Goal: Communication & Community: Answer question/provide support

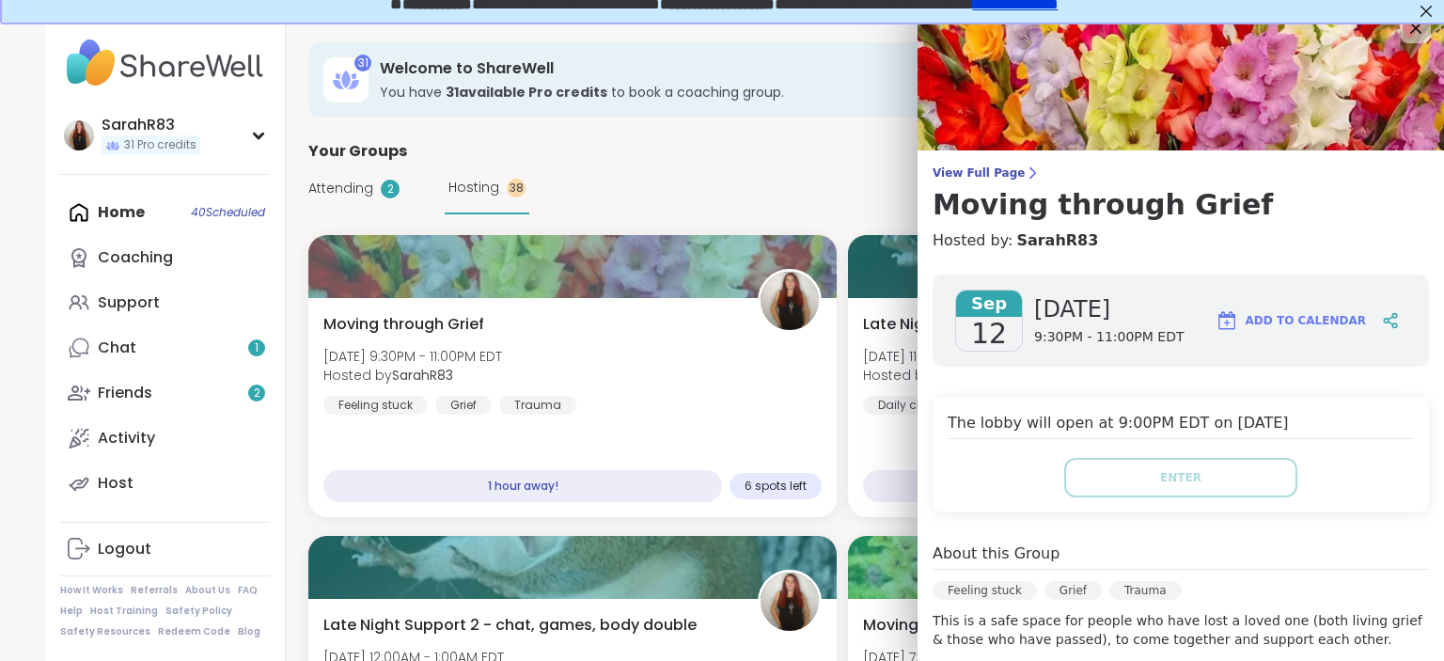
scroll to position [391, 0]
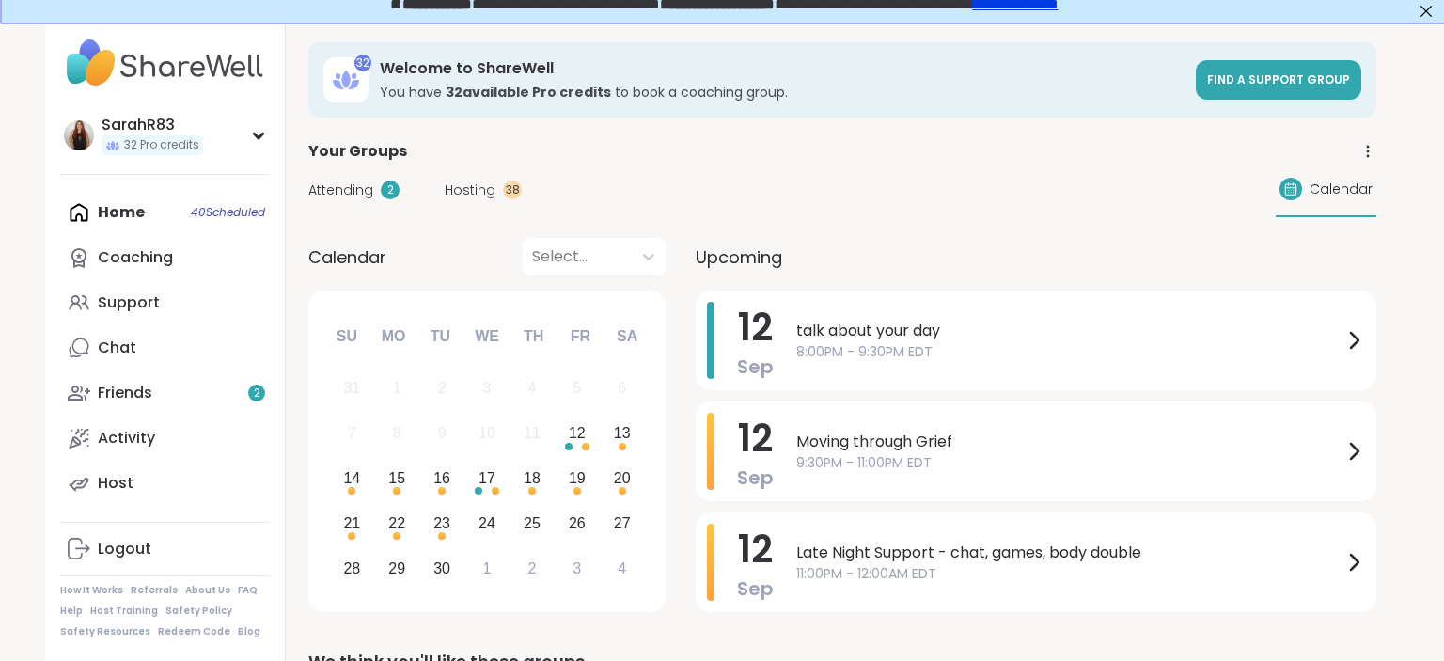
click at [472, 186] on span "Hosting" at bounding box center [470, 190] width 51 height 20
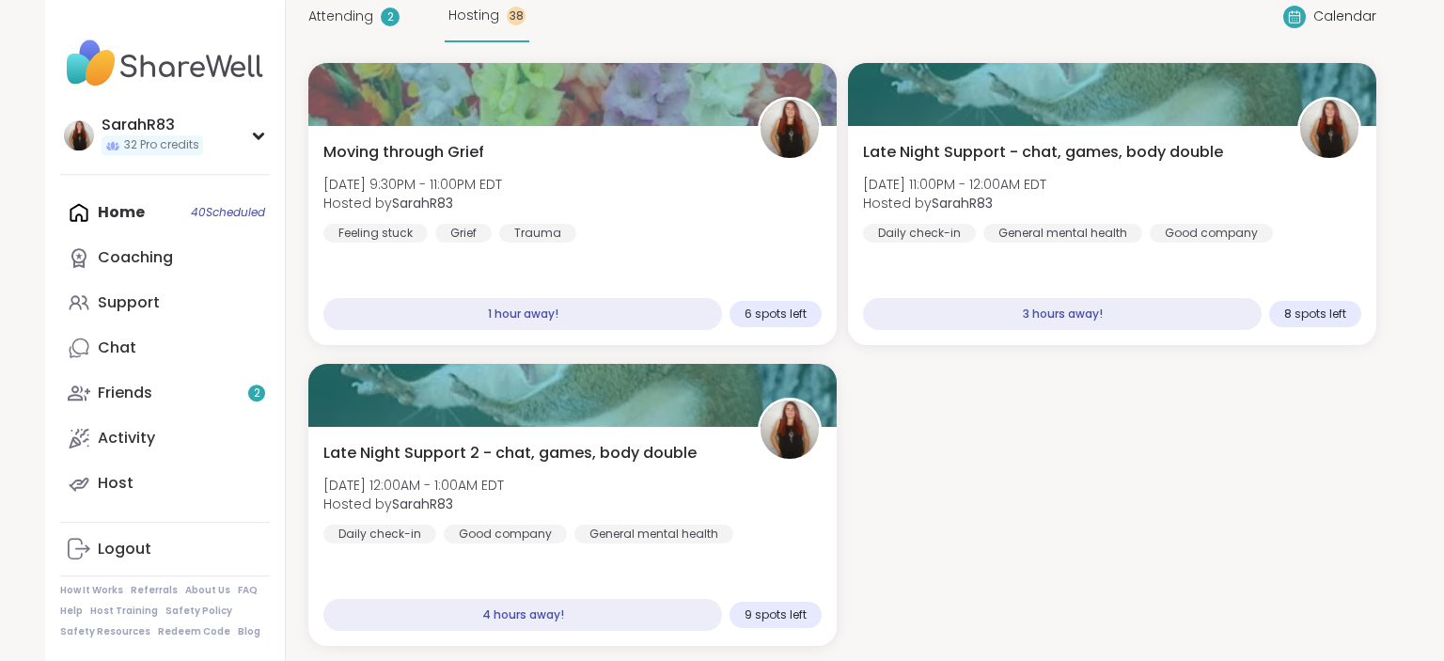
scroll to position [180, 0]
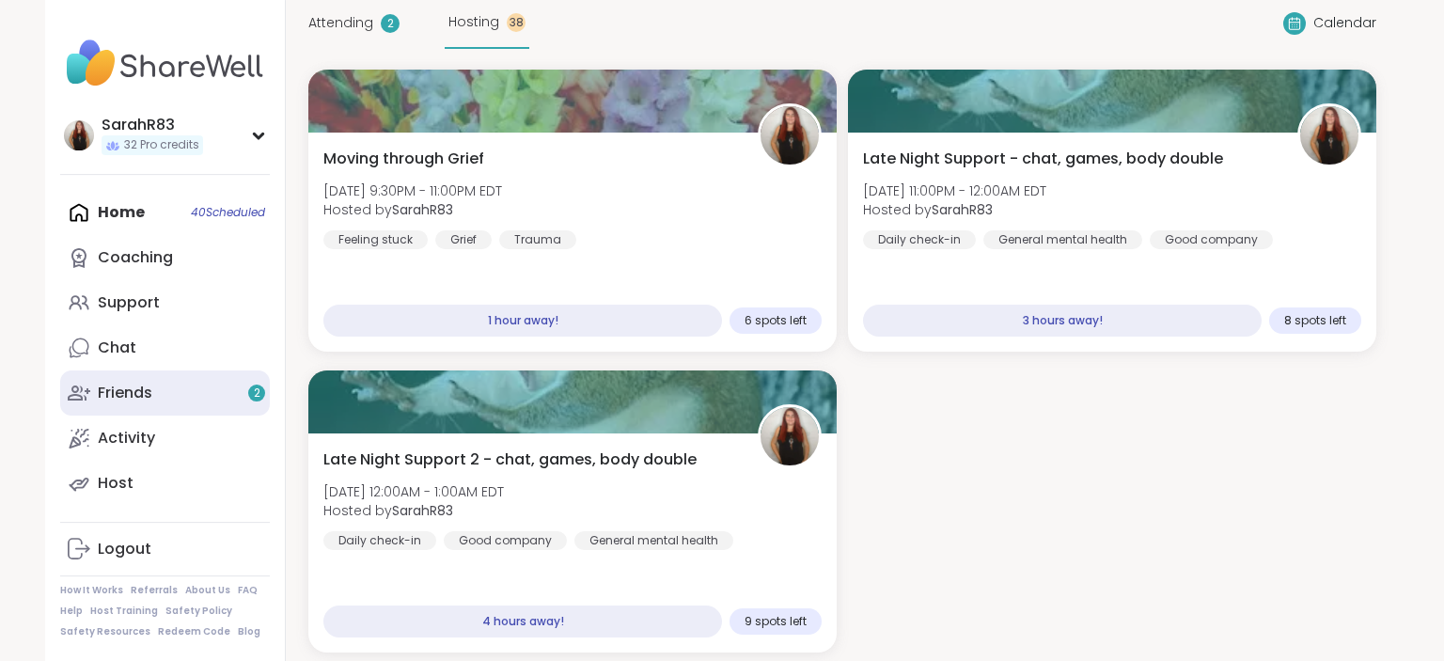
click at [189, 392] on link "Friends 2" at bounding box center [165, 392] width 210 height 45
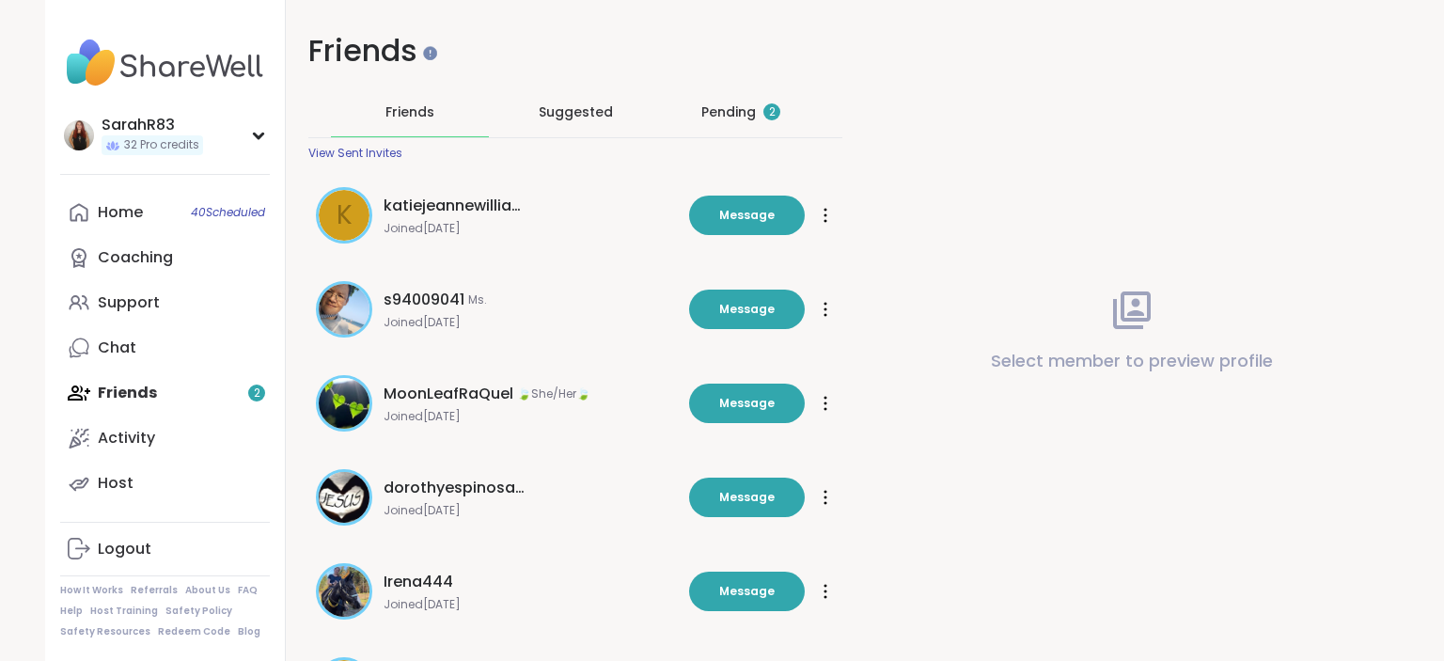
click at [740, 109] on div "Pending 2" at bounding box center [740, 111] width 79 height 19
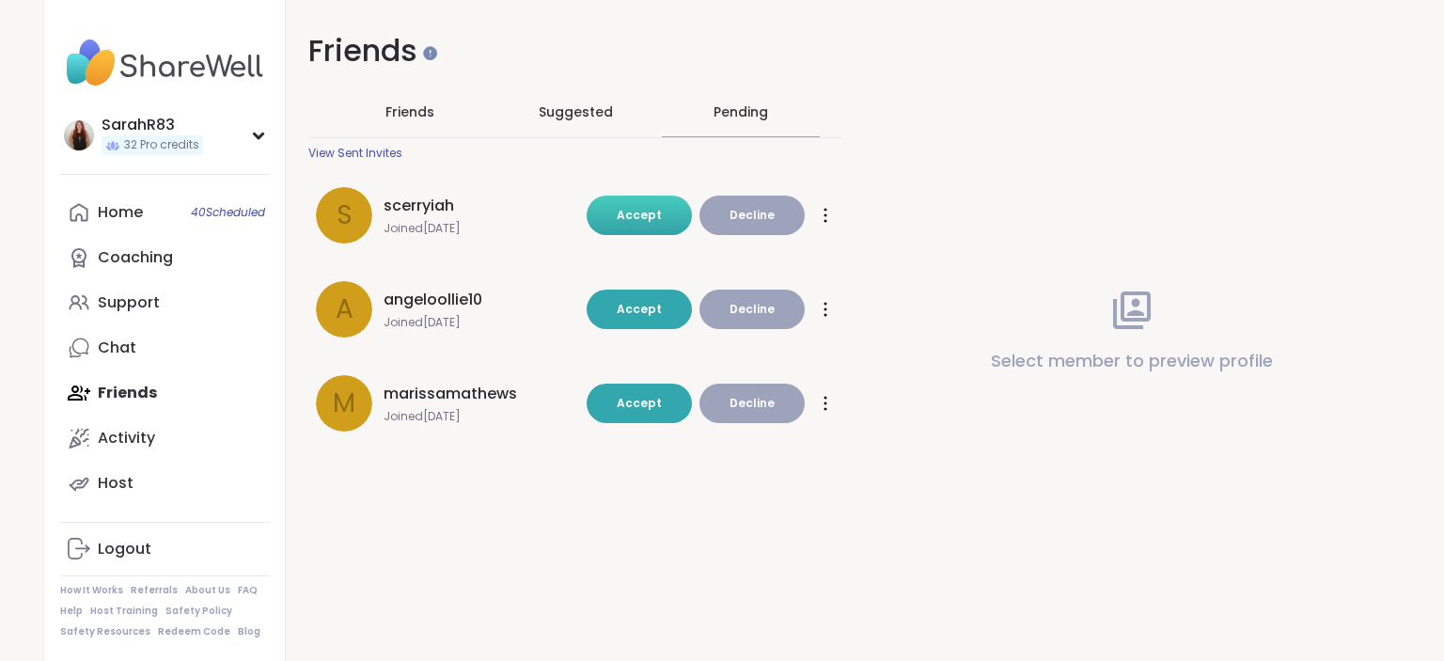
click at [655, 218] on span "Accept" at bounding box center [639, 215] width 45 height 16
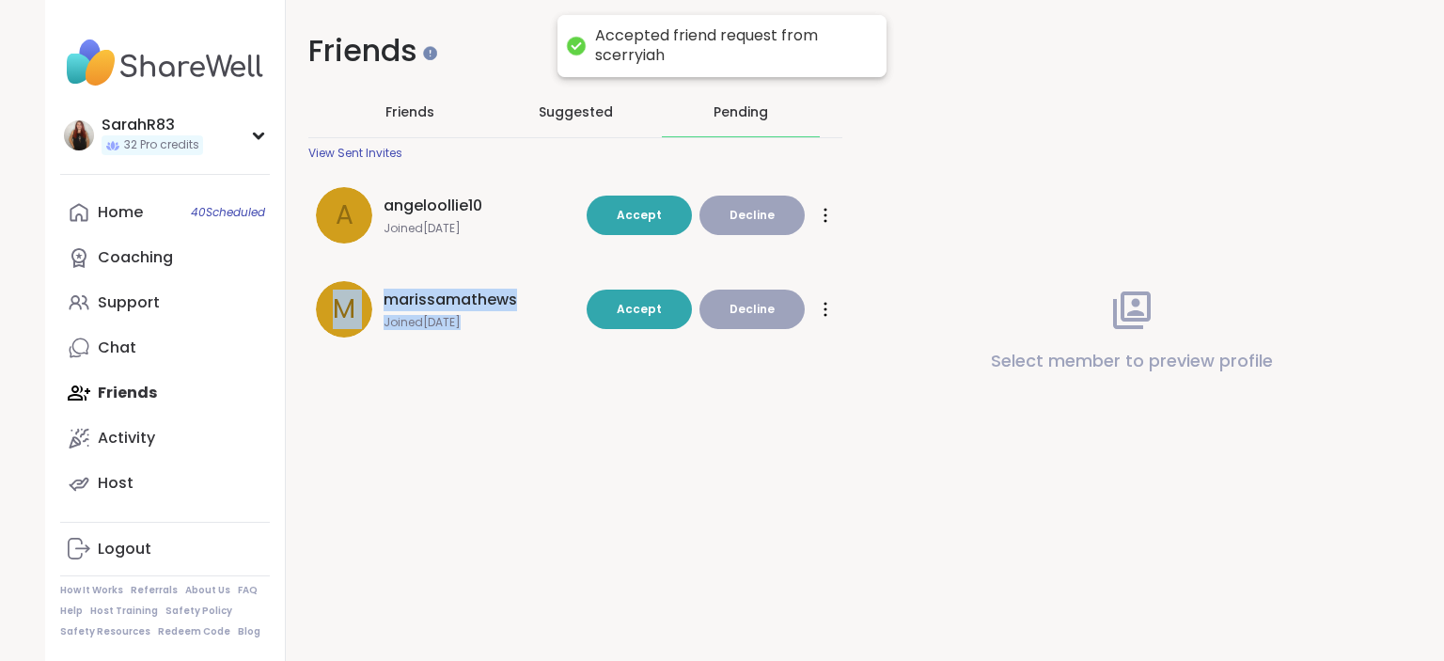
drag, startPoint x: 641, startPoint y: 251, endPoint x: 650, endPoint y: 266, distance: 17.3
click at [650, 266] on div "a angeloollie10 Joined Sep 2025 Accept Decline Accept Decline m marissamathews …" at bounding box center [575, 277] width 534 height 203
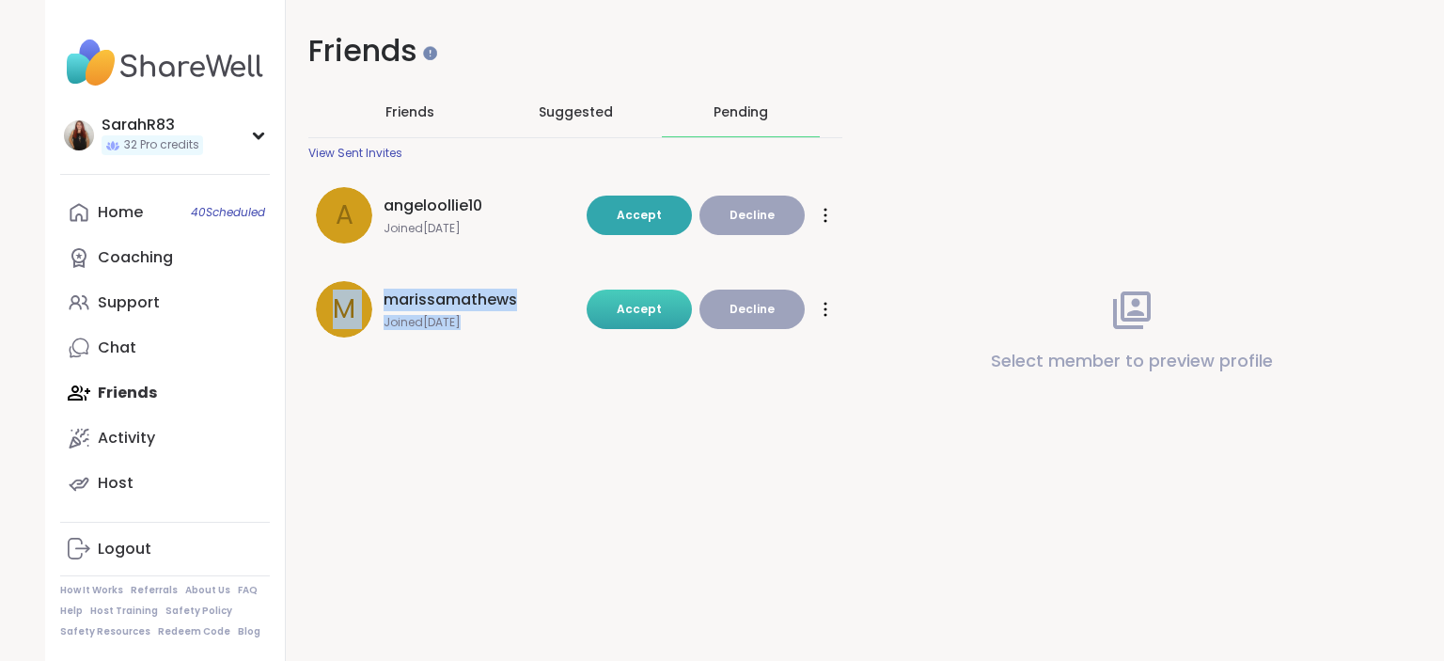
click at [641, 306] on span "Accept" at bounding box center [639, 309] width 45 height 16
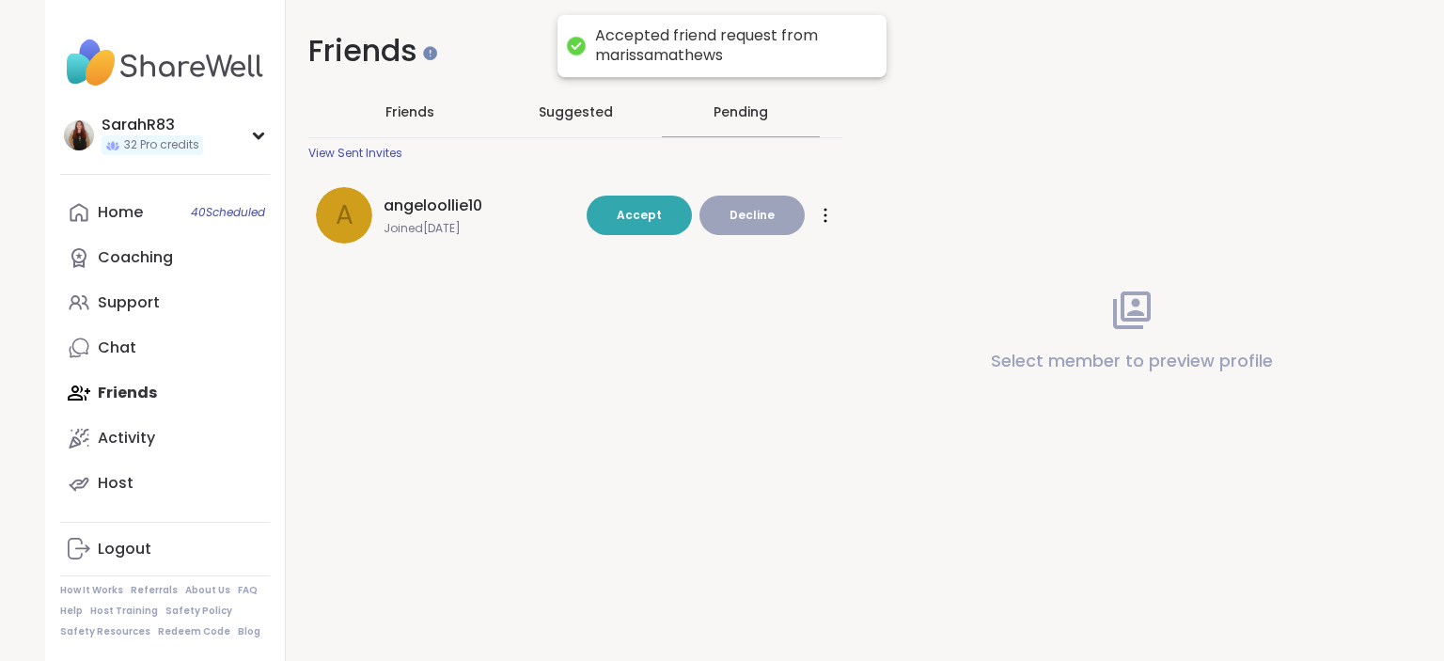
click at [600, 437] on div "Friends Friends Suggested Pending View Sent Invites a angeloollie10 Joined Sep …" at bounding box center [842, 330] width 1113 height 661
click at [825, 214] on icon at bounding box center [825, 215] width 2 height 13
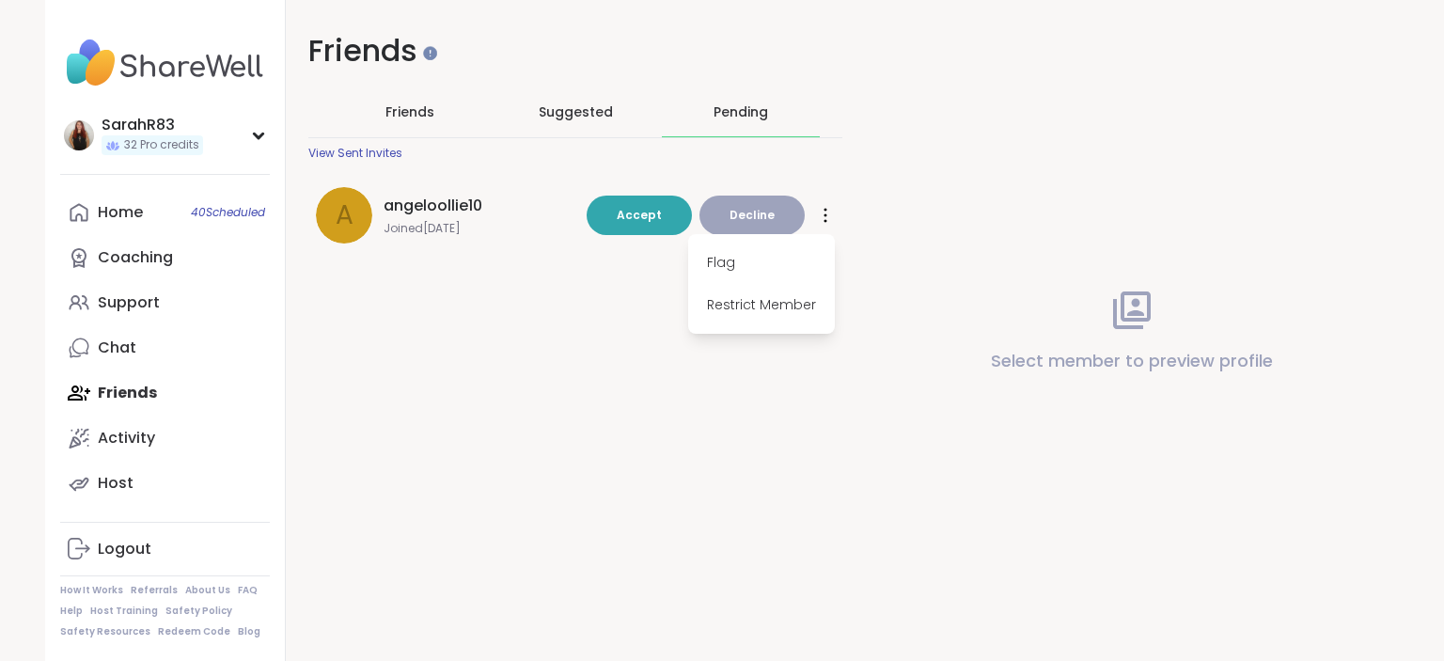
click at [825, 214] on icon at bounding box center [825, 215] width 2 height 13
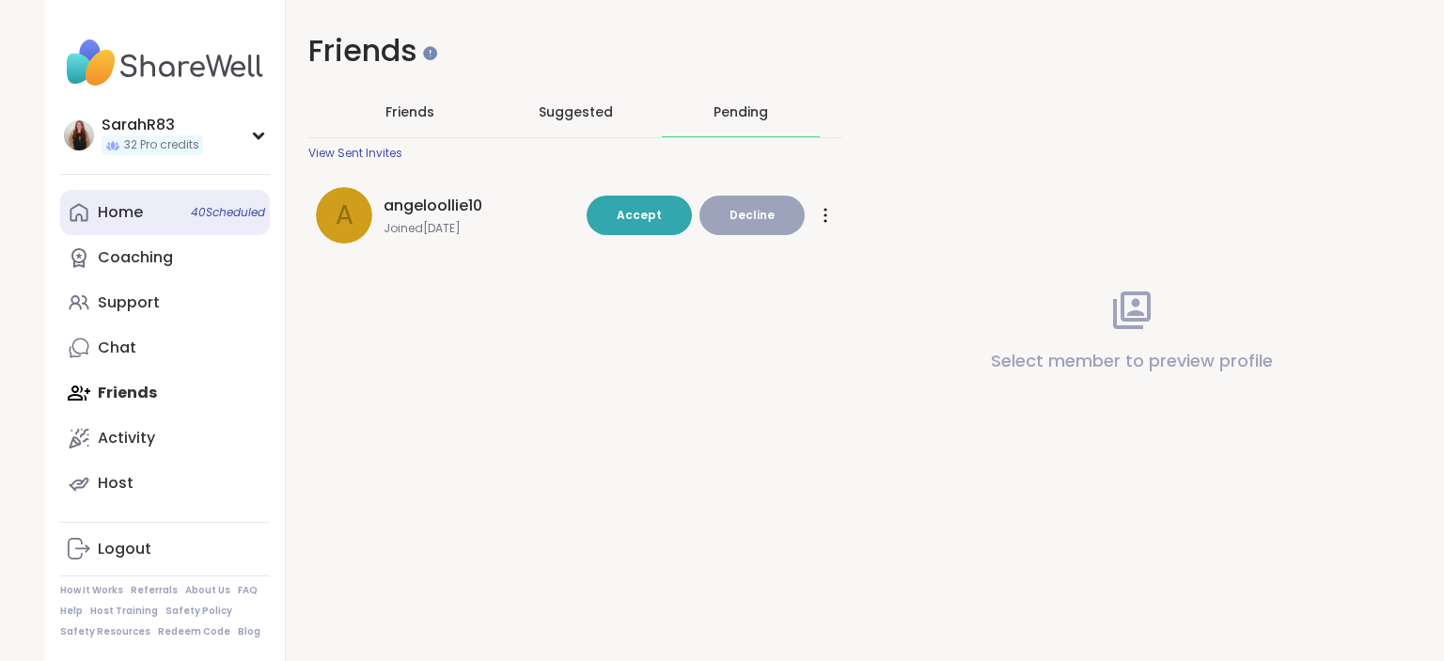
click at [128, 216] on div "Home 40 Scheduled" at bounding box center [120, 212] width 45 height 21
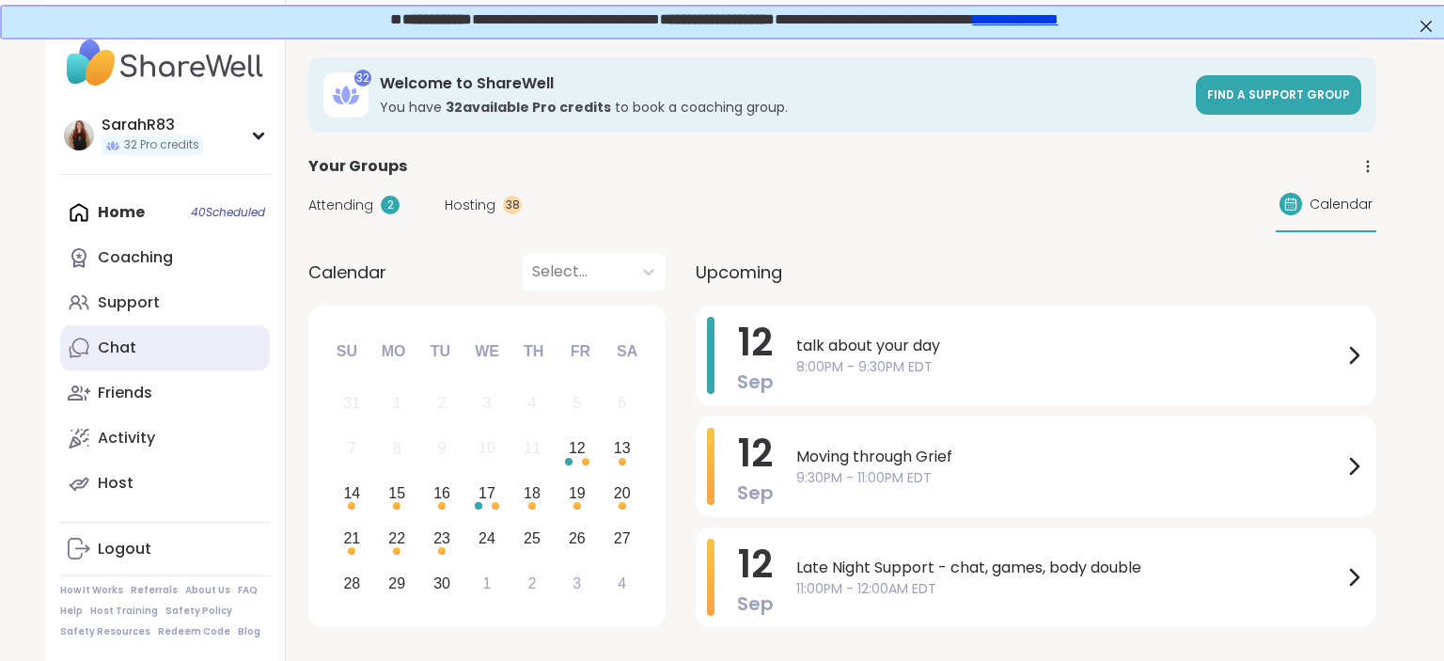
click at [180, 352] on link "Chat" at bounding box center [165, 347] width 210 height 45
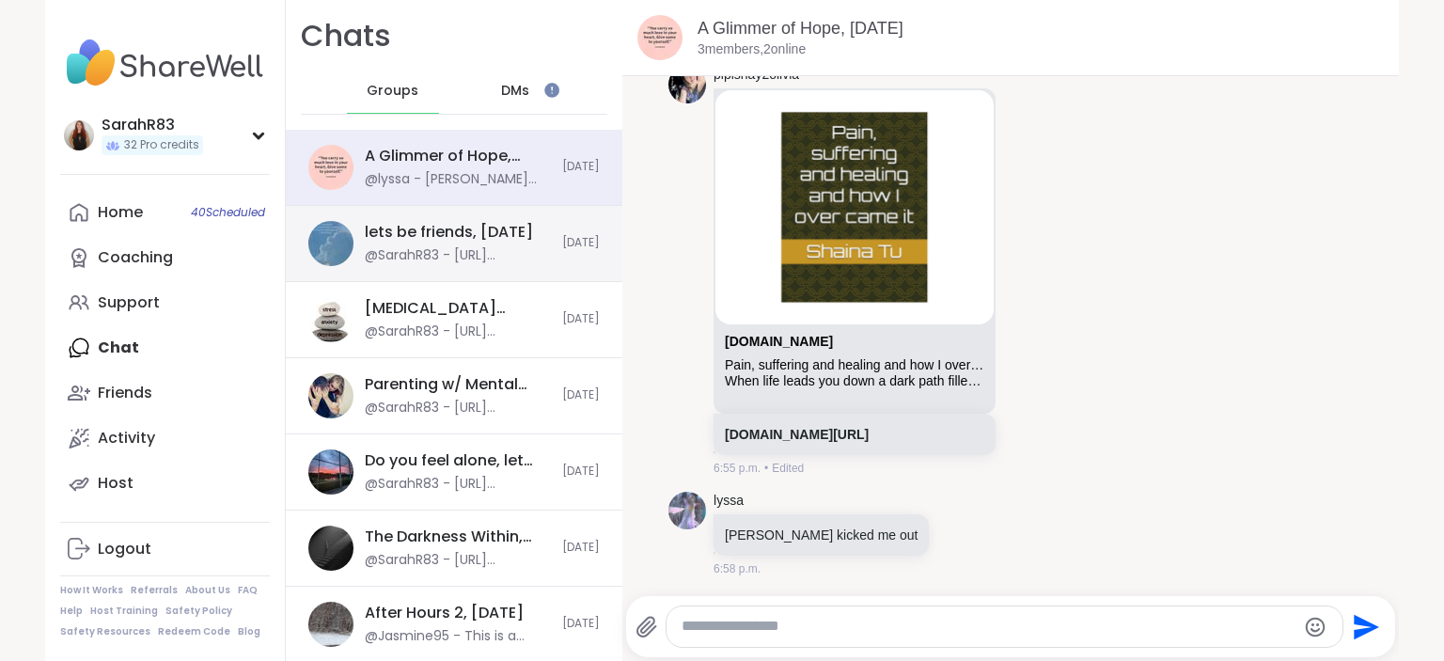
click at [437, 243] on div "lets be friends, Sep 12 @SarahR83 - https://sharewellnow.com/session/6a1dca5c-c…" at bounding box center [458, 243] width 186 height 43
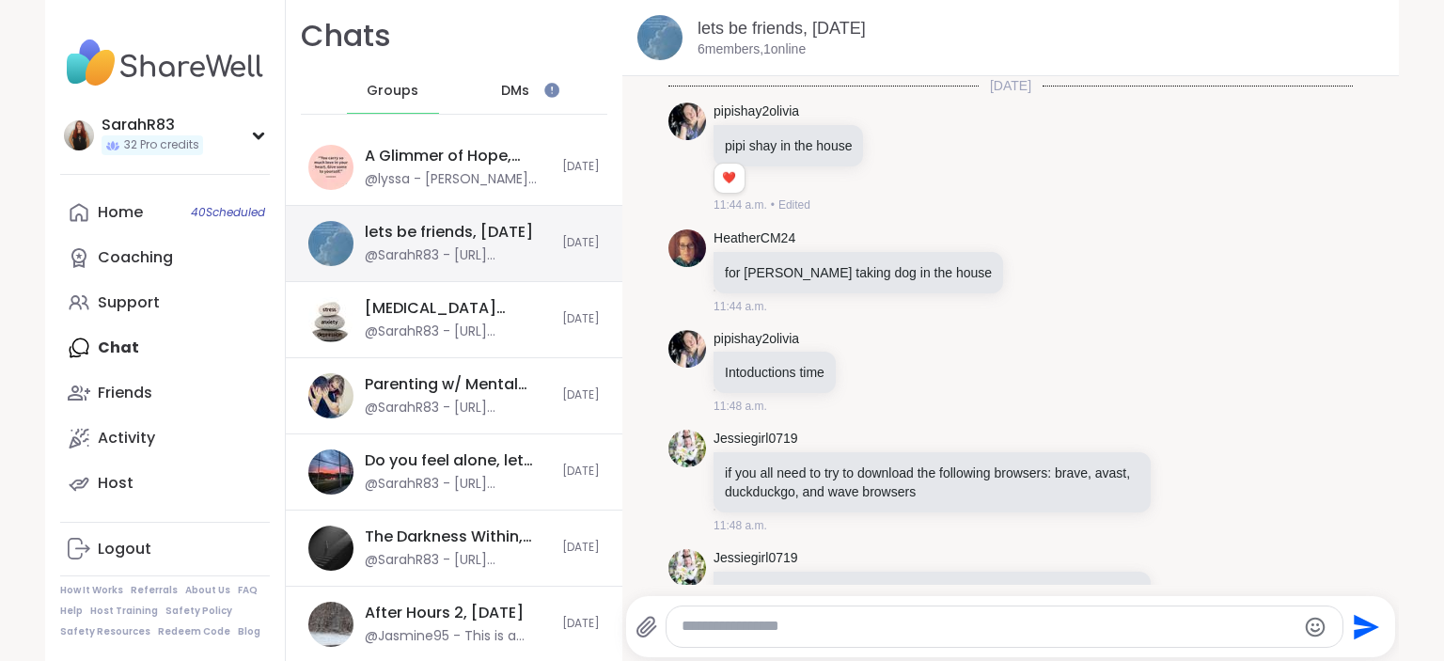
scroll to position [4886, 0]
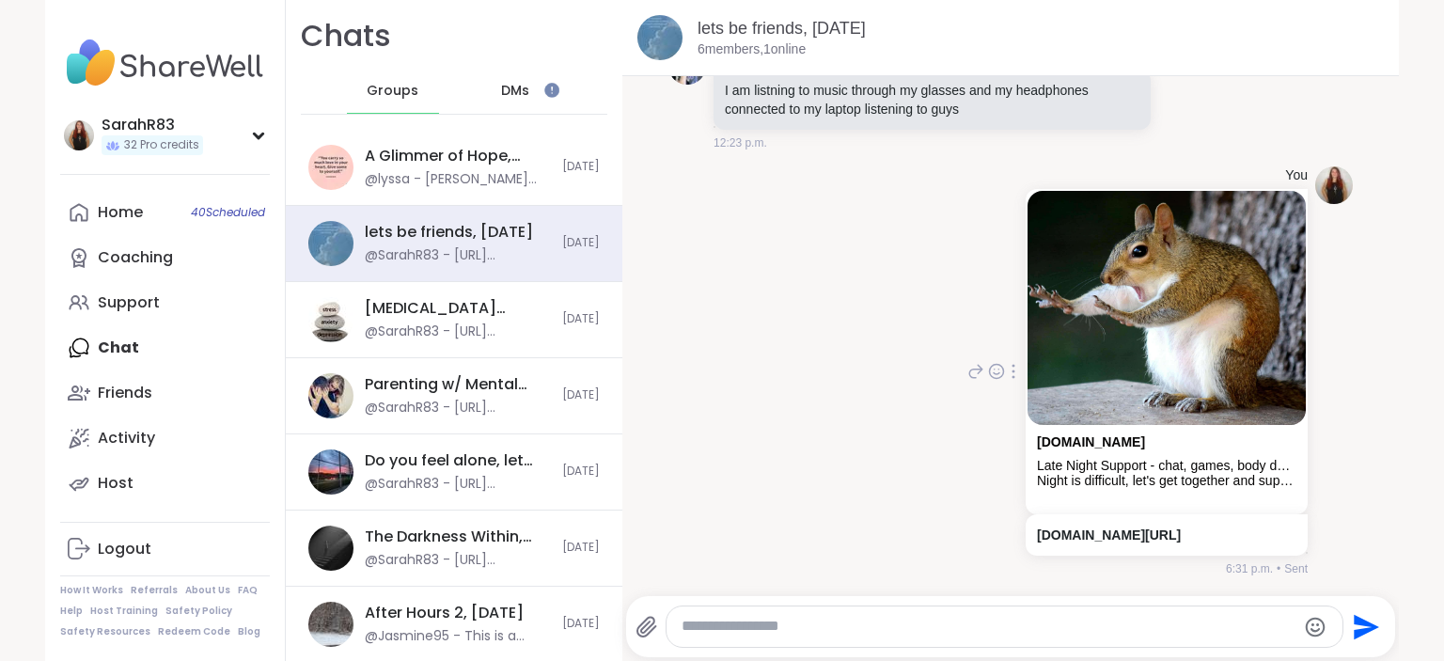
click at [708, 237] on div "You sharewellnow.com Late Night Support - chat, games, body double Night is dif…" at bounding box center [1010, 372] width 684 height 426
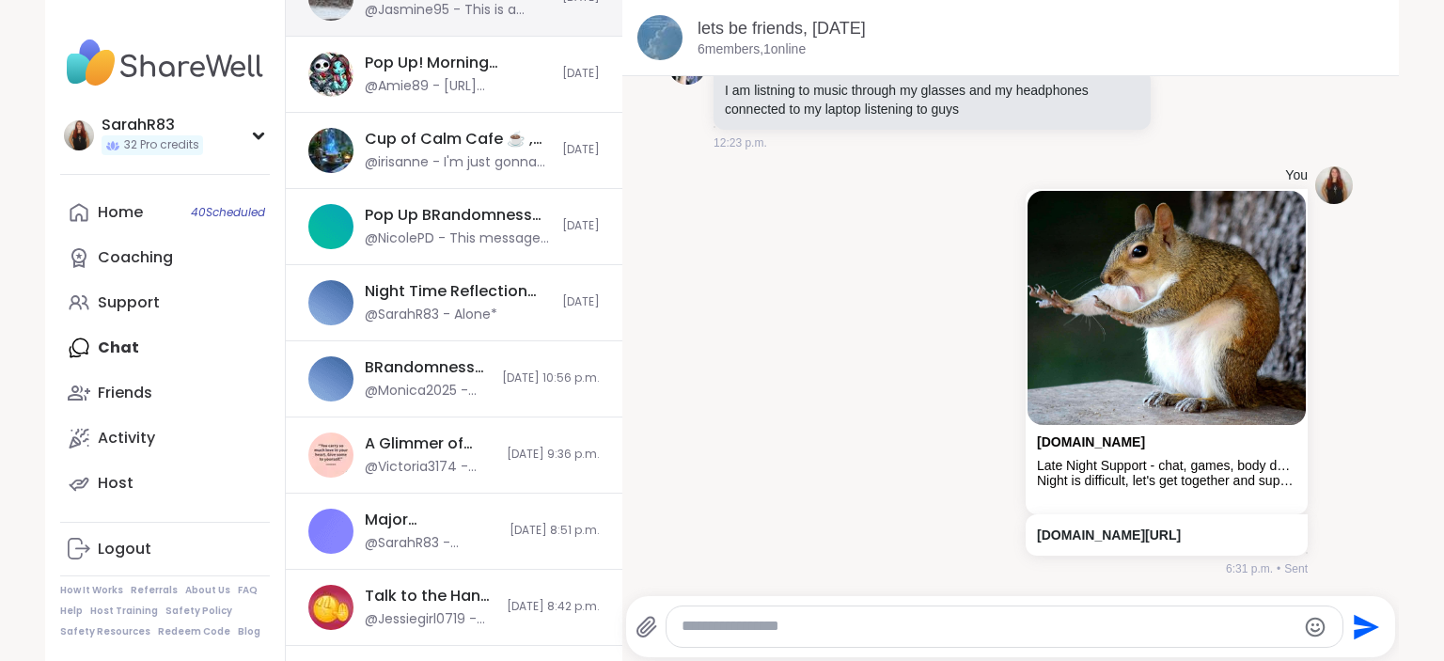
scroll to position [628, 0]
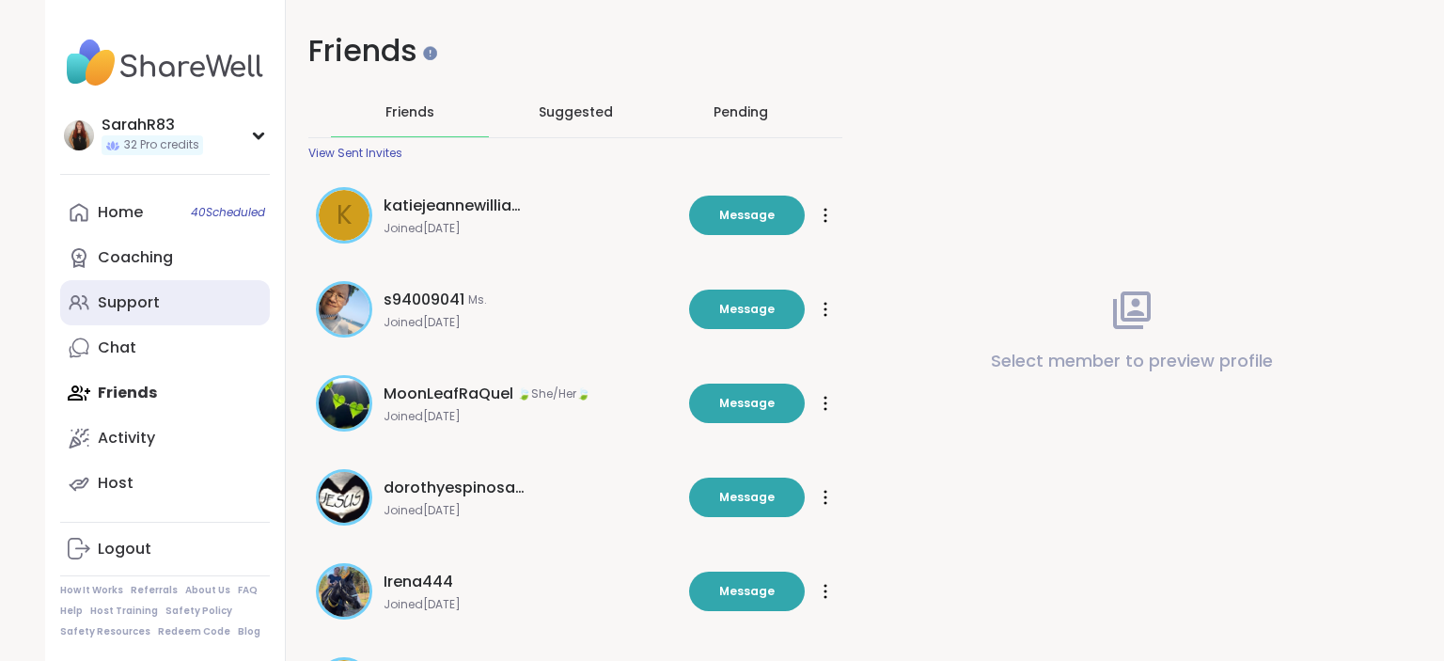
click at [103, 304] on div "Support" at bounding box center [129, 302] width 62 height 21
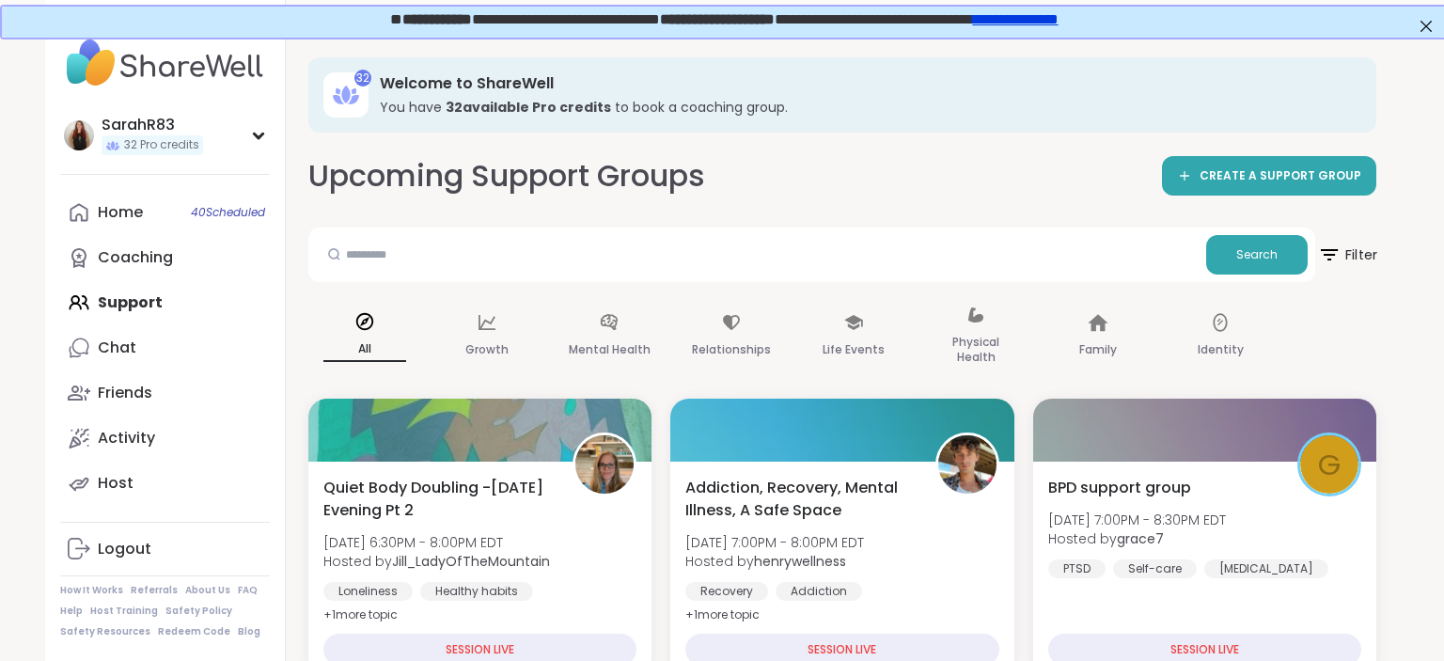
click at [1336, 254] on icon at bounding box center [1329, 255] width 24 height 24
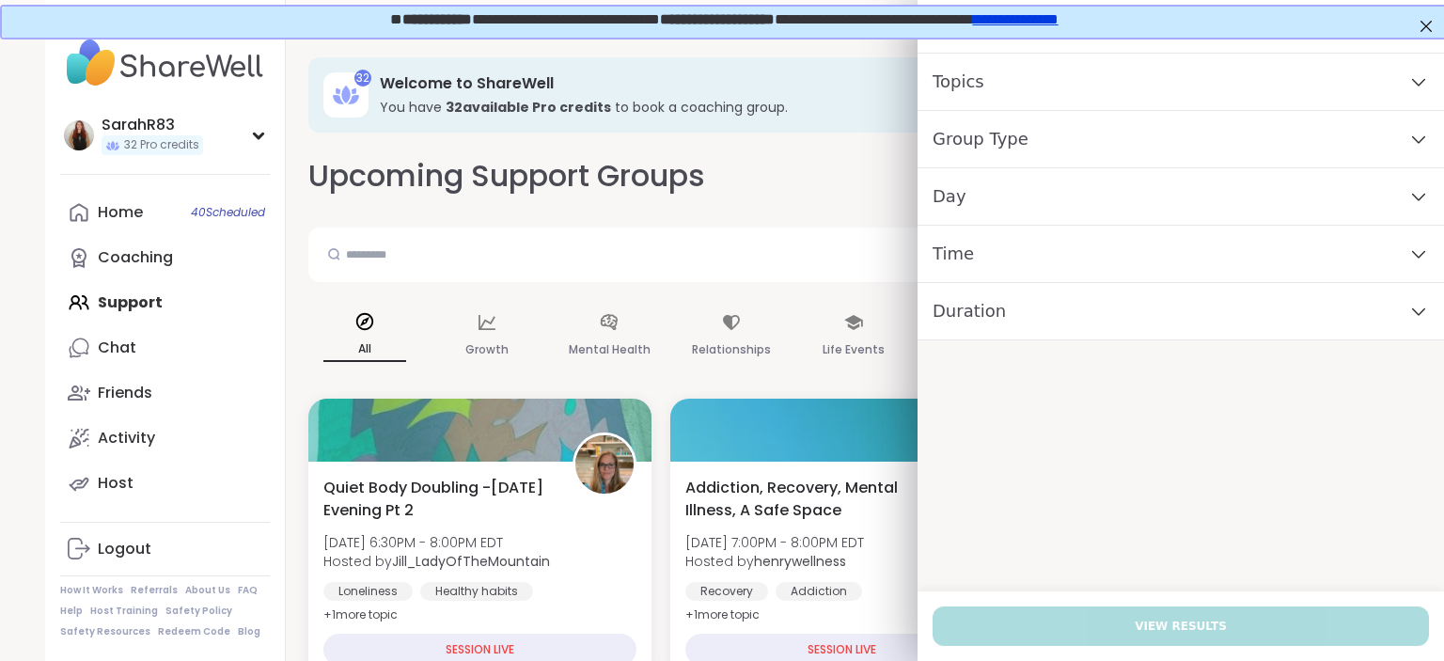
click at [1065, 201] on div "Day" at bounding box center [1180, 196] width 526 height 57
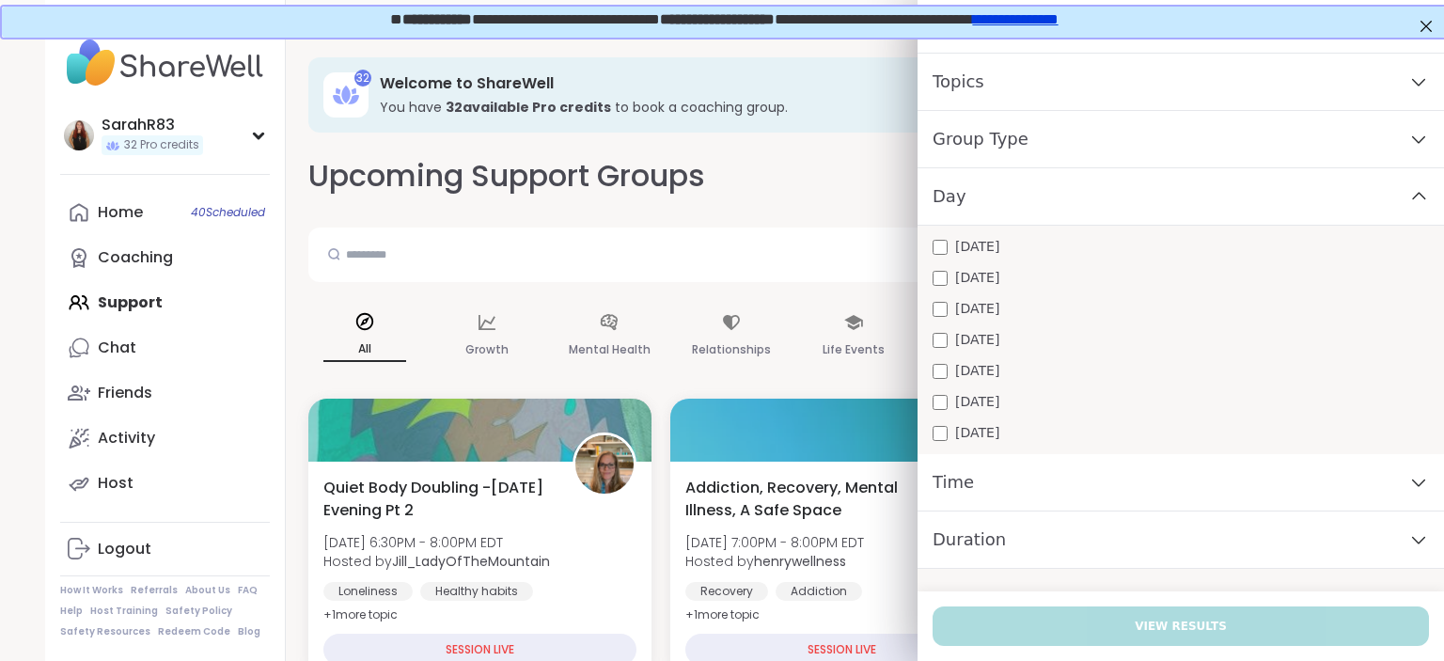
click at [1017, 400] on div "Saturday" at bounding box center [1180, 402] width 496 height 20
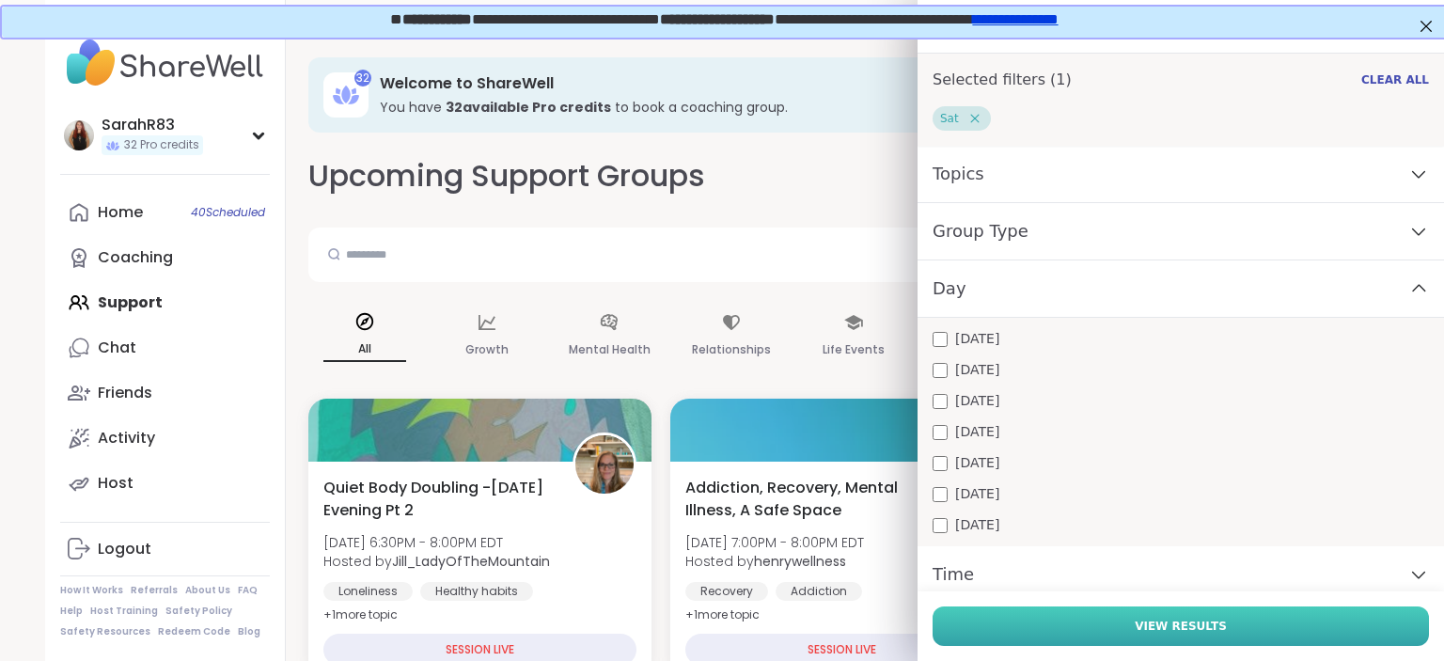
click at [1088, 634] on button "View Results" at bounding box center [1180, 625] width 496 height 39
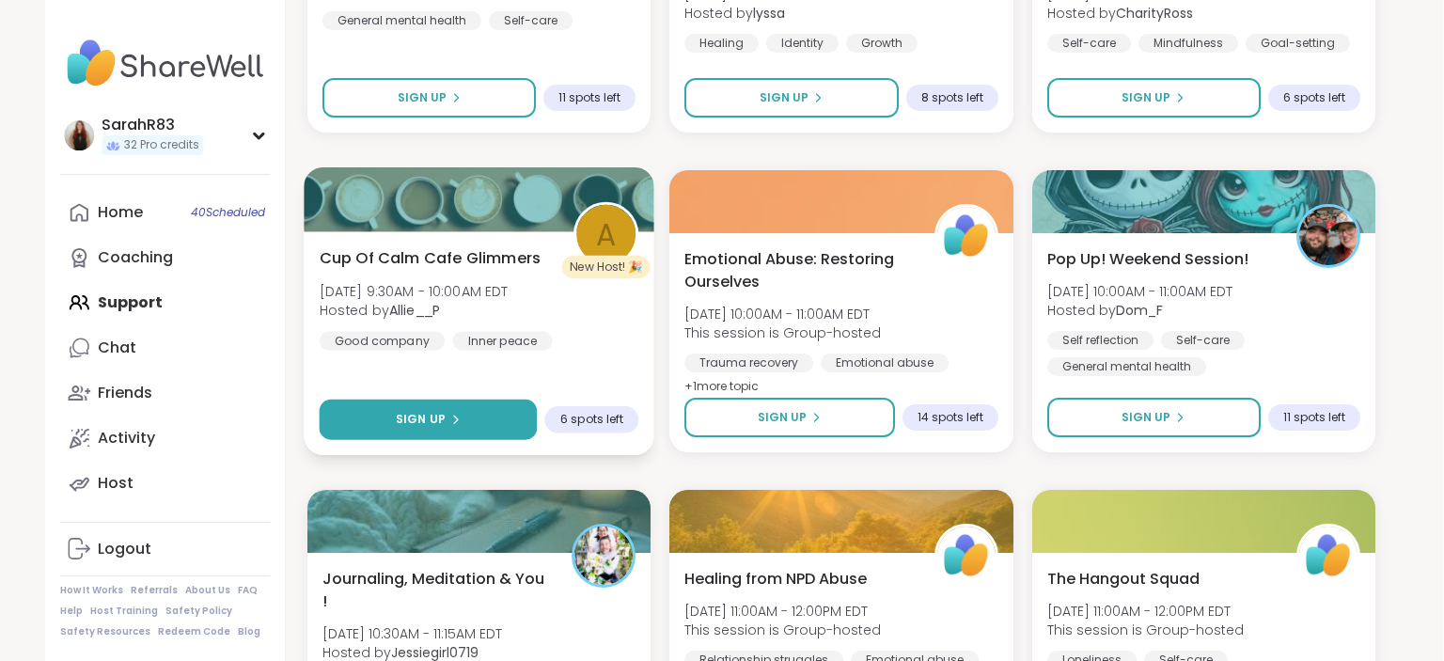
scroll to position [914, 1]
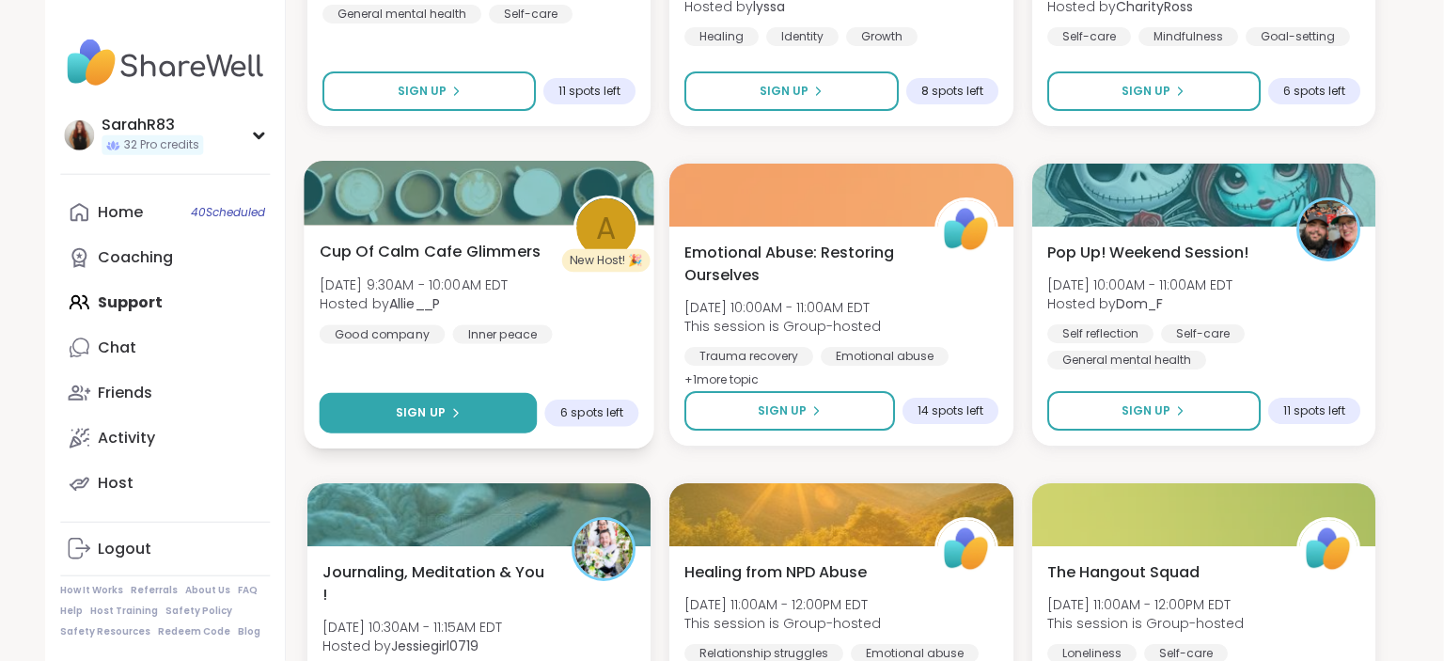
click at [437, 419] on span "Sign Up" at bounding box center [421, 412] width 50 height 17
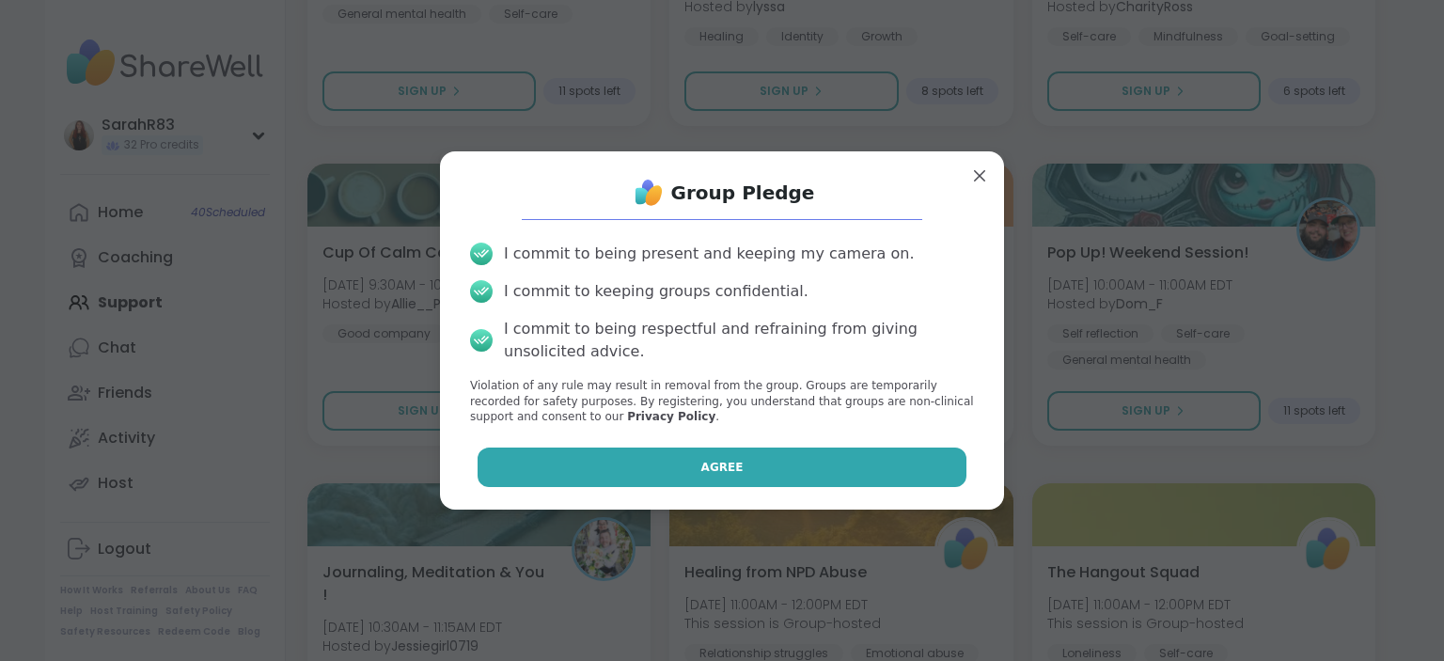
click at [567, 476] on button "Agree" at bounding box center [723, 466] width 490 height 39
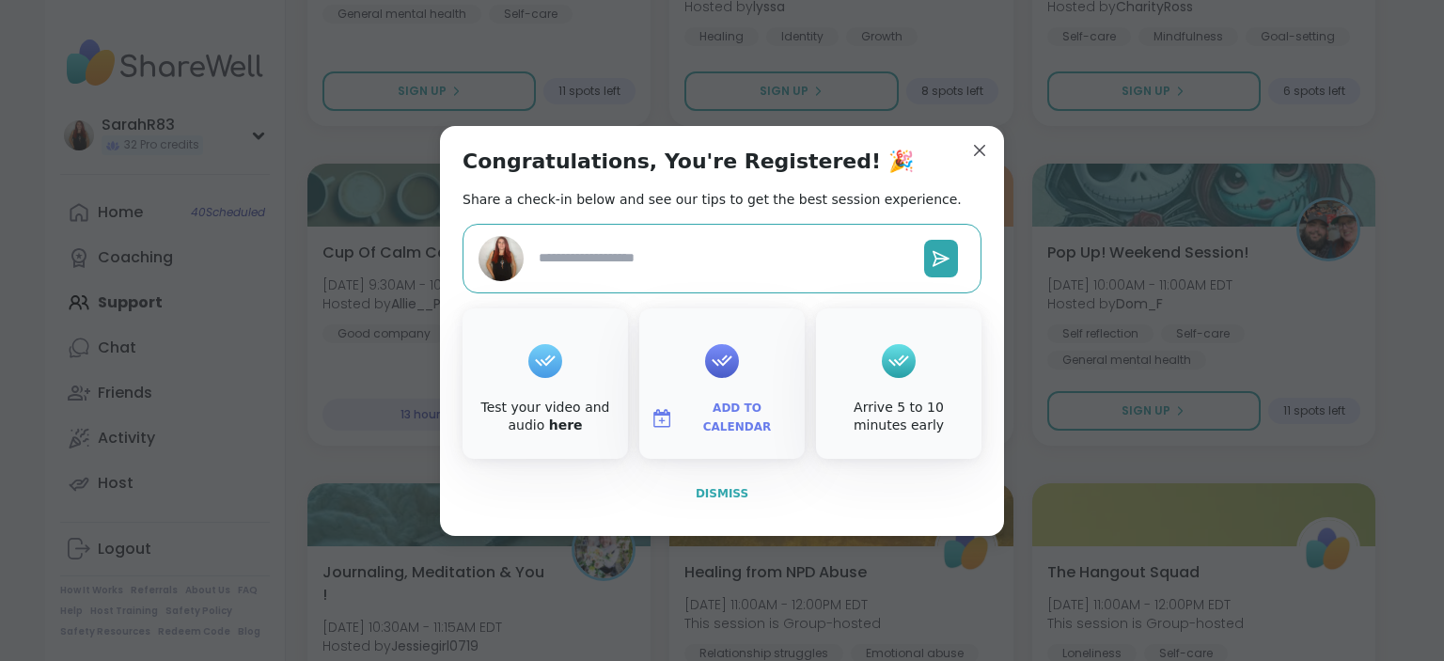
click at [709, 493] on span "Dismiss" at bounding box center [722, 493] width 53 height 13
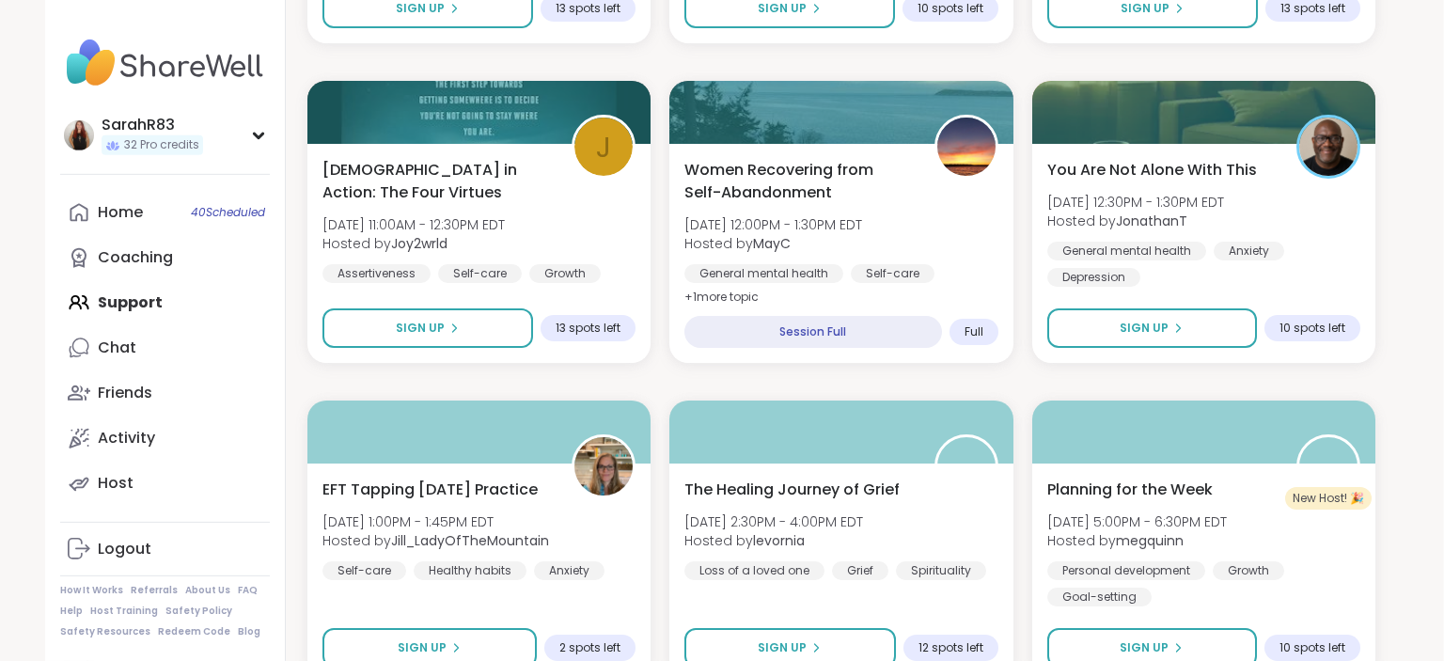
scroll to position [1639, 1]
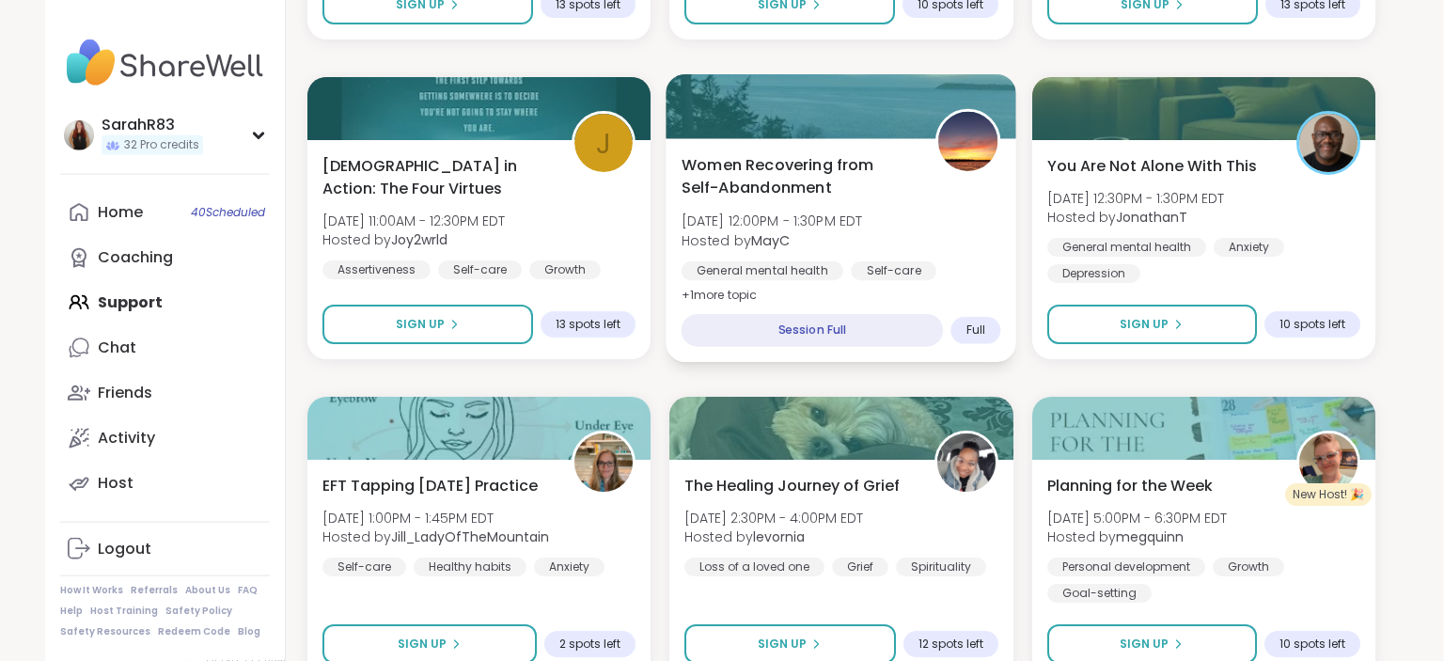
click at [873, 202] on div "Women Recovering from Self-Abandonment Sat, Sep 13 | 12:00PM - 1:30PM EDT Hoste…" at bounding box center [842, 229] width 320 height 153
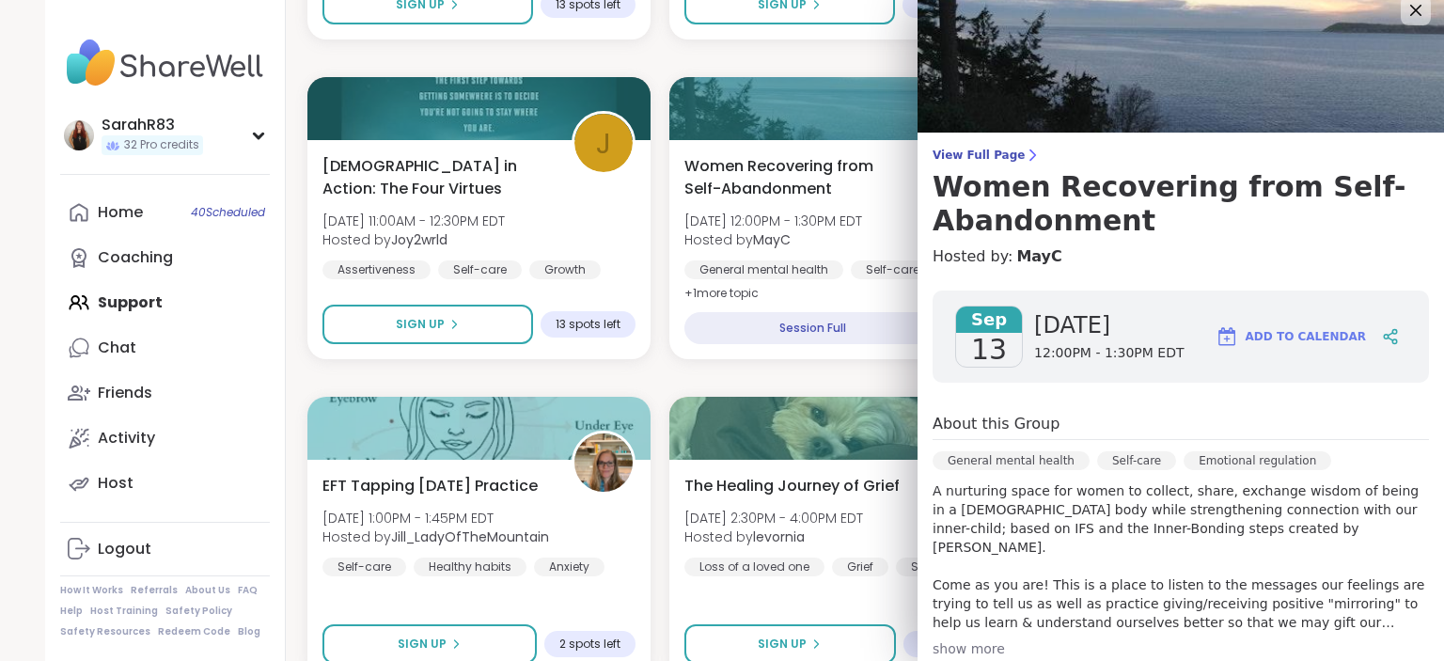
scroll to position [0, 0]
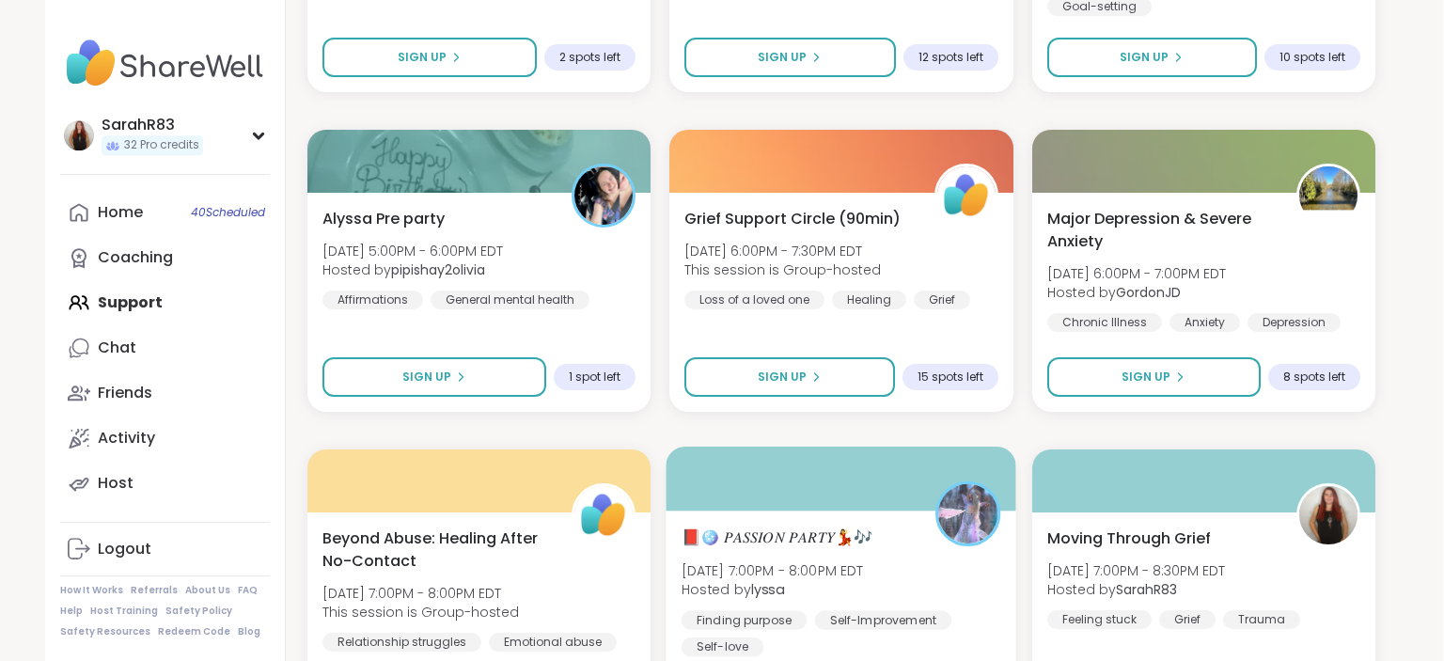
scroll to position [2220, 1]
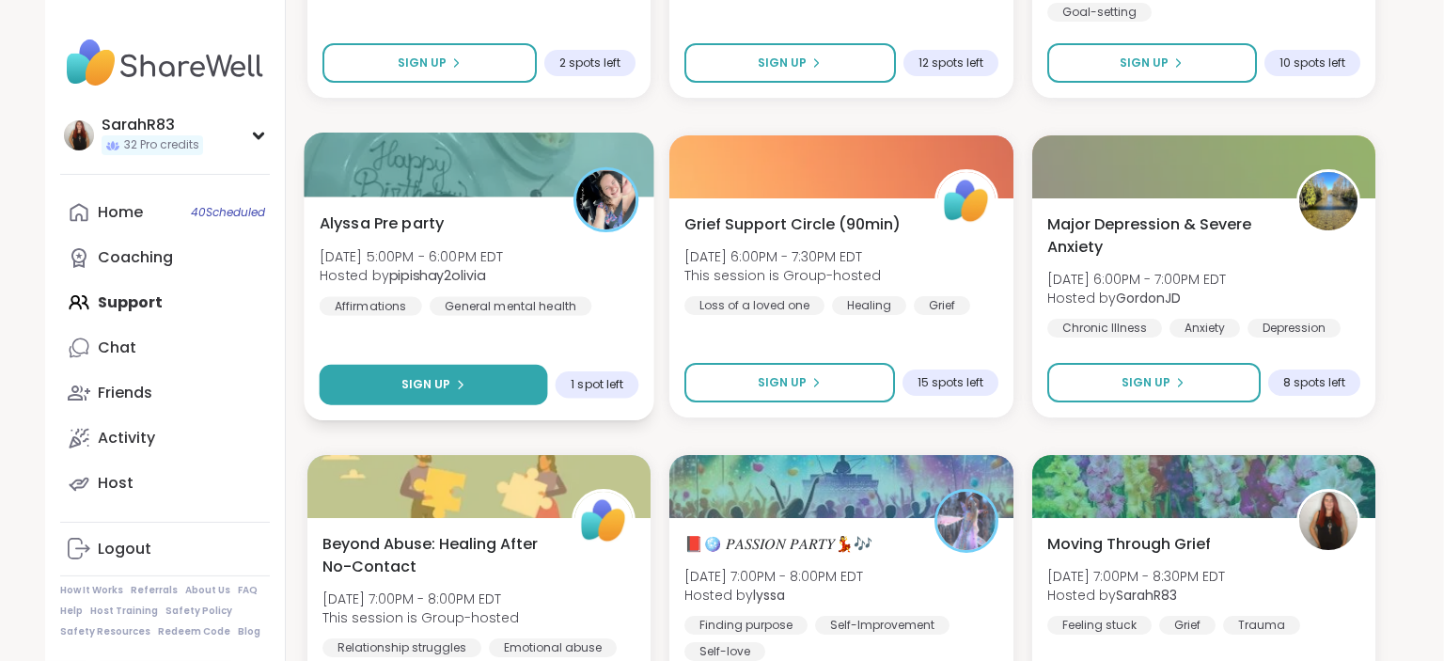
click at [484, 390] on button "Sign Up" at bounding box center [434, 385] width 228 height 40
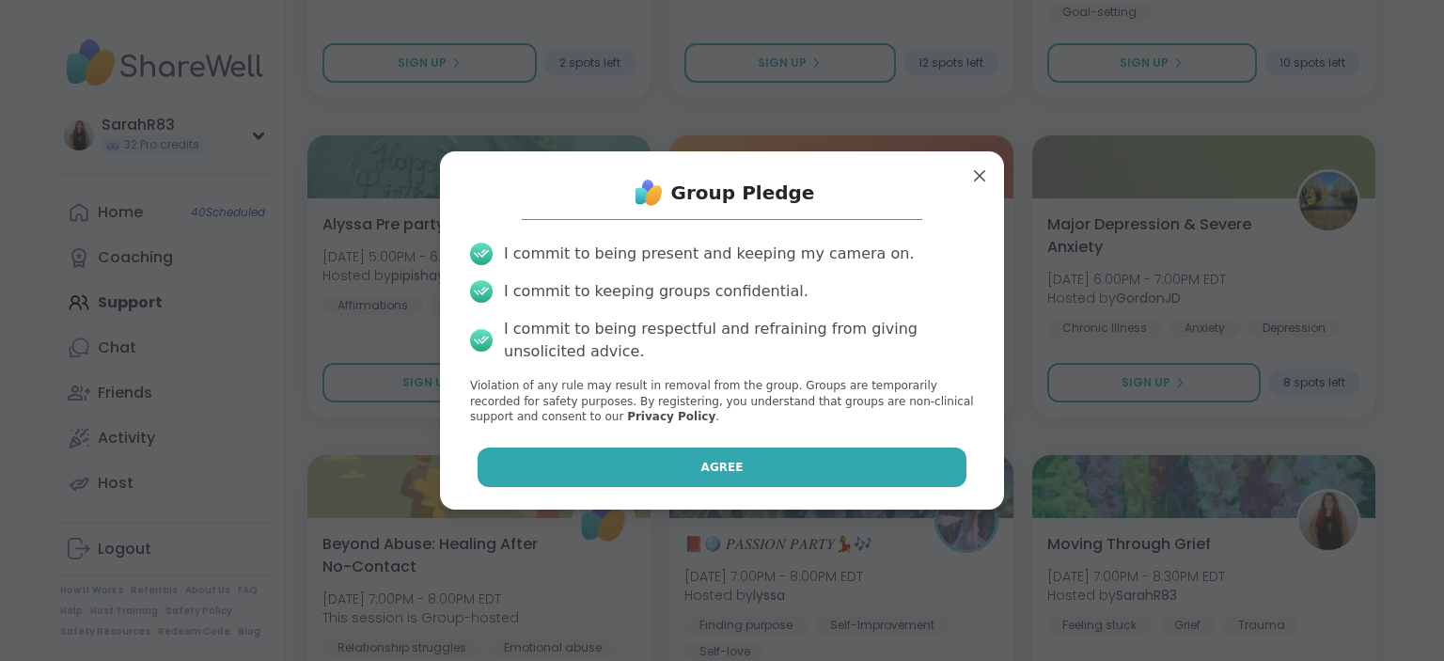
click at [571, 469] on button "Agree" at bounding box center [723, 466] width 490 height 39
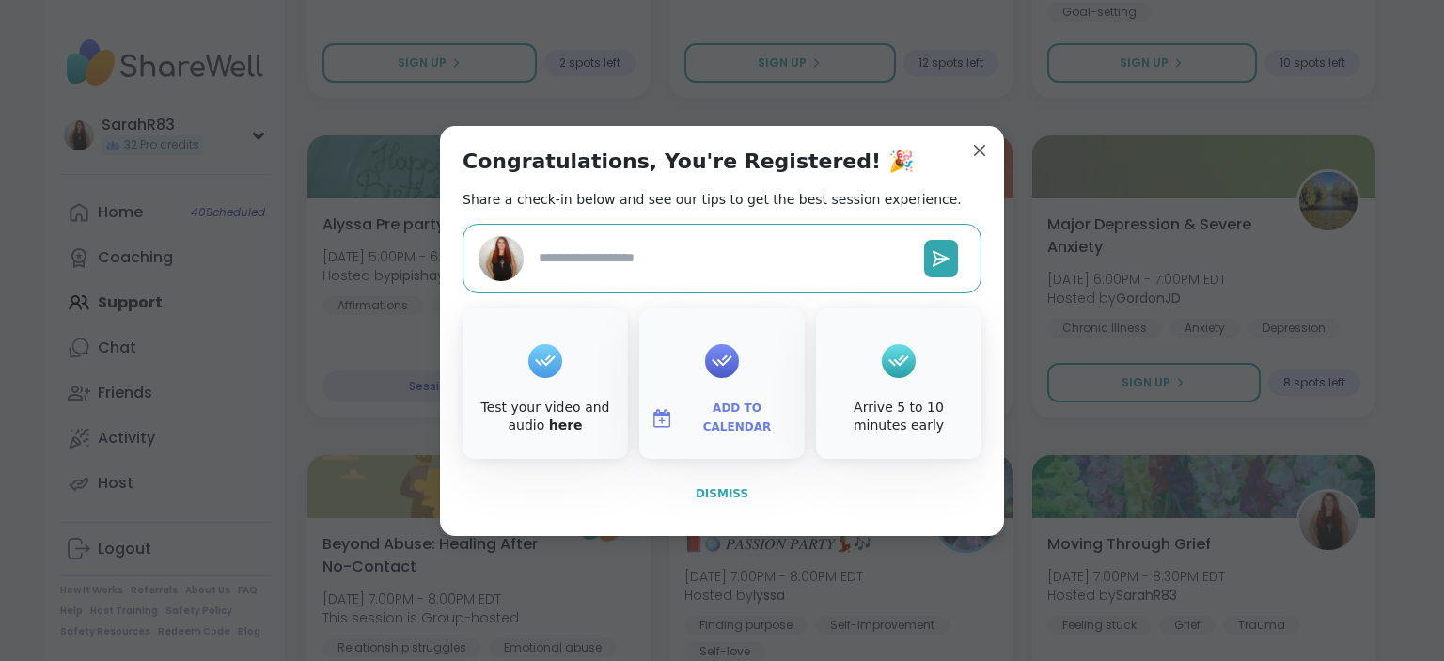
click at [694, 484] on button "Dismiss" at bounding box center [721, 493] width 519 height 39
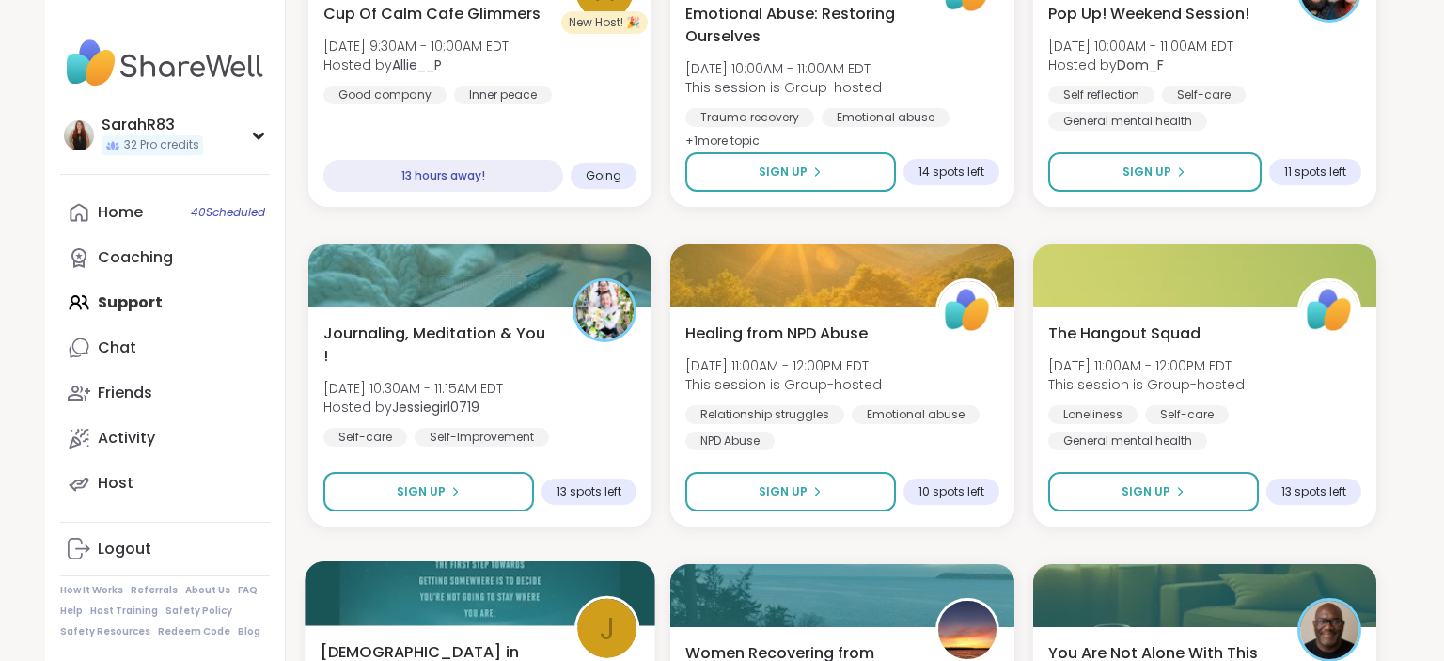
scroll to position [985, 0]
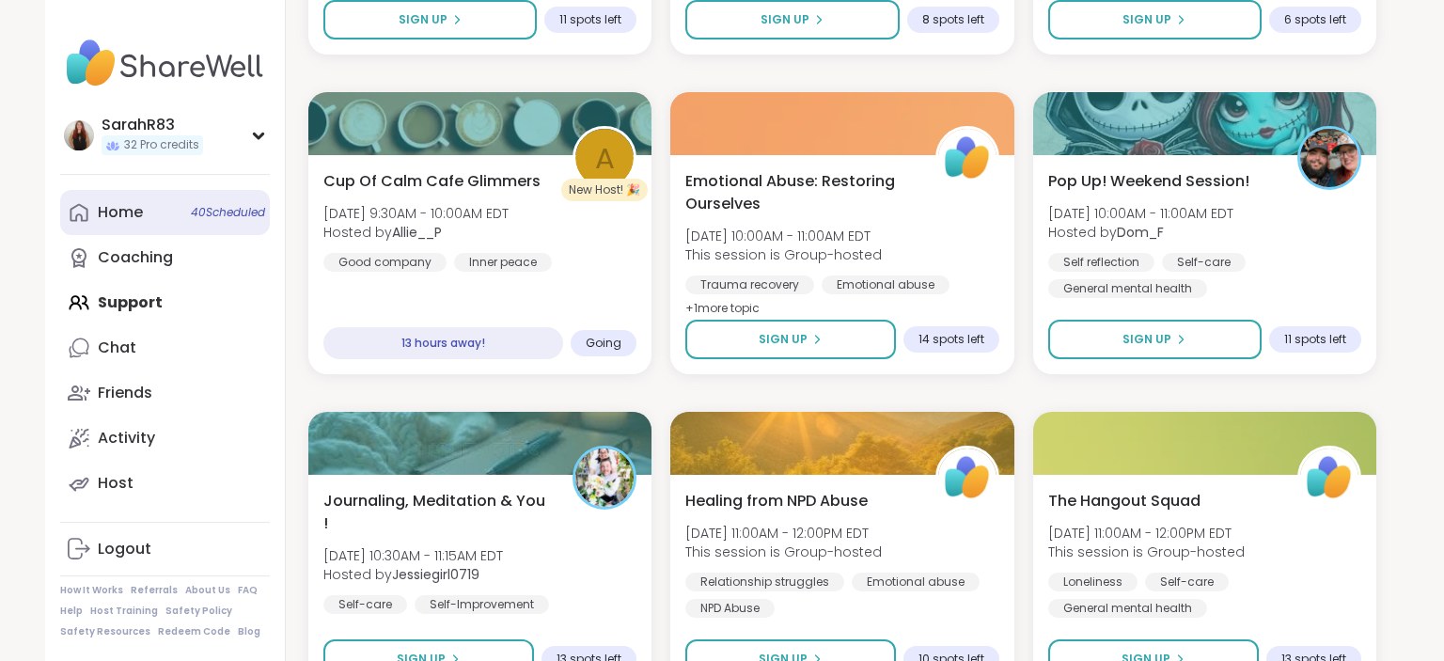
click at [120, 209] on div "Home 40 Scheduled" at bounding box center [120, 212] width 45 height 21
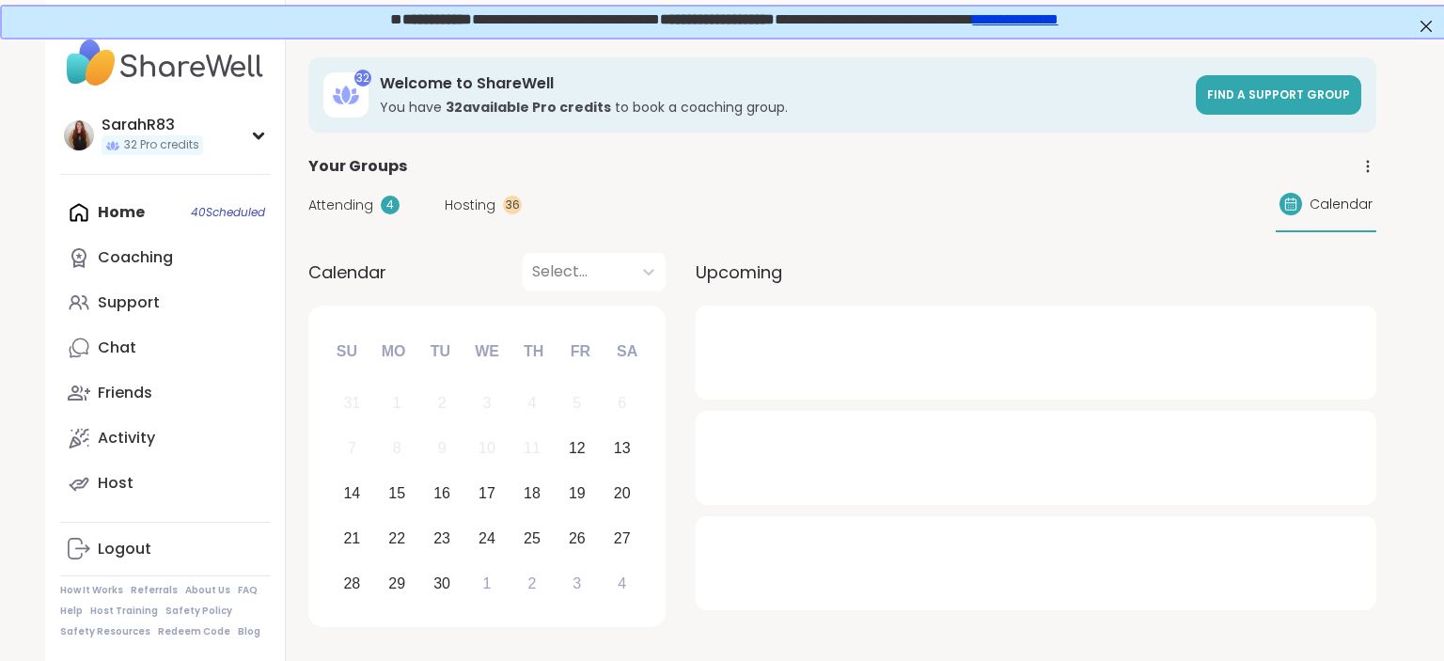
click at [355, 205] on span "Attending" at bounding box center [340, 206] width 65 height 20
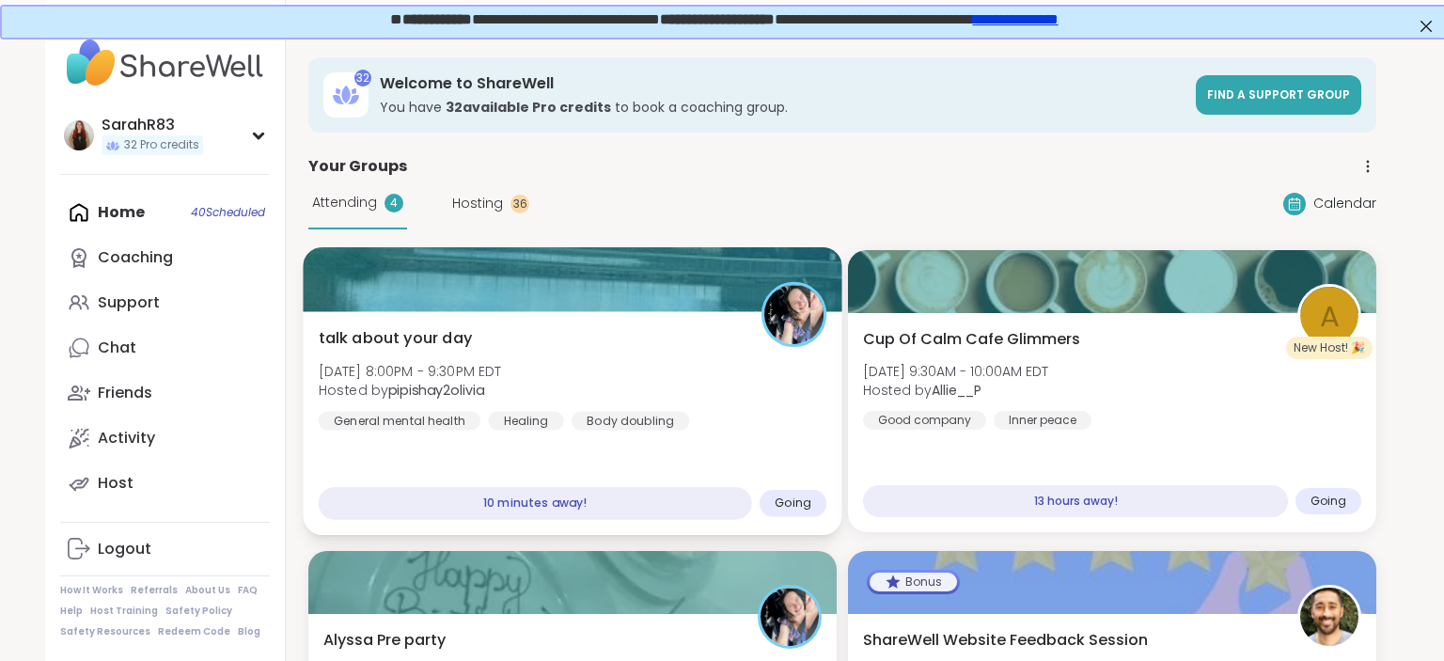
click at [604, 367] on div "talk about your day Fri, Sep 12 | 8:00PM - 9:30PM EDT Hosted by pipishay2olivia…" at bounding box center [573, 378] width 509 height 103
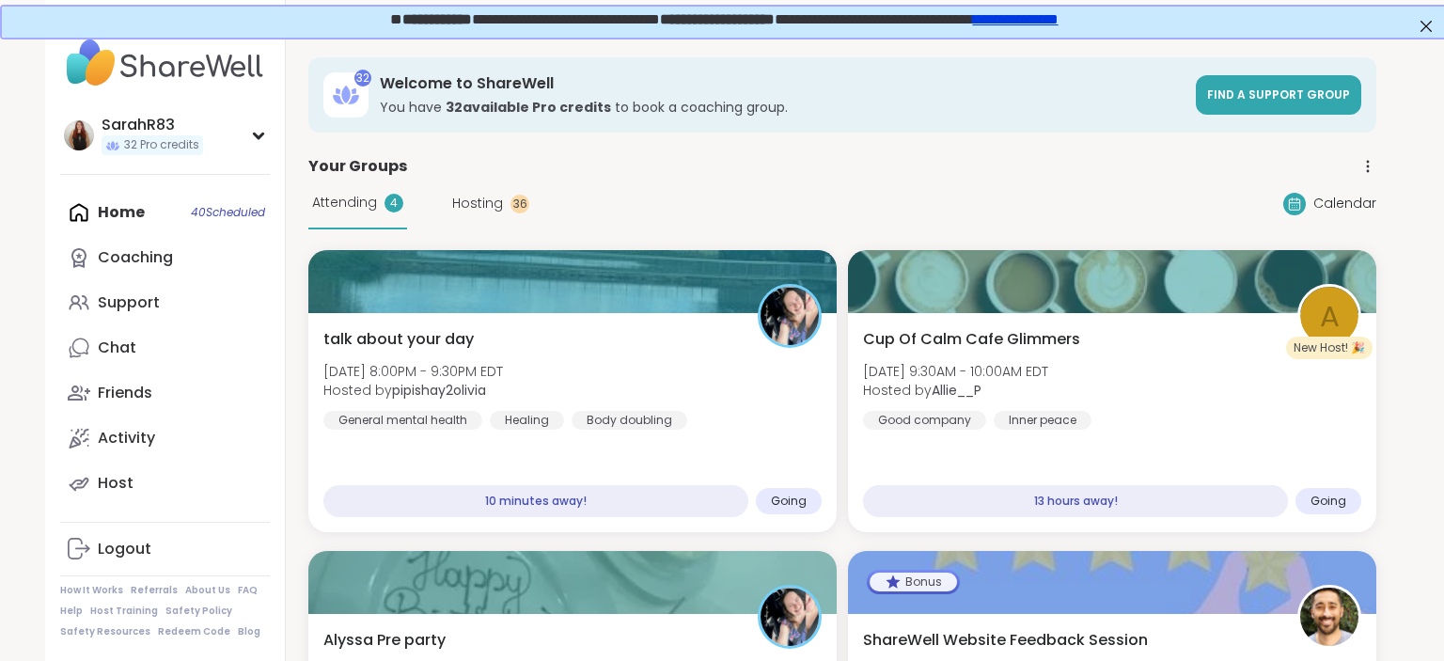
click at [799, 190] on div "Attending 4 Hosting 36 Calendar" at bounding box center [842, 204] width 1068 height 52
click at [181, 312] on link "Support" at bounding box center [165, 302] width 210 height 45
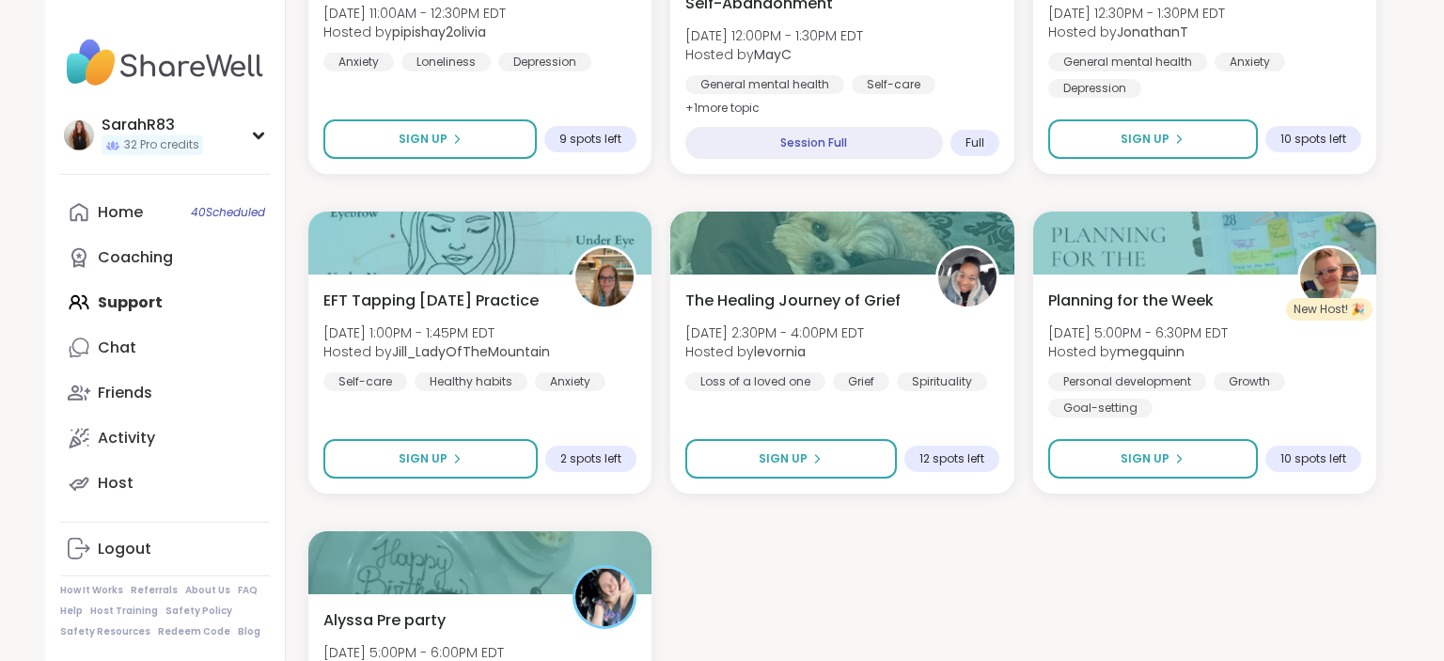
scroll to position [3384, 0]
click at [120, 220] on div "Home 40 Scheduled" at bounding box center [120, 212] width 45 height 21
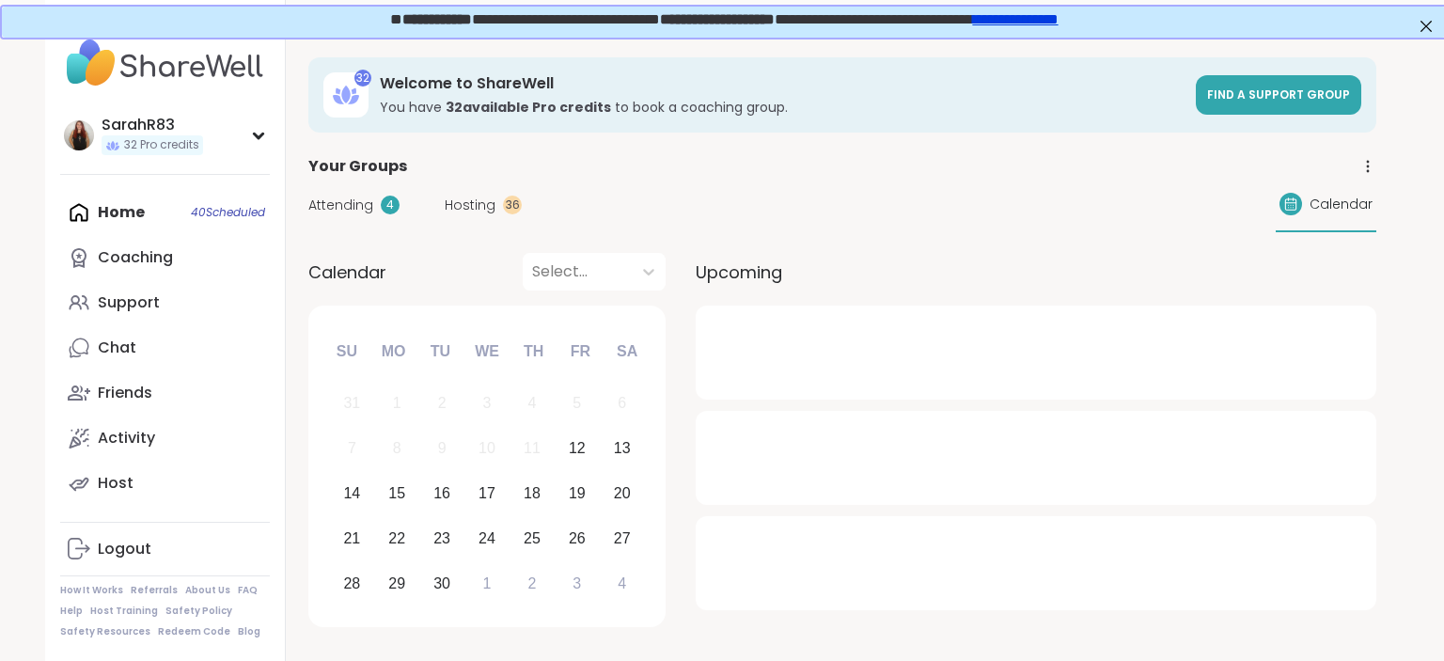
click at [495, 193] on div "Attending 4 Hosting 36 Calendar" at bounding box center [842, 205] width 1068 height 55
click at [495, 198] on div "Hosting 36" at bounding box center [483, 206] width 77 height 20
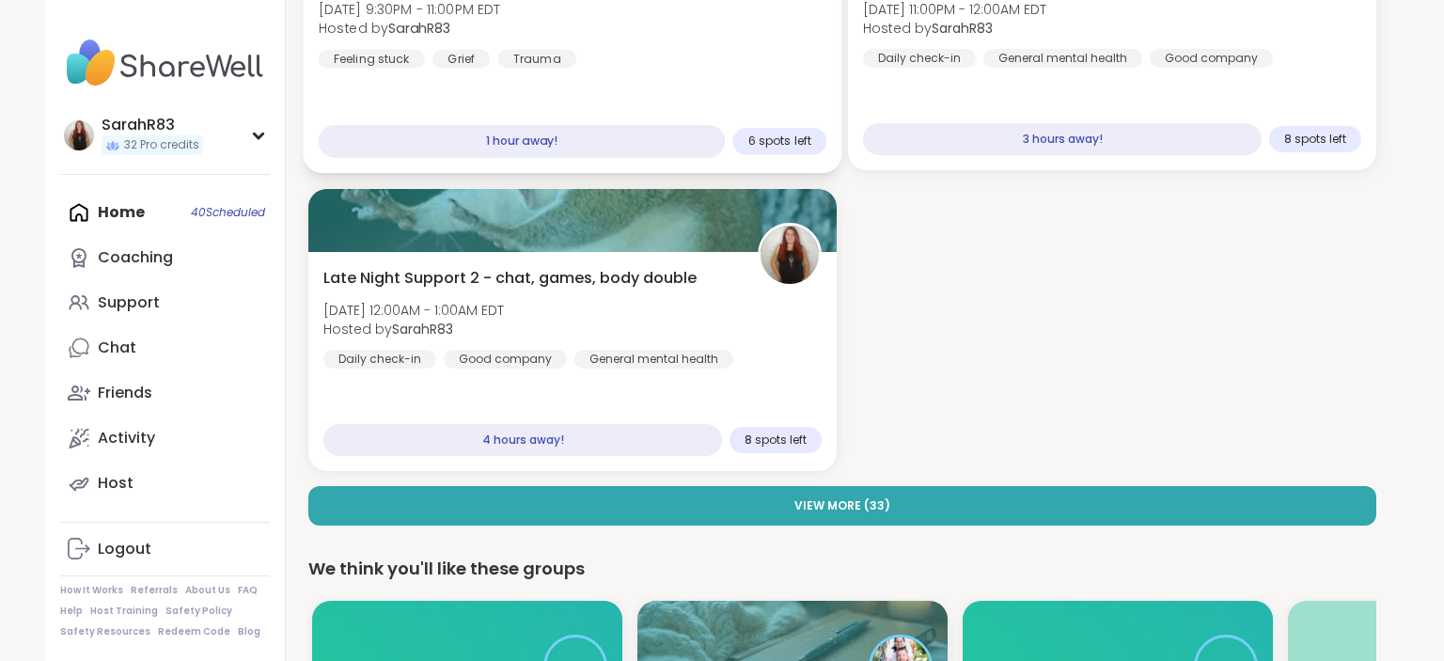
scroll to position [365, 0]
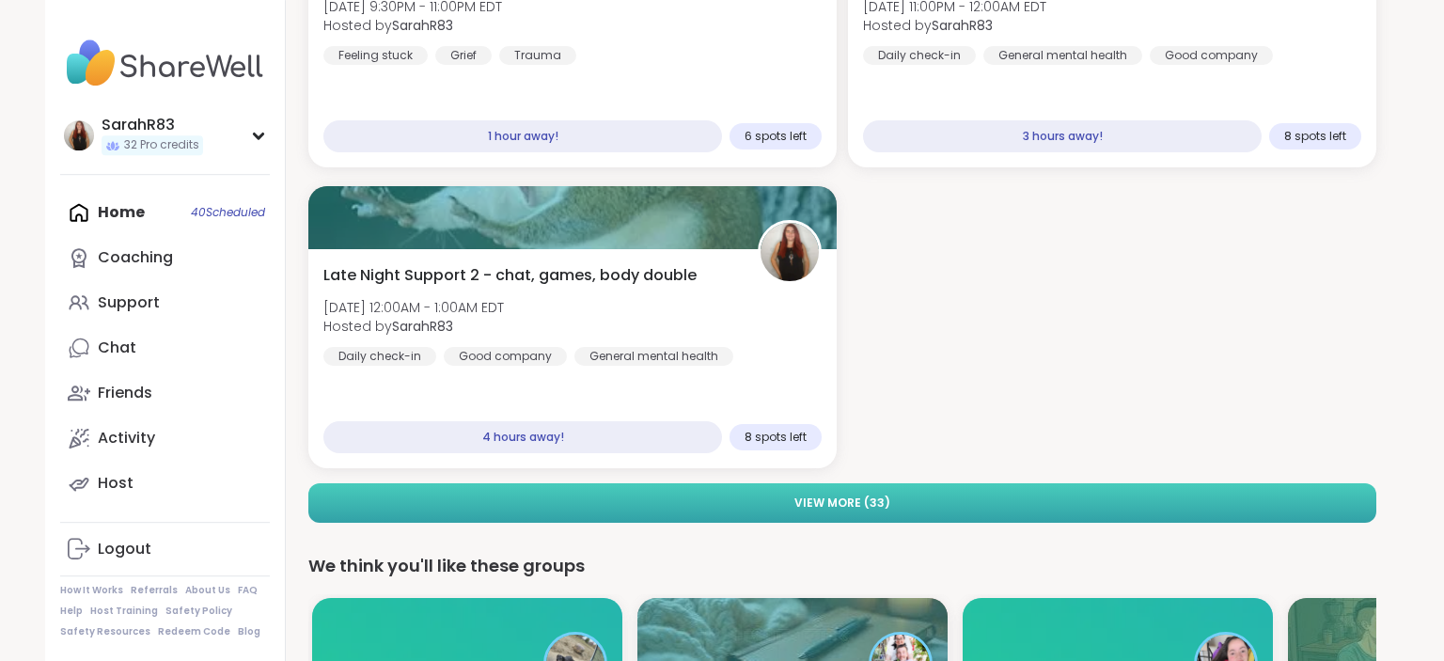
click at [811, 504] on span "View More ( 33 )" at bounding box center [842, 502] width 96 height 17
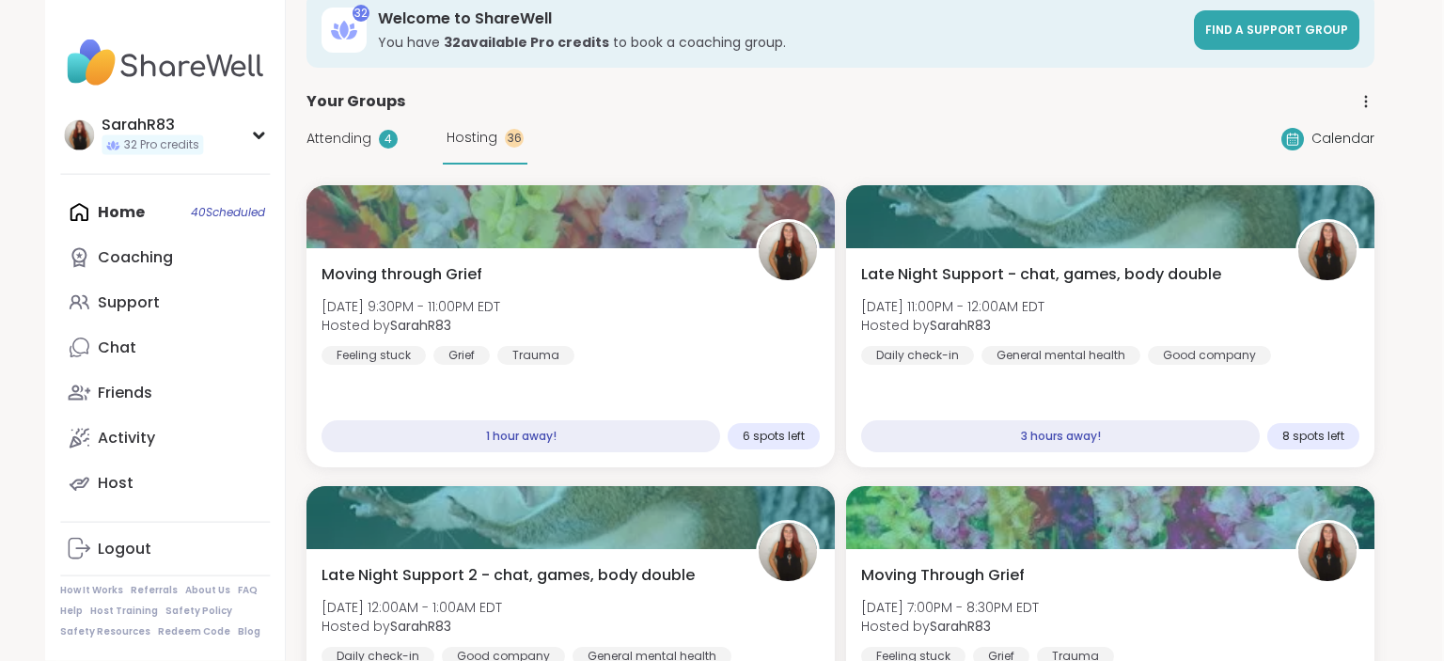
scroll to position [0, 2]
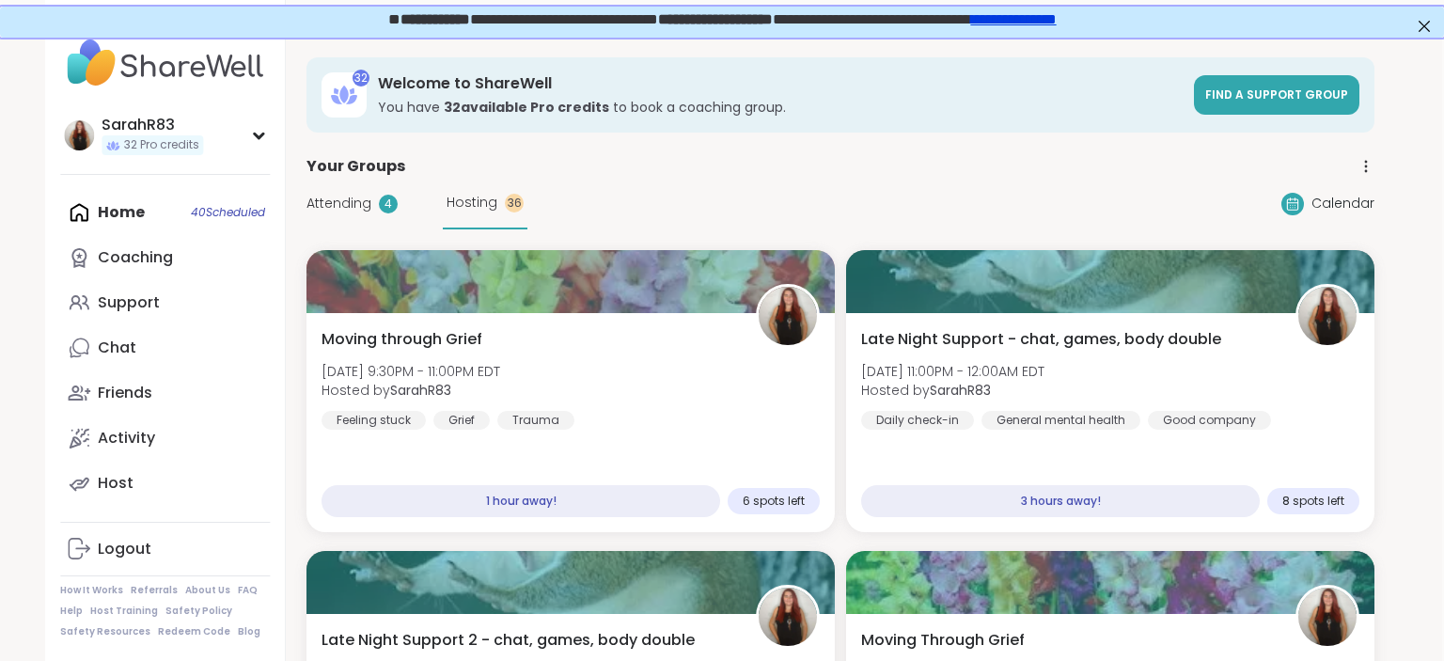
click at [353, 201] on span "Attending" at bounding box center [338, 204] width 65 height 20
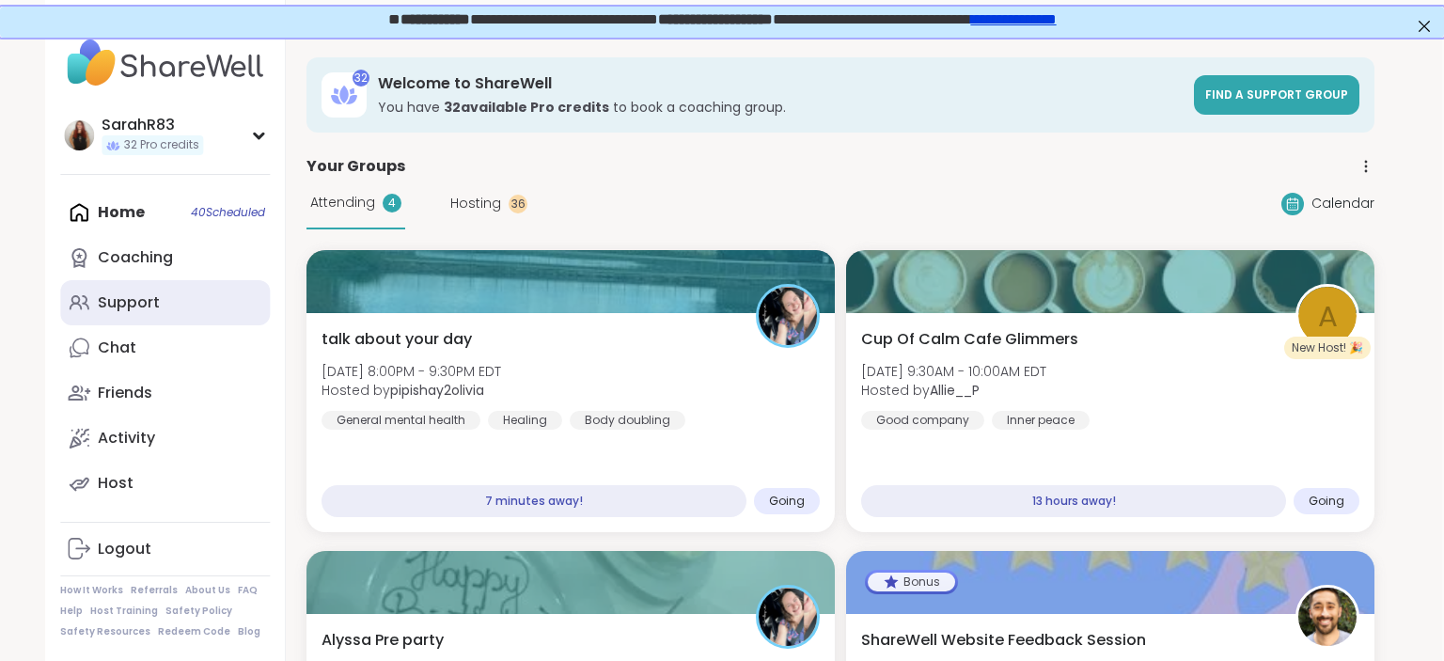
click at [180, 298] on link "Support" at bounding box center [165, 302] width 210 height 45
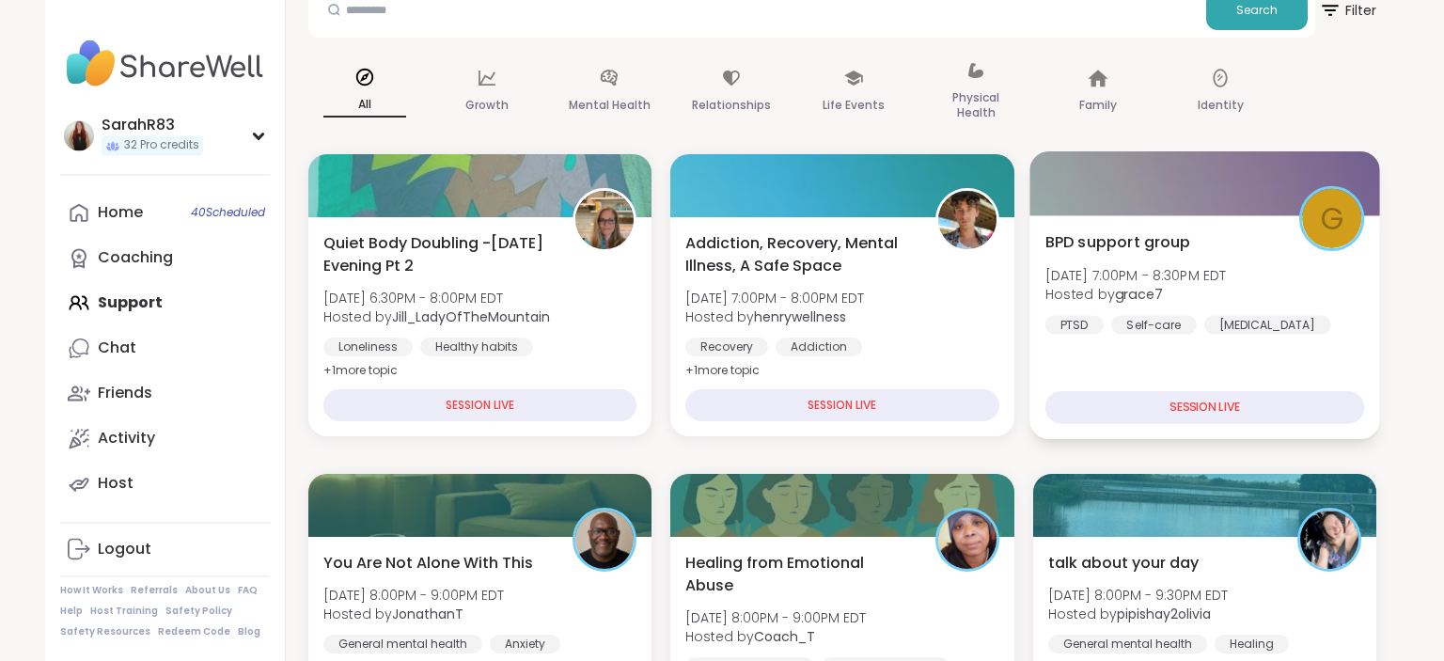
scroll to position [245, 0]
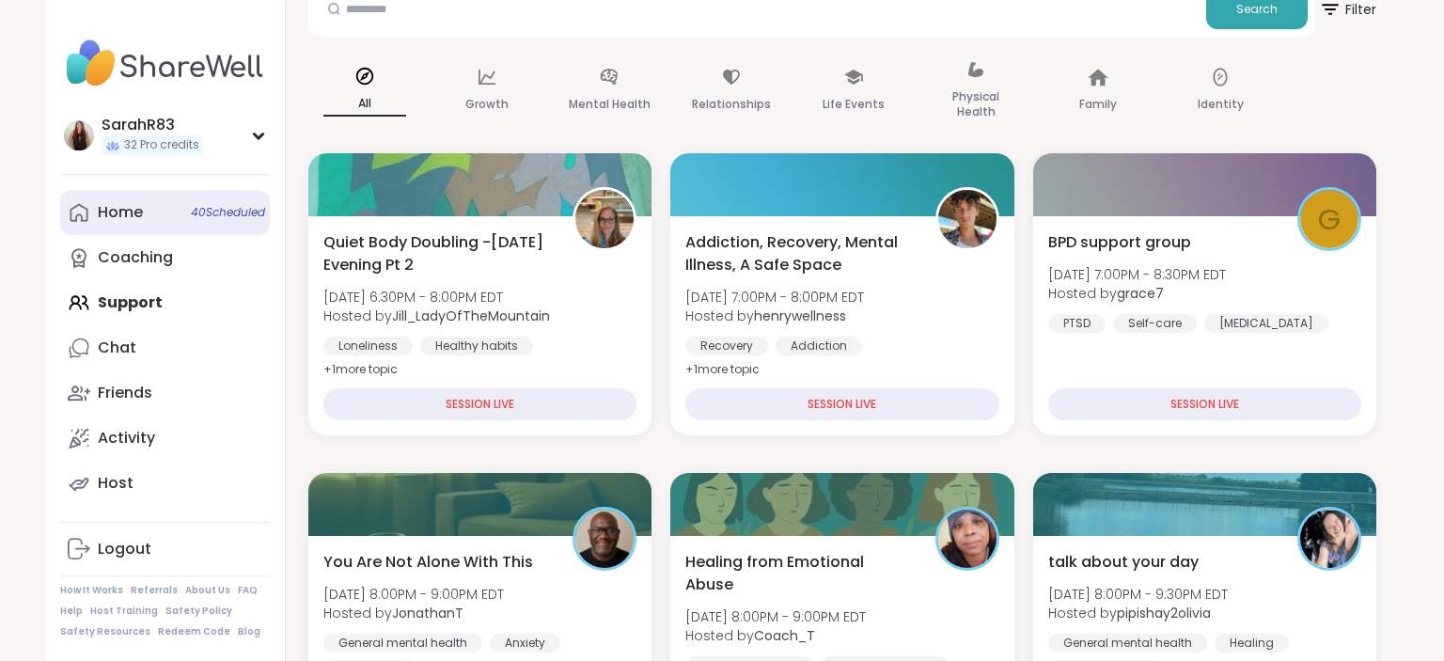
click at [179, 223] on link "Home 40 Scheduled" at bounding box center [165, 212] width 210 height 45
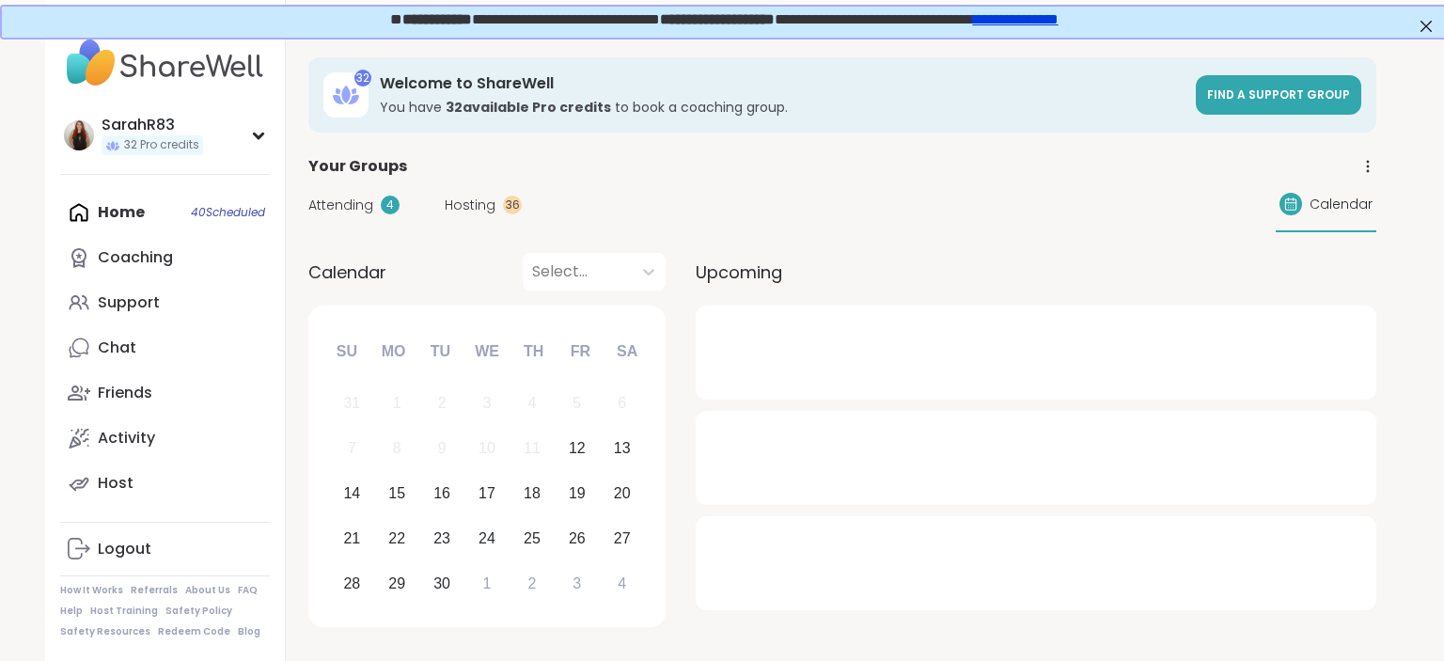
click at [476, 211] on span "Hosting" at bounding box center [470, 206] width 51 height 20
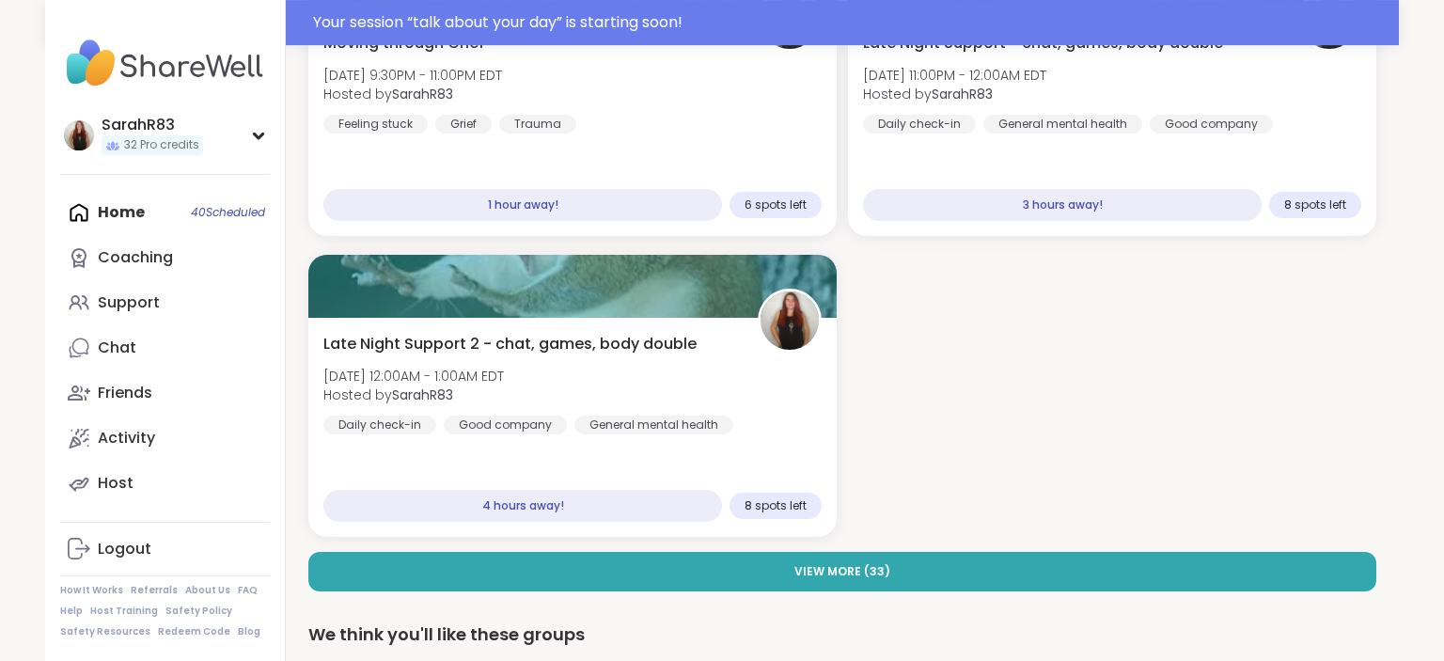
scroll to position [351, 0]
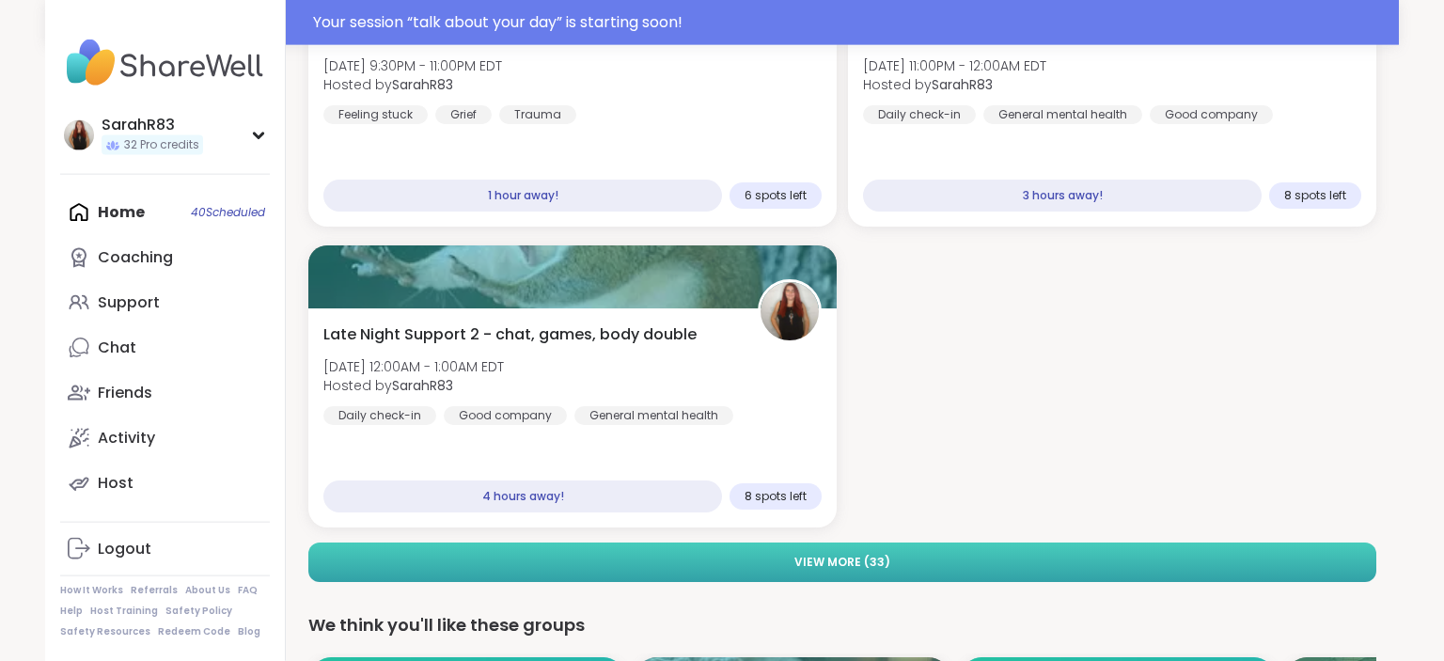
click at [848, 556] on span "View More ( 33 )" at bounding box center [842, 562] width 96 height 17
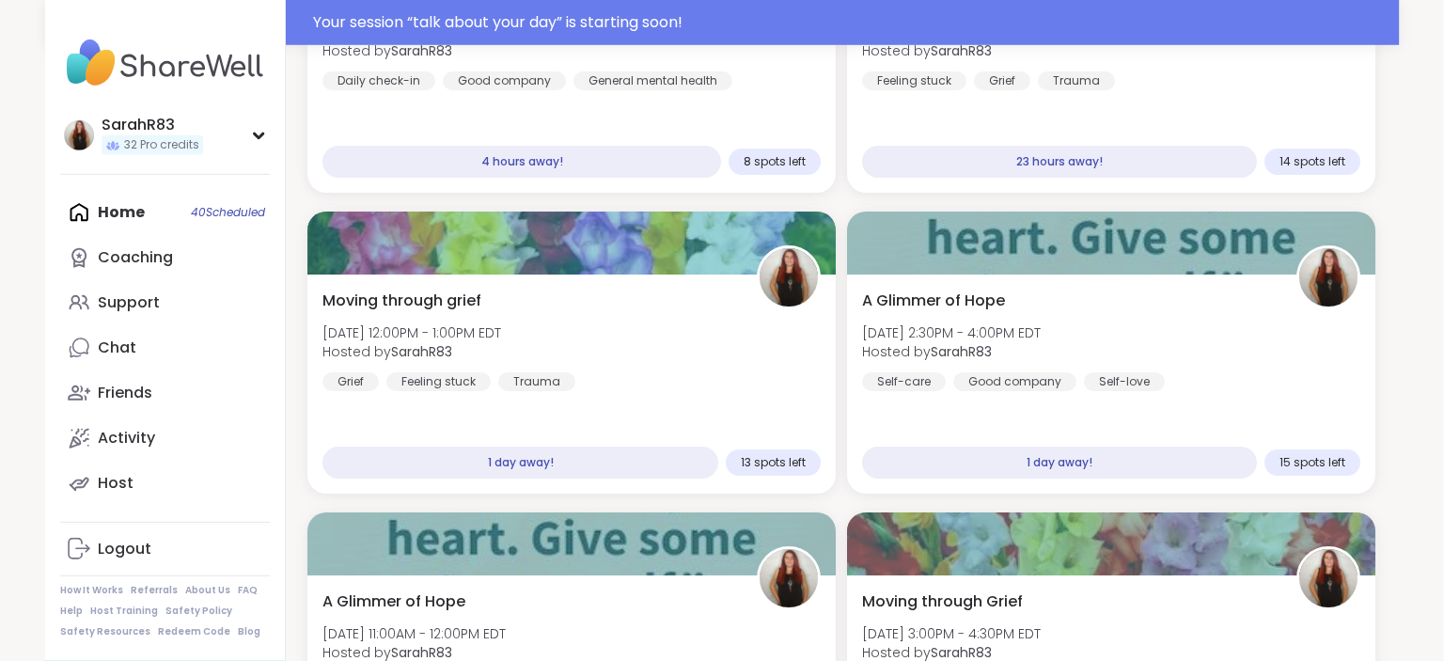
scroll to position [694, 1]
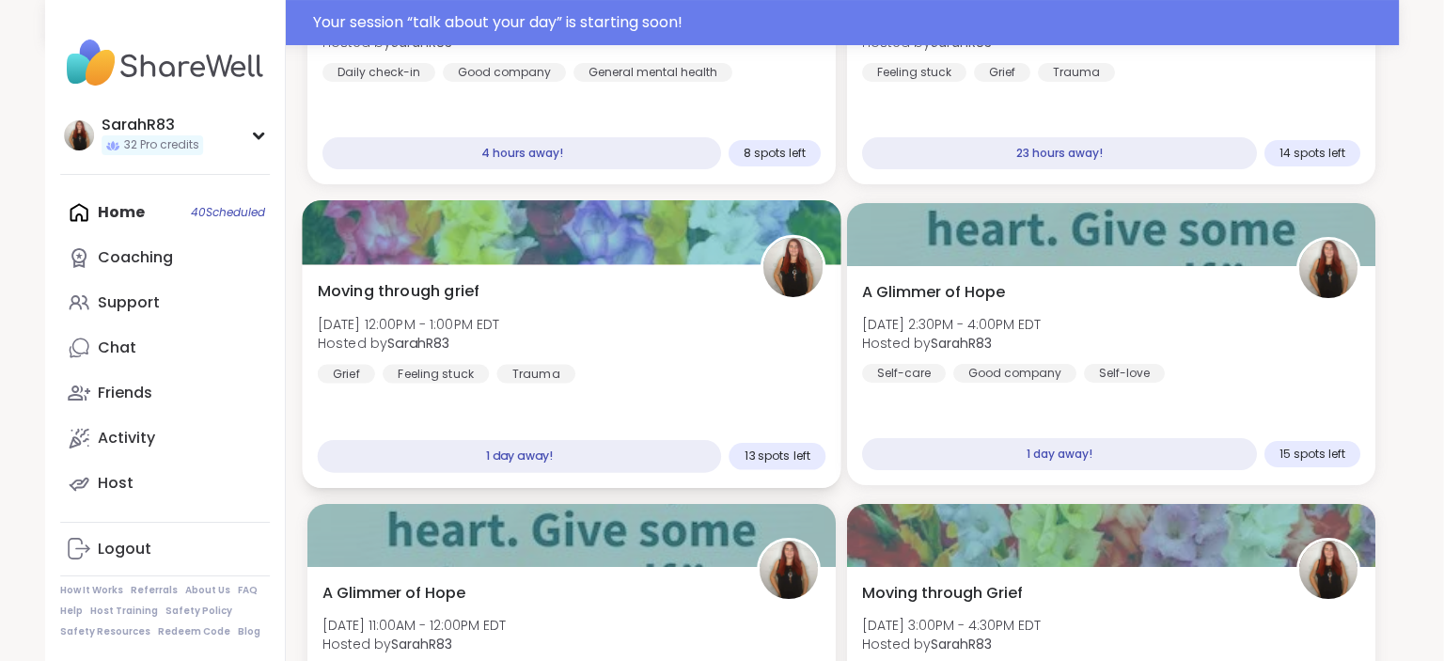
click at [780, 388] on div "Moving through grief Sun, Sep 14 | 12:00PM - 1:00PM EDT Hosted by SarahR83 Grie…" at bounding box center [571, 376] width 539 height 224
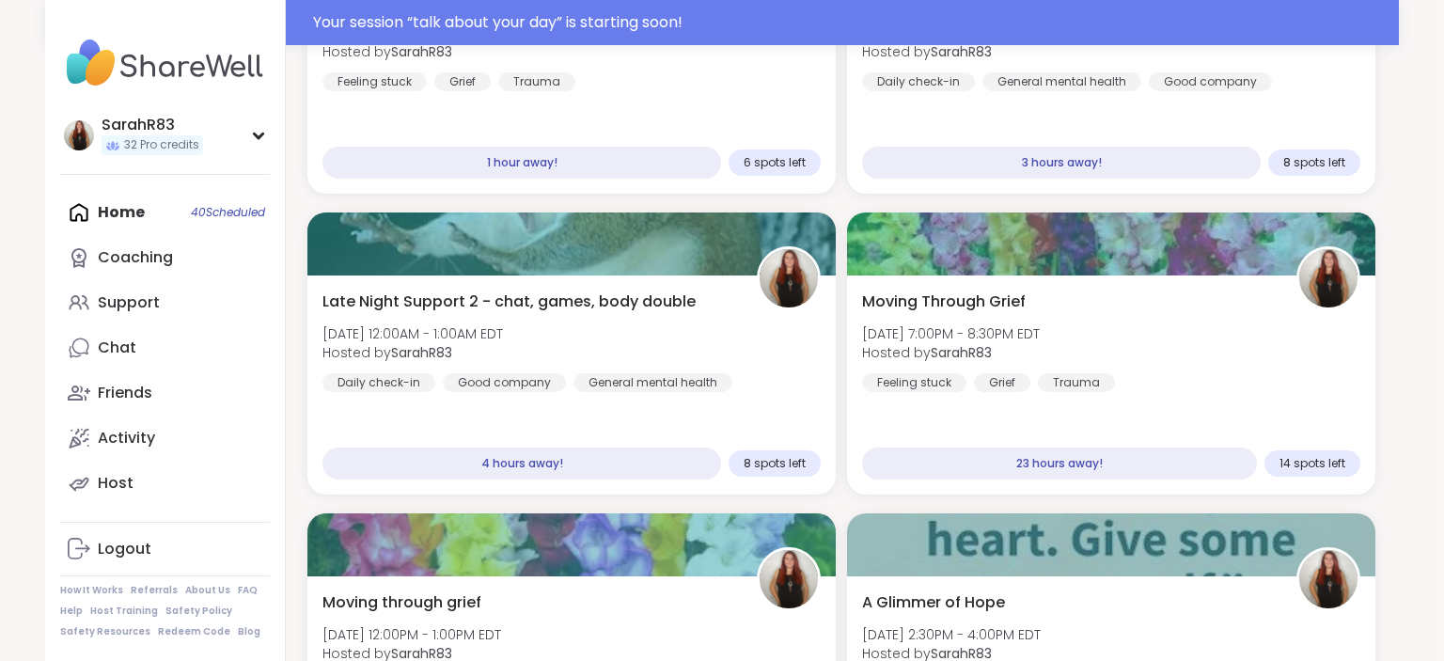
scroll to position [368, 1]
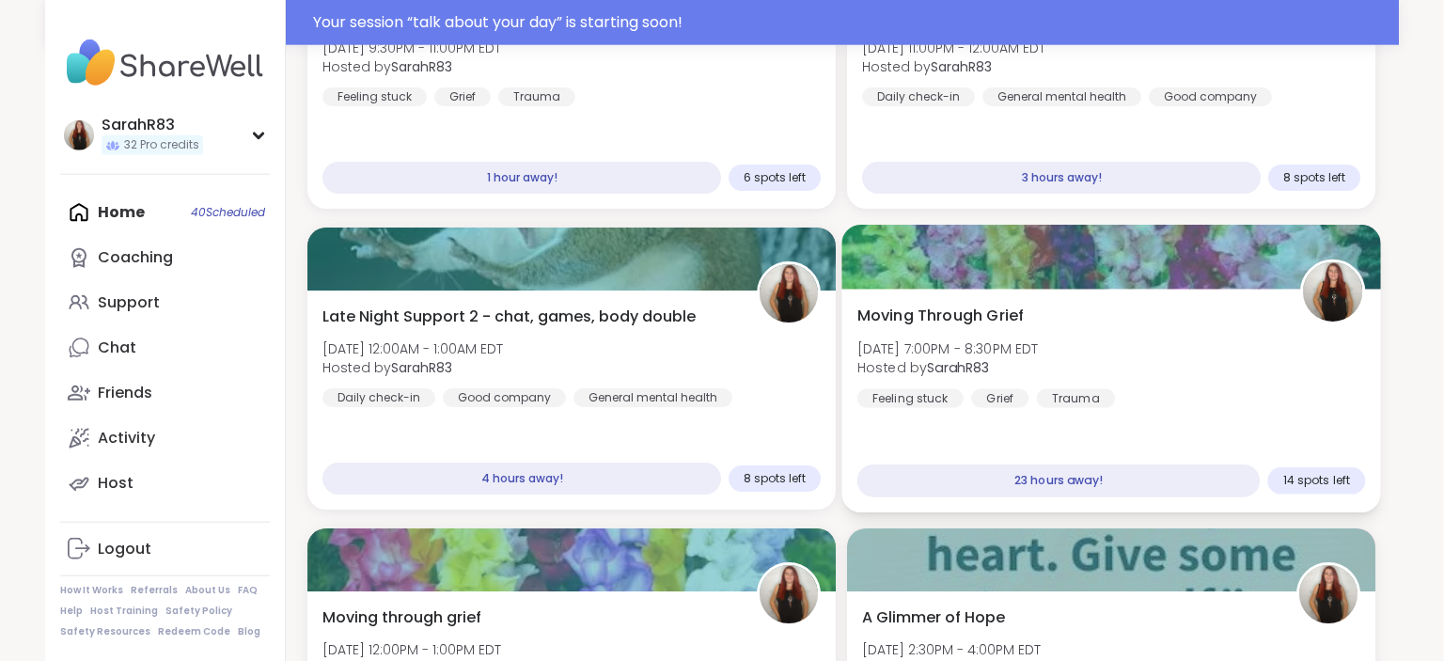
click at [1183, 378] on div "Moving Through Grief Sat, Sep 13 | 7:00PM - 8:30PM EDT Hosted by SarahR83 Feeli…" at bounding box center [1111, 356] width 509 height 103
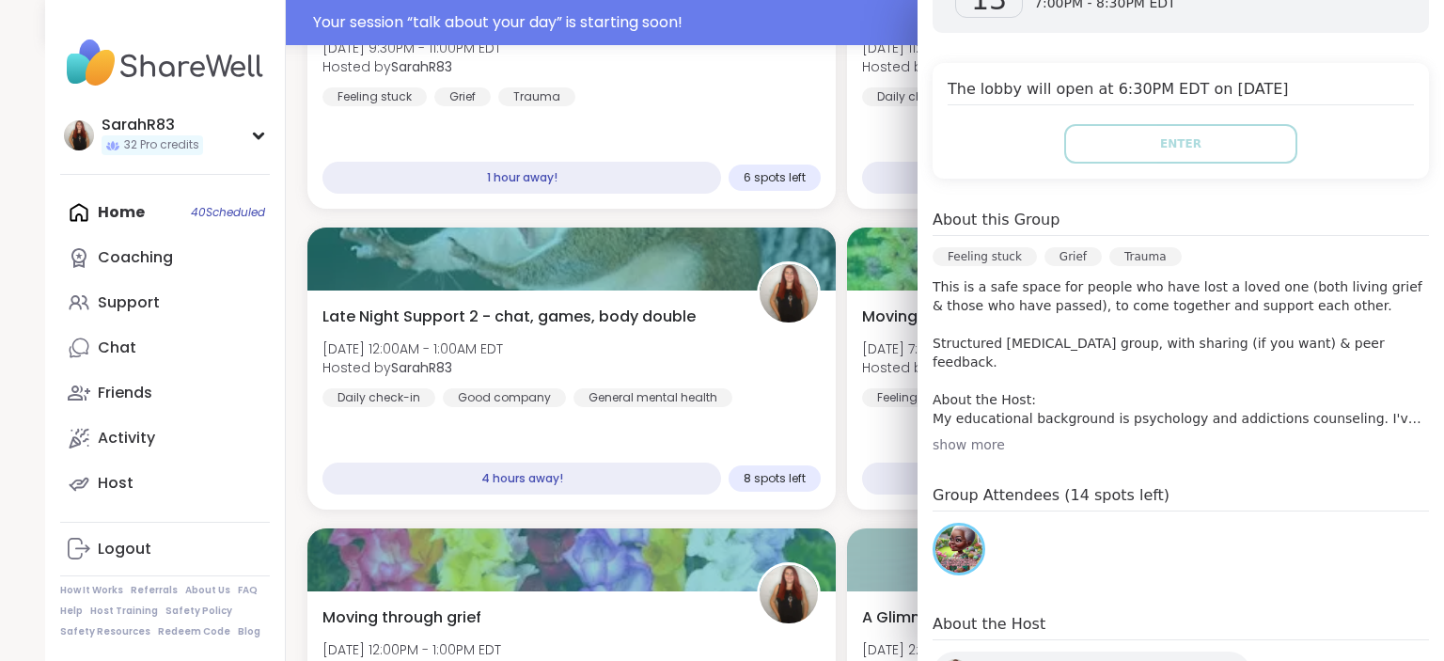
scroll to position [0, 0]
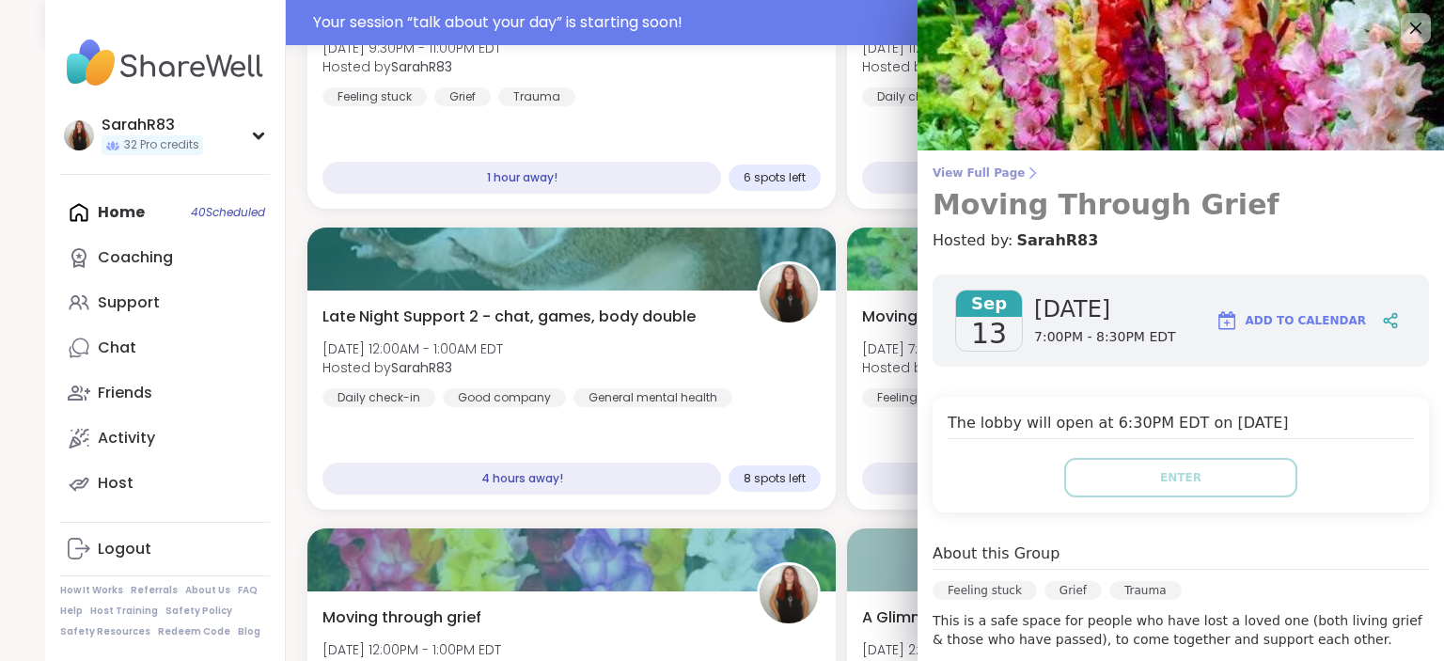
click at [992, 180] on span "View Full Page" at bounding box center [1180, 172] width 496 height 15
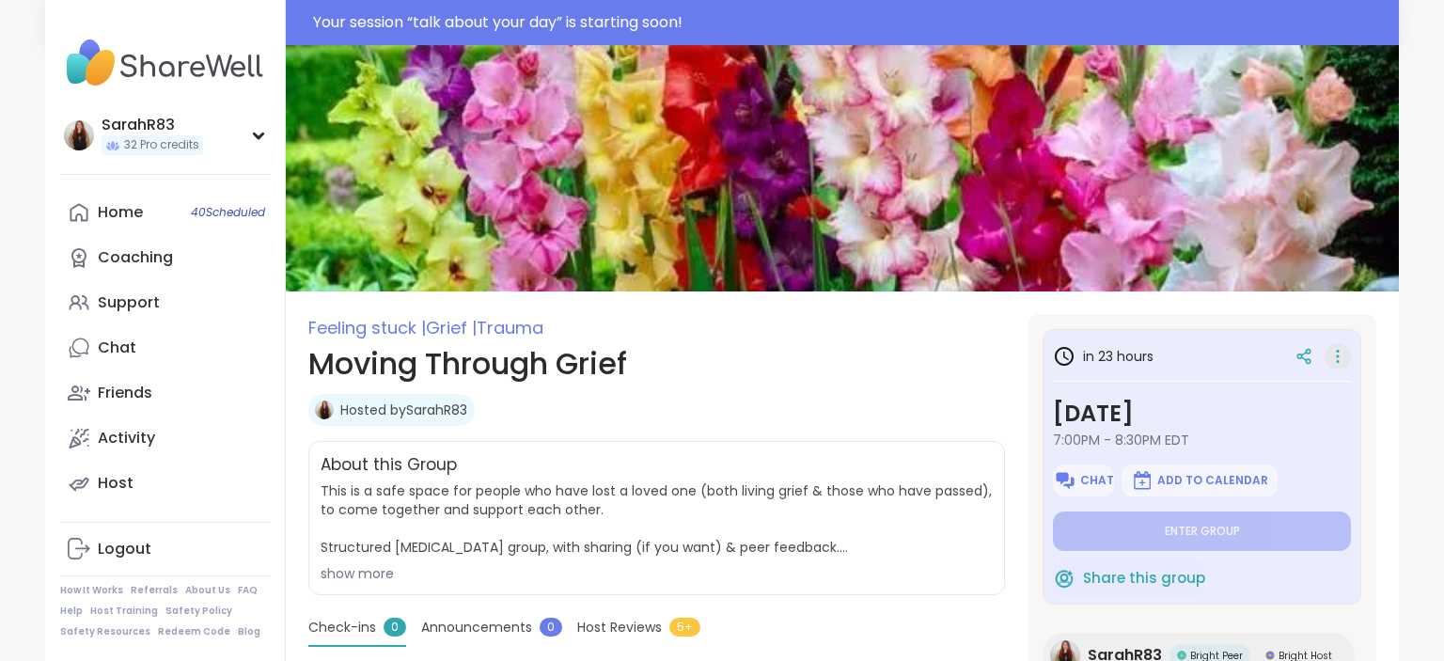
click at [1340, 367] on icon at bounding box center [1337, 356] width 19 height 26
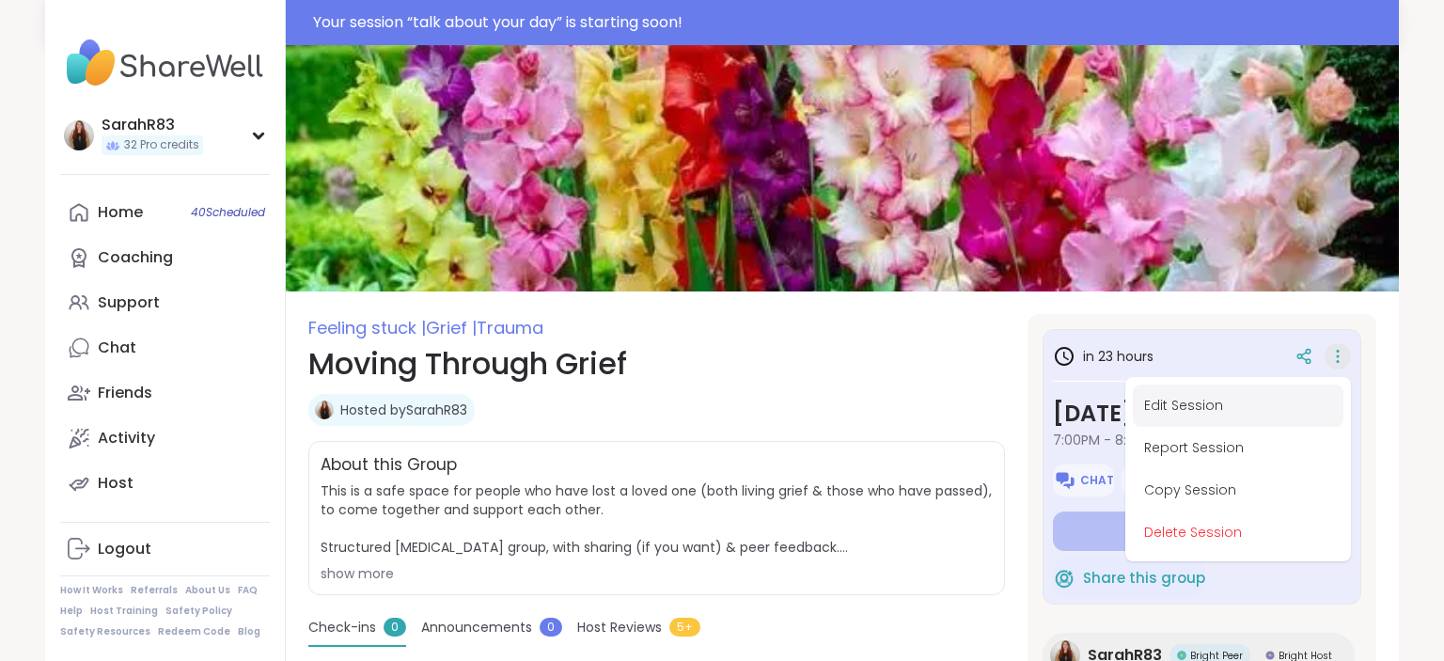
click at [1269, 412] on button "Edit Session" at bounding box center [1238, 405] width 211 height 42
type textarea "*"
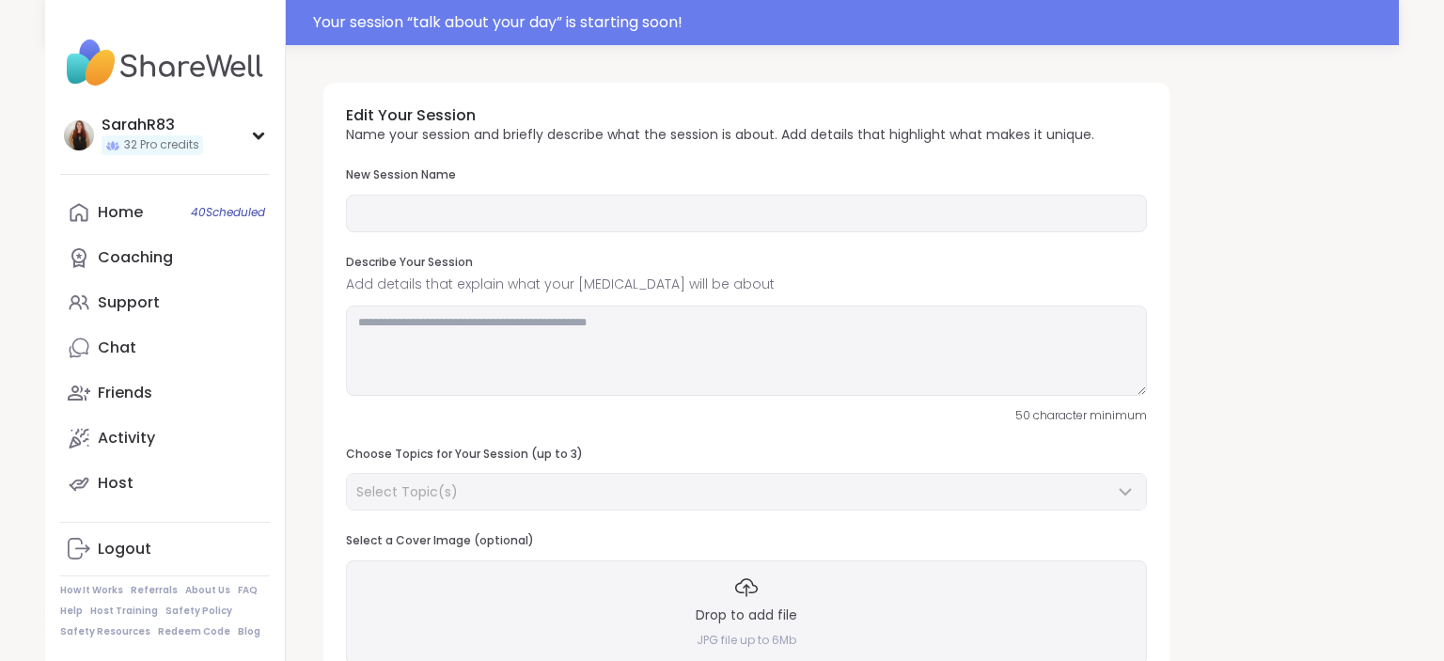
type input "**********"
type textarea "**********"
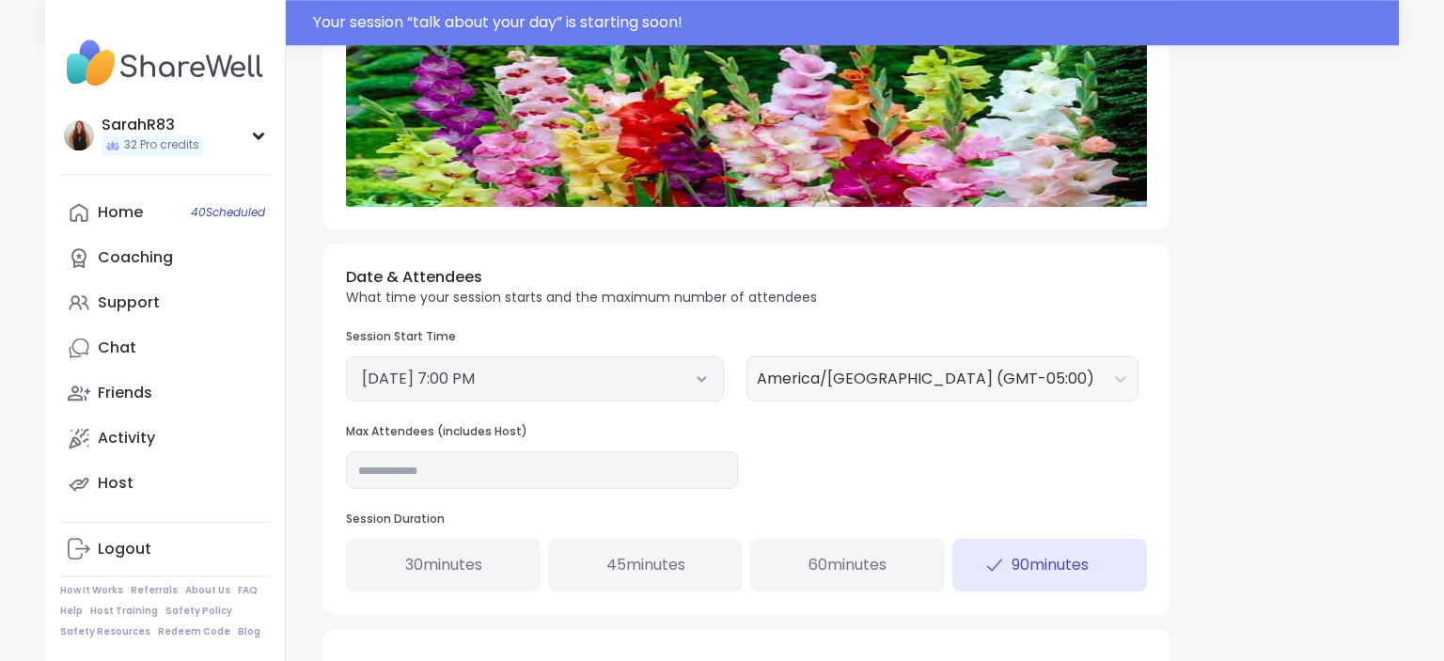
scroll to position [523, 0]
click at [707, 378] on icon at bounding box center [702, 379] width 12 height 8
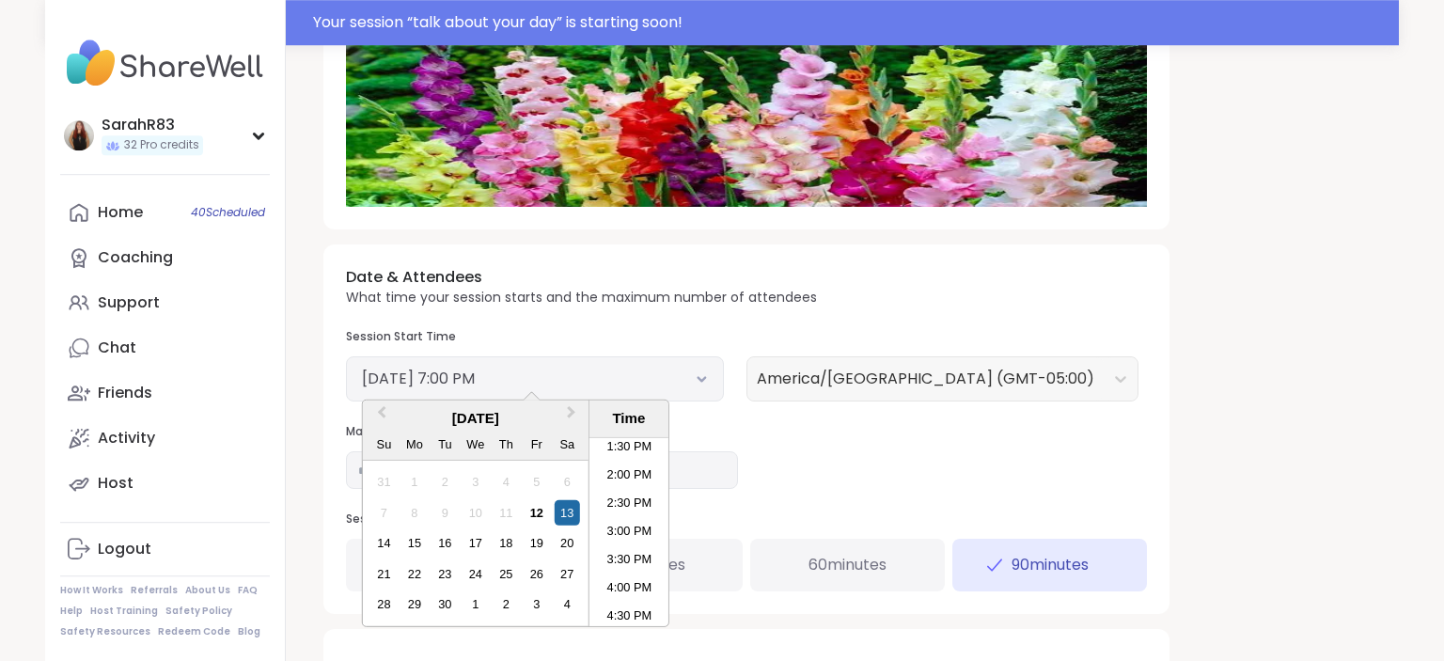
scroll to position [767, 0]
click at [624, 441] on li "1:30 PM" at bounding box center [629, 446] width 80 height 28
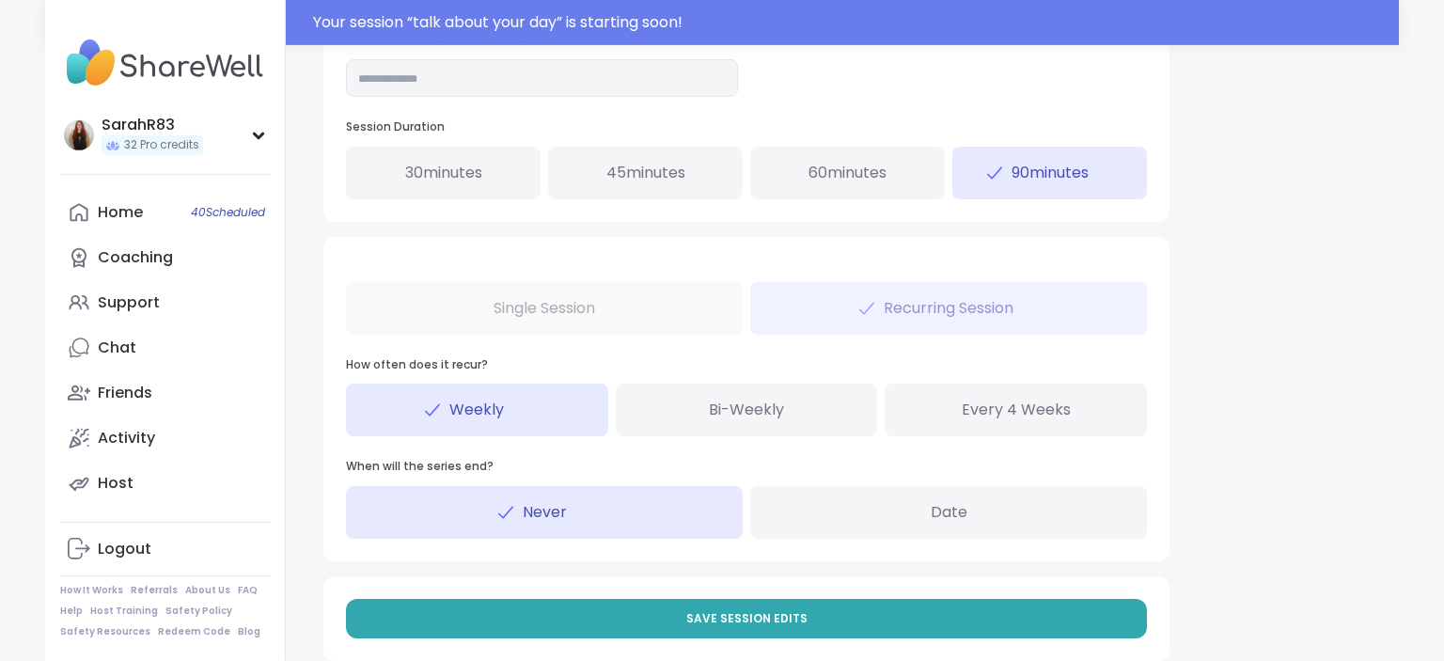
scroll to position [948, 0]
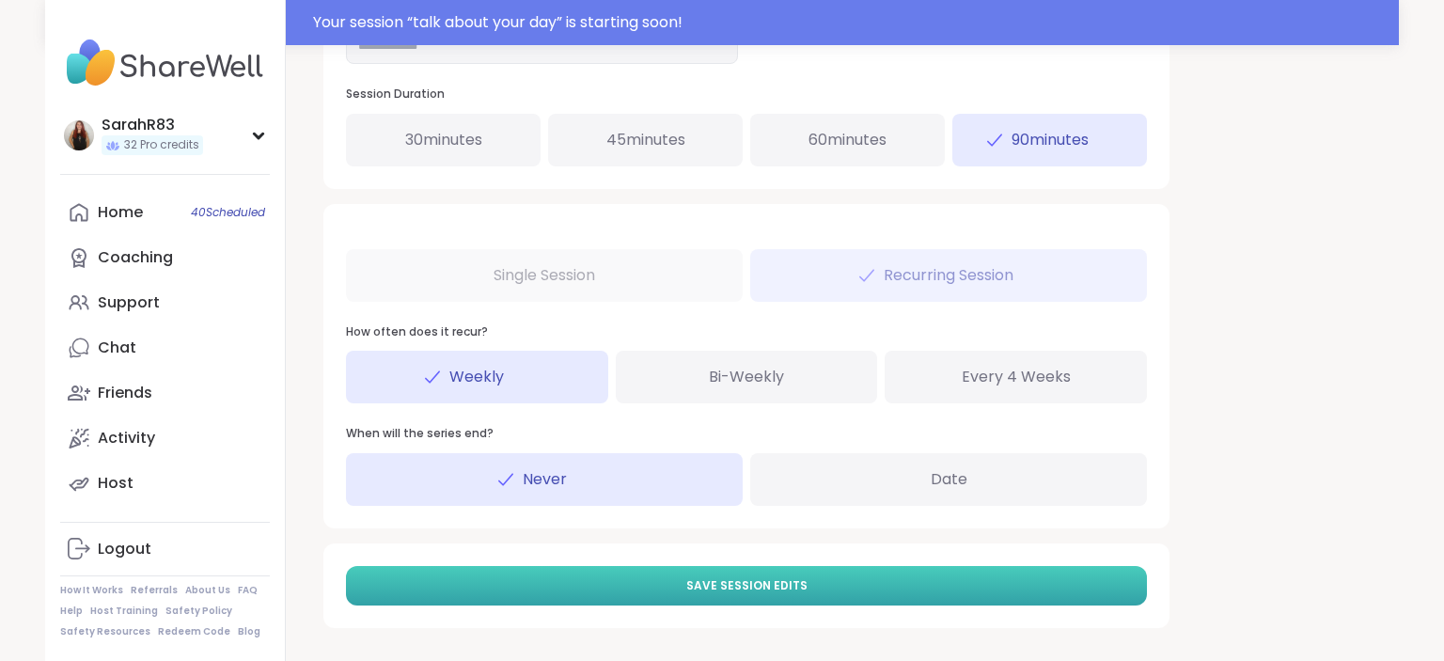
click at [831, 572] on button "Save Session Edits" at bounding box center [746, 585] width 801 height 39
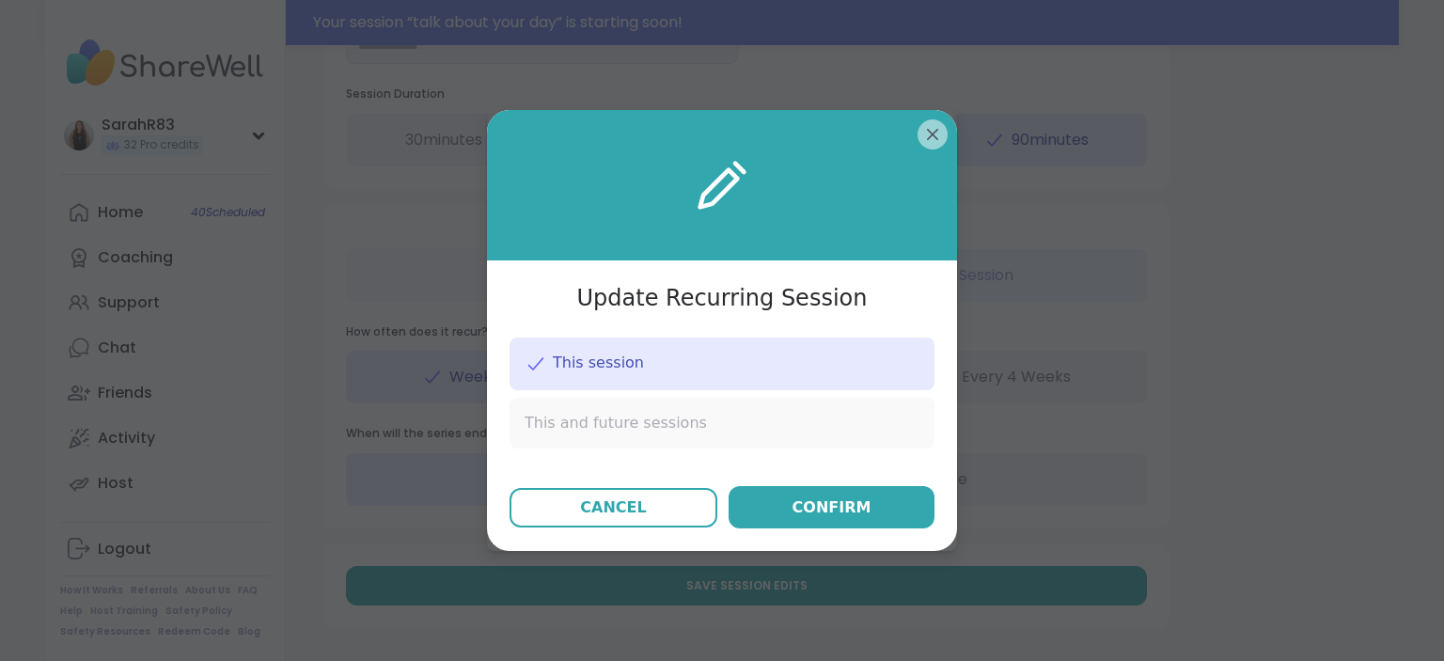
click at [776, 429] on div "This and future sessions" at bounding box center [721, 423] width 425 height 51
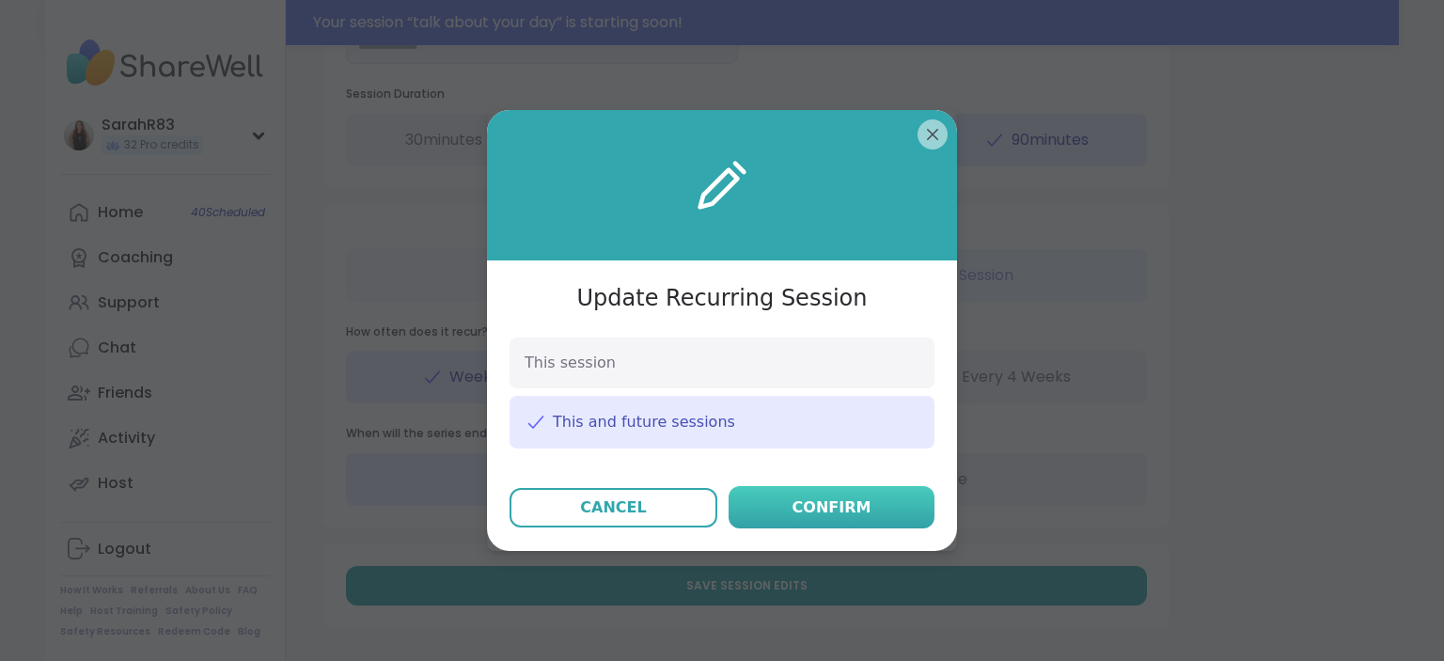
click at [789, 507] on button "Confirm" at bounding box center [832, 507] width 206 height 42
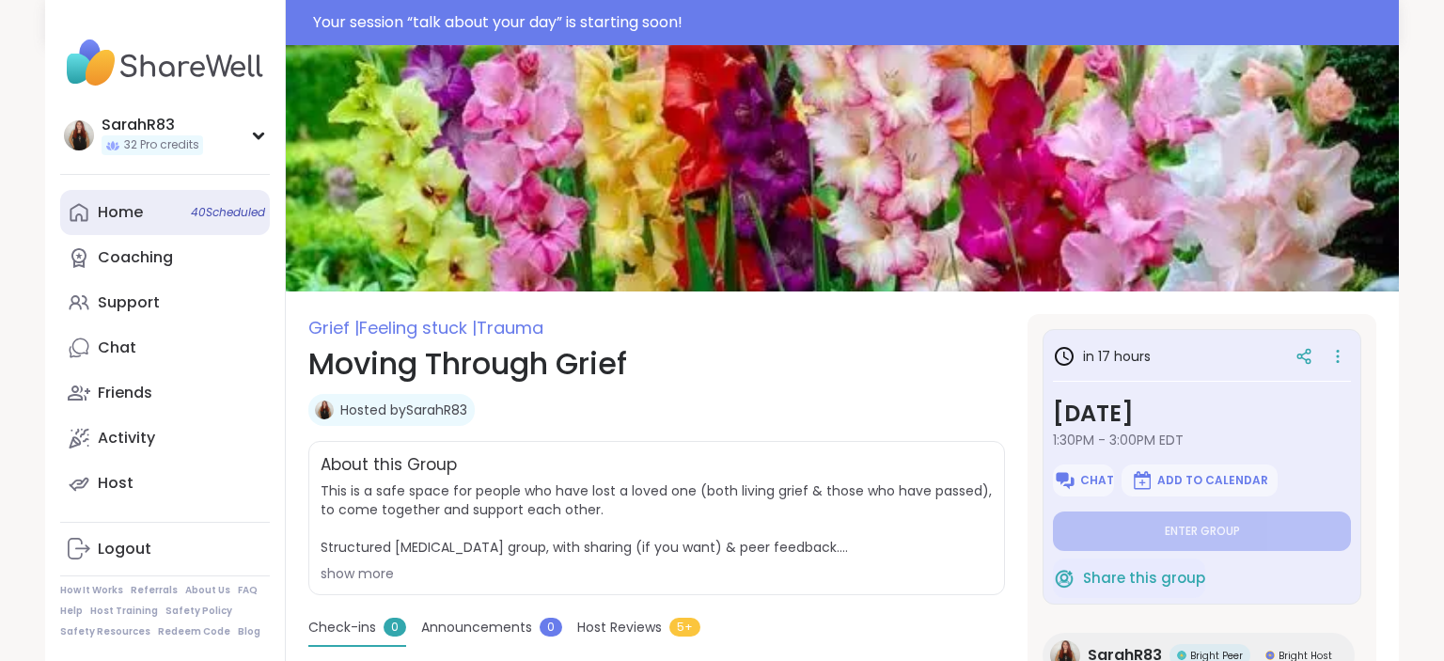
click at [152, 217] on link "Home 40 Scheduled" at bounding box center [165, 212] width 210 height 45
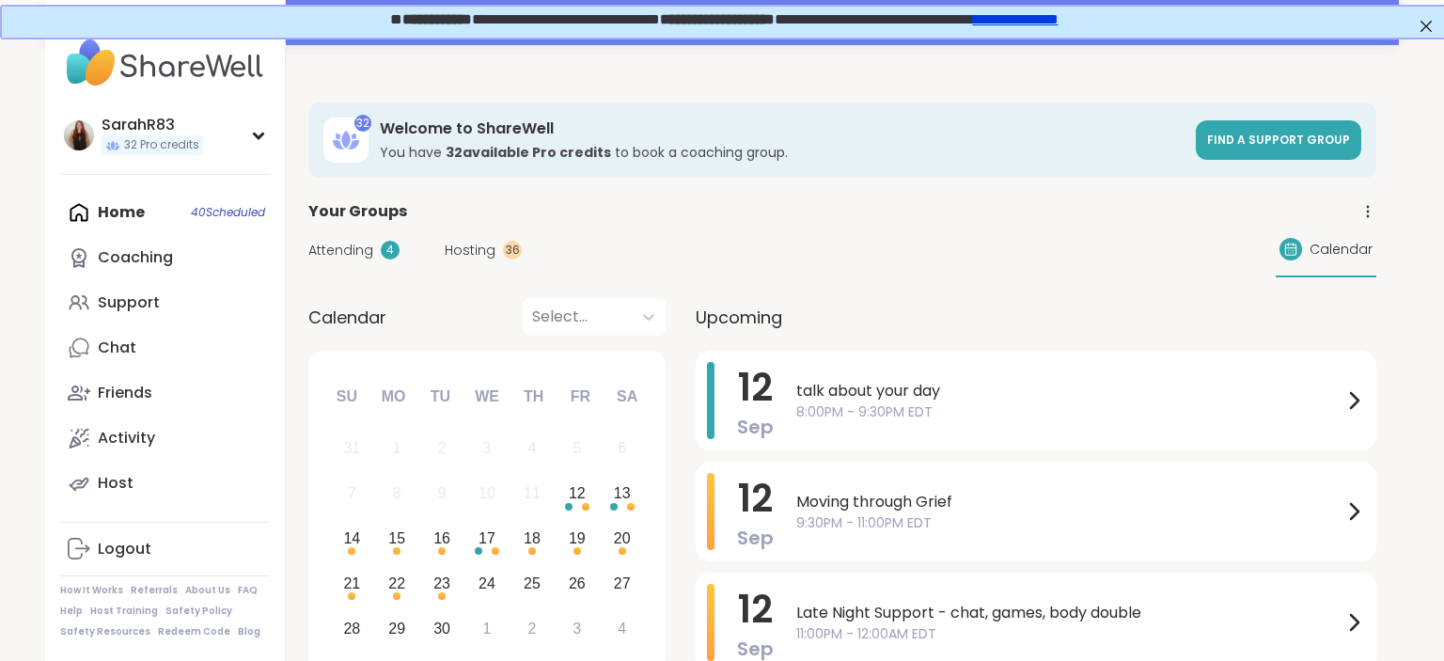
click at [477, 248] on span "Hosting" at bounding box center [470, 251] width 51 height 20
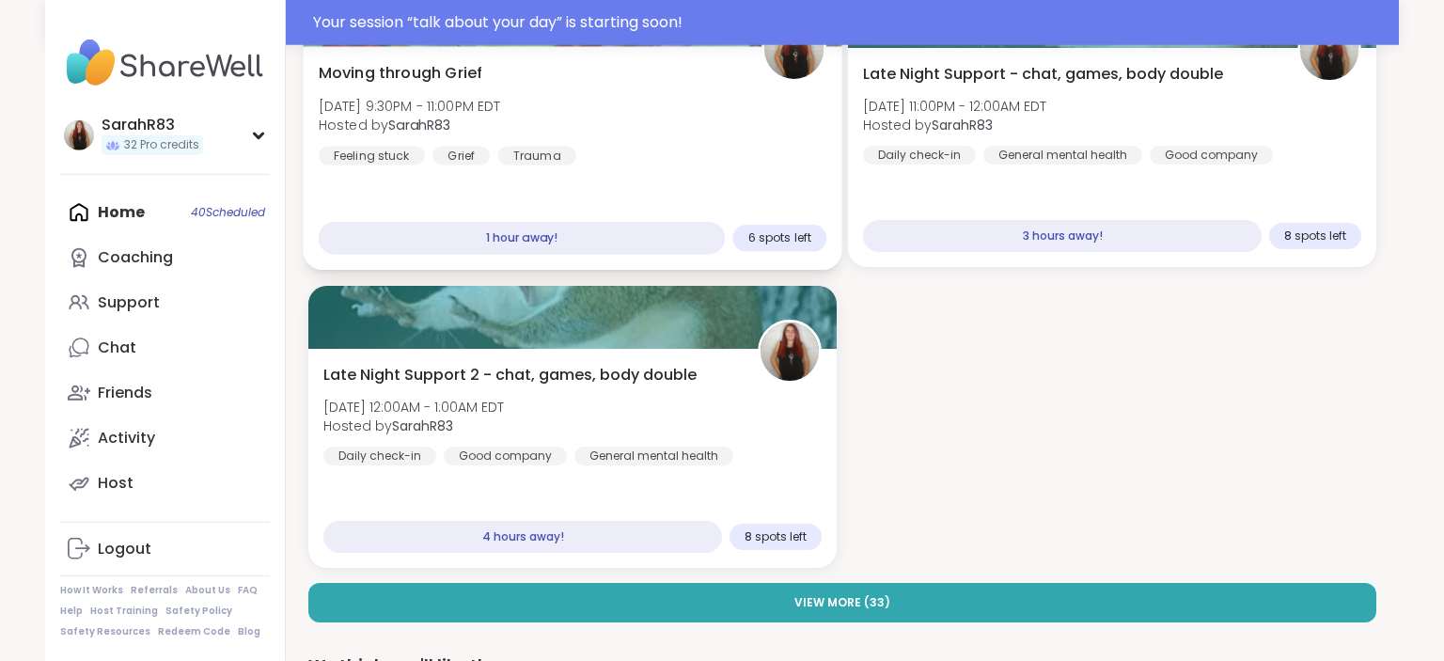
scroll to position [318, 0]
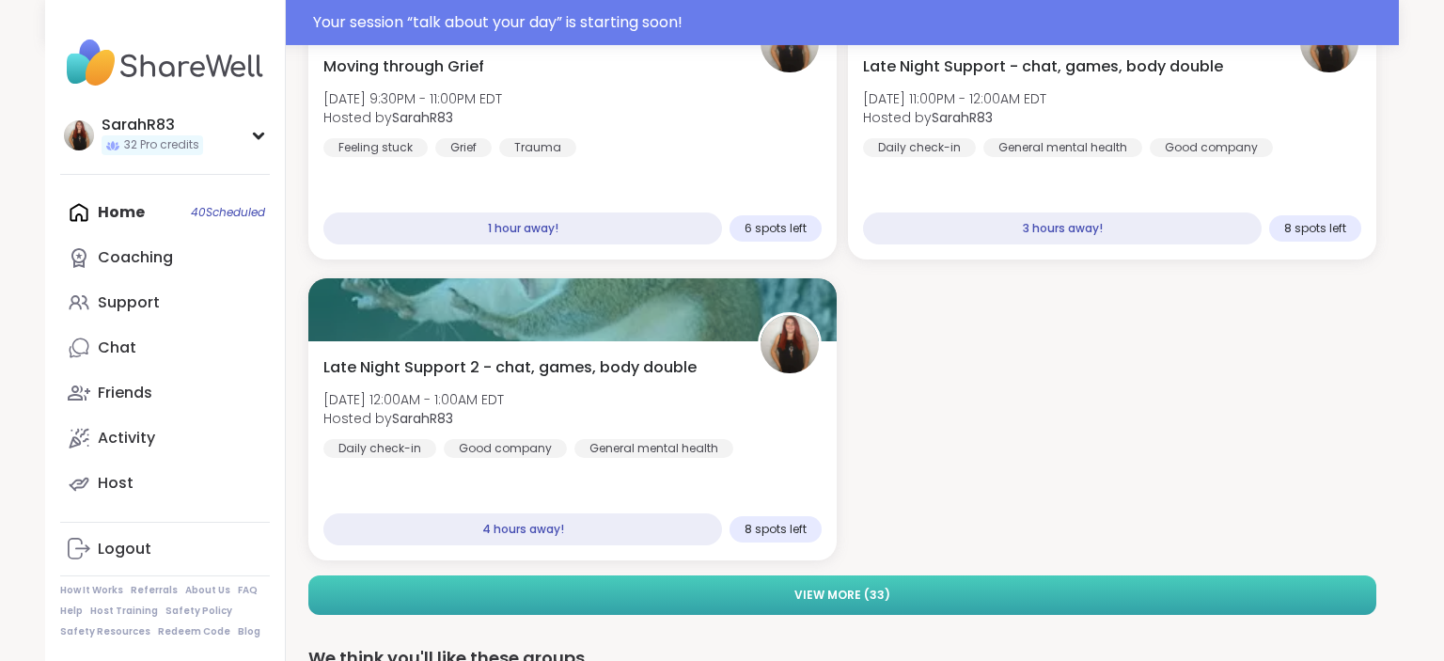
click at [983, 590] on button "View More ( 33 )" at bounding box center [842, 594] width 1068 height 39
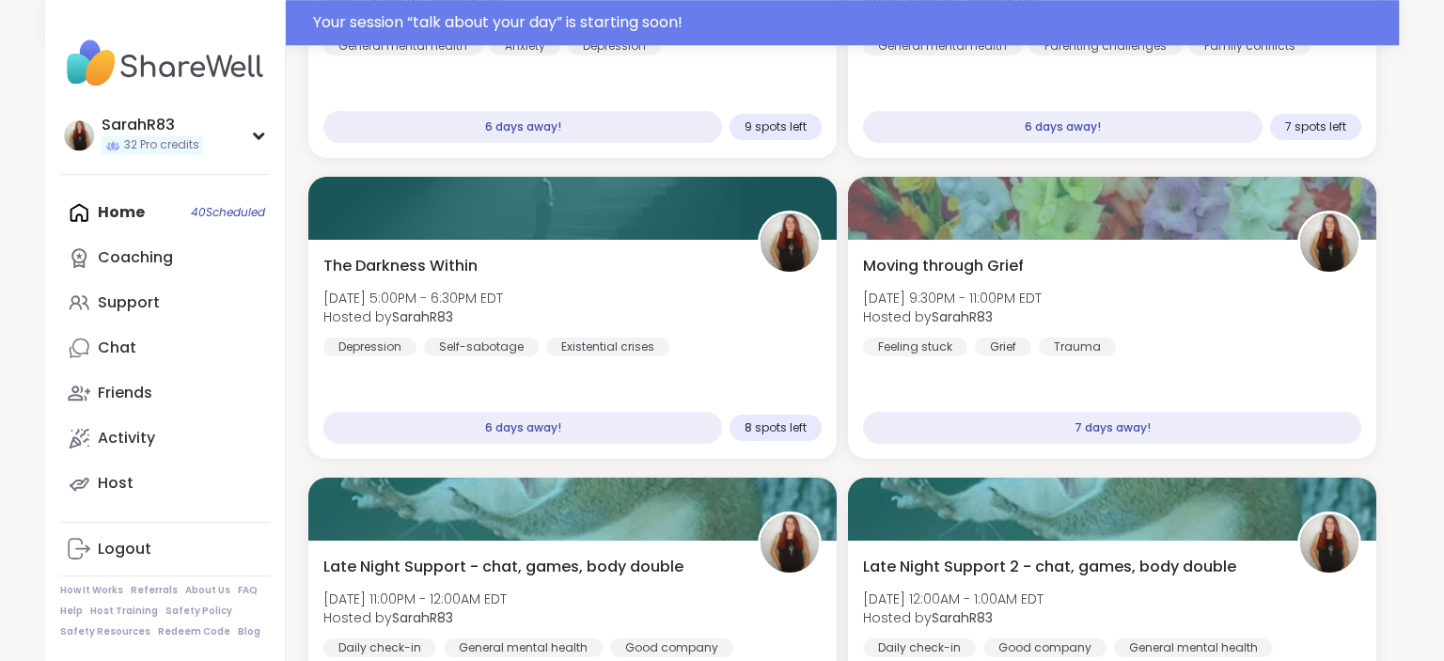
scroll to position [3133, 0]
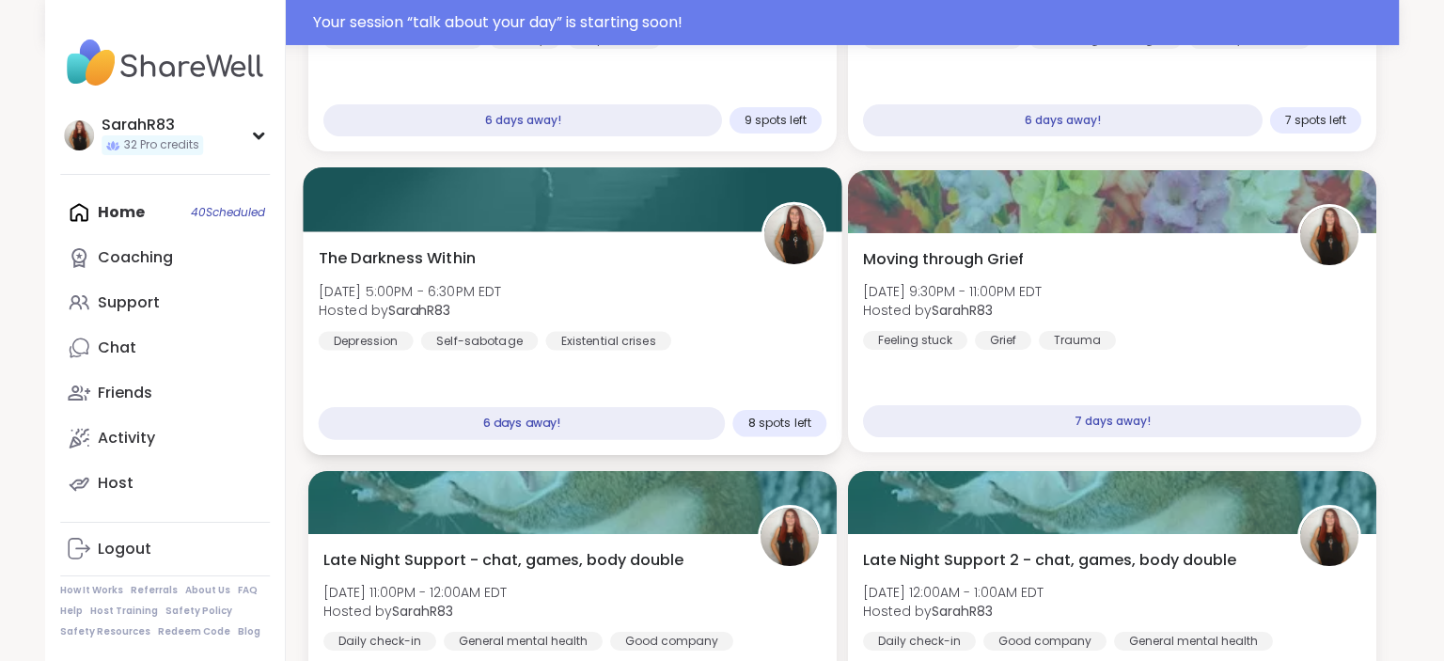
click at [694, 349] on div "The Darkness Within Fri, Sep 19 | 5:00PM - 6:30PM EDT Hosted by SarahR83 Depres…" at bounding box center [572, 343] width 539 height 224
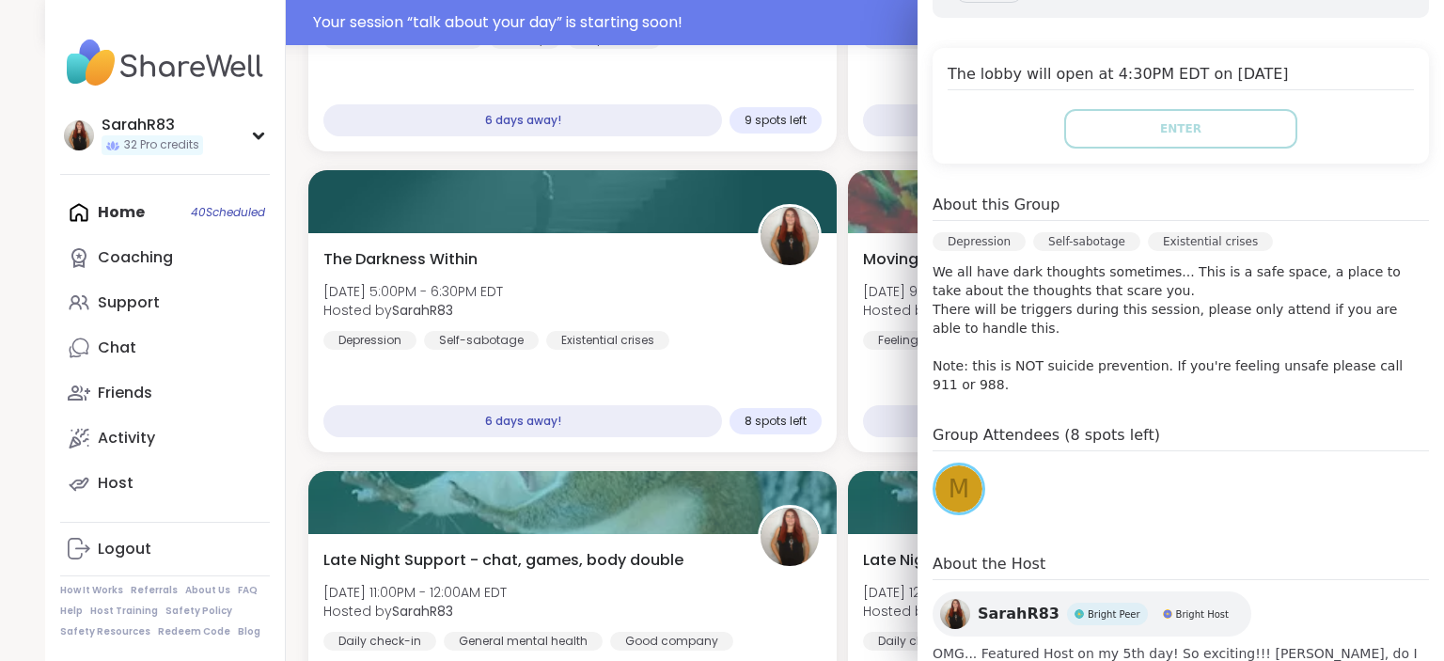
scroll to position [0, 0]
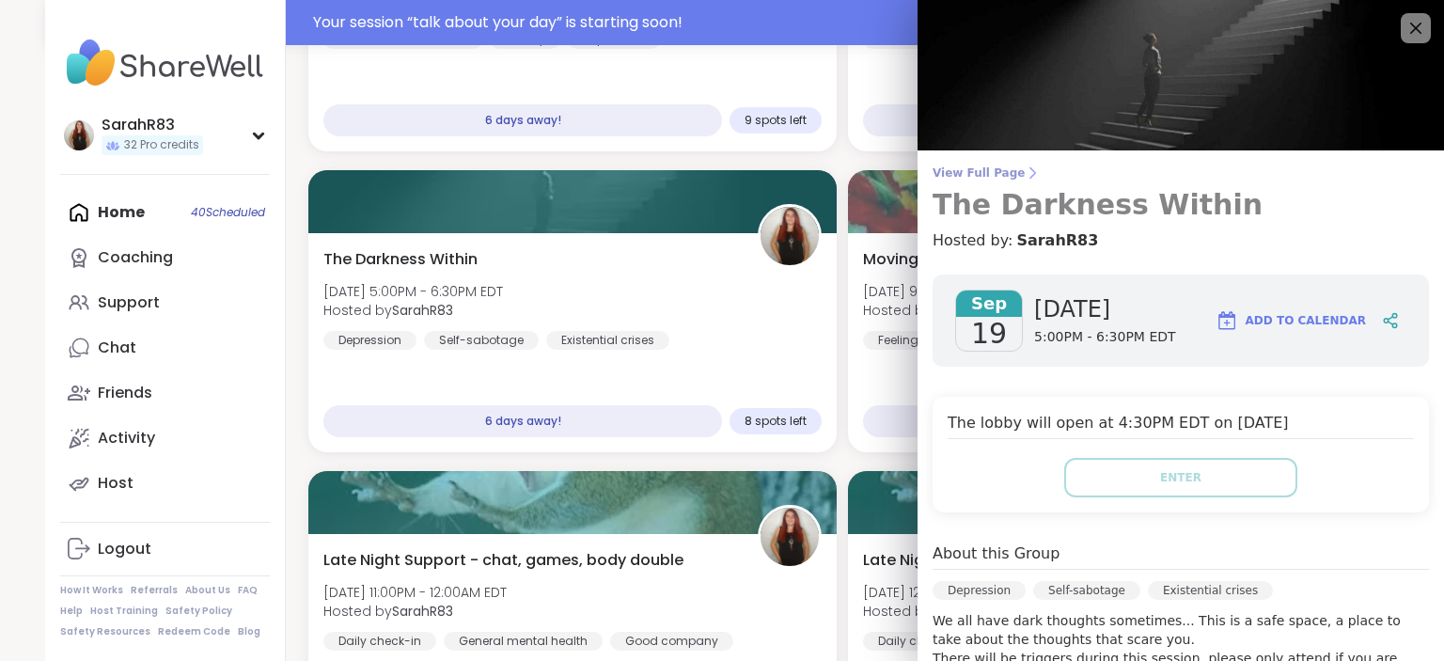
click at [990, 175] on span "View Full Page" at bounding box center [1180, 172] width 496 height 15
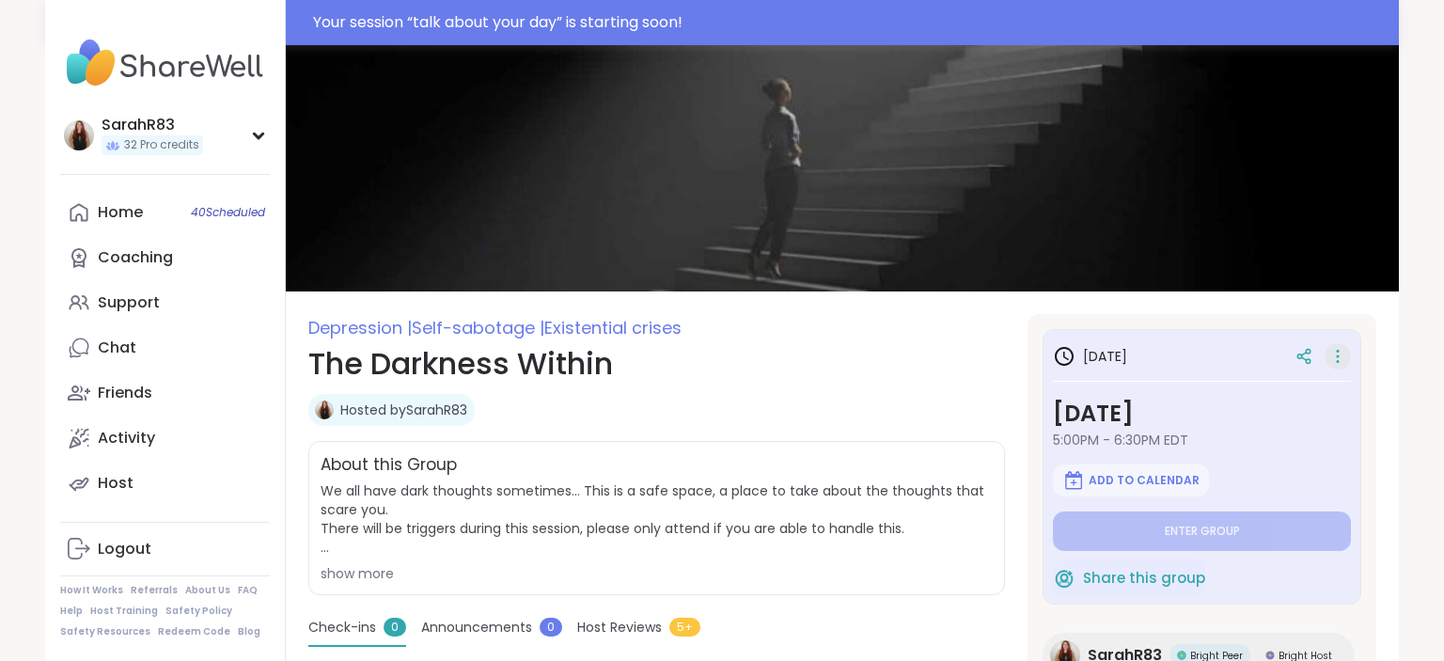
click at [1337, 356] on icon at bounding box center [1338, 356] width 2 height 2
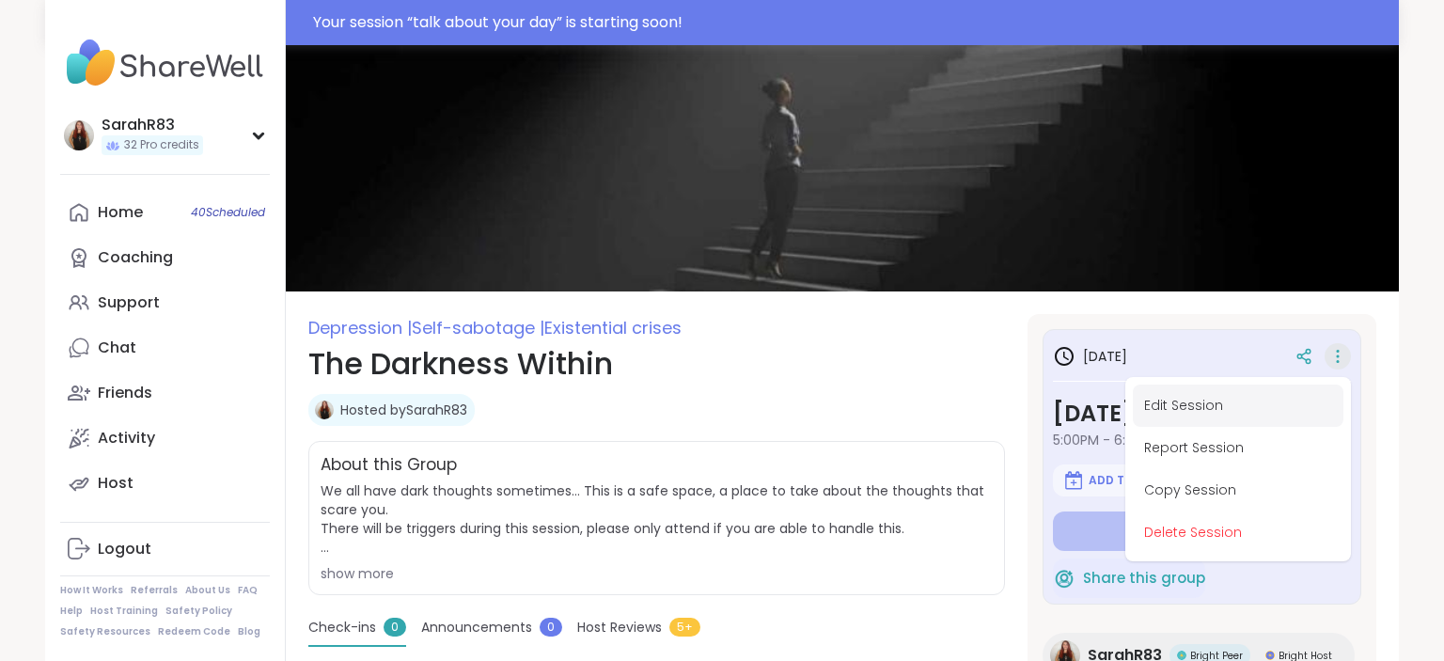
click at [1237, 403] on button "Edit Session" at bounding box center [1238, 405] width 211 height 42
type textarea "*"
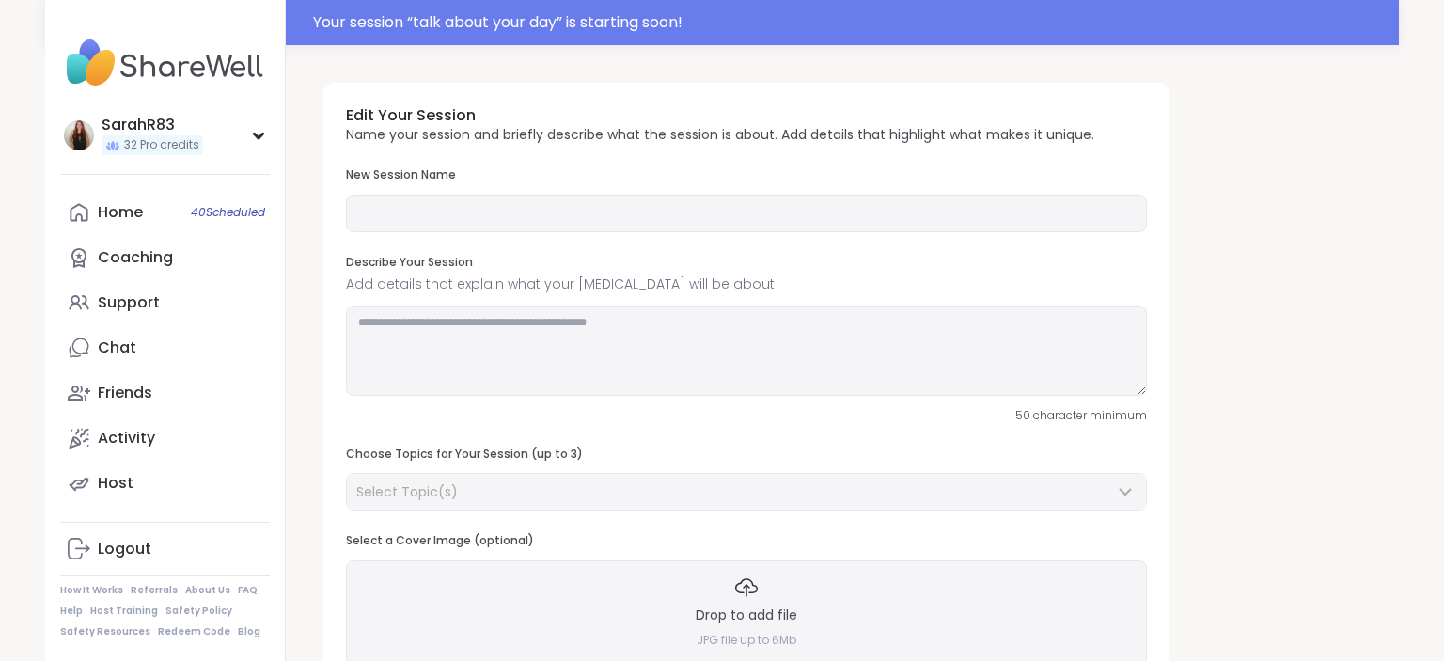
type input "**********"
type textarea "**********"
type input "**"
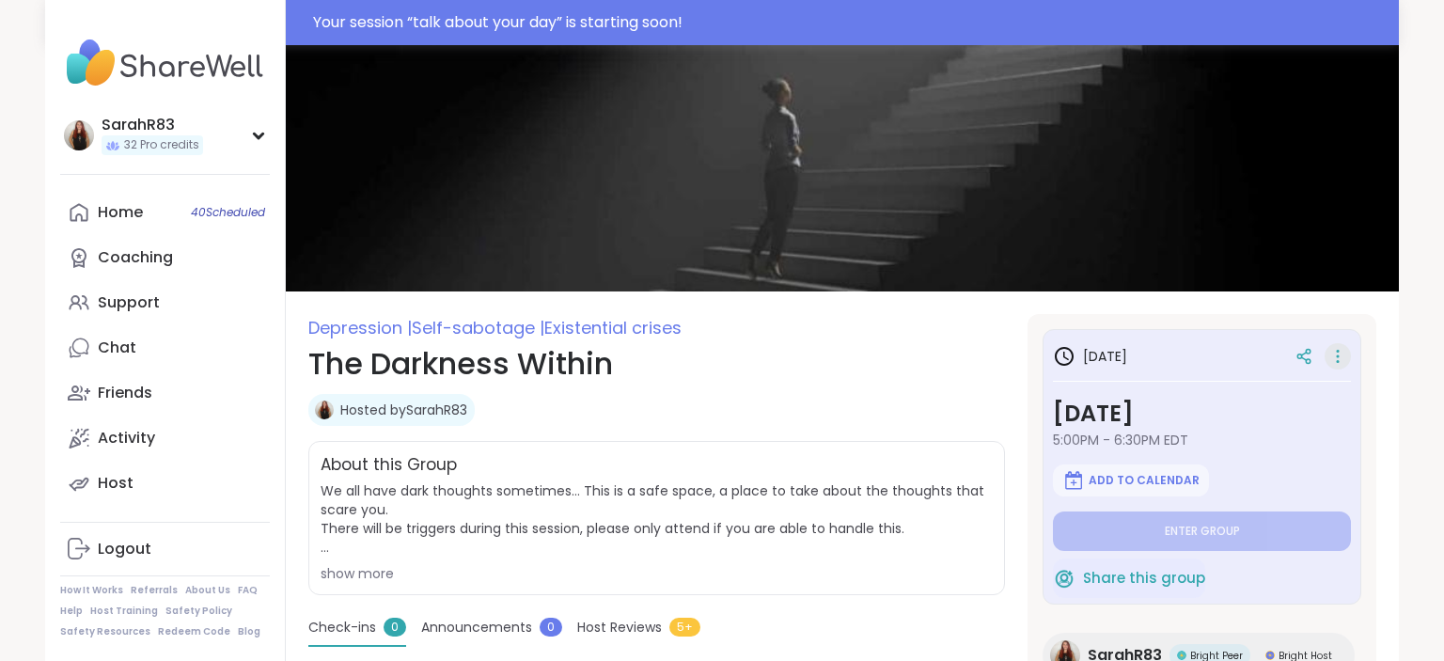
click at [1334, 362] on icon at bounding box center [1337, 356] width 19 height 26
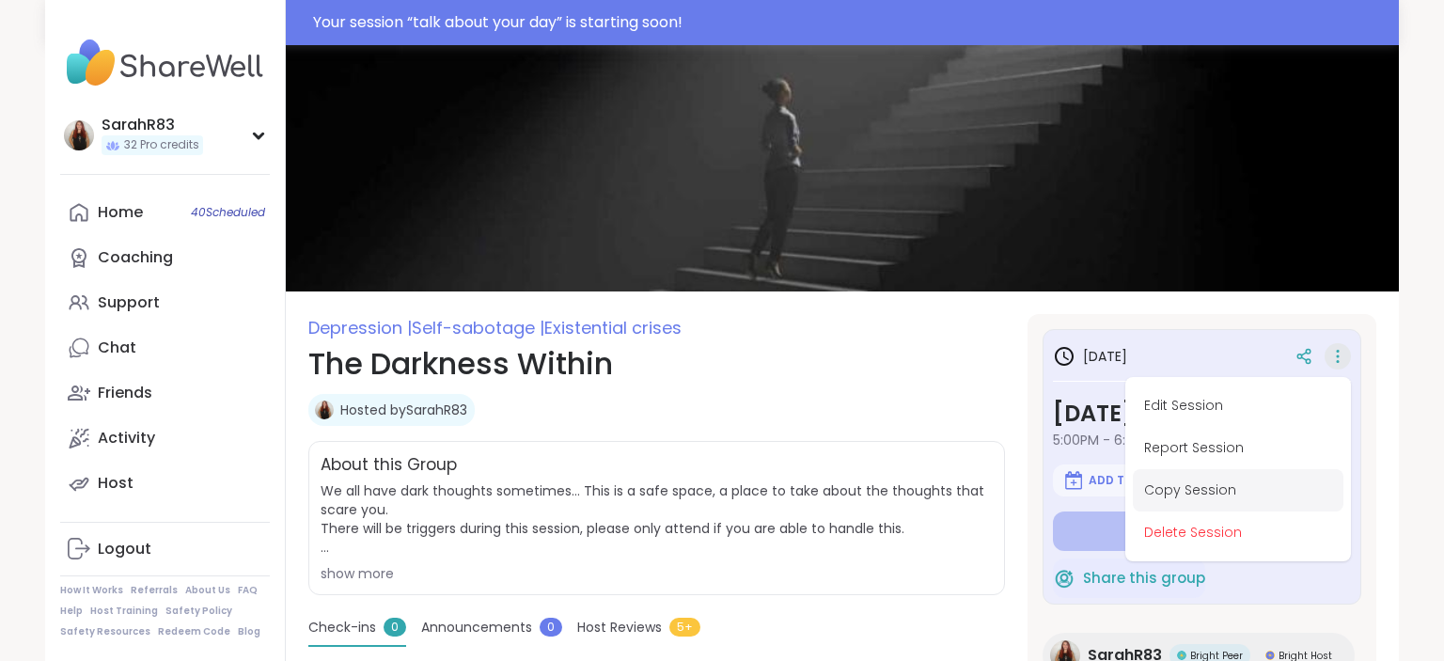
click at [1235, 488] on button "Copy Session" at bounding box center [1238, 490] width 211 height 42
type textarea "*"
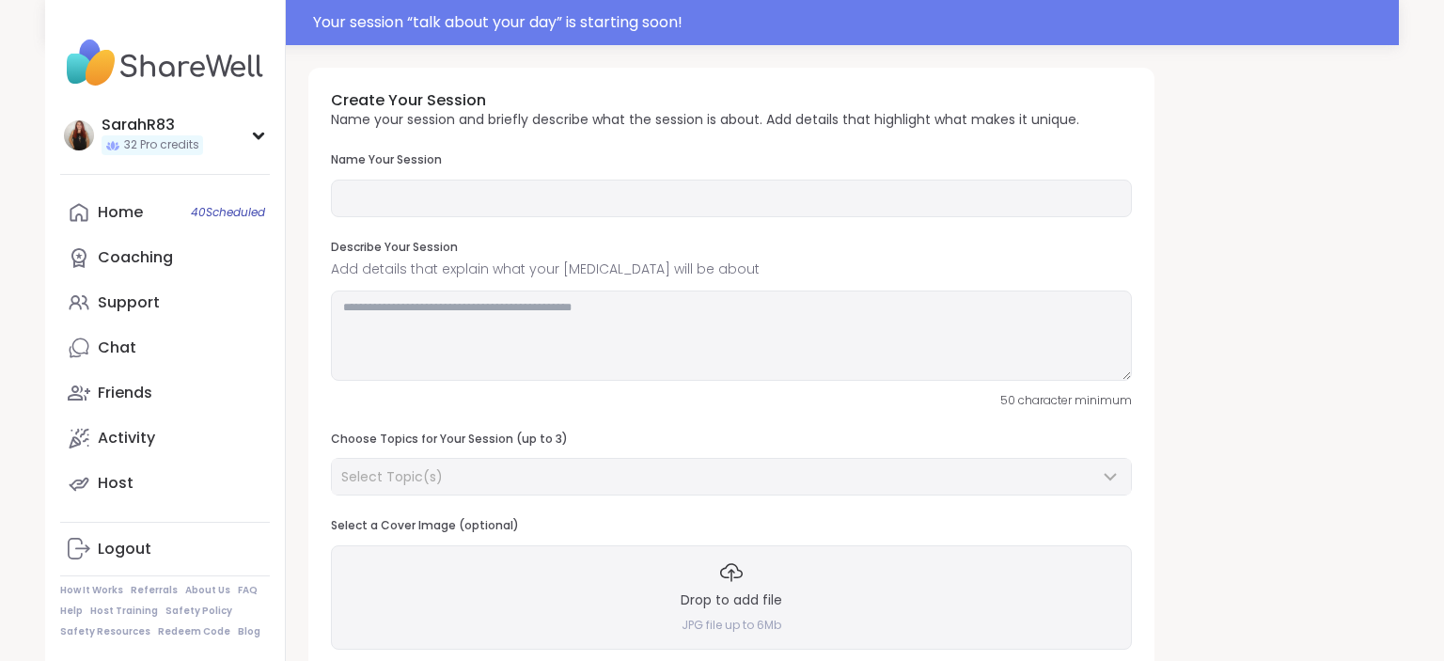
type input "**********"
type textarea "**********"
type input "**"
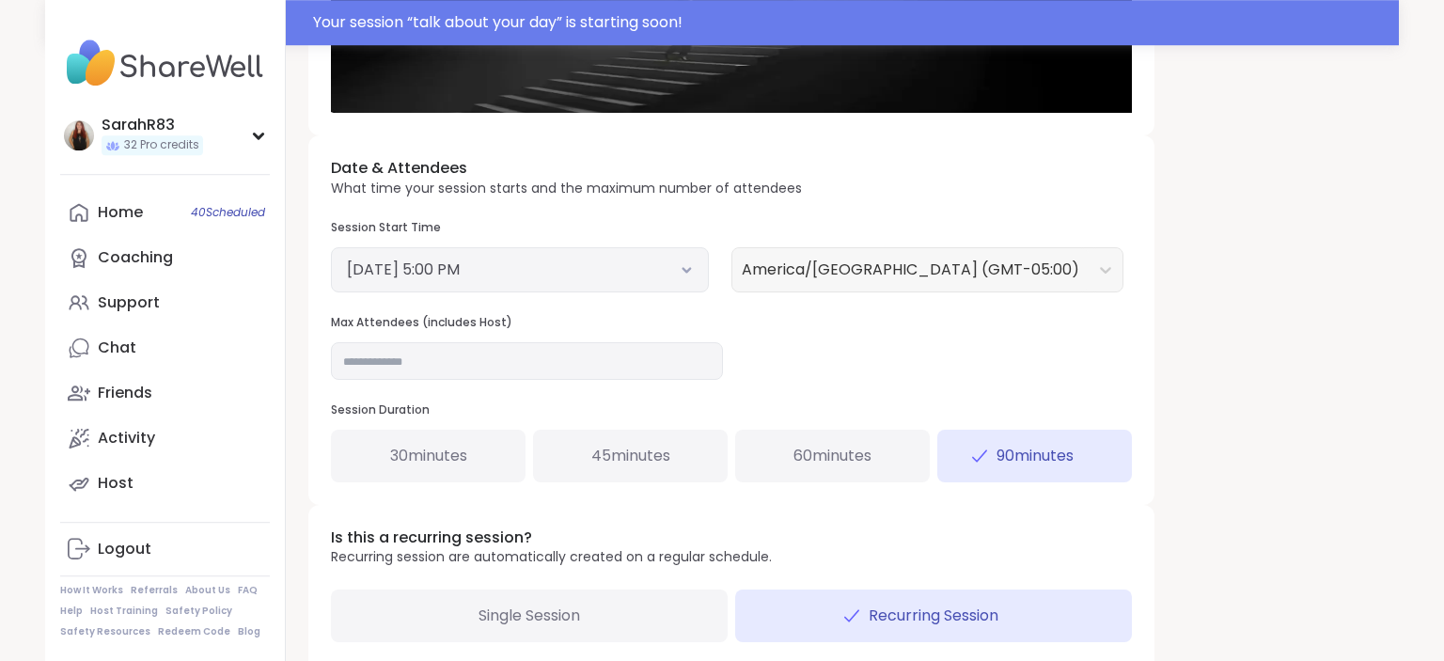
scroll to position [570, 0]
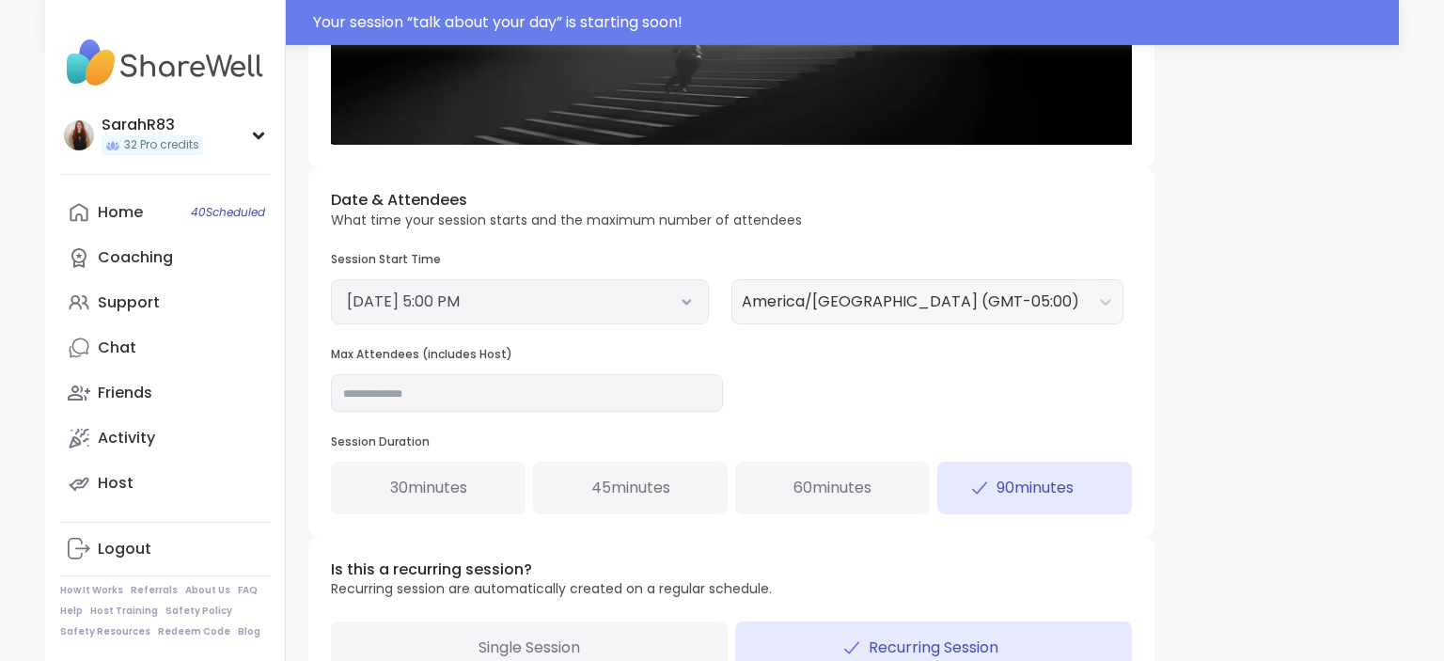
click at [683, 304] on icon at bounding box center [687, 302] width 12 height 8
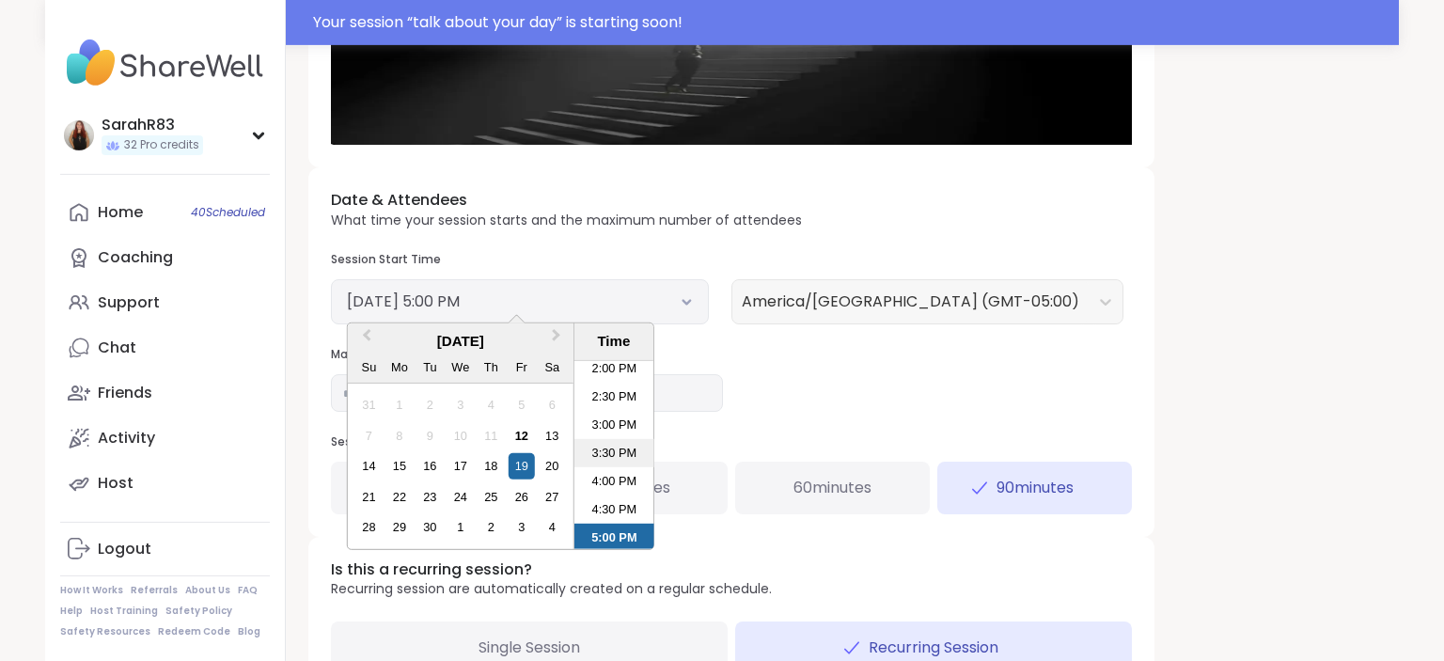
scroll to position [795, 0]
click at [623, 423] on li "3:00 PM" at bounding box center [614, 426] width 80 height 28
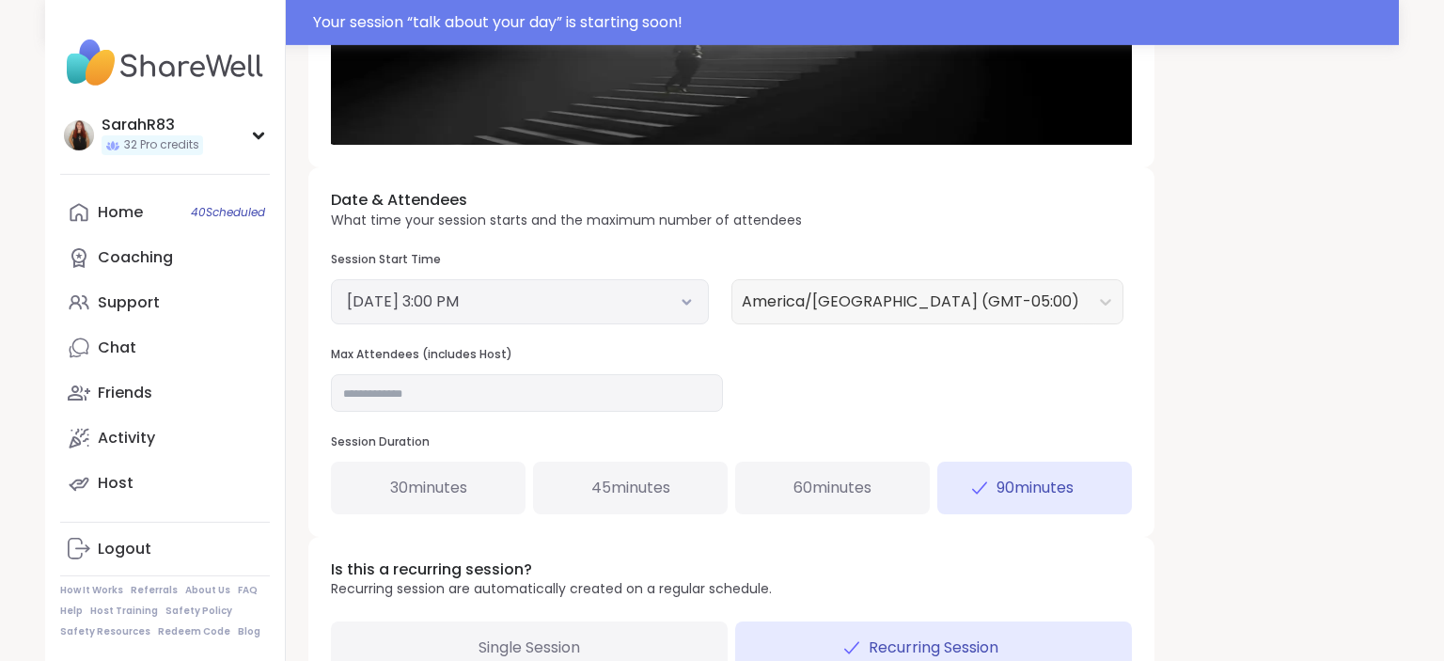
click at [682, 294] on button "September 19, 2025 3:00 PM" at bounding box center [520, 301] width 346 height 23
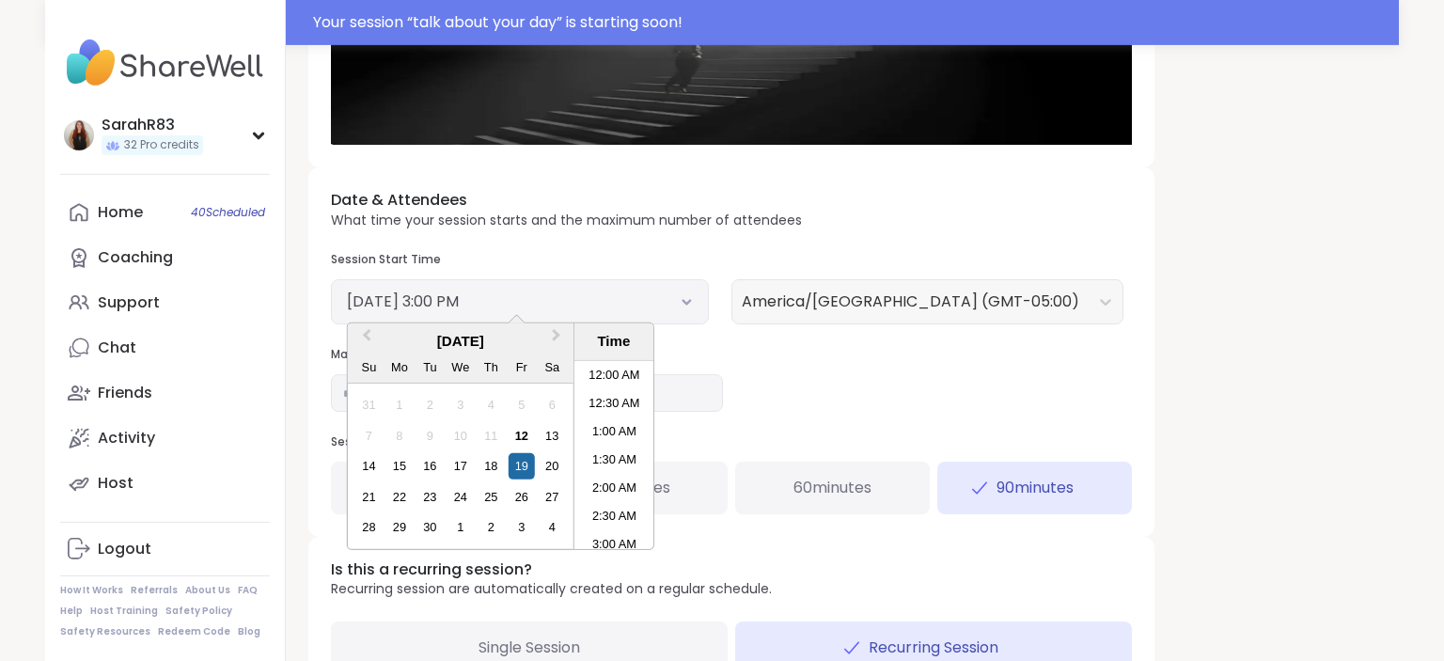
scroll to position [766, 0]
click at [550, 443] on div "13" at bounding box center [552, 435] width 25 height 25
click at [751, 531] on div "Date & Attendees What time your session starts and the maximum number of attend…" at bounding box center [731, 351] width 846 height 368
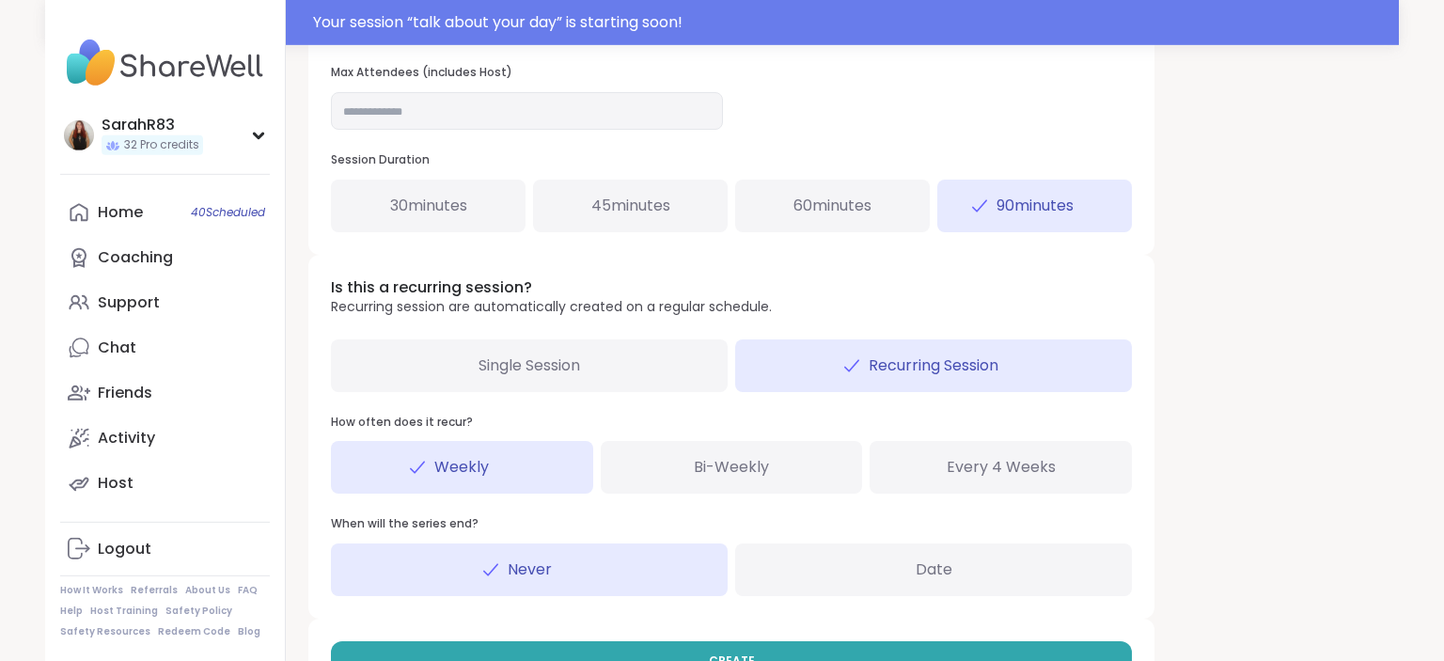
scroll to position [912, 0]
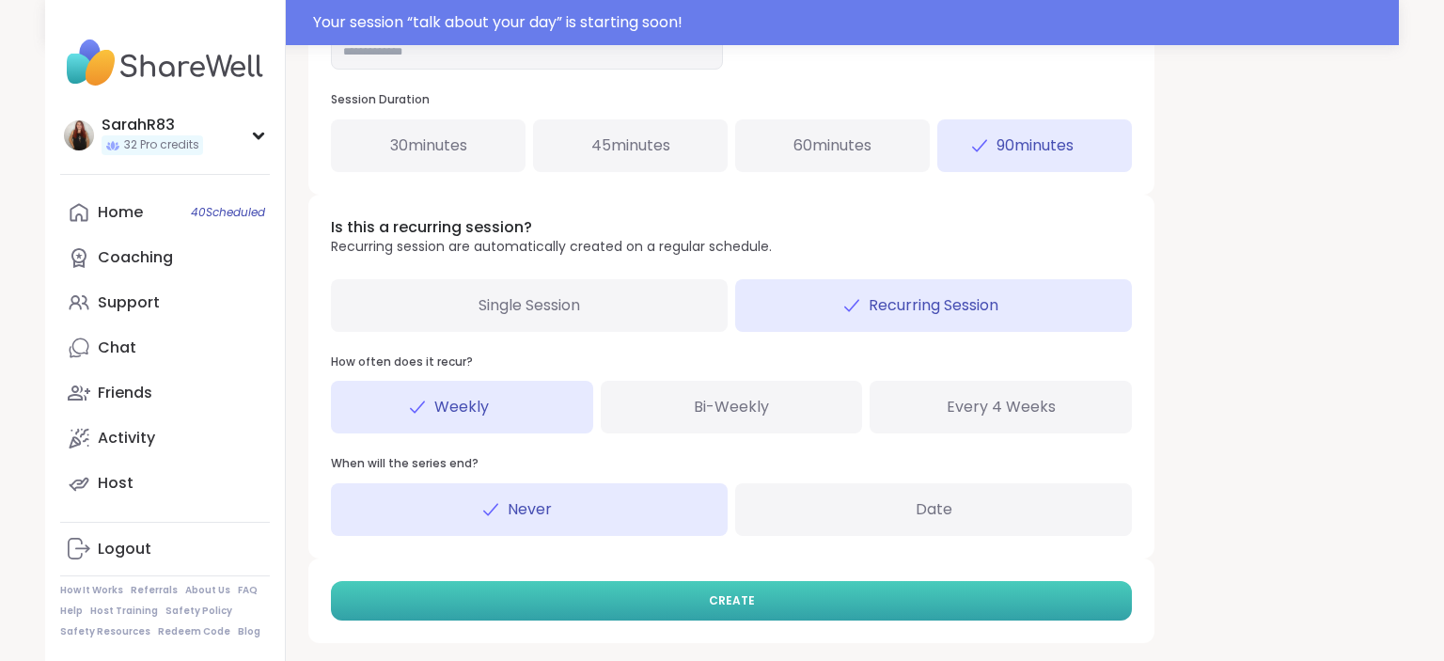
click at [778, 600] on button "CREATE" at bounding box center [731, 600] width 801 height 39
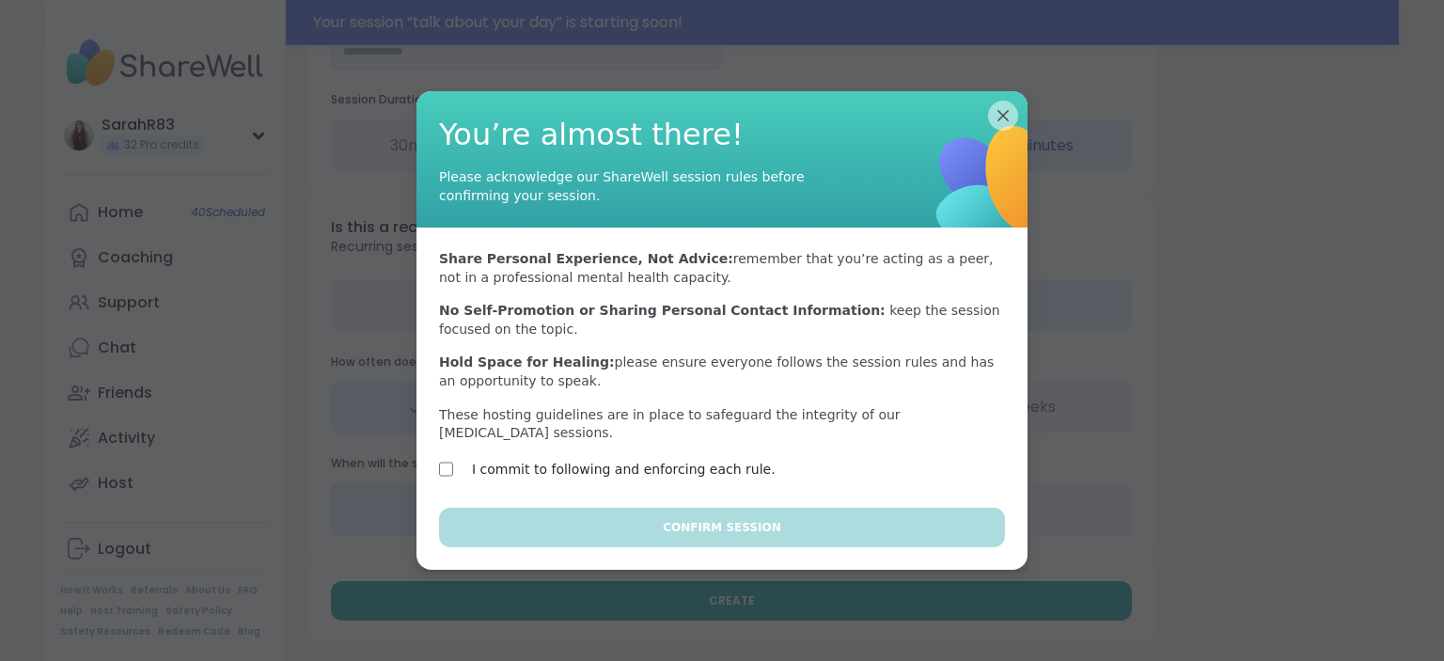
click at [438, 451] on div "Share Personal Experience, Not Advice: remember that you’re acting as a peer, n…" at bounding box center [721, 367] width 611 height 280
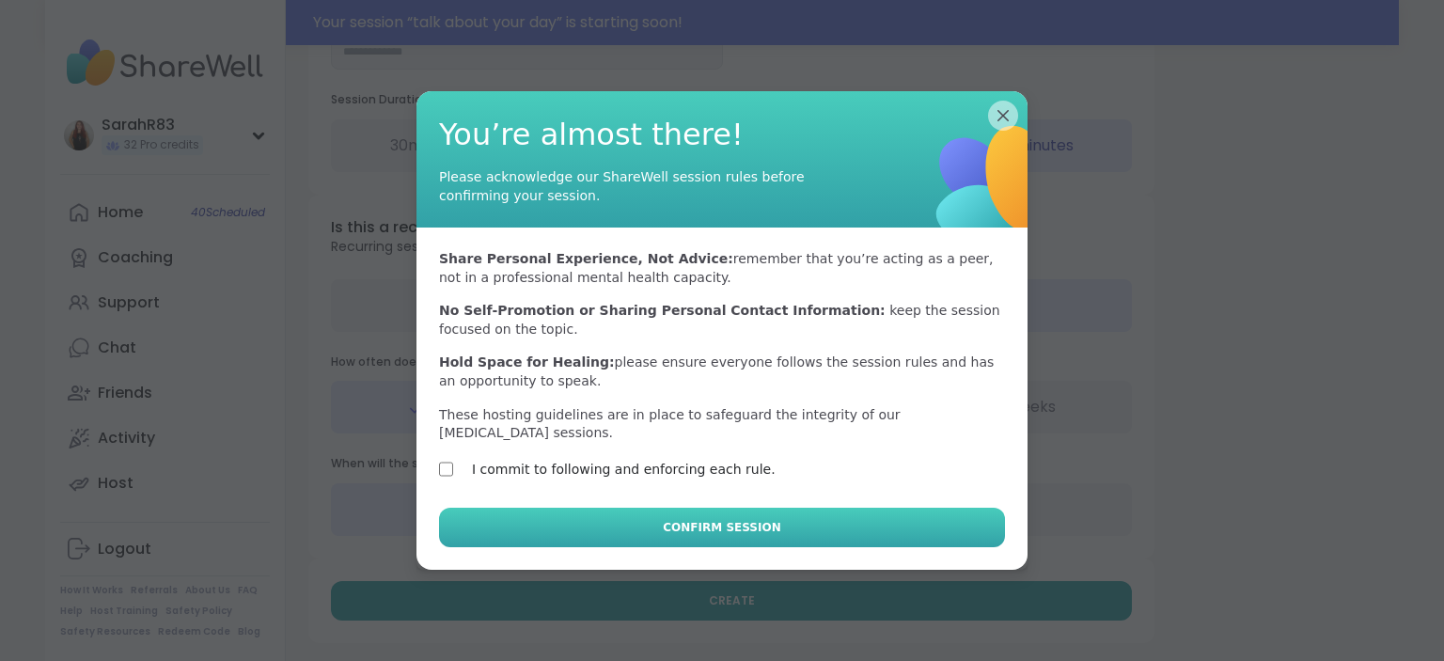
click at [505, 517] on button "Confirm Session" at bounding box center [722, 527] width 566 height 39
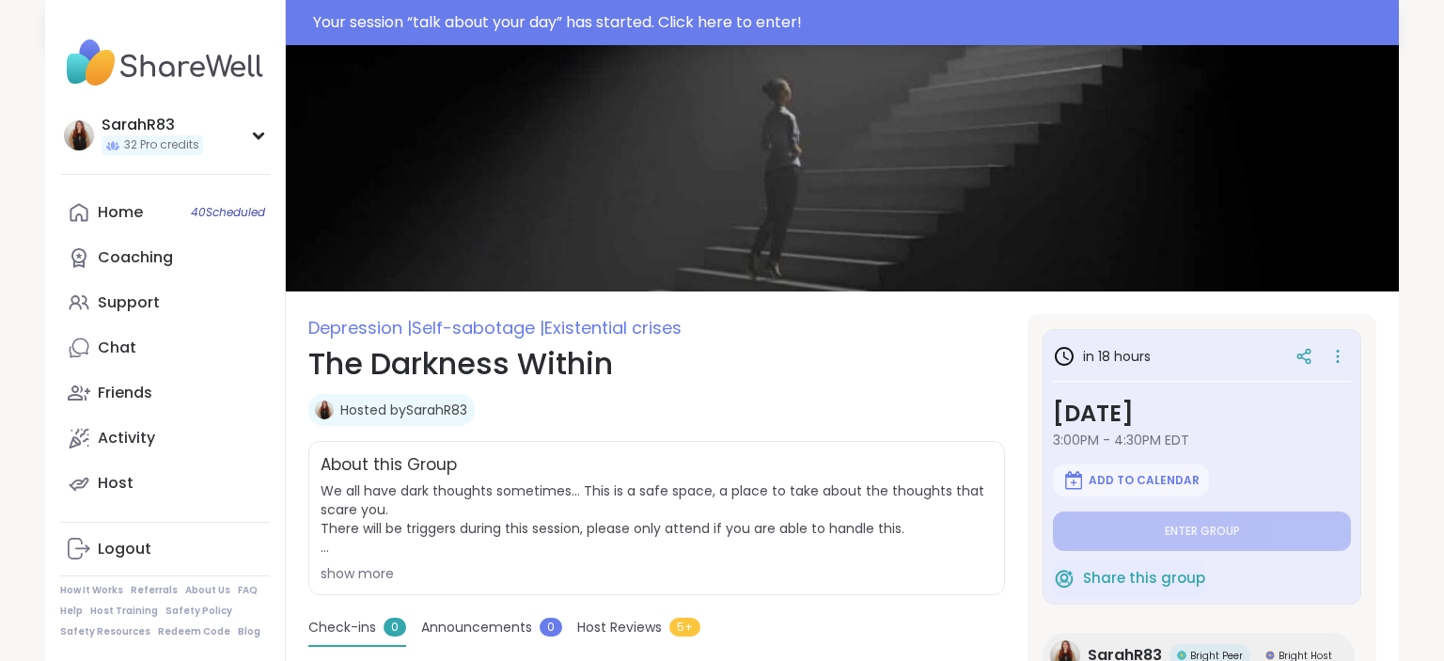
type textarea "*"
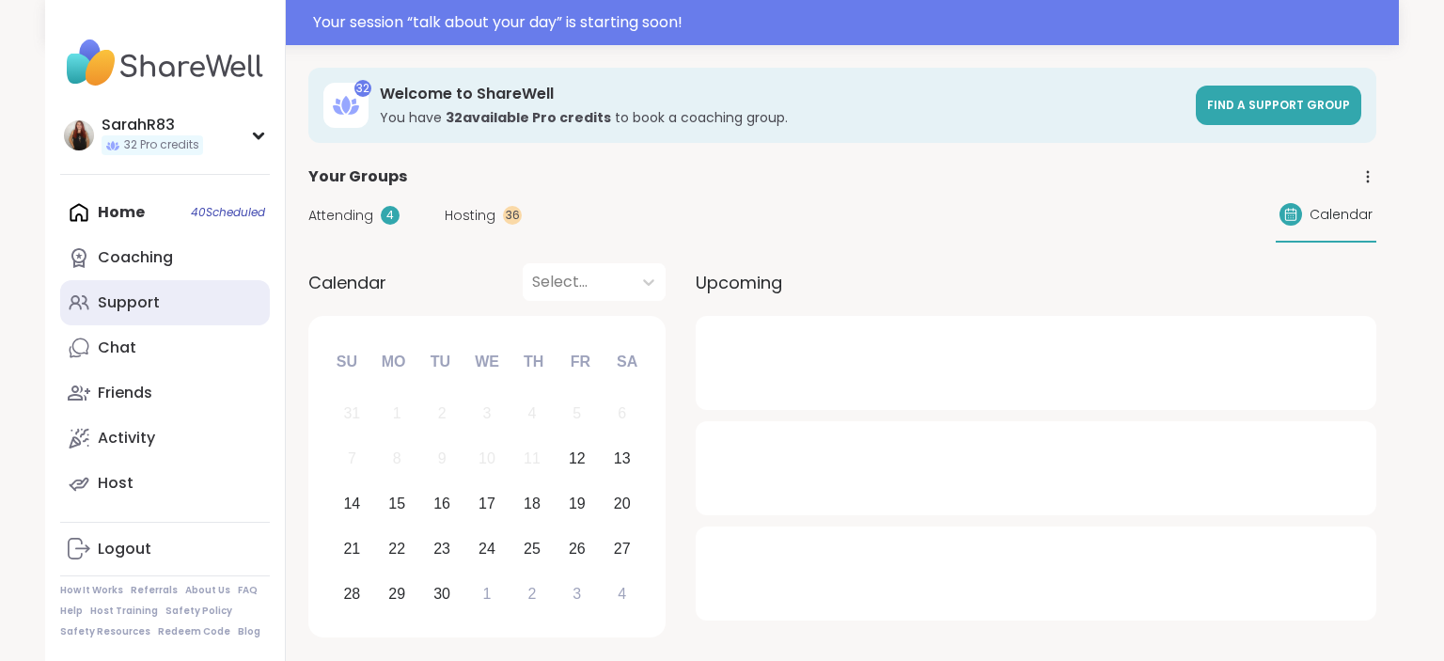
click at [128, 308] on div "Support" at bounding box center [129, 302] width 62 height 21
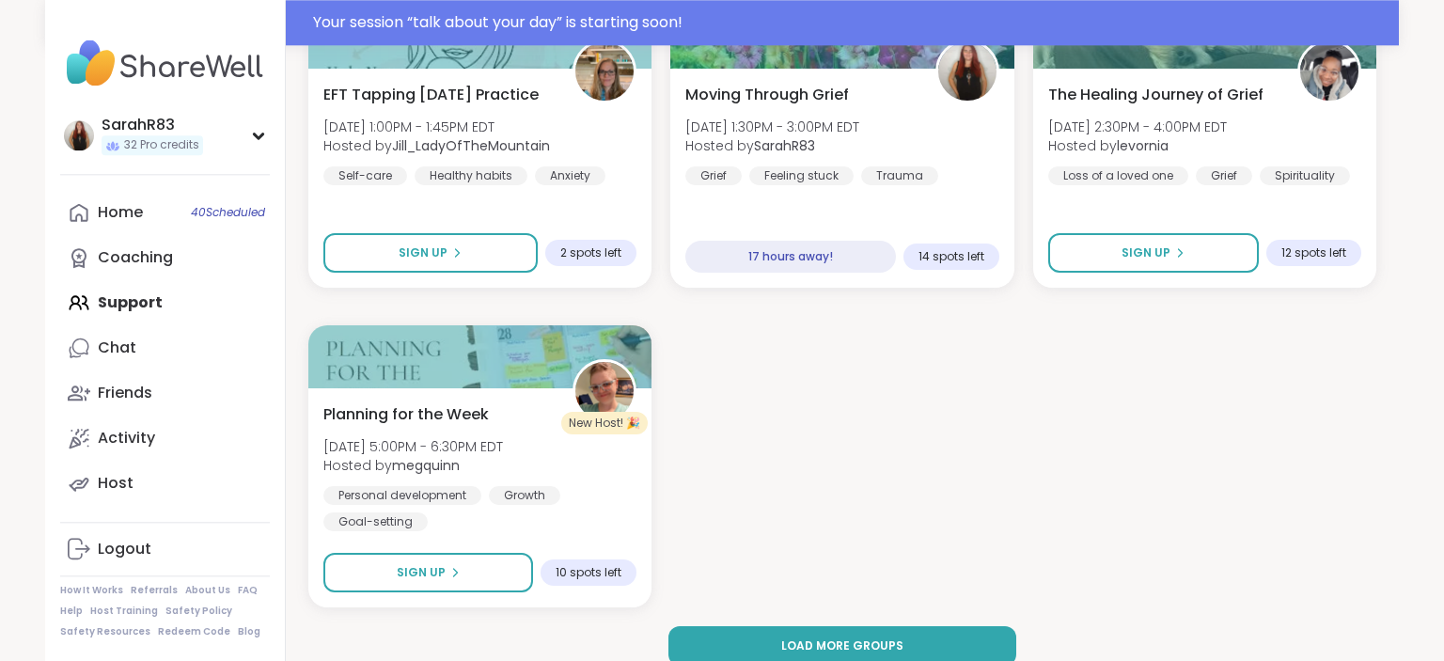
scroll to position [3656, 0]
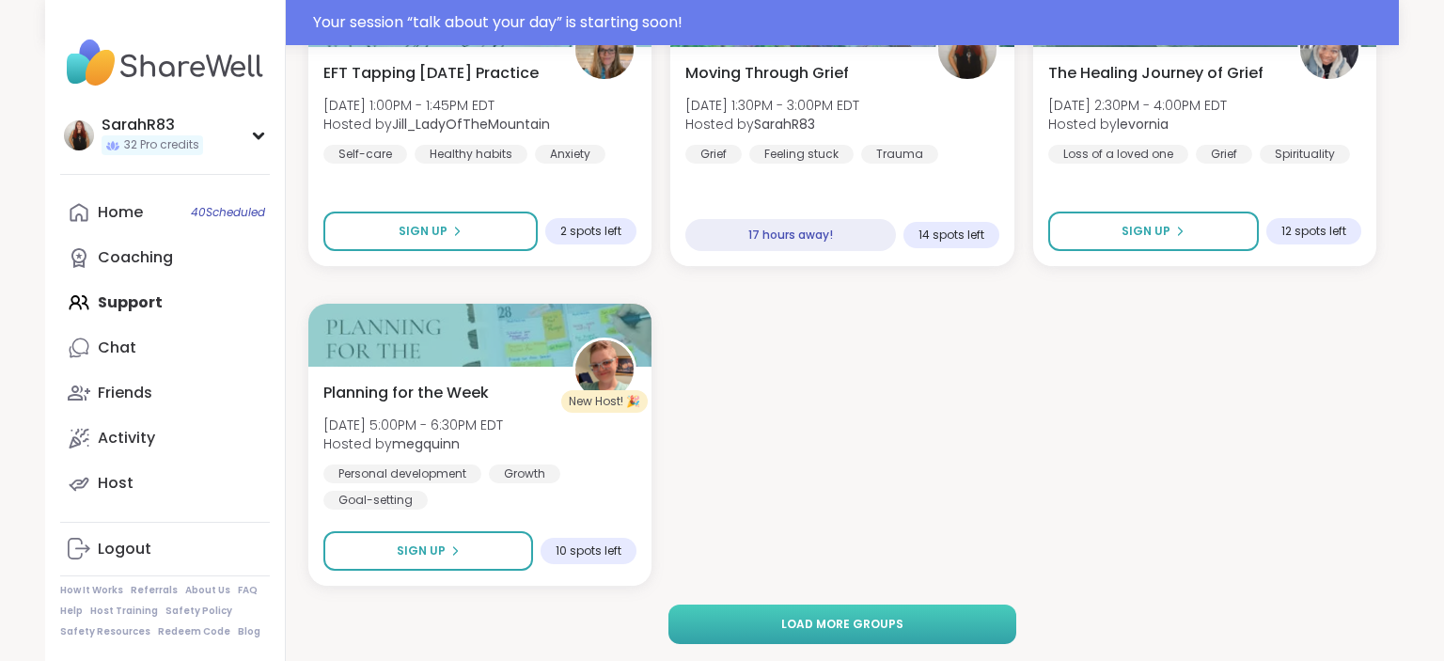
click at [815, 620] on span "Load more groups" at bounding box center [842, 624] width 122 height 17
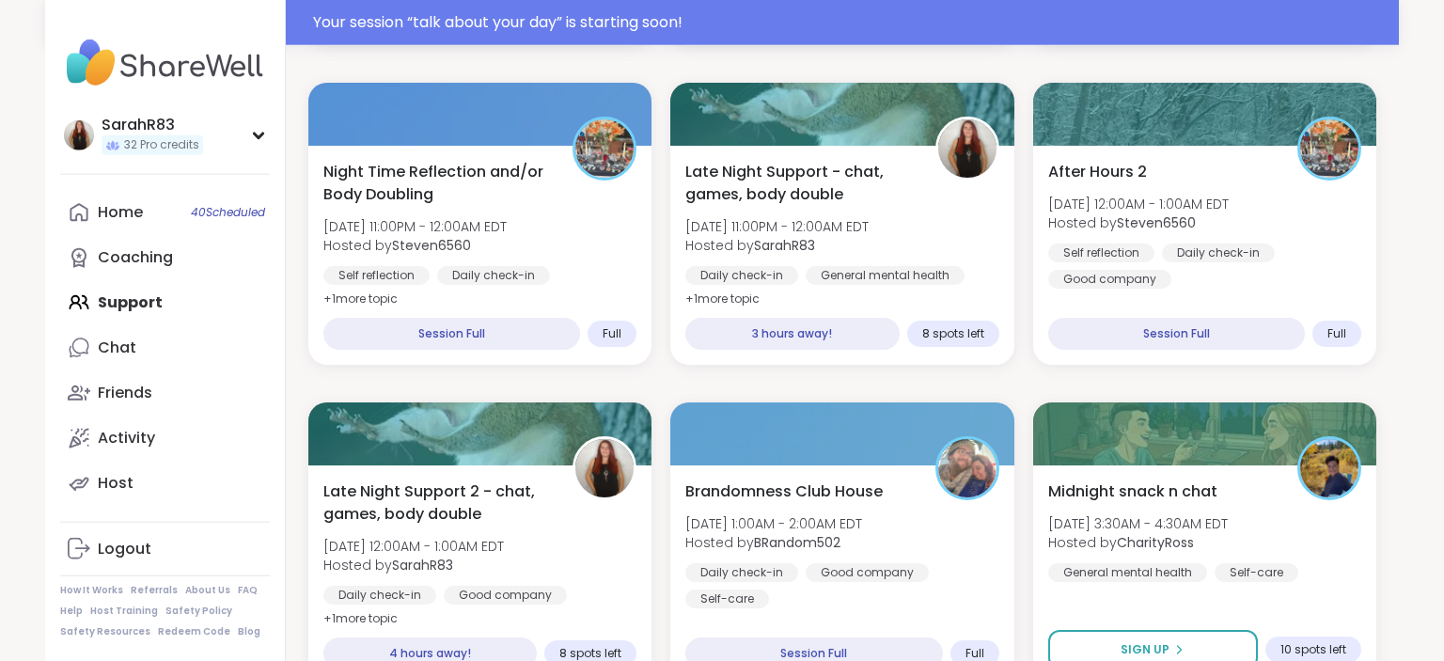
scroll to position [1487, 0]
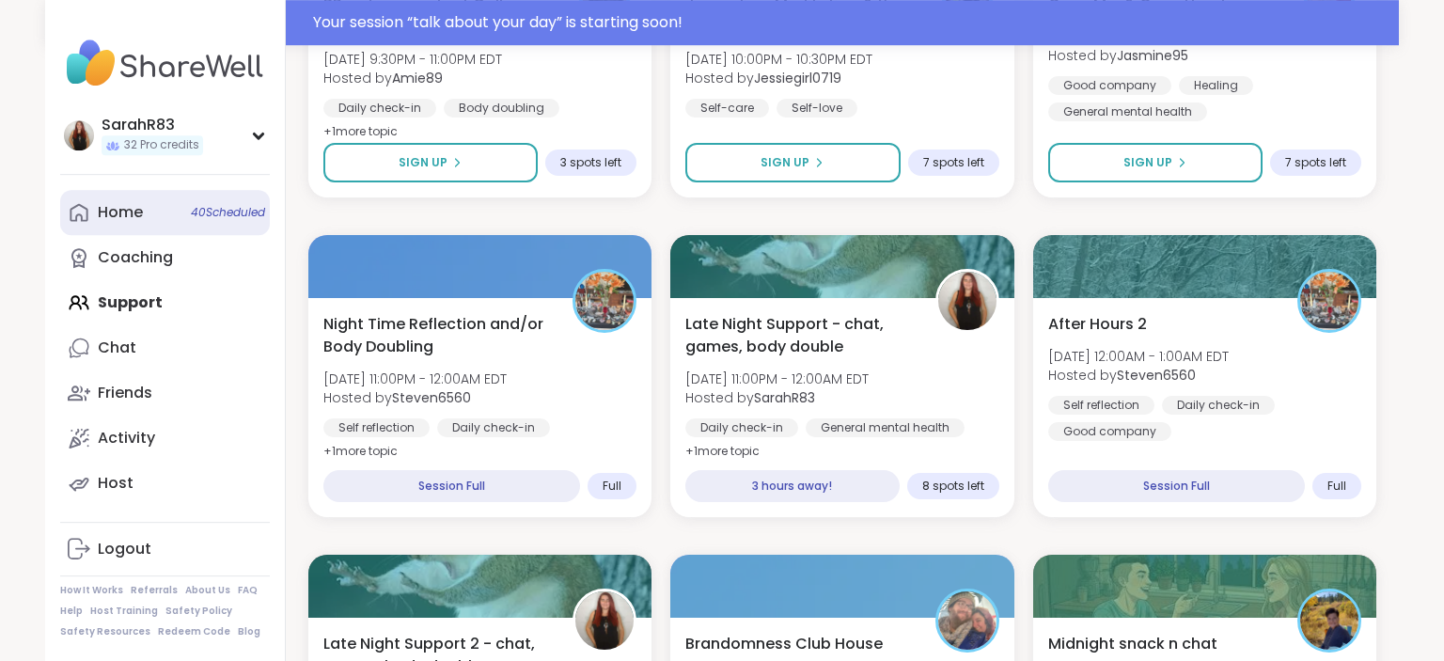
click at [103, 214] on div "Home 40 Scheduled" at bounding box center [120, 212] width 45 height 21
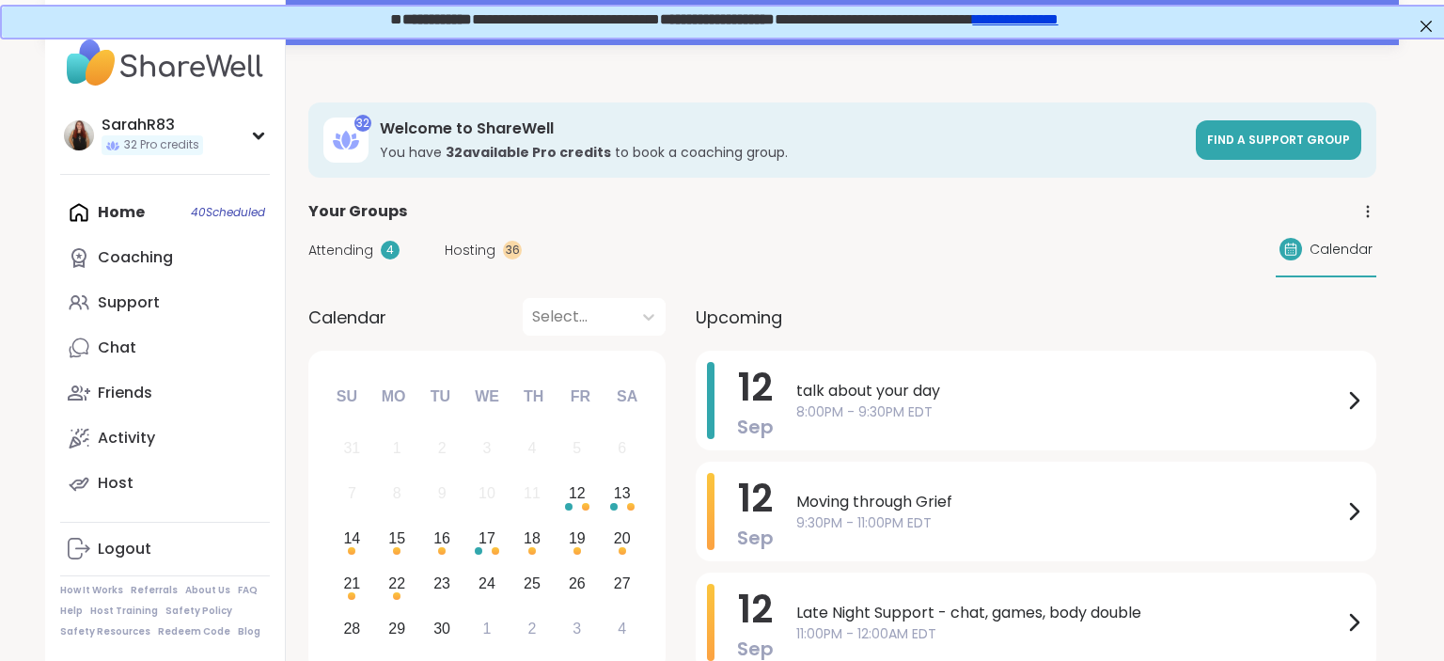
click at [799, 408] on span "8:00PM - 9:30PM EDT" at bounding box center [1069, 412] width 546 height 20
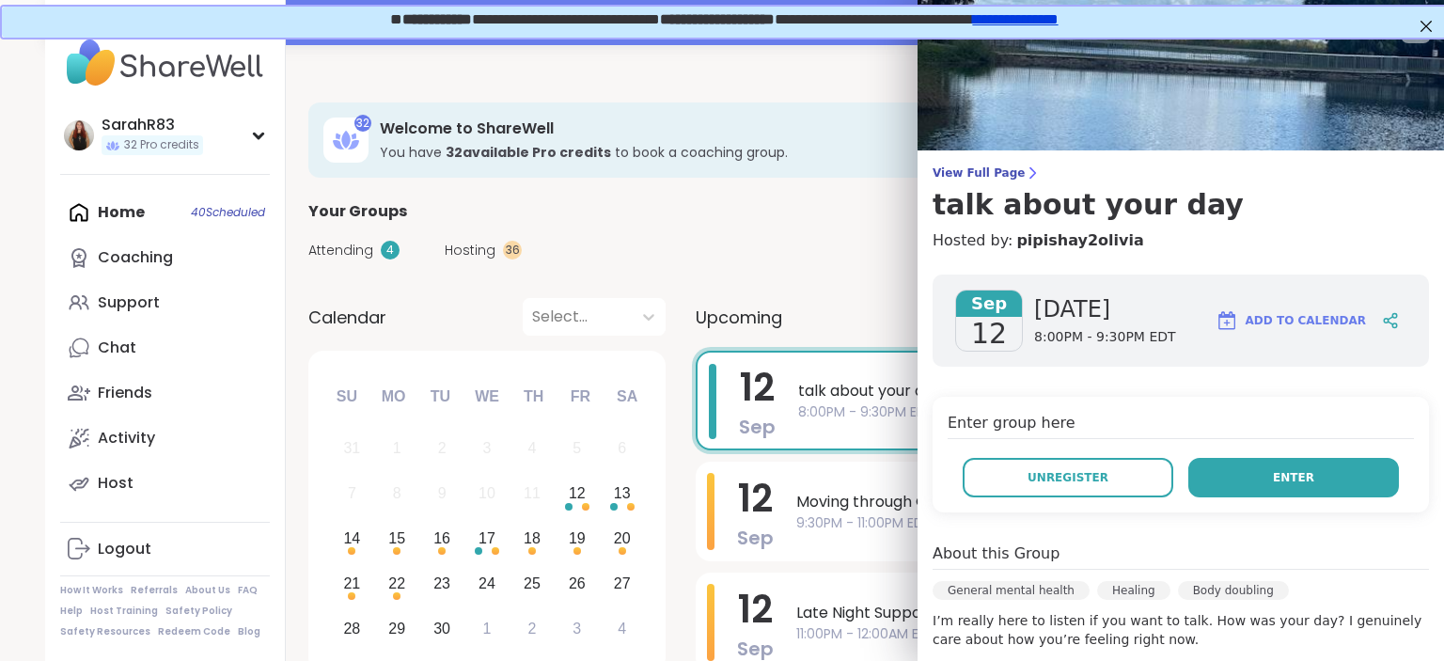
click at [1272, 492] on button "Enter" at bounding box center [1293, 477] width 211 height 39
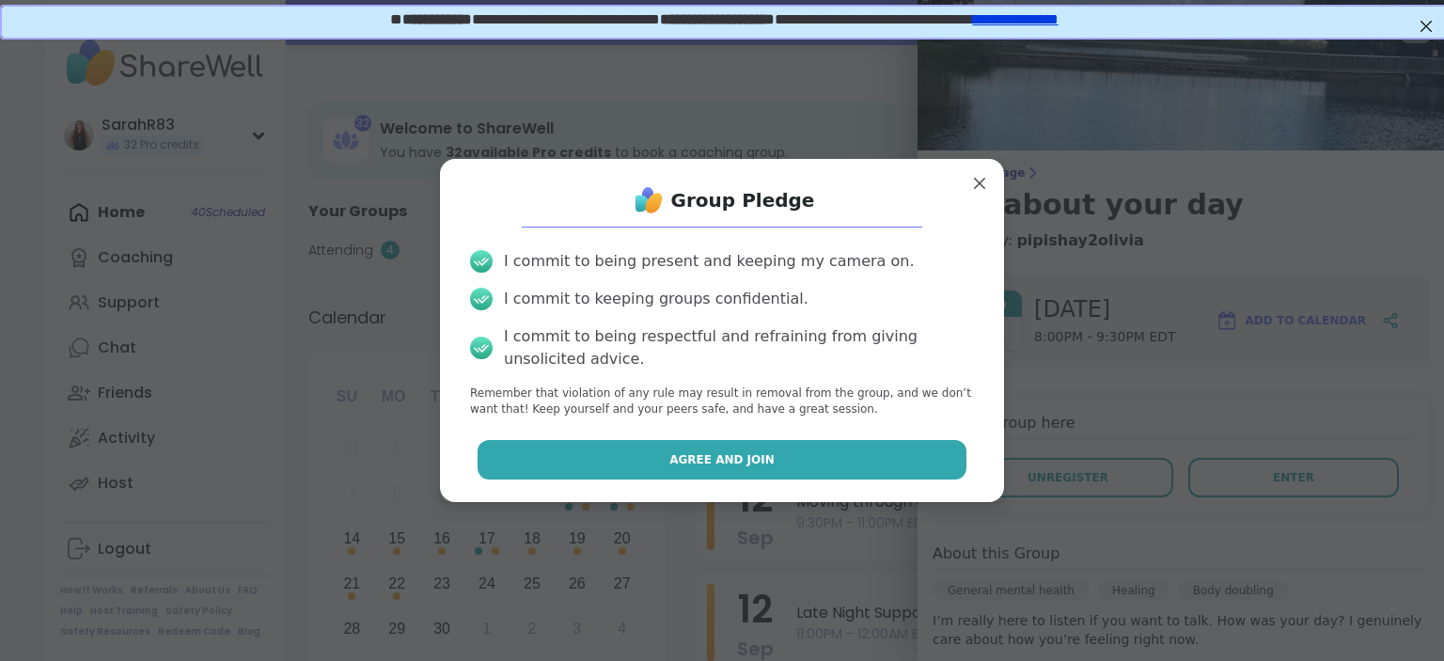
click at [807, 463] on button "Agree and Join" at bounding box center [723, 459] width 490 height 39
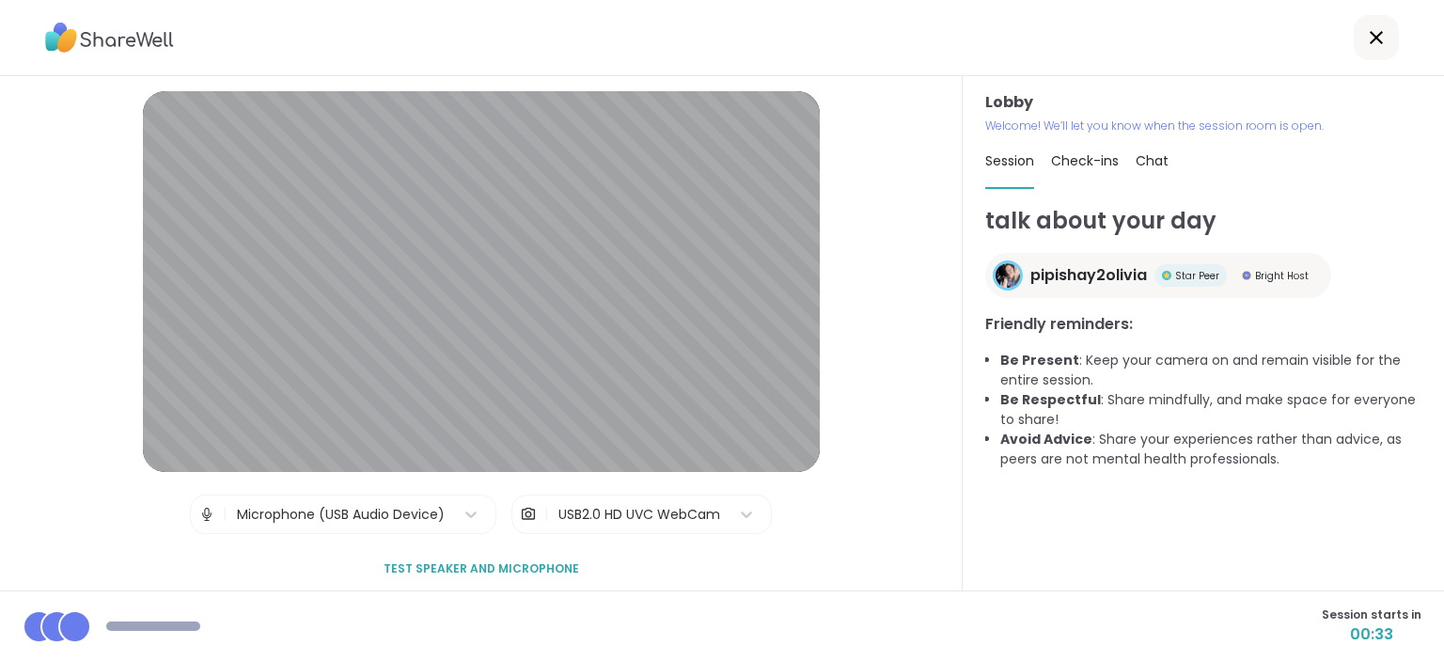
click at [1372, 633] on span "00:33" at bounding box center [1372, 634] width 100 height 23
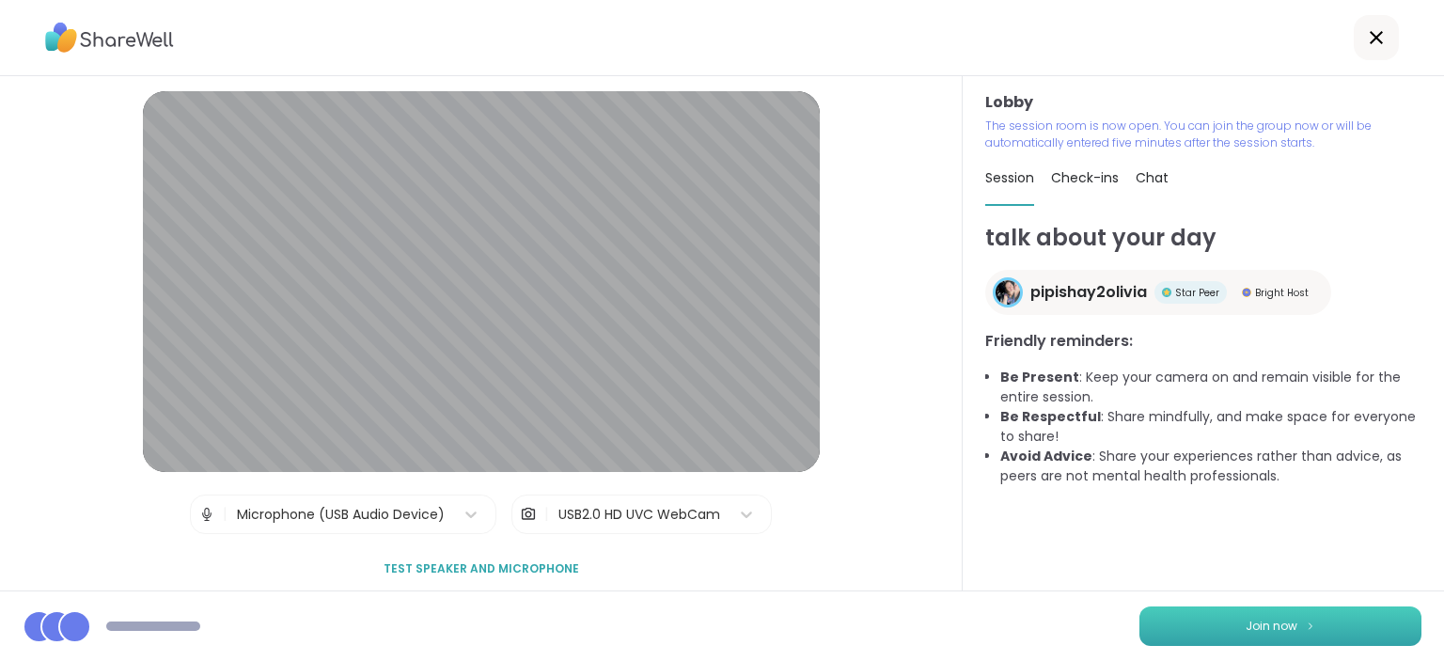
click at [1261, 638] on button "Join now" at bounding box center [1280, 625] width 282 height 39
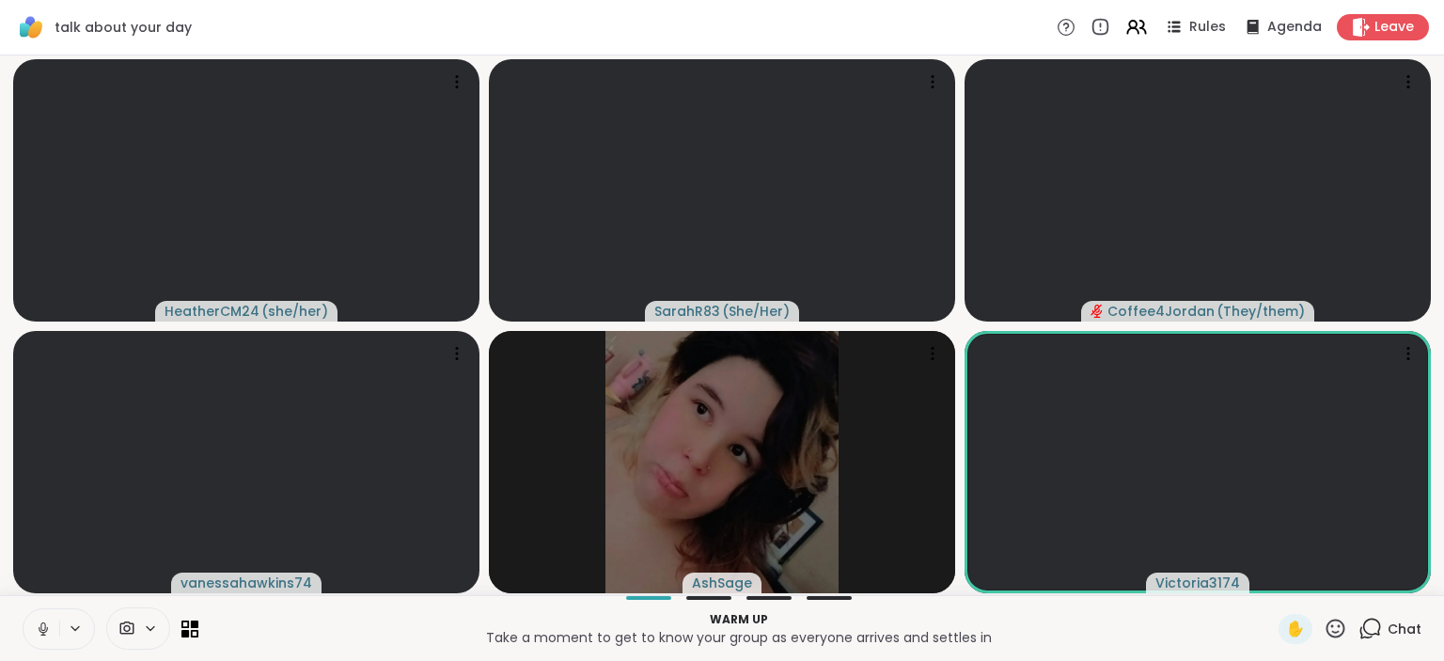
click at [42, 635] on icon at bounding box center [42, 634] width 5 height 1
click at [1372, 635] on icon at bounding box center [1372, 627] width 18 height 17
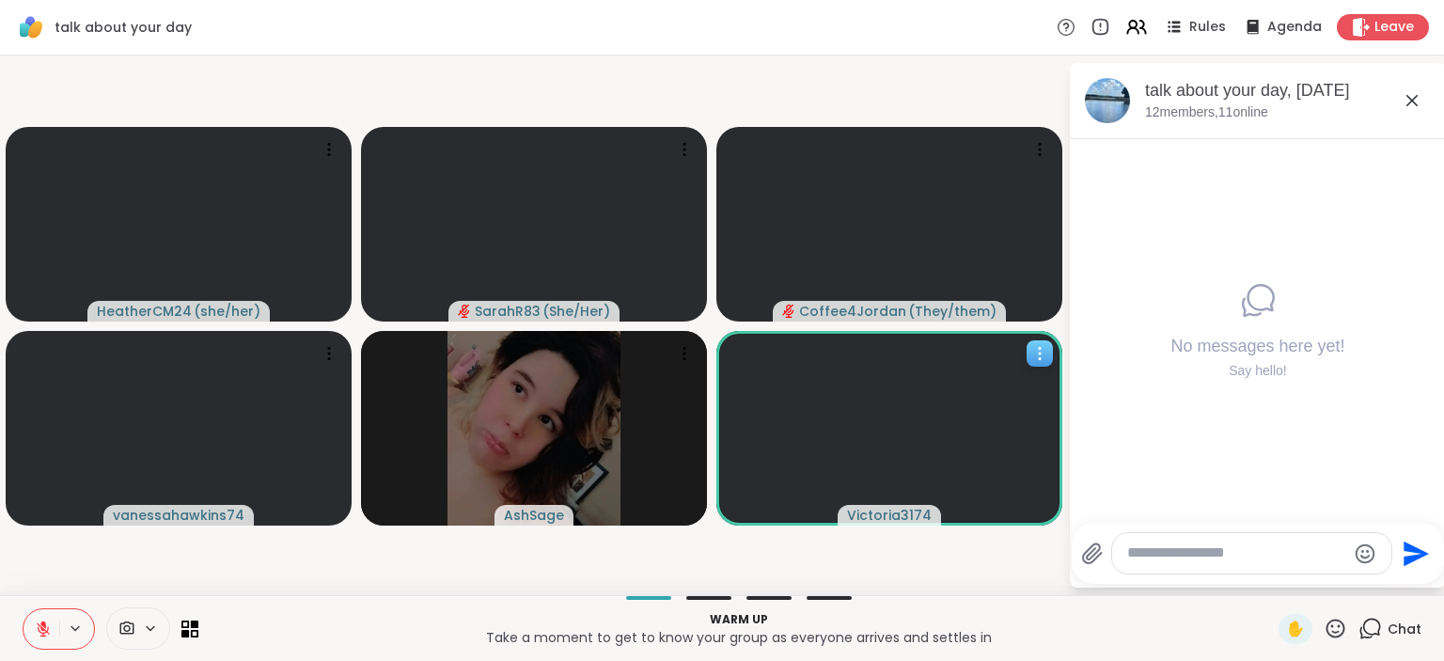
click at [1036, 354] on icon at bounding box center [1039, 353] width 19 height 19
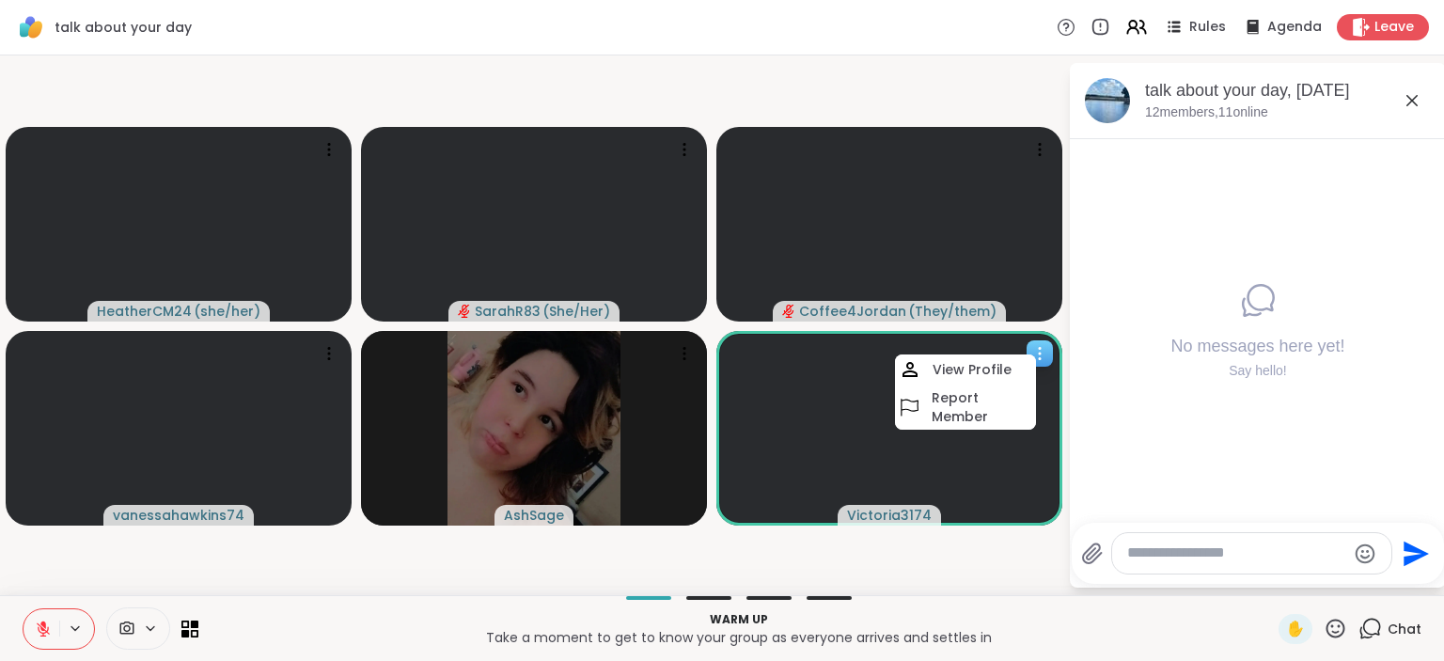
click at [1038, 353] on icon at bounding box center [1039, 353] width 19 height 19
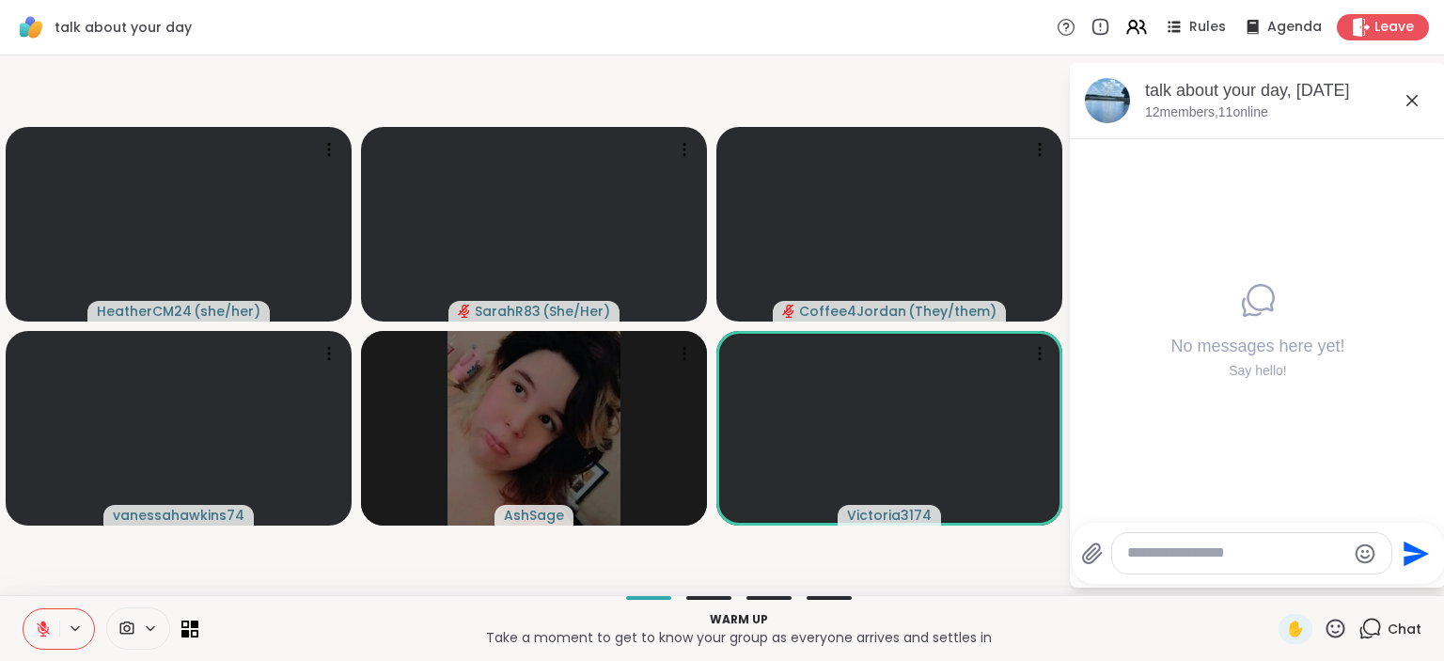
click at [991, 559] on video-player-container "HeatherCM24 ( she/her ) SarahR83 ( She/Her ) Coffee4Jordan ( They/them ) vaness…" at bounding box center [533, 325] width 1045 height 525
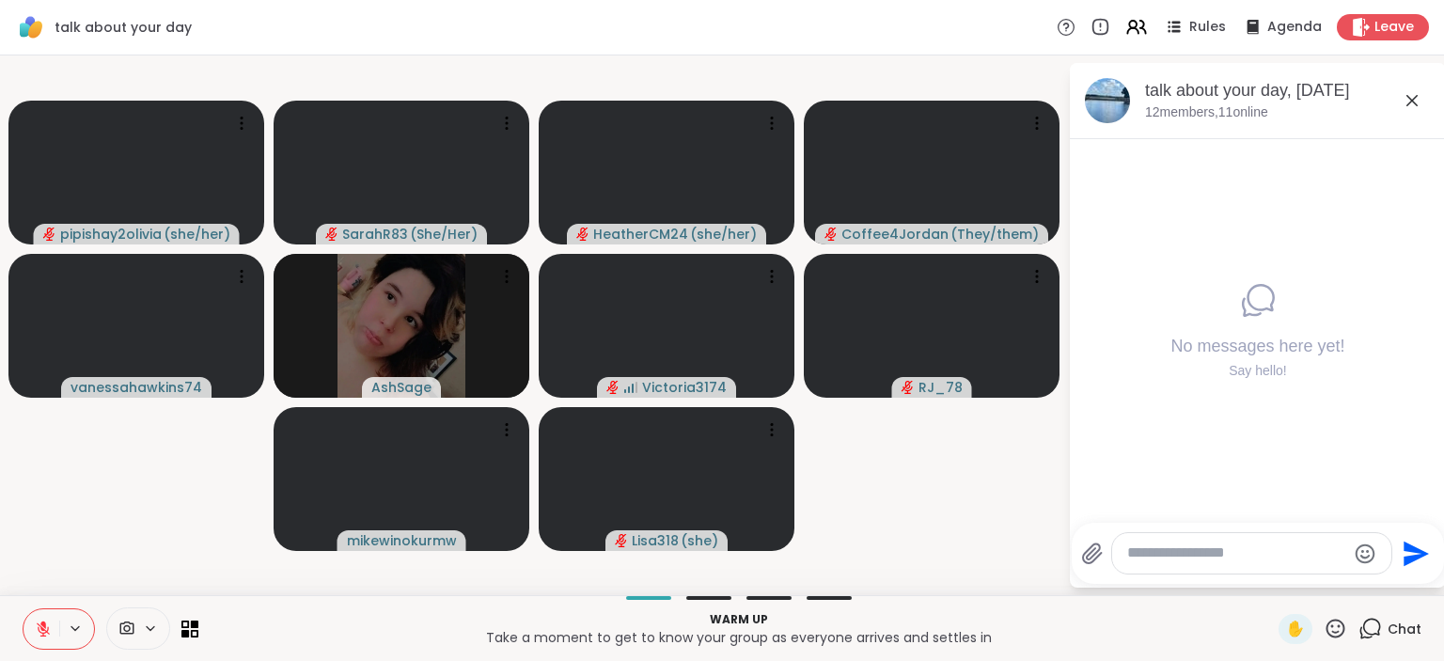
click at [36, 629] on icon at bounding box center [43, 628] width 17 height 17
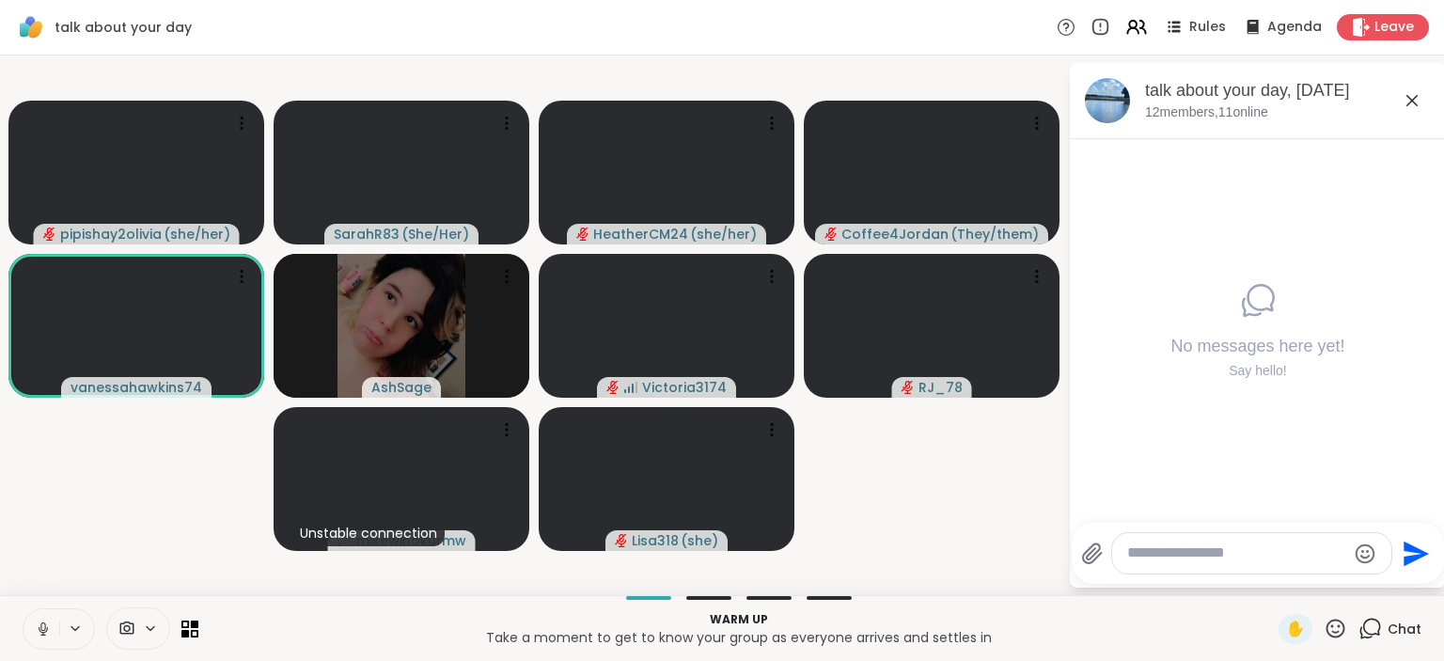
click at [35, 626] on icon at bounding box center [43, 628] width 17 height 17
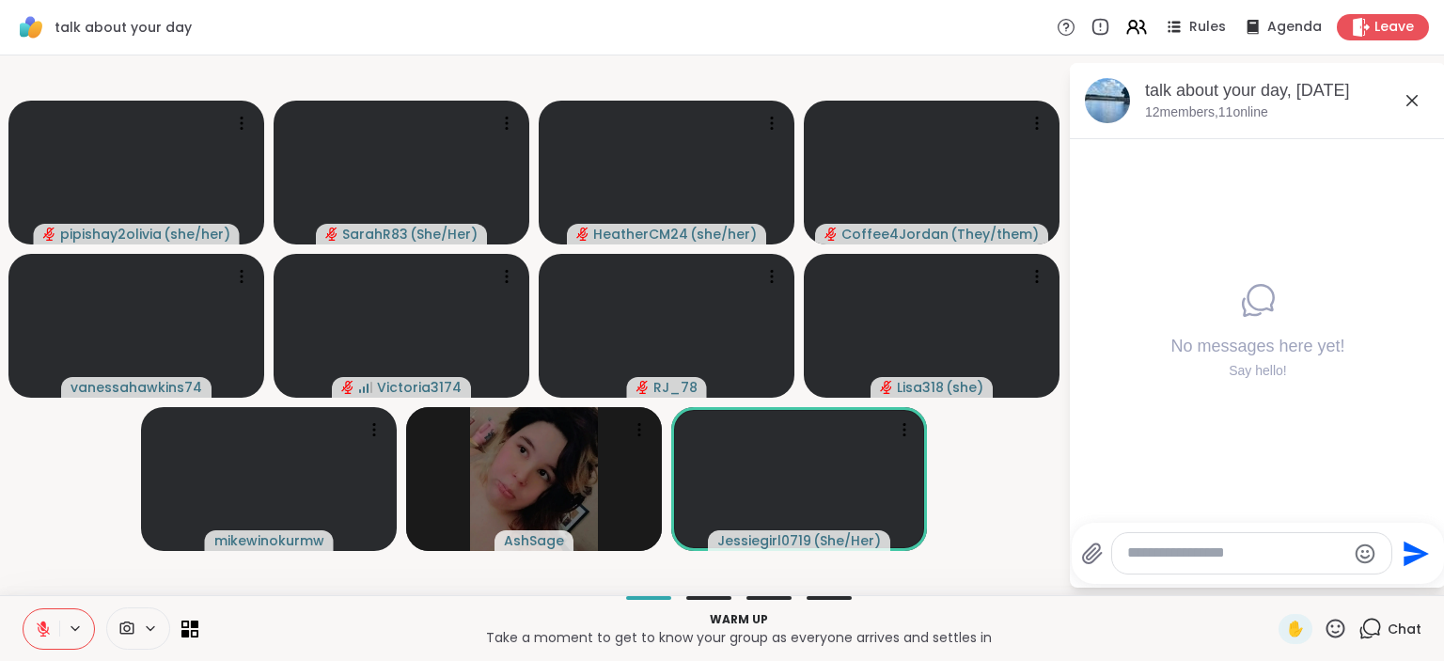
click at [64, 625] on button at bounding box center [76, 628] width 35 height 16
click at [43, 628] on icon at bounding box center [43, 628] width 17 height 17
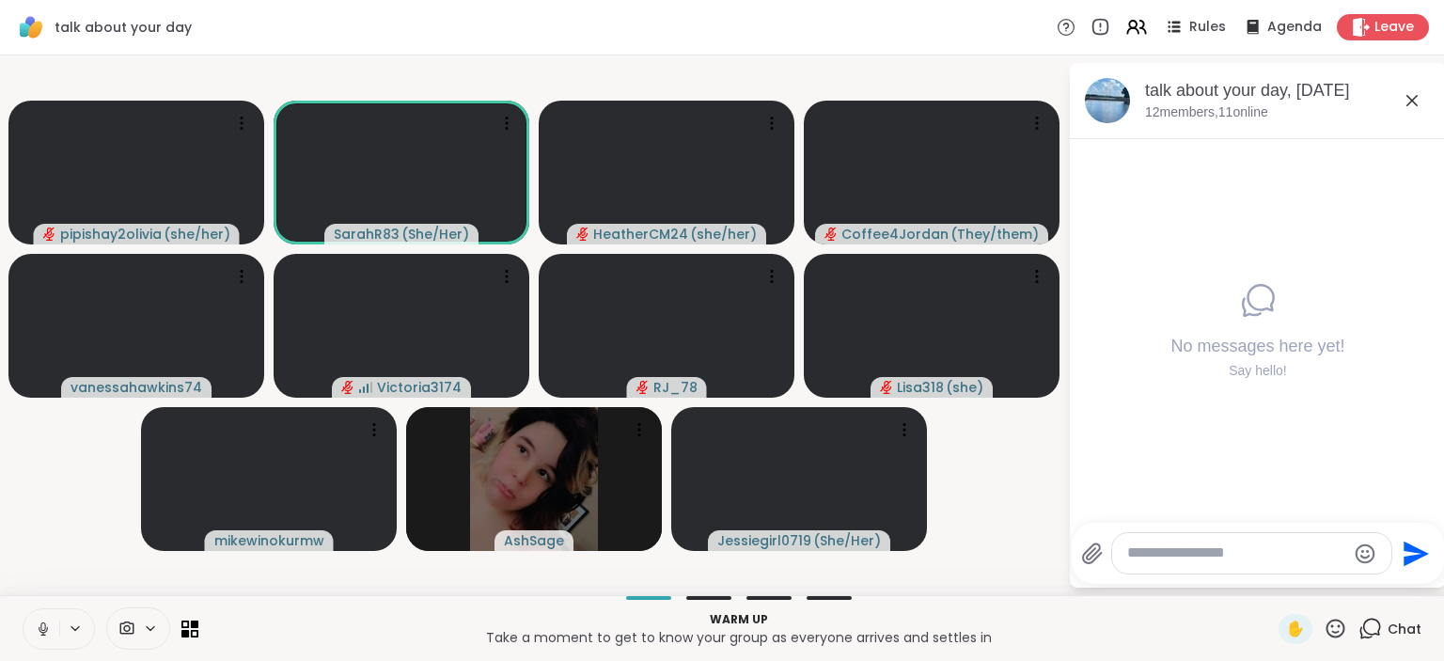
click at [1010, 442] on video-player-container "pipishay2olivia ( she/her ) SarahR83 ( She/Her ) HeatherCM24 ( she/her ) Coffee…" at bounding box center [533, 325] width 1045 height 525
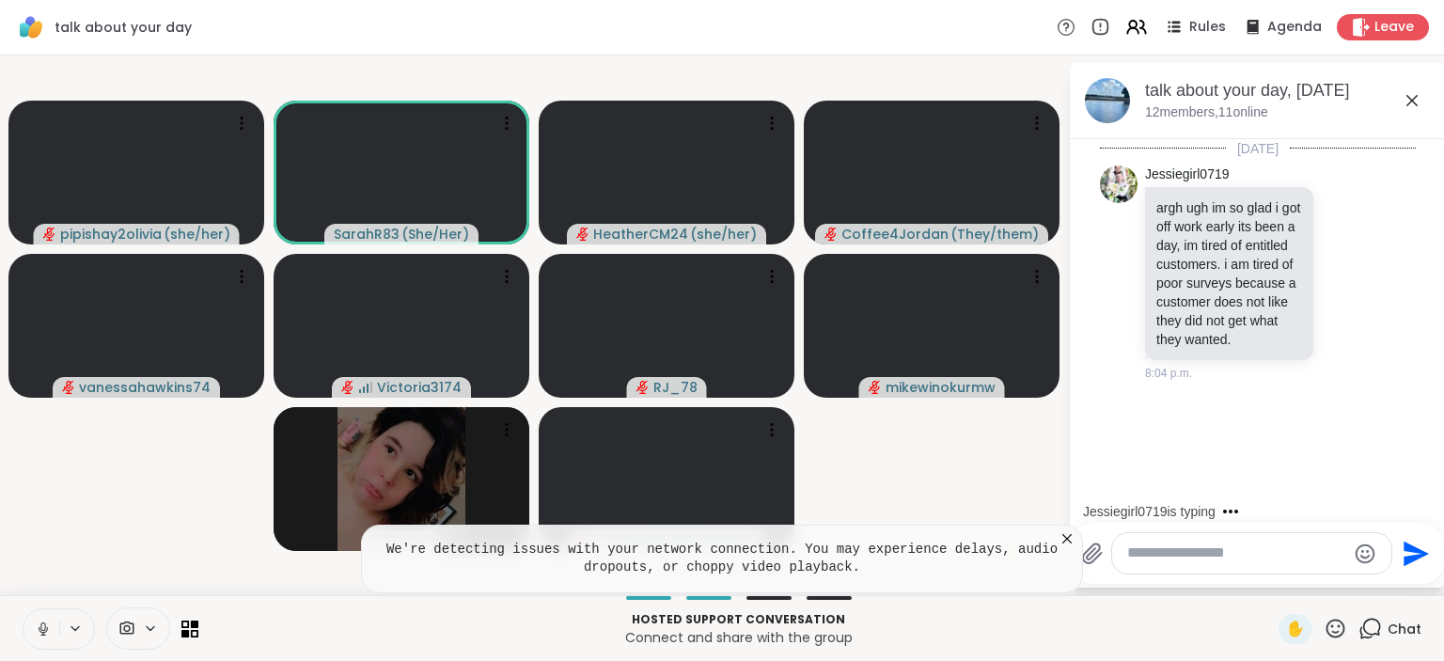
scroll to position [71, 0]
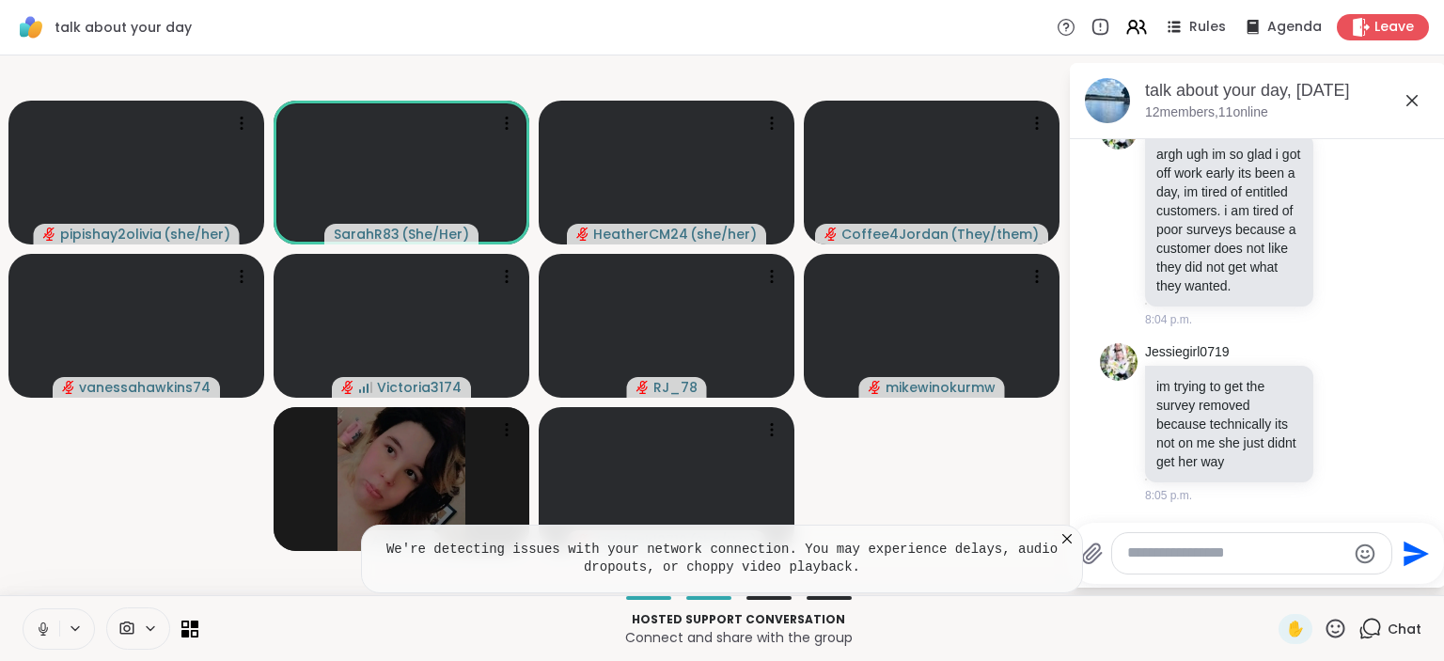
click at [1063, 546] on icon at bounding box center [1067, 538] width 19 height 19
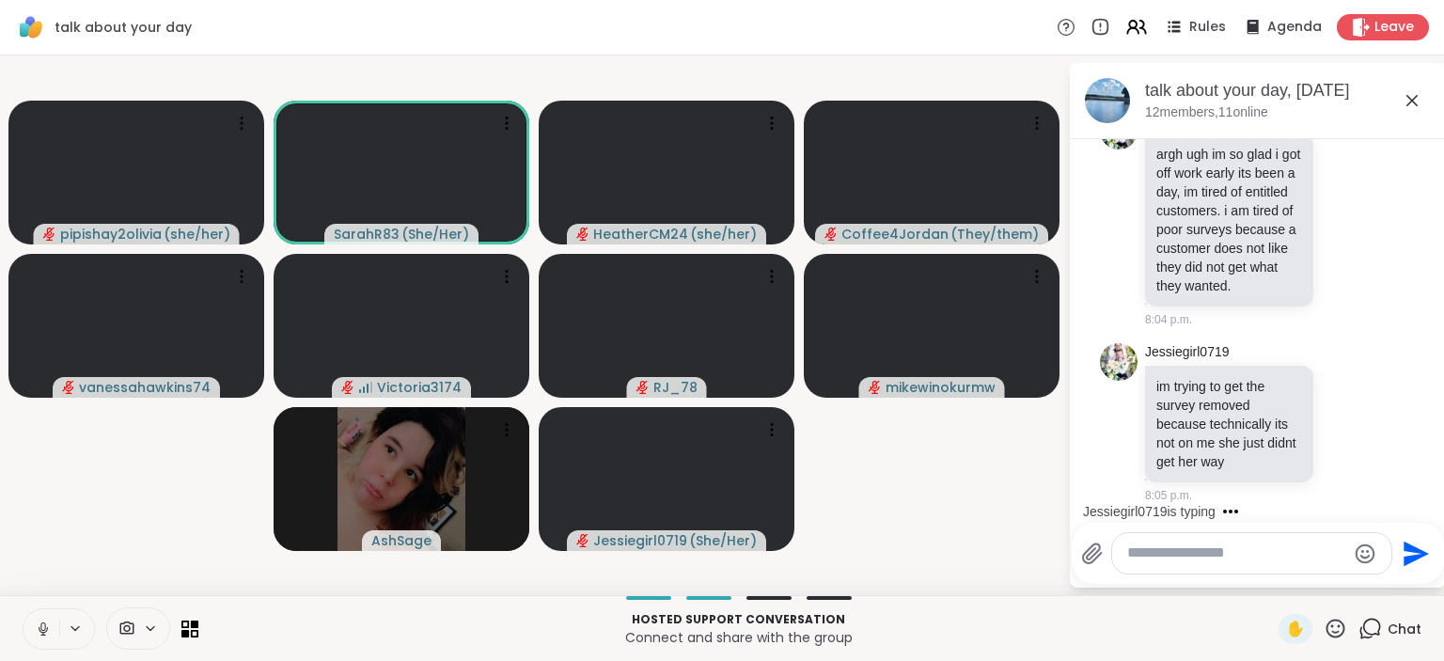
click at [1167, 551] on textarea "Type your message" at bounding box center [1236, 553] width 219 height 20
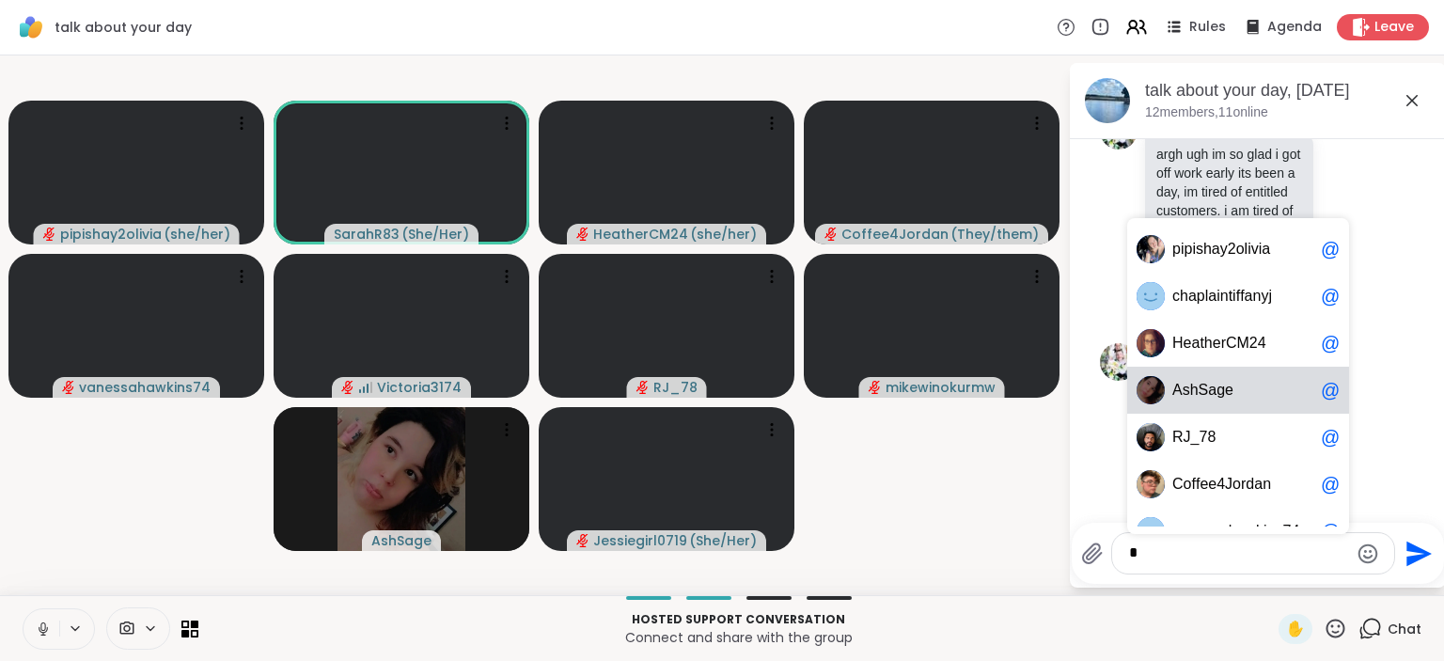
click at [1221, 402] on div "A s h S a g e @" at bounding box center [1238, 390] width 222 height 47
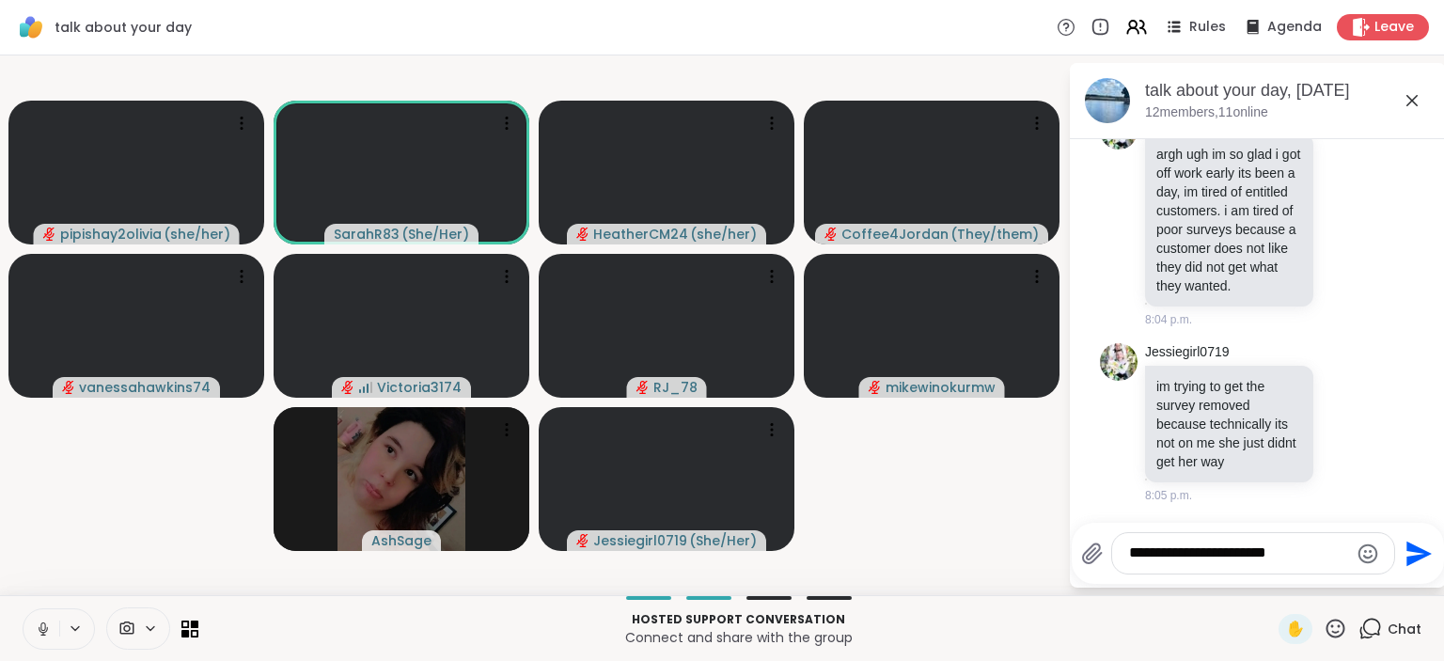
type textarea "**********"
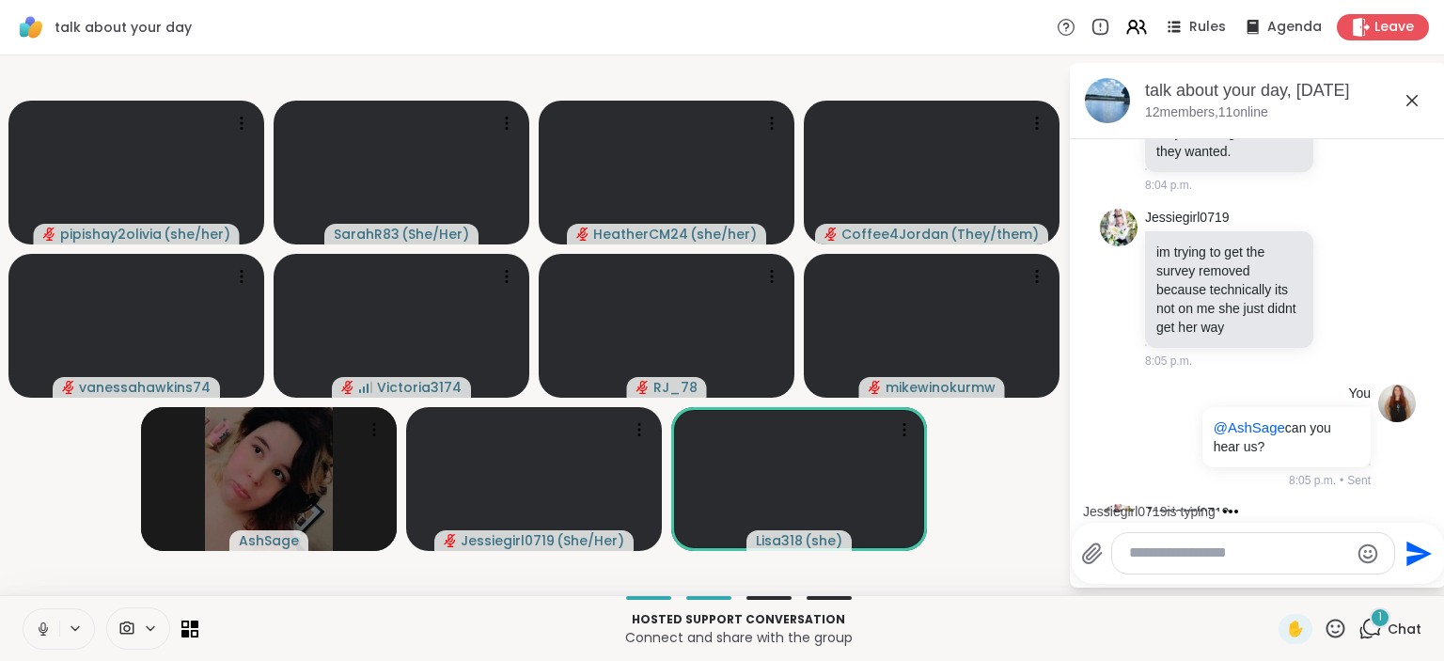
scroll to position [383, 0]
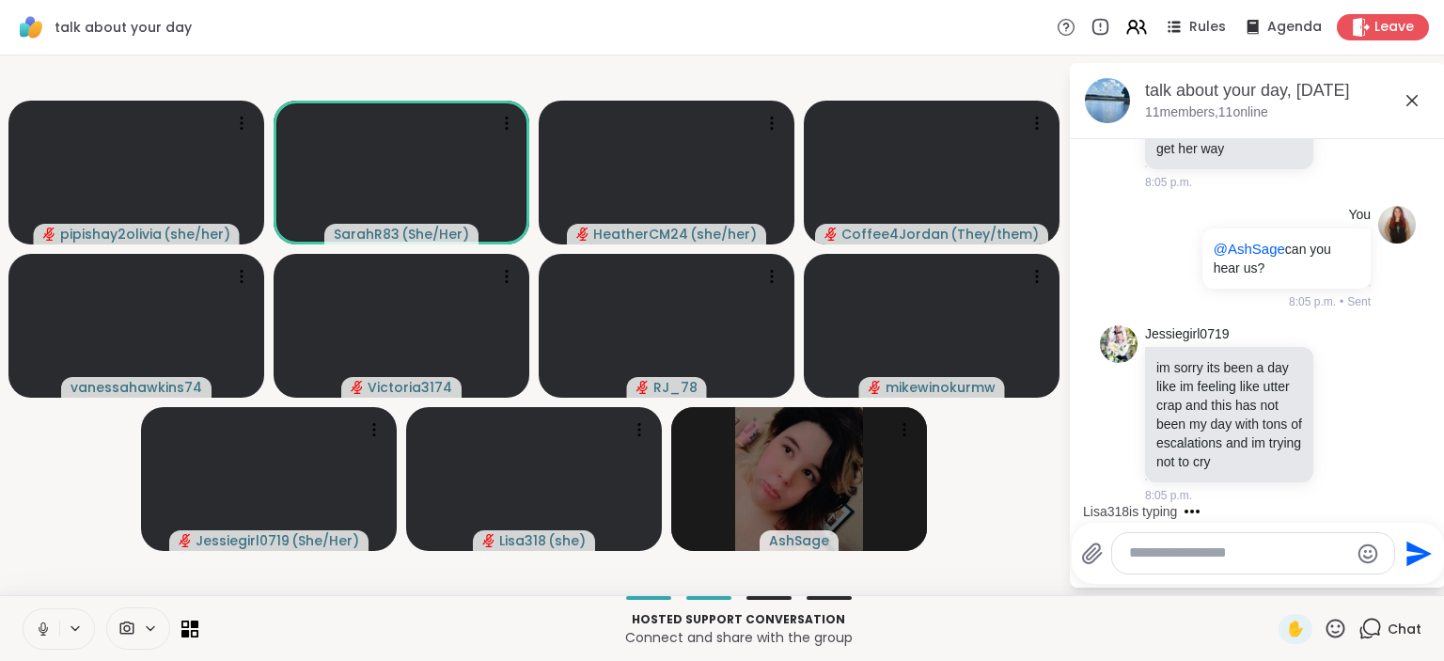
click at [81, 504] on video-player-container "pipishay2olivia ( she/her ) SarahR83 ( She/Her ) HeatherCM24 ( she/her ) Coffee…" at bounding box center [533, 325] width 1045 height 525
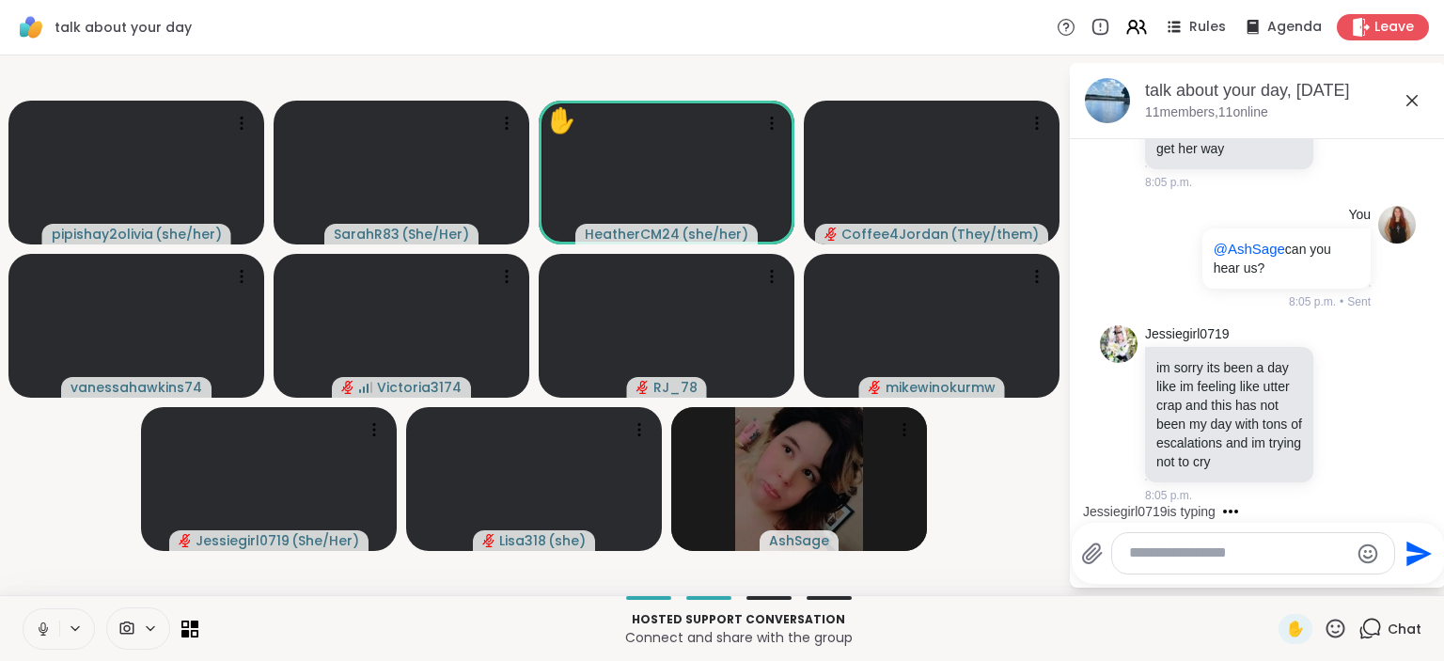
scroll to position [576, 0]
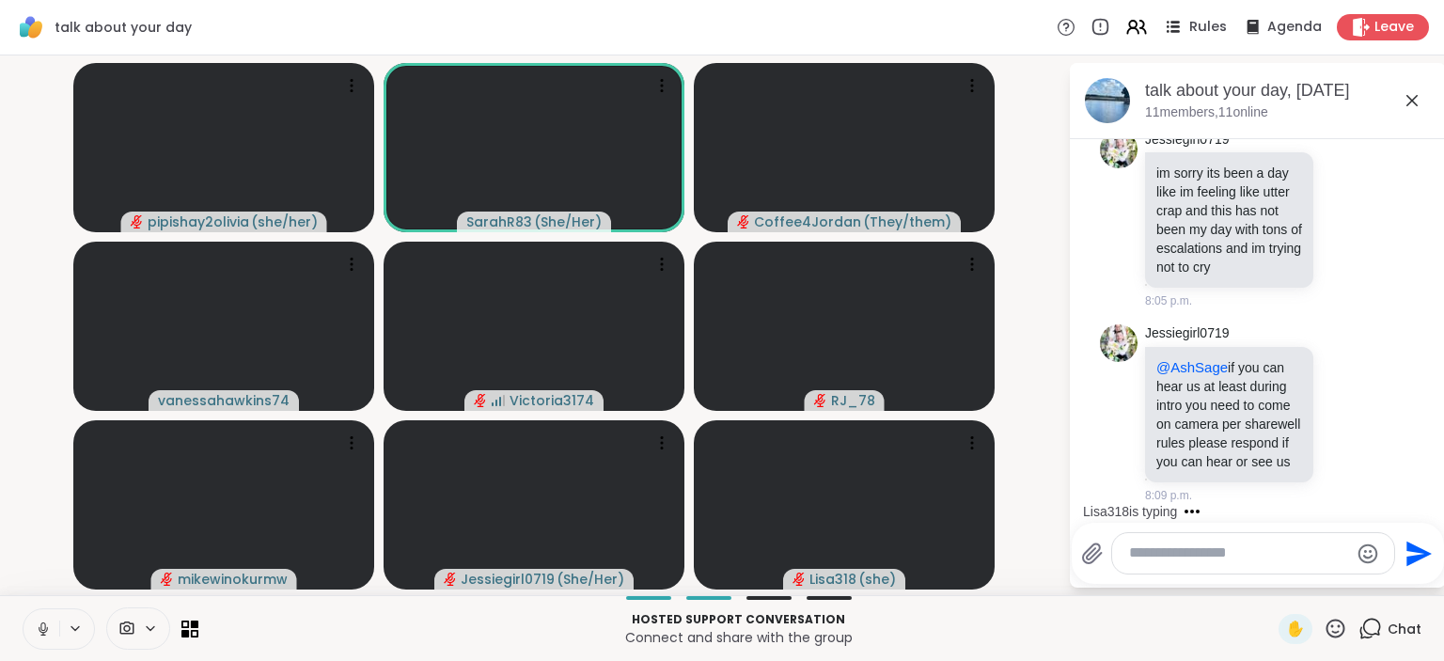
click at [1202, 29] on span "Rules" at bounding box center [1208, 28] width 39 height 20
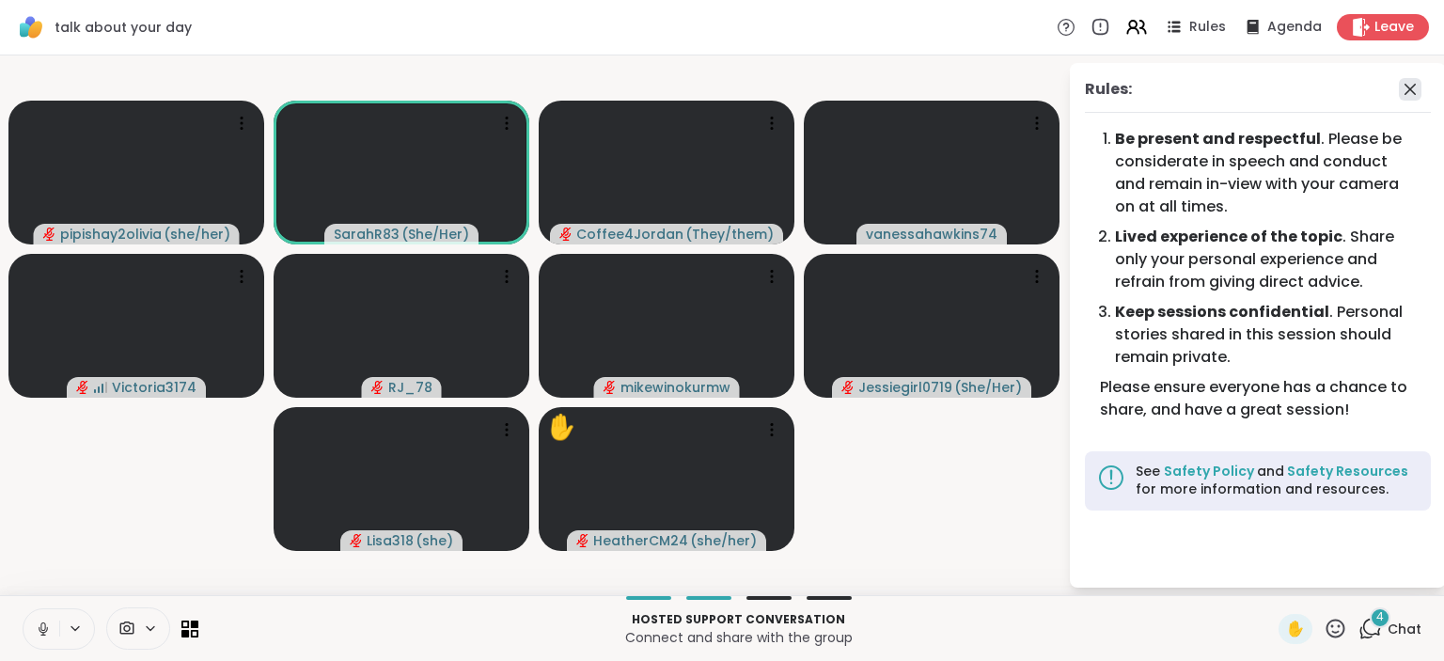
click at [1407, 91] on icon at bounding box center [1410, 89] width 23 height 23
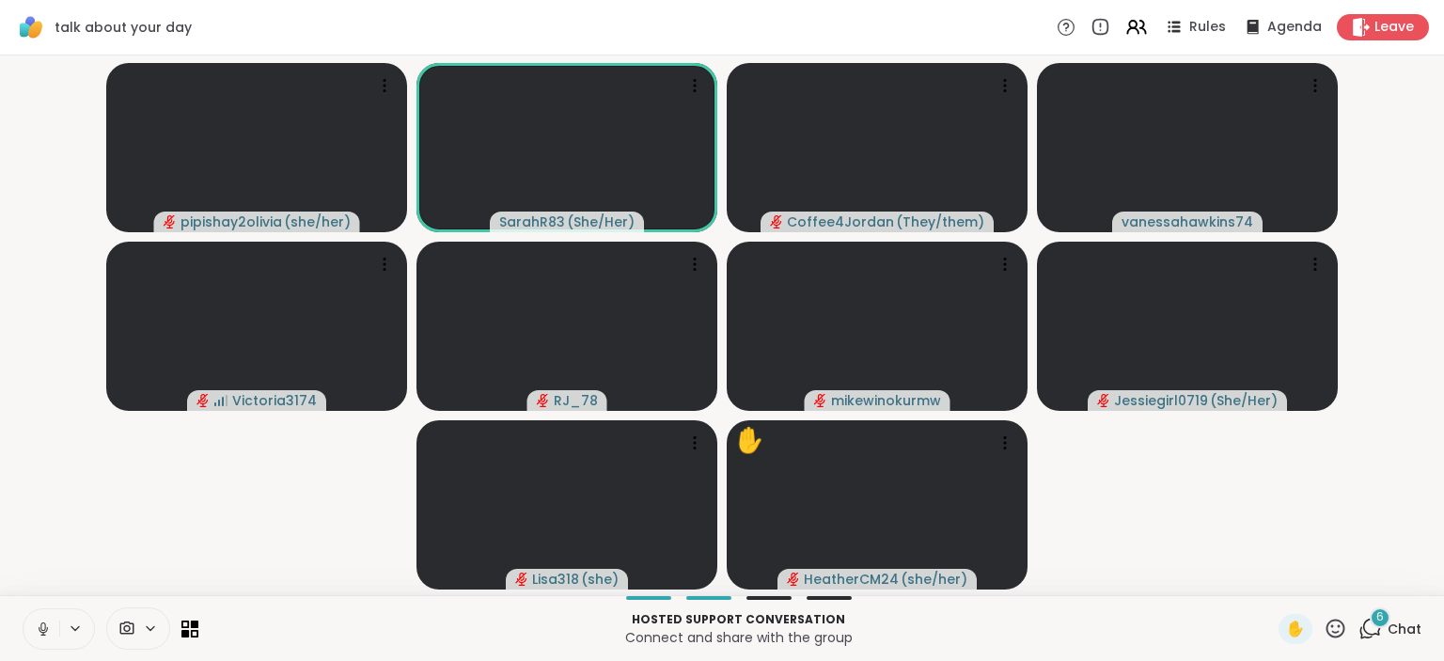
click at [1371, 626] on icon at bounding box center [1370, 629] width 24 height 24
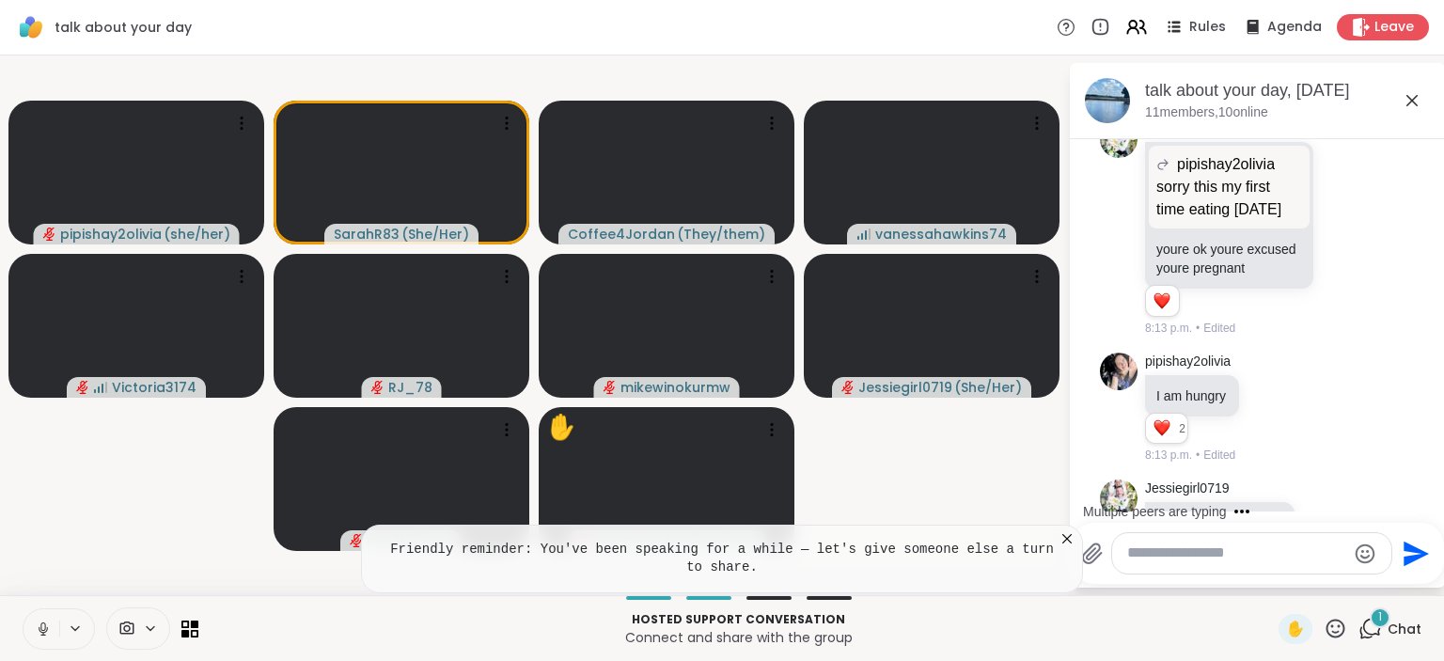
scroll to position [2696, 0]
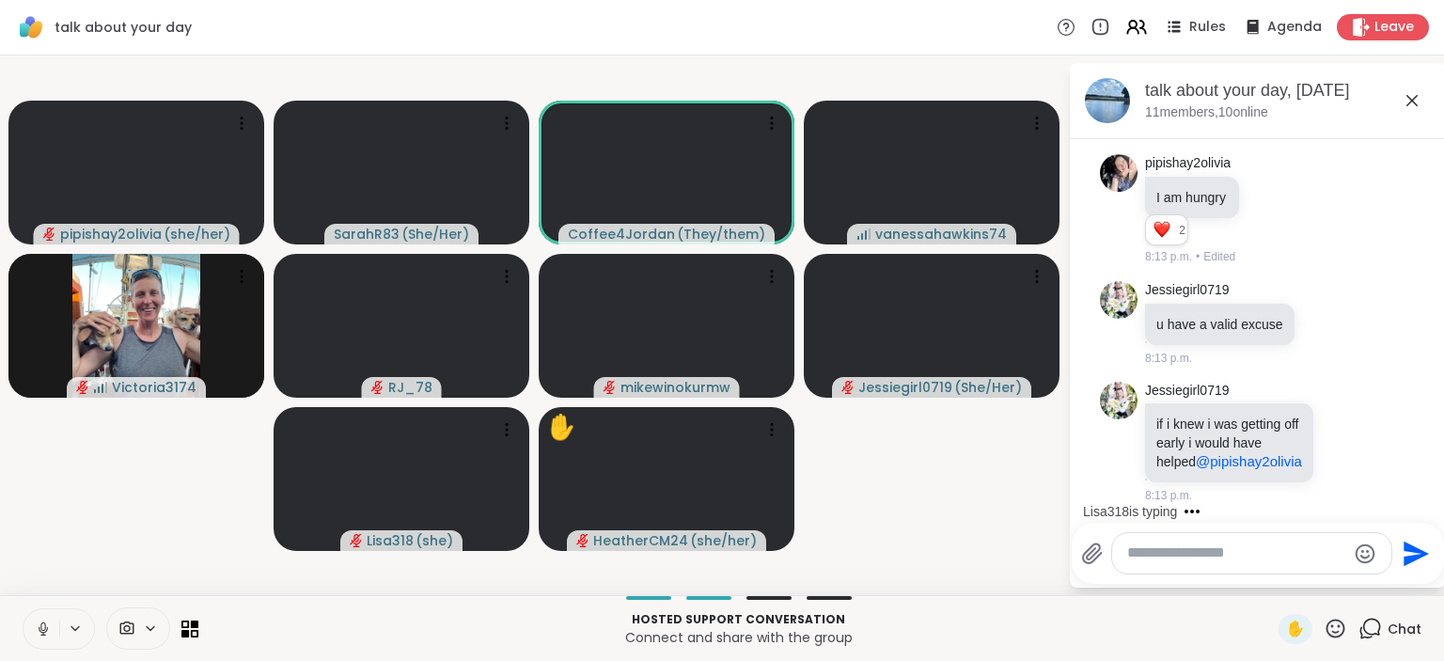
click at [1364, 624] on icon at bounding box center [1370, 629] width 24 height 24
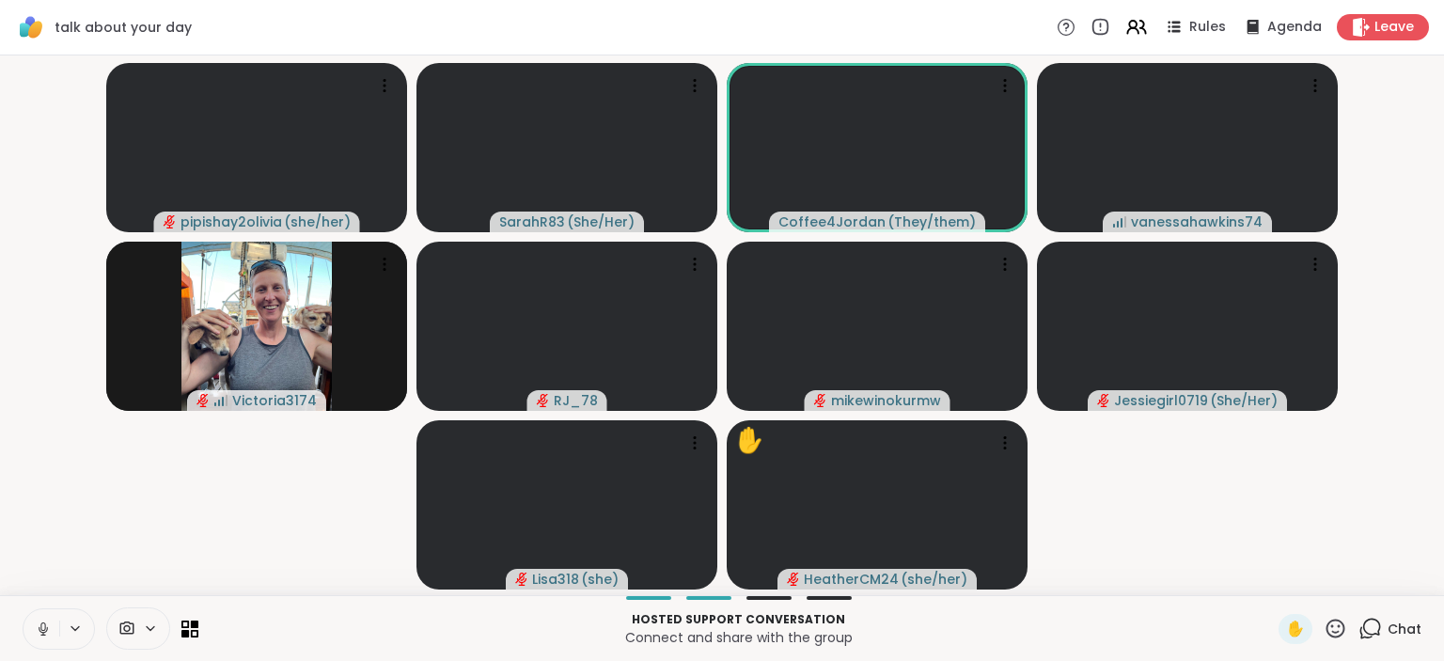
click at [1374, 622] on icon at bounding box center [1370, 629] width 24 height 24
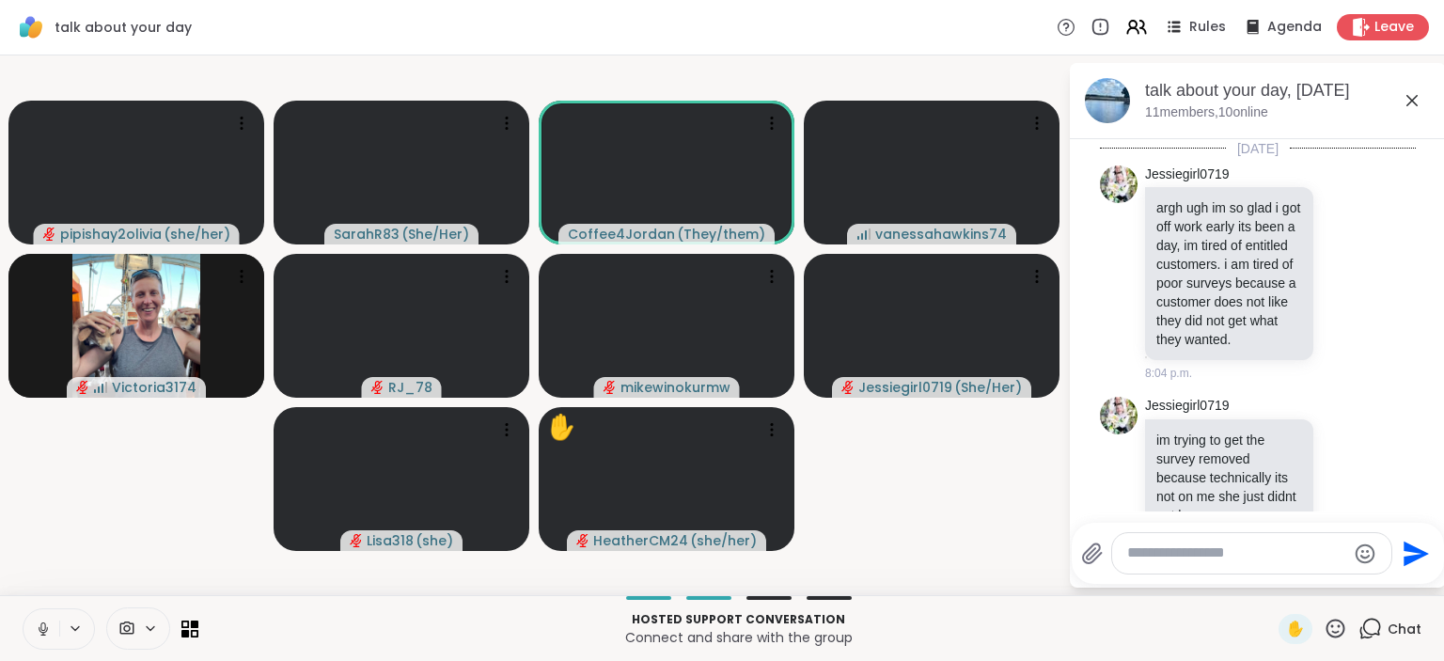
scroll to position [2677, 0]
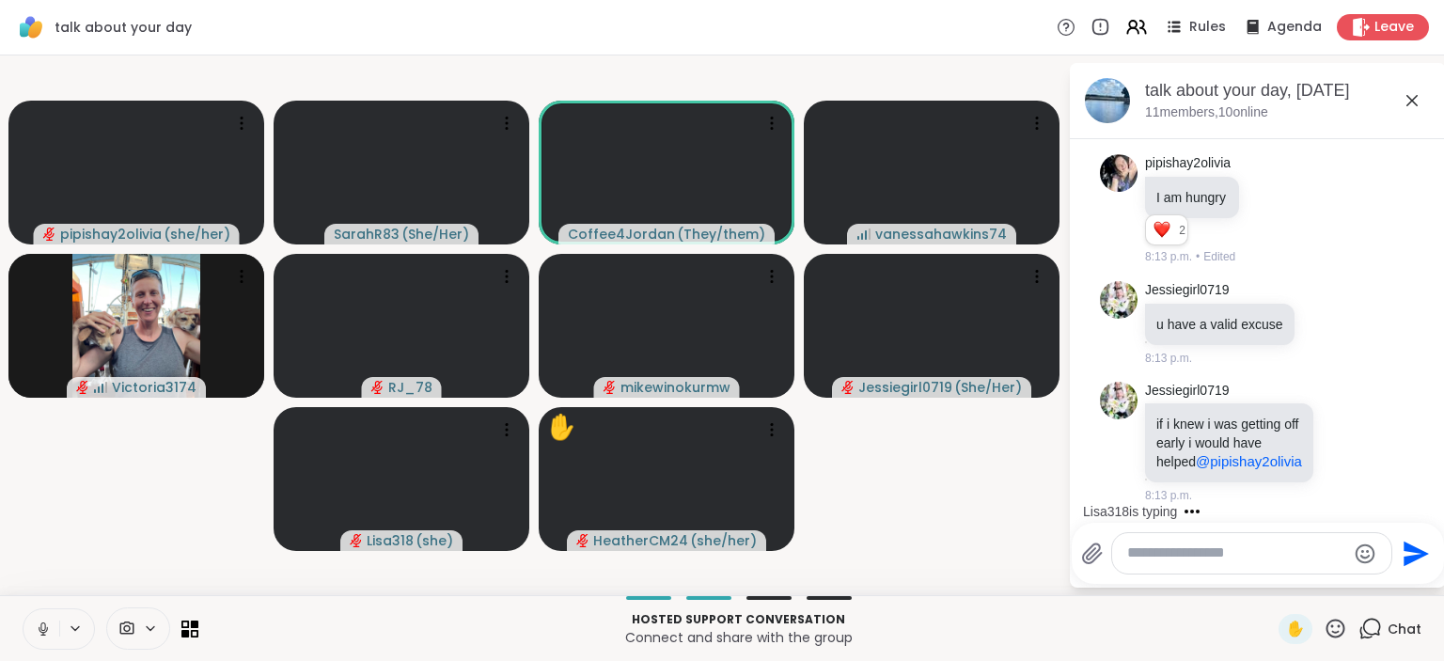
click at [979, 513] on video-player-container "pipishay2olivia ( she/her ) SarahR83 ( She/Her ) Coffee4Jordan ( They/them ) va…" at bounding box center [533, 325] width 1045 height 525
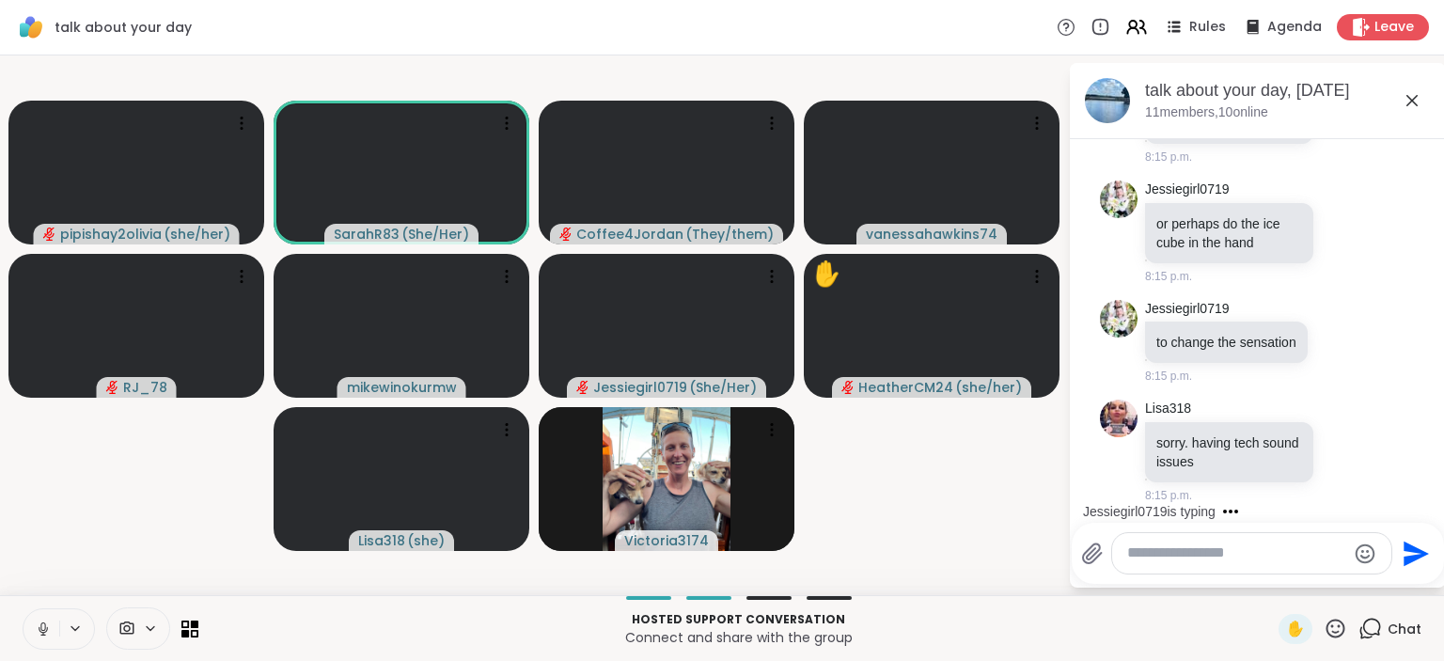
scroll to position [3638, 0]
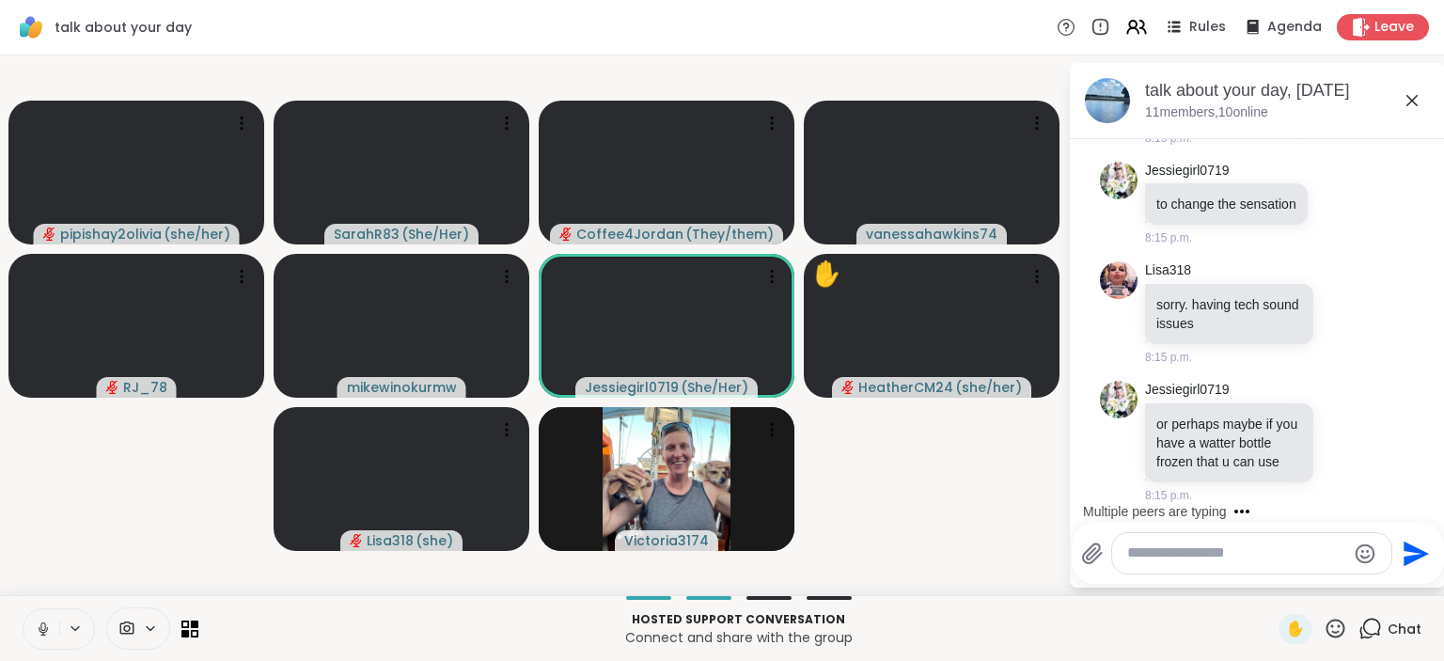
click at [995, 502] on video-player-container "pipishay2olivia ( she/her ) SarahR83 ( She/Her ) Coffee4Jordan ( They/them ) va…" at bounding box center [533, 325] width 1045 height 525
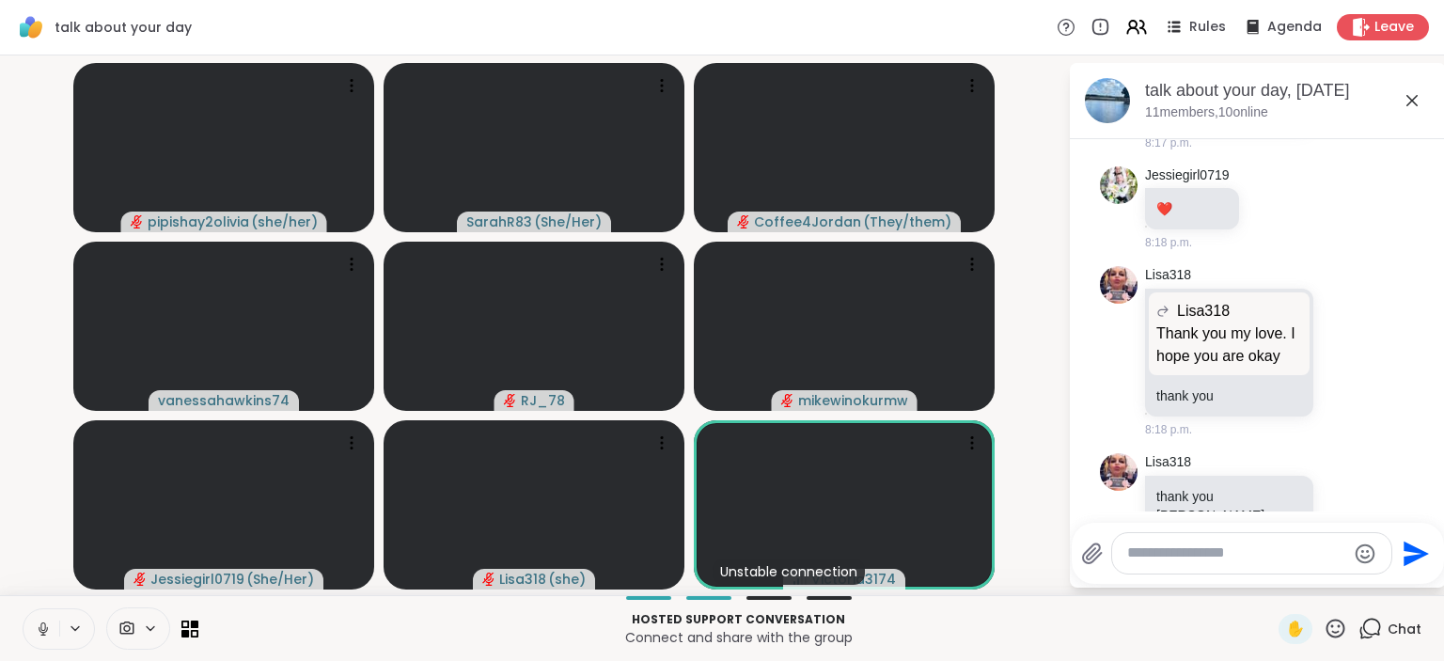
scroll to position [5963, 0]
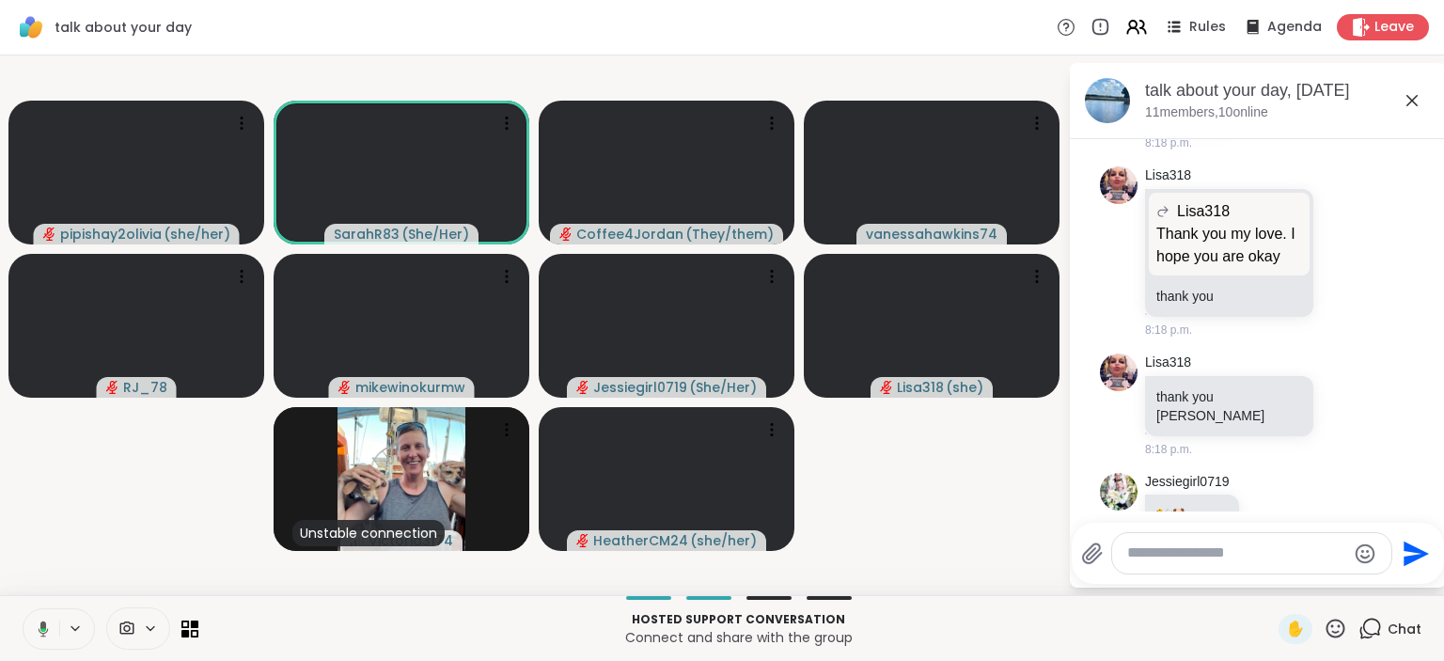
click at [99, 496] on video-player-container "pipishay2olivia ( she/her ) SarahR83 ( She/Her ) Coffee4Jordan ( They/them ) va…" at bounding box center [533, 325] width 1045 height 525
click at [1151, 561] on textarea "Type your message" at bounding box center [1236, 553] width 219 height 20
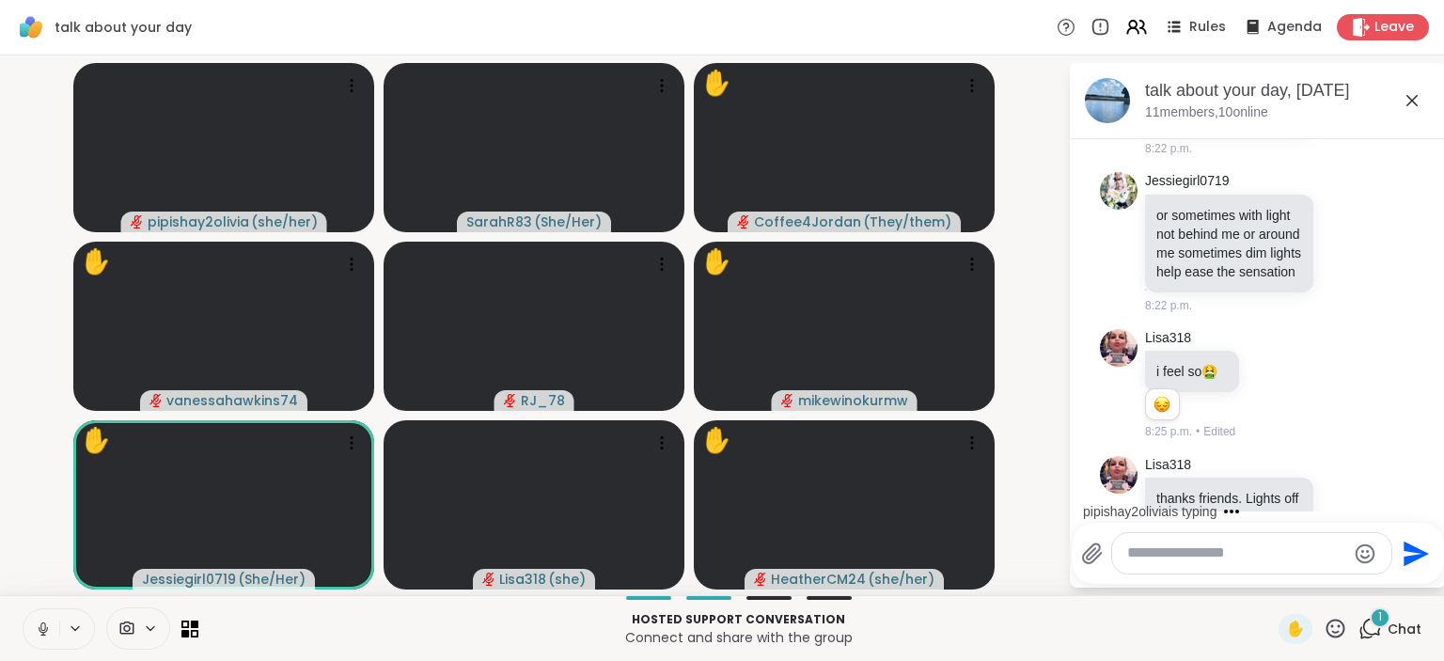
scroll to position [6915, 0]
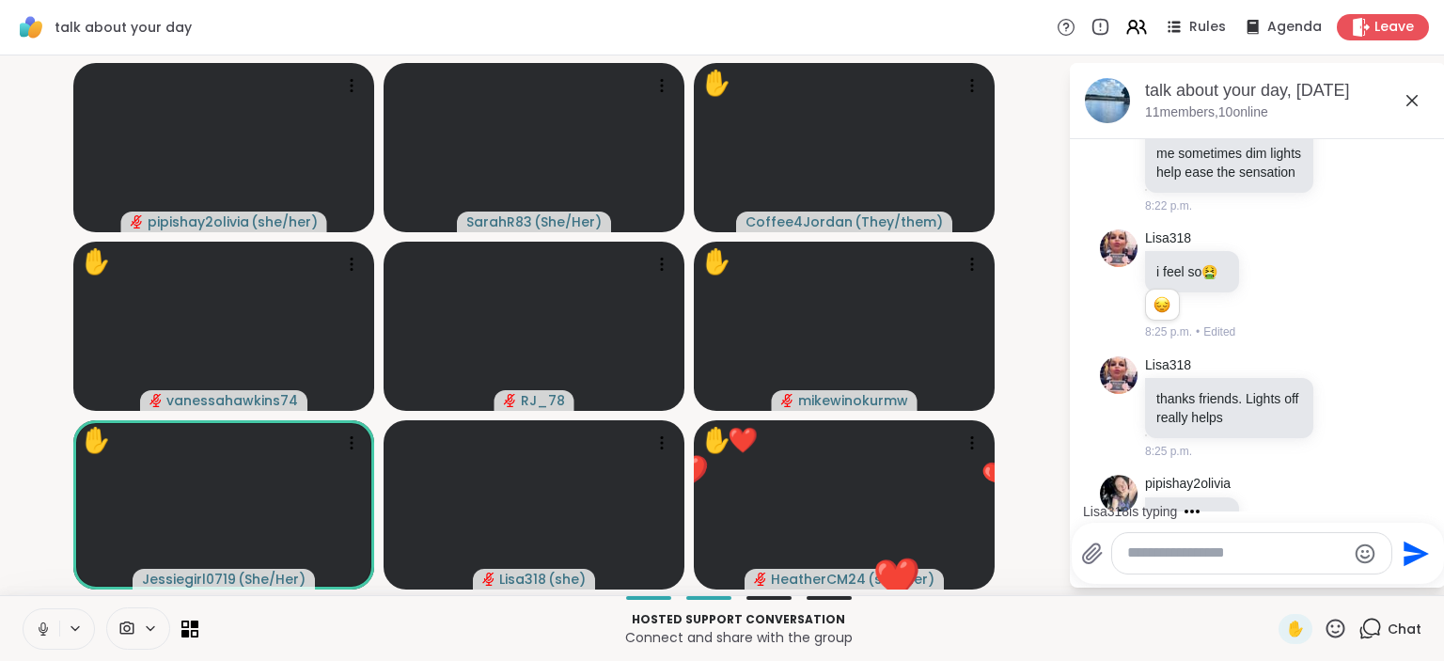
click at [20, 461] on video-player-container "pipishay2olivia ( she/her ) SarahR83 ( She/Her ) ✋ Coffee4Jordan ( They/them ) …" at bounding box center [533, 325] width 1045 height 525
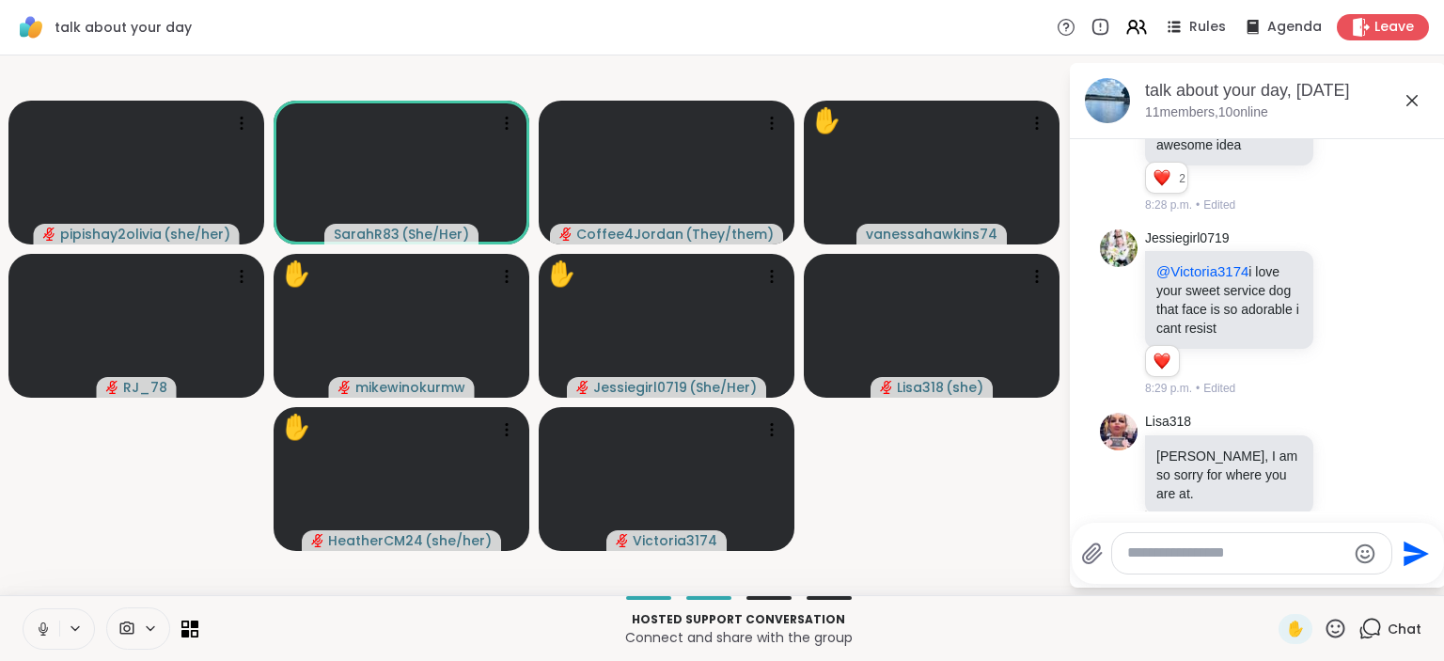
scroll to position [7388, 0]
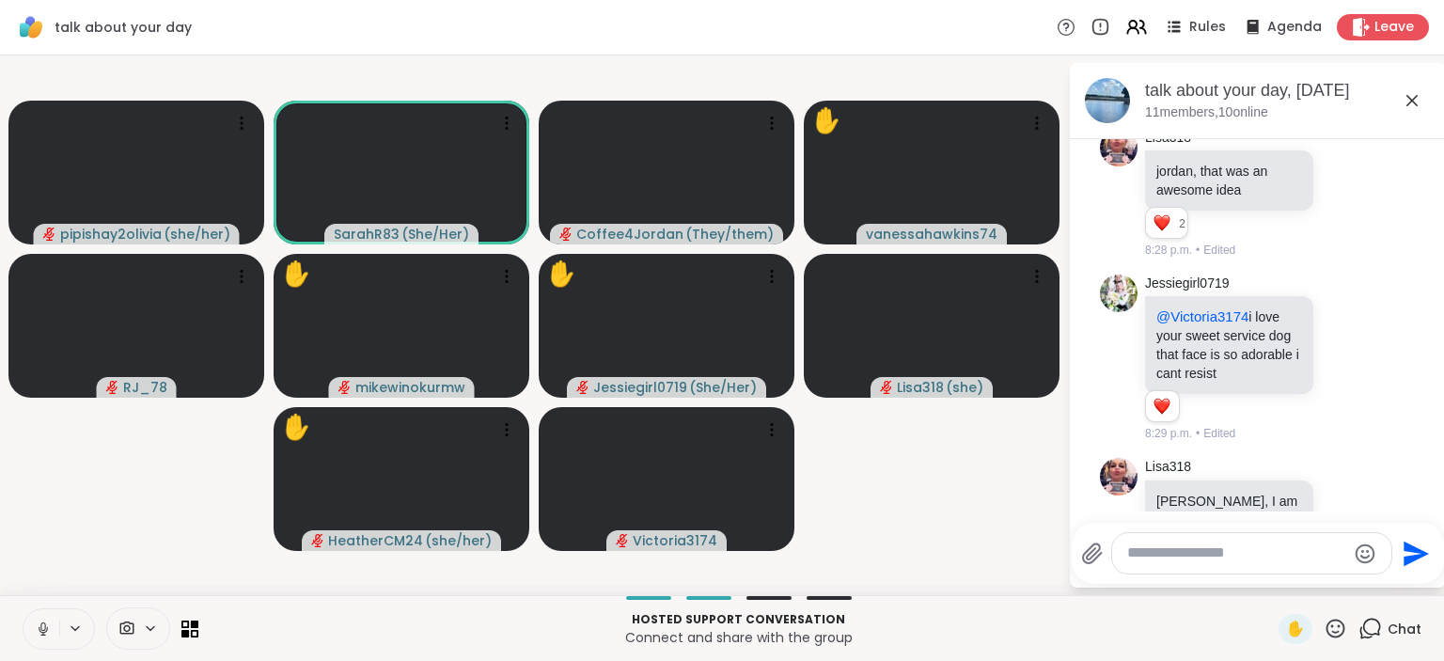
click at [1173, 559] on textarea "Type your message" at bounding box center [1236, 553] width 219 height 20
paste textarea "**********"
type textarea "**********"
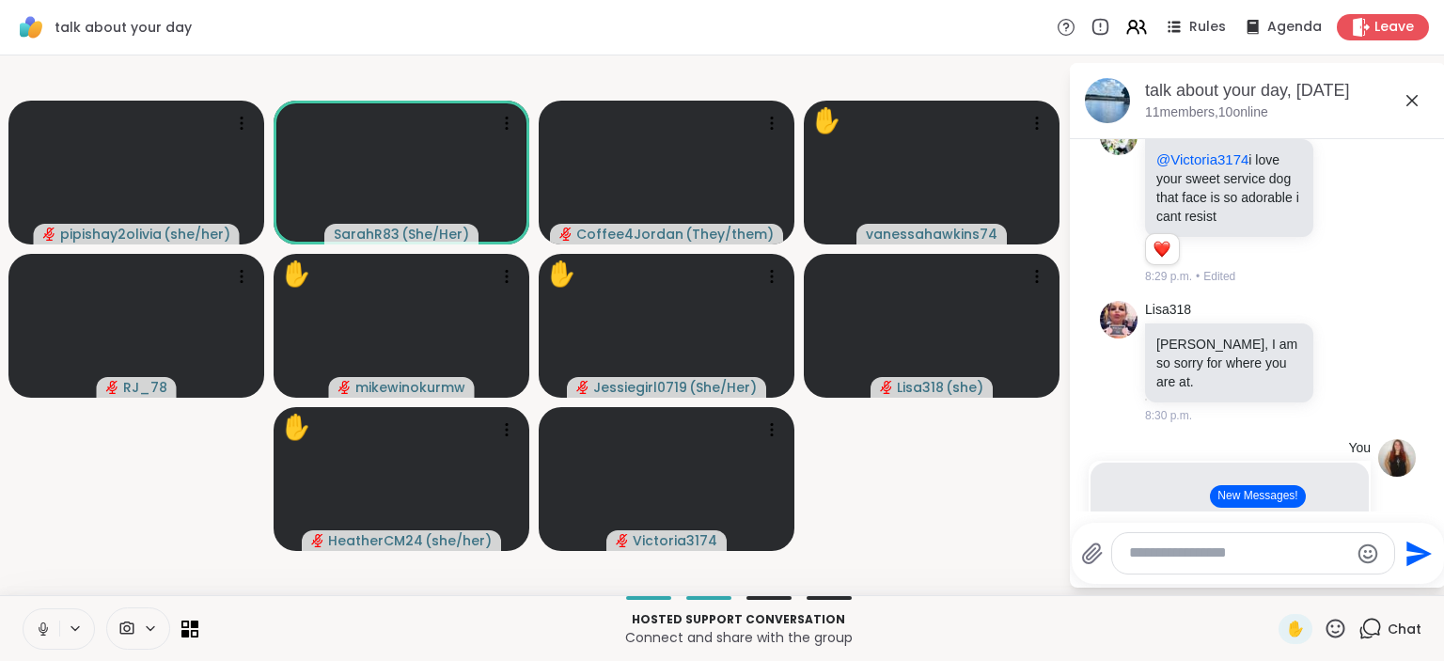
click at [972, 501] on video-player-container "pipishay2olivia ( she/her ) SarahR83 ( She/Her ) Coffee4Jordan ( They/them ) ✋ …" at bounding box center [533, 325] width 1045 height 525
click at [1232, 494] on button "New Messages!" at bounding box center [1257, 496] width 95 height 23
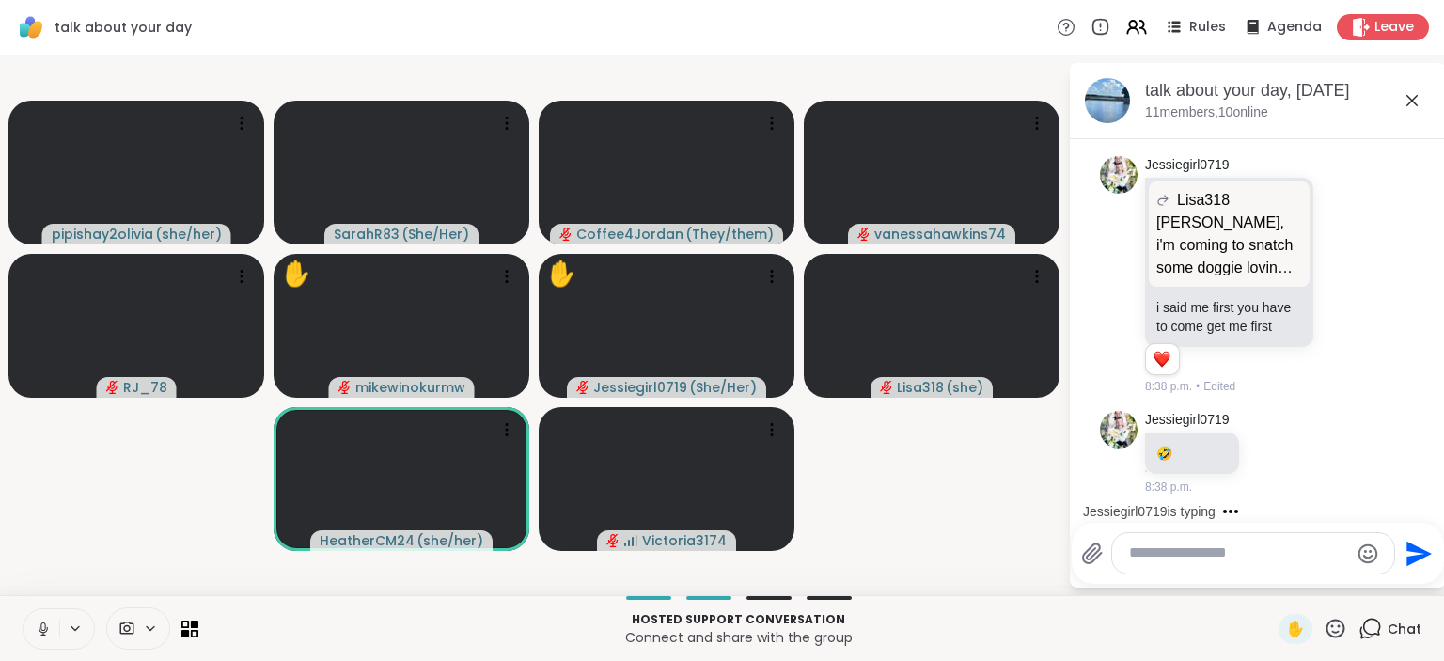
scroll to position [11302, 0]
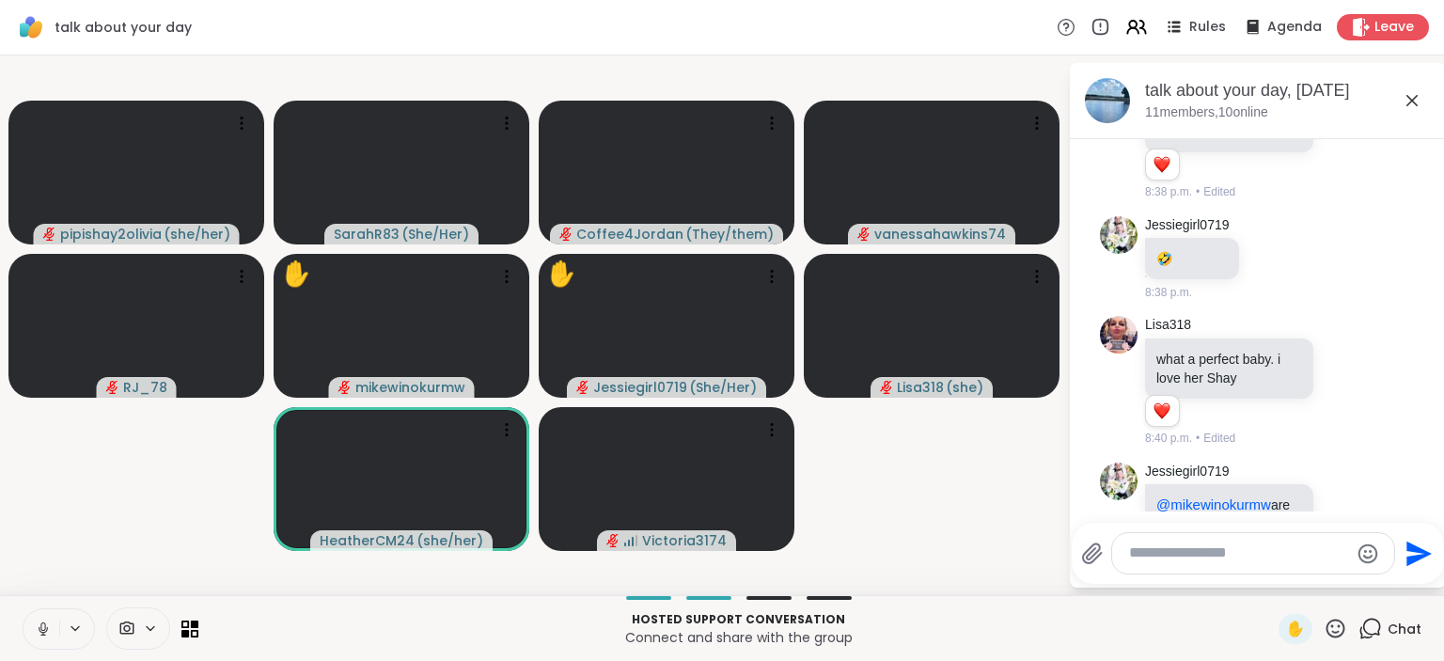
click at [38, 631] on icon at bounding box center [43, 628] width 17 height 17
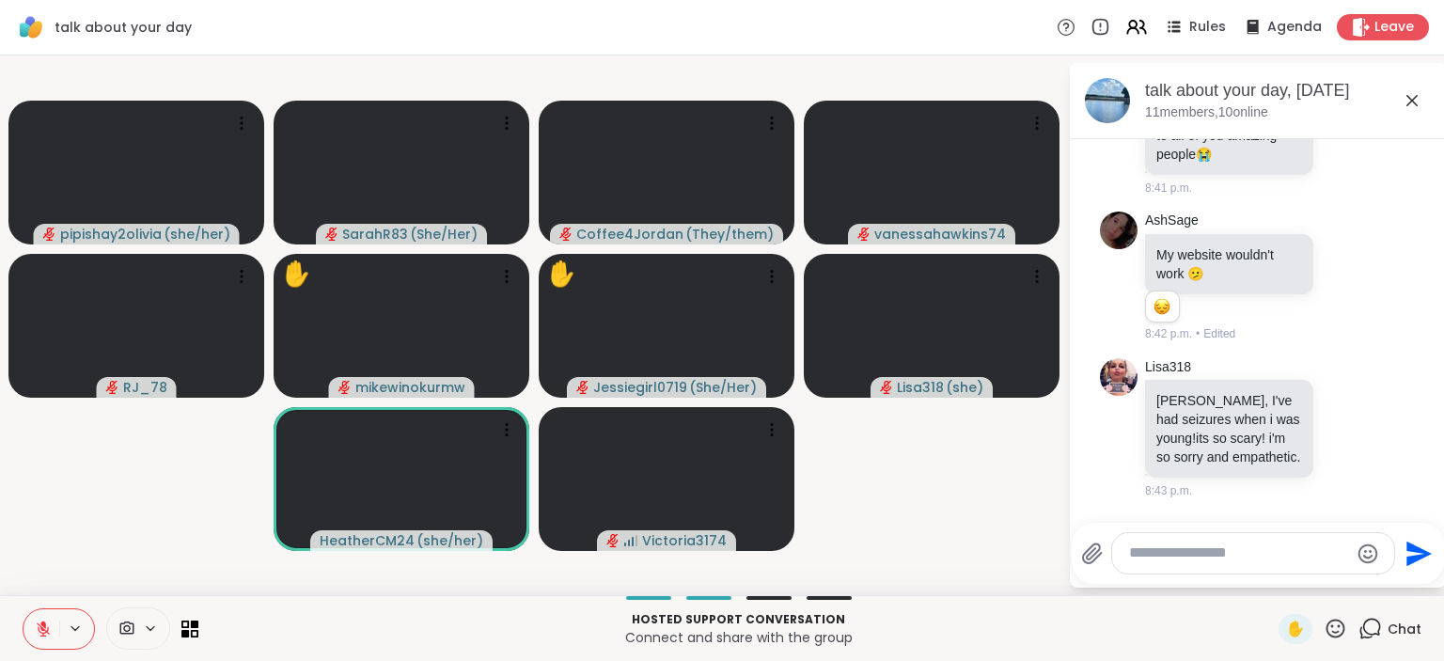
scroll to position [12761, 0]
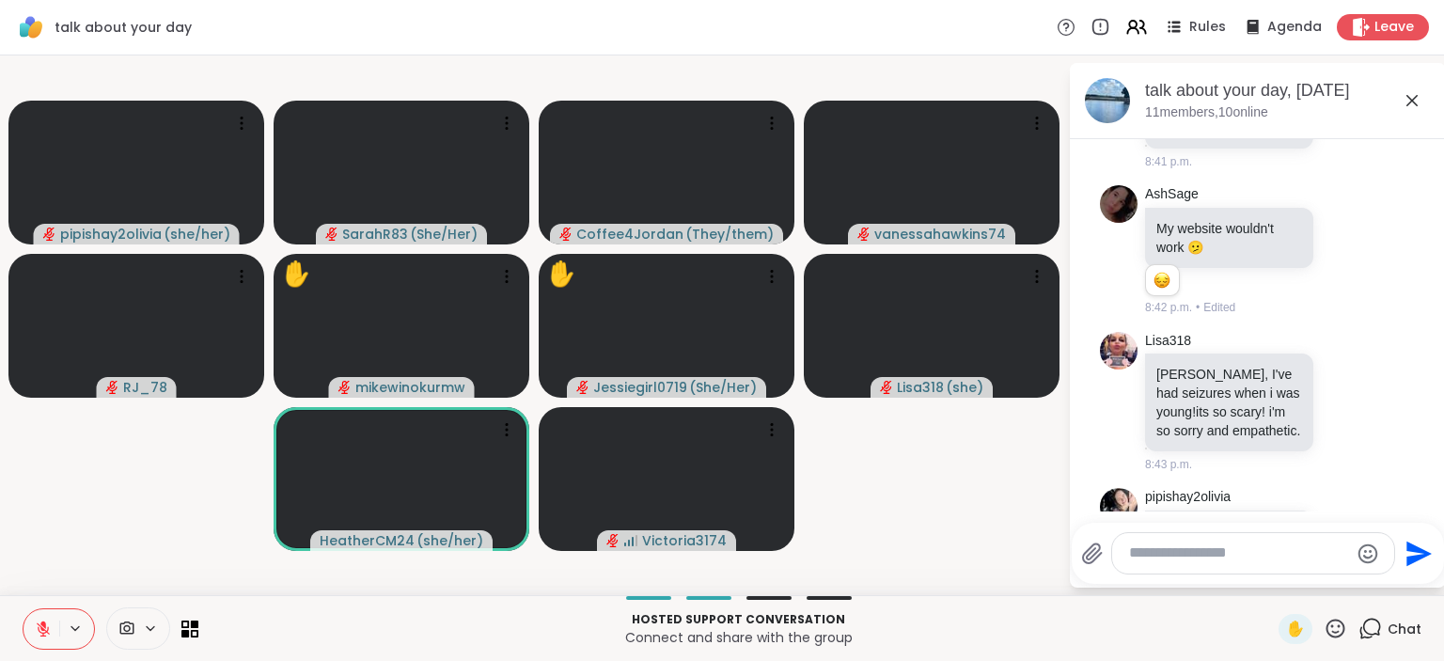
click at [33, 627] on button at bounding box center [42, 628] width 36 height 39
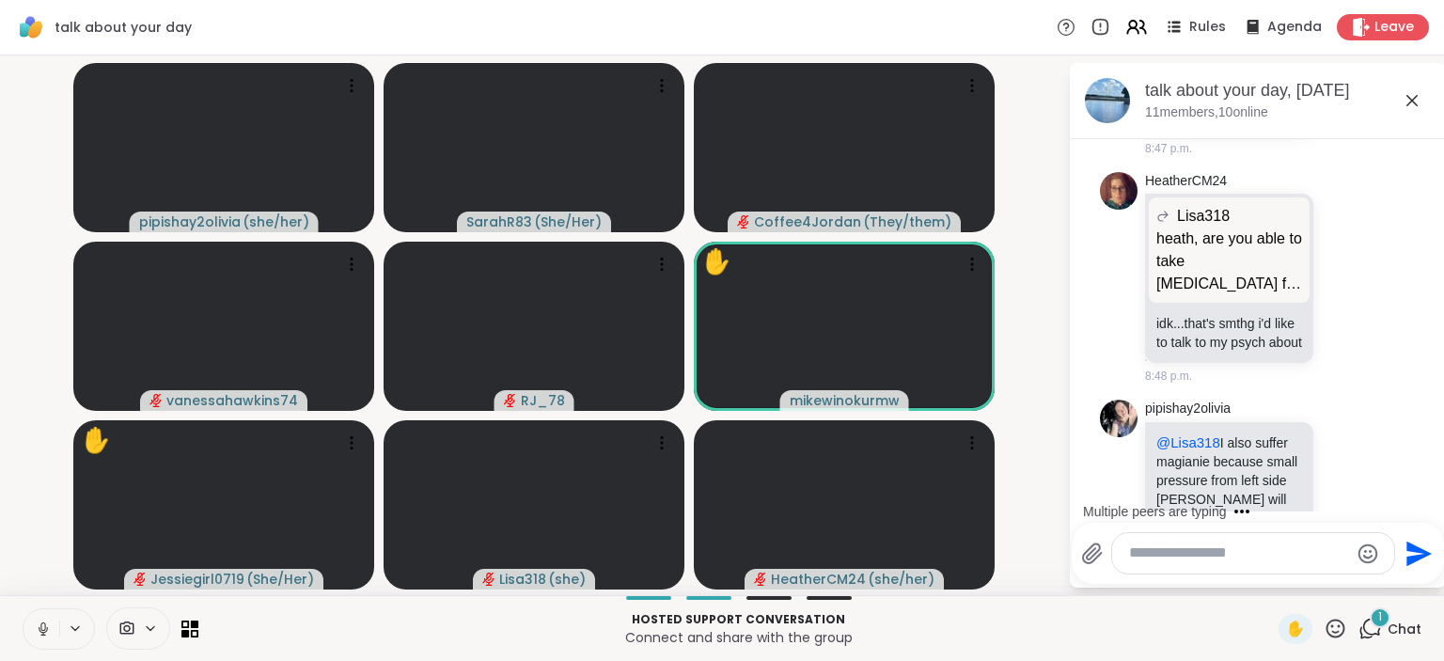
scroll to position [14950, 0]
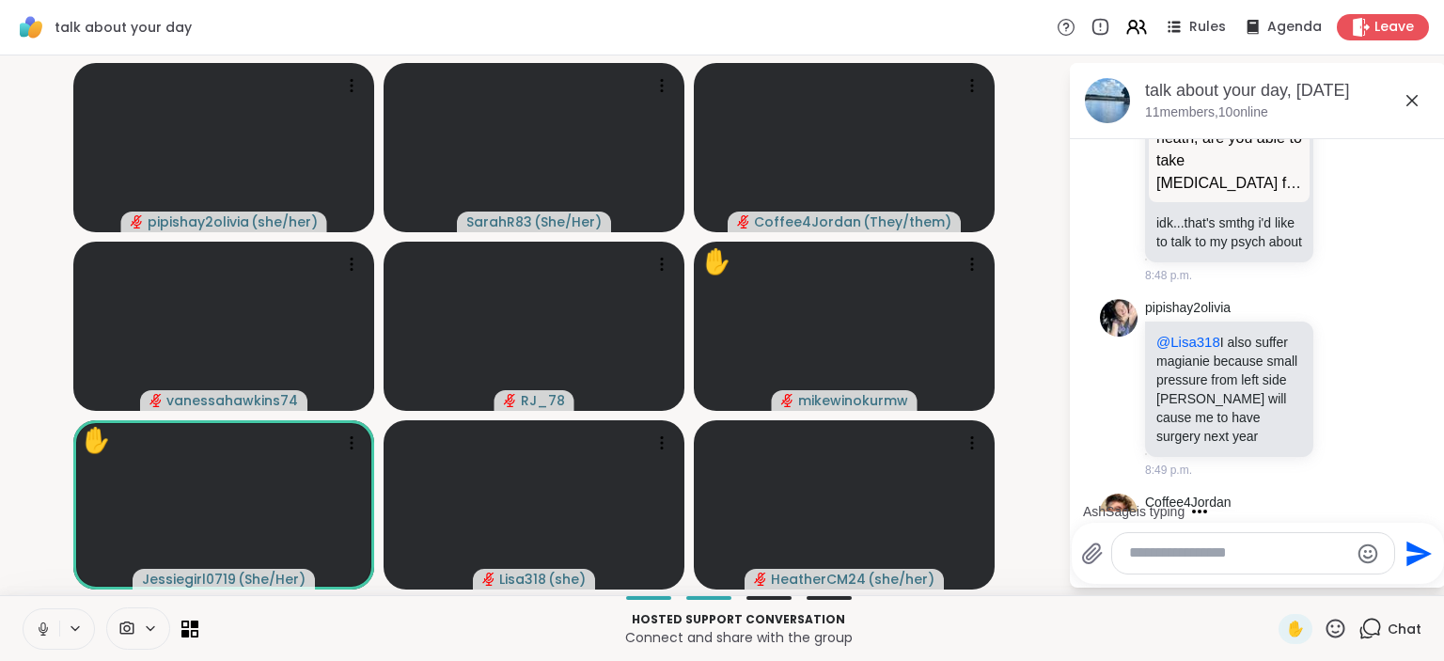
click at [45, 635] on icon at bounding box center [42, 634] width 5 height 1
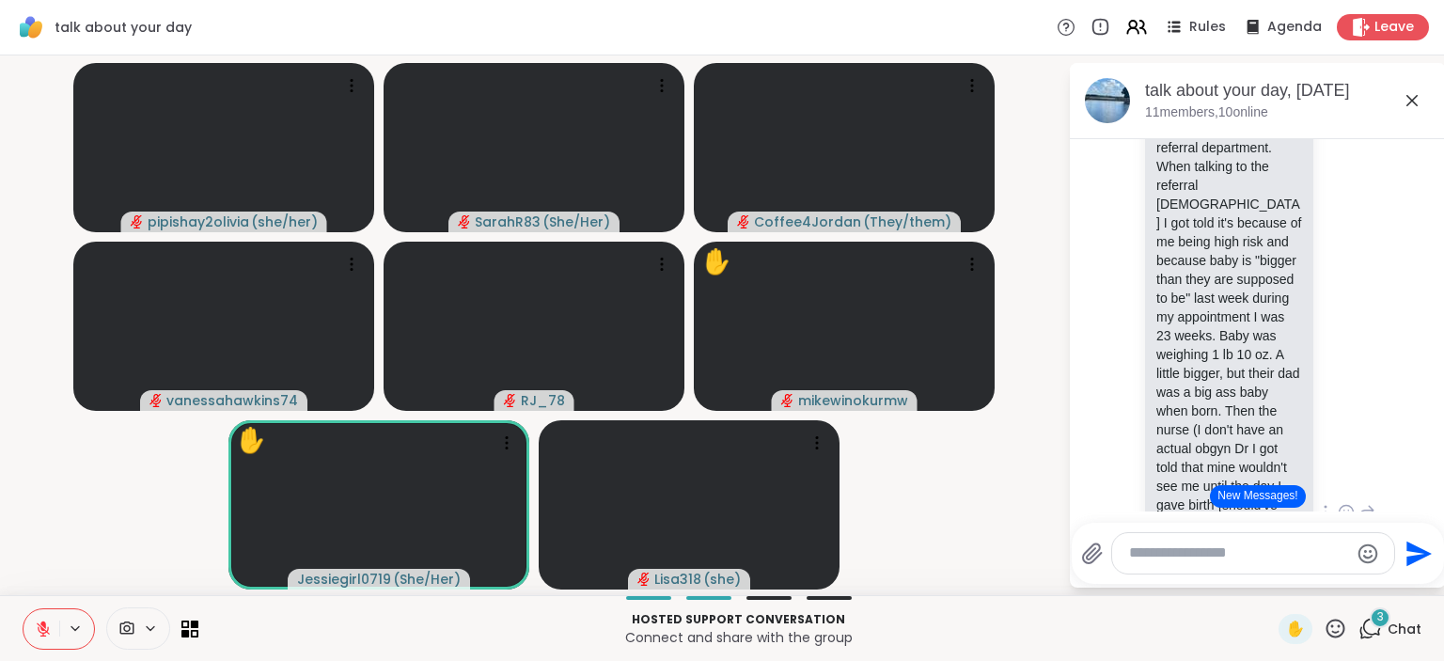
scroll to position [16450, 0]
click at [39, 643] on button at bounding box center [42, 628] width 36 height 39
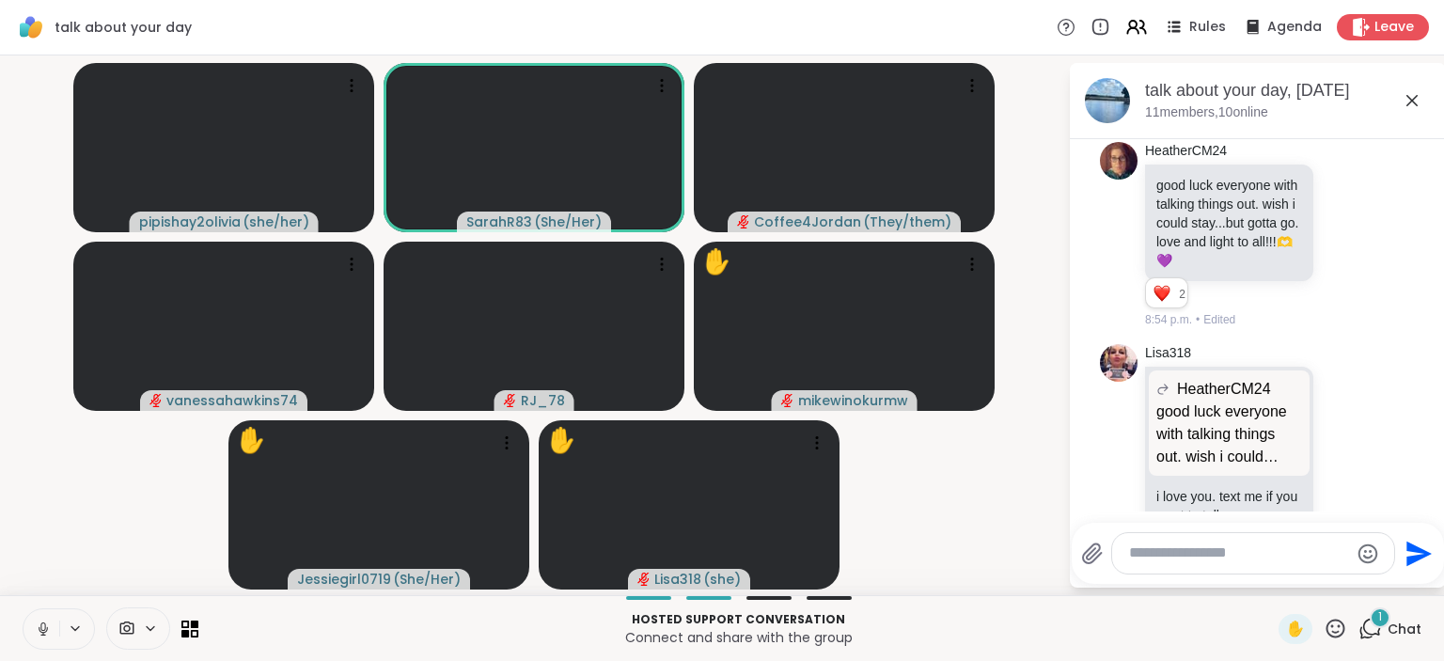
scroll to position [17786, 0]
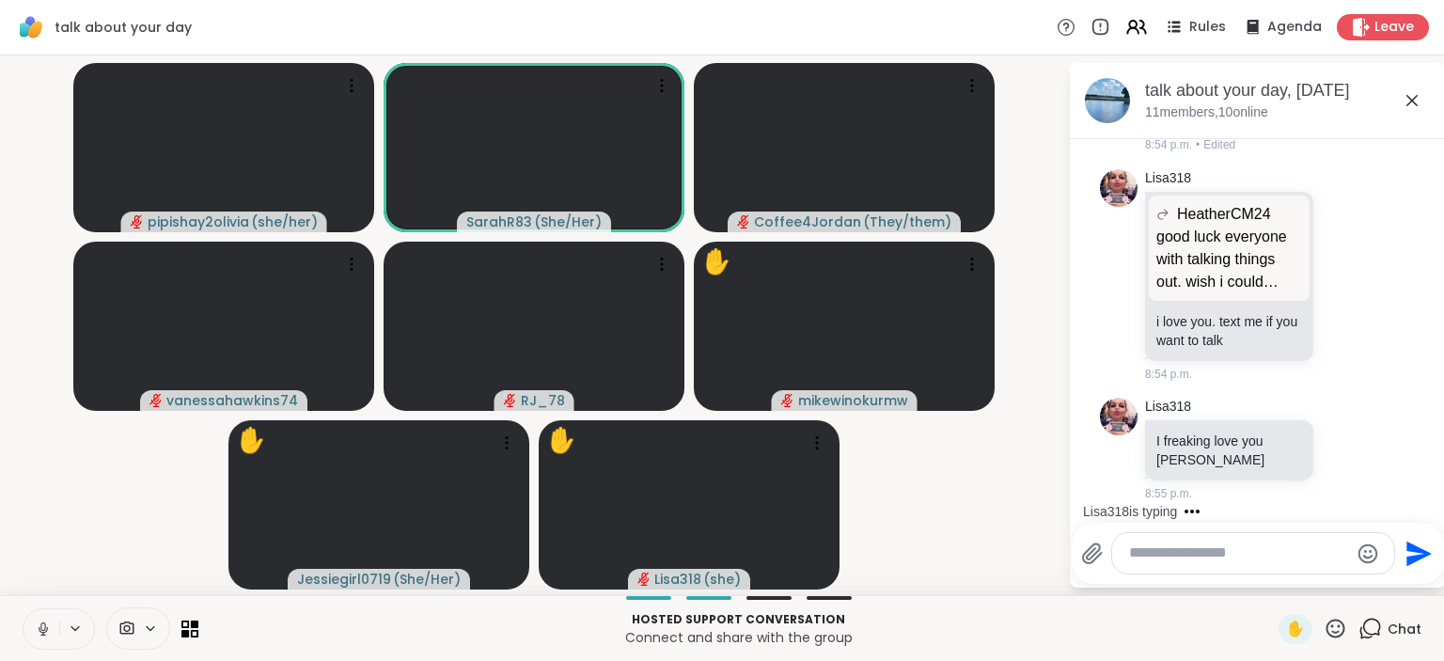
click at [1380, 642] on div "Chat" at bounding box center [1389, 629] width 63 height 30
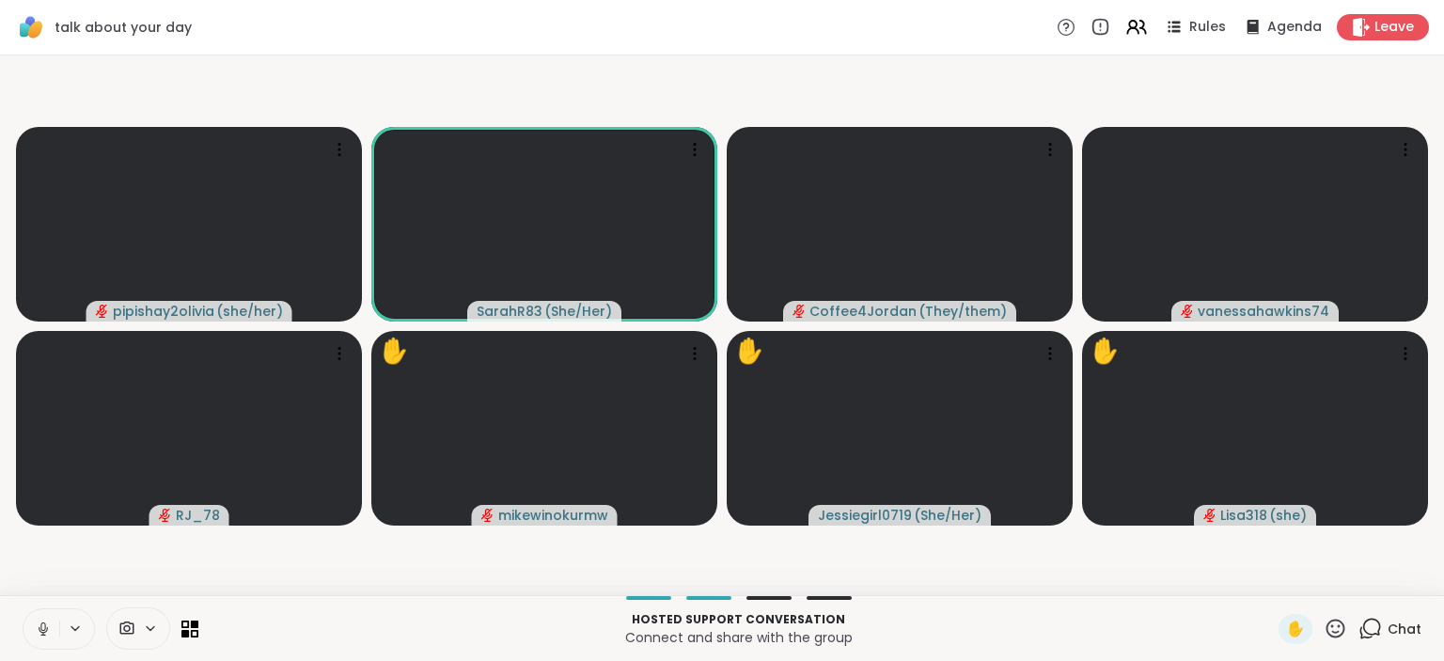
click at [1379, 644] on div "Chat" at bounding box center [1389, 629] width 63 height 30
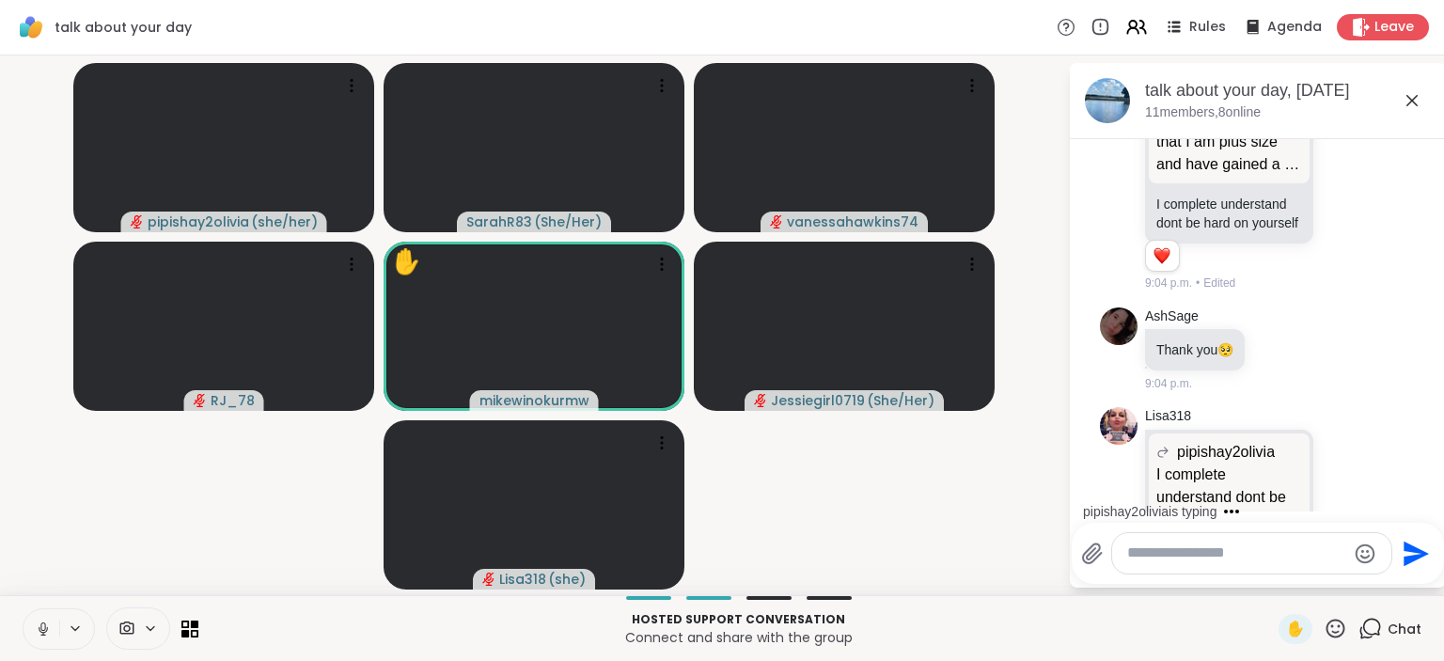
scroll to position [21566, 0]
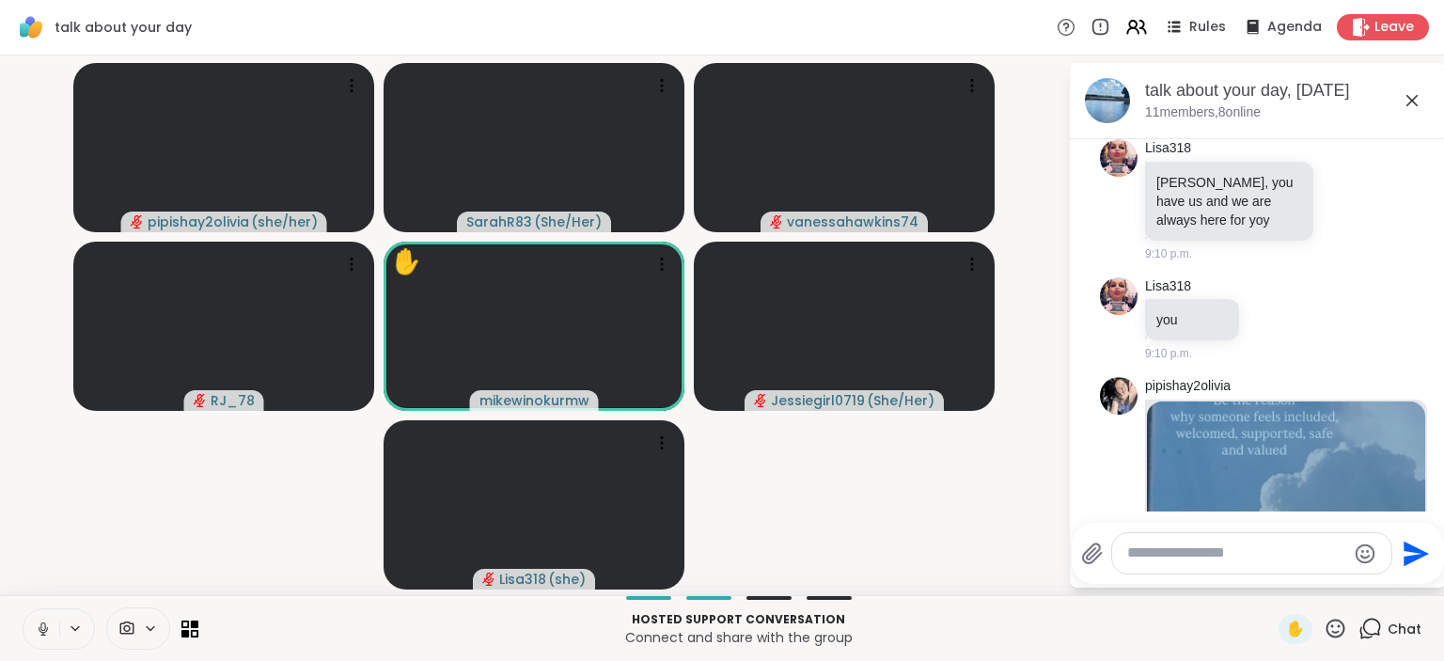
scroll to position [24568, 0]
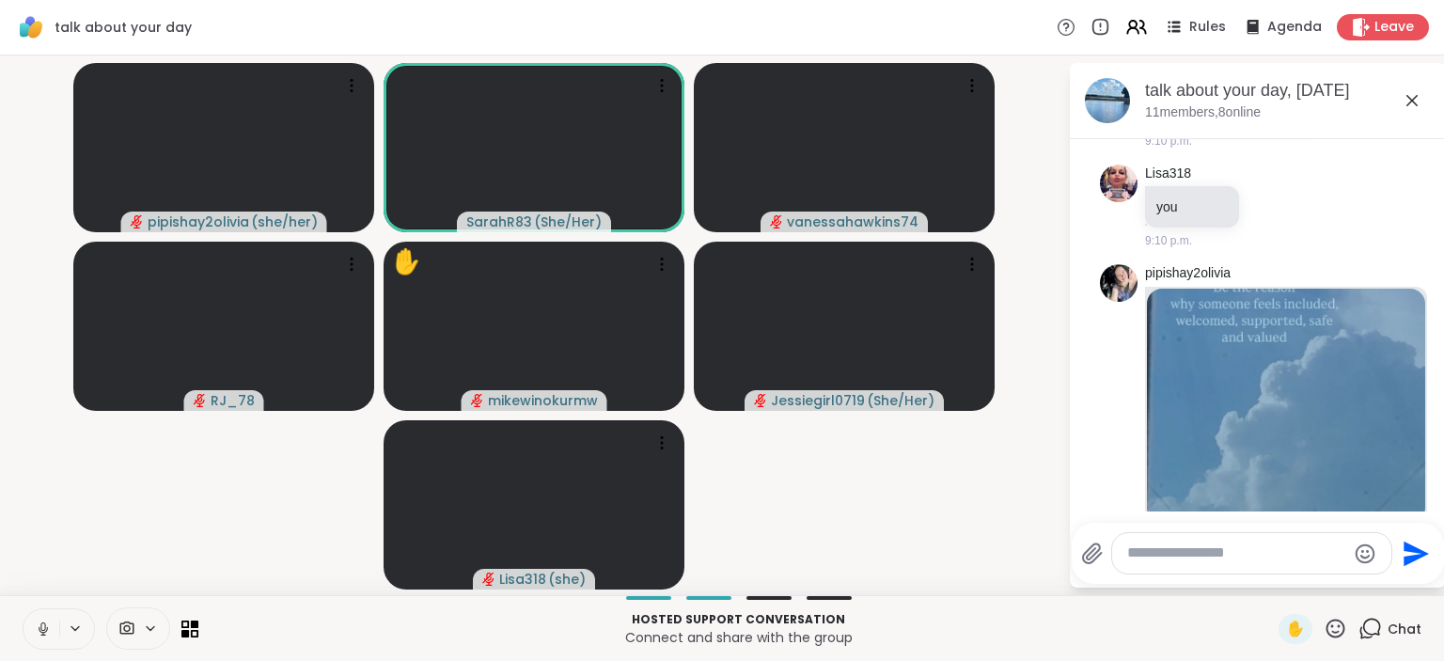
click at [1229, 551] on textarea "Type your message" at bounding box center [1236, 553] width 219 height 20
paste textarea "**********"
type textarea "**********"
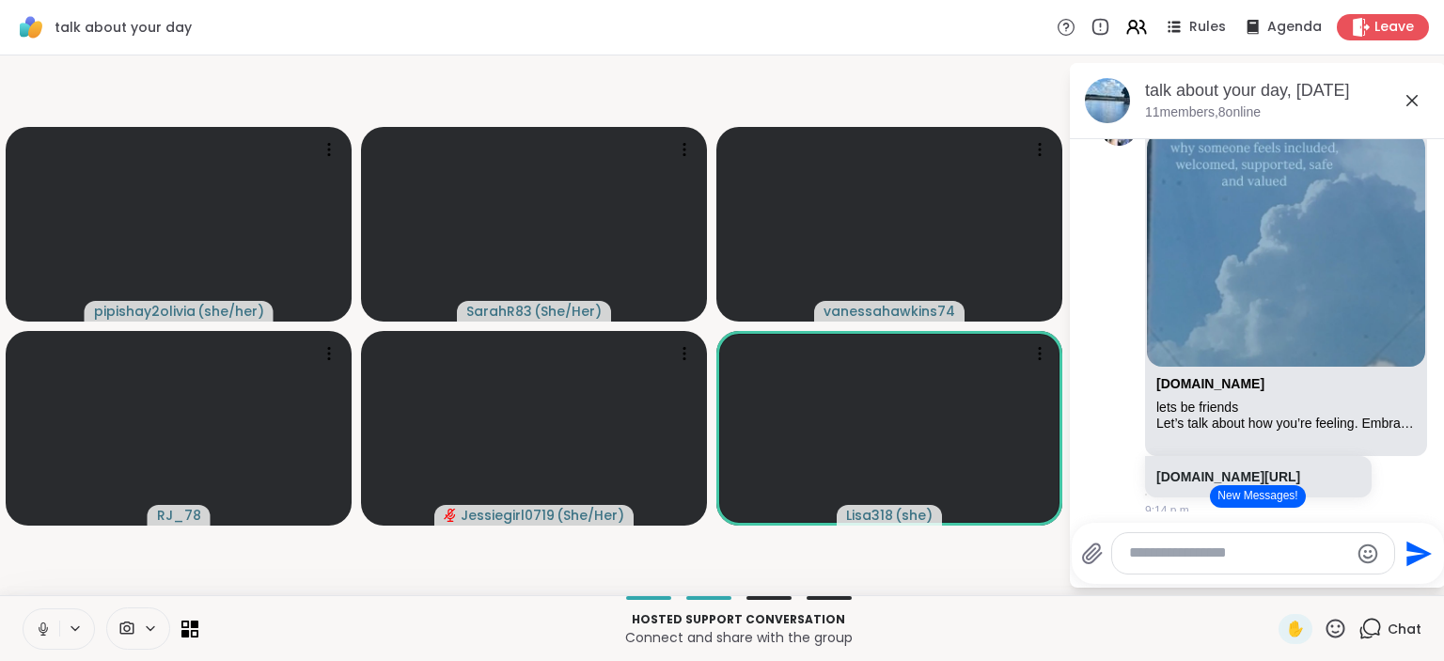
click at [1250, 494] on button "New Messages!" at bounding box center [1257, 496] width 95 height 23
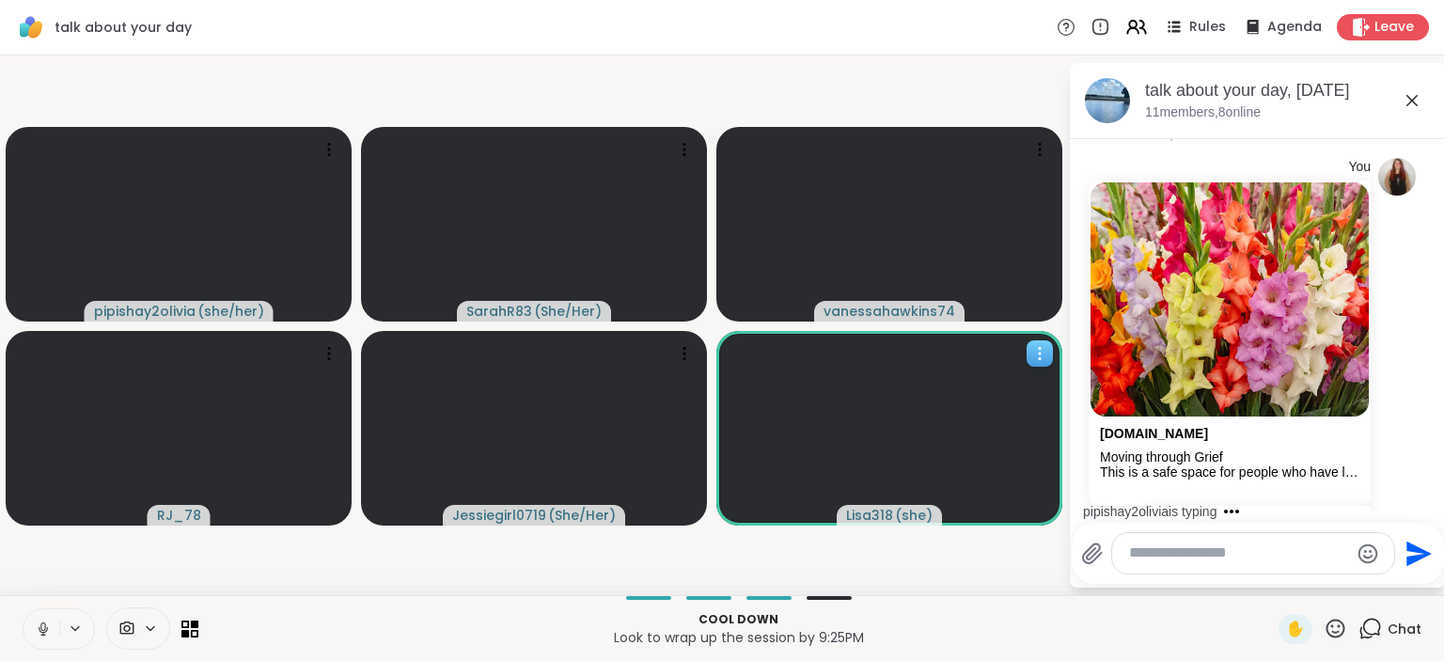
scroll to position [25405, 0]
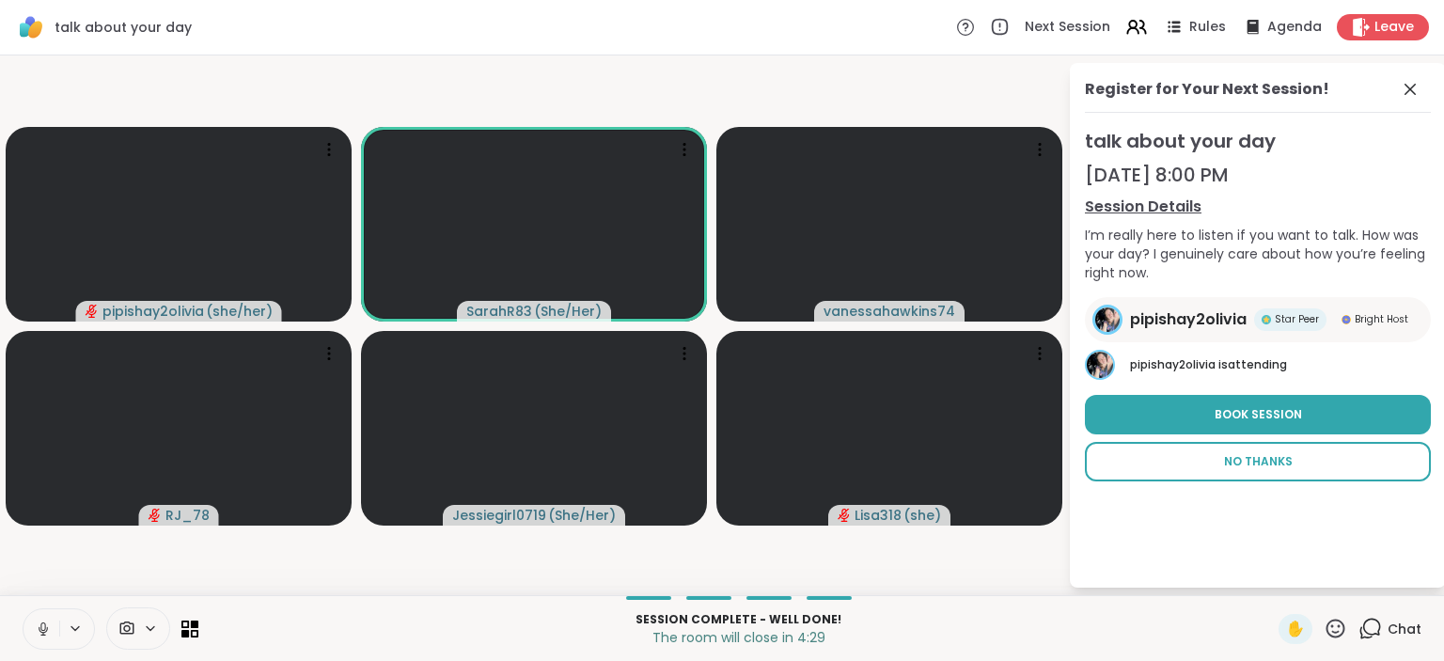
click at [1250, 461] on span "No Thanks" at bounding box center [1258, 461] width 69 height 17
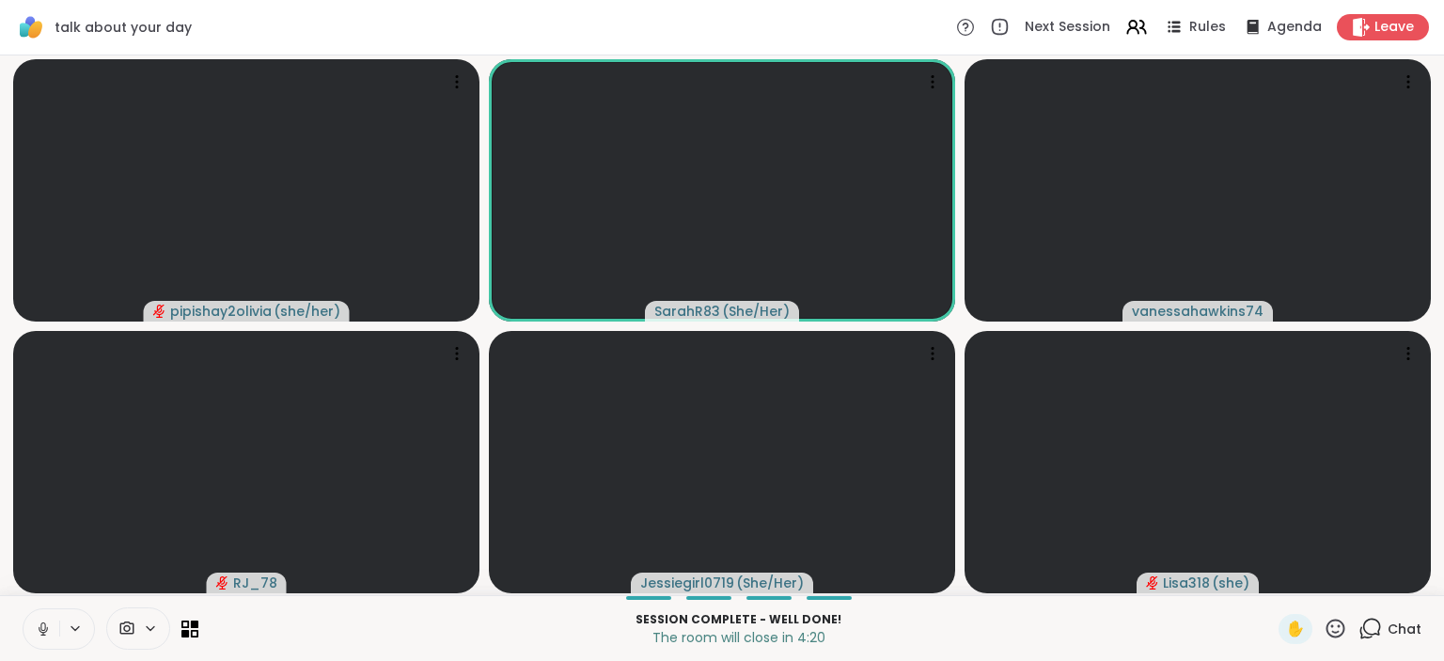
click at [1096, 615] on p "Session Complete - well done!" at bounding box center [739, 619] width 1058 height 17
click at [1367, 619] on icon at bounding box center [1370, 629] width 24 height 24
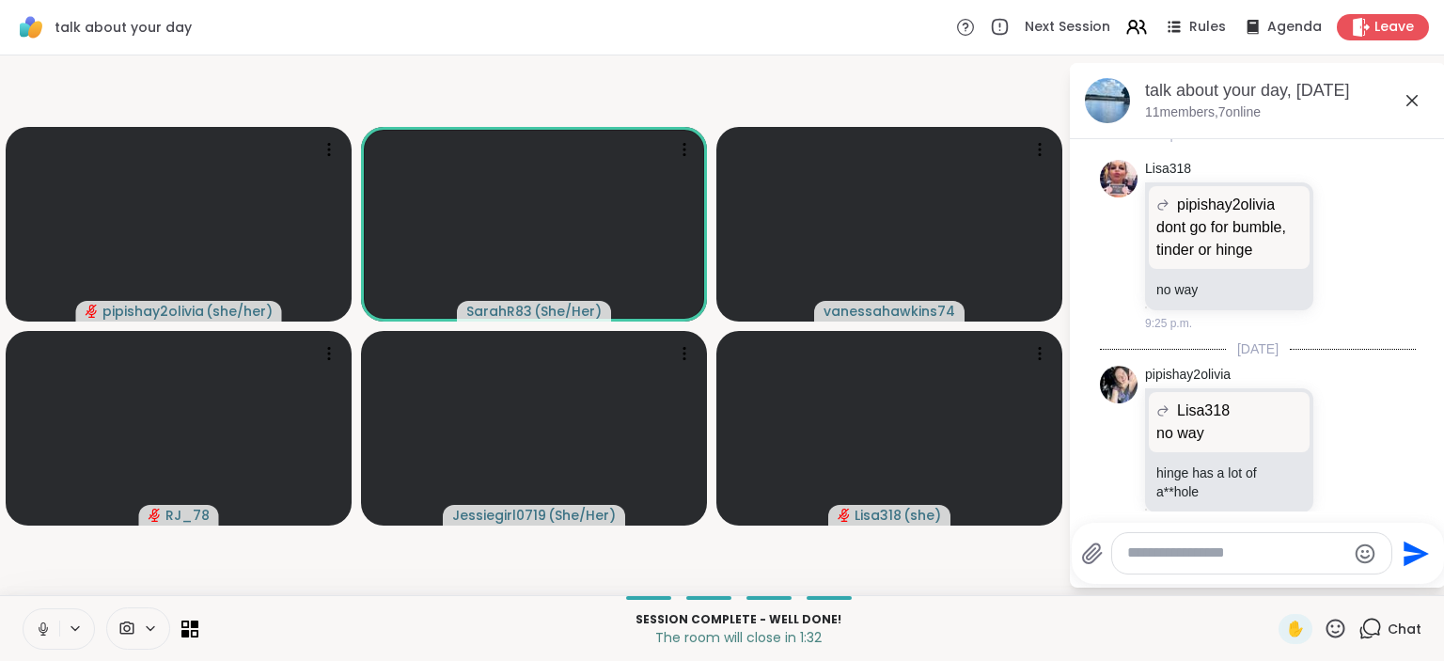
scroll to position [26115, 0]
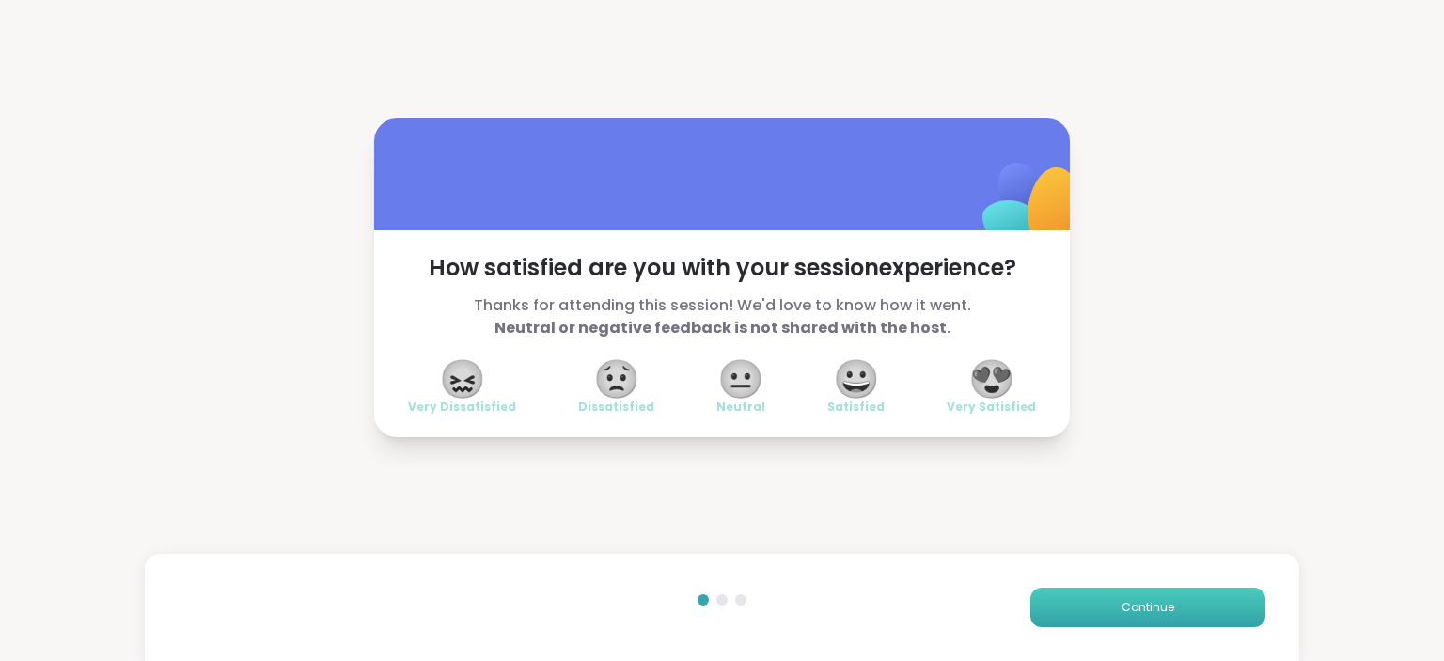
click at [1122, 626] on button "Continue" at bounding box center [1147, 607] width 235 height 39
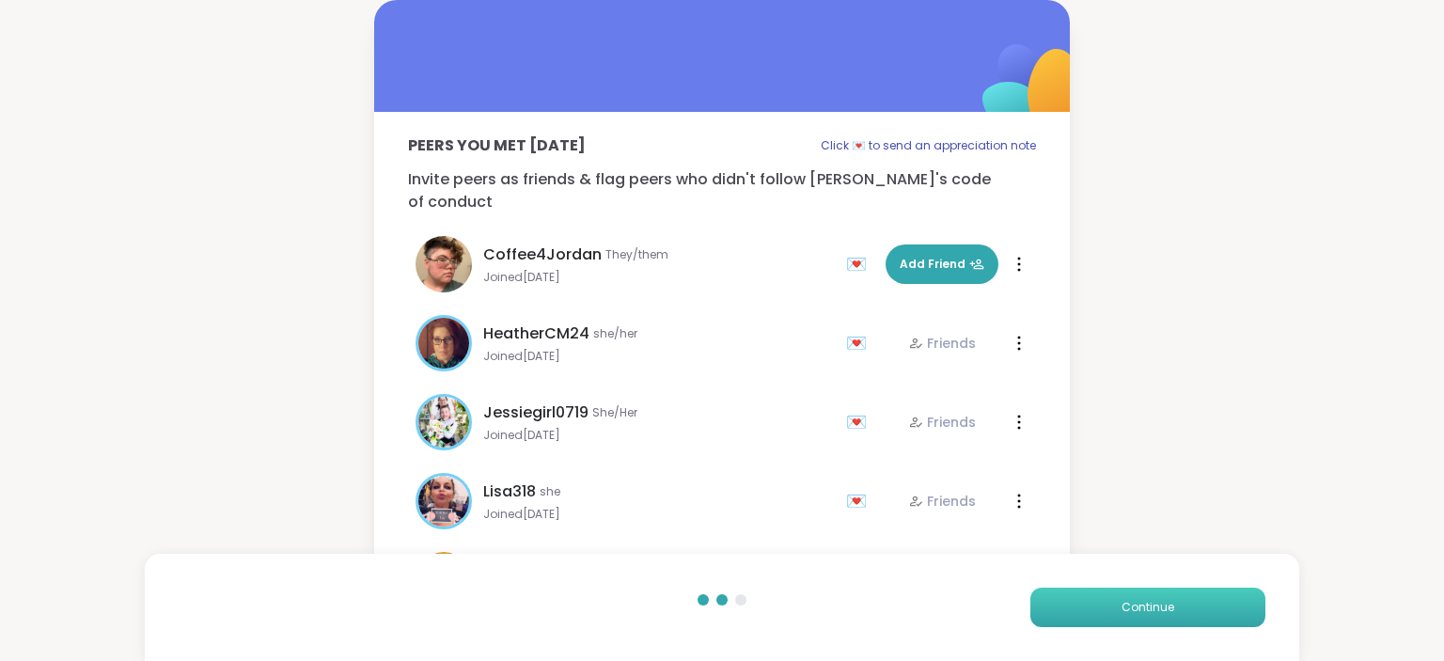
click at [1122, 626] on button "Continue" at bounding box center [1147, 607] width 235 height 39
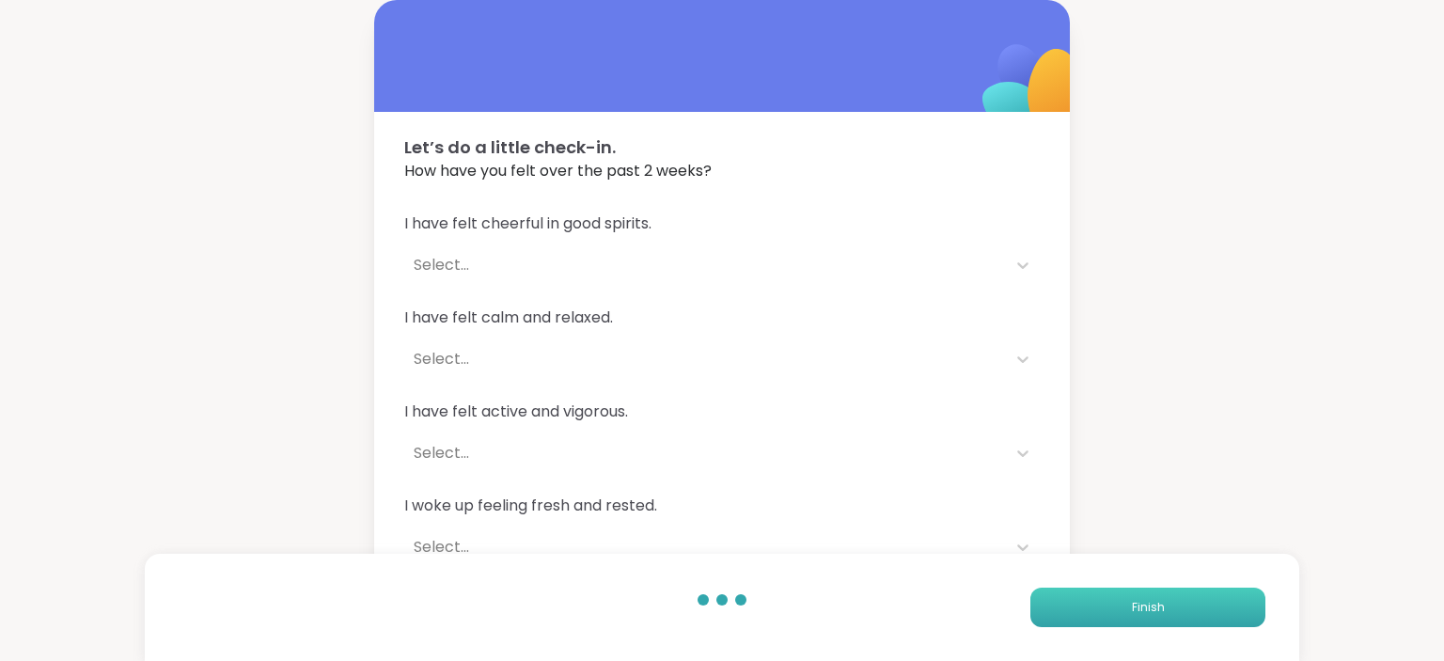
click at [1122, 626] on button "Finish" at bounding box center [1147, 607] width 235 height 39
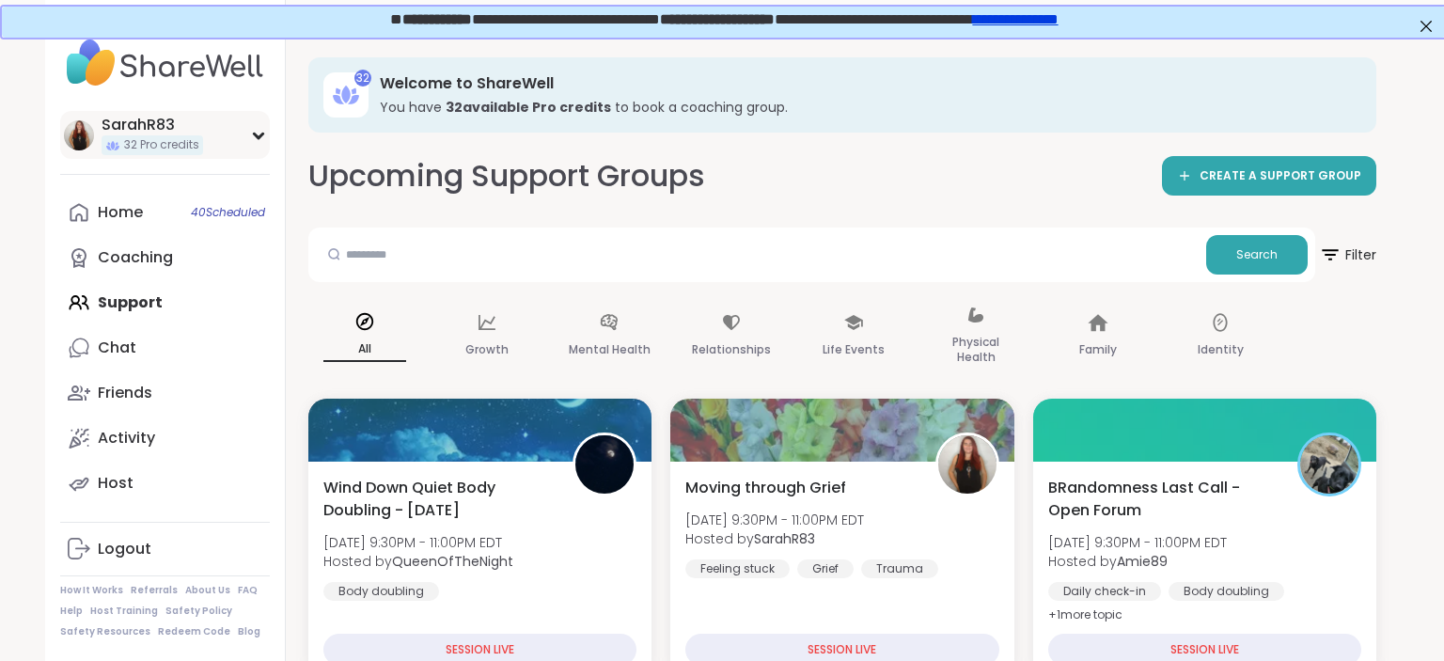
click at [164, 124] on div "SarahR83" at bounding box center [153, 125] width 102 height 21
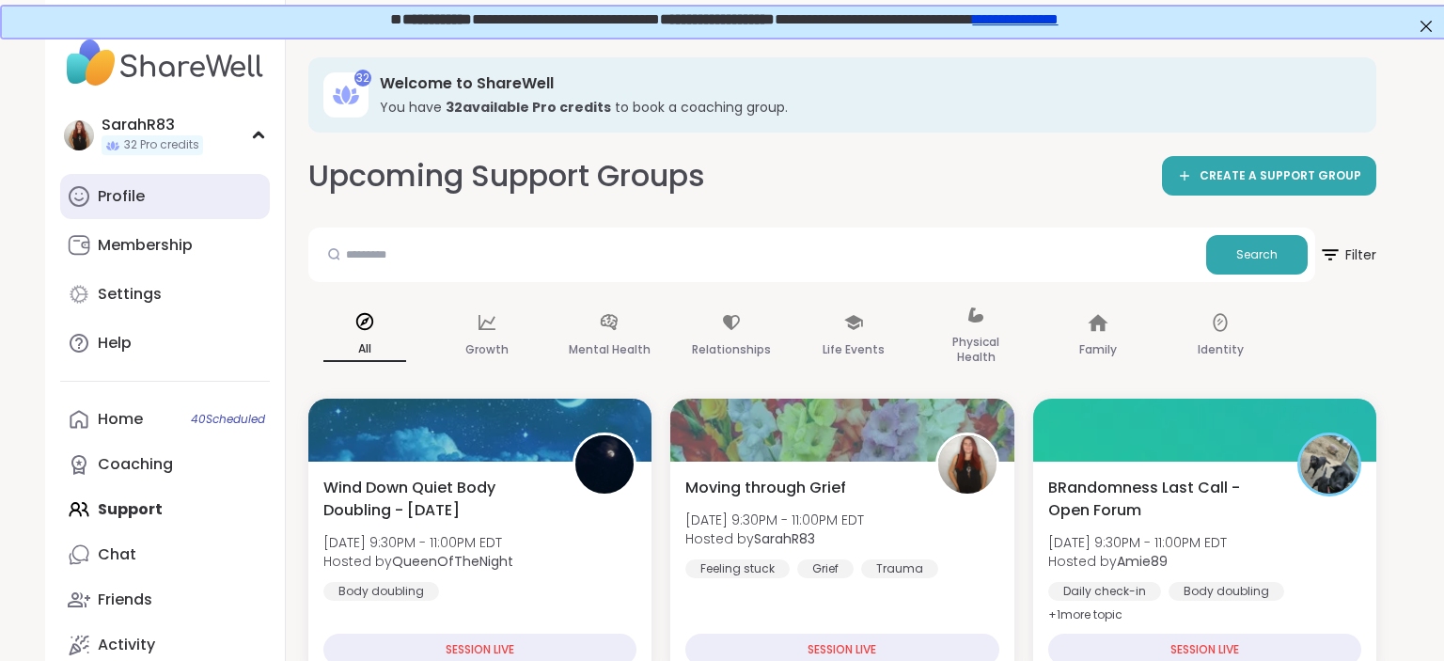
click at [150, 198] on link "Profile" at bounding box center [165, 196] width 210 height 45
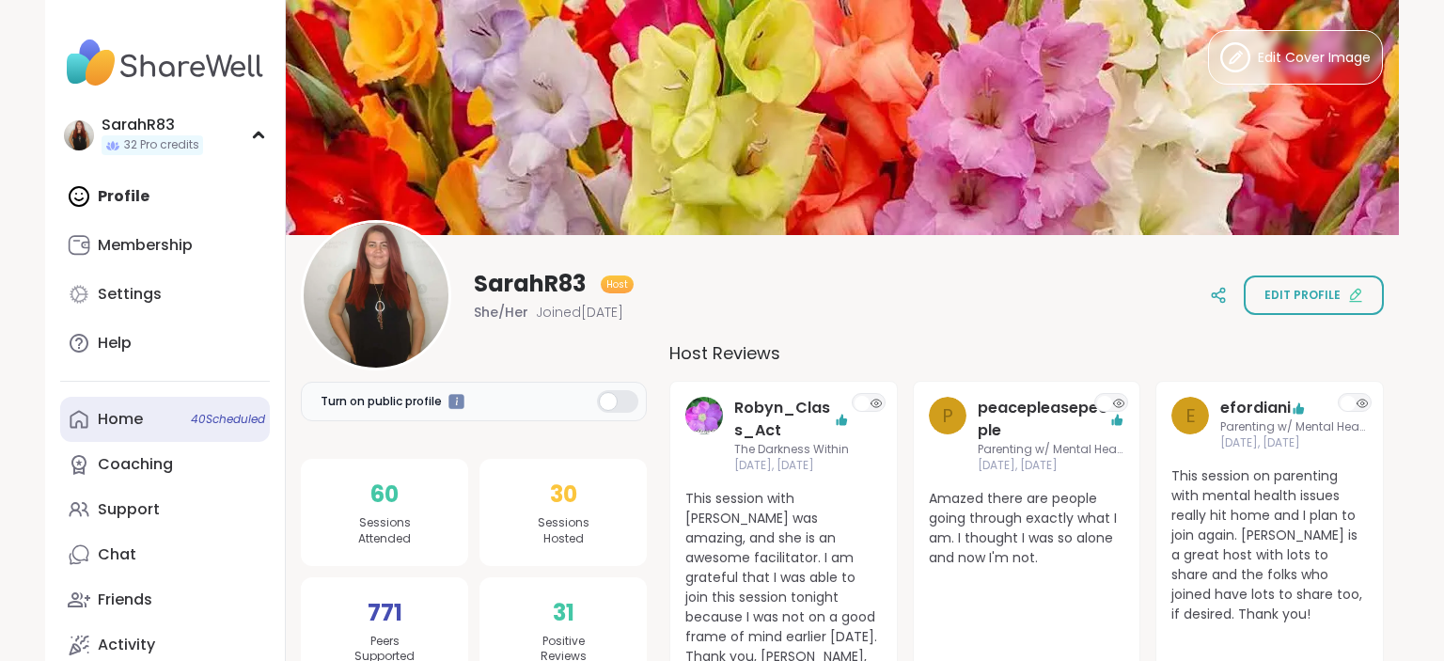
click at [174, 438] on link "Home 40 Scheduled" at bounding box center [165, 419] width 210 height 45
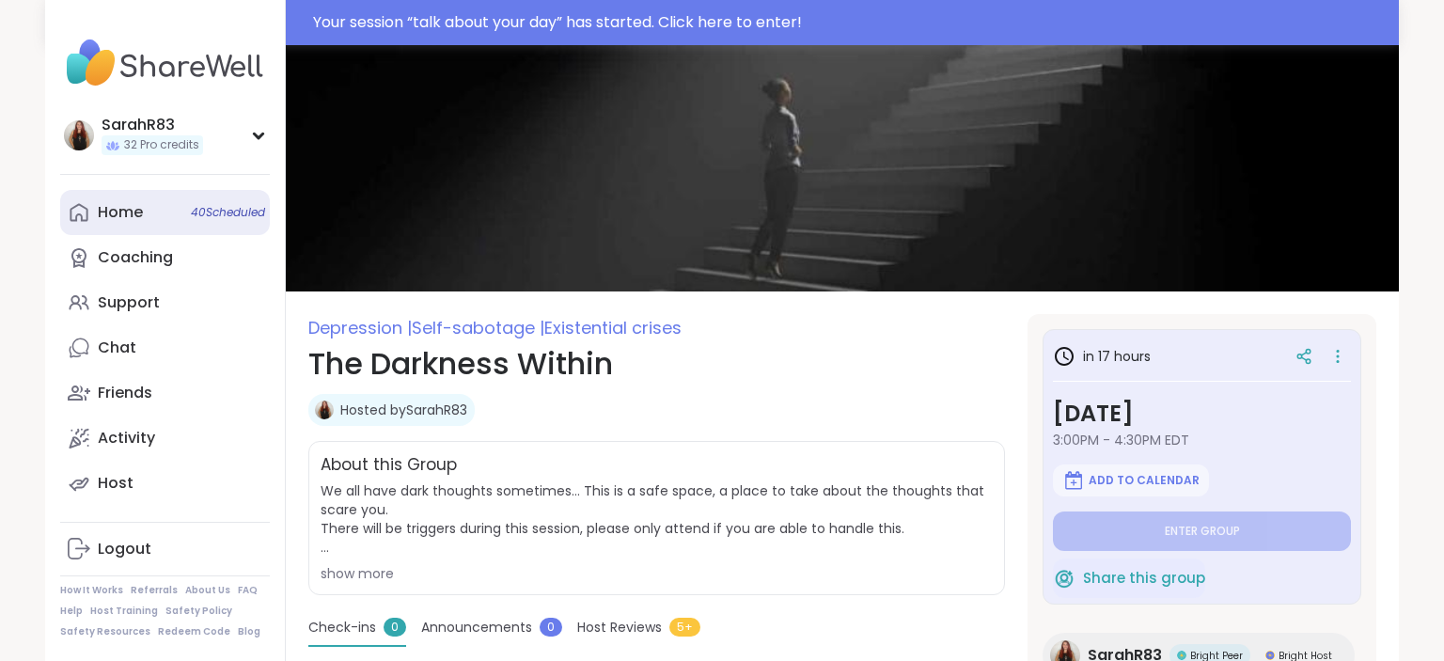
click at [167, 214] on link "Home 40 Scheduled" at bounding box center [165, 212] width 210 height 45
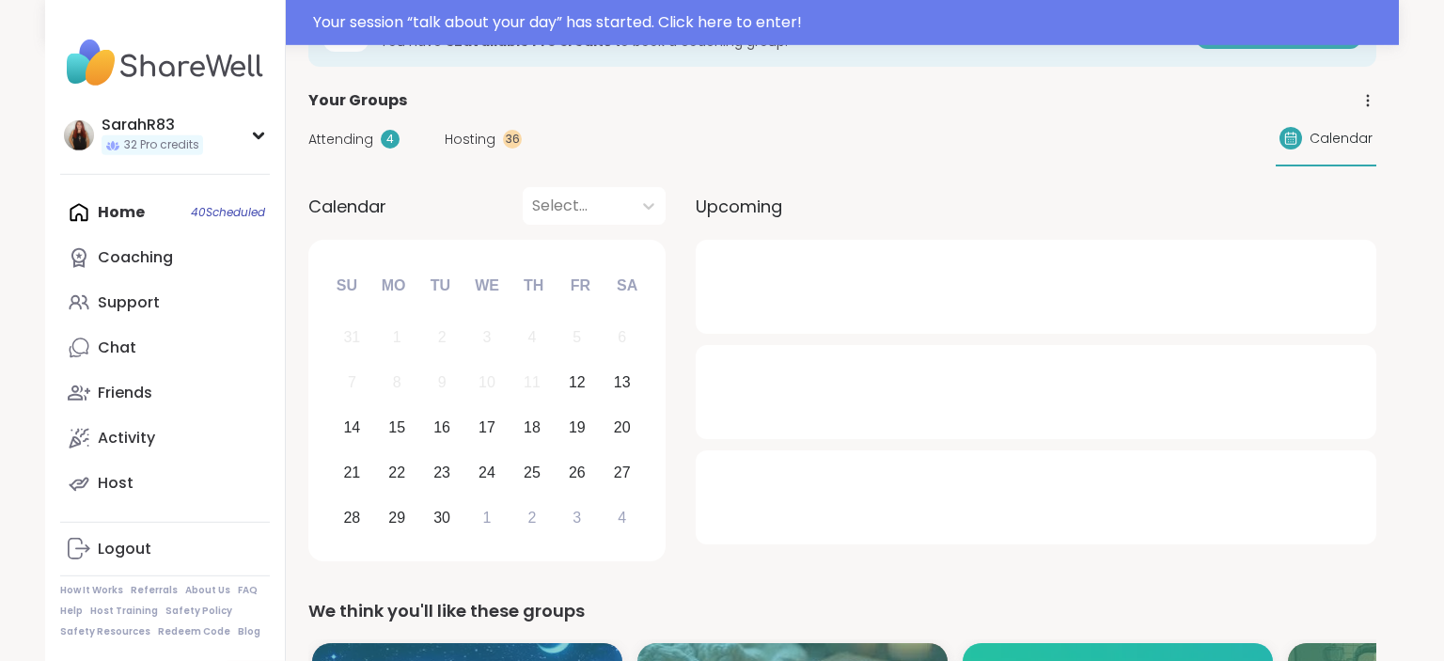
scroll to position [162, 0]
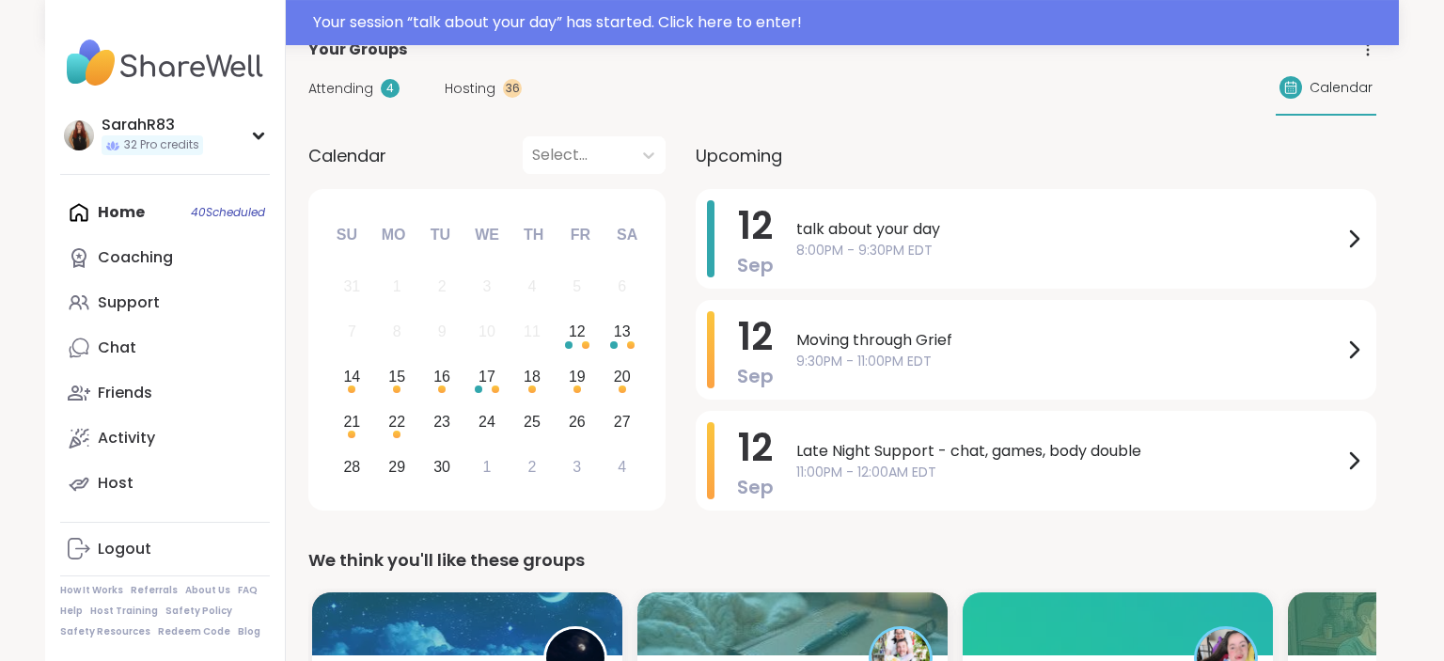
click at [467, 86] on span "Hosting" at bounding box center [470, 89] width 51 height 20
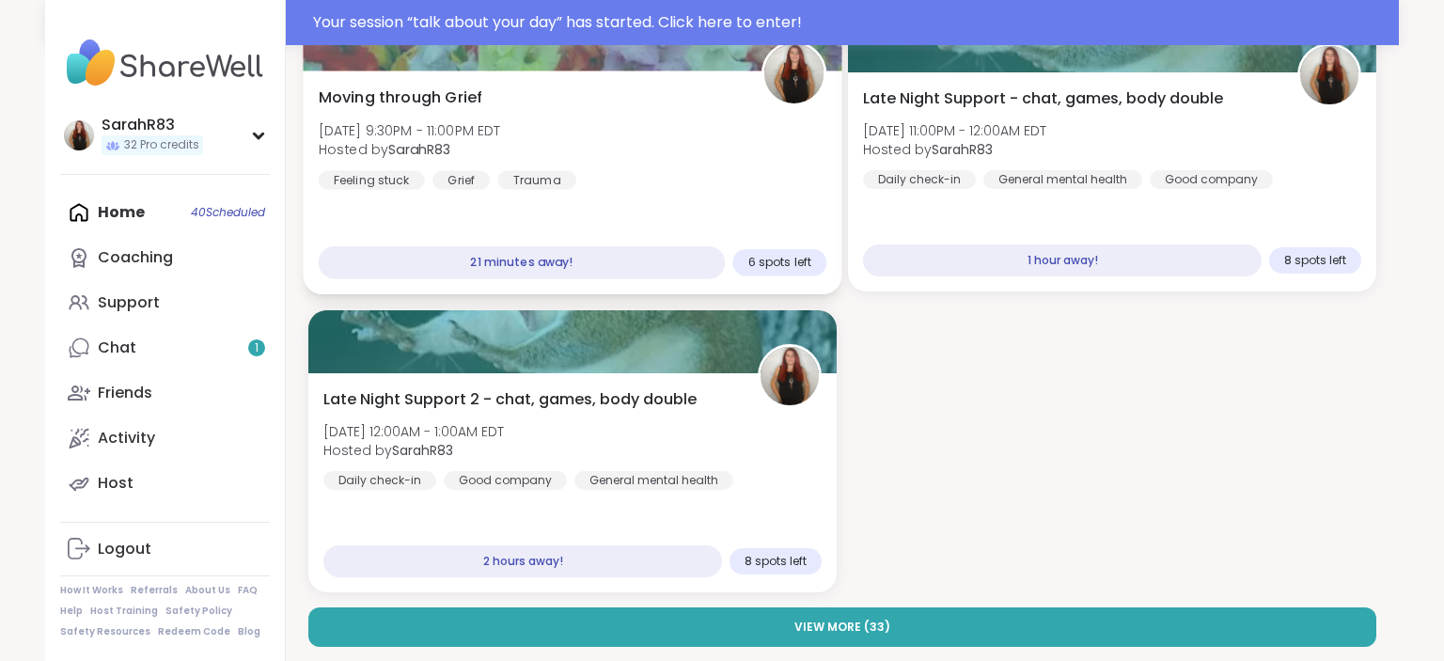
scroll to position [273, 0]
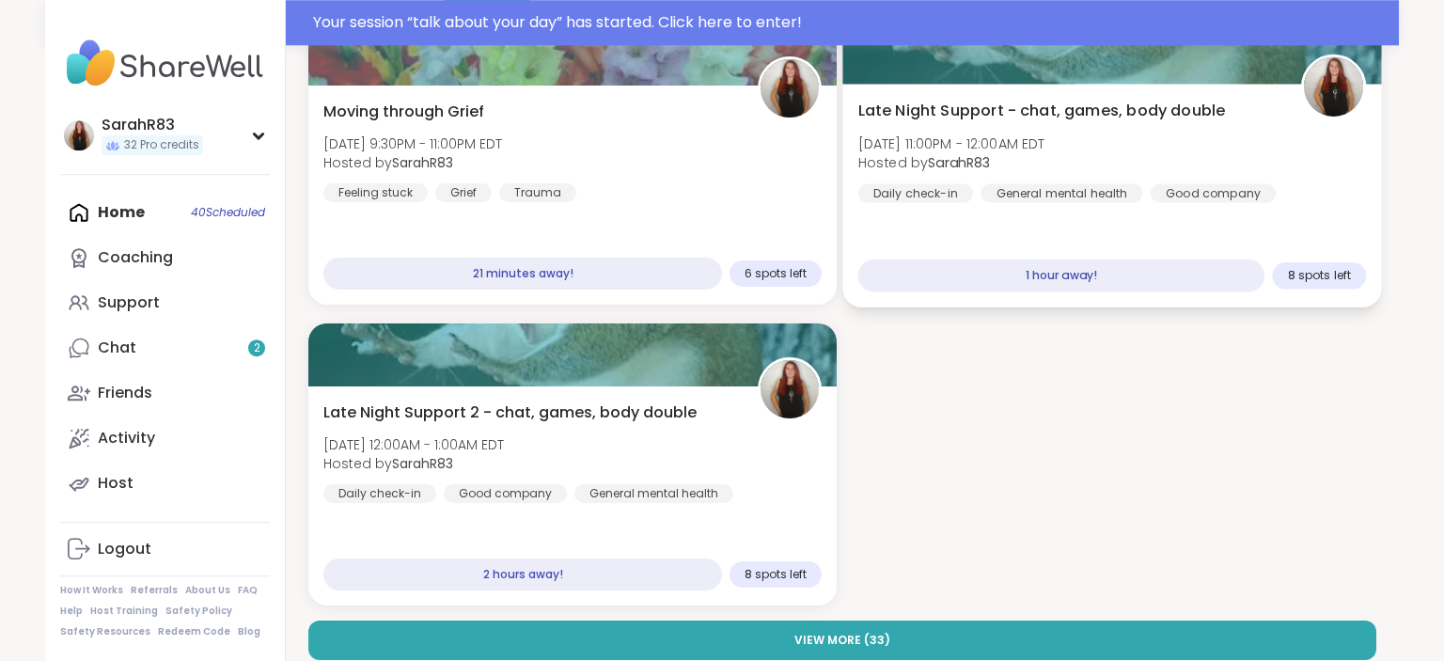
click at [997, 220] on div "Late Night Support - chat, games, body double Fri, Sep 12 | 11:00PM - 12:00AM E…" at bounding box center [1111, 196] width 539 height 224
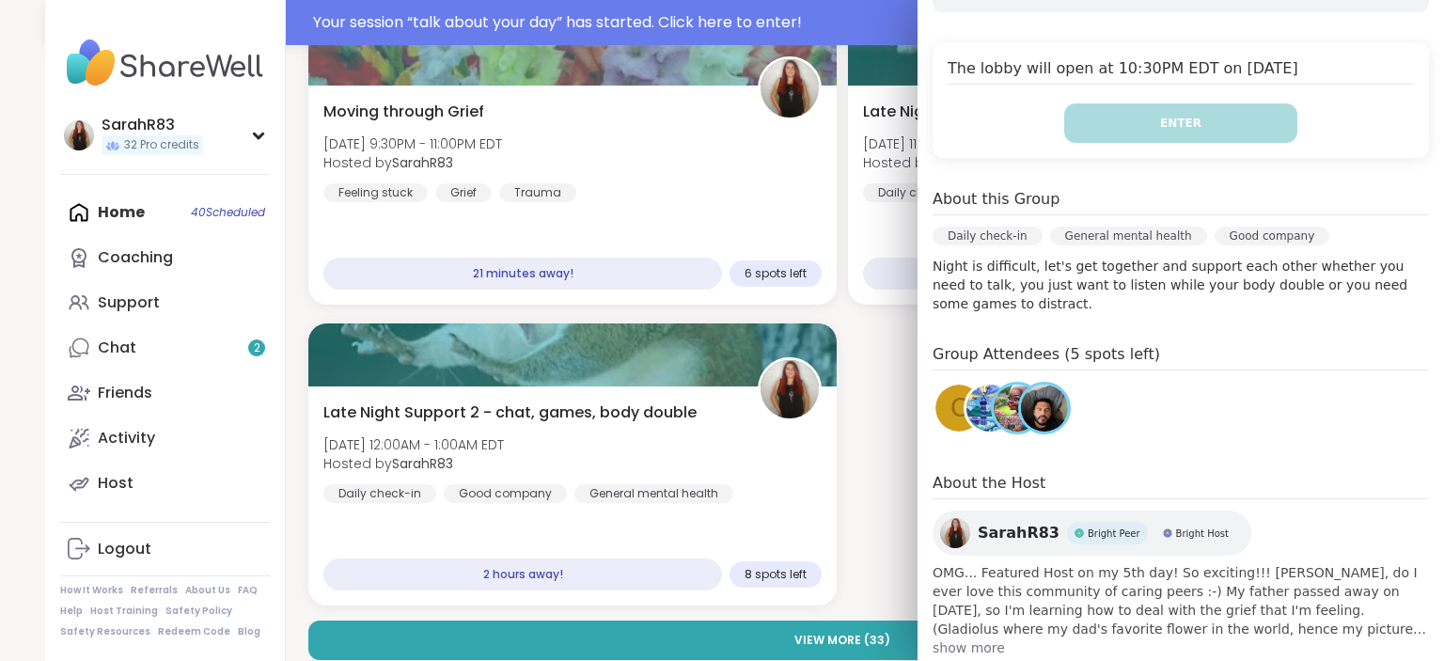
scroll to position [410, 0]
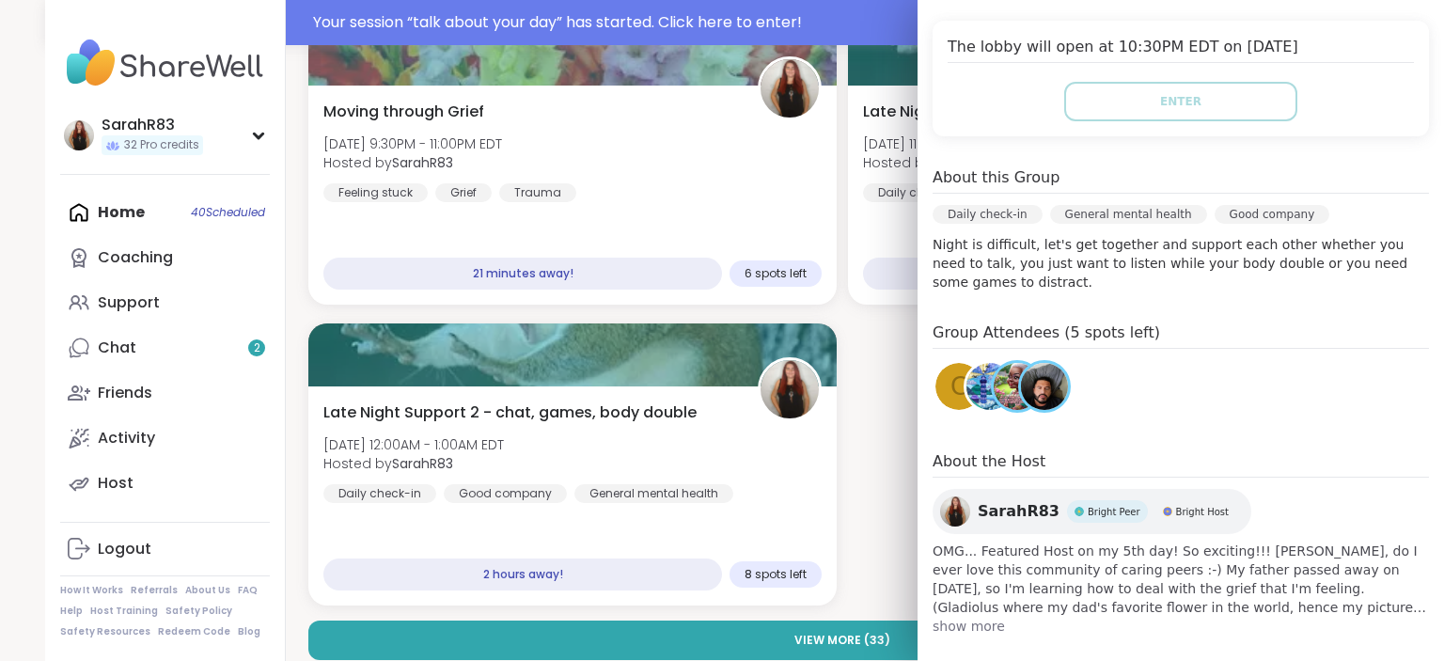
click at [1006, 369] on img at bounding box center [1017, 386] width 47 height 47
click at [973, 363] on img at bounding box center [989, 386] width 47 height 47
click at [954, 382] on span "C" at bounding box center [958, 386] width 17 height 37
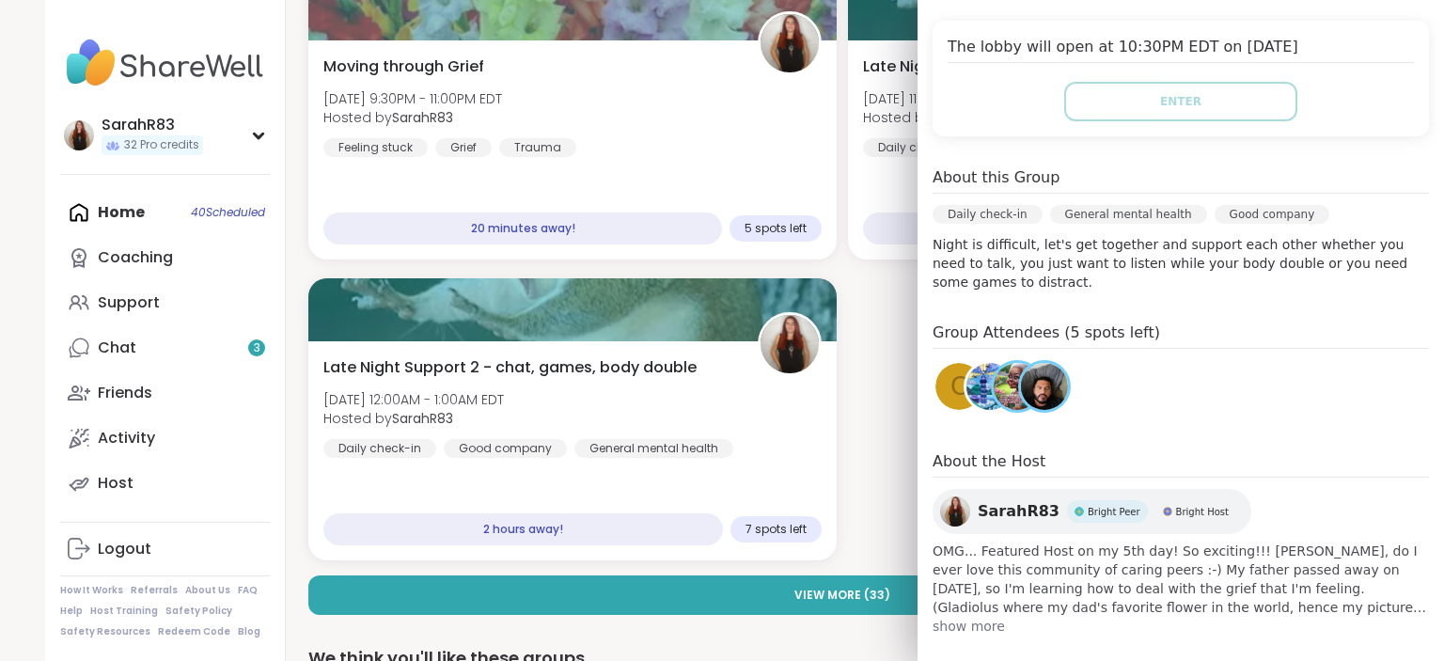
scroll to position [227, 0]
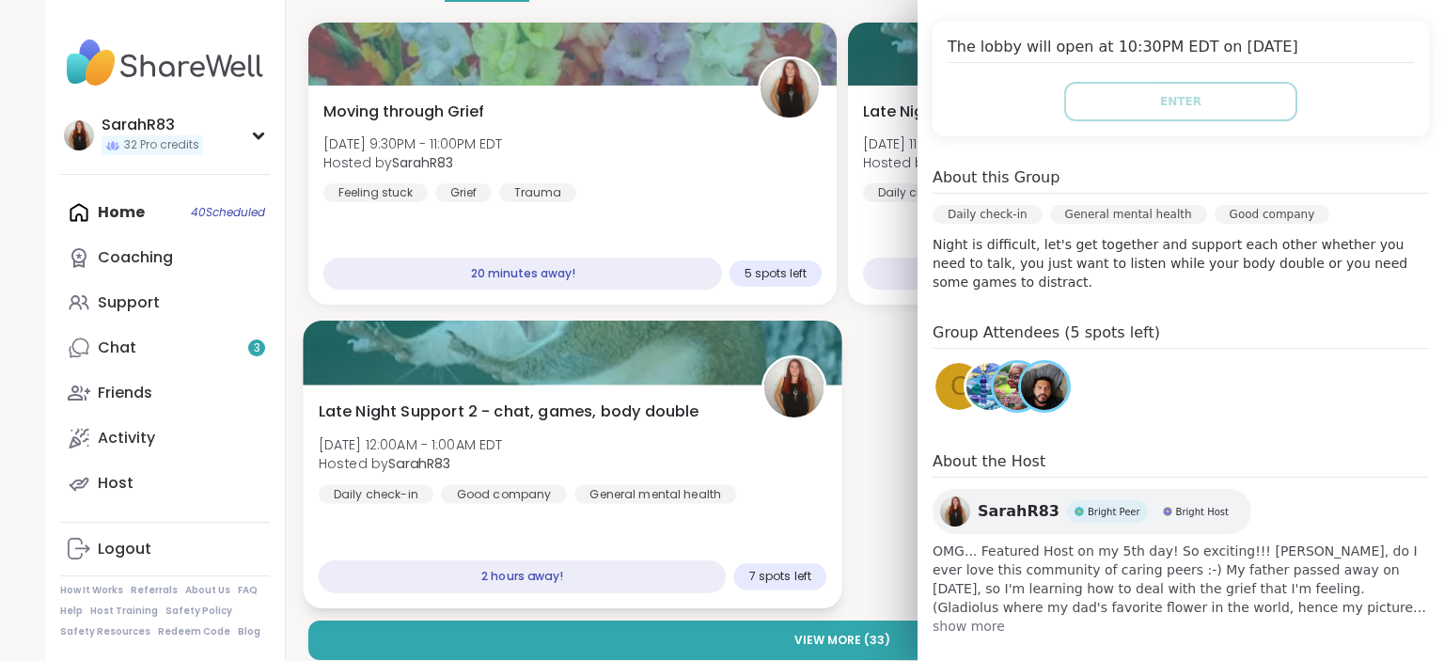
click at [827, 497] on div "Late Night Support 2 - chat, games, body double Sat, Sep 13 | 12:00AM - 1:00AM …" at bounding box center [572, 496] width 539 height 224
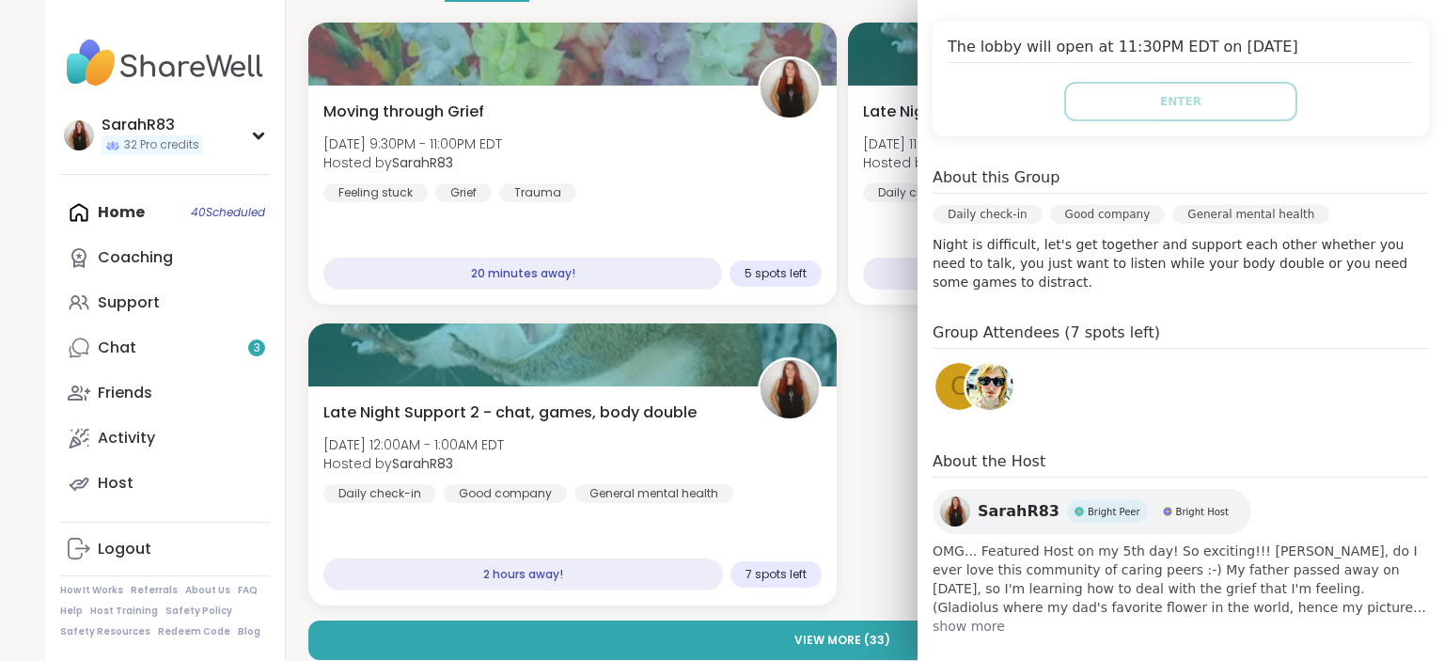
click at [867, 494] on div "Moving through Grief Fri, Sep 12 | 9:30PM - 11:00PM EDT Hosted by SarahR83 Feel…" at bounding box center [842, 314] width 1068 height 583
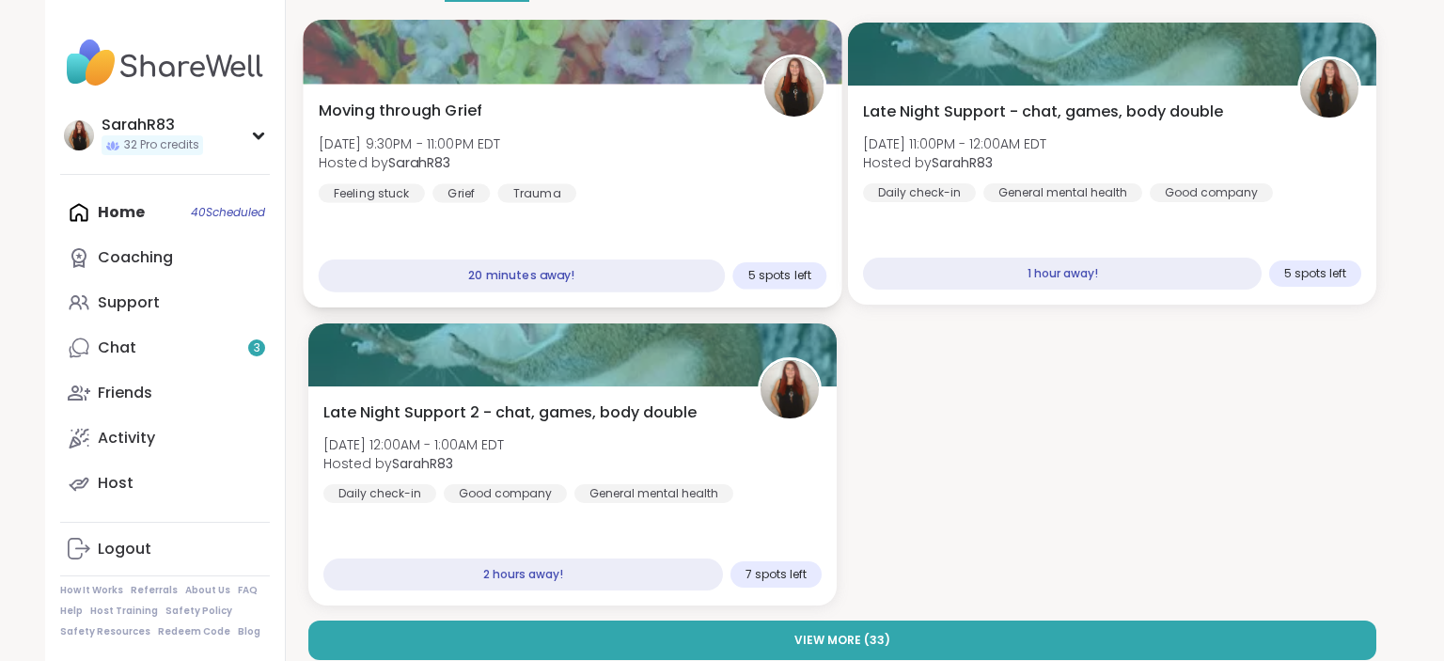
click at [719, 184] on div "Moving through Grief Fri, Sep 12 | 9:30PM - 11:00PM EDT Hosted by SarahR83 Feel…" at bounding box center [573, 151] width 509 height 103
drag, startPoint x: 719, startPoint y: 184, endPoint x: 742, endPoint y: 205, distance: 30.6
click at [742, 203] on div "Moving through Grief Fri, Sep 12 | 9:30PM - 11:00PM EDT Hosted by SarahR83 Feel…" at bounding box center [573, 151] width 509 height 103
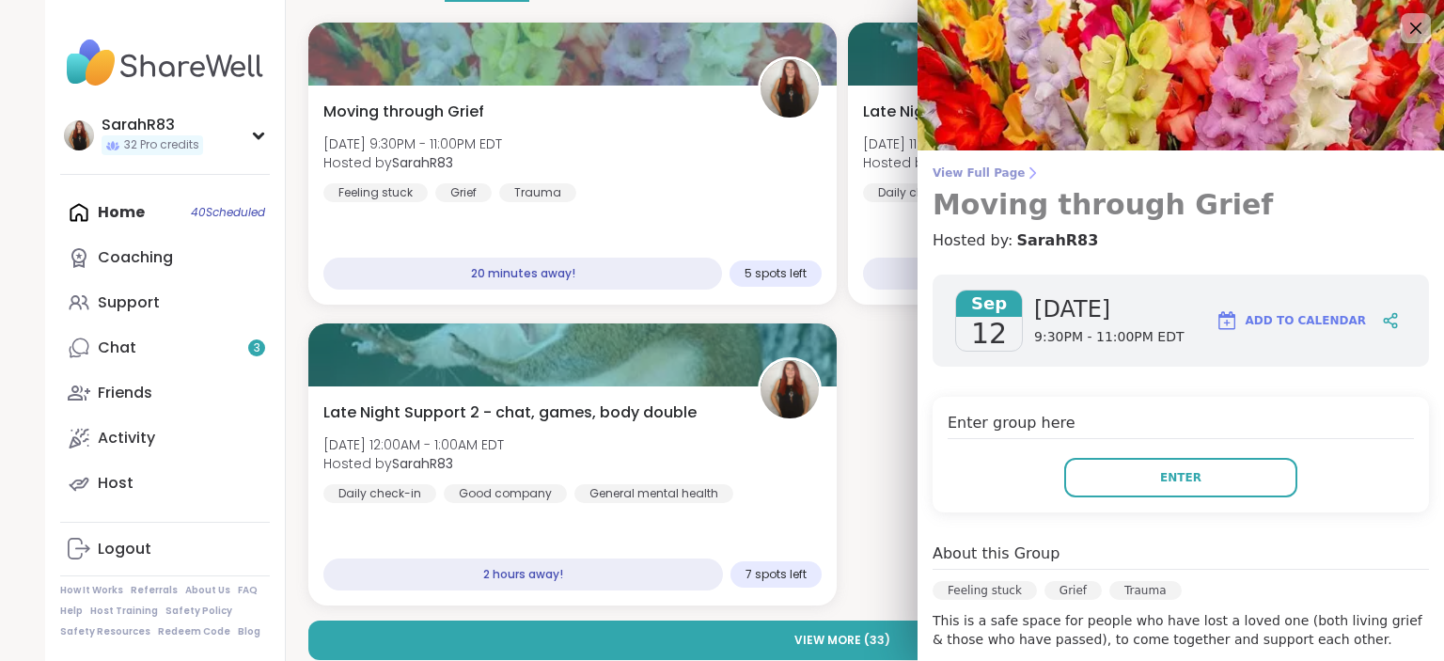
click at [968, 175] on span "View Full Page" at bounding box center [1180, 172] width 496 height 15
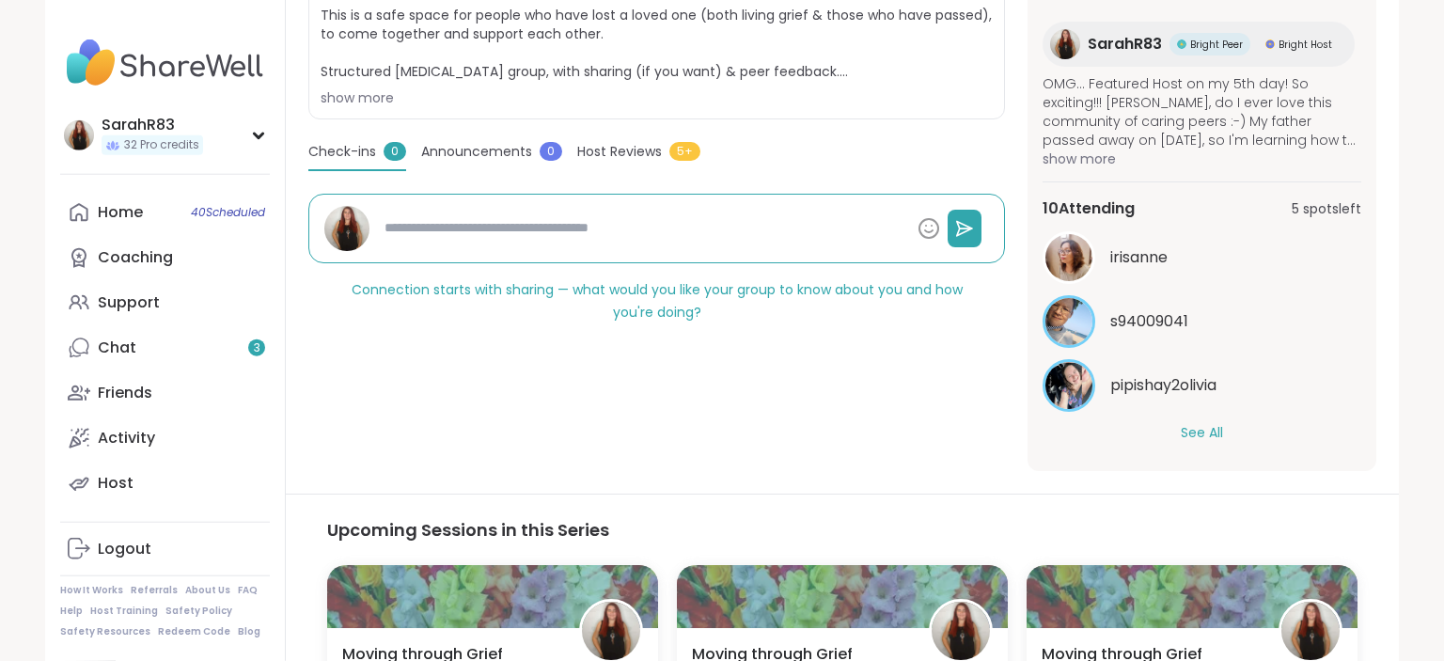
scroll to position [459, 0]
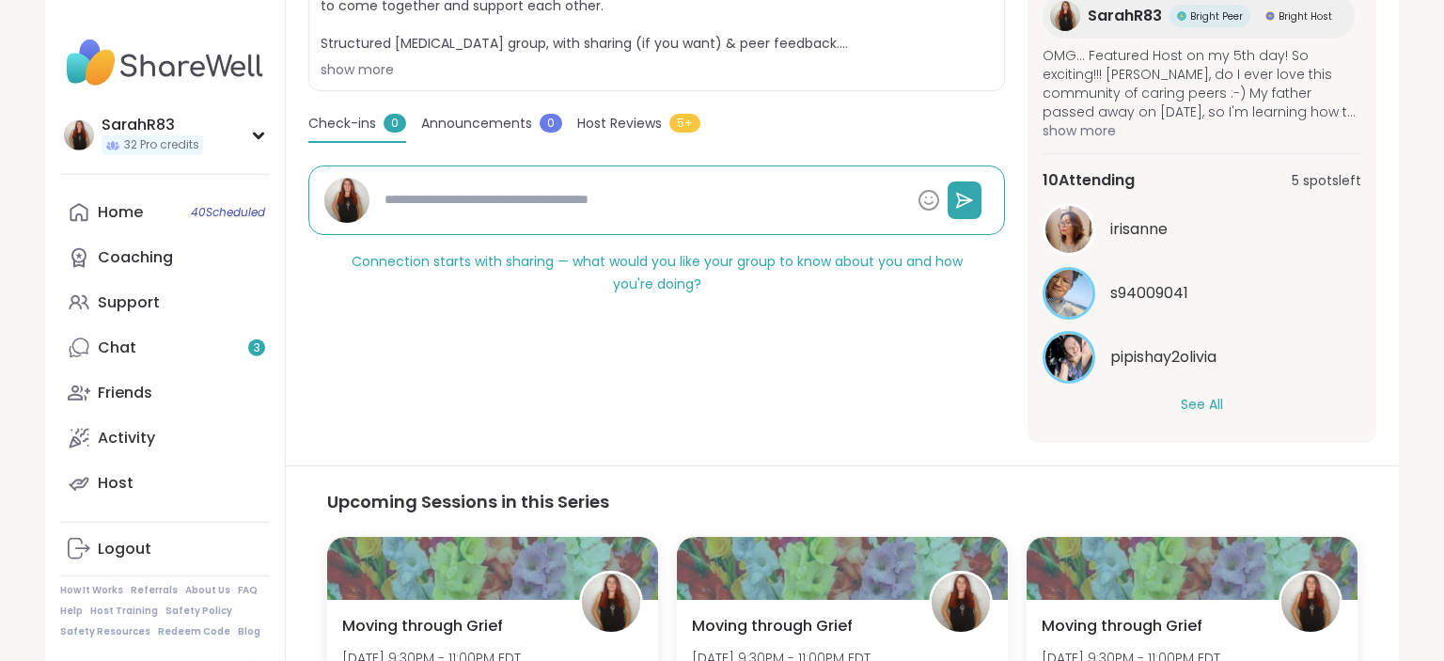
click at [1202, 414] on div "10 Attending 5 spots left irisanne s94009041 pipishay2olivia See All" at bounding box center [1201, 291] width 319 height 276
click at [1187, 406] on button "See All" at bounding box center [1202, 405] width 42 height 20
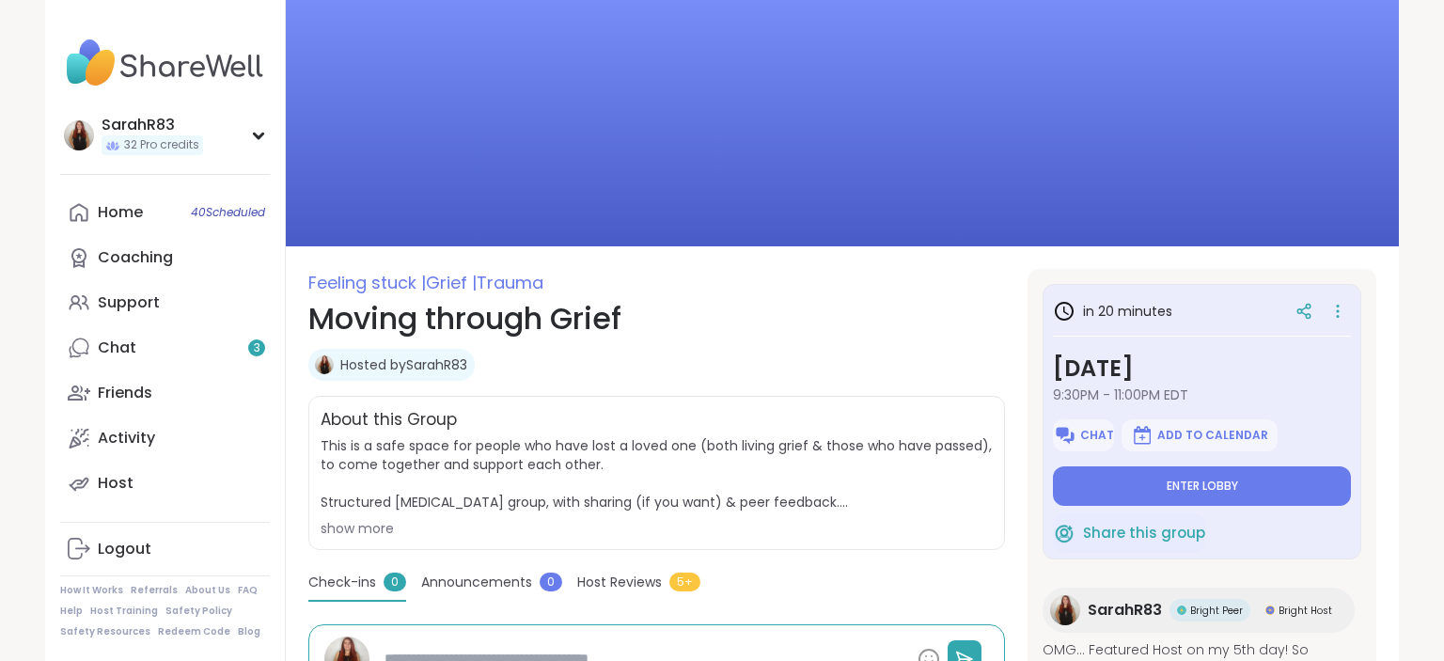
scroll to position [556, 0]
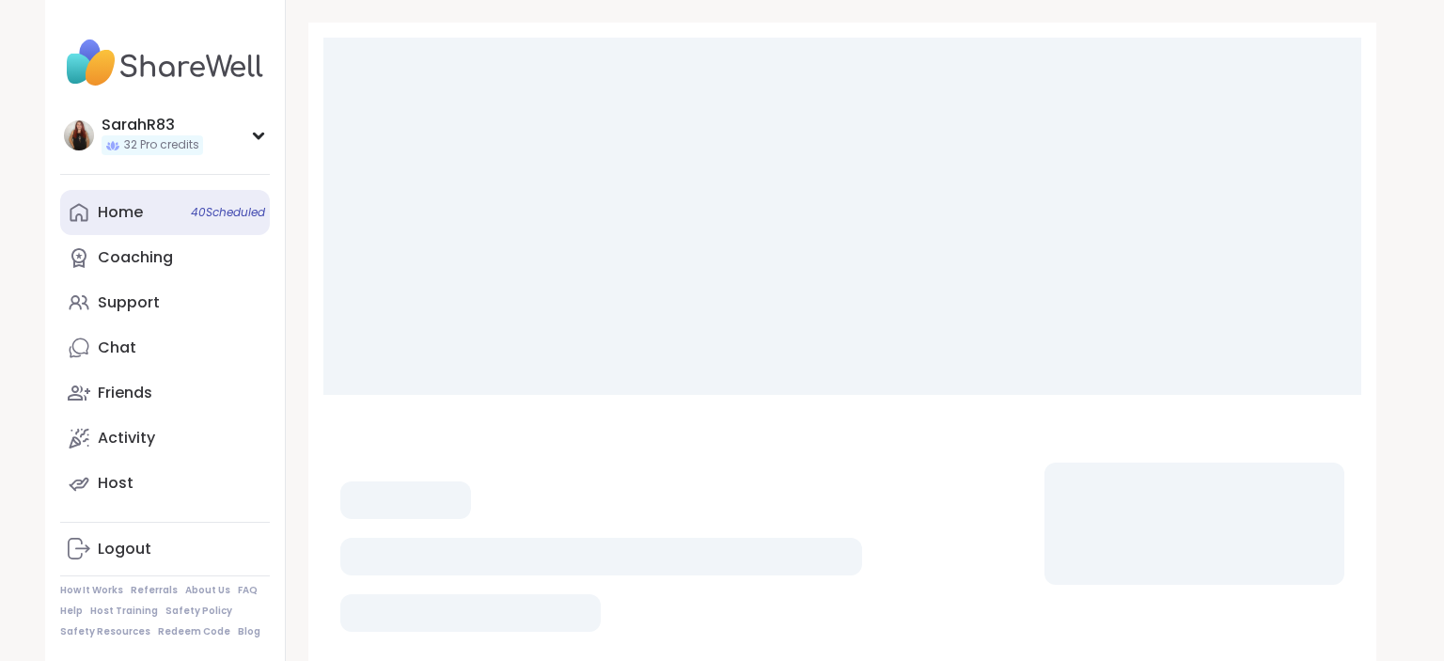
click at [110, 225] on link "Home 40 Scheduled" at bounding box center [165, 212] width 210 height 45
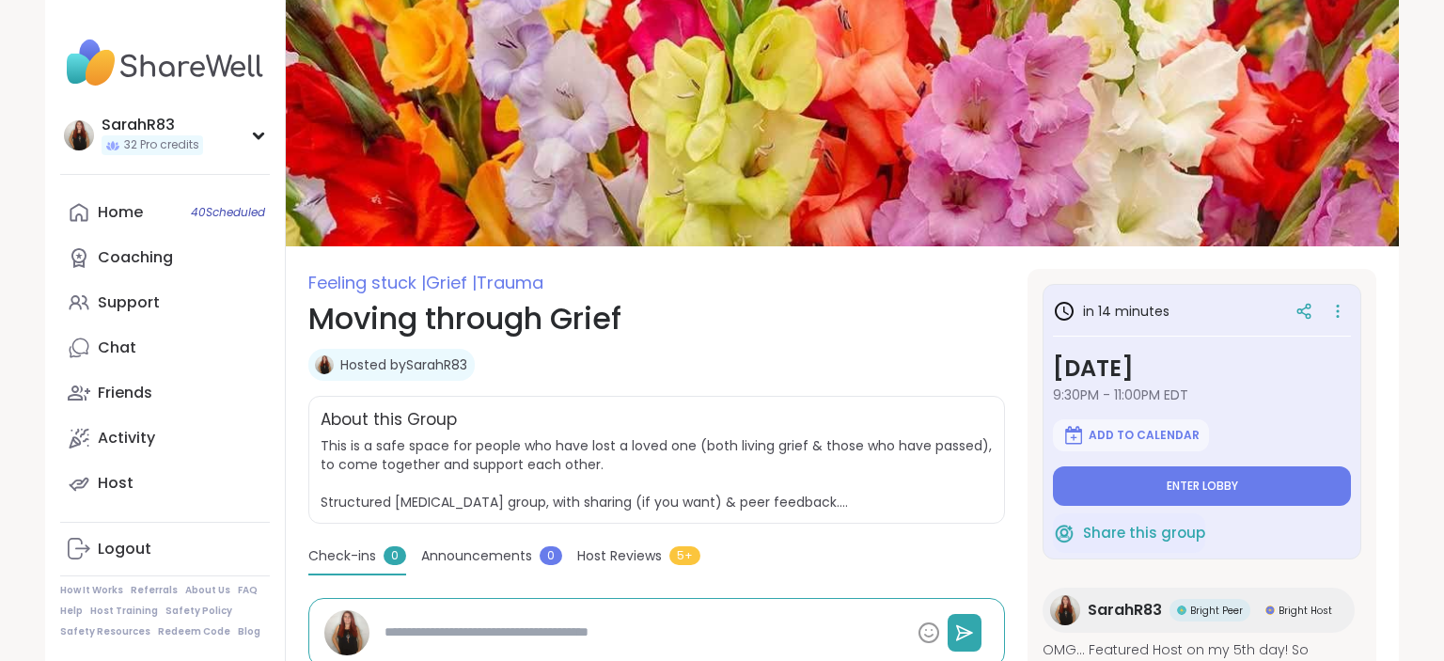
type textarea "*"
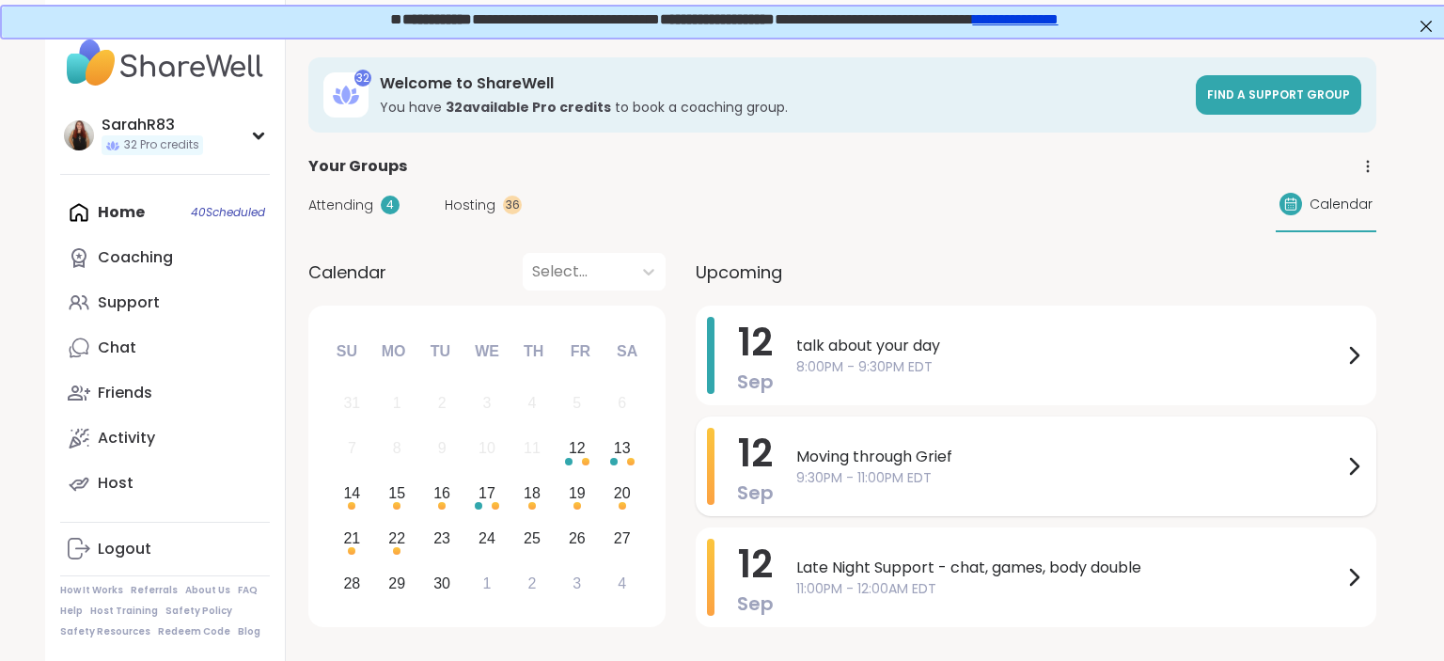
click at [843, 464] on span "Moving through Grief" at bounding box center [1069, 457] width 546 height 23
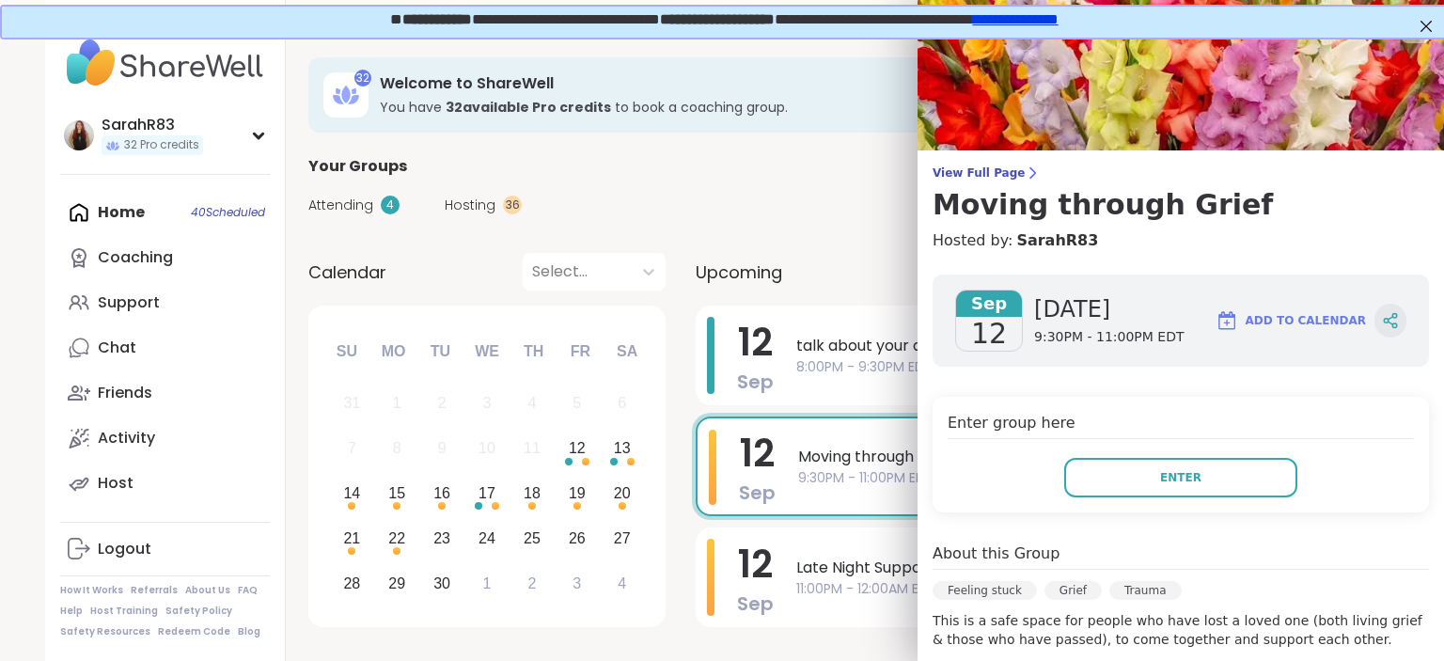
click at [1394, 321] on icon at bounding box center [1390, 320] width 17 height 17
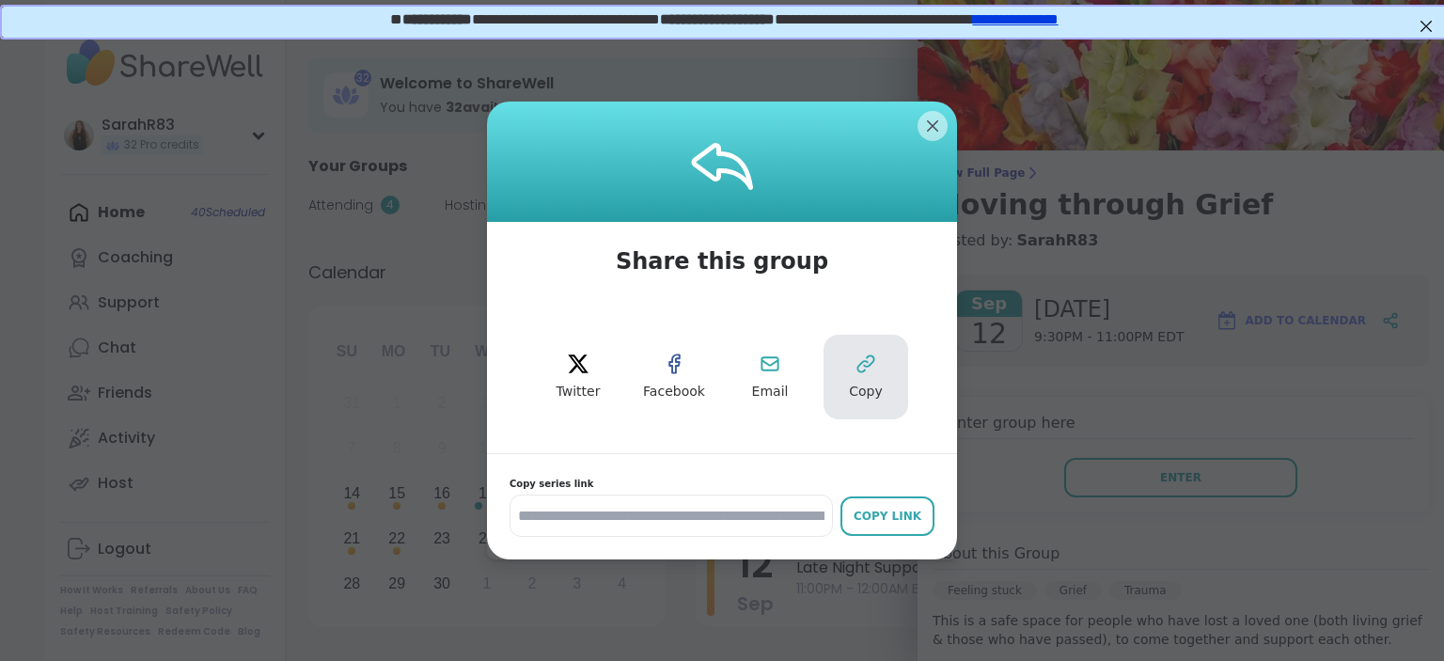
click at [862, 373] on icon at bounding box center [865, 364] width 23 height 23
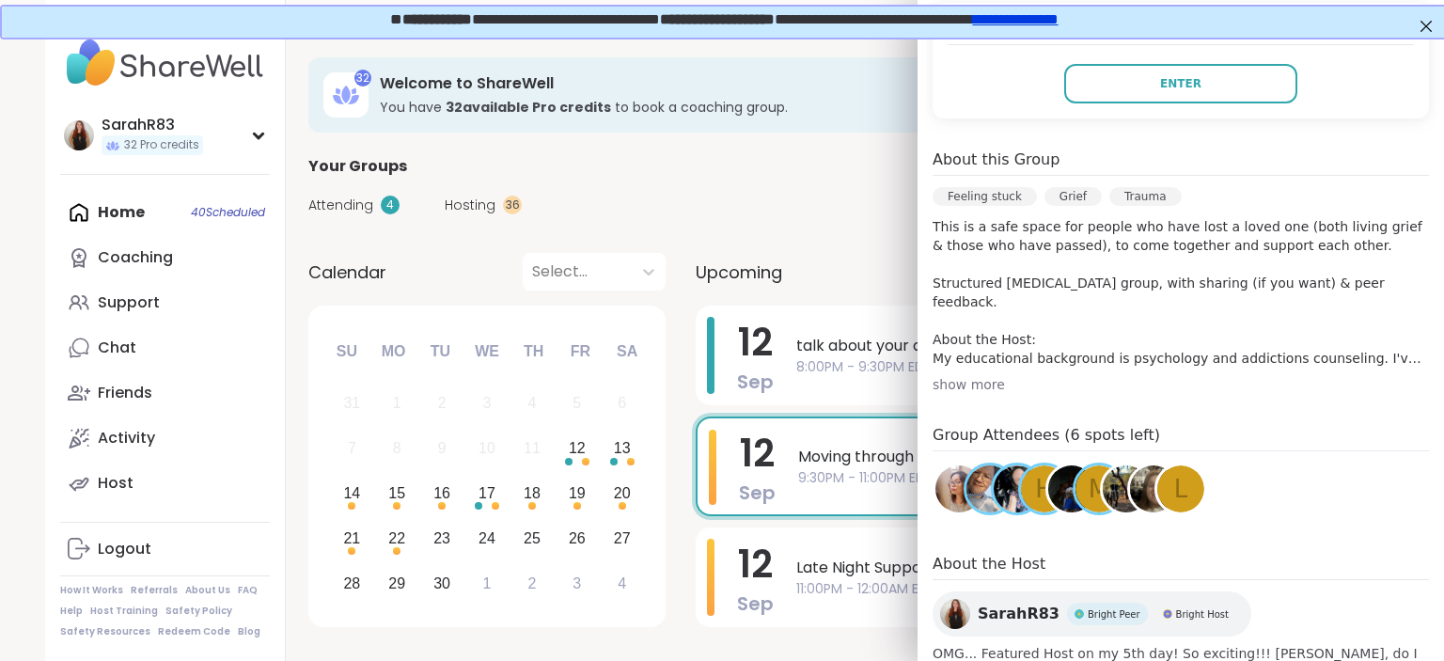
scroll to position [395, 0]
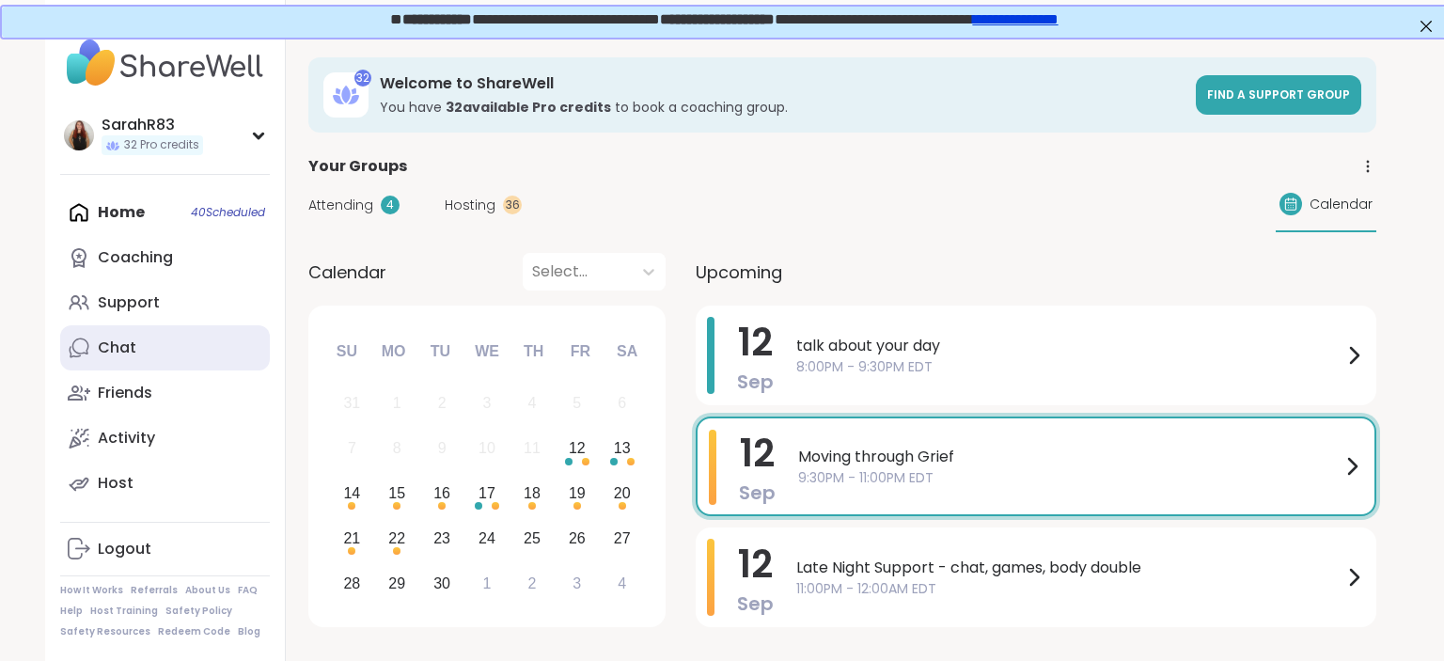
click at [130, 348] on div "Chat" at bounding box center [117, 347] width 39 height 21
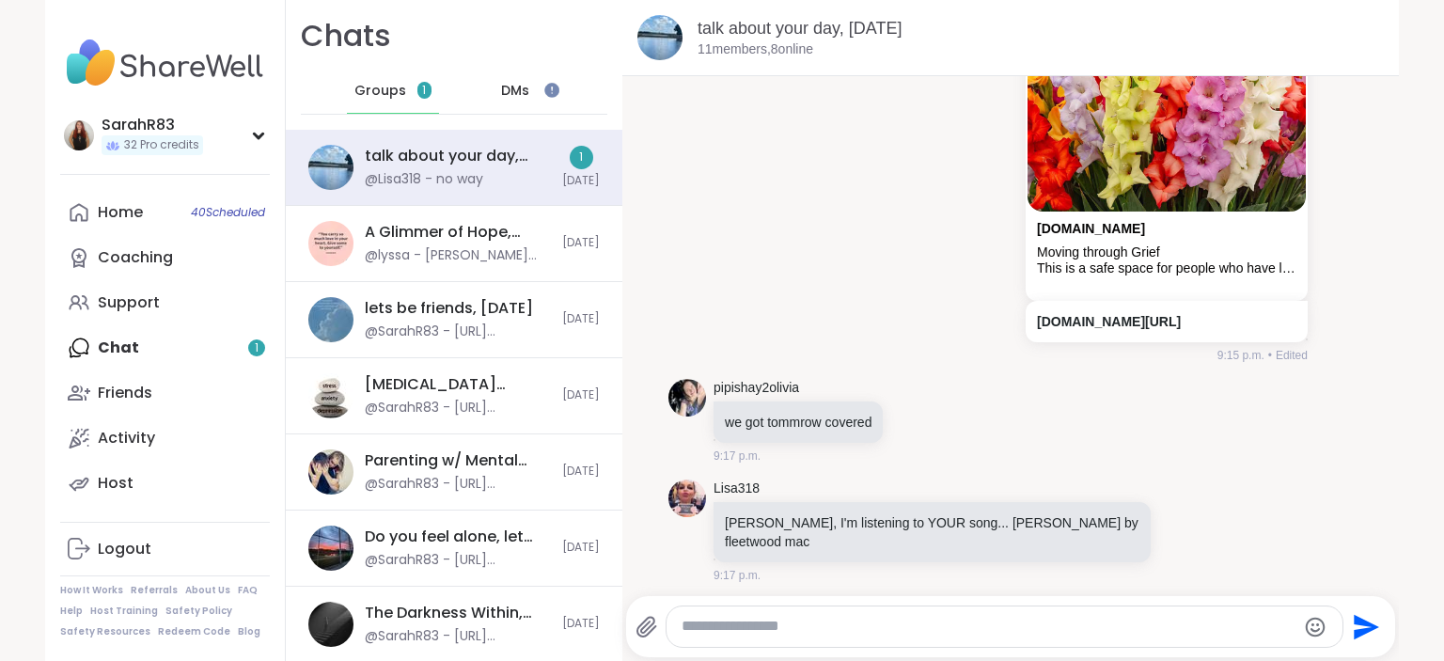
scroll to position [3813, 0]
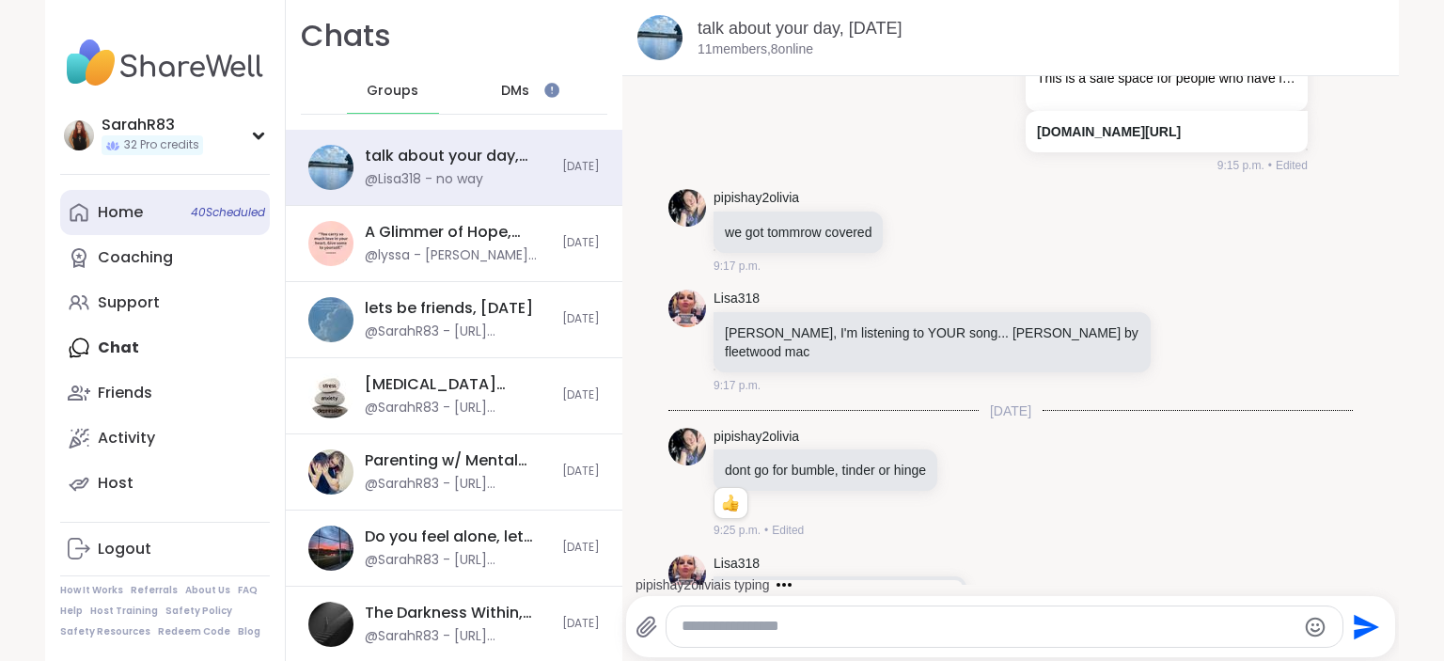
click at [232, 218] on span "40 Scheduled" at bounding box center [228, 212] width 74 height 15
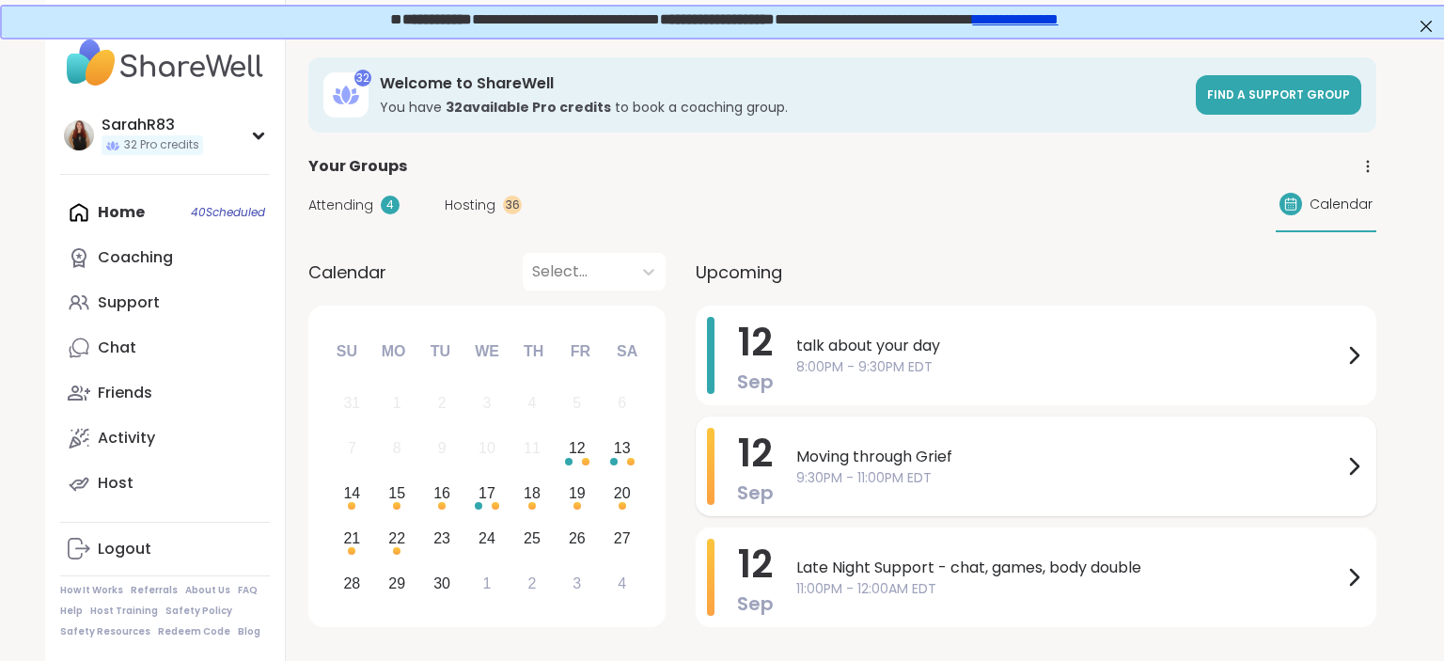
click at [899, 477] on span "9:30PM - 11:00PM EDT" at bounding box center [1069, 478] width 546 height 20
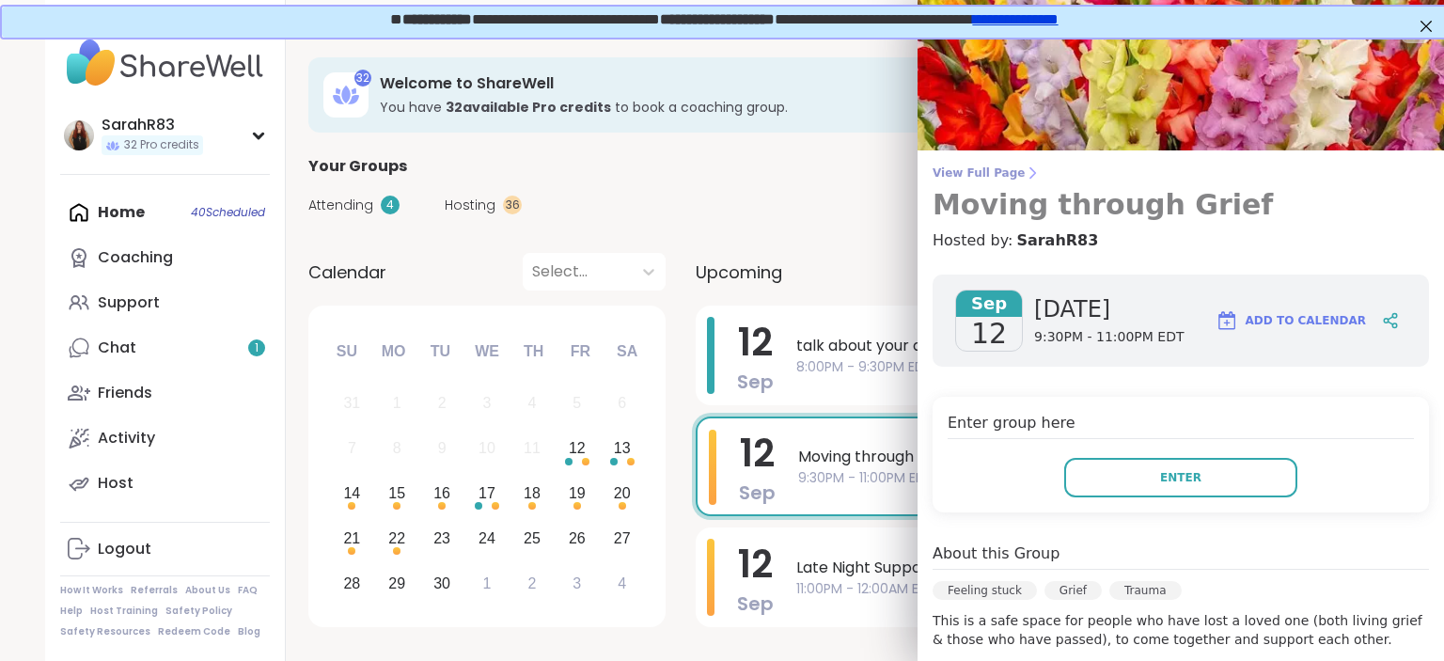
click at [975, 171] on span "View Full Page" at bounding box center [1180, 172] width 496 height 15
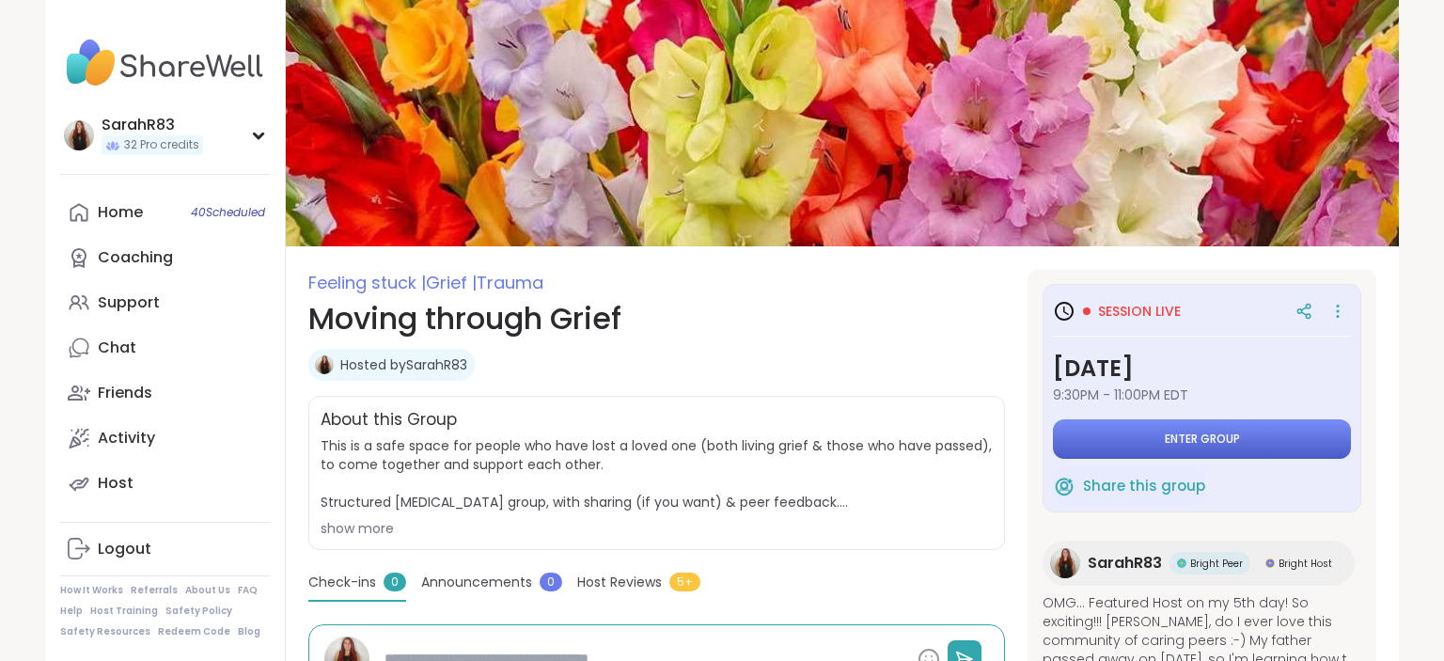
click at [1115, 434] on button "Enter group" at bounding box center [1202, 438] width 298 height 39
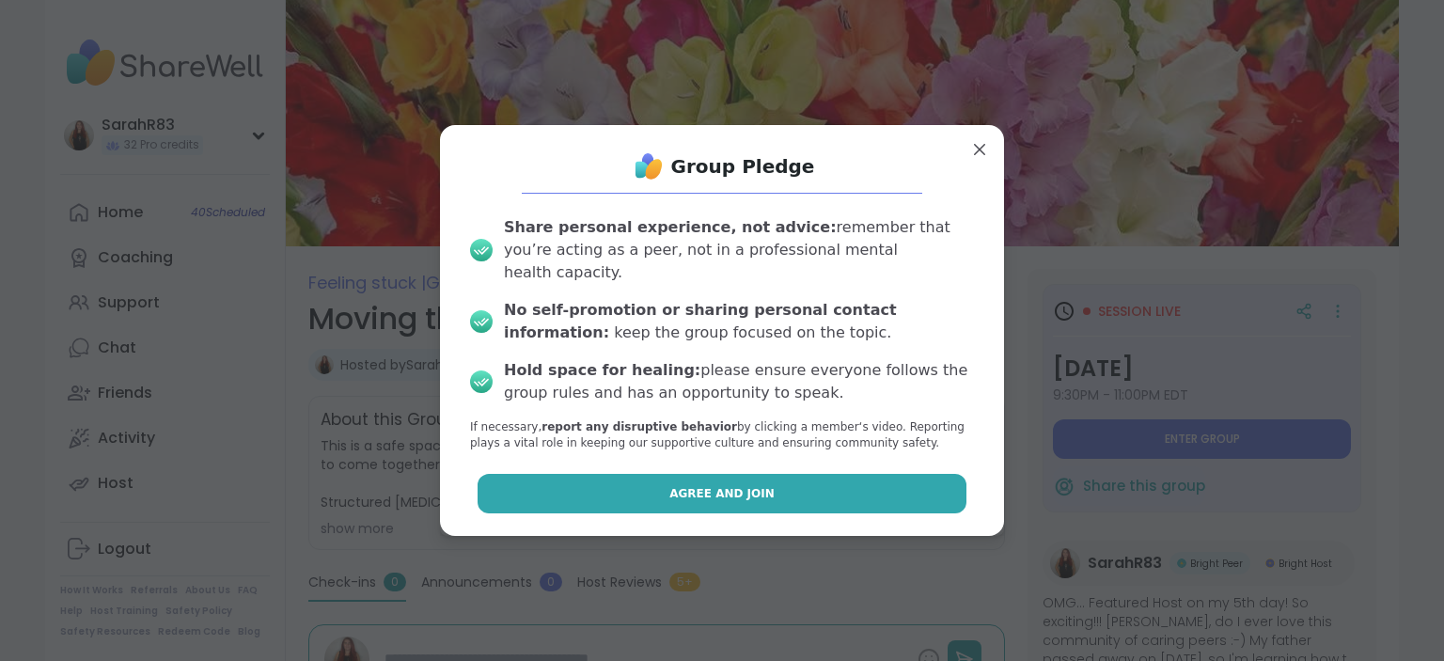
click at [784, 476] on button "Agree and Join" at bounding box center [723, 493] width 490 height 39
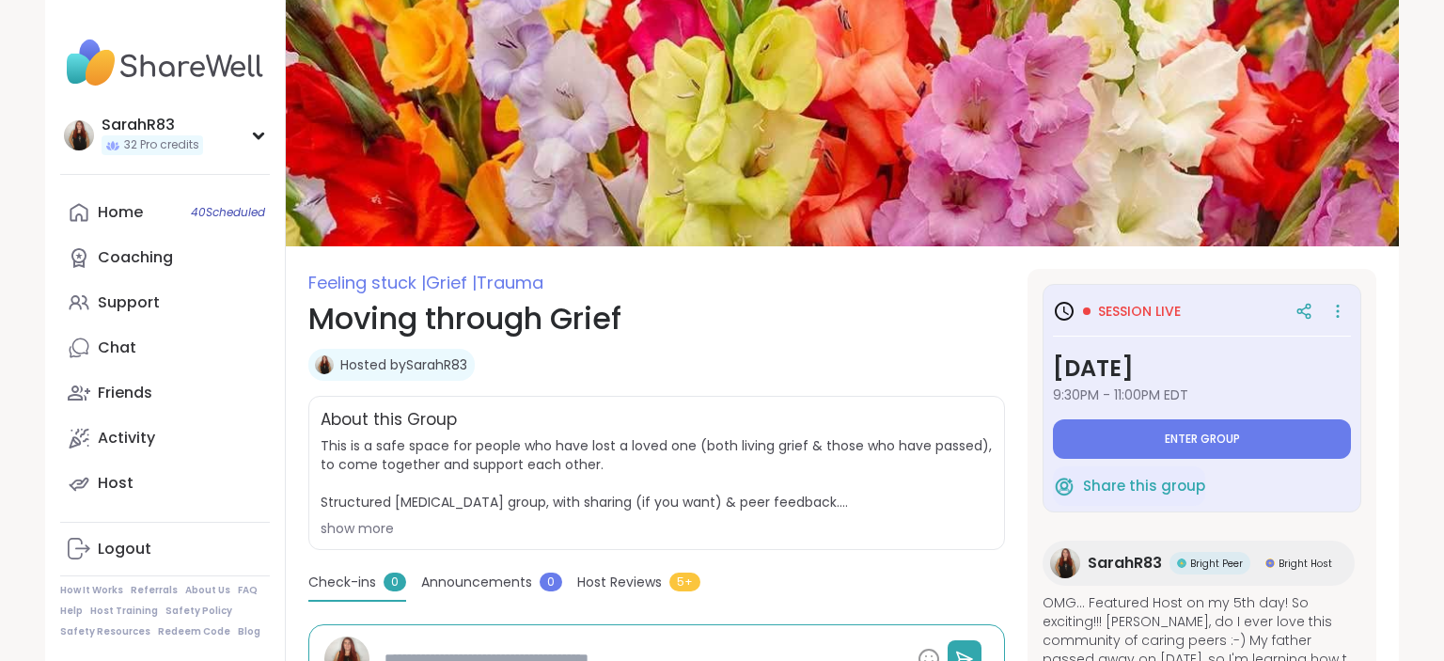
type textarea "*"
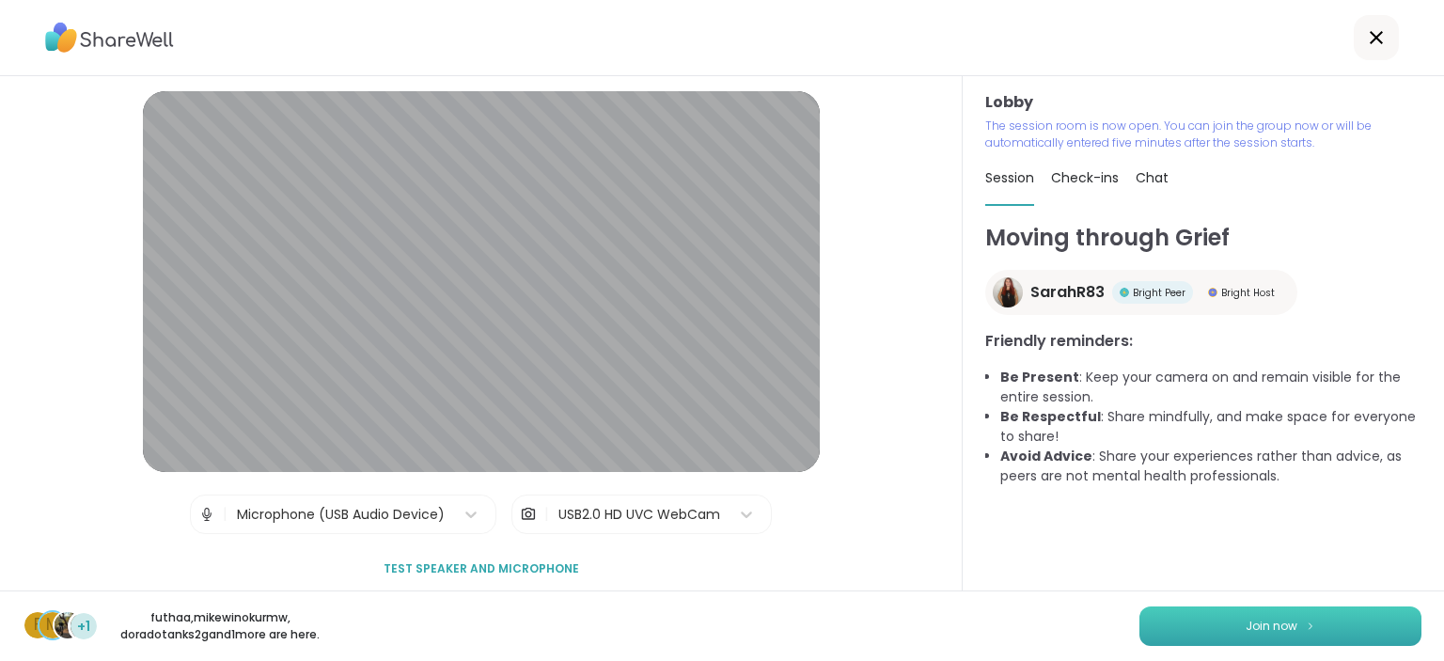
click at [1288, 637] on button "Join now" at bounding box center [1280, 625] width 282 height 39
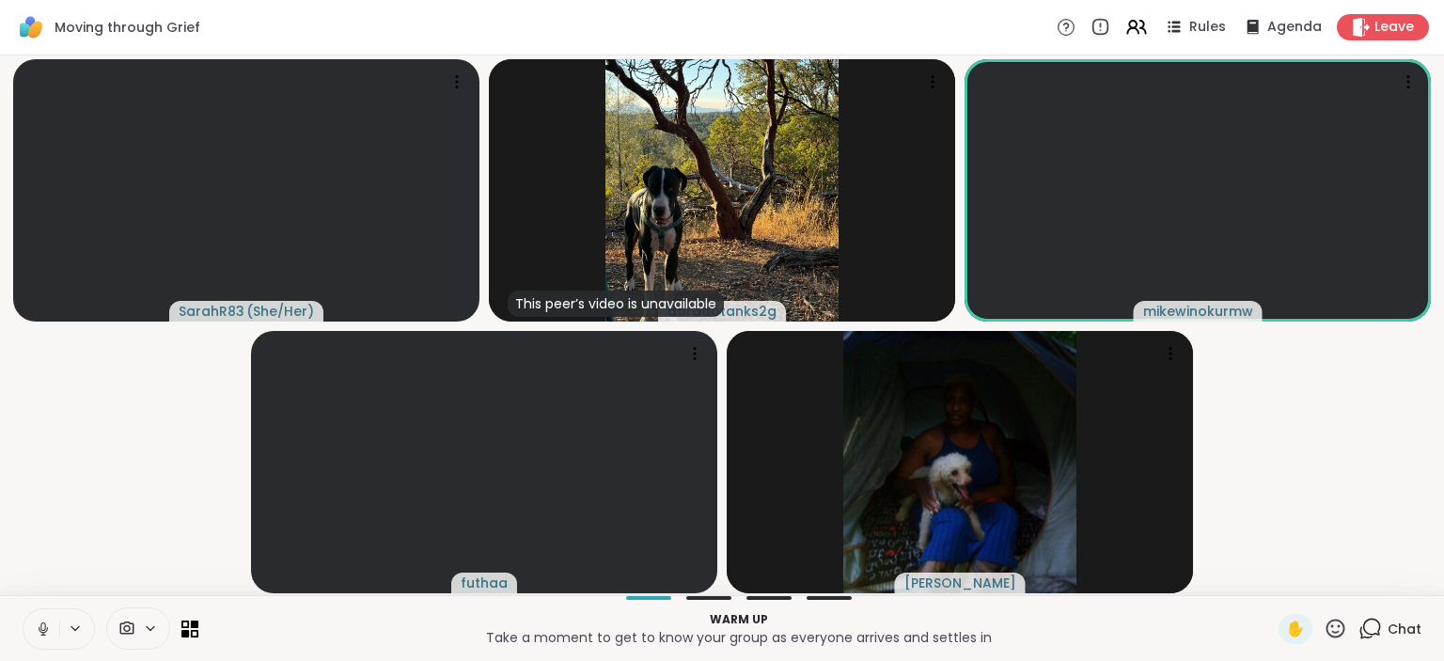
click at [1375, 630] on icon at bounding box center [1370, 629] width 24 height 24
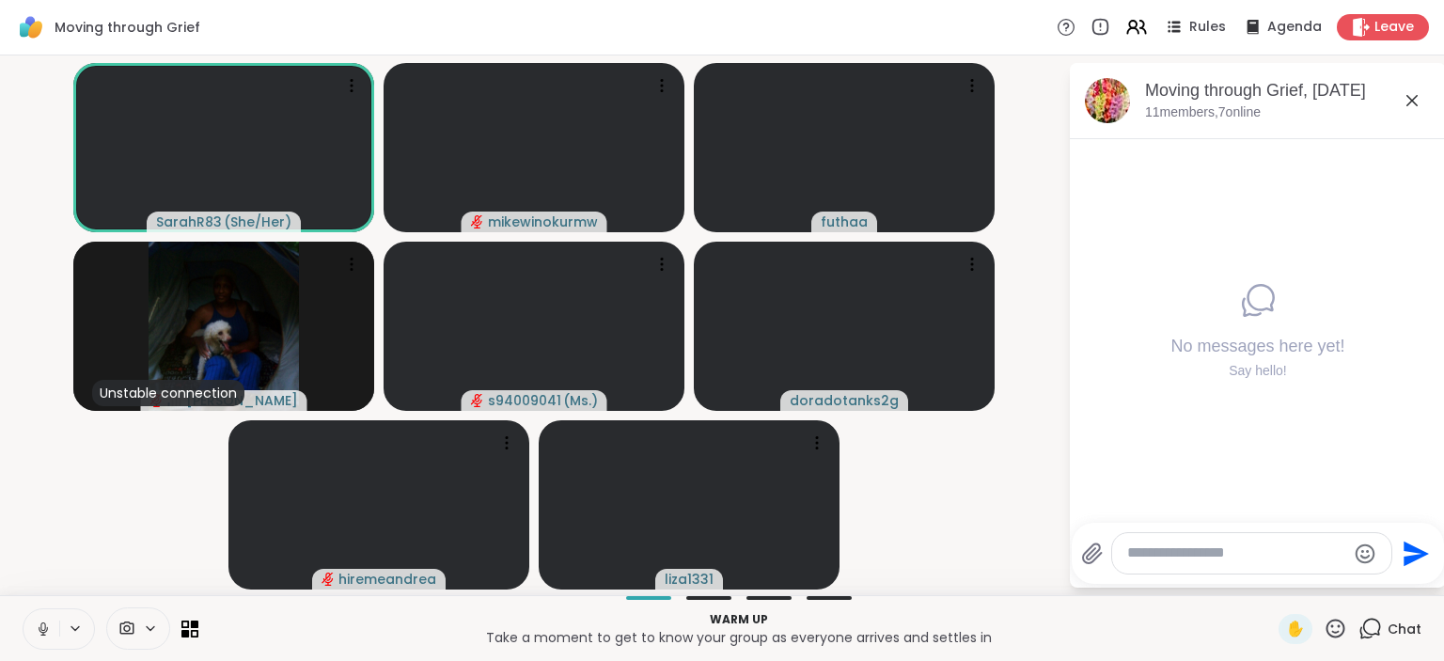
click at [1403, 629] on span "Chat" at bounding box center [1404, 628] width 34 height 19
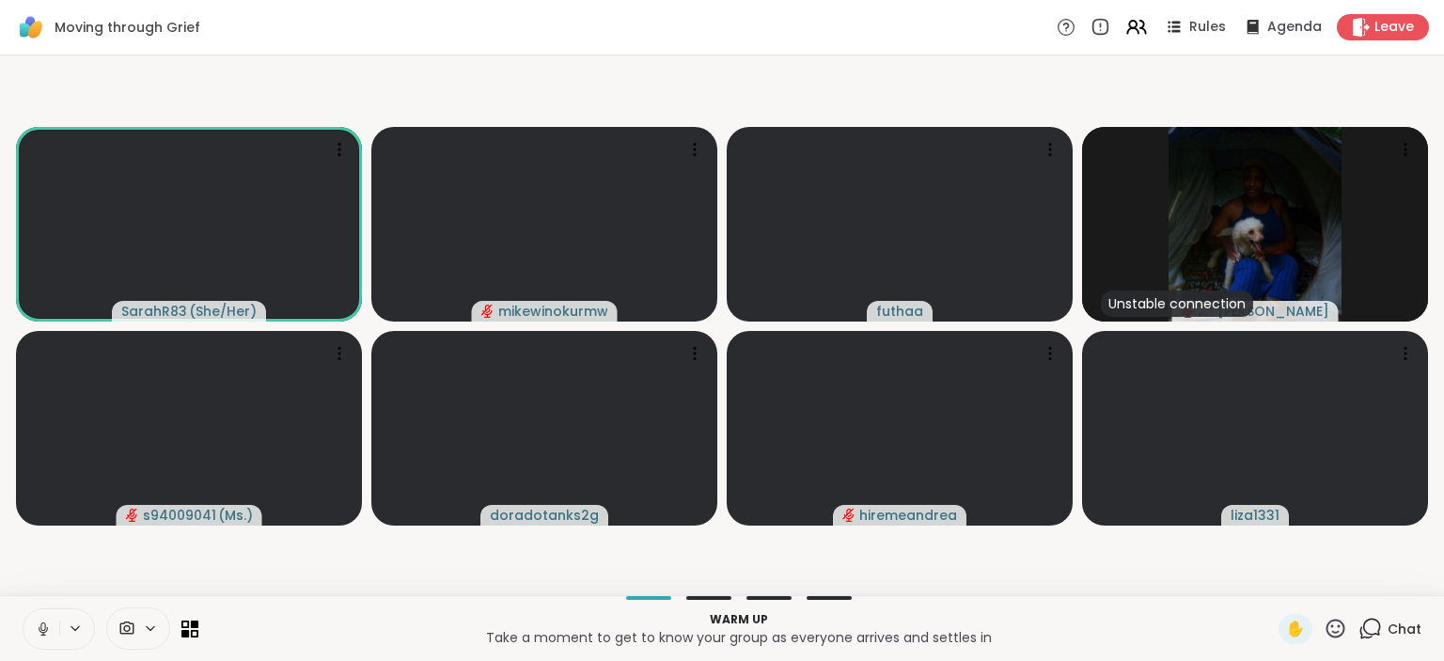
click at [1403, 629] on span "Chat" at bounding box center [1404, 628] width 34 height 19
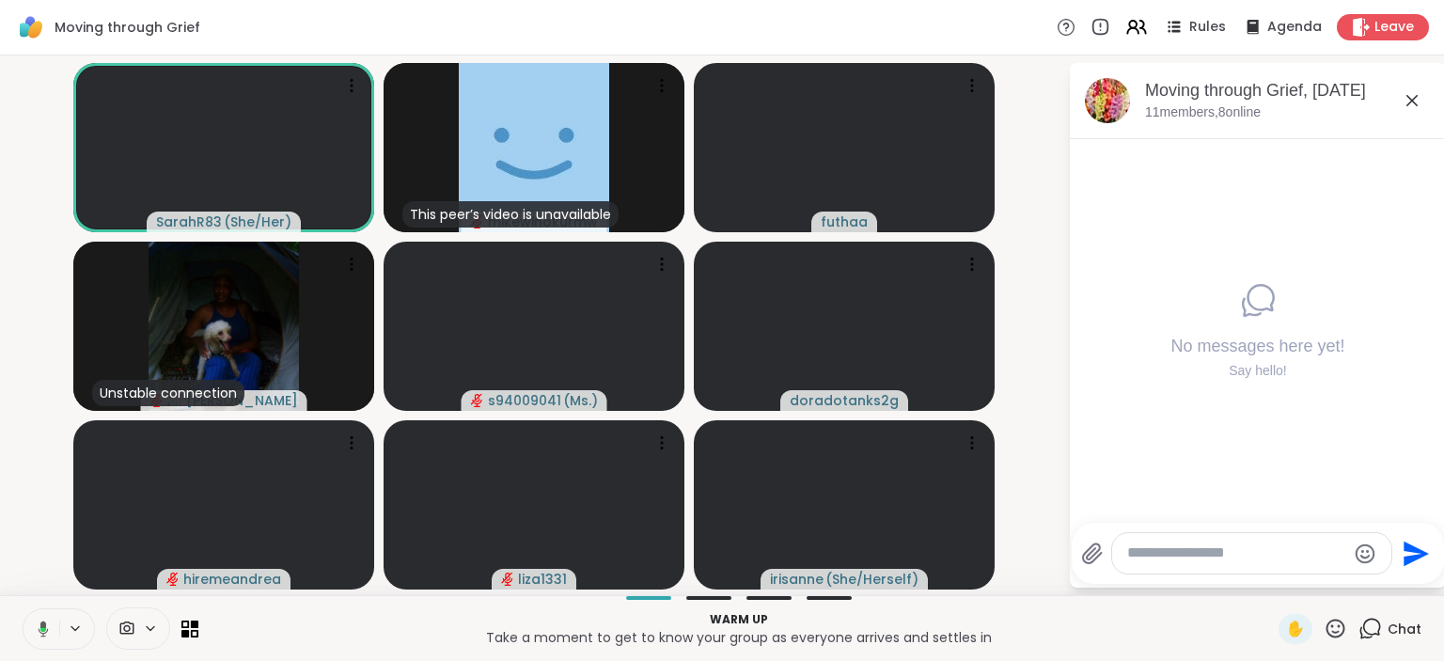
click at [1374, 630] on icon at bounding box center [1370, 629] width 24 height 24
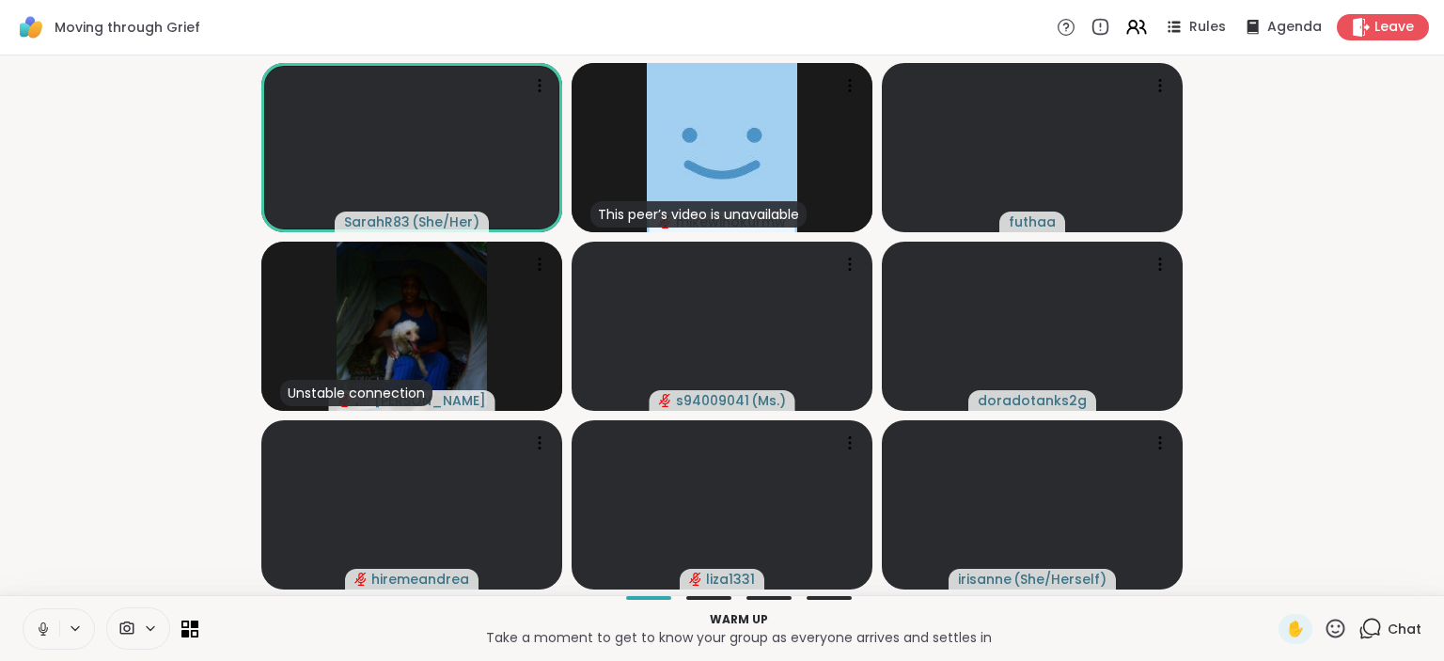
click at [1374, 632] on icon at bounding box center [1370, 629] width 24 height 24
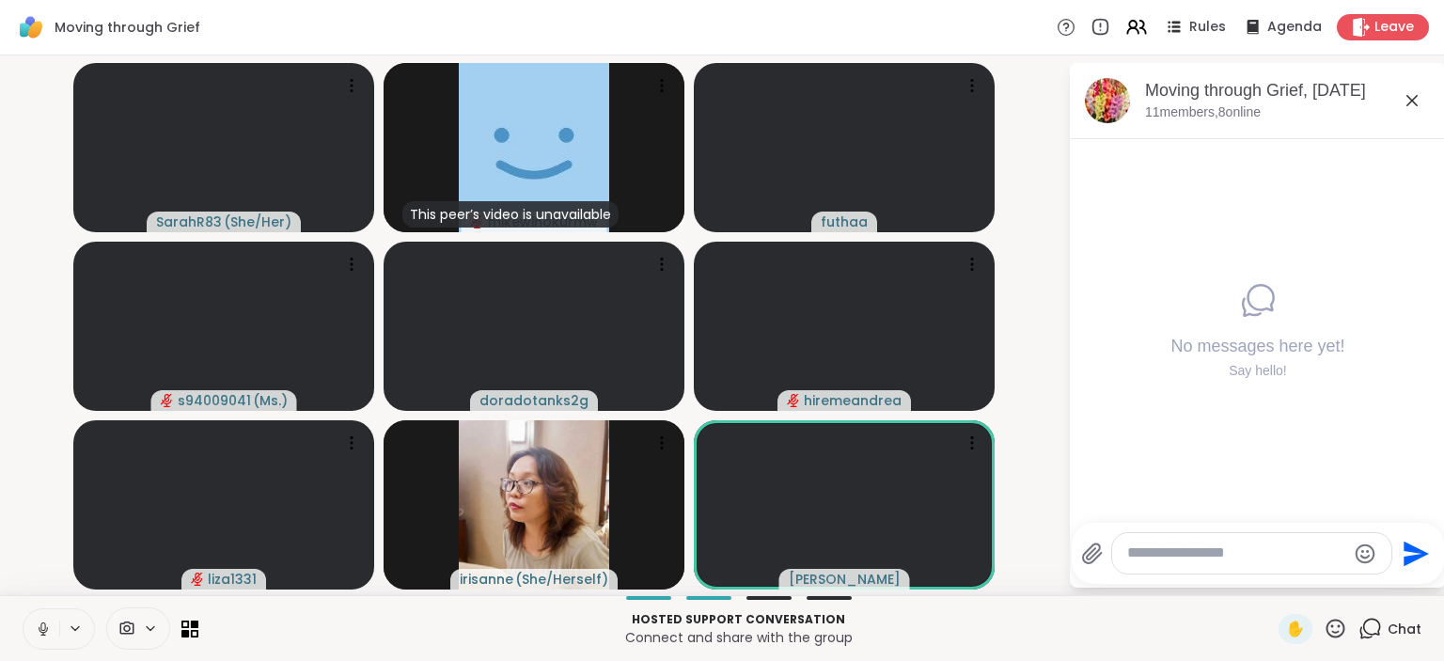
click at [1081, 334] on div "No messages here yet! Say hello!" at bounding box center [1258, 331] width 376 height 384
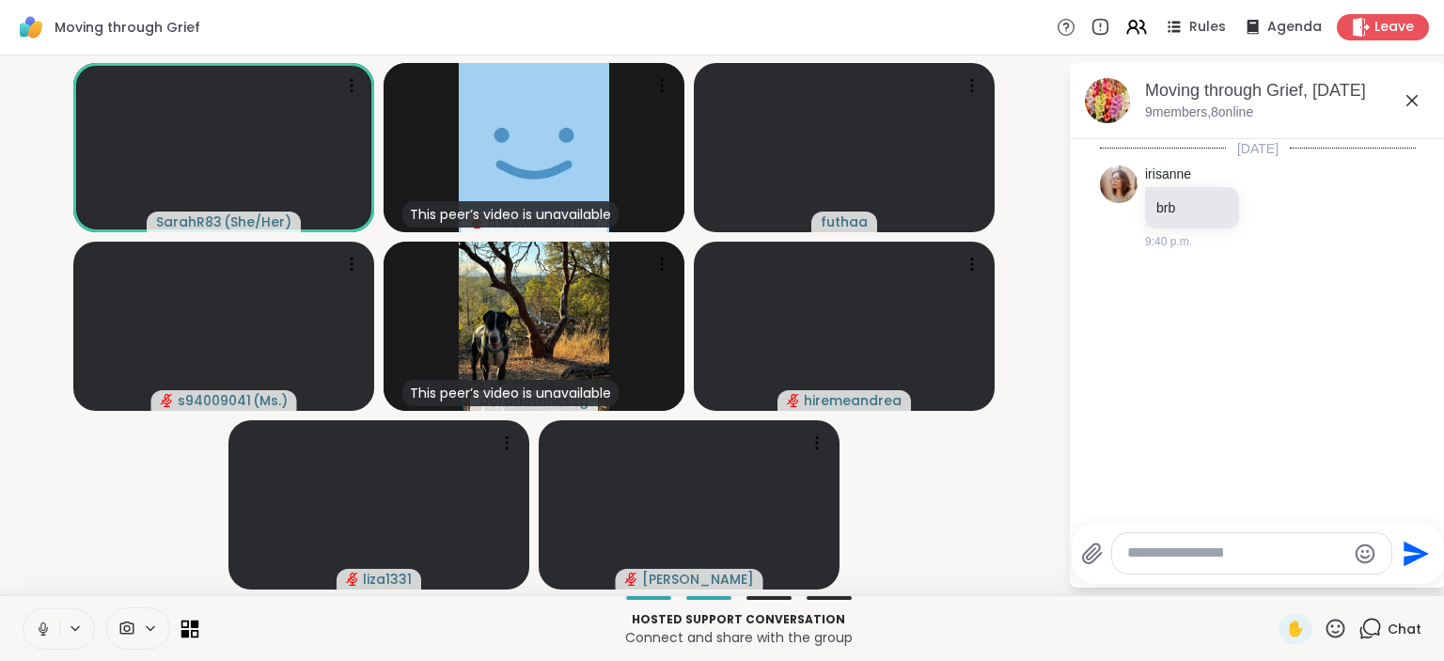
click at [186, 629] on icon at bounding box center [190, 628] width 18 height 18
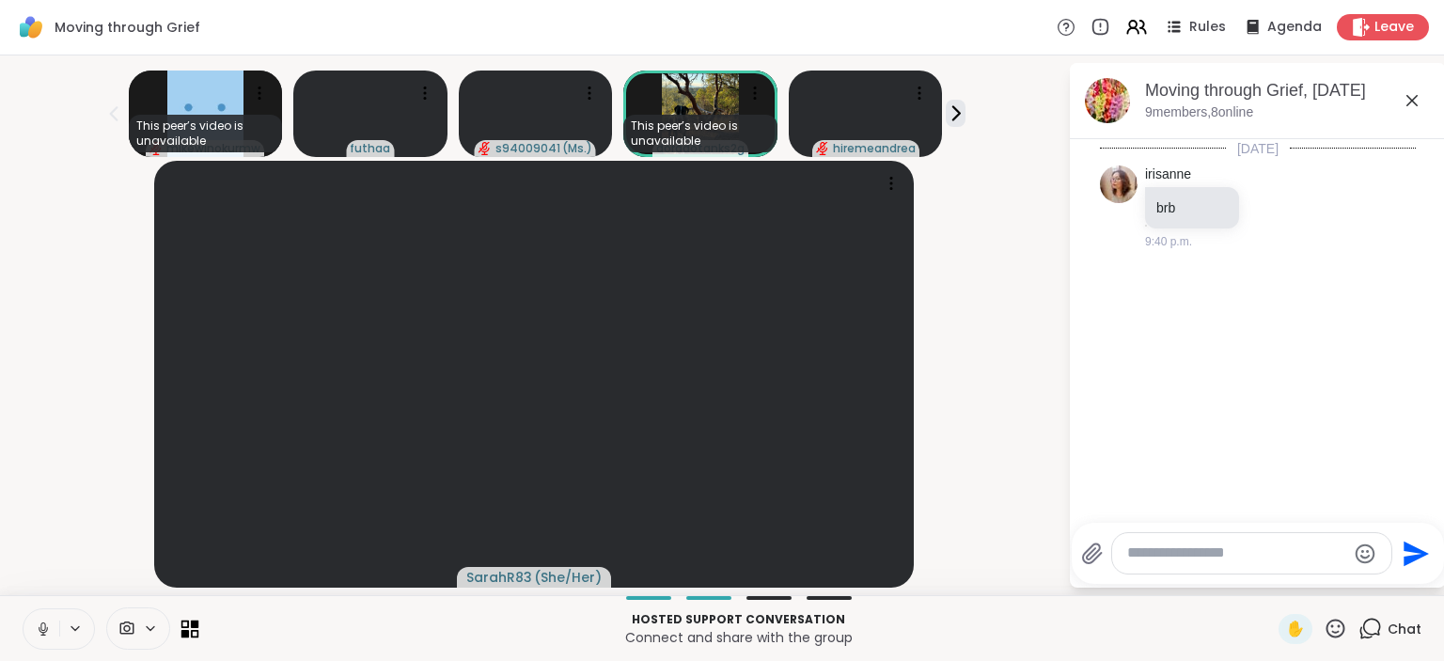
click at [186, 629] on icon at bounding box center [190, 628] width 18 height 18
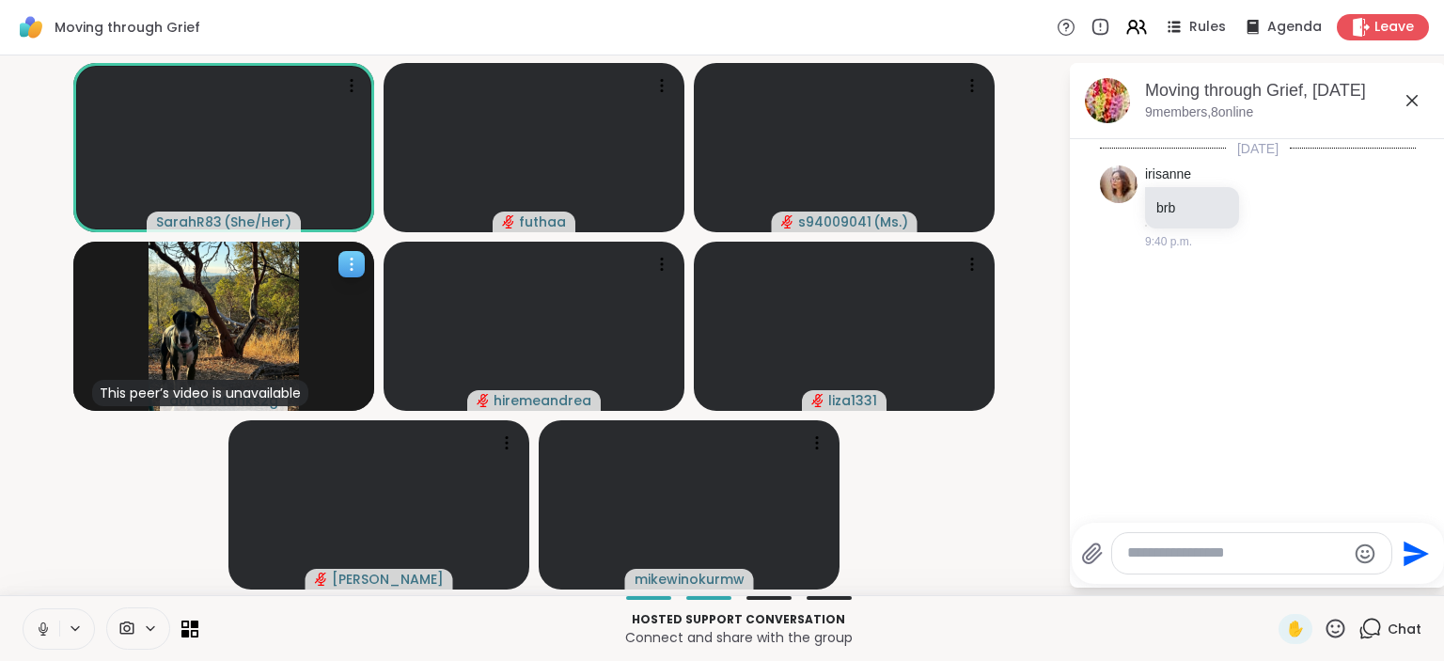
click at [342, 274] on div at bounding box center [351, 264] width 26 height 26
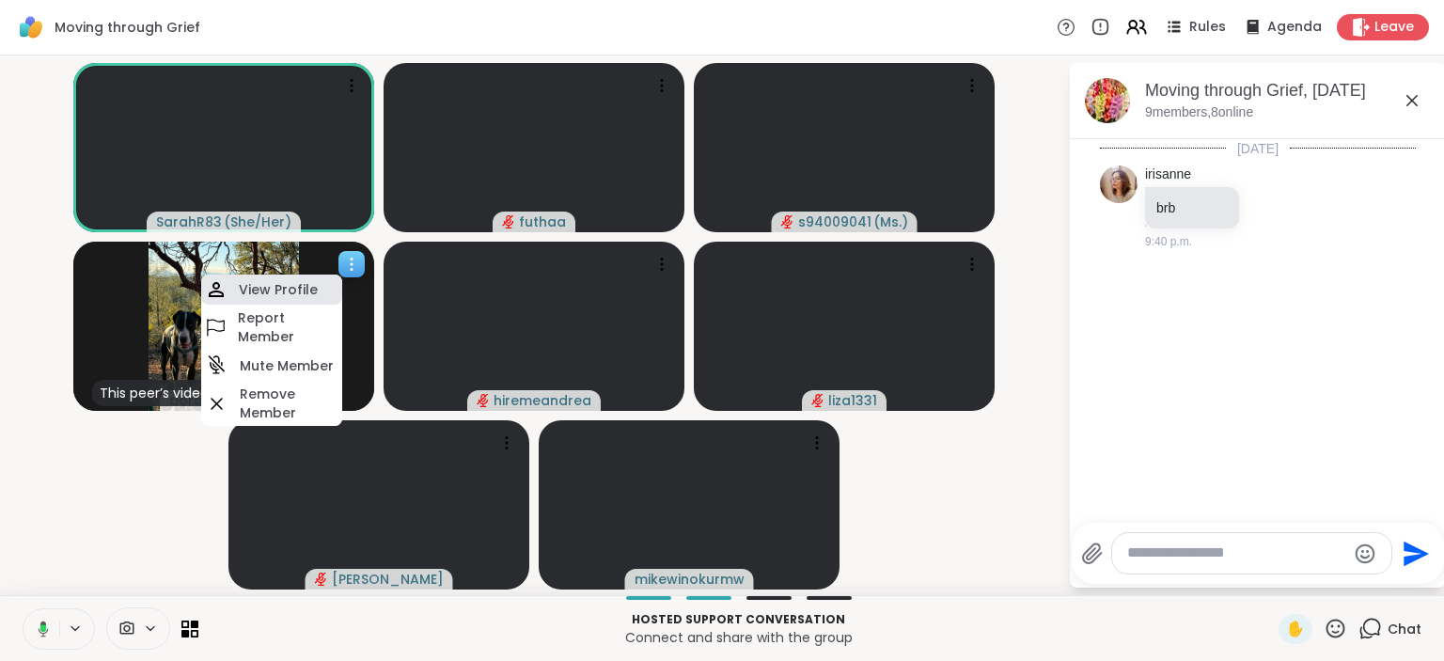
click at [321, 289] on div "View Profile" at bounding box center [271, 289] width 141 height 30
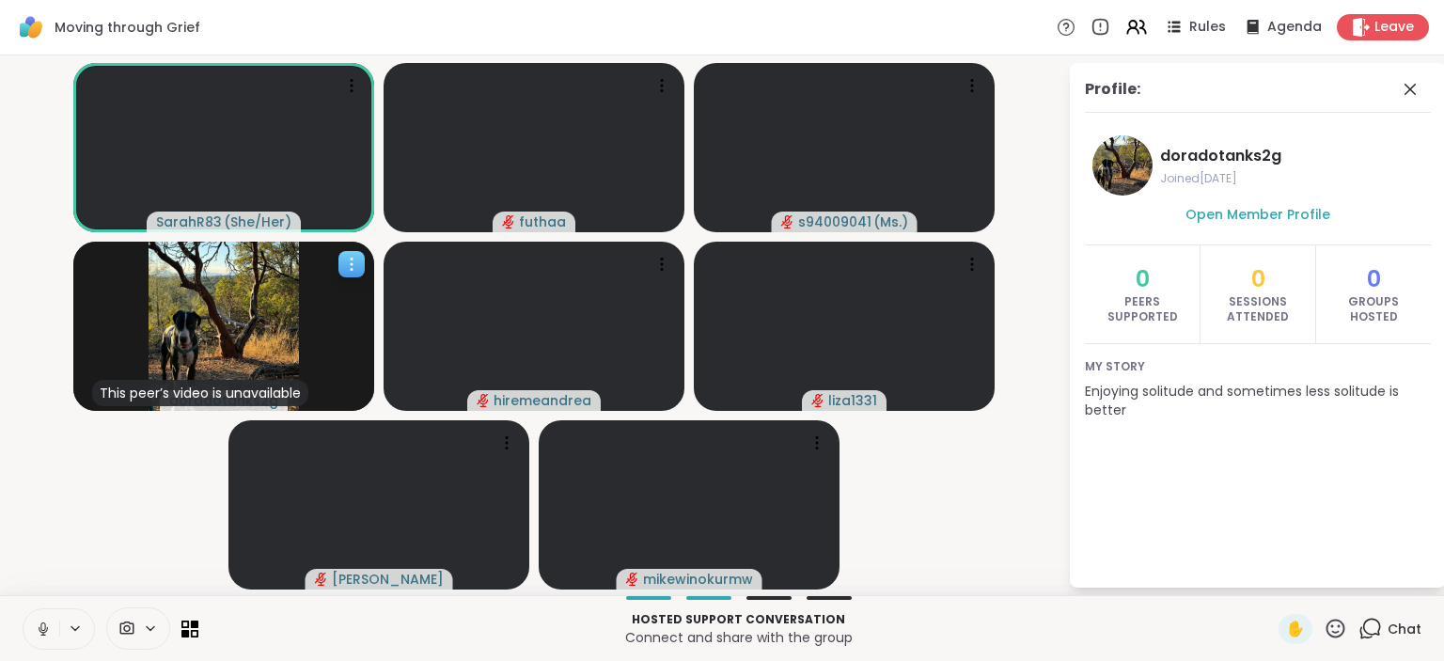
click at [349, 264] on icon at bounding box center [351, 264] width 19 height 19
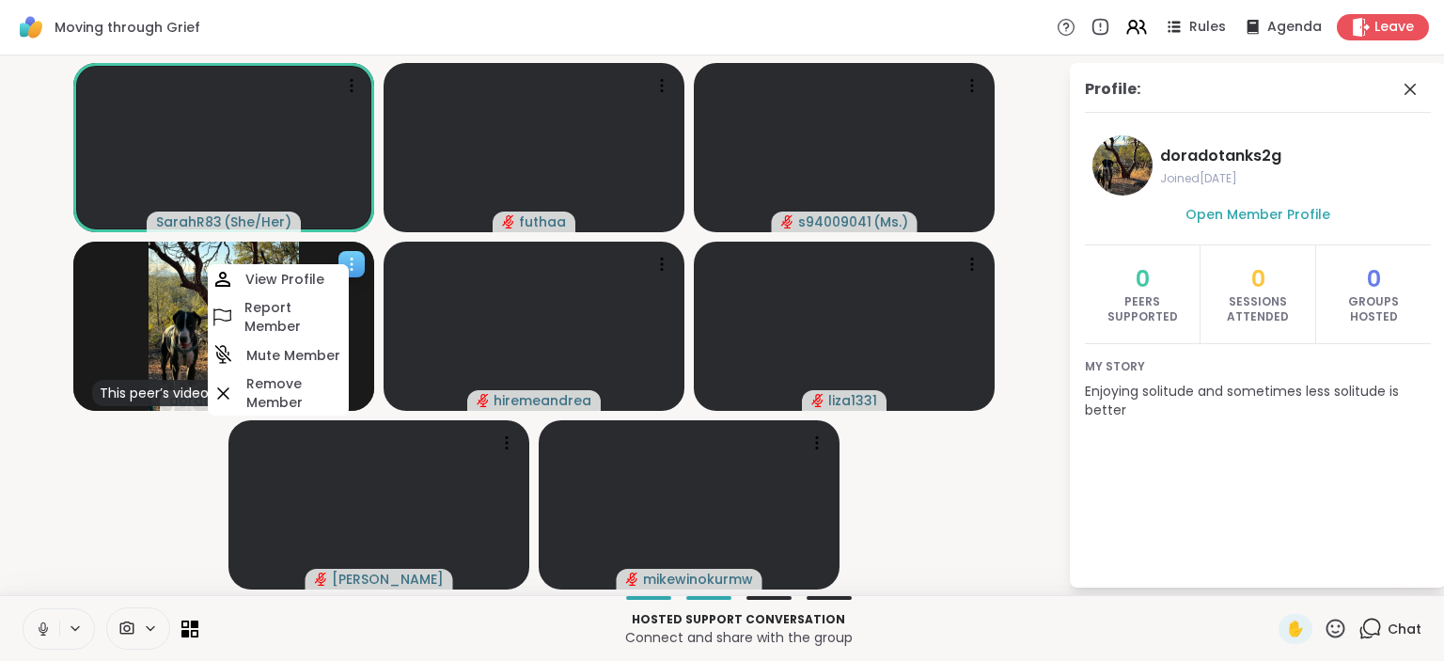
click at [351, 254] on div at bounding box center [351, 264] width 26 height 26
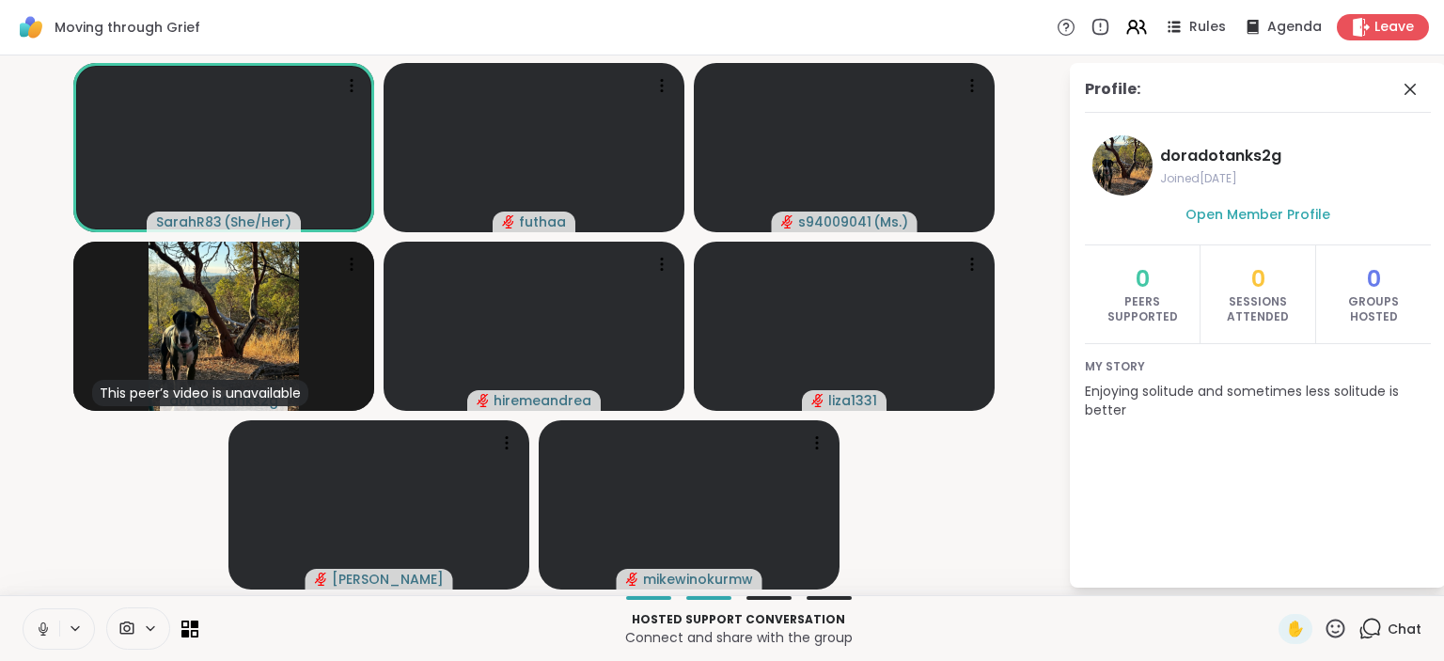
click at [961, 463] on video-player-container "SarahR83 ( She/Her ) futhaa s94009041 ( Ms. ) This peer’s video is unavailable …" at bounding box center [533, 325] width 1045 height 525
click at [1215, 34] on span "Rules" at bounding box center [1208, 28] width 39 height 20
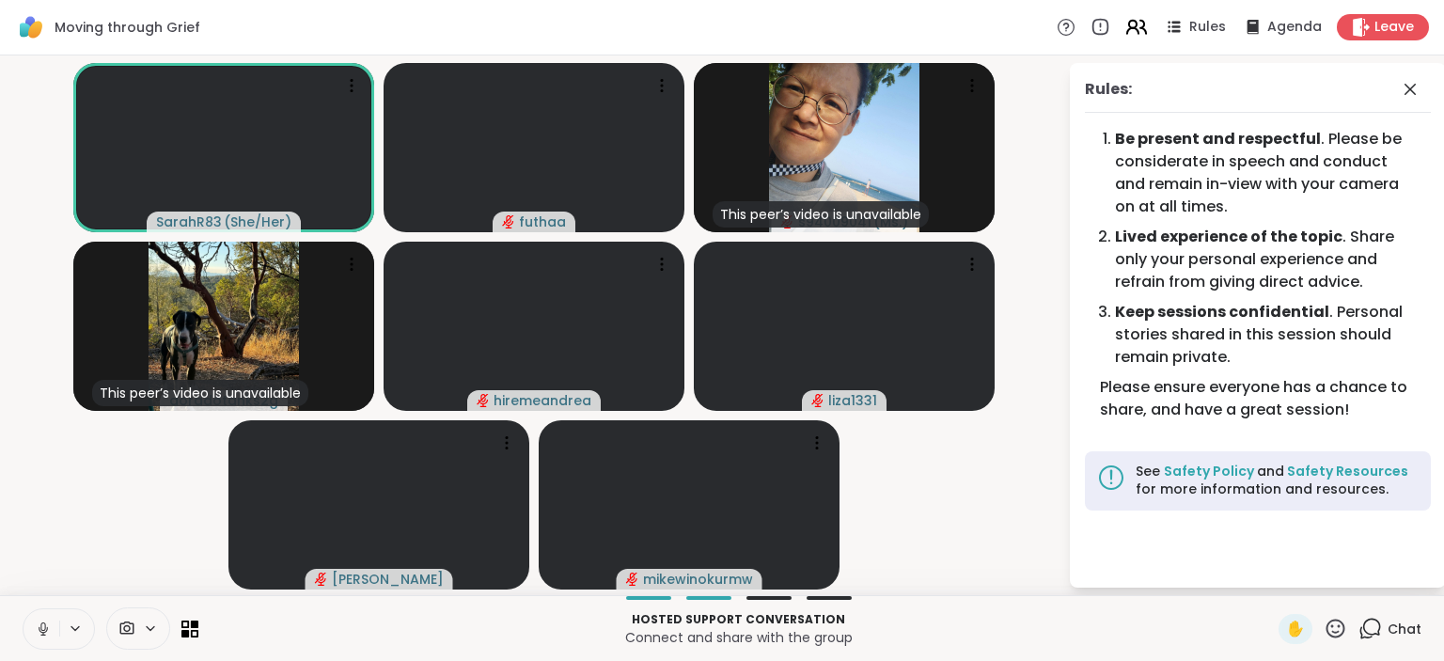
click at [1138, 23] on icon at bounding box center [1136, 27] width 24 height 24
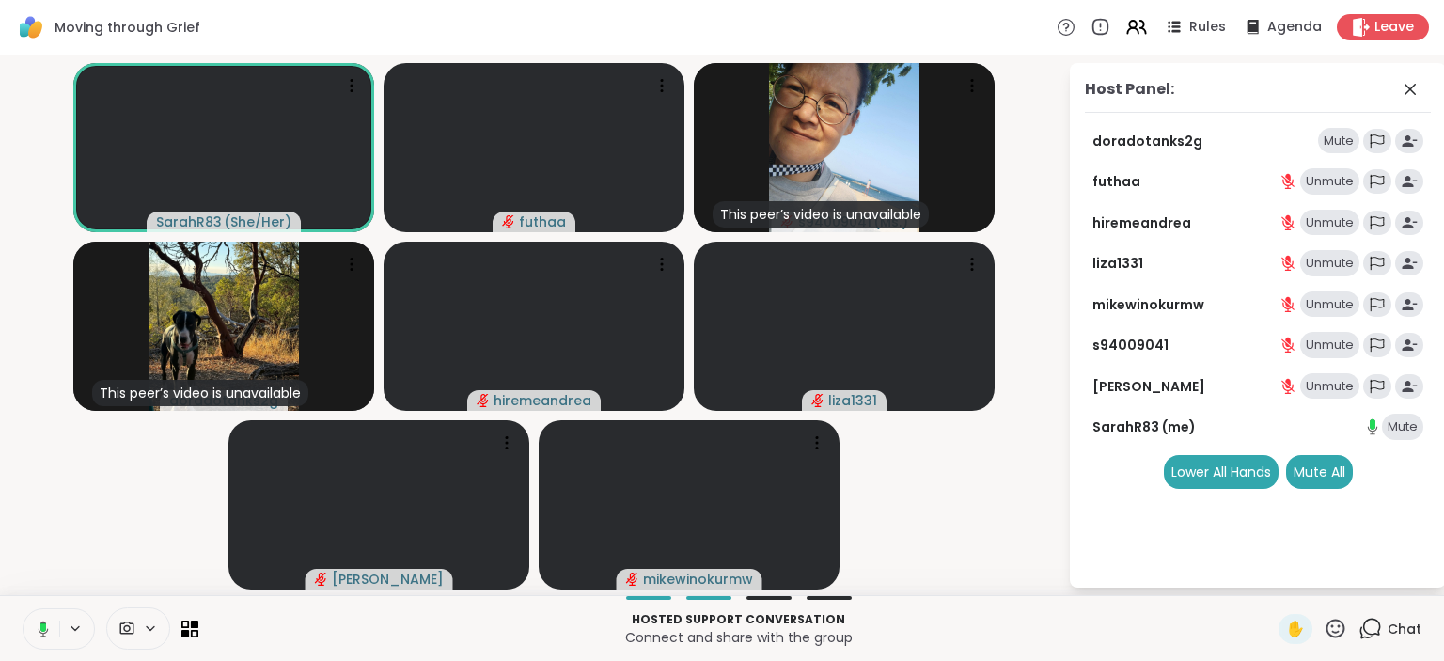
click at [1159, 40] on div "Moving through Grief Rules Agenda Leave" at bounding box center [722, 27] width 1444 height 55
click at [1201, 23] on span "Rules" at bounding box center [1208, 28] width 39 height 20
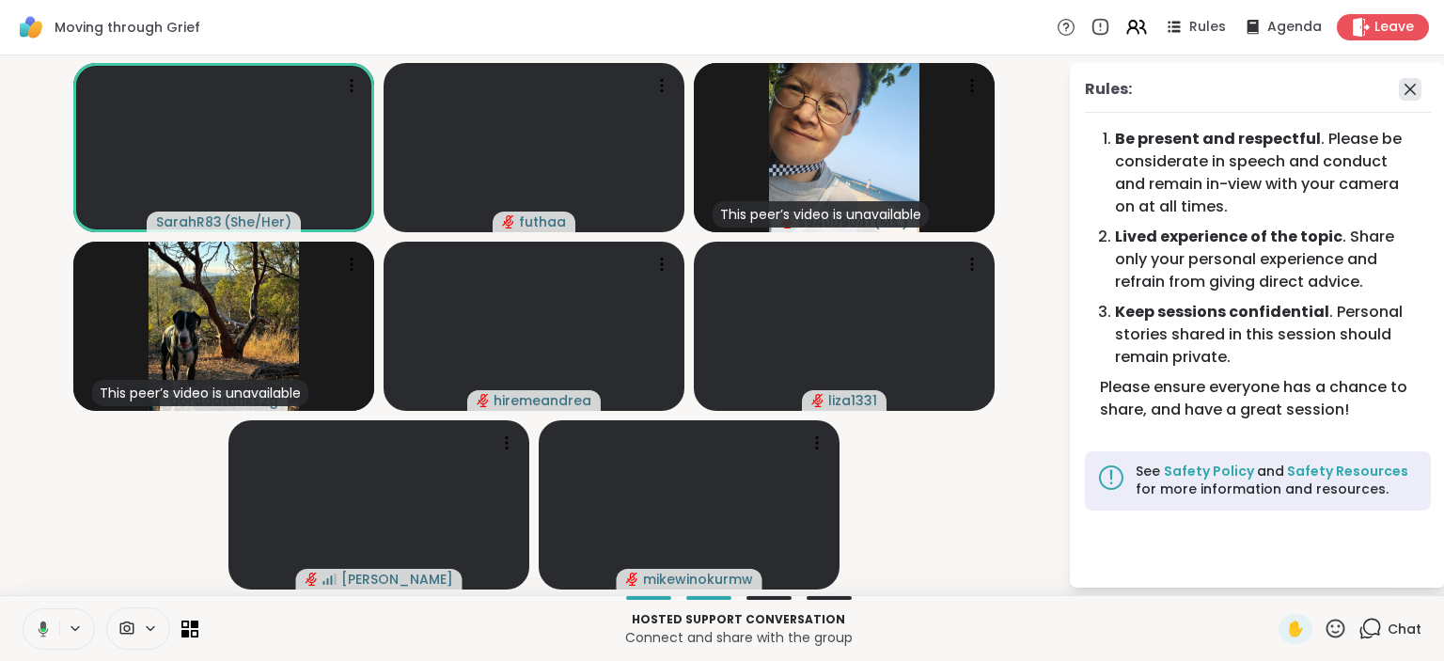
click at [1406, 88] on icon at bounding box center [1410, 89] width 23 height 23
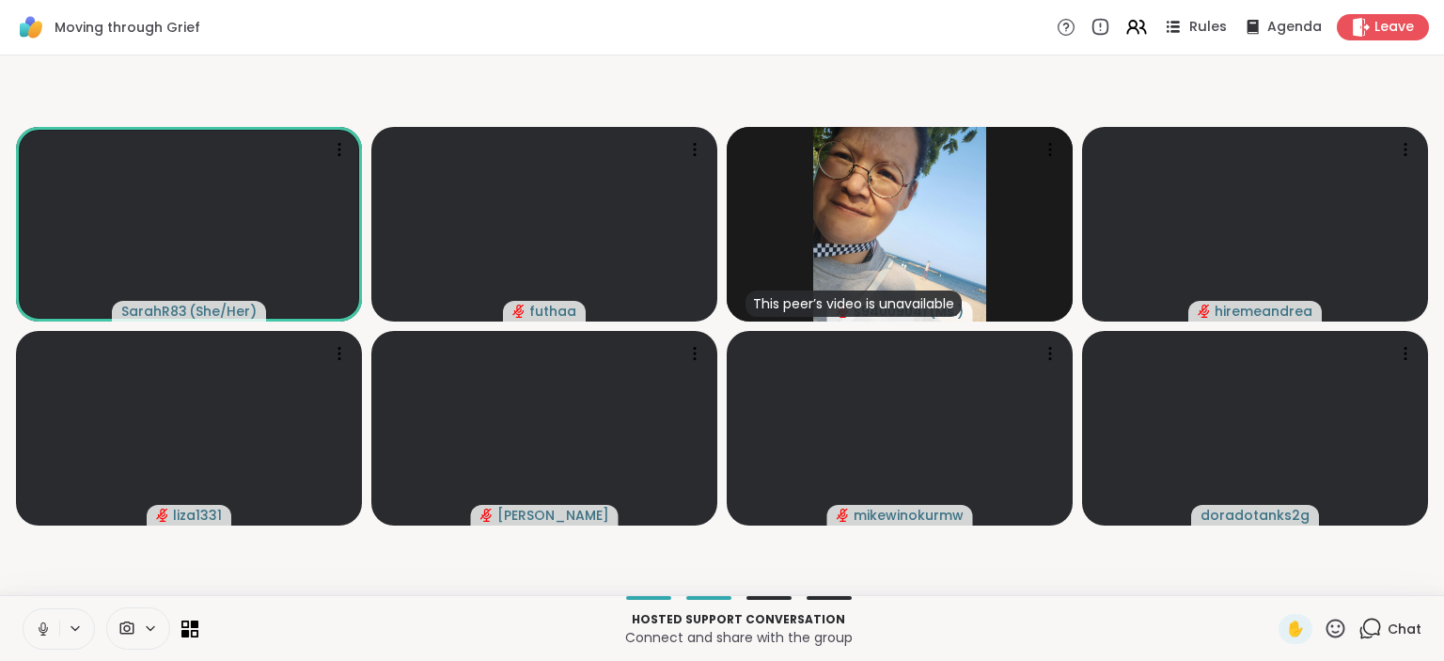
click at [1203, 21] on span "Rules" at bounding box center [1208, 28] width 39 height 20
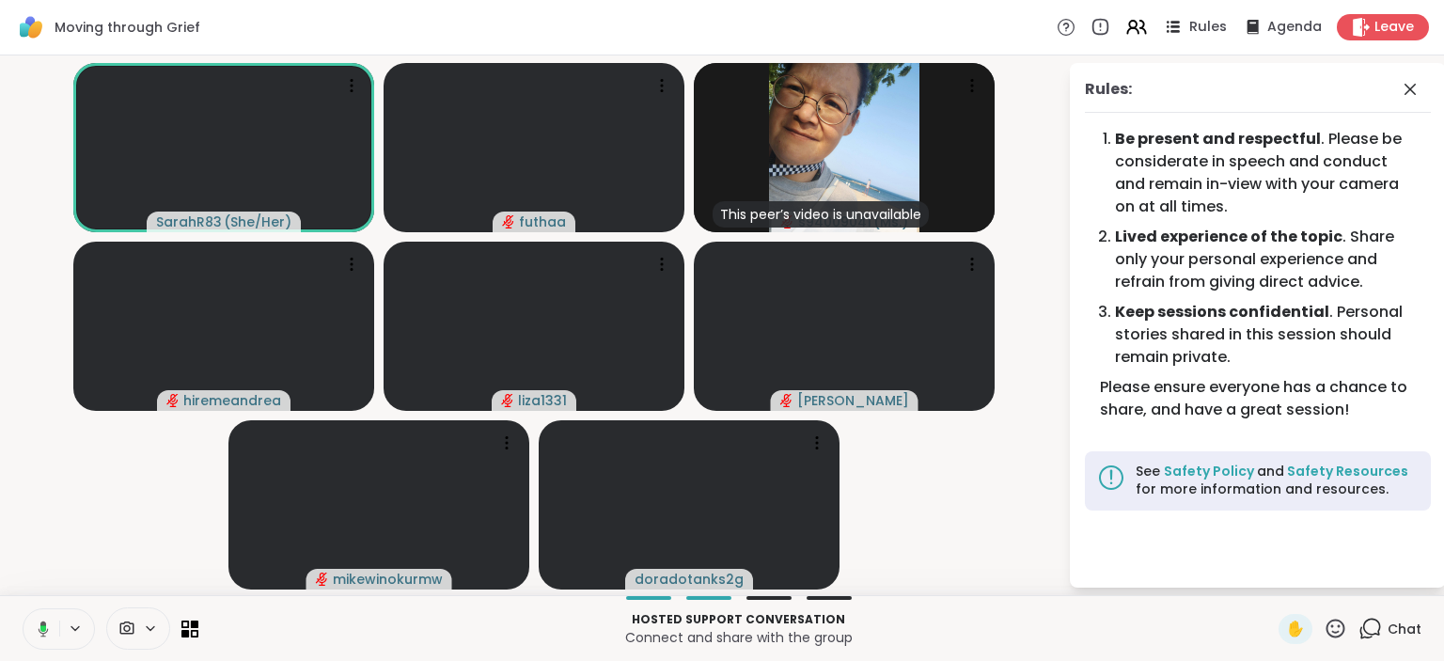
click at [1203, 36] on span "Rules" at bounding box center [1208, 28] width 39 height 20
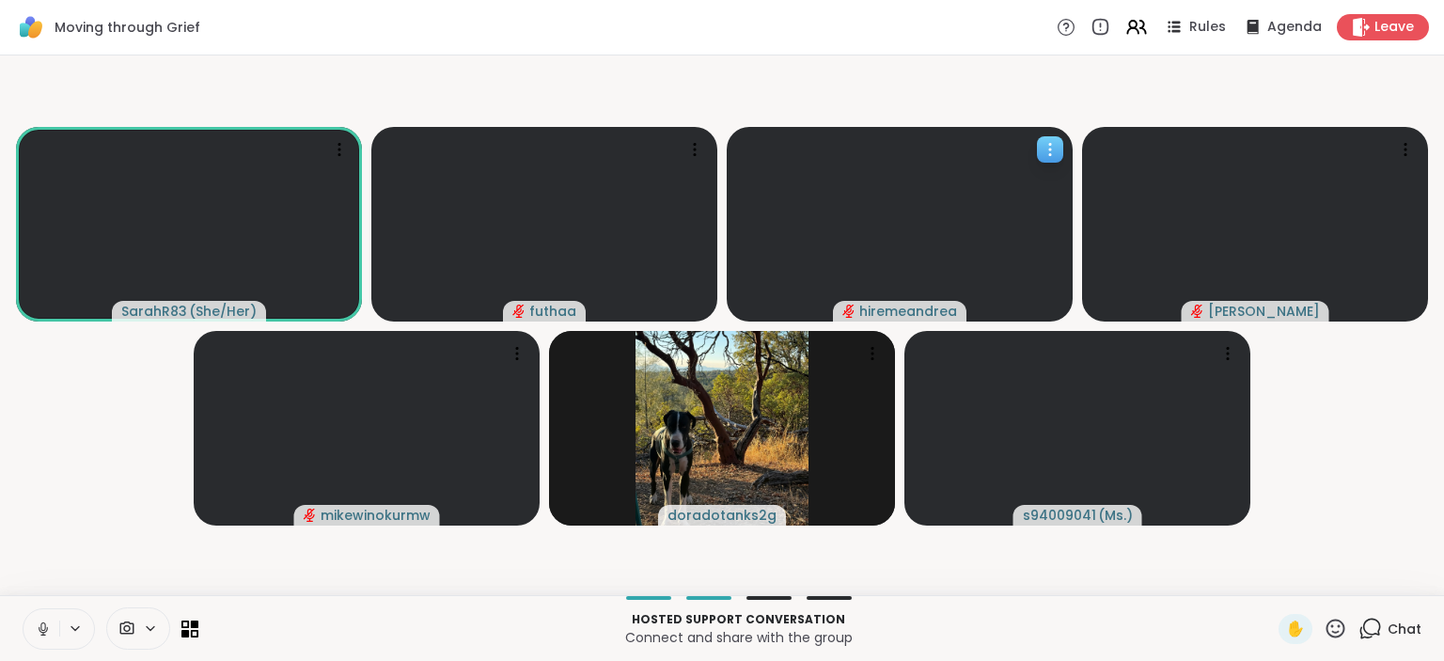
click at [959, 209] on div at bounding box center [900, 224] width 346 height 195
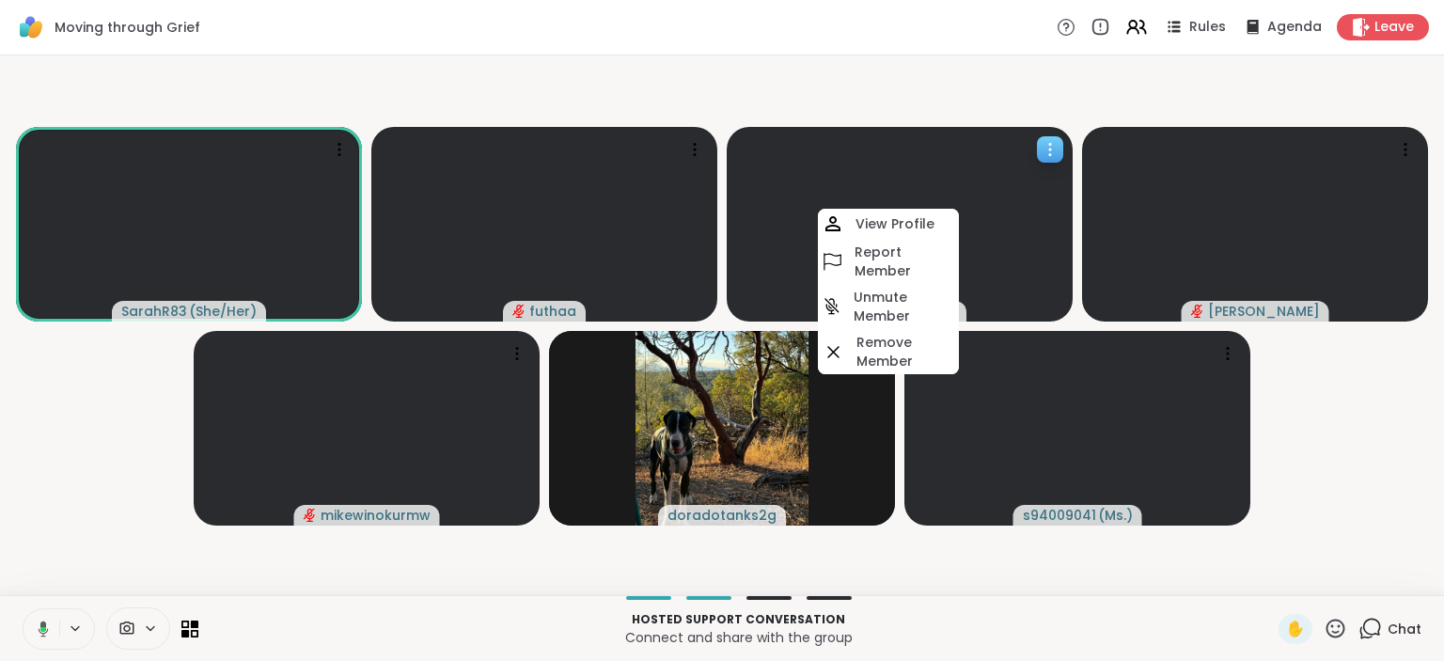
click at [987, 231] on div at bounding box center [900, 224] width 346 height 195
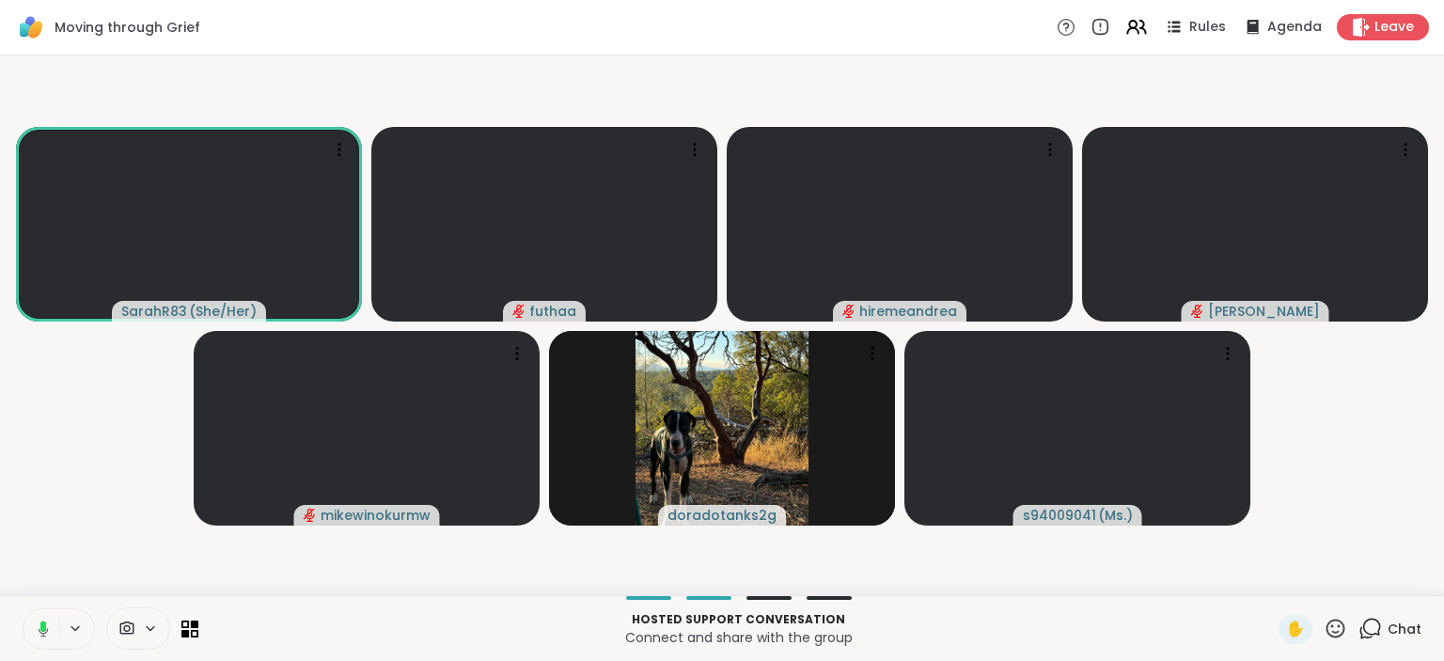
click at [1381, 628] on icon at bounding box center [1372, 627] width 18 height 17
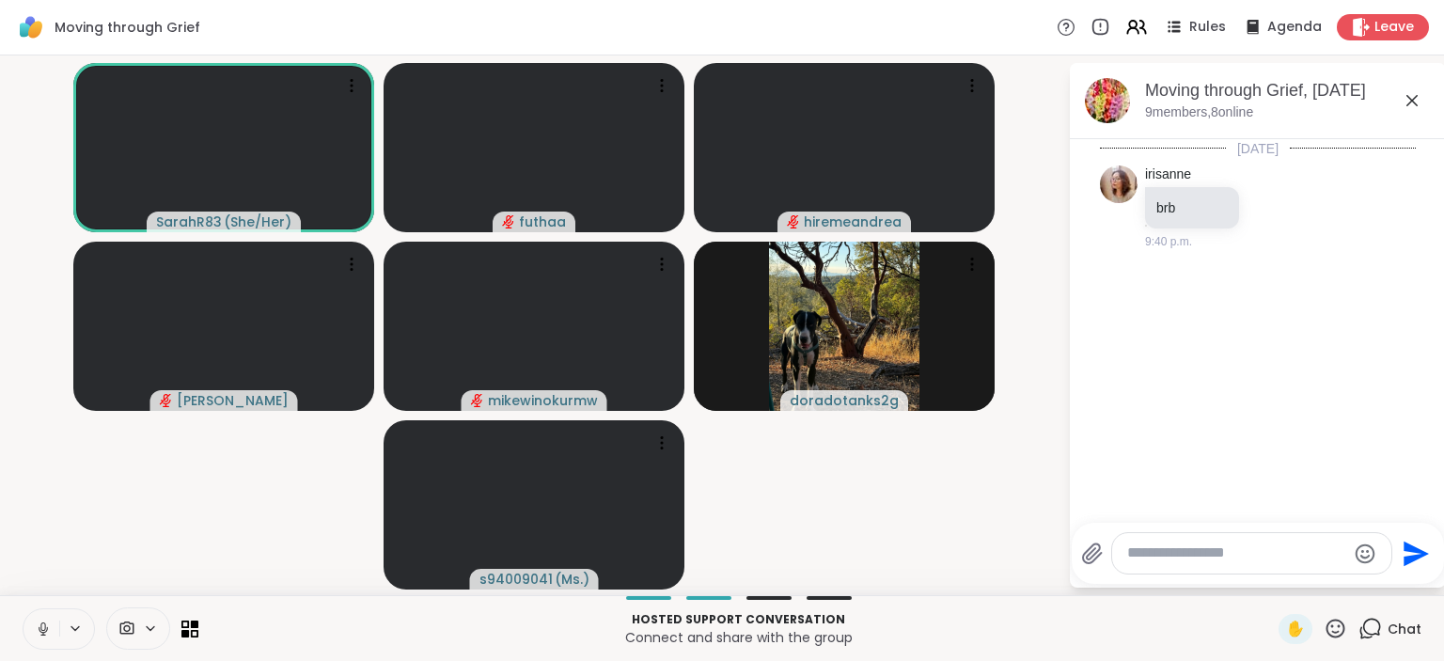
click at [1164, 556] on textarea "Type your message" at bounding box center [1236, 553] width 219 height 20
click at [980, 462] on video-player-container "SarahR83 ( She/Her ) futhaa hiremeandrea Sandra_D mikewinokurmw doradotanks2g s…" at bounding box center [533, 325] width 1045 height 525
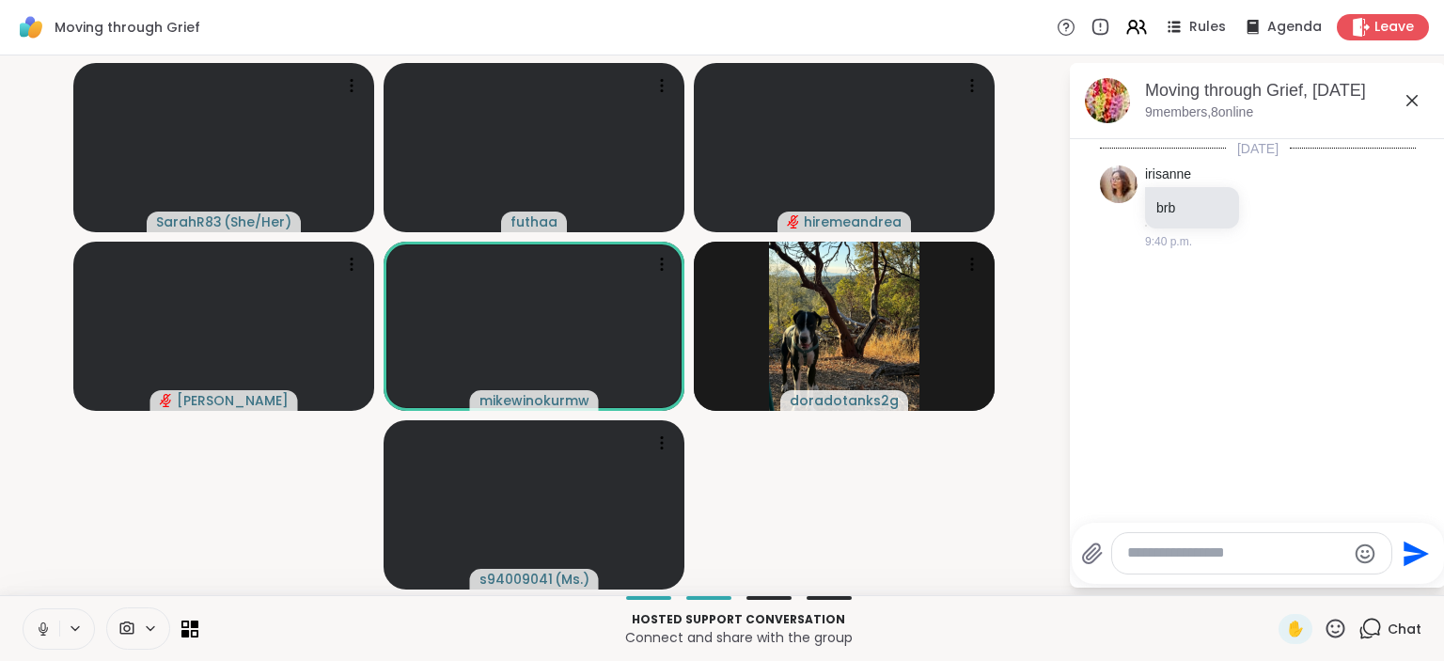
drag, startPoint x: 769, startPoint y: 499, endPoint x: 760, endPoint y: 506, distance: 11.5
click at [760, 506] on video-player-container "SarahR83 ( She/Her ) futhaa hiremeandrea Sandra_D mikewinokurmw doradotanks2g s…" at bounding box center [533, 325] width 1045 height 525
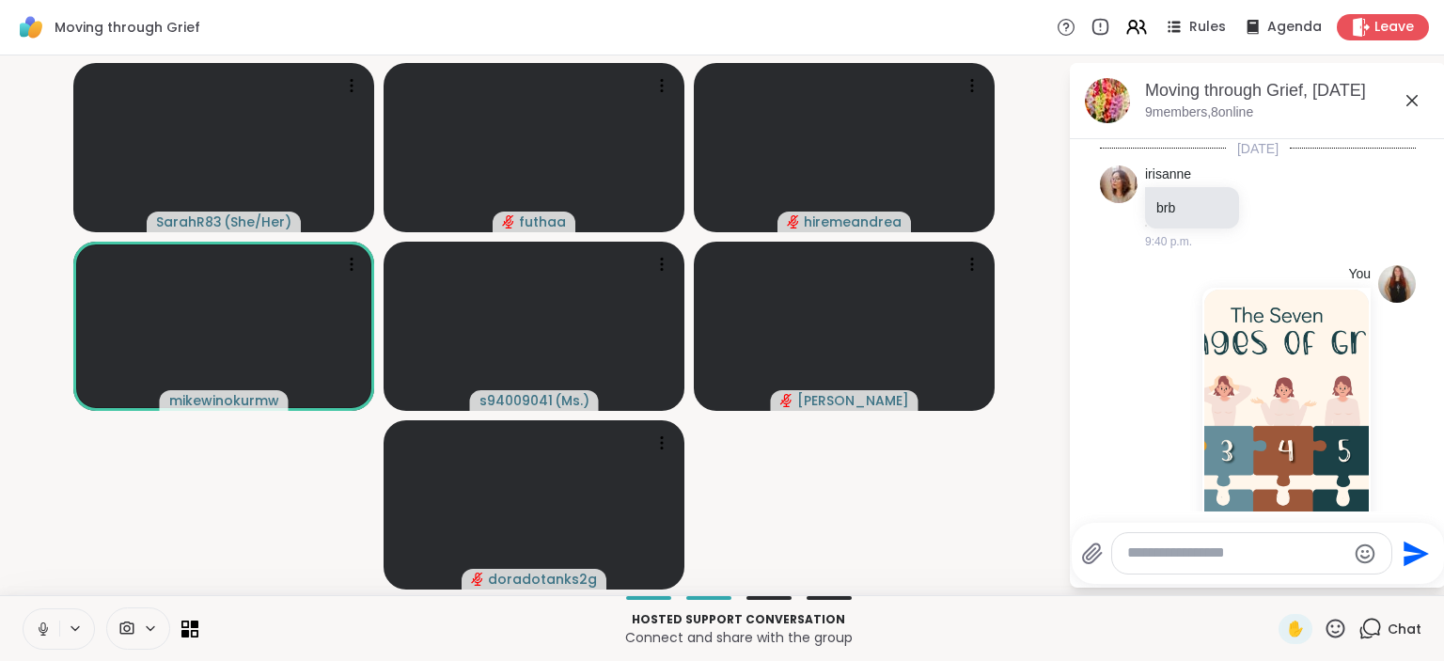
scroll to position [101, 0]
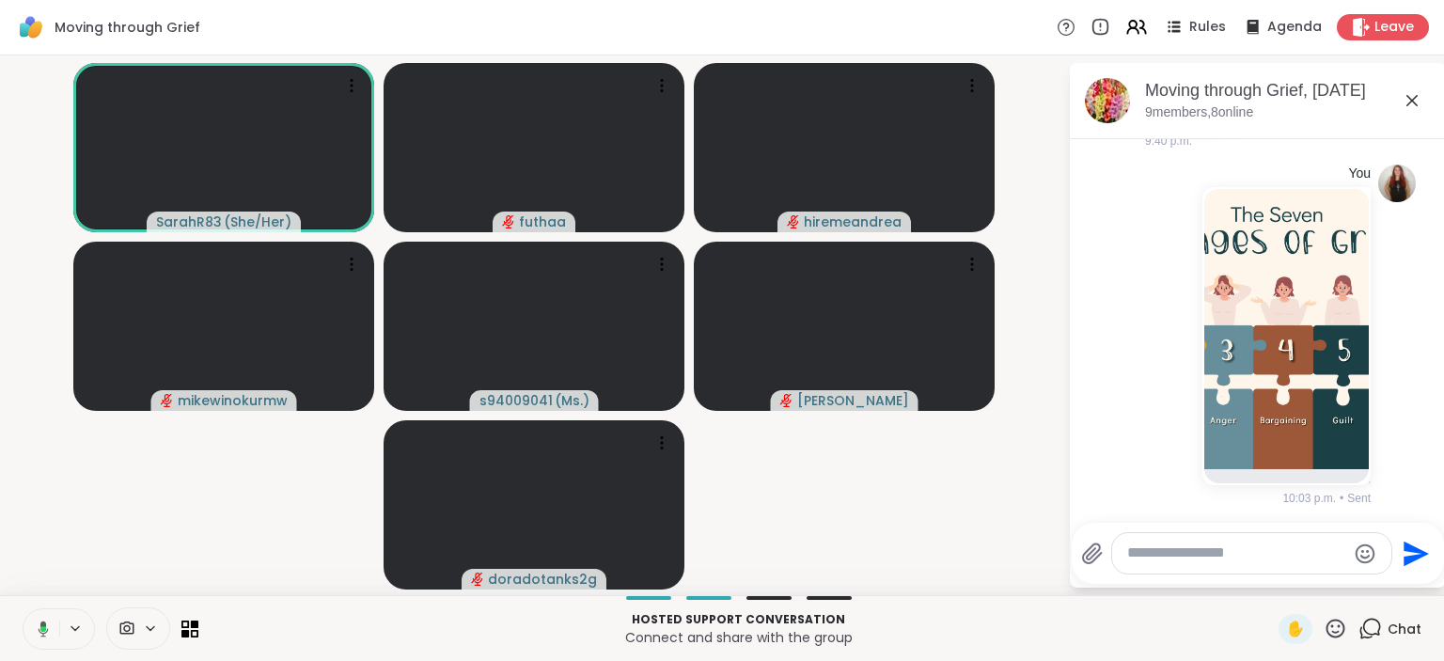
click at [49, 632] on button at bounding box center [40, 628] width 39 height 39
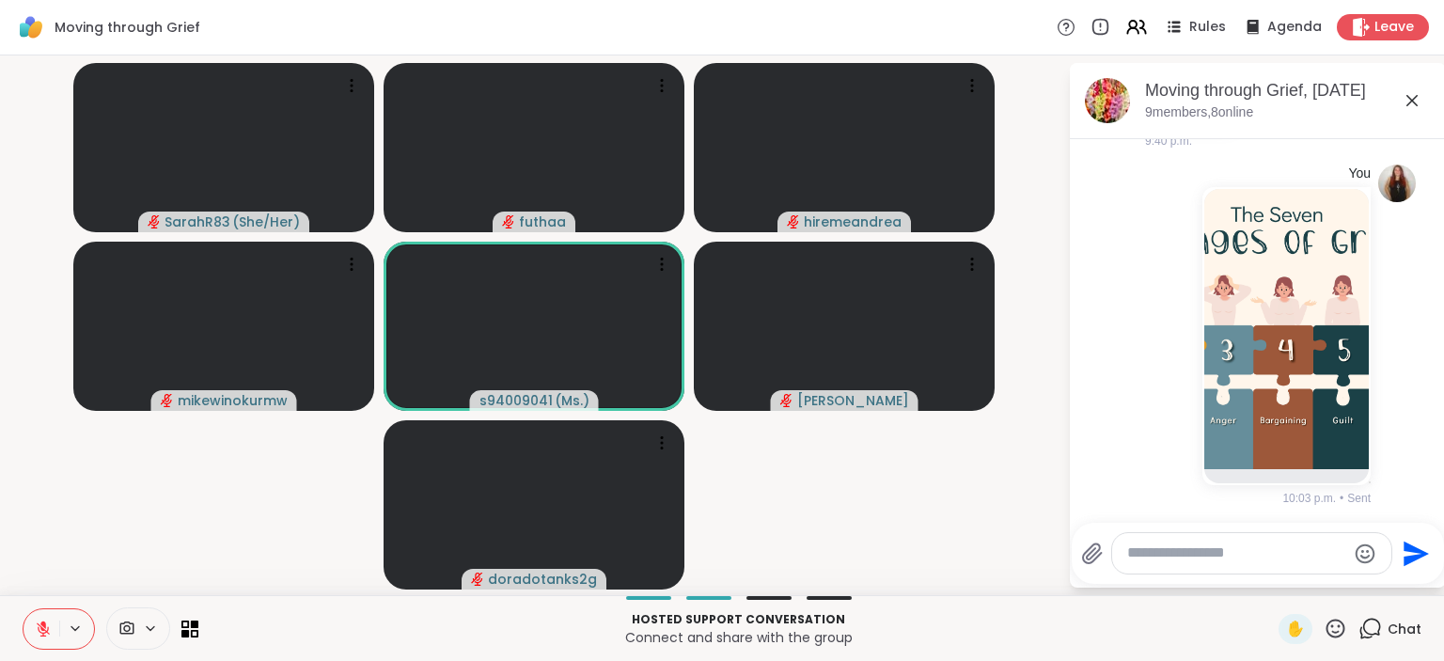
click at [47, 633] on icon at bounding box center [43, 628] width 13 height 13
click at [43, 642] on button at bounding box center [42, 628] width 36 height 39
click at [39, 622] on icon at bounding box center [43, 628] width 17 height 17
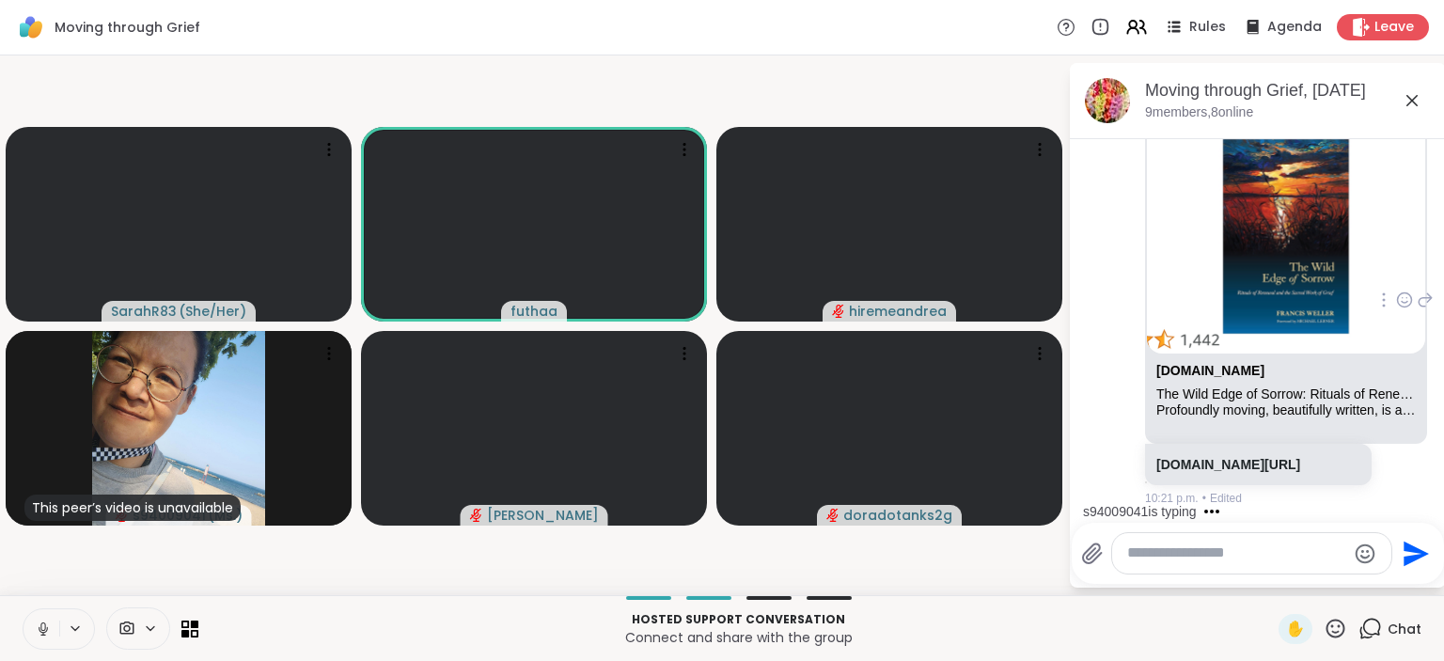
scroll to position [664, 0]
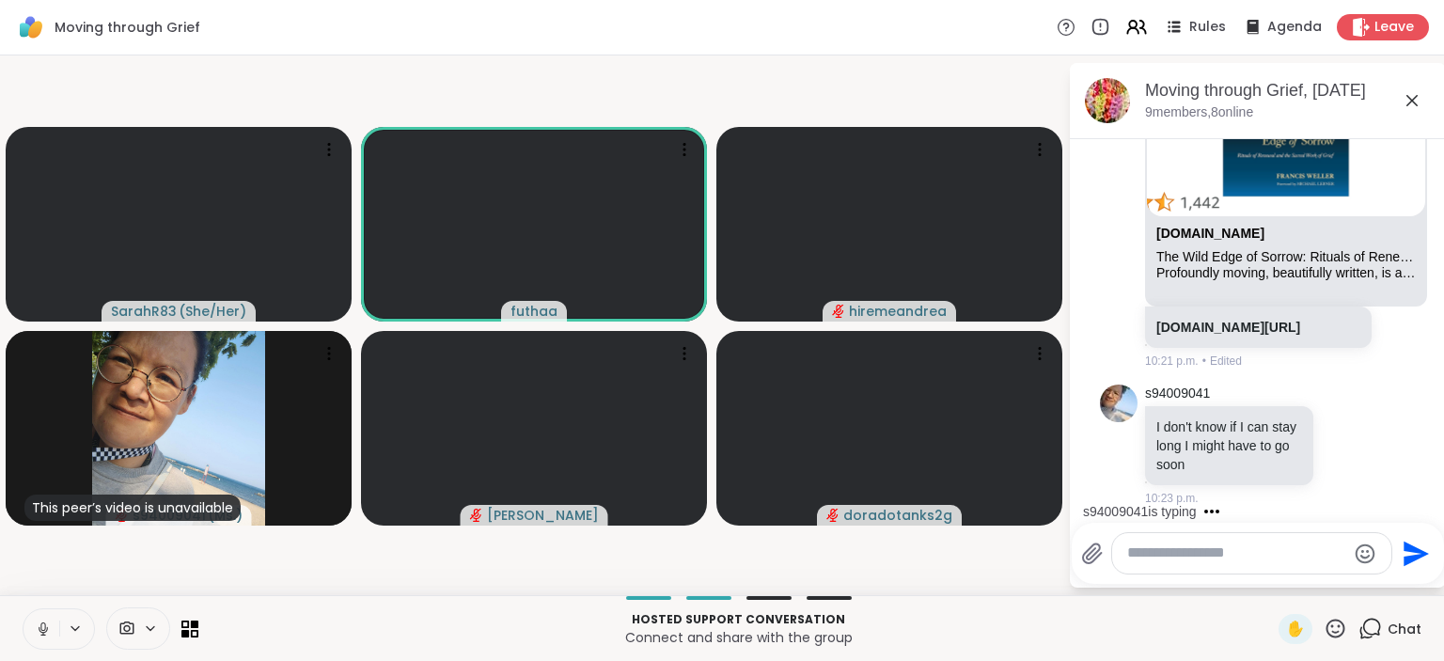
click at [1193, 556] on textarea "Type your message" at bounding box center [1236, 553] width 219 height 20
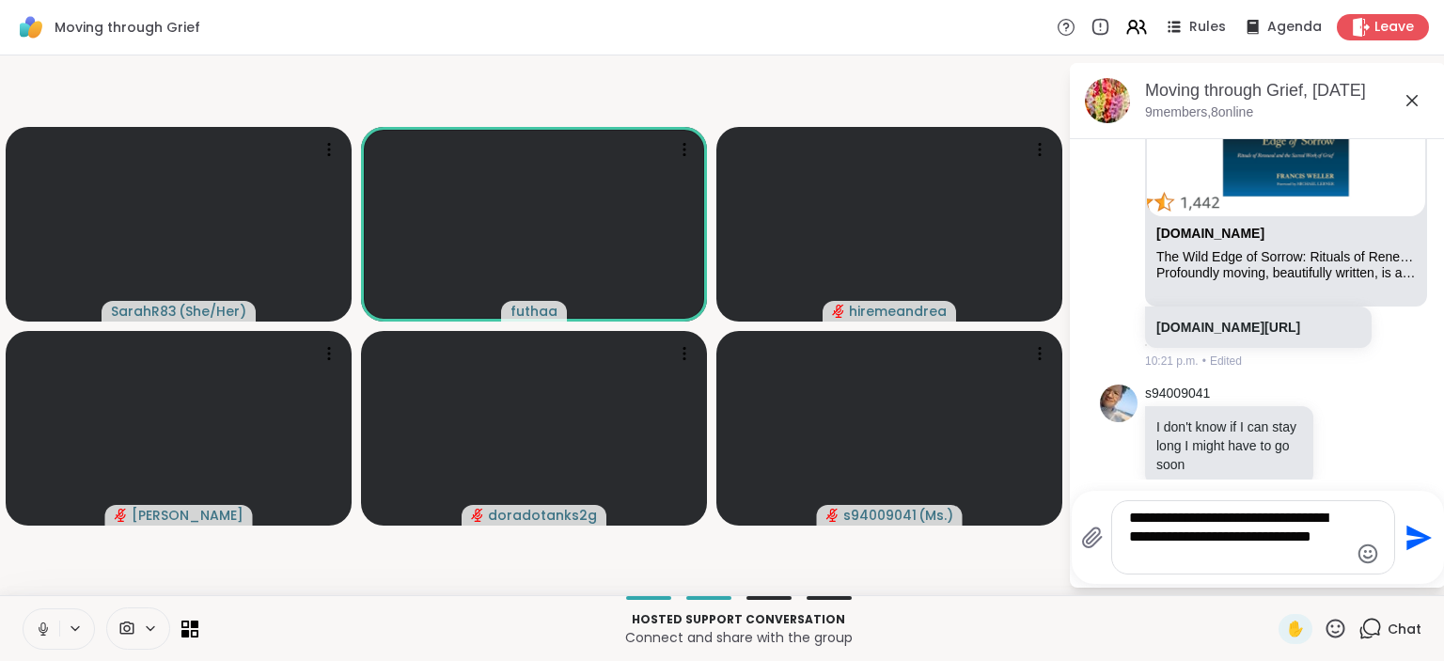
type textarea "**********"
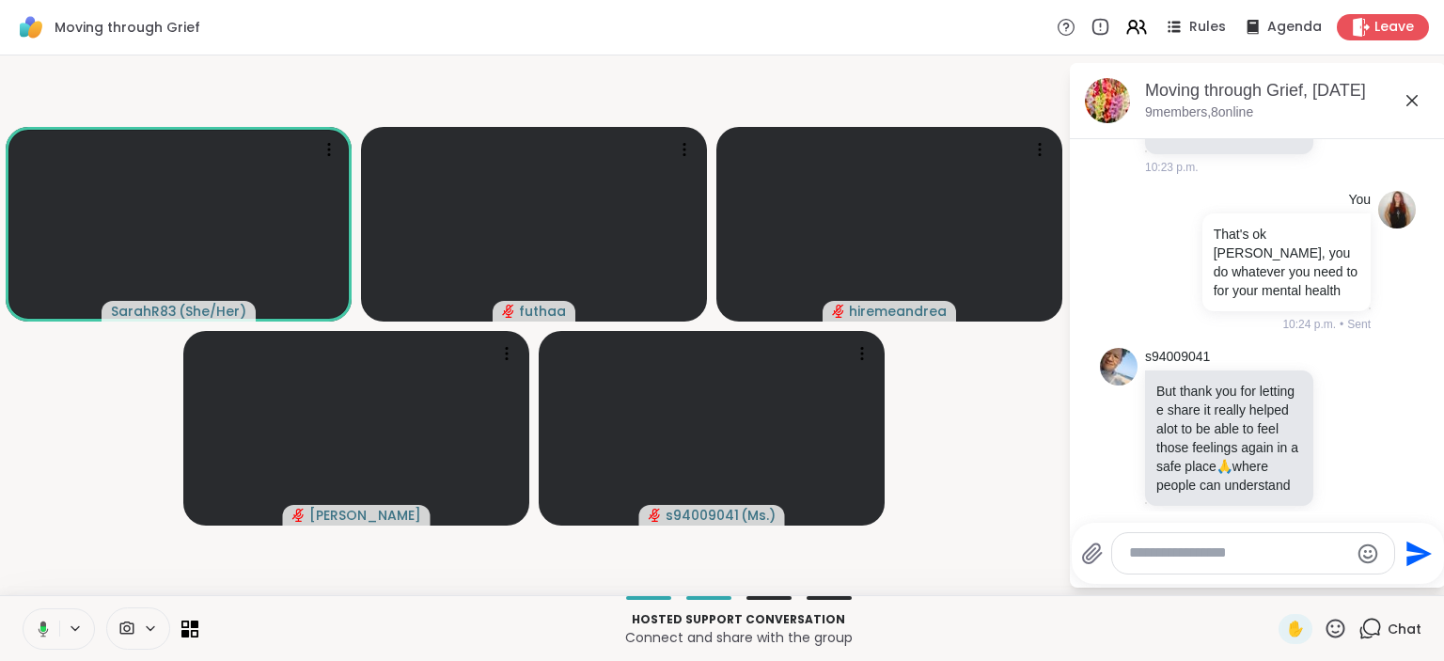
scroll to position [1151, 0]
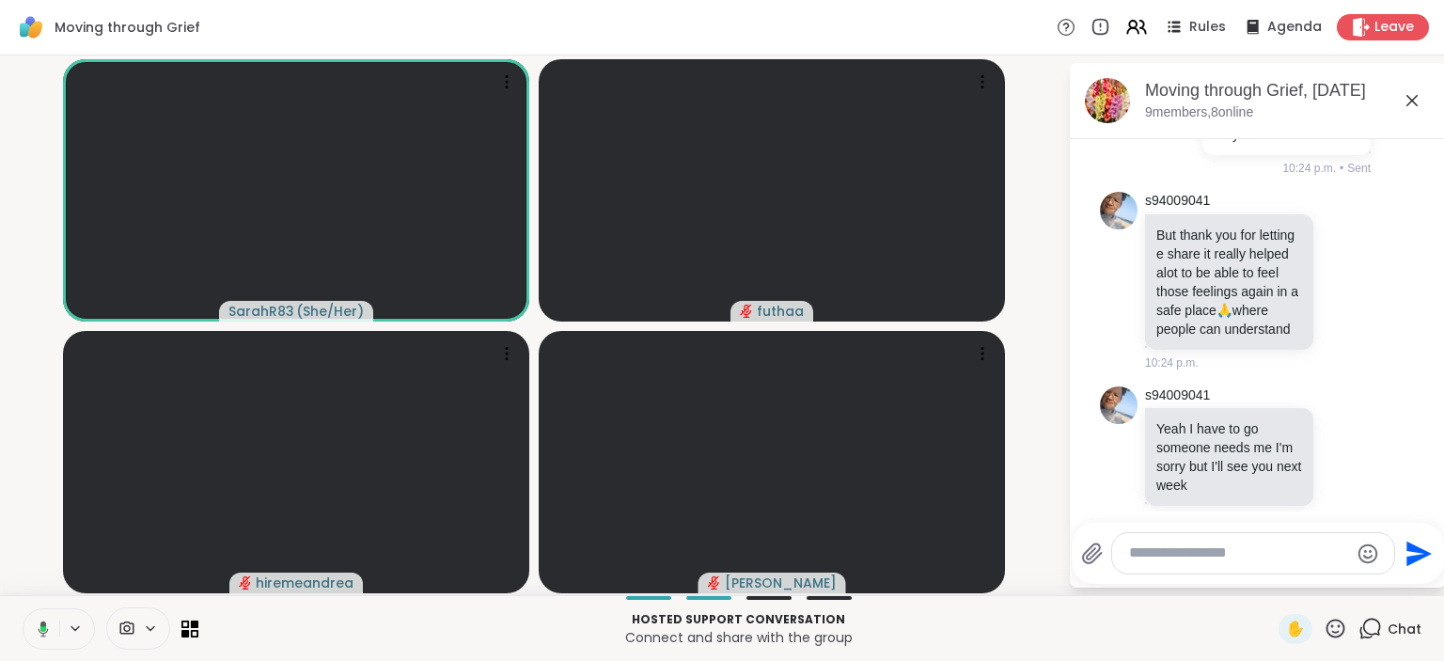
click at [1165, 549] on textarea "Type your message" at bounding box center [1238, 553] width 219 height 20
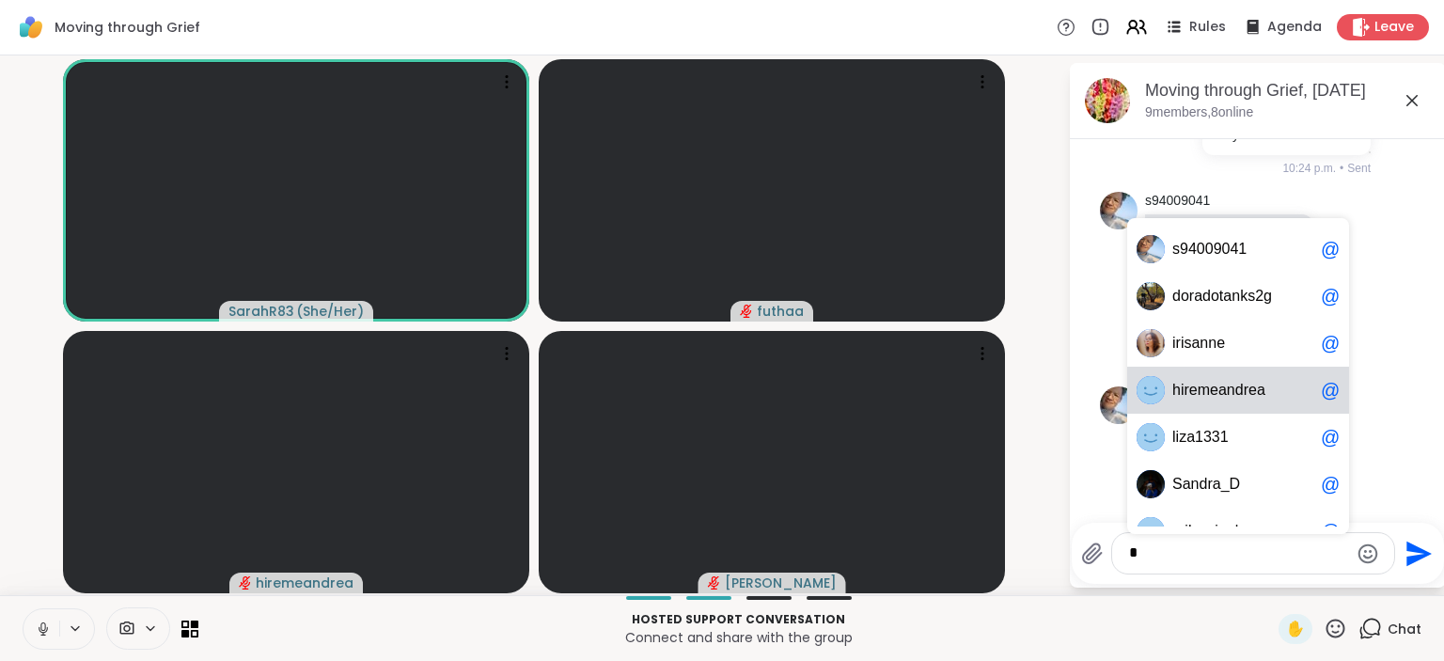
click at [1206, 384] on span "m" at bounding box center [1204, 390] width 12 height 19
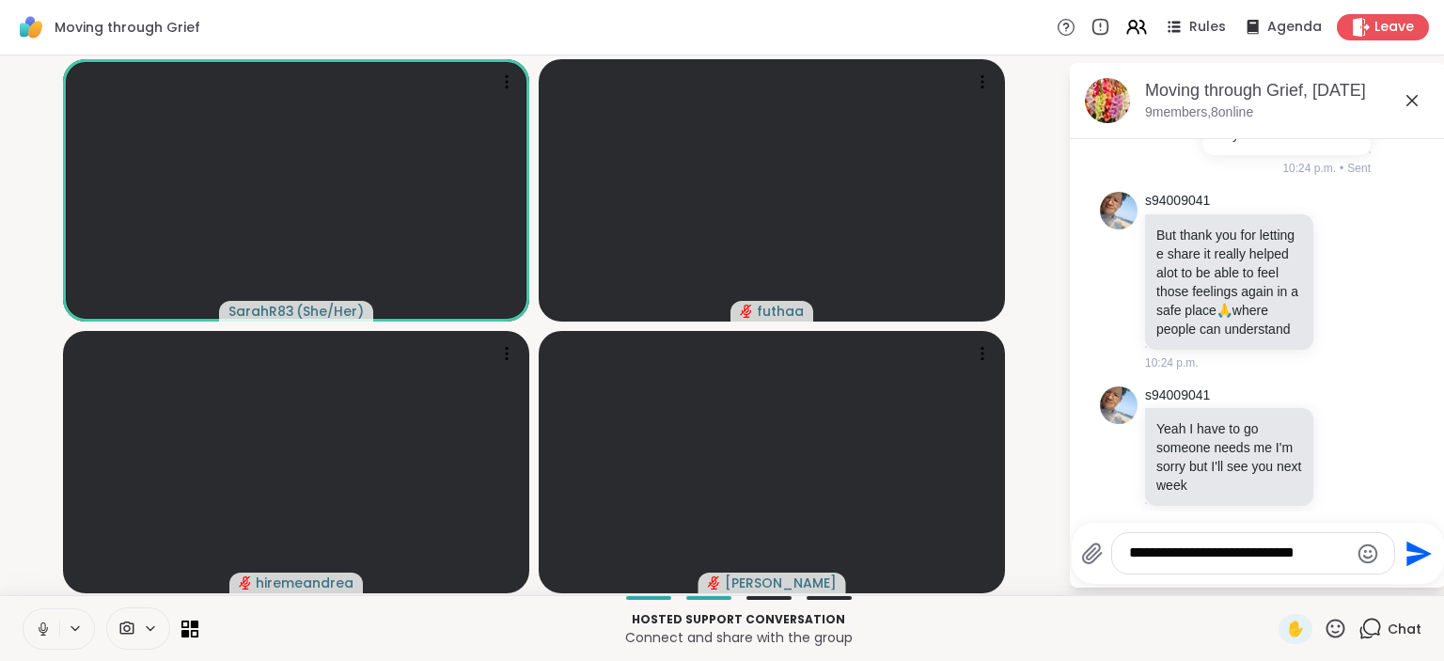
type textarea "**********"
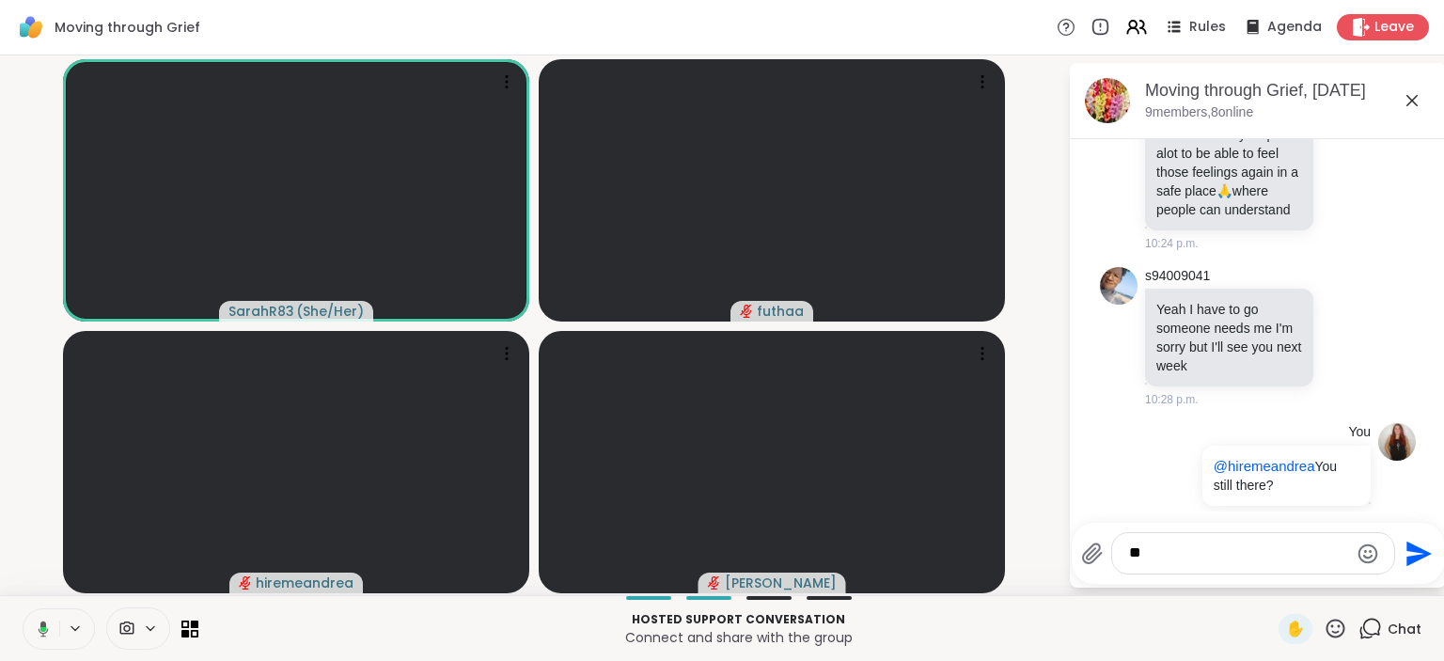
type textarea "*"
click at [1378, 24] on span "Leave" at bounding box center [1394, 28] width 41 height 20
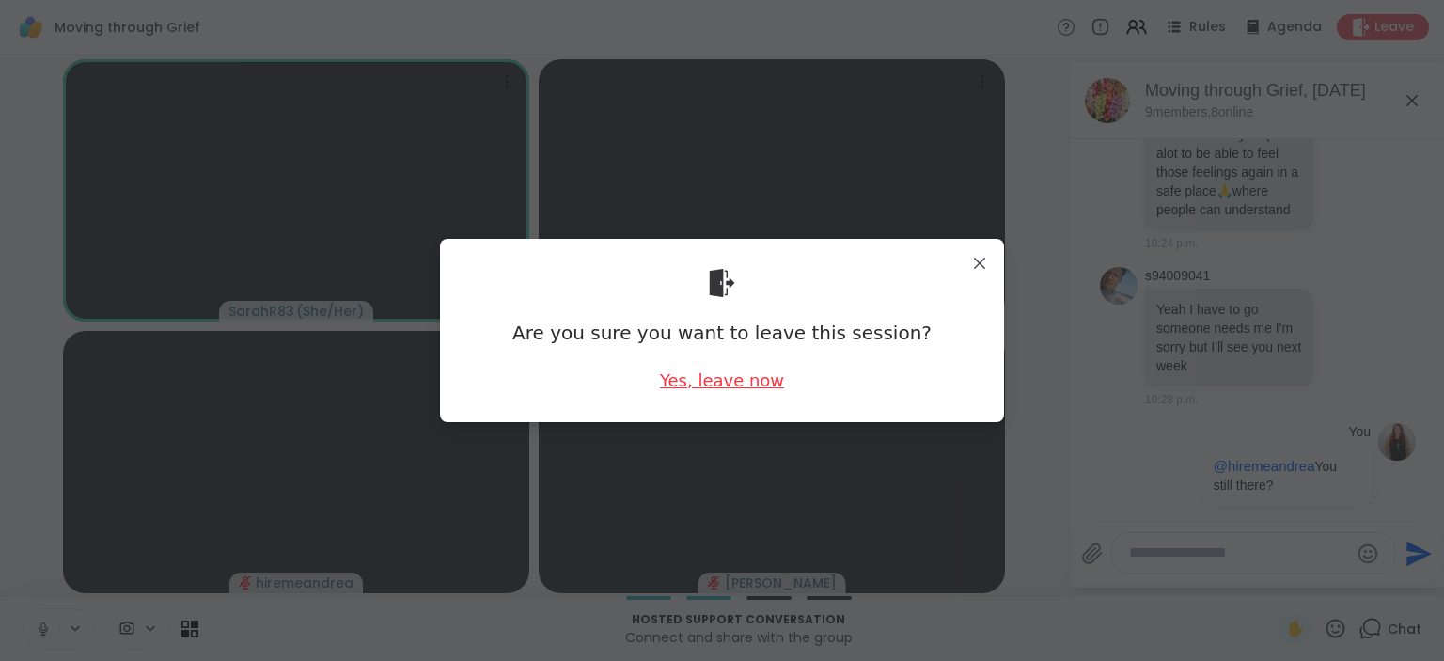
click at [724, 381] on div "Yes, leave now" at bounding box center [722, 380] width 124 height 24
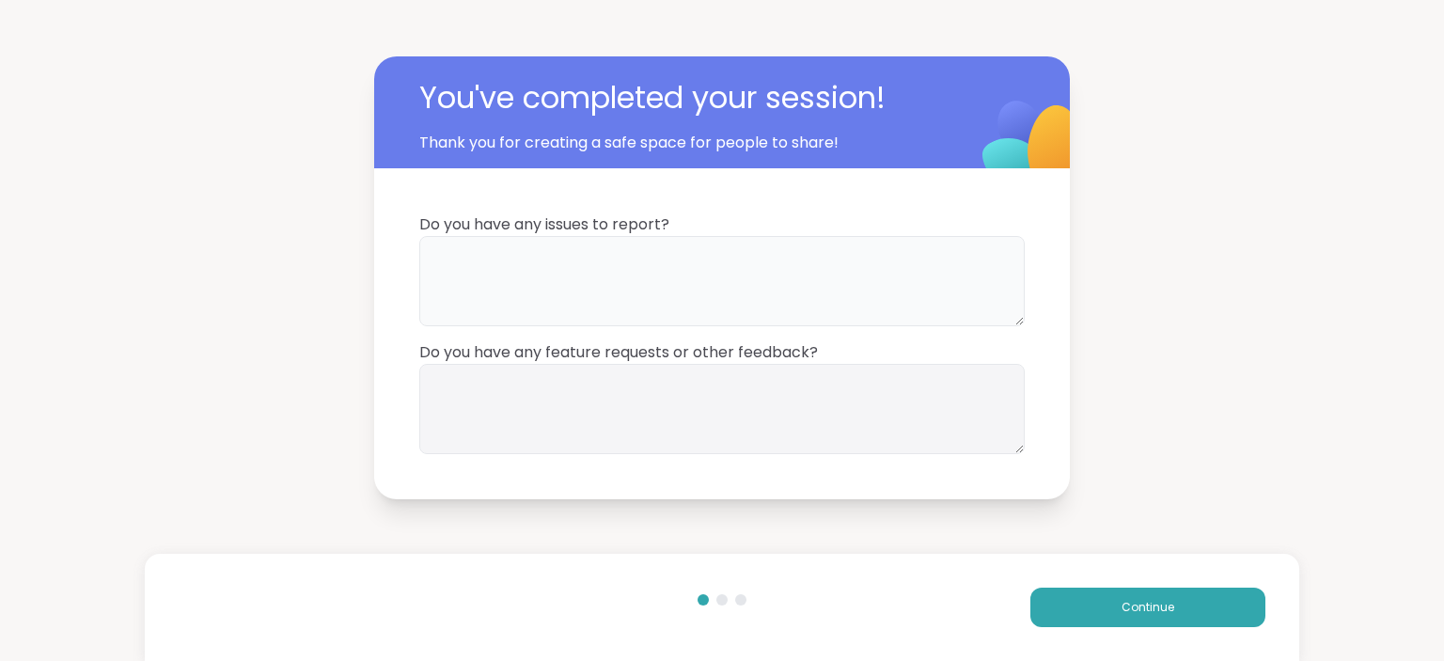
click at [844, 272] on textarea at bounding box center [721, 281] width 605 height 90
click at [1178, 611] on button "Continue" at bounding box center [1147, 607] width 235 height 39
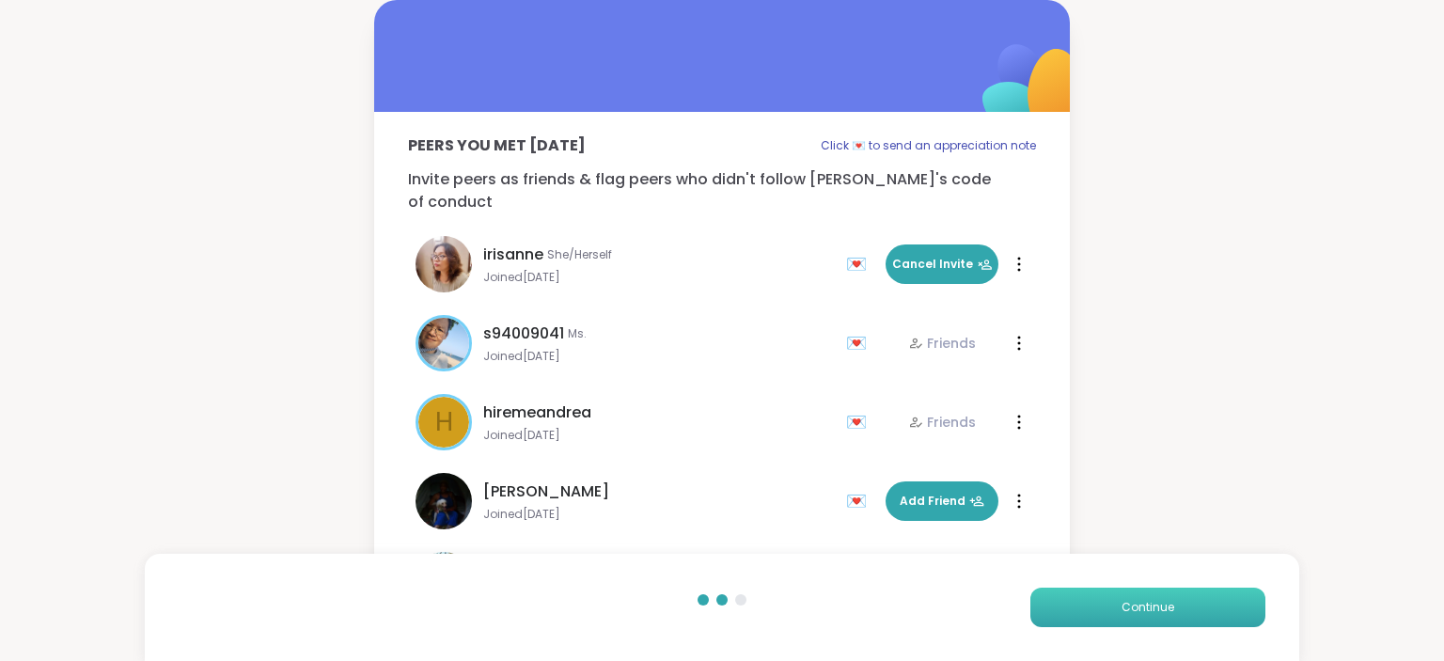
click at [1178, 611] on button "Continue" at bounding box center [1147, 607] width 235 height 39
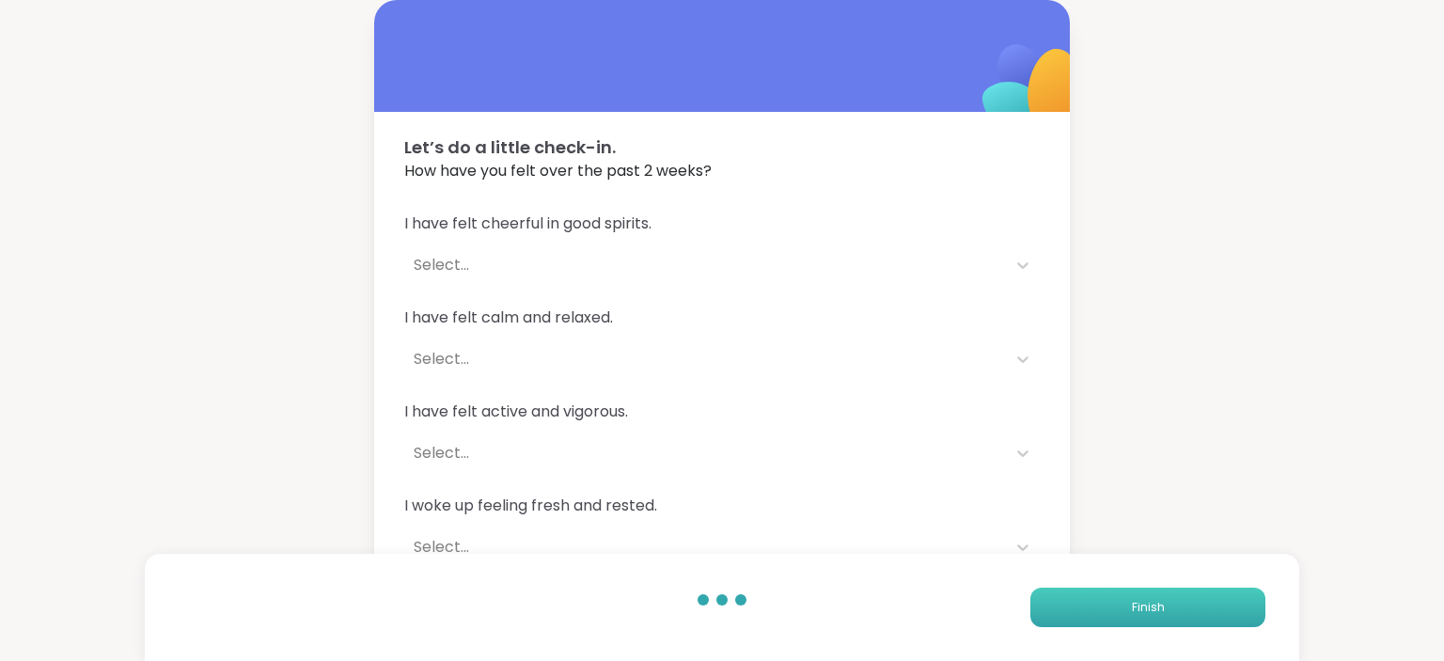
click at [1178, 611] on button "Finish" at bounding box center [1147, 607] width 235 height 39
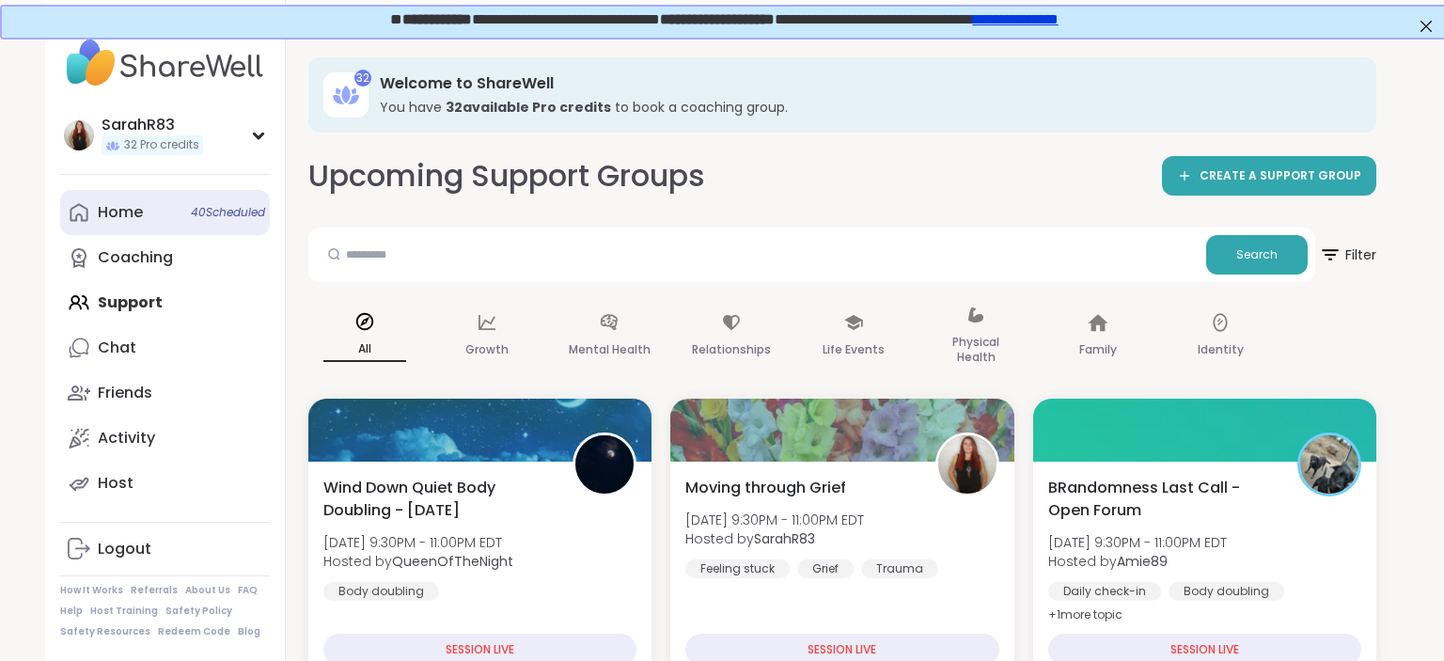
click at [149, 206] on link "Home 40 Scheduled" at bounding box center [165, 212] width 210 height 45
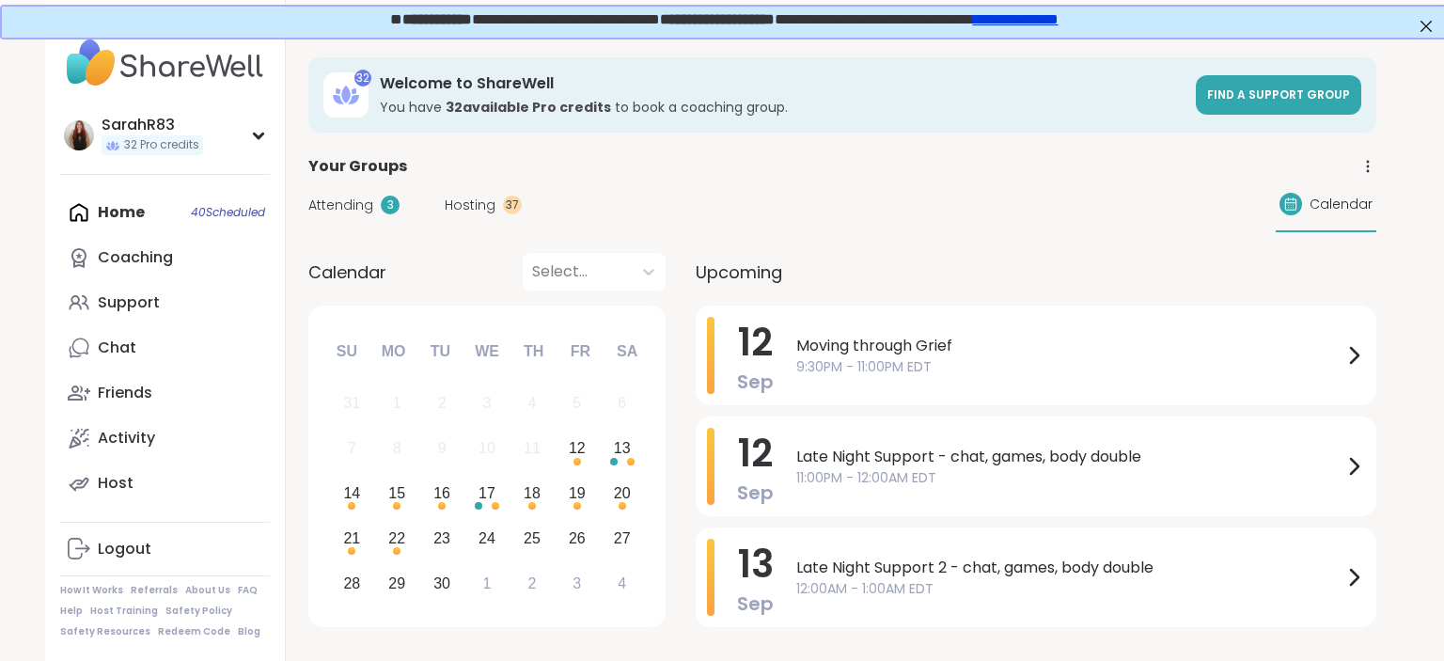
click at [494, 205] on div "Hosting 37" at bounding box center [483, 206] width 77 height 20
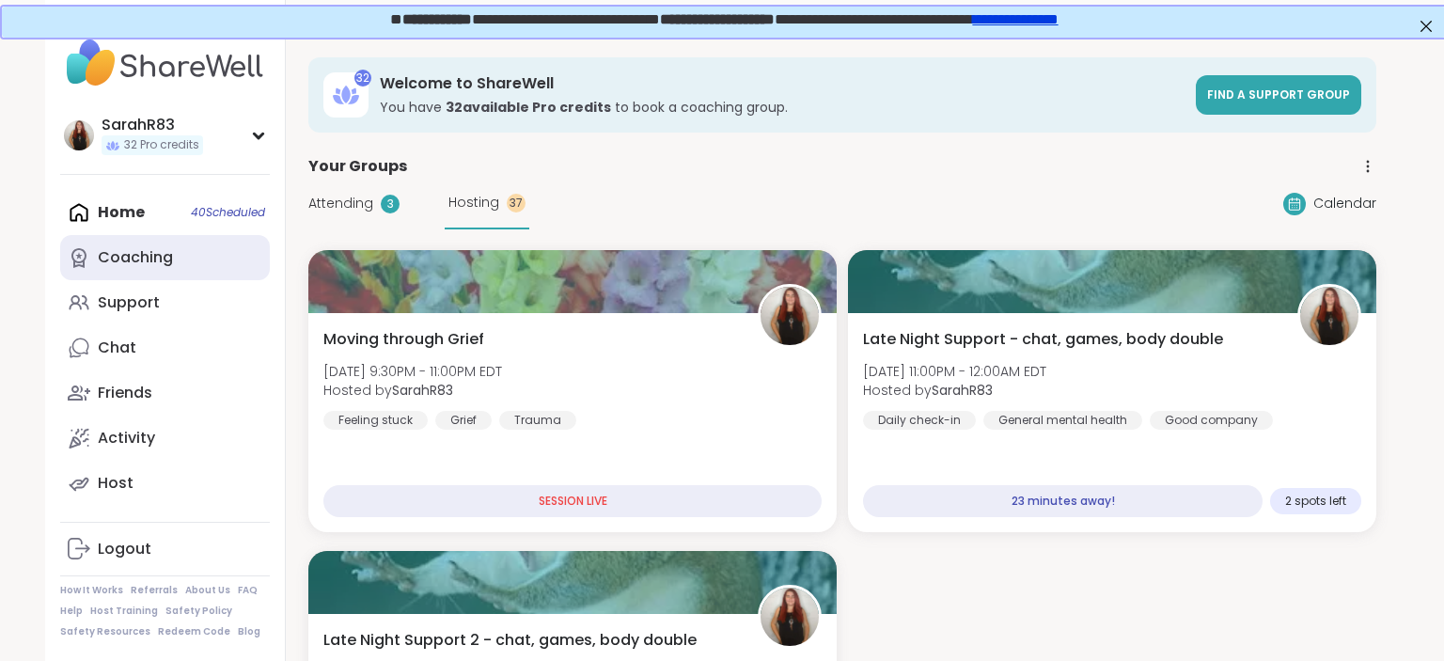
click at [129, 267] on div "Coaching" at bounding box center [135, 257] width 75 height 21
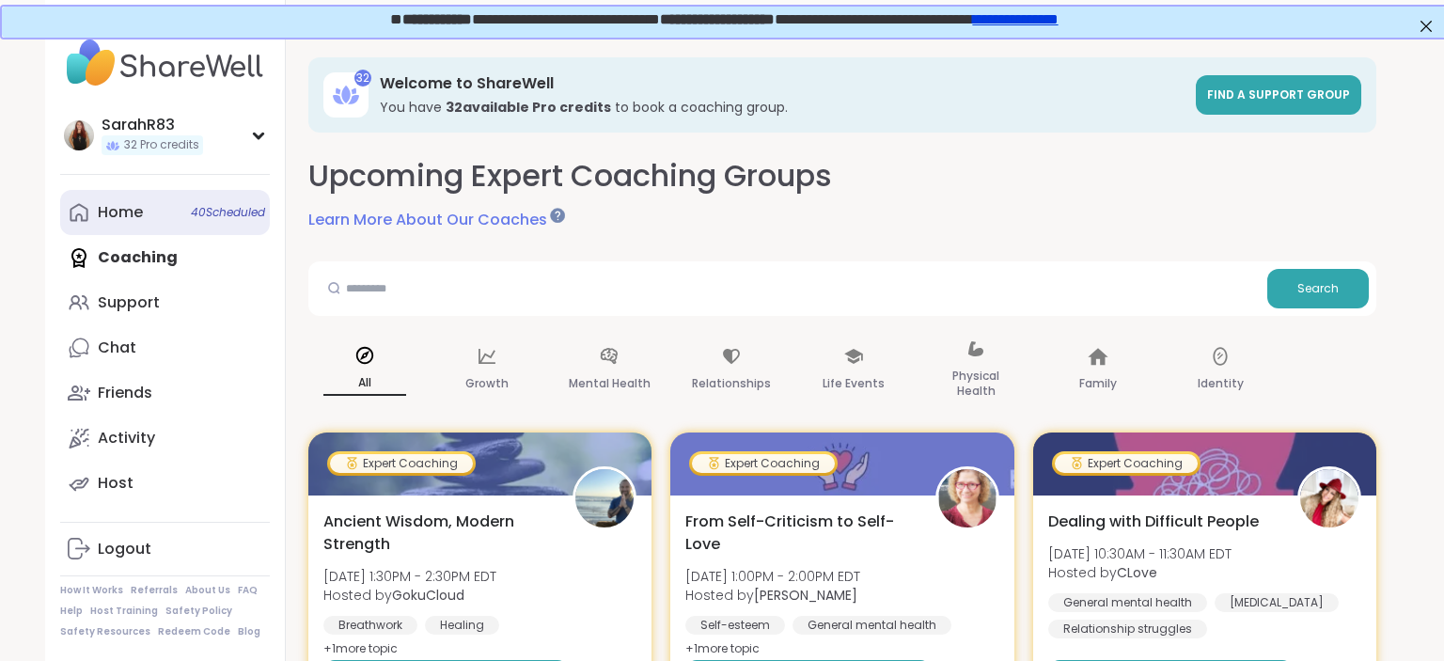
click at [143, 222] on link "Home 40 Scheduled" at bounding box center [165, 212] width 210 height 45
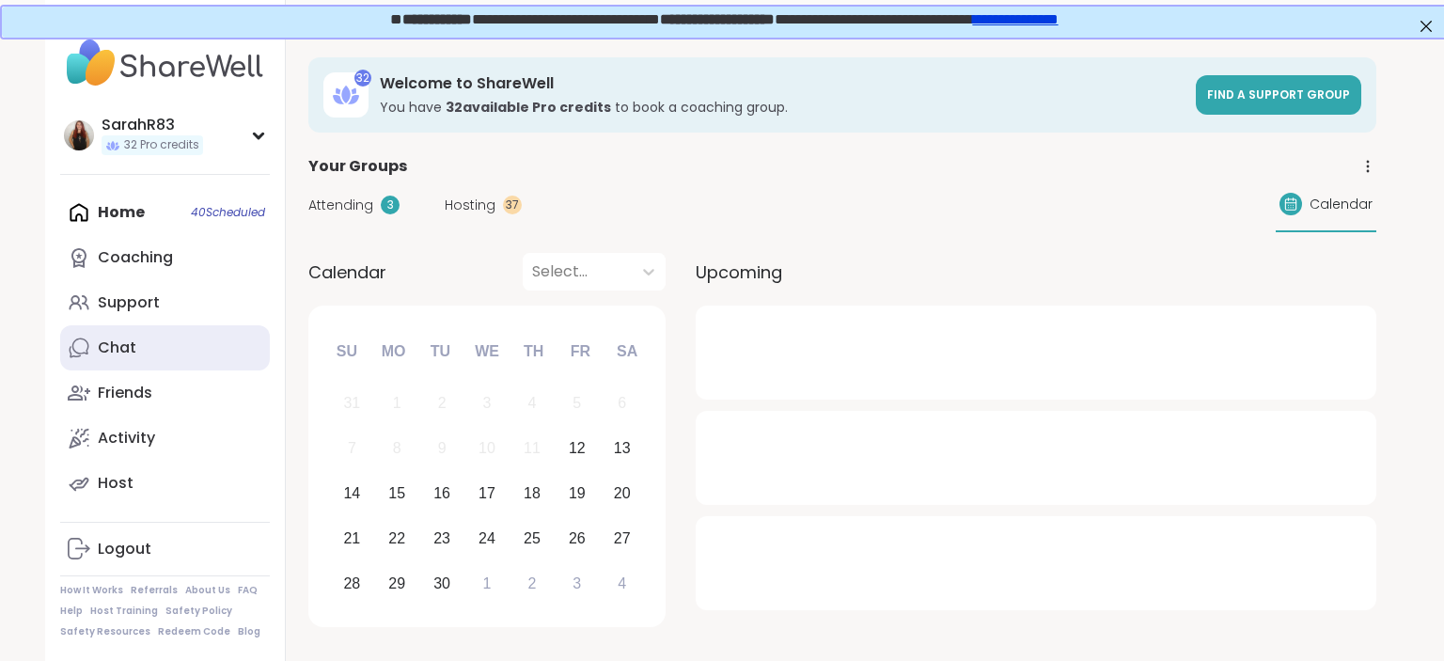
click at [149, 345] on link "Chat" at bounding box center [165, 347] width 210 height 45
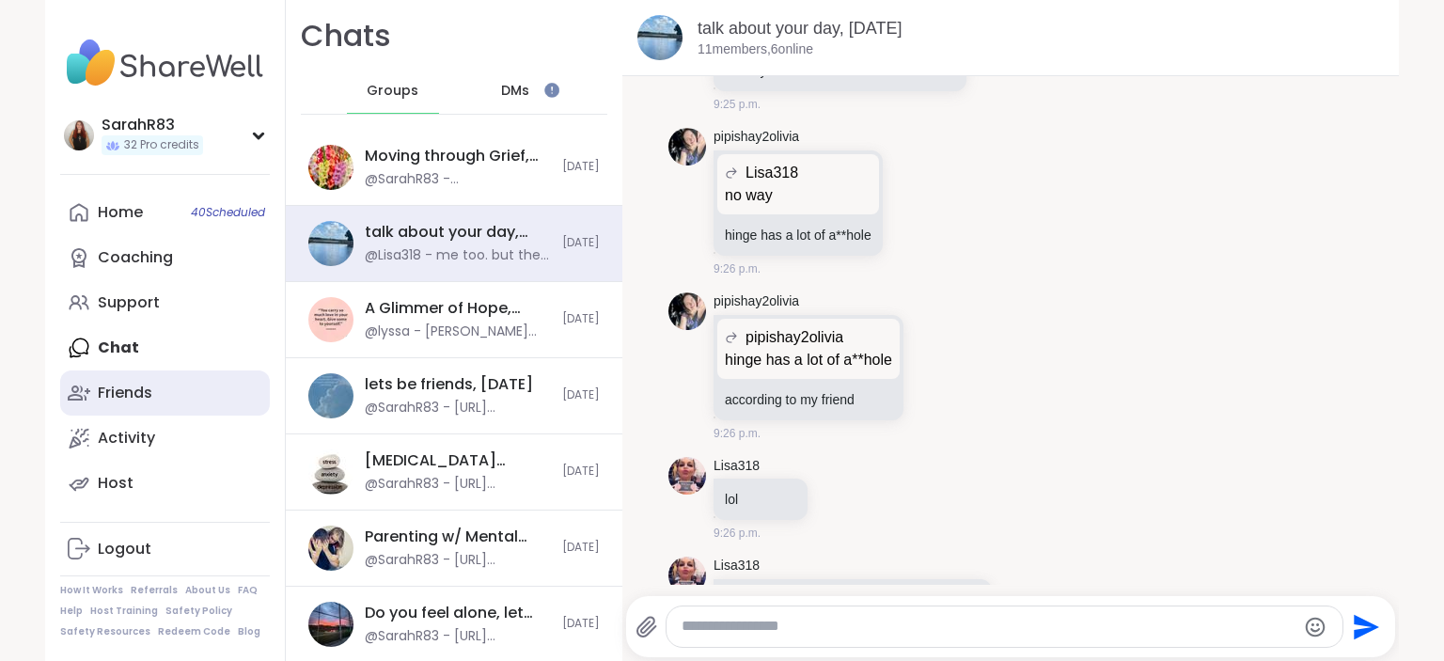
click at [149, 395] on div "Friends" at bounding box center [125, 393] width 55 height 21
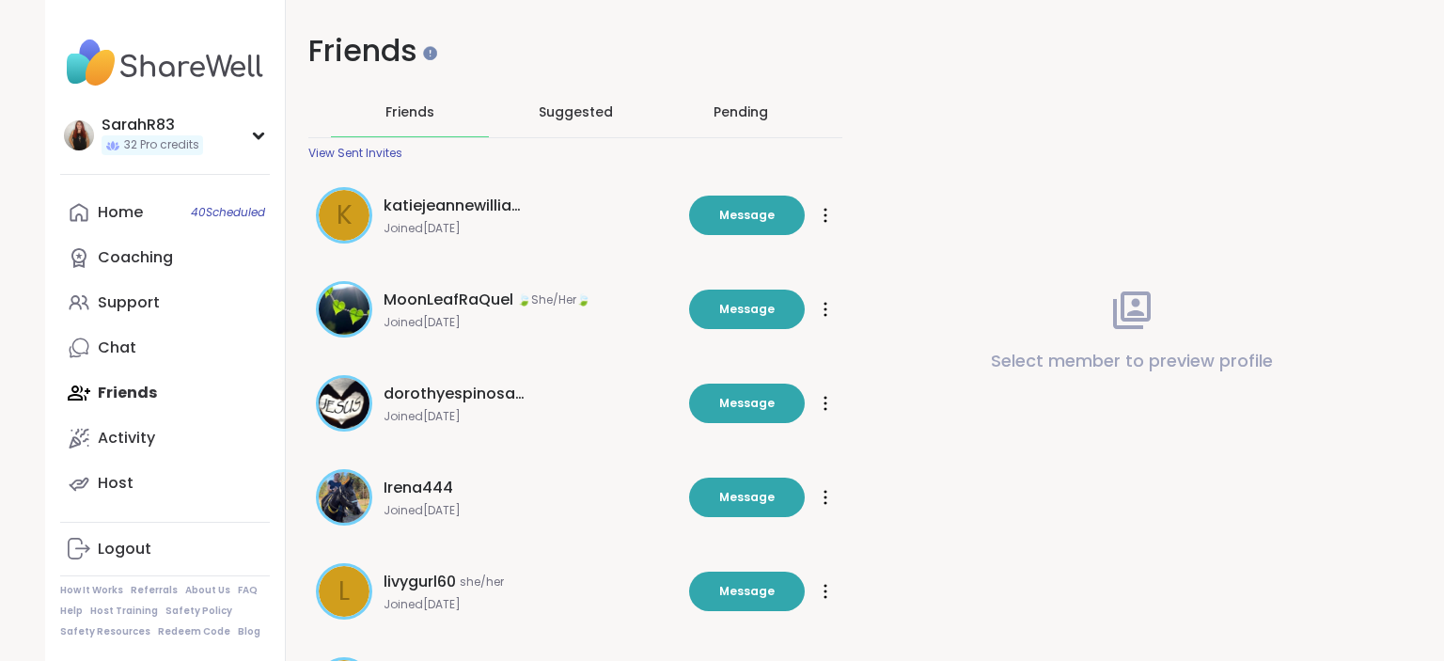
click at [744, 120] on div "Pending" at bounding box center [740, 111] width 55 height 19
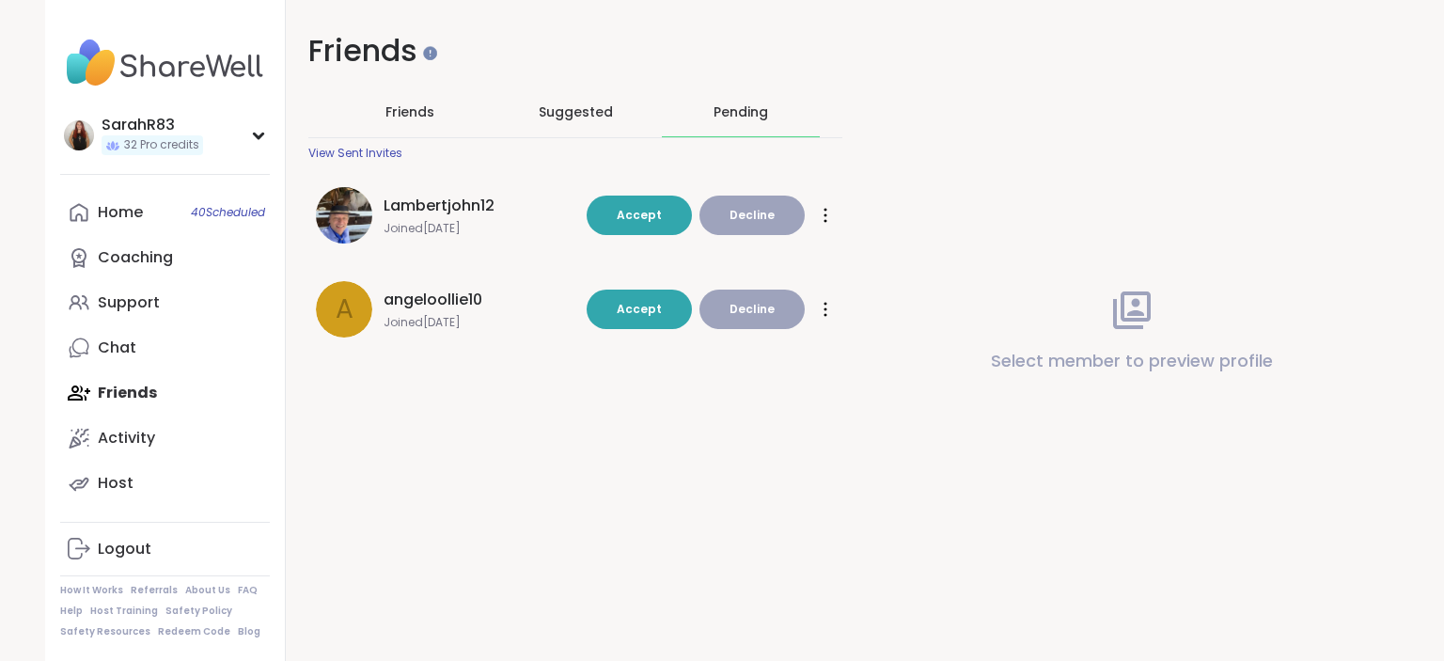
click at [819, 221] on div at bounding box center [825, 215] width 19 height 30
click at [750, 269] on span "Flag" at bounding box center [762, 263] width 132 height 42
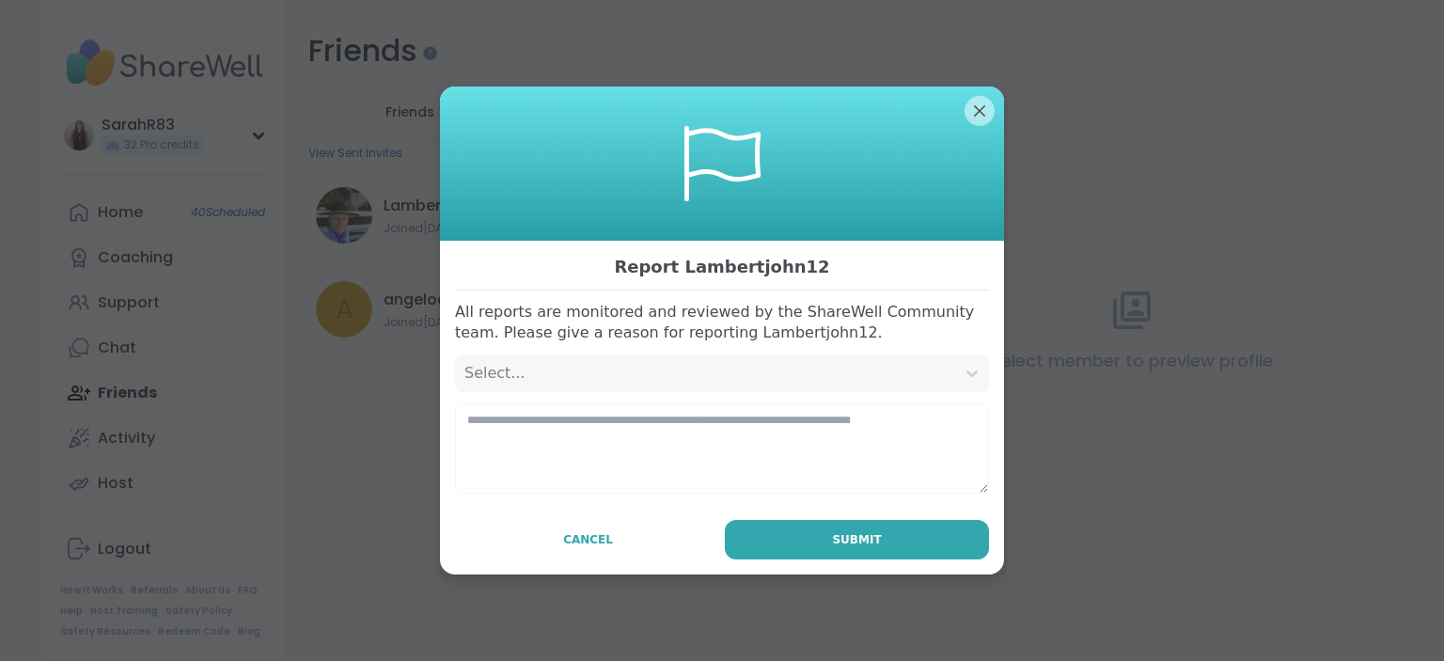
click at [657, 370] on div "Select..." at bounding box center [704, 373] width 481 height 23
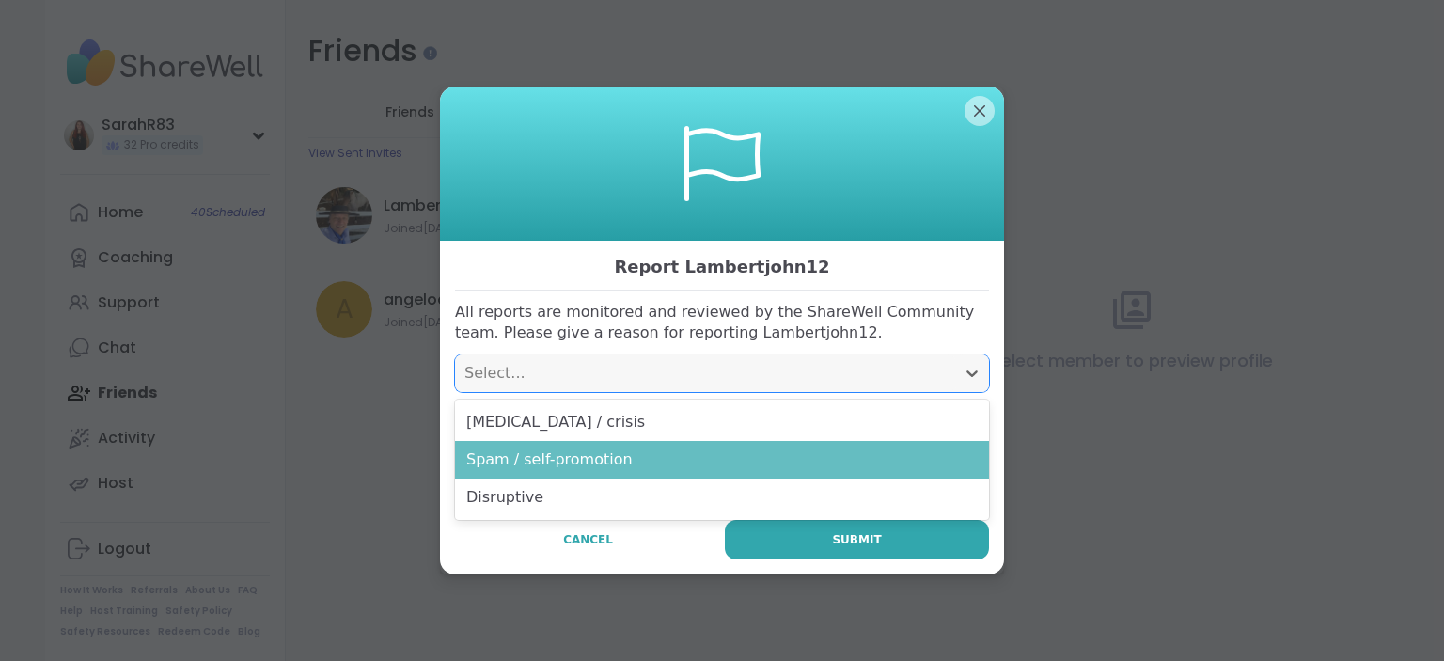
click at [615, 465] on div "Spam / self-promotion" at bounding box center [722, 460] width 534 height 38
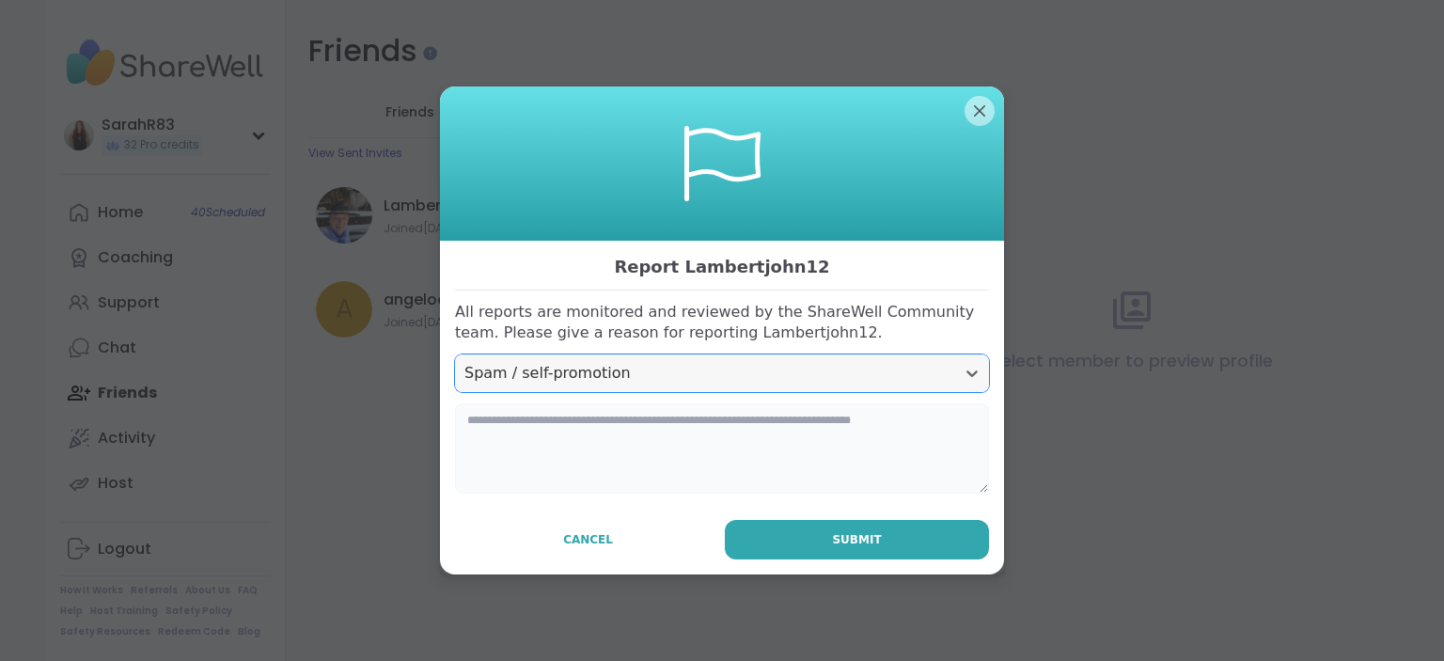
click at [593, 464] on textarea at bounding box center [722, 448] width 534 height 90
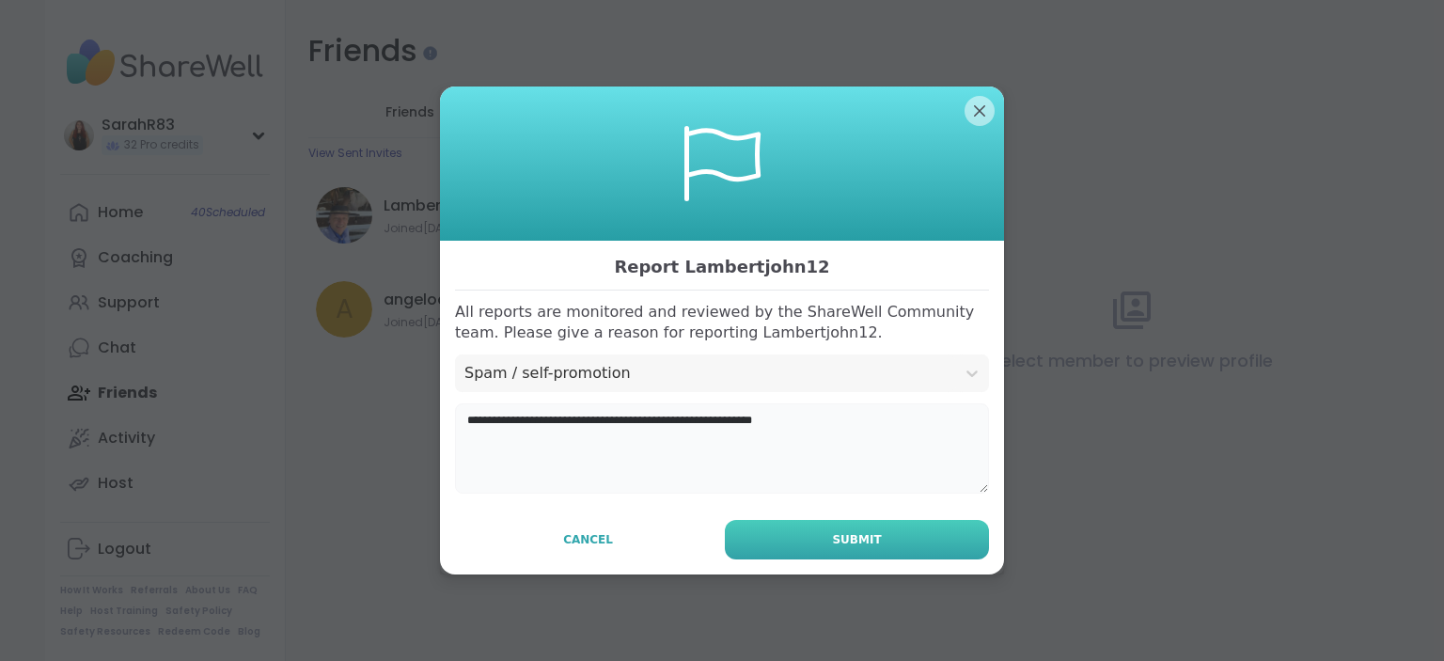
type textarea "**********"
click at [823, 535] on button "Submit" at bounding box center [857, 539] width 264 height 39
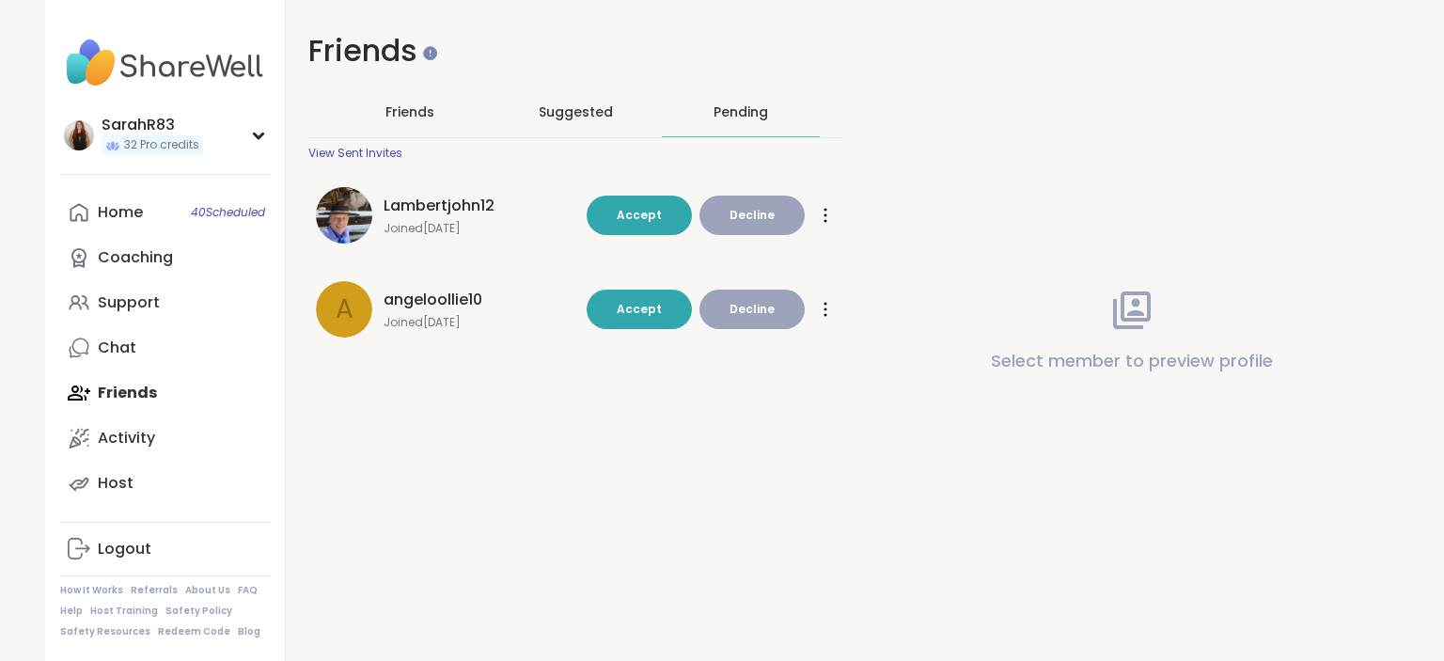
click at [829, 228] on div at bounding box center [825, 215] width 19 height 30
click at [805, 311] on div "Restrict Member" at bounding box center [762, 305] width 132 height 42
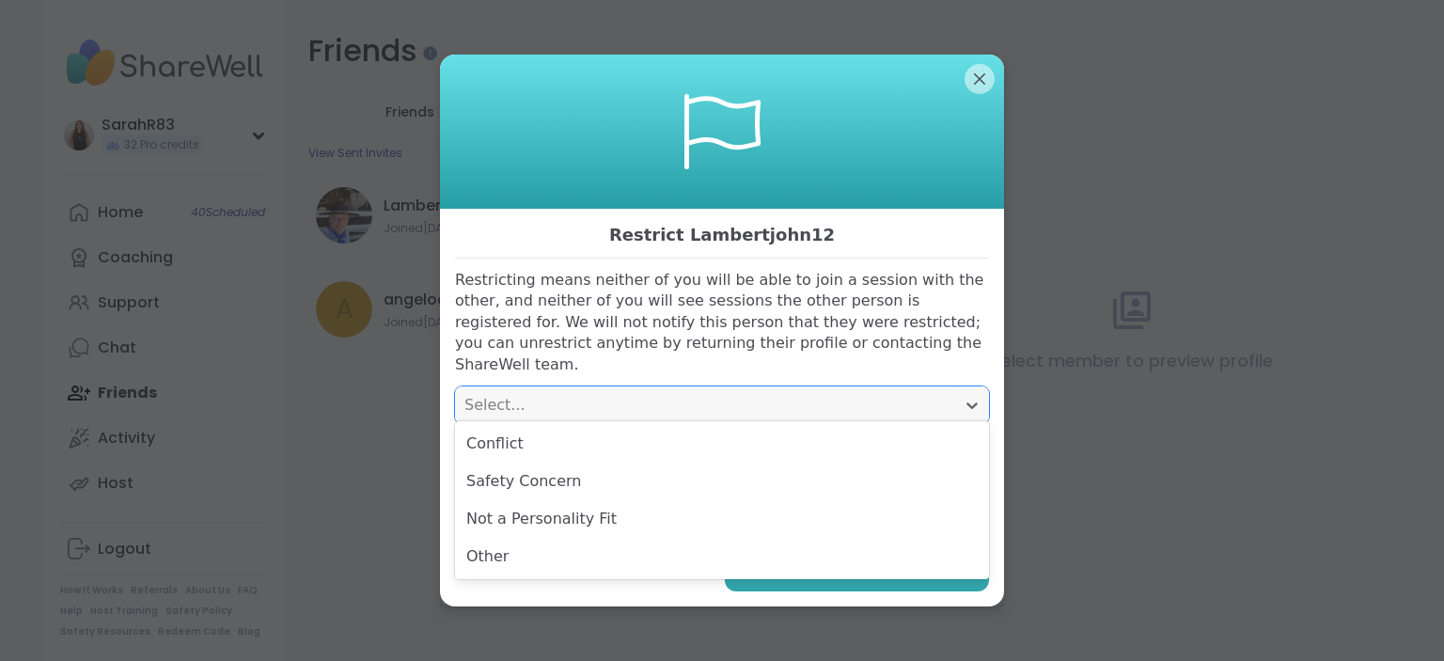
click at [641, 397] on div "Select..." at bounding box center [704, 405] width 481 height 23
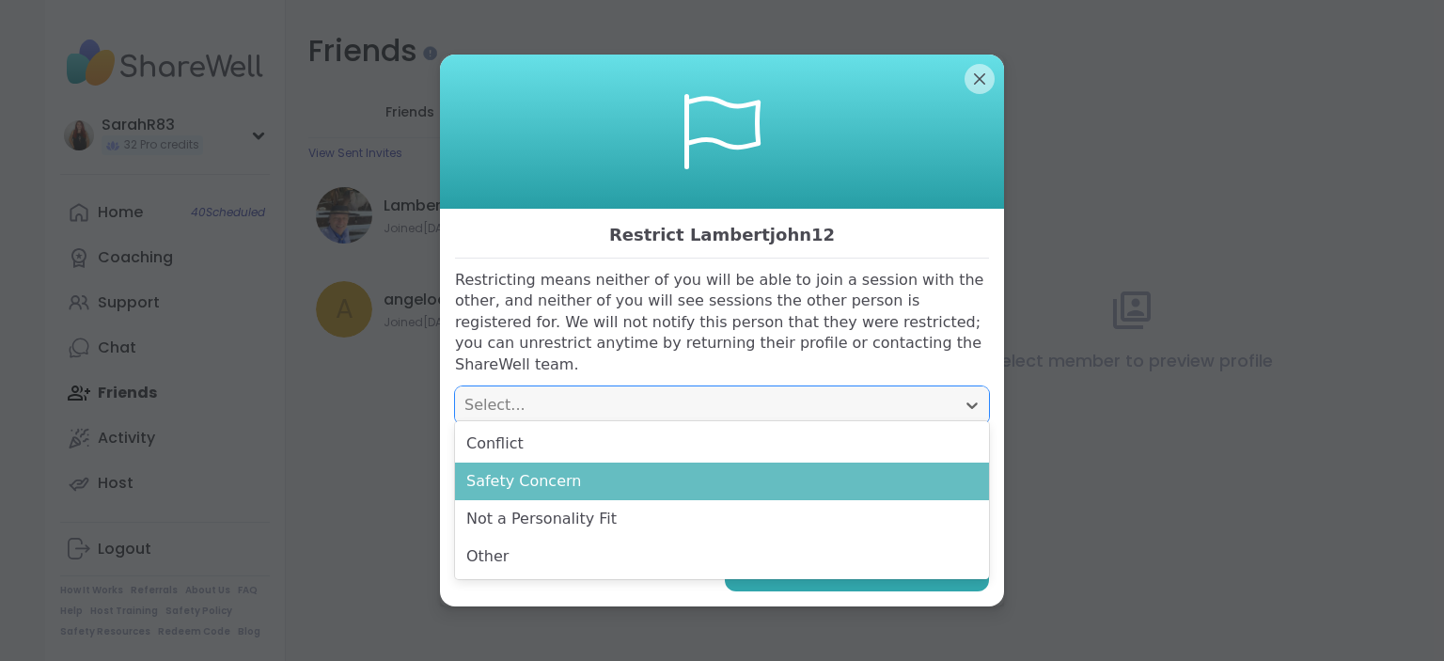
click at [547, 479] on div "Safety Concern" at bounding box center [722, 481] width 534 height 38
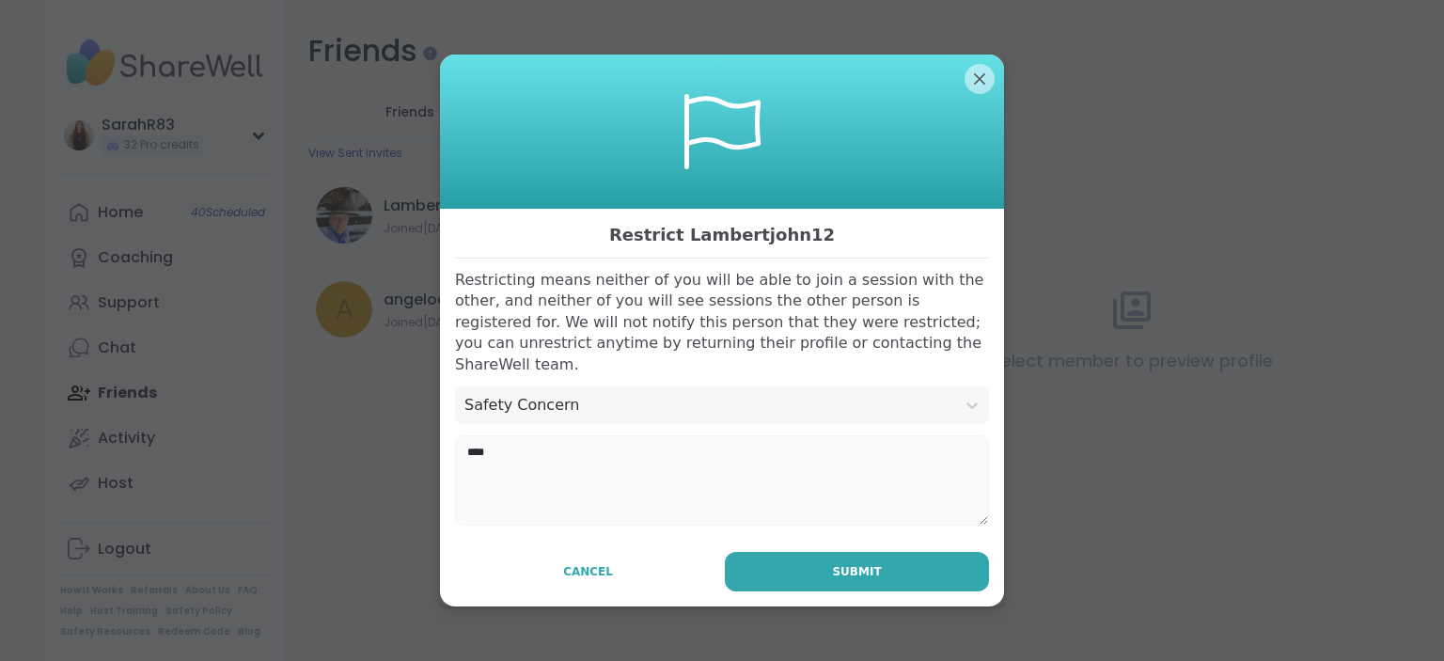
click at [653, 476] on textarea "**" at bounding box center [722, 480] width 534 height 90
type textarea "*"
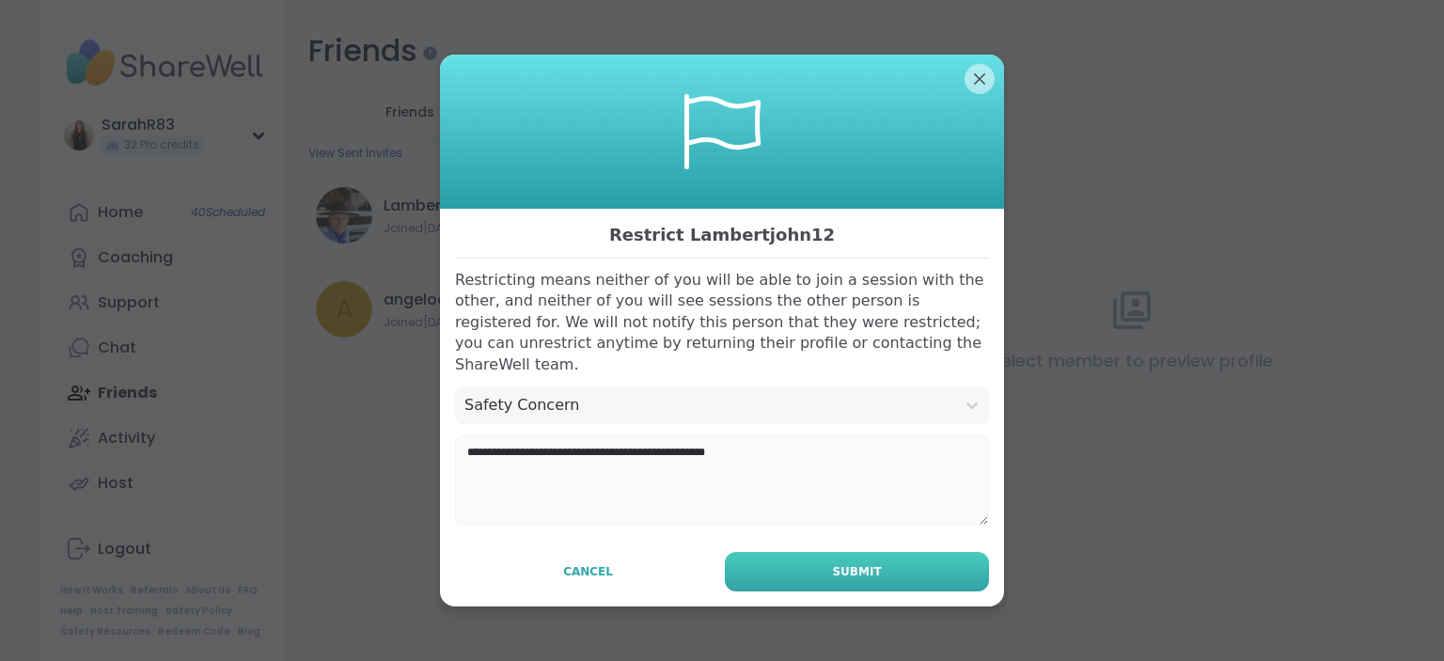
type textarea "**********"
click at [840, 563] on span "Submit" at bounding box center [856, 571] width 49 height 17
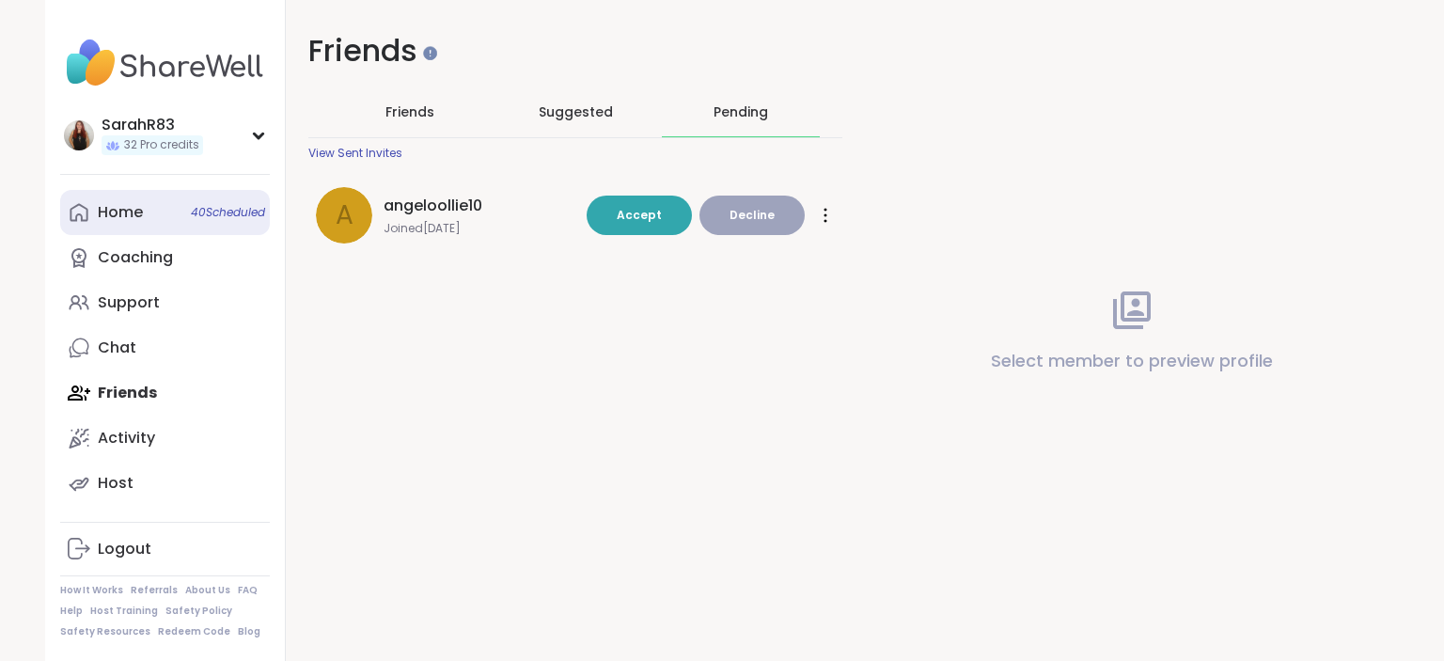
click at [96, 219] on link "Home 40 Scheduled" at bounding box center [165, 212] width 210 height 45
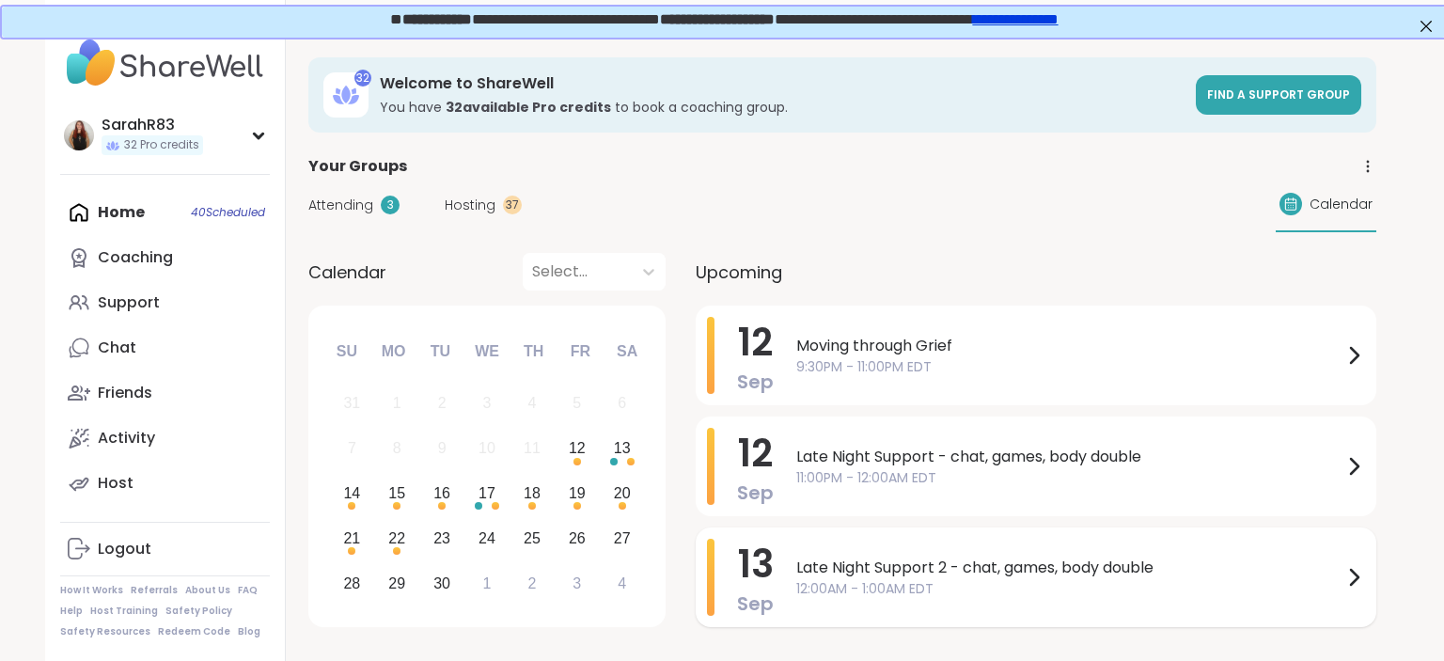
click at [1045, 599] on div "Late Night Support 2 - chat, games, body double 12:00AM - 1:00AM EDT" at bounding box center [1080, 577] width 569 height 77
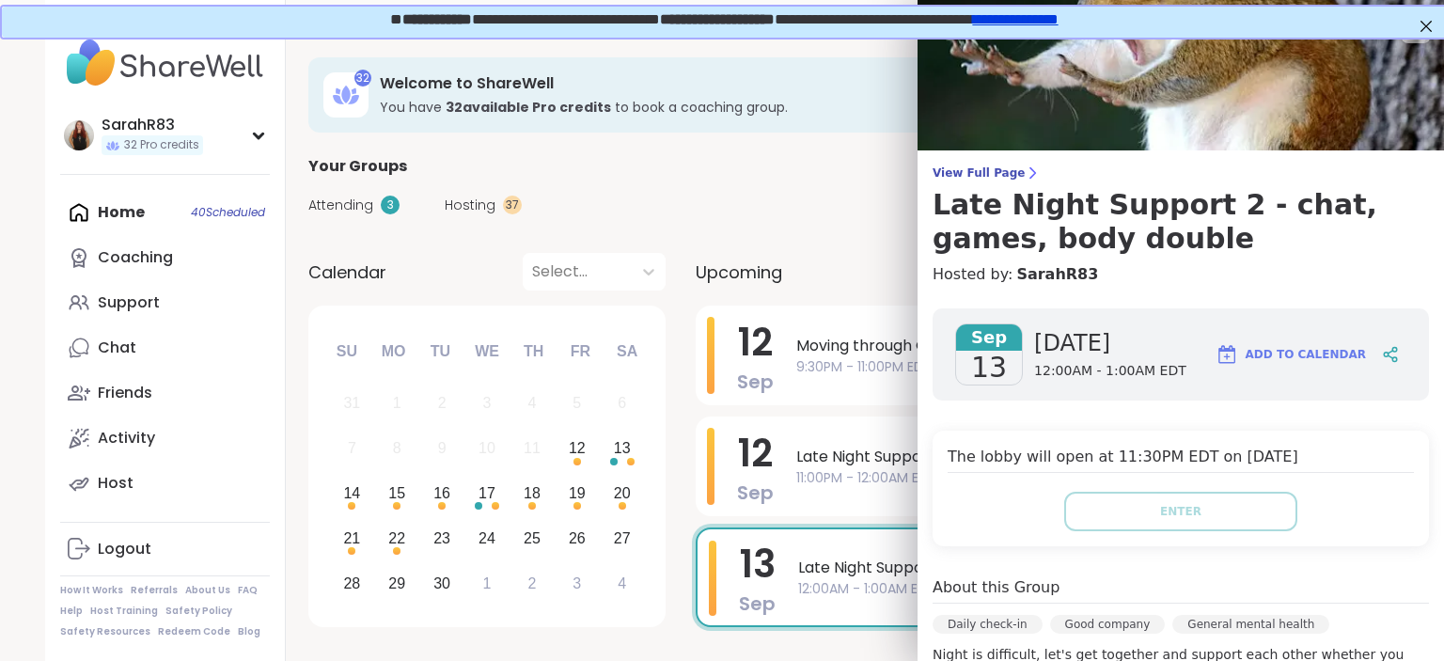
click at [849, 215] on div "Attending 3 Hosting 37 Calendar" at bounding box center [842, 205] width 1068 height 55
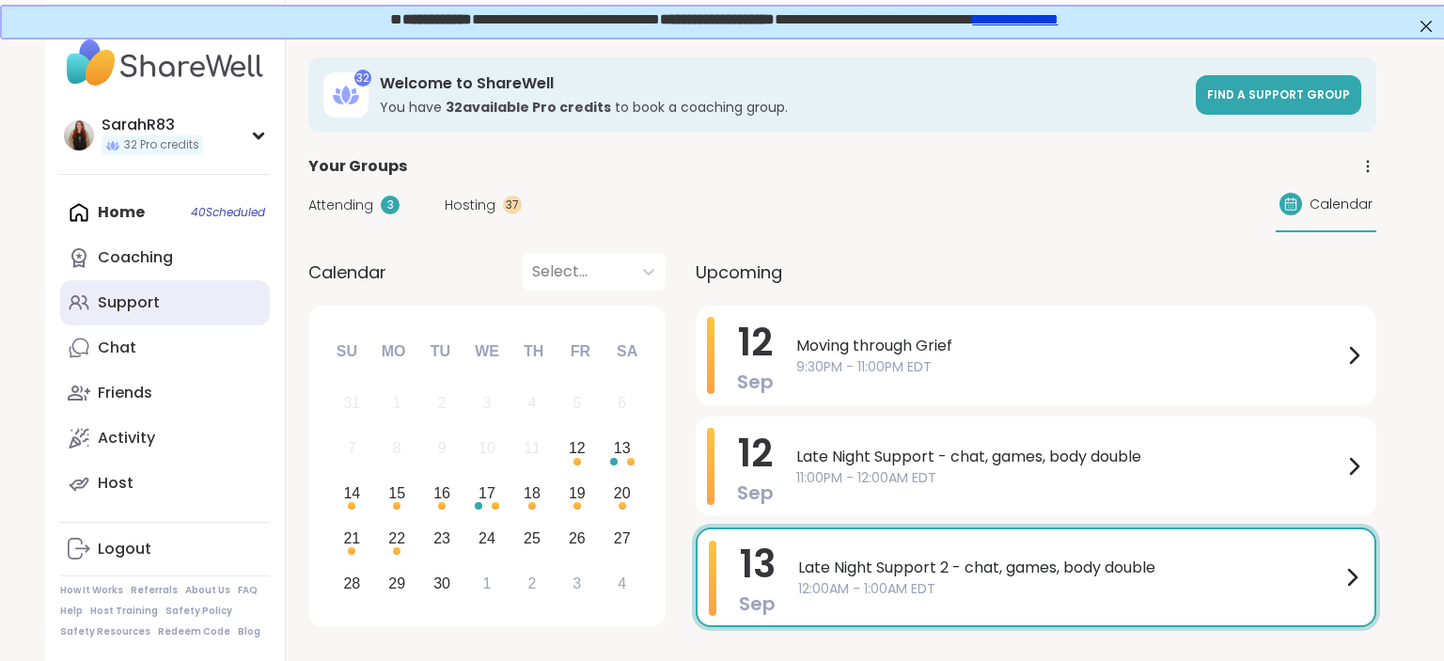
click at [148, 306] on div "Support" at bounding box center [129, 302] width 62 height 21
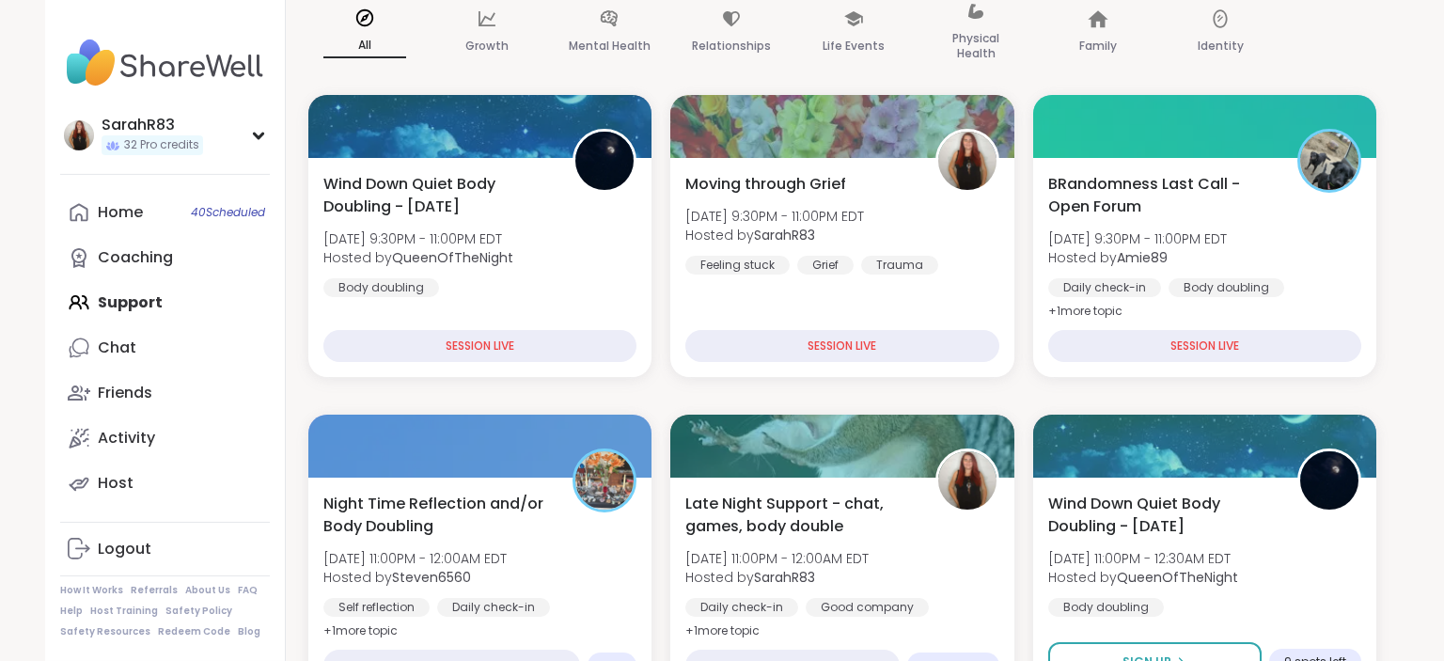
scroll to position [379, 0]
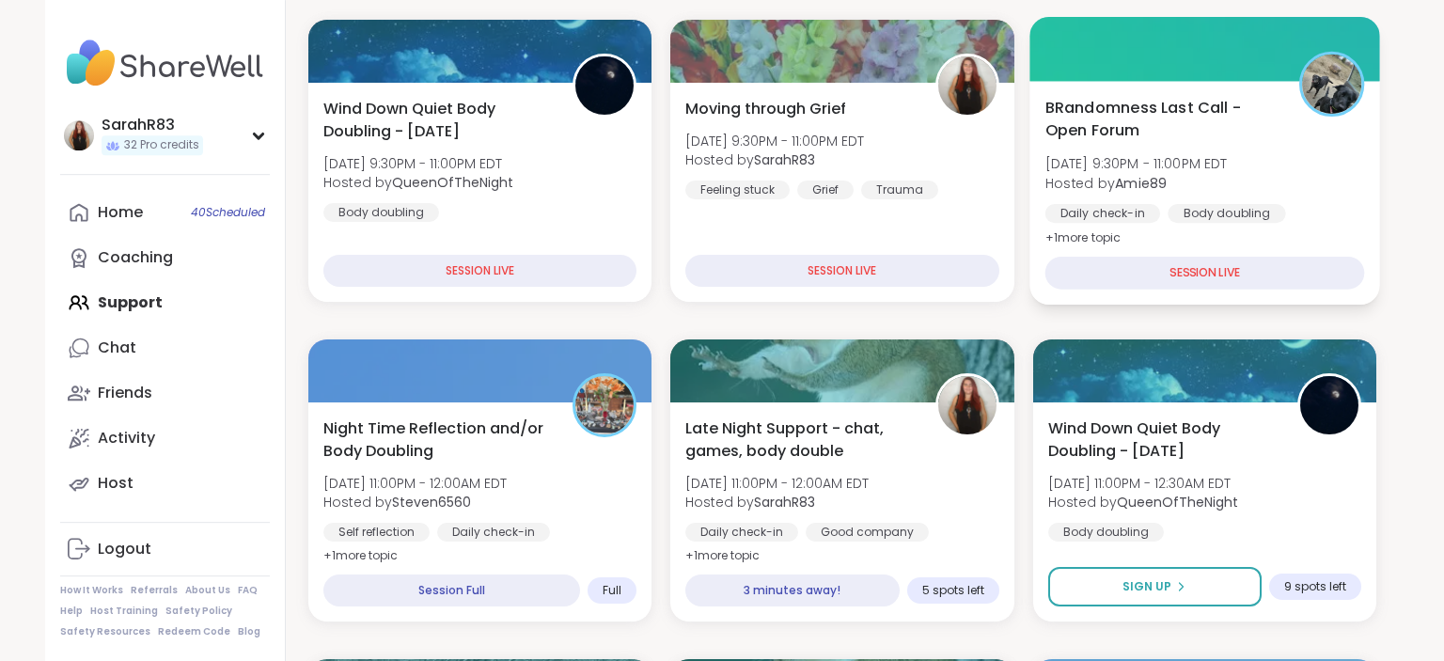
click at [1201, 156] on span "Fri, Sep 12 | 9:30PM - 11:00PM EDT" at bounding box center [1135, 163] width 182 height 19
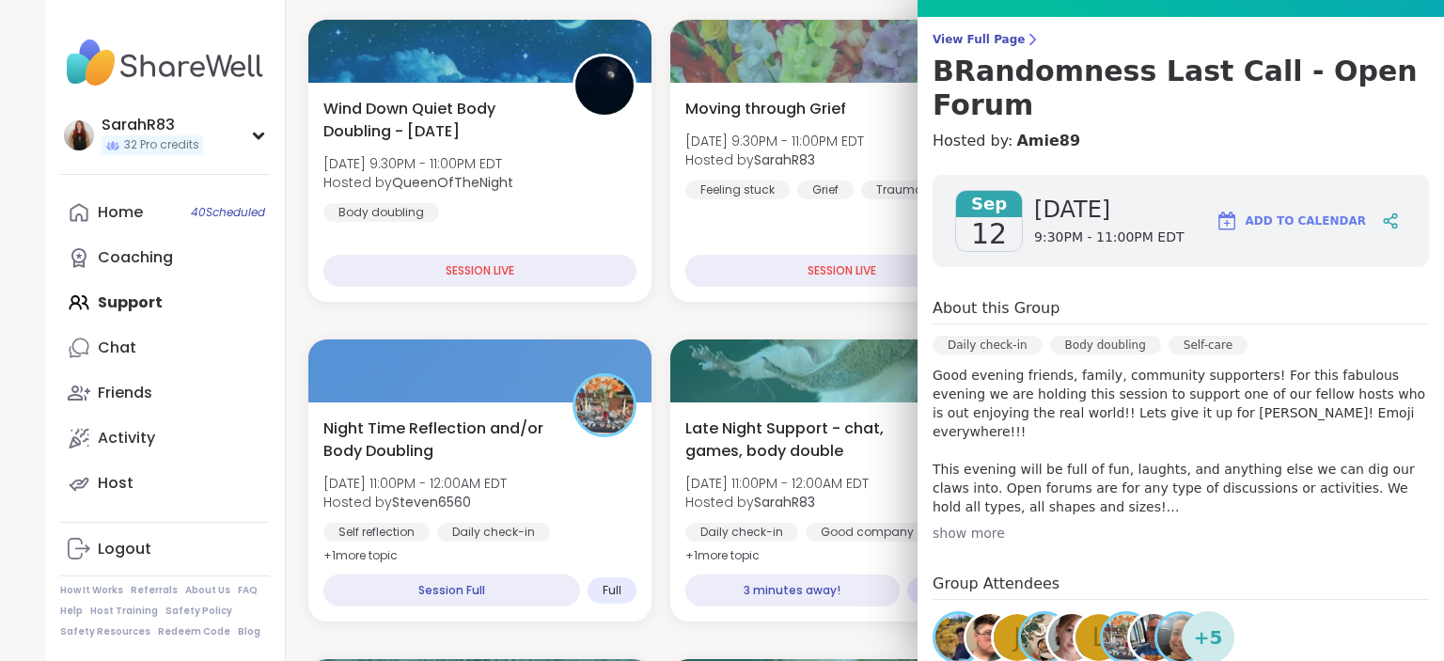
scroll to position [134, 0]
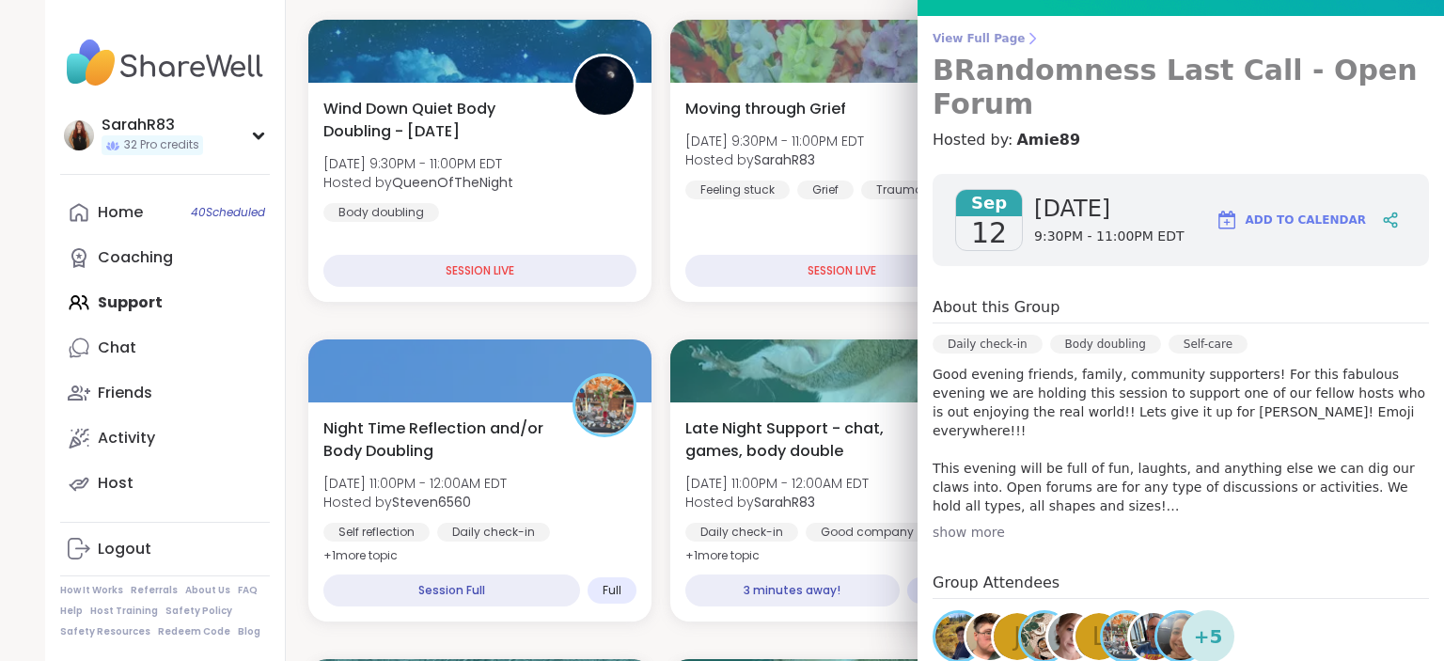
click at [972, 39] on span "View Full Page" at bounding box center [1180, 38] width 496 height 15
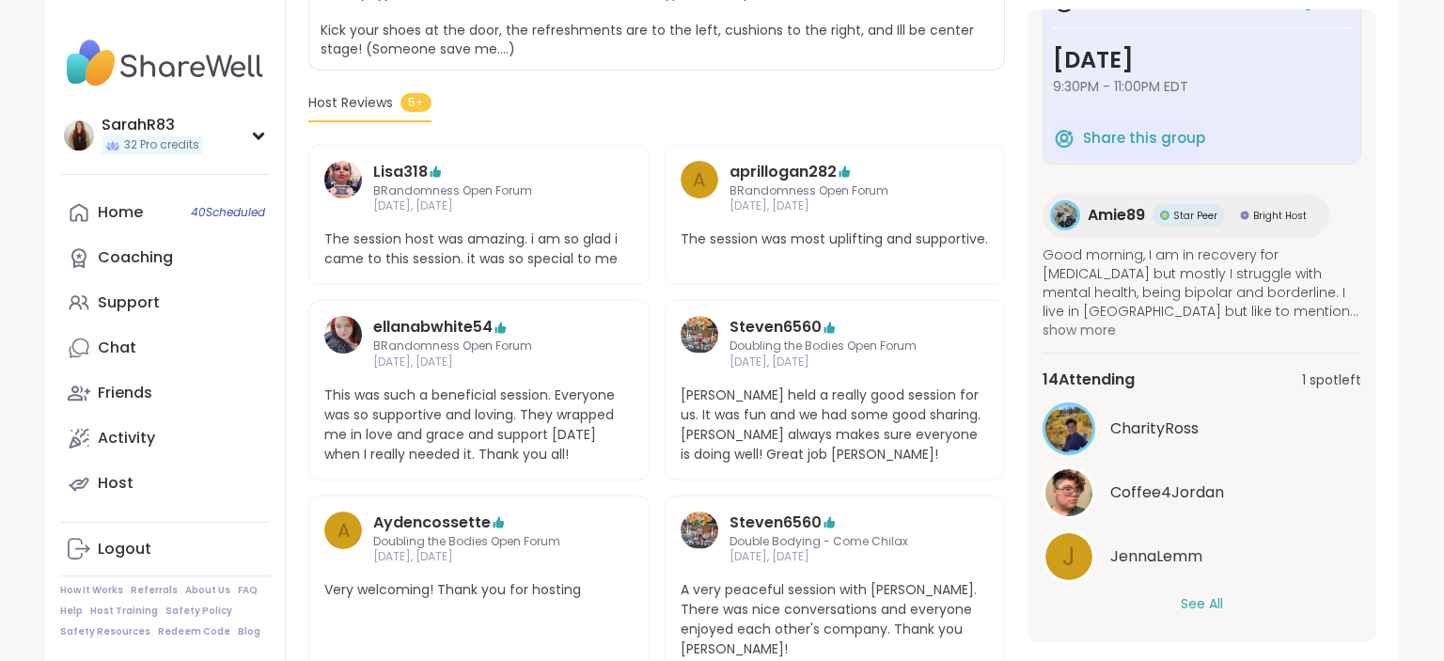
scroll to position [591, 0]
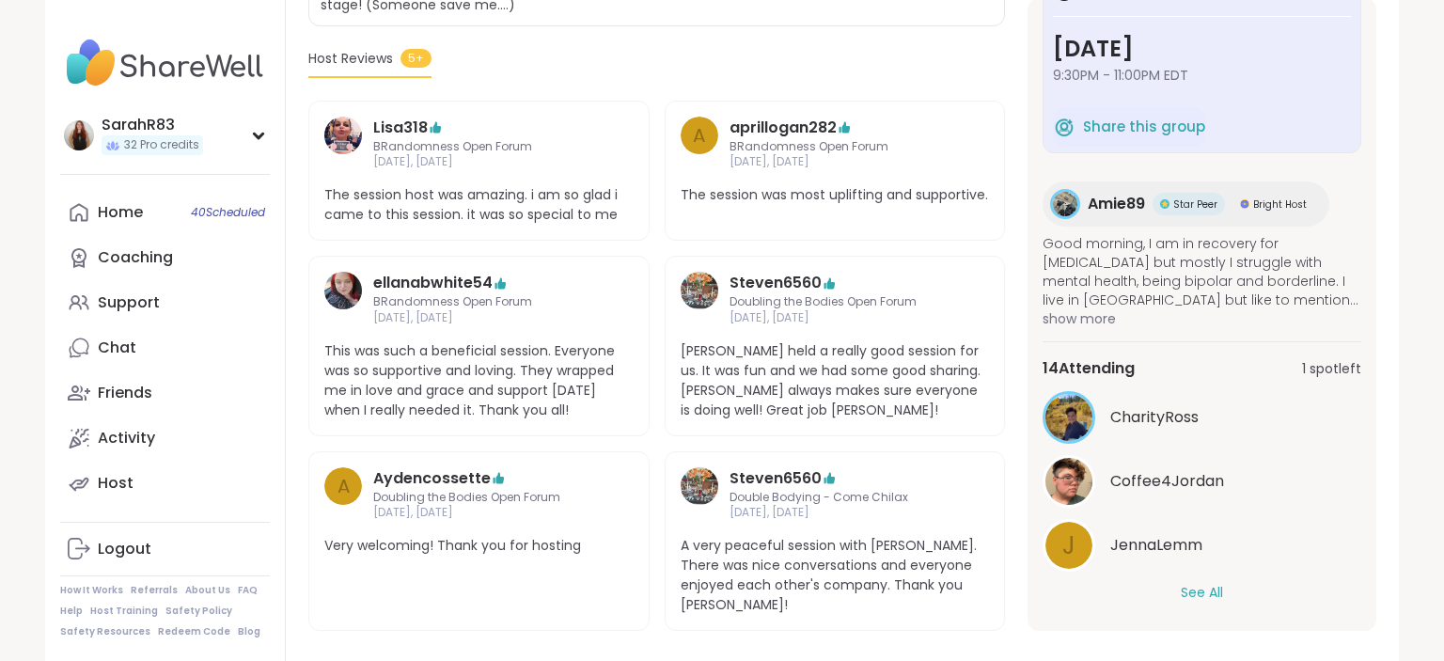
click at [1199, 583] on button "See All" at bounding box center [1202, 593] width 42 height 20
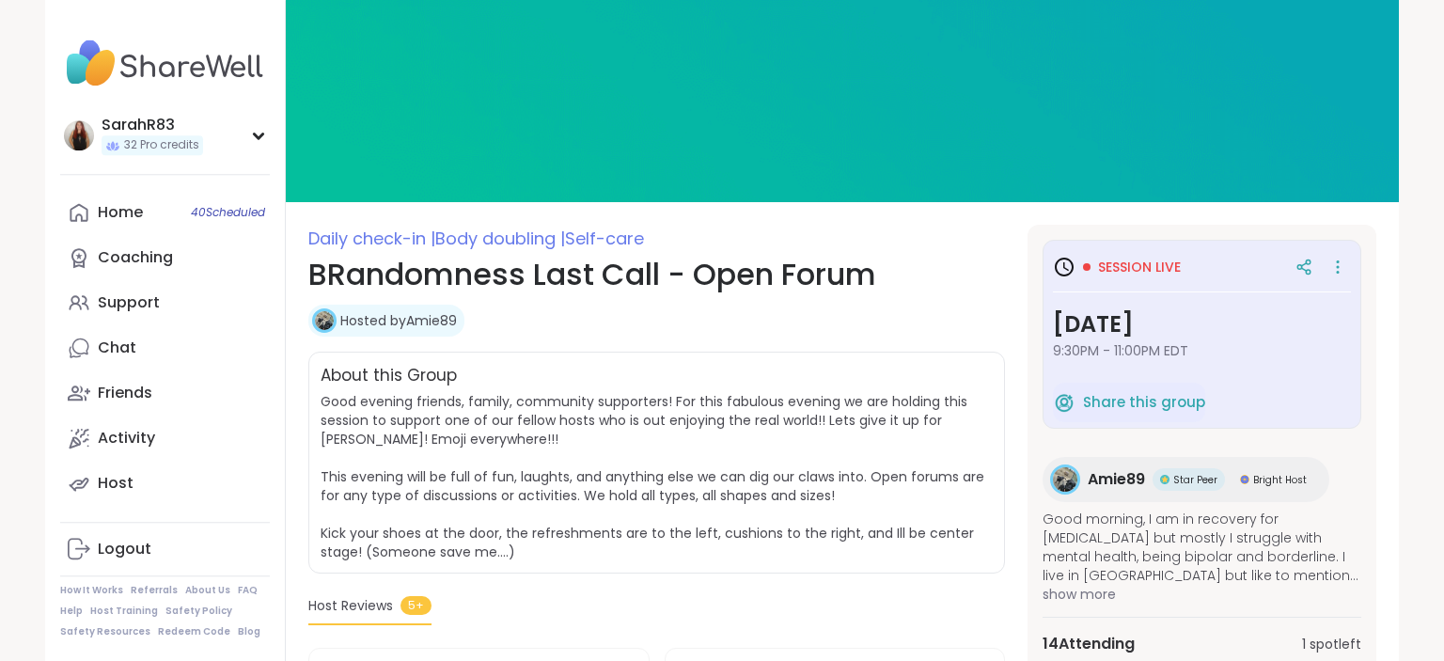
scroll to position [0, 0]
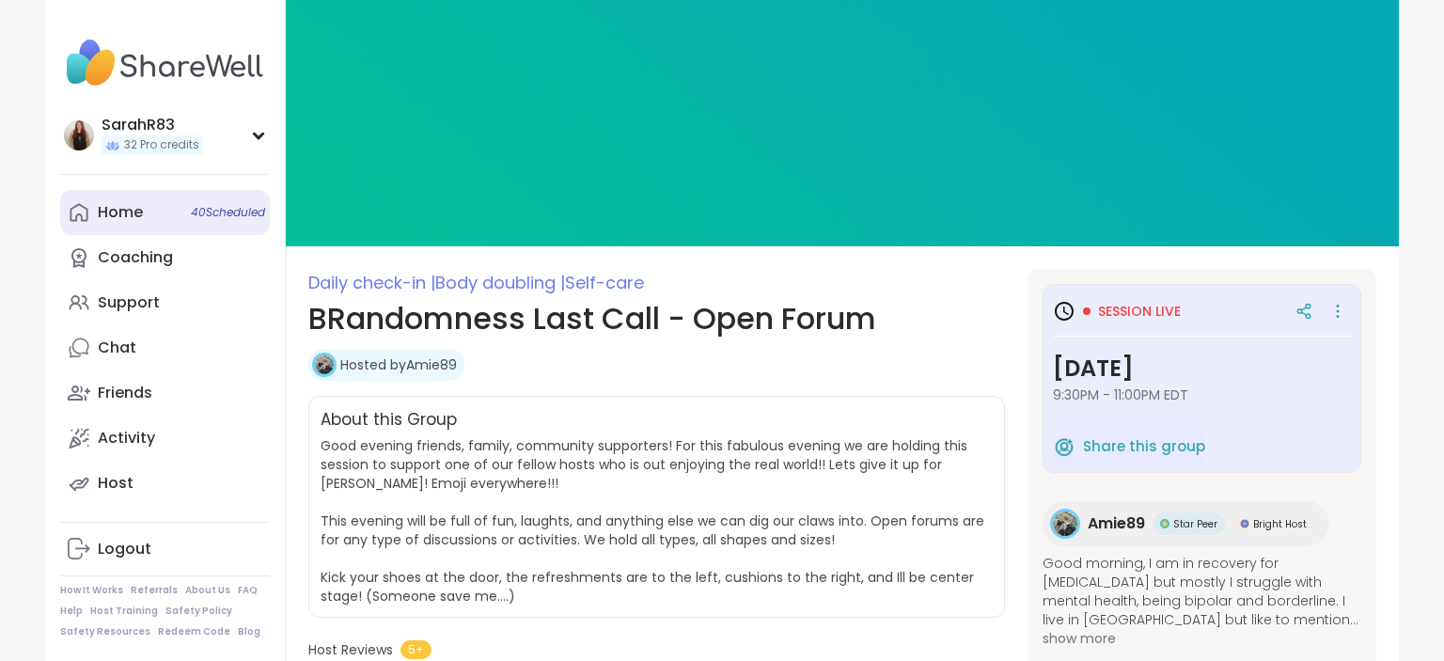
click at [154, 220] on link "Home 40 Scheduled" at bounding box center [165, 212] width 210 height 45
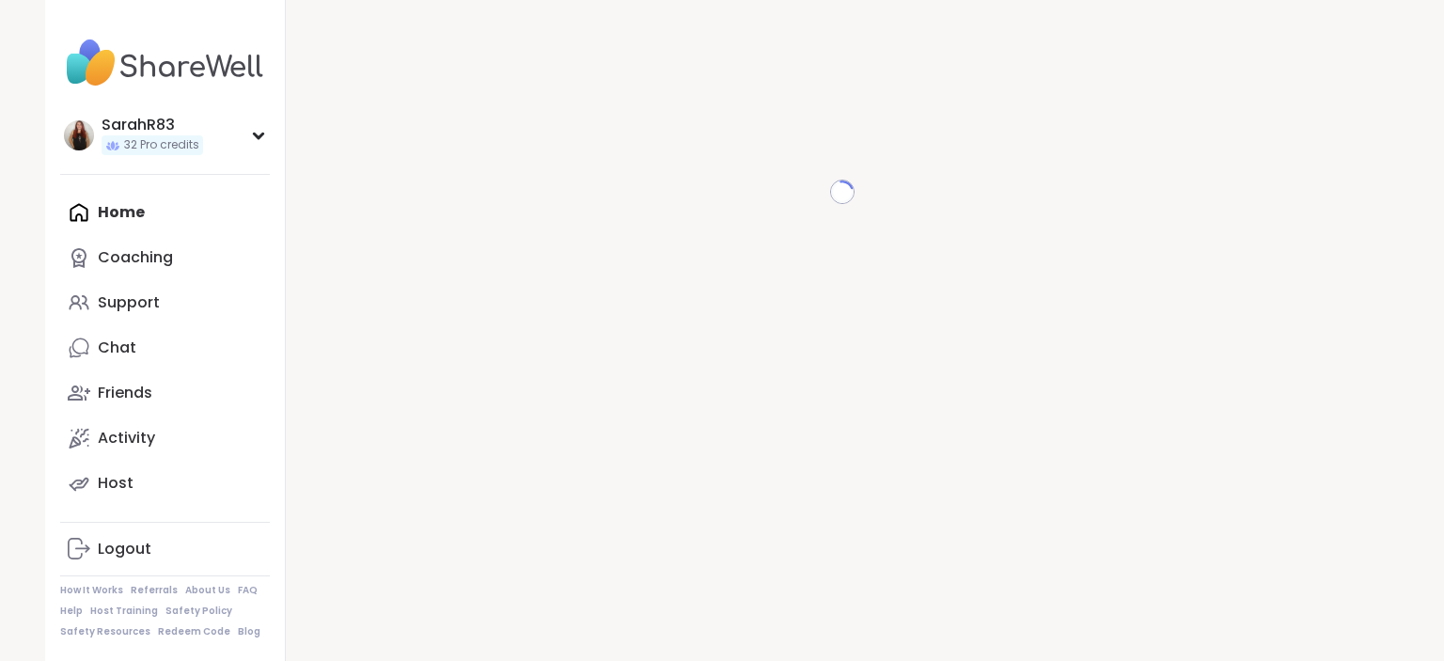
click at [171, 386] on link "Friends" at bounding box center [165, 392] width 210 height 45
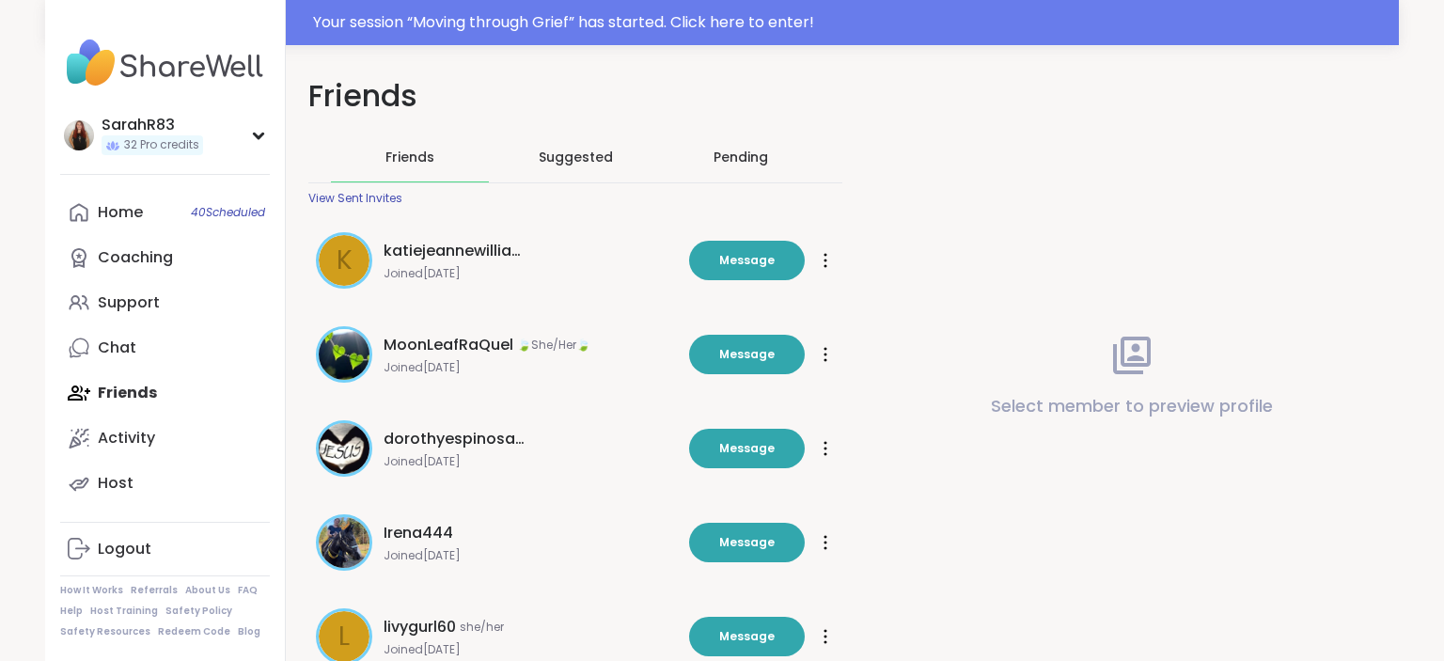
click at [718, 123] on div "Friends Friends Suggested Pending View Sent Invites k katiejeannewilliams Joine…" at bounding box center [575, 649] width 579 height 1208
click at [743, 154] on div "Pending" at bounding box center [740, 157] width 55 height 19
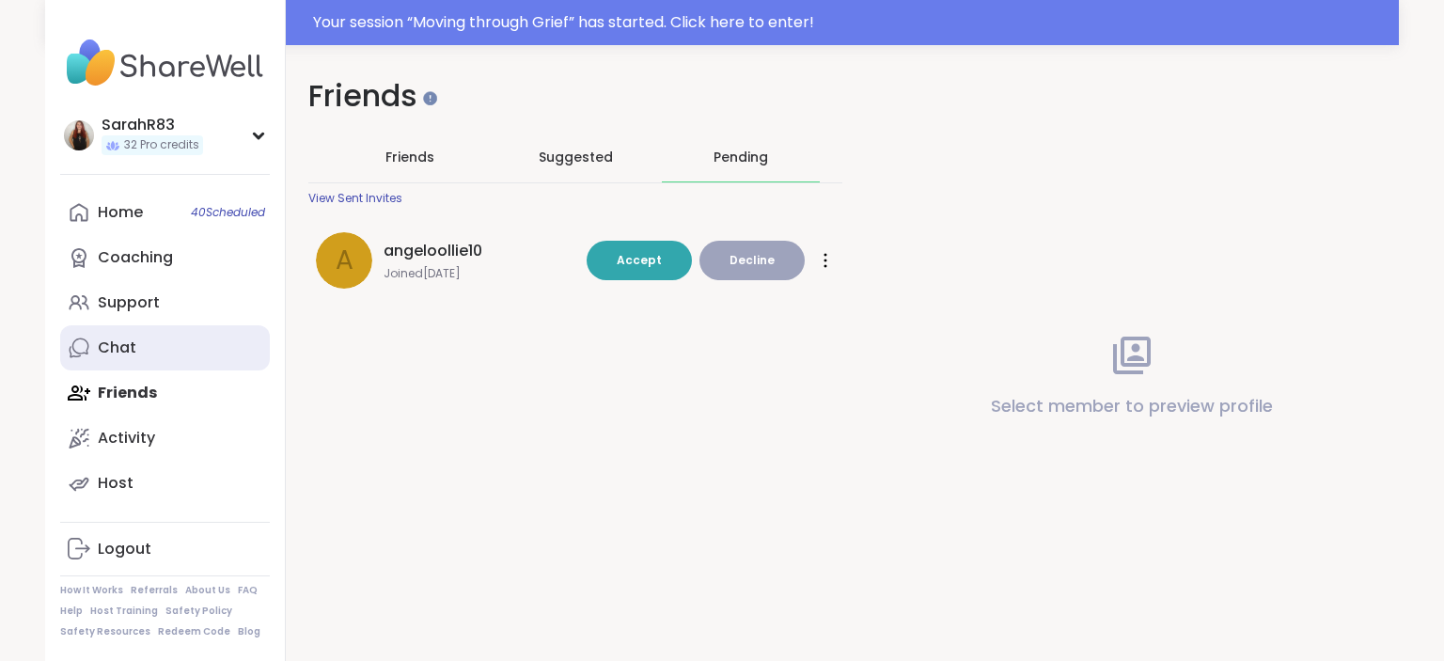
click at [118, 355] on div "Chat" at bounding box center [117, 347] width 39 height 21
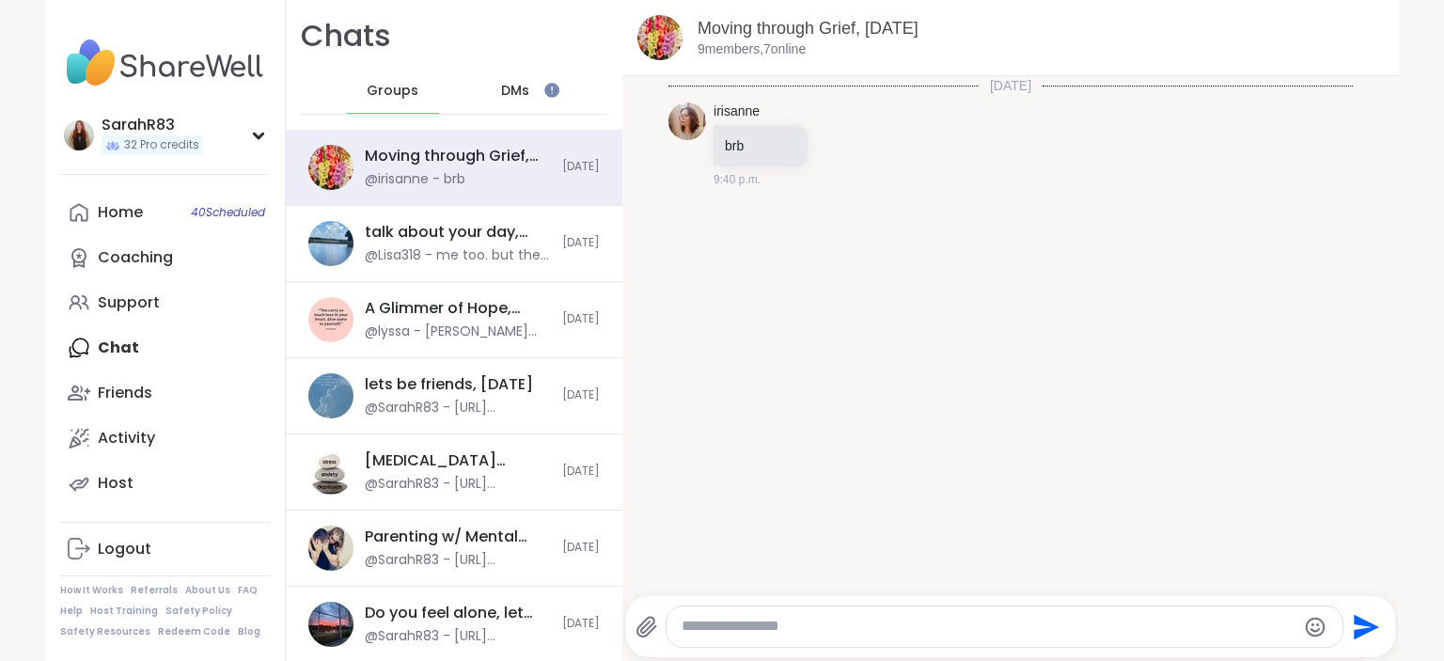
click at [517, 88] on span "DMs" at bounding box center [515, 91] width 28 height 19
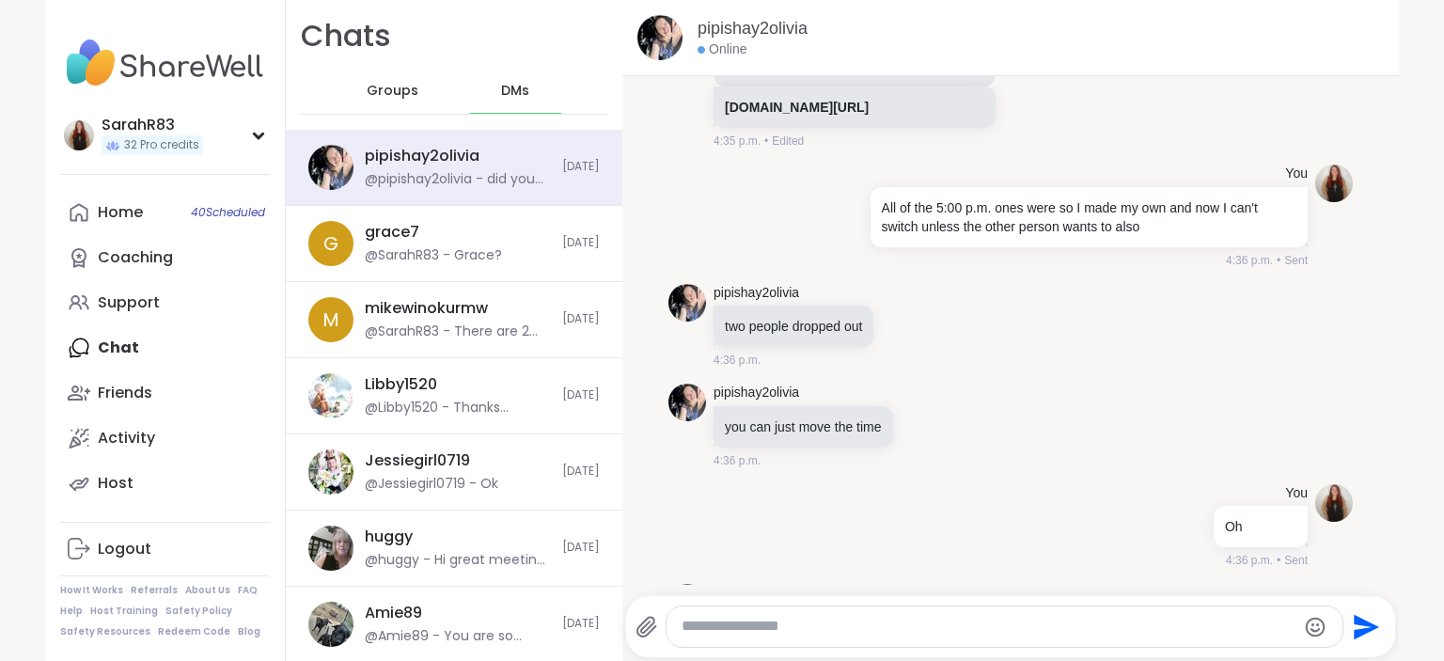
scroll to position [15064, 0]
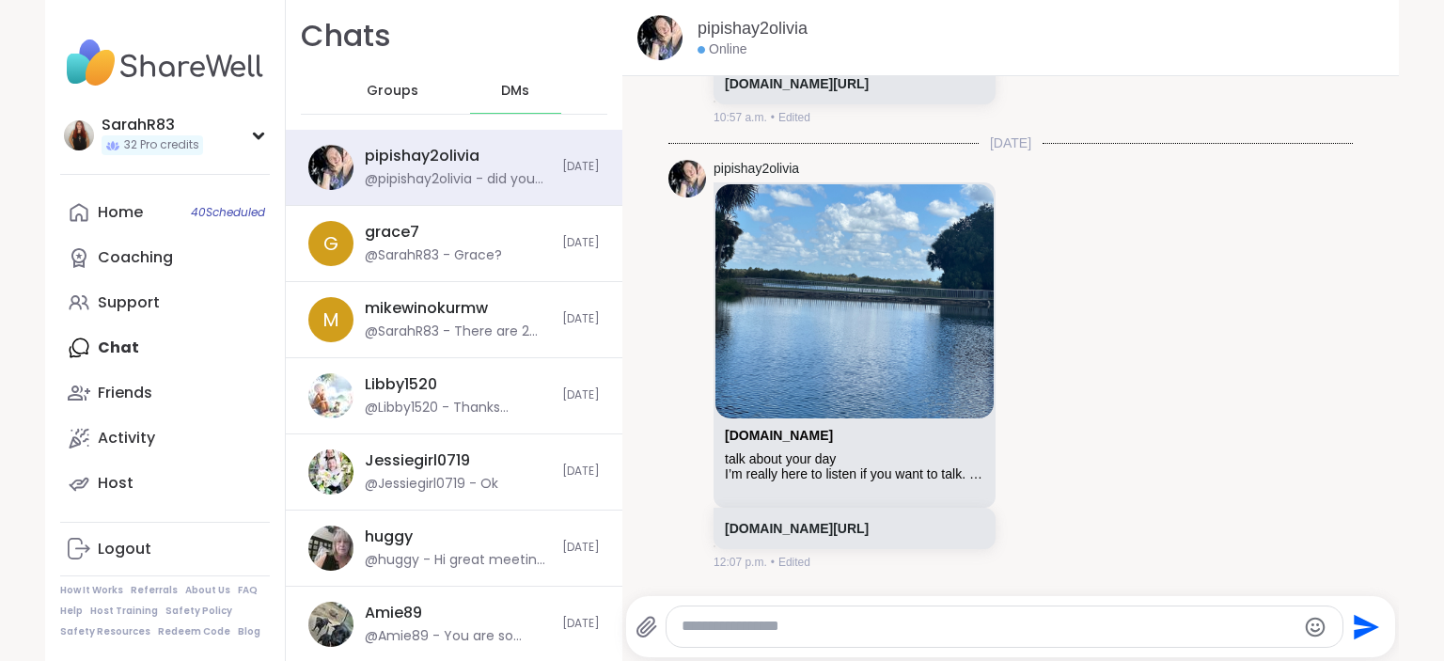
click at [459, 37] on div "Chats Groups DMs" at bounding box center [454, 65] width 337 height 130
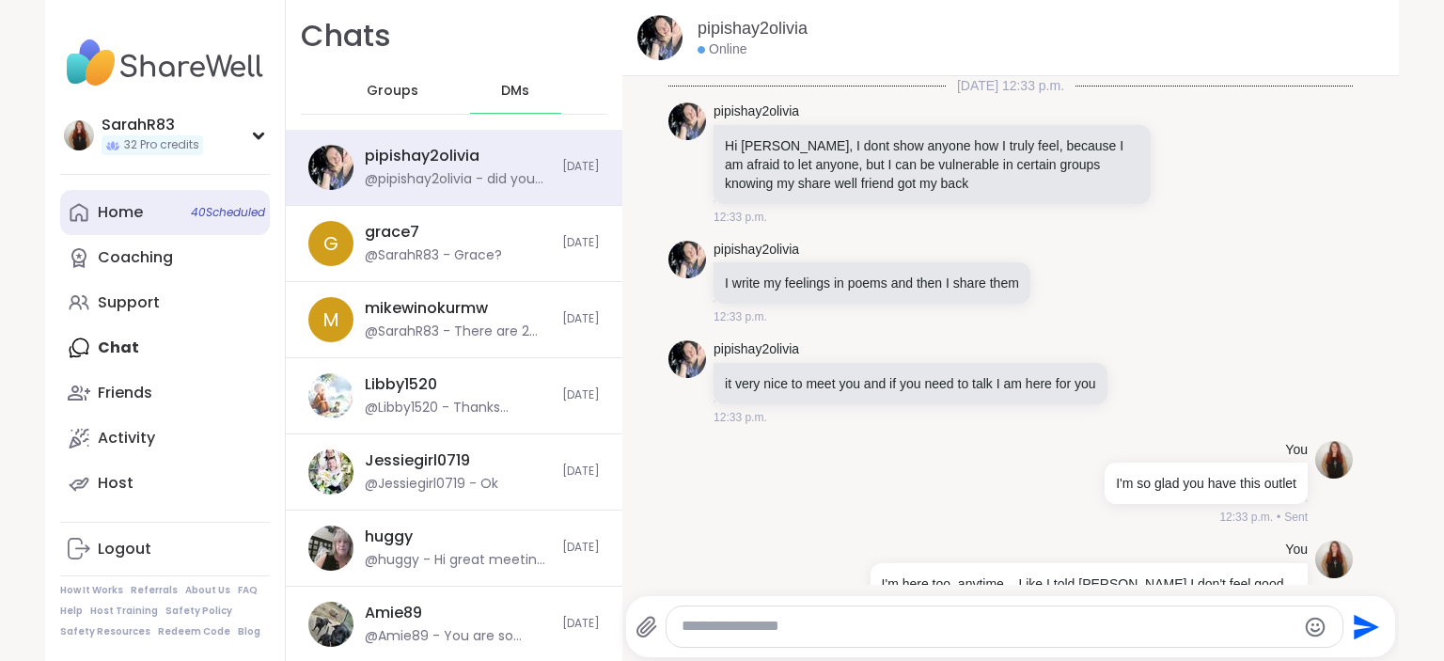
scroll to position [15064, 0]
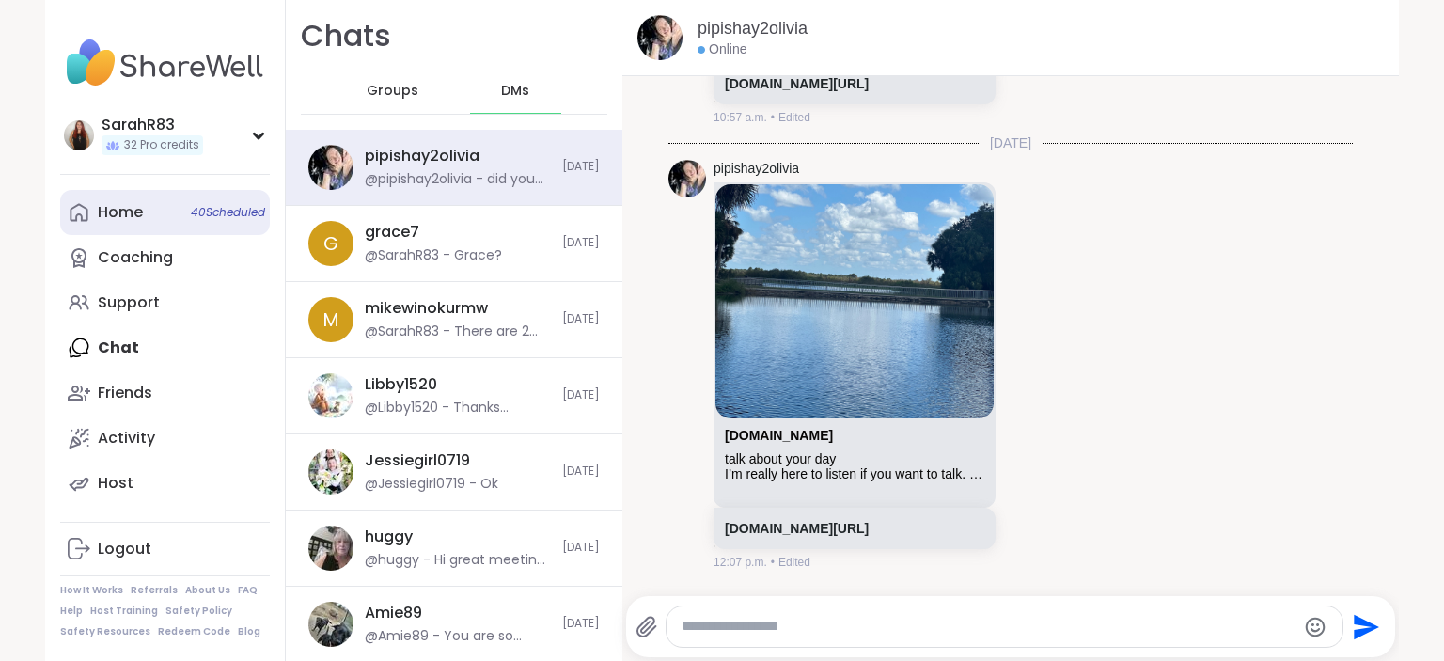
click at [129, 212] on div "Home 40 Scheduled" at bounding box center [120, 212] width 45 height 21
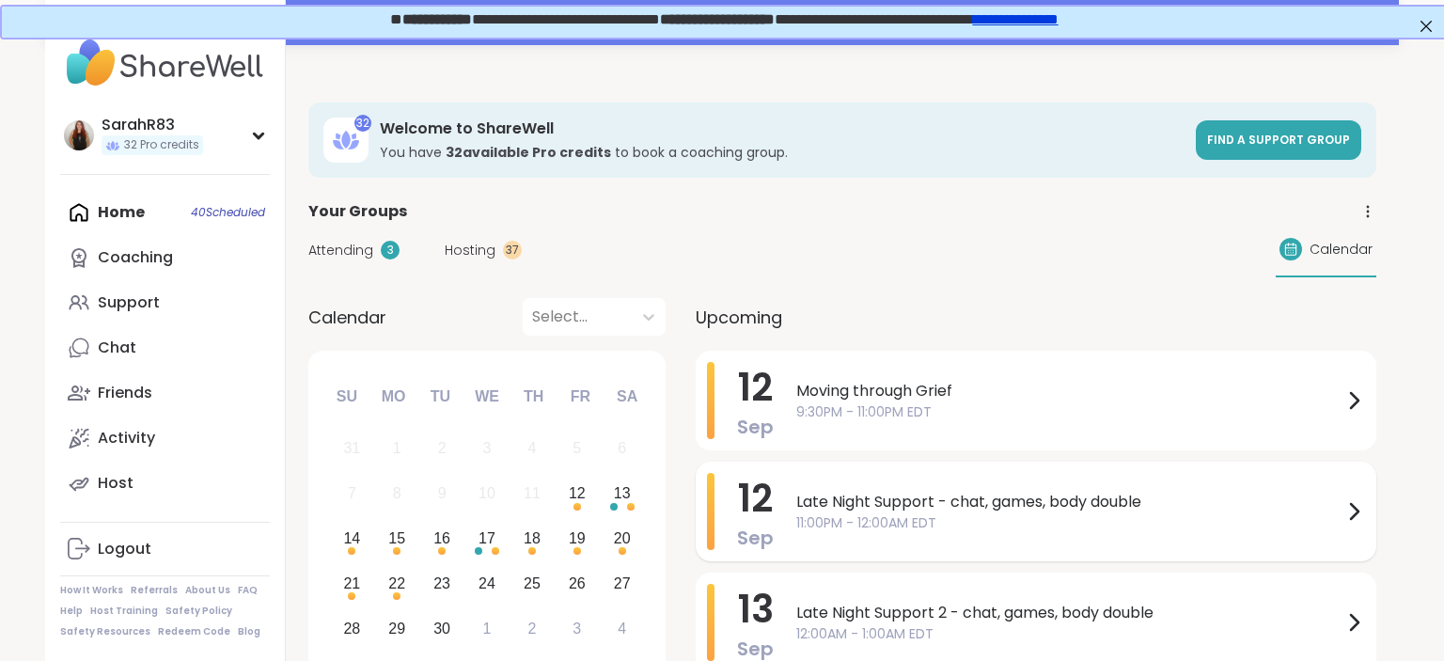
click at [854, 509] on span "Late Night Support - chat, games, body double" at bounding box center [1069, 502] width 546 height 23
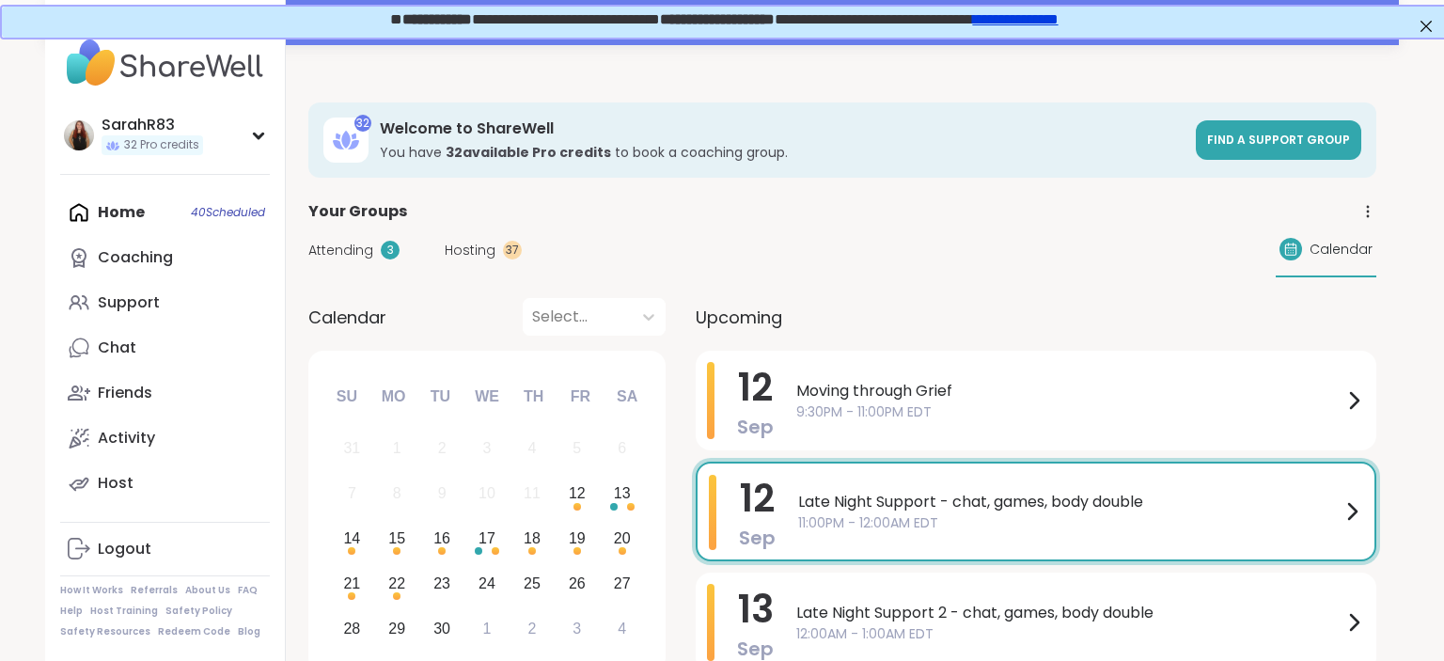
click at [854, 509] on span "Late Night Support - chat, games, body double" at bounding box center [1069, 502] width 542 height 23
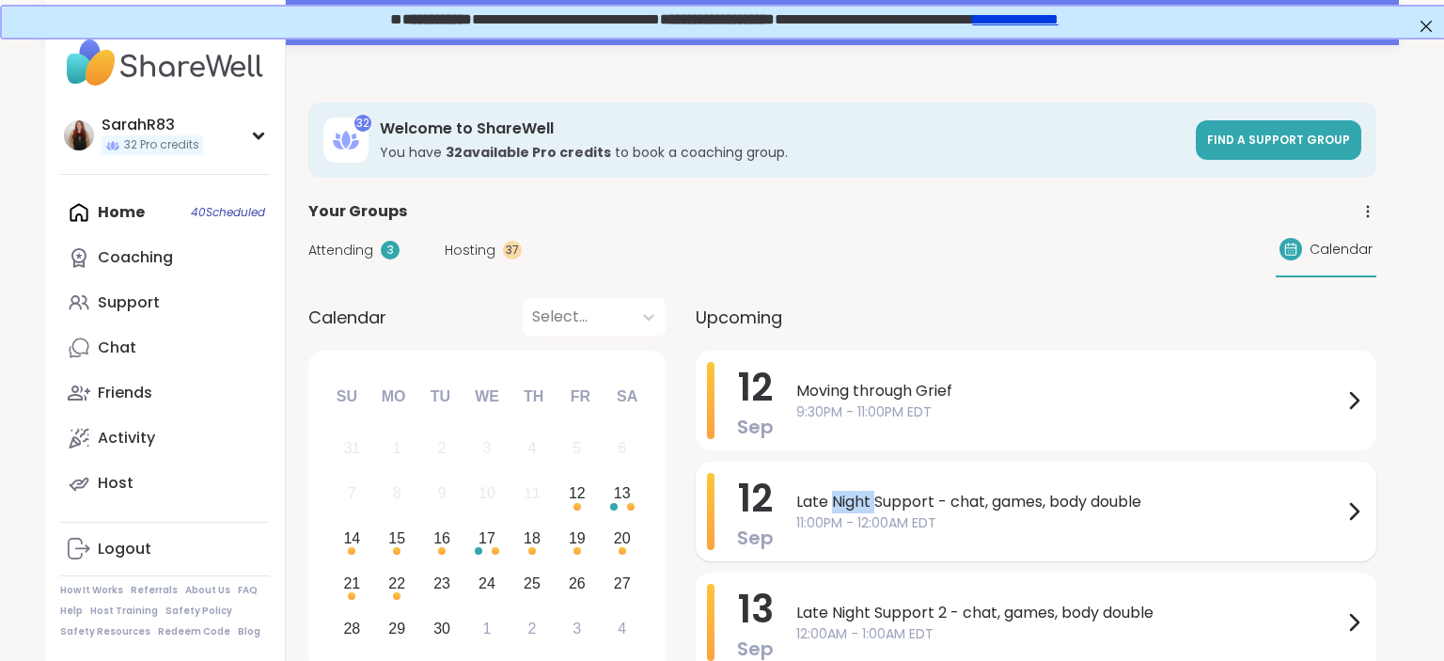
click at [854, 509] on span "Late Night Support - chat, games, body double" at bounding box center [1069, 502] width 546 height 23
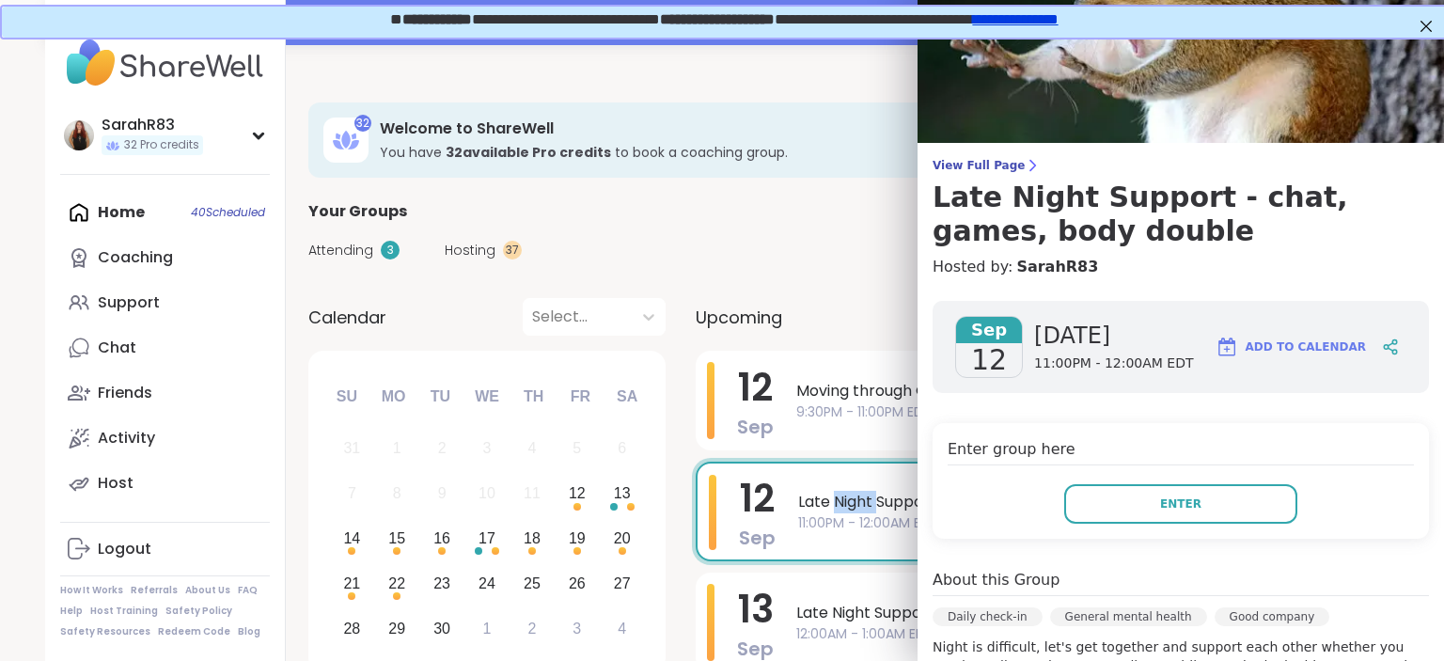
scroll to position [1, 0]
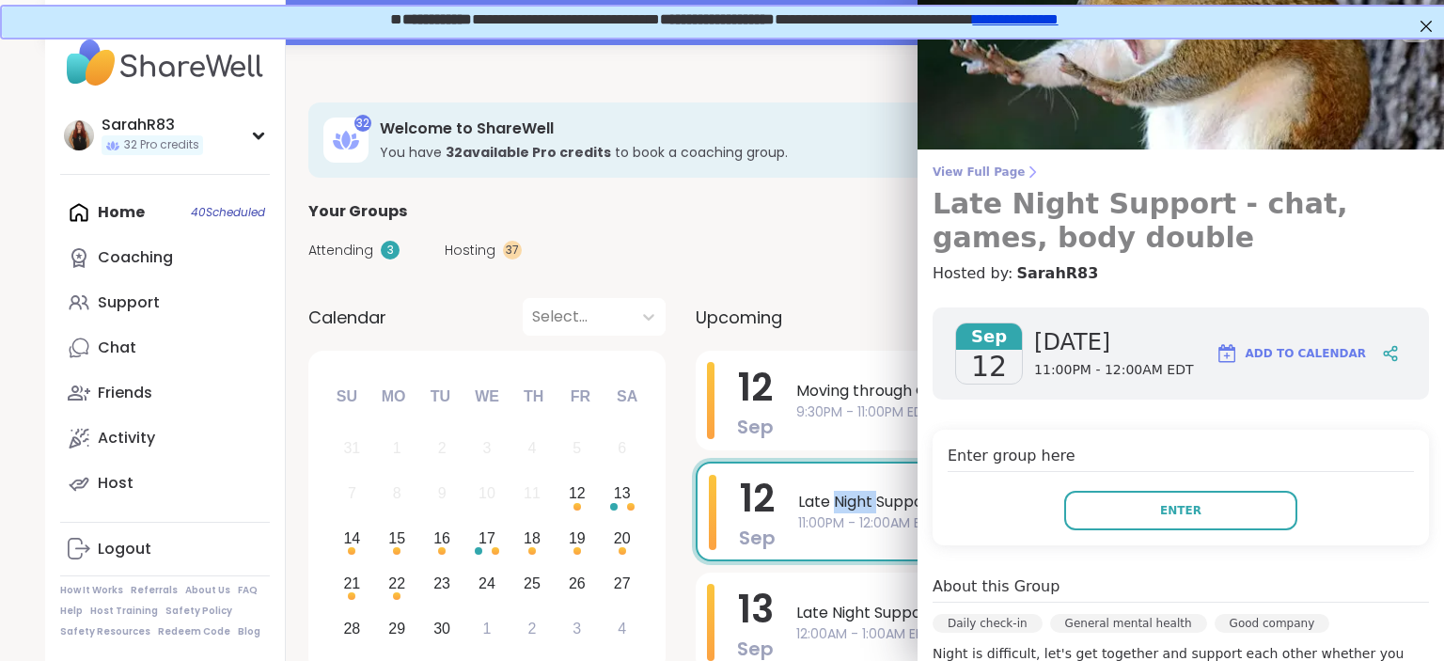
click at [979, 172] on span "View Full Page" at bounding box center [1180, 172] width 496 height 15
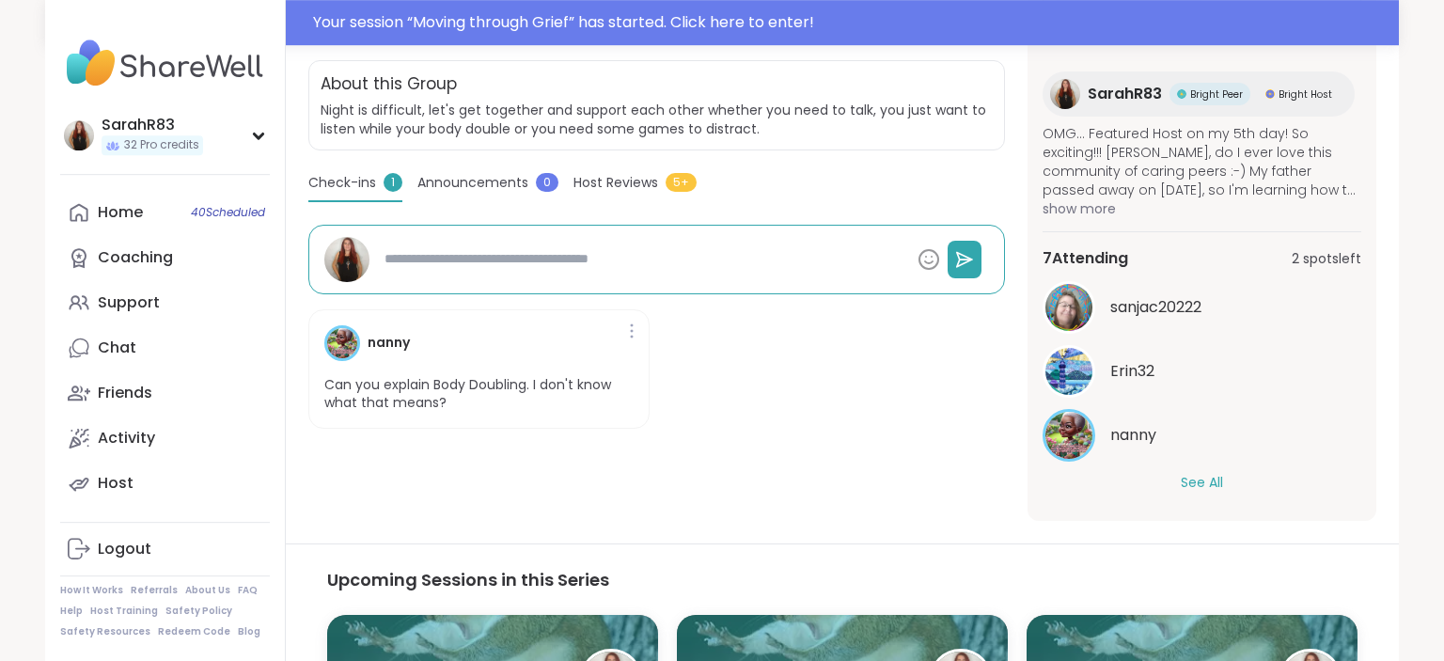
scroll to position [429, 0]
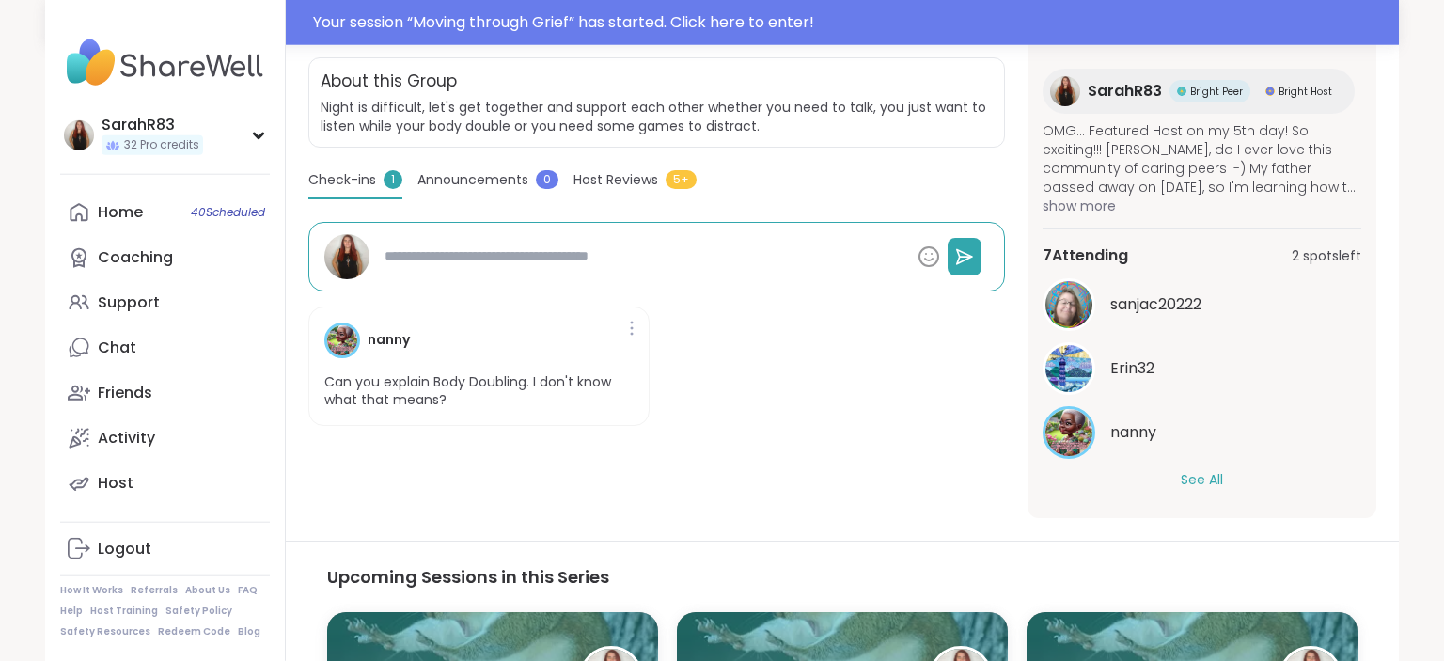
click at [1193, 474] on button "See All" at bounding box center [1202, 480] width 42 height 20
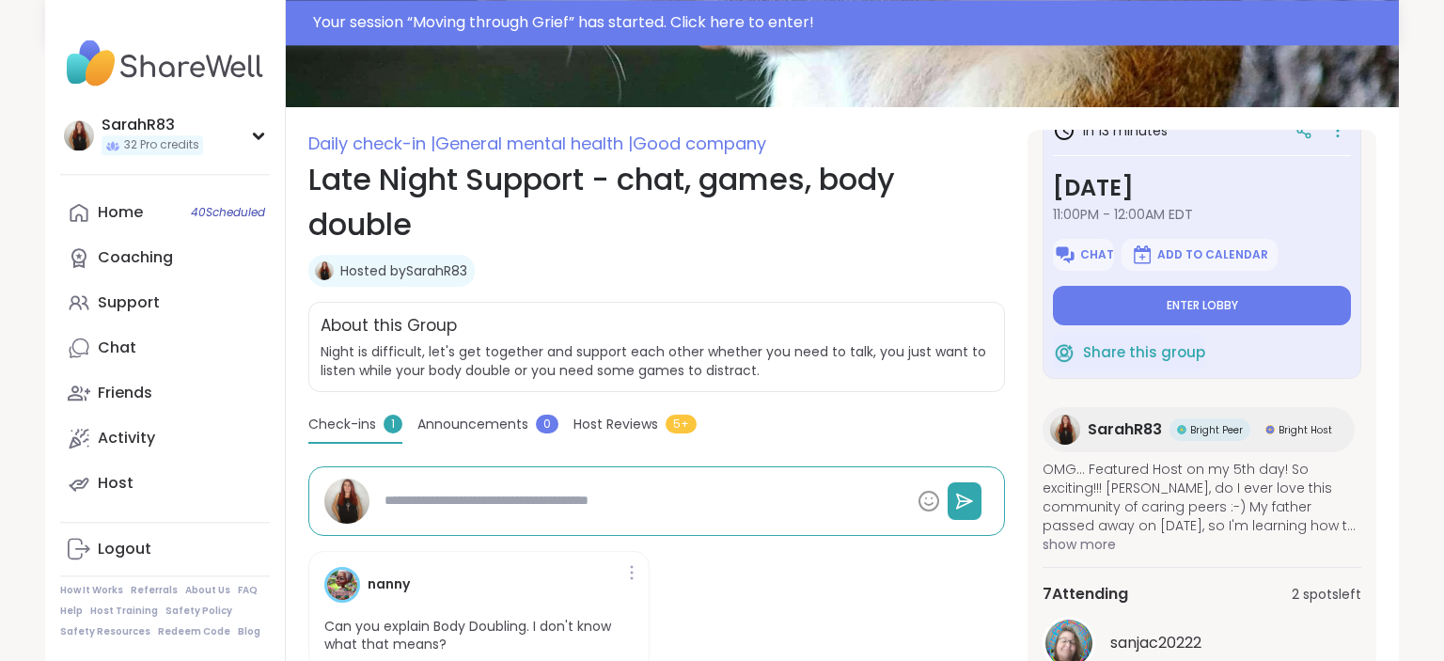
scroll to position [0, 0]
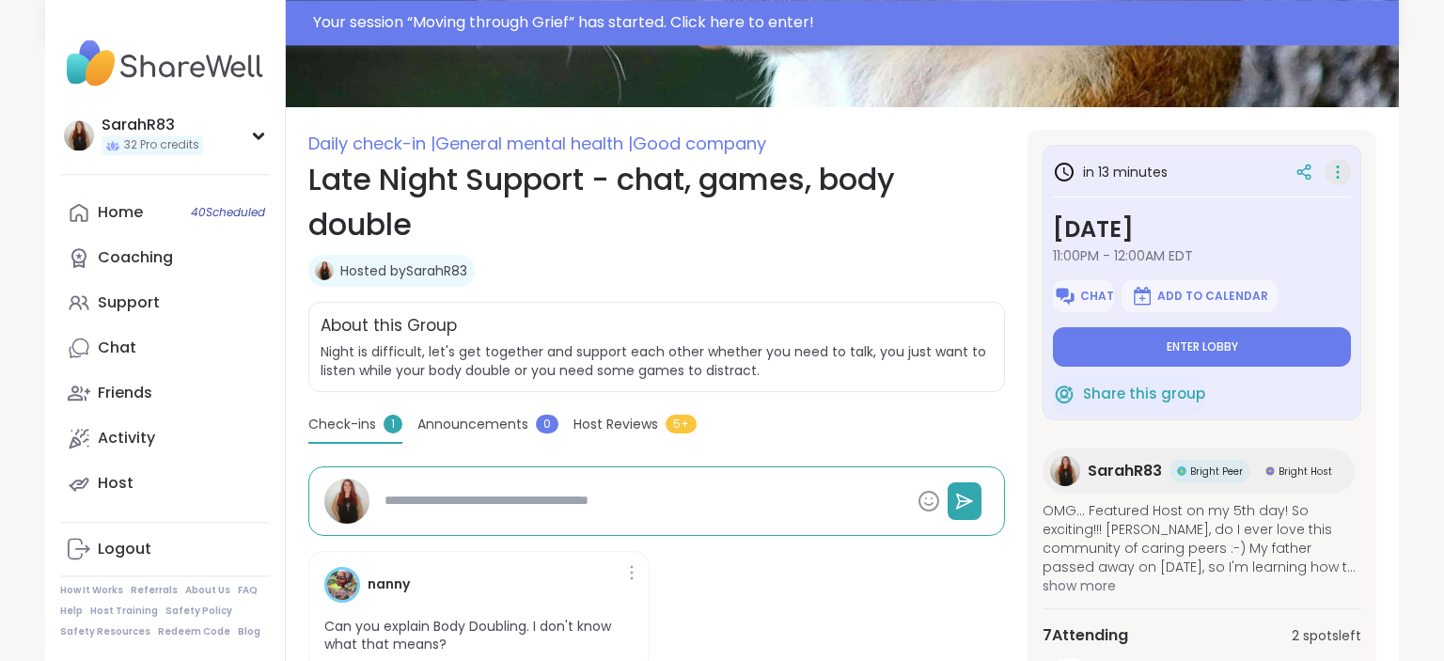
click at [1338, 164] on icon at bounding box center [1337, 172] width 19 height 26
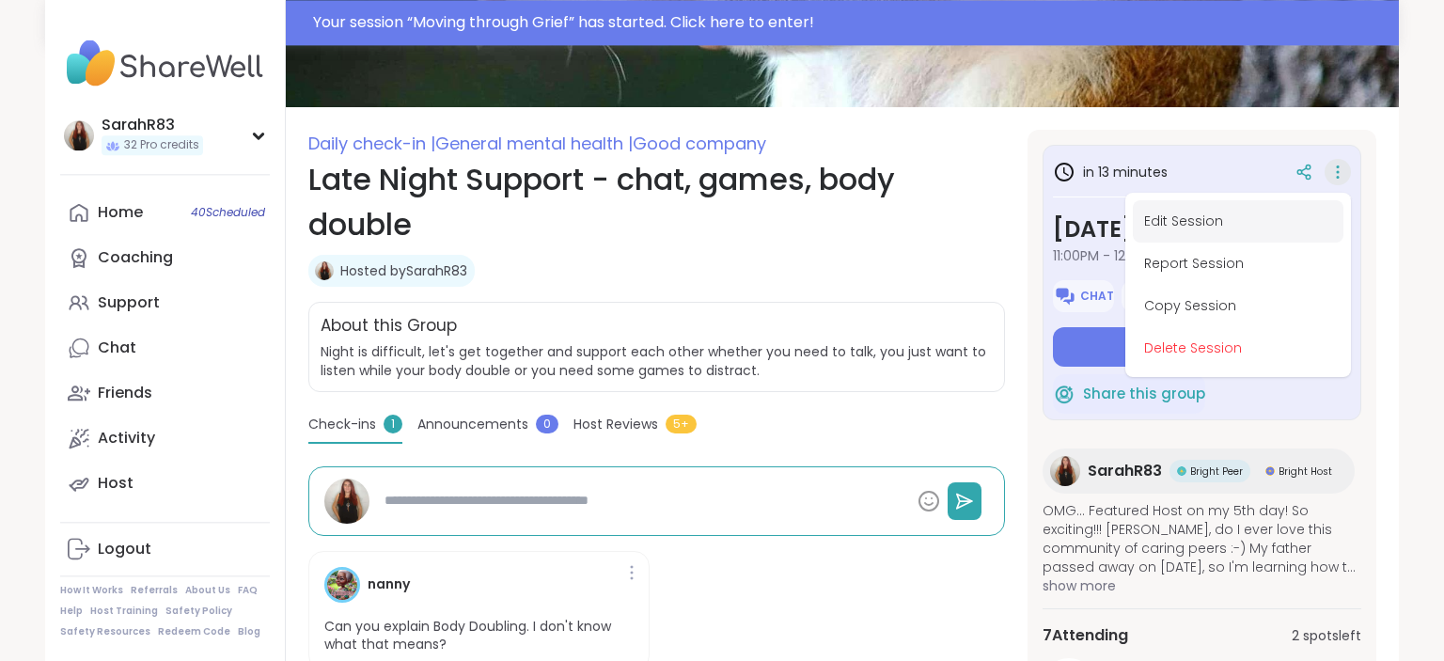
click at [1224, 219] on button "Edit Session" at bounding box center [1238, 221] width 211 height 42
type textarea "*"
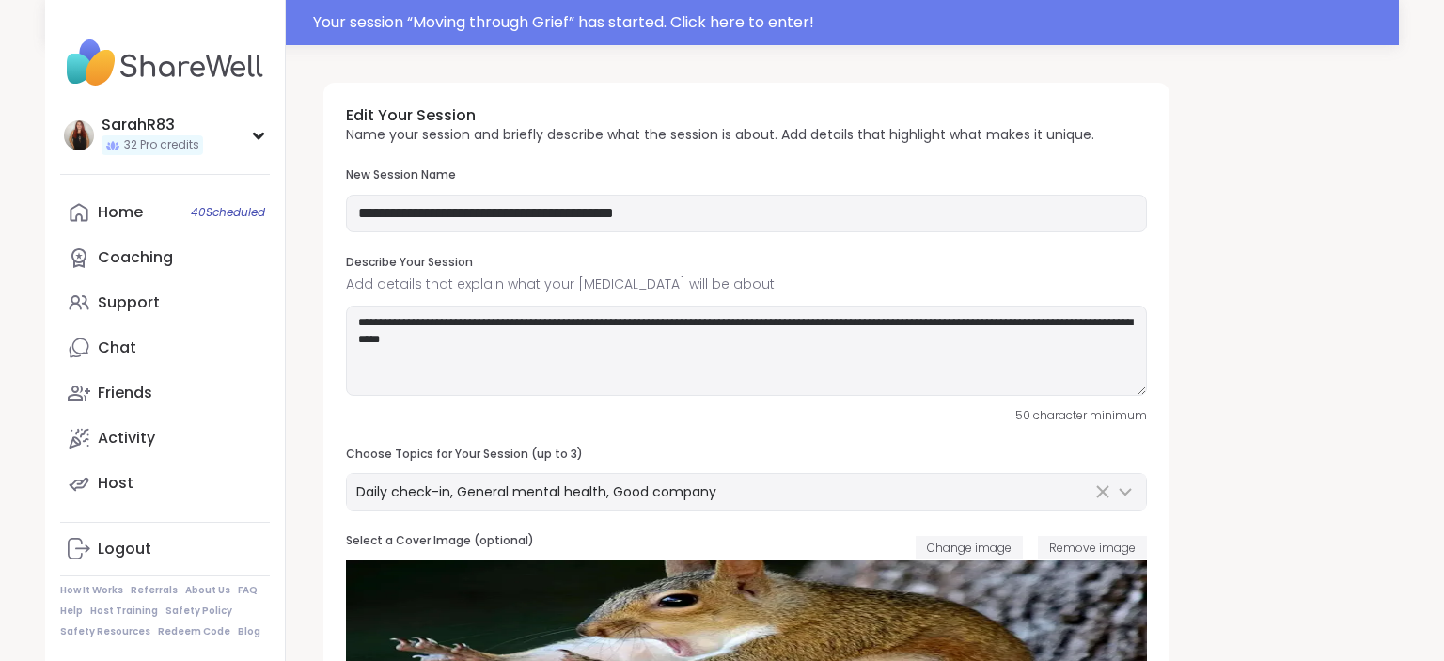
type input "**********"
type textarea "**********"
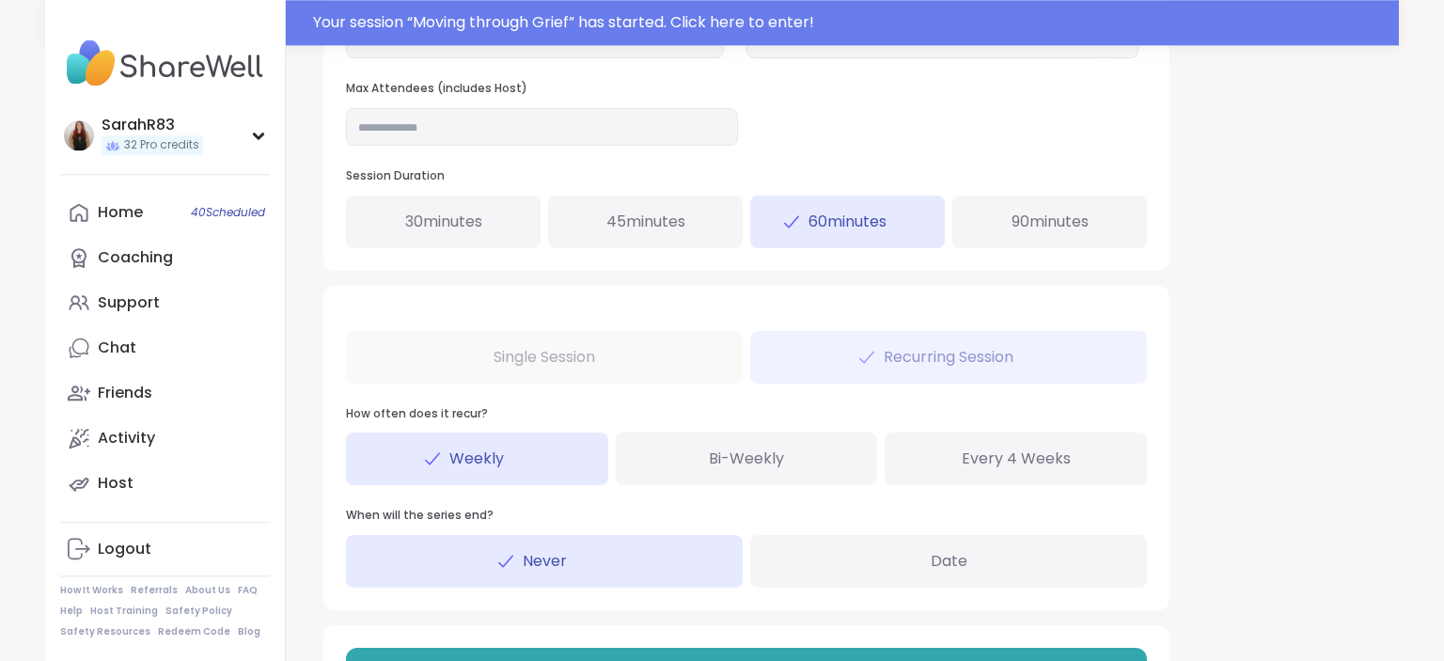
scroll to position [870, 0]
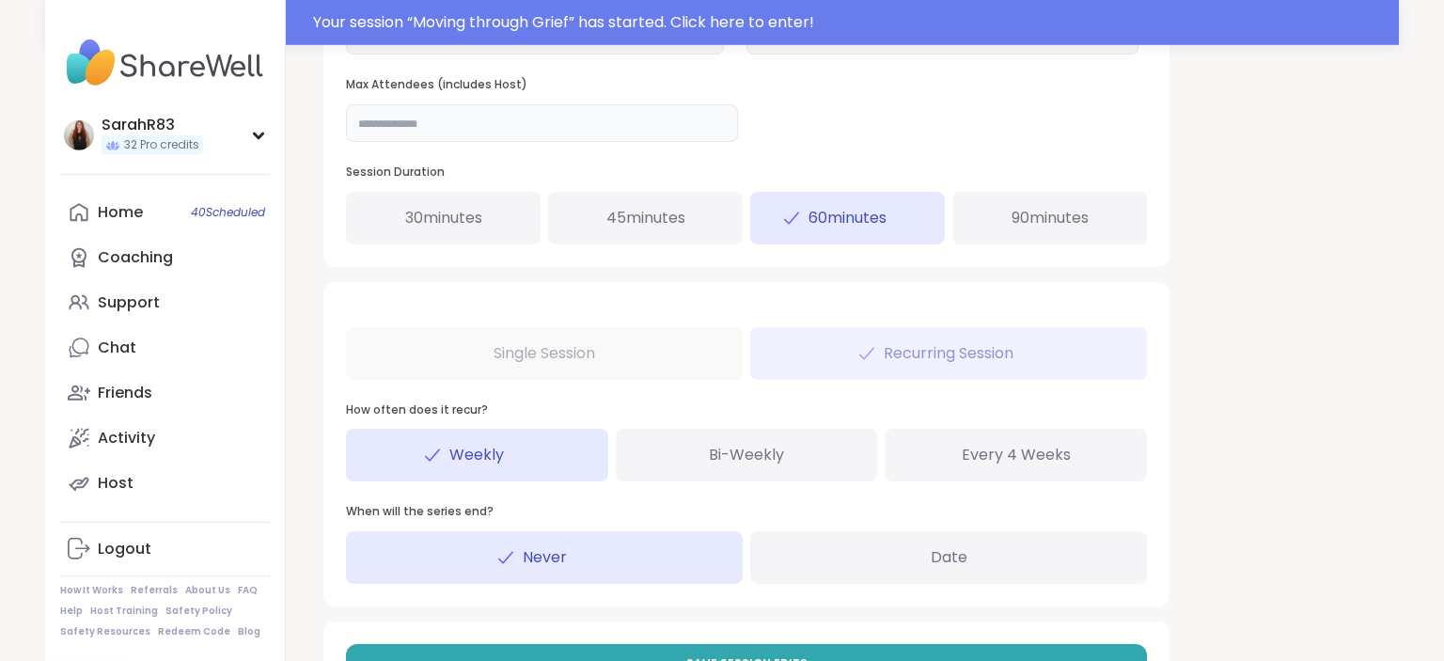
click at [532, 134] on input "**" at bounding box center [542, 123] width 392 height 38
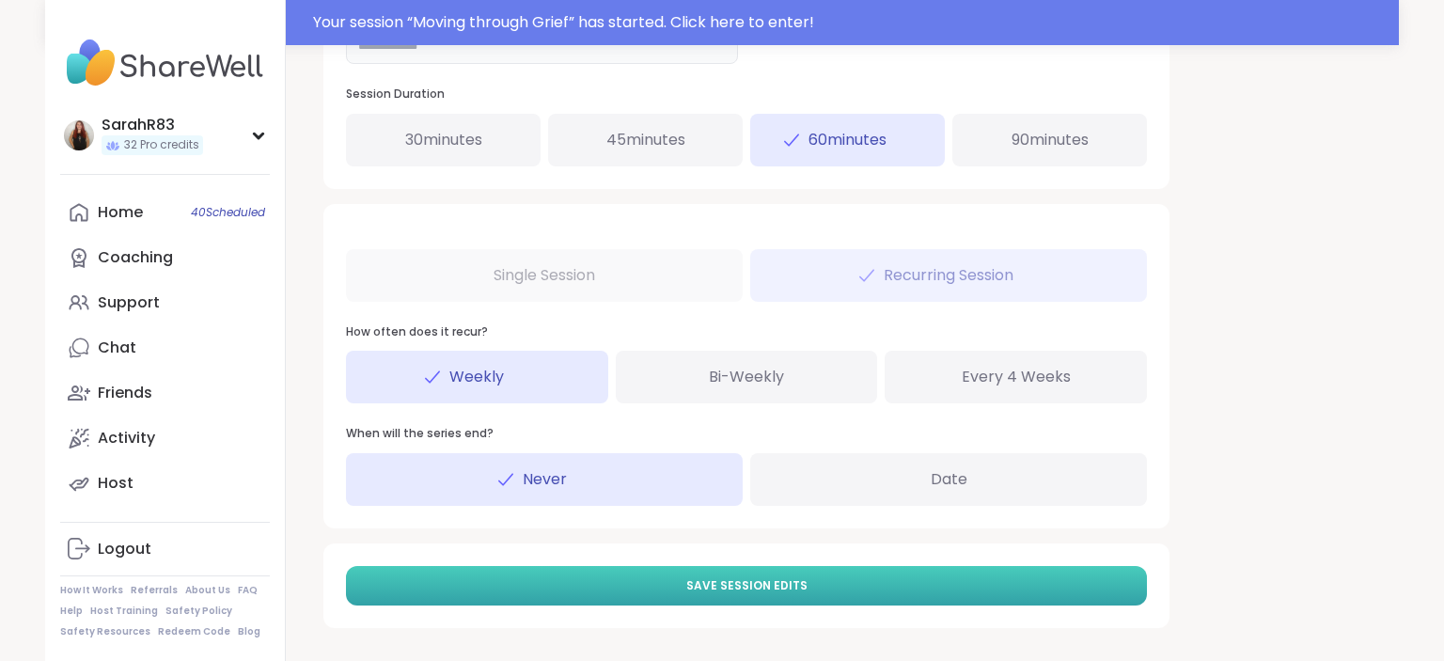
type input "**"
click at [661, 585] on button "Save Session Edits" at bounding box center [746, 585] width 801 height 39
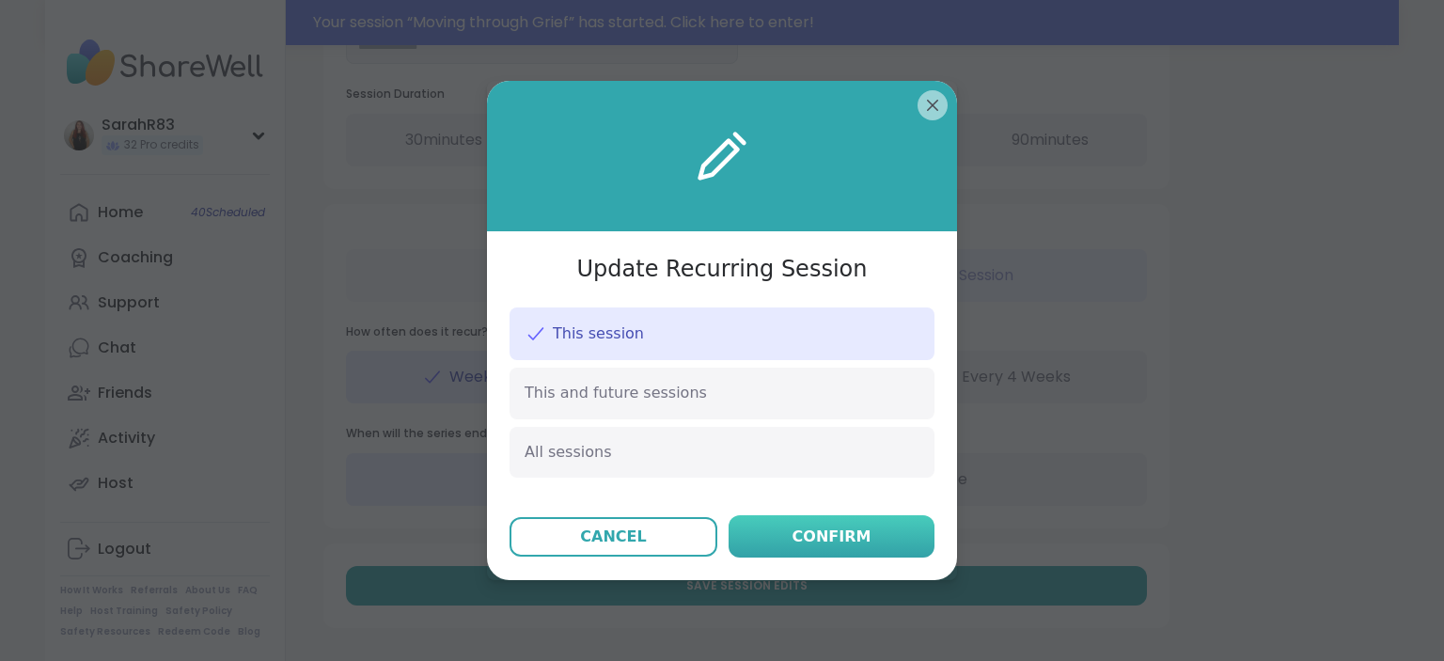
click at [803, 525] on button "Confirm" at bounding box center [832, 536] width 206 height 42
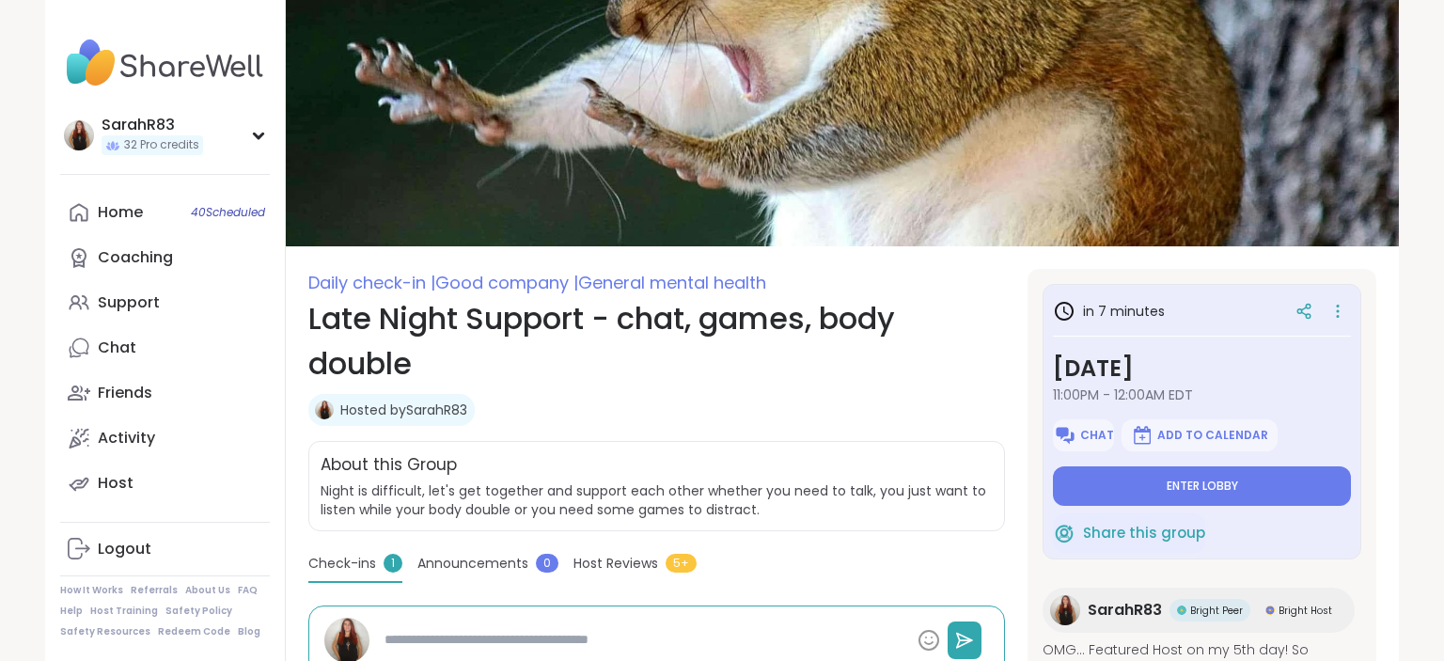
type textarea "*"
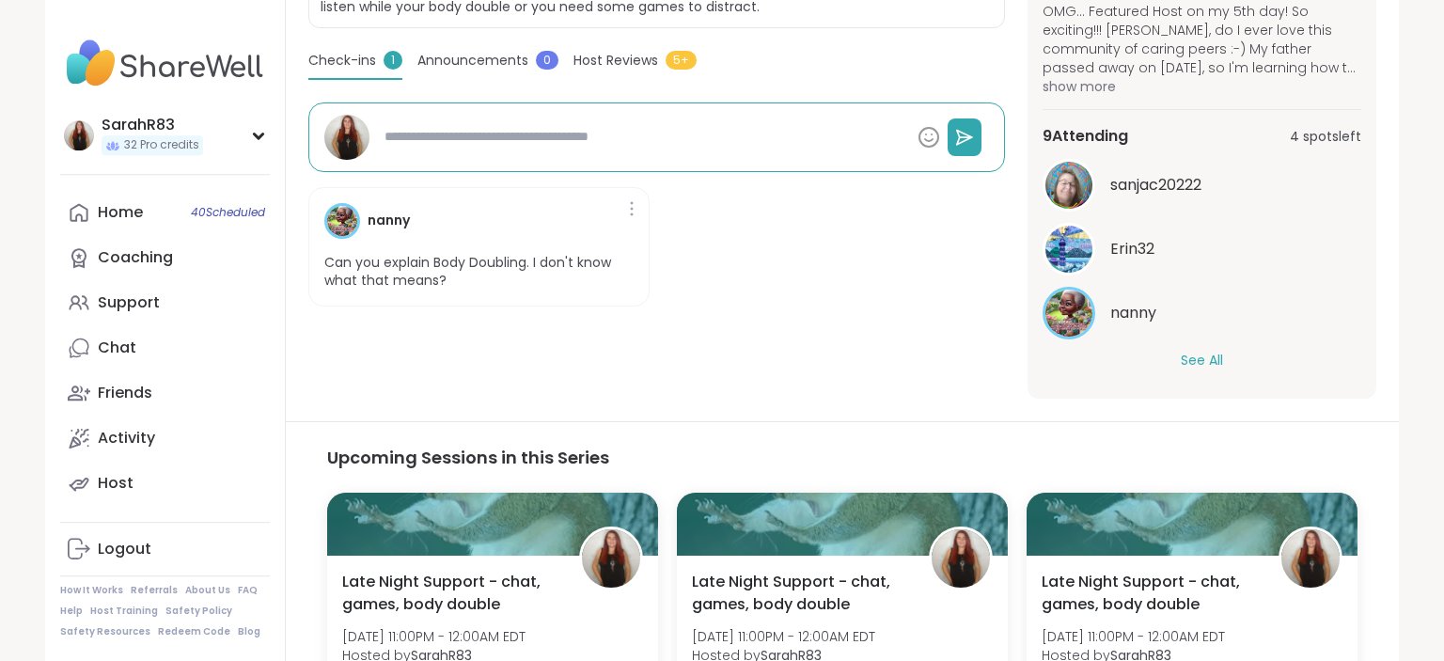
scroll to position [504, 0]
click at [1203, 359] on button "See All" at bounding box center [1202, 360] width 42 height 20
type textarea "*"
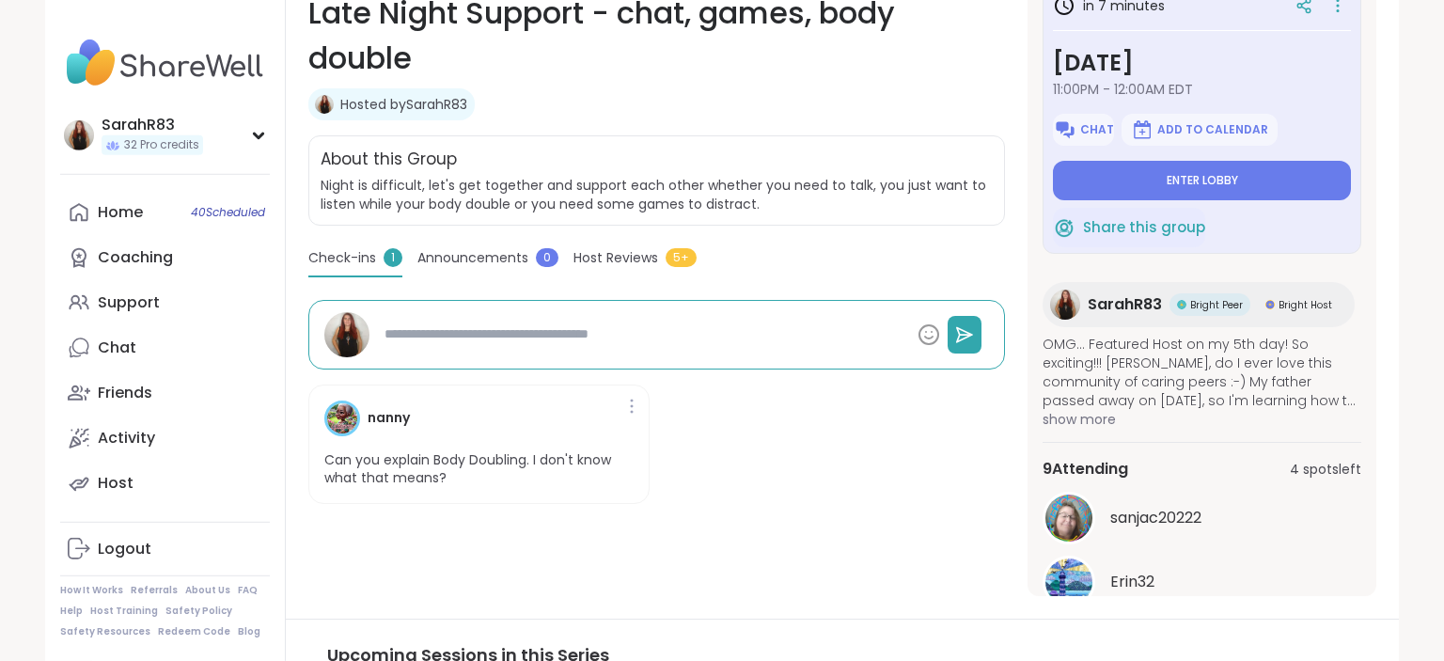
scroll to position [297, 0]
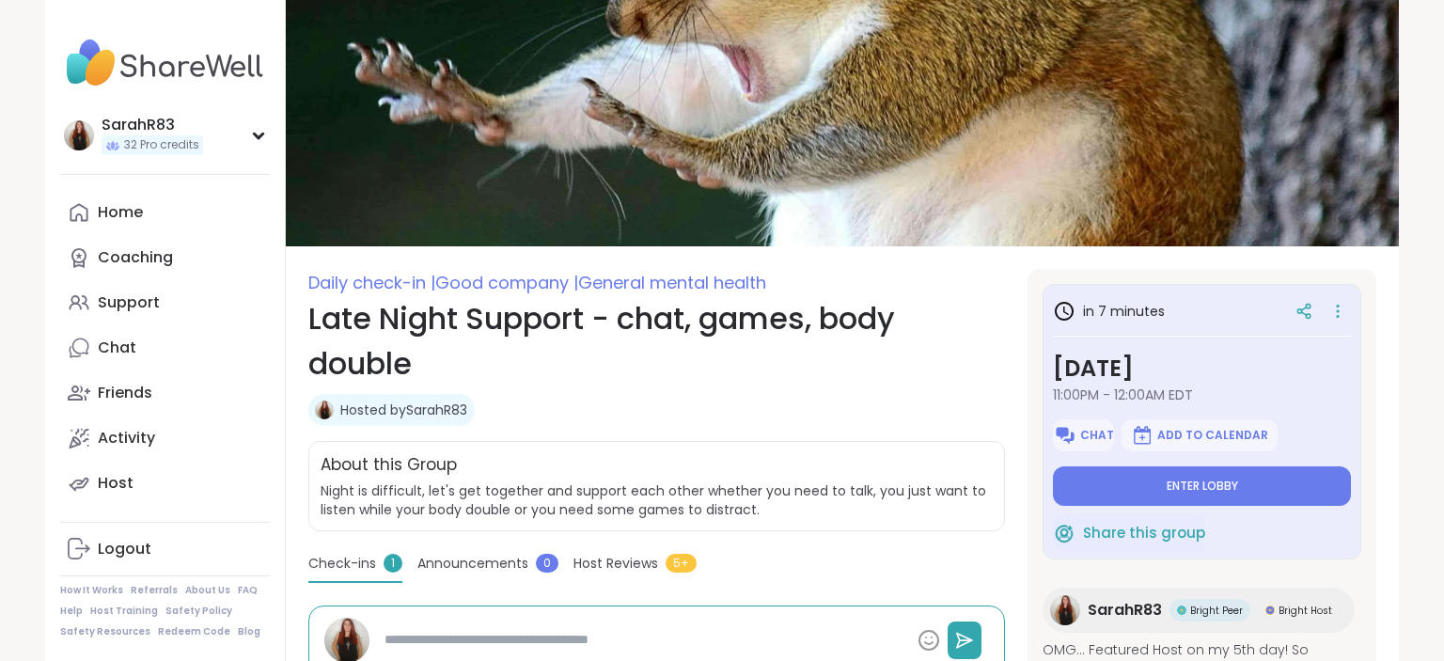
scroll to position [293, 0]
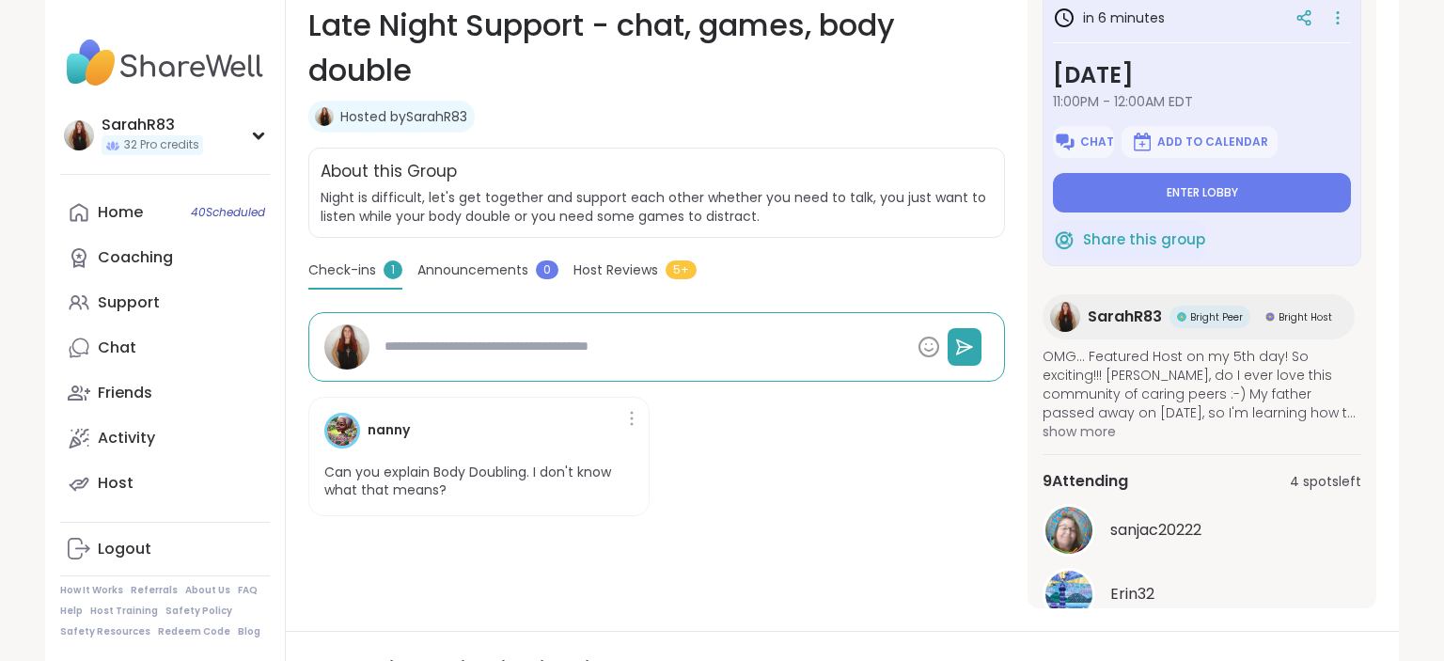
type textarea "*"
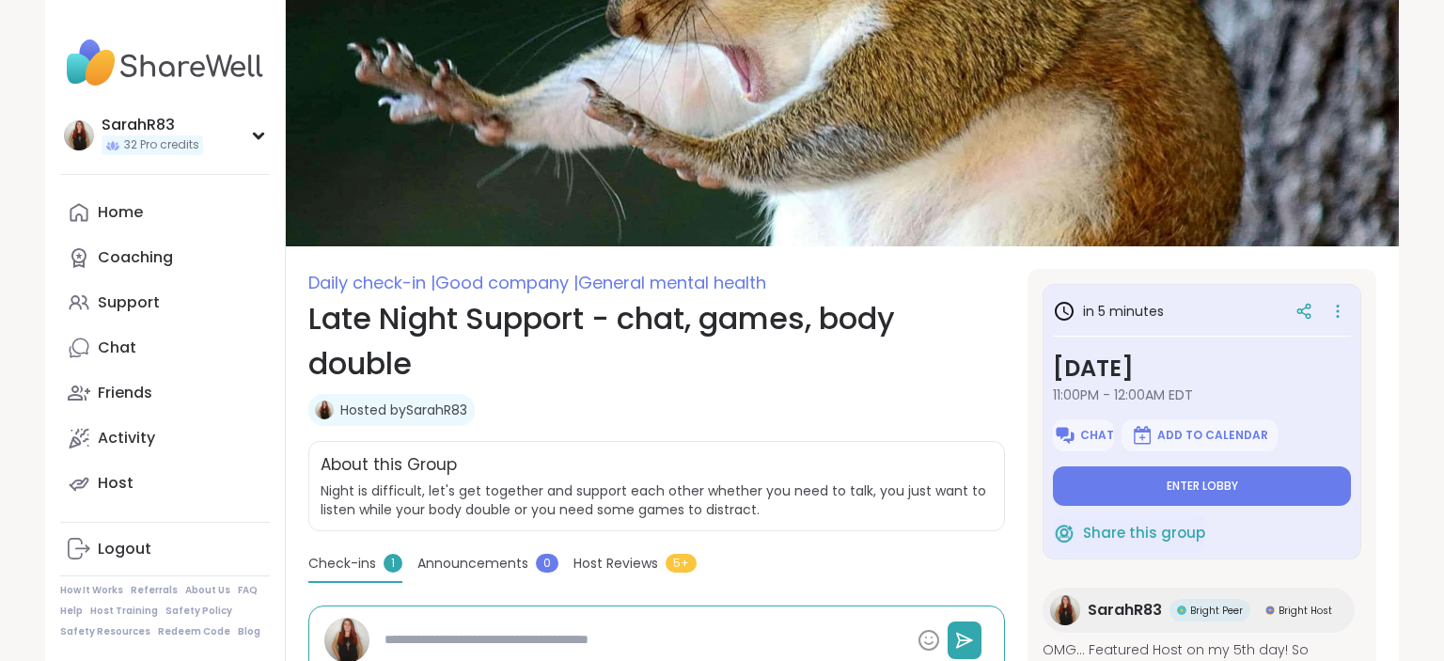
scroll to position [293, 0]
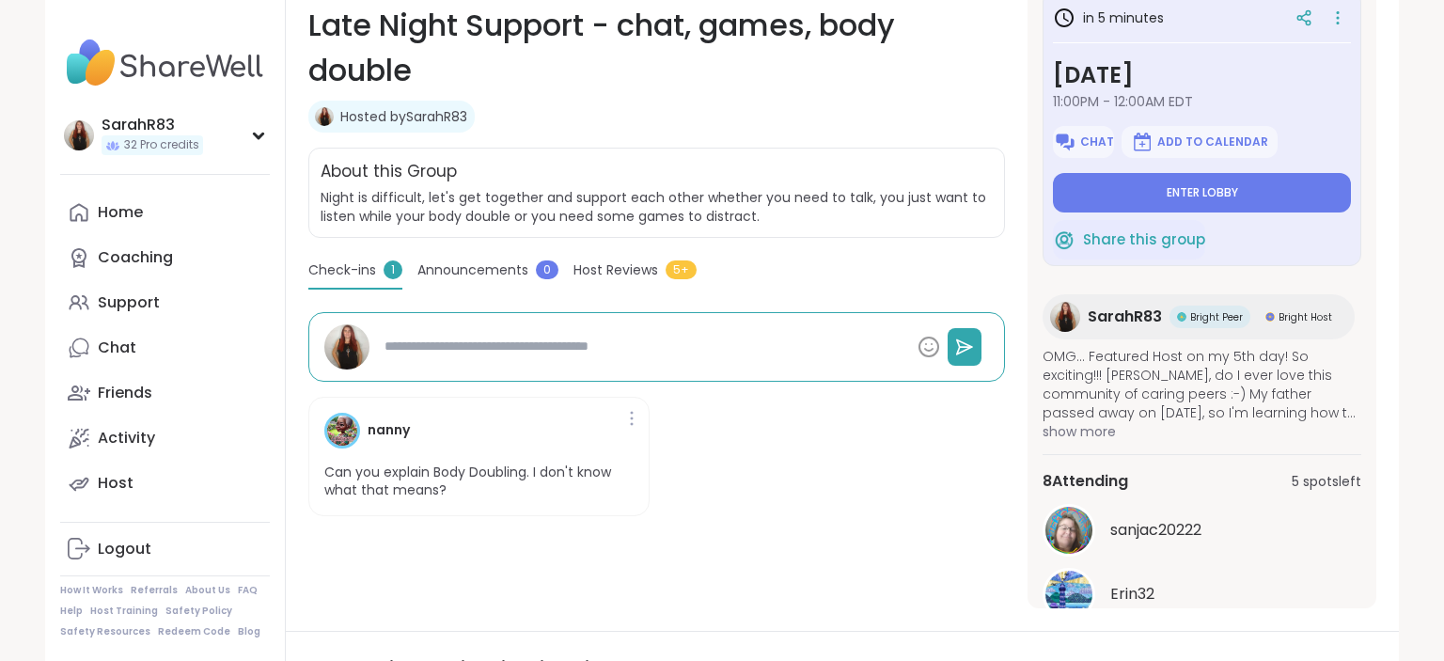
type textarea "*"
click at [625, 427] on div at bounding box center [631, 418] width 19 height 30
click at [619, 470] on p "Can you explain Body Doubling. I don't know what that means?" at bounding box center [478, 481] width 309 height 37
click at [567, 478] on p "Can you explain Body Doubling. I don't know what that means?" at bounding box center [478, 481] width 309 height 37
click at [506, 361] on textarea at bounding box center [643, 346] width 533 height 35
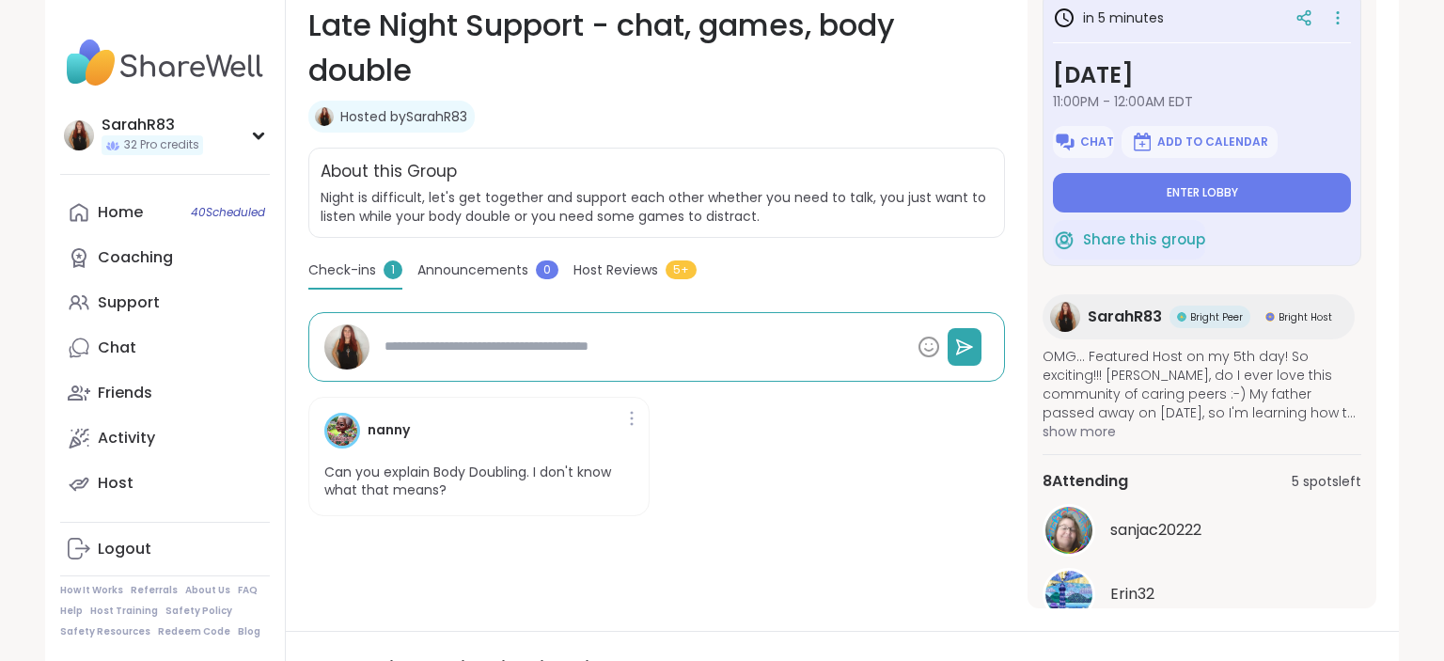
type textarea "*"
type textarea "**"
type textarea "*"
type textarea "***"
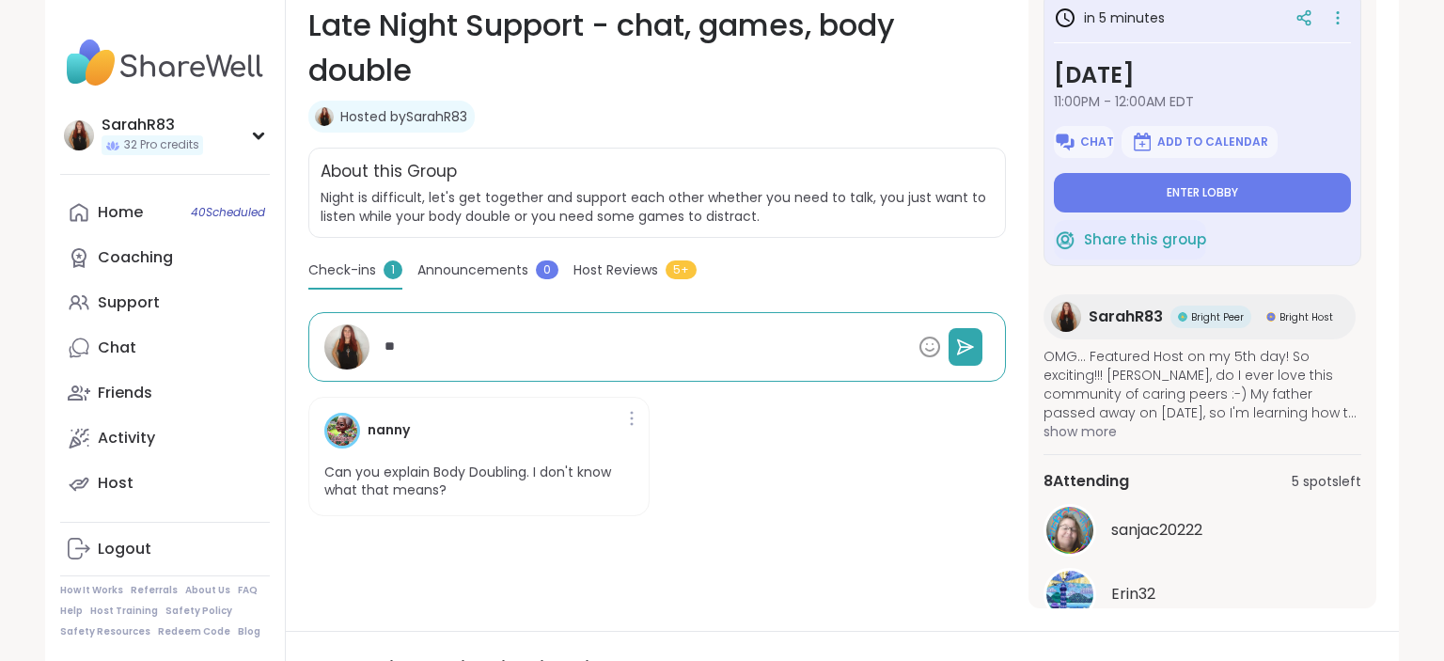
type textarea "*"
type textarea "****"
type textarea "*"
type textarea "****"
type textarea "*"
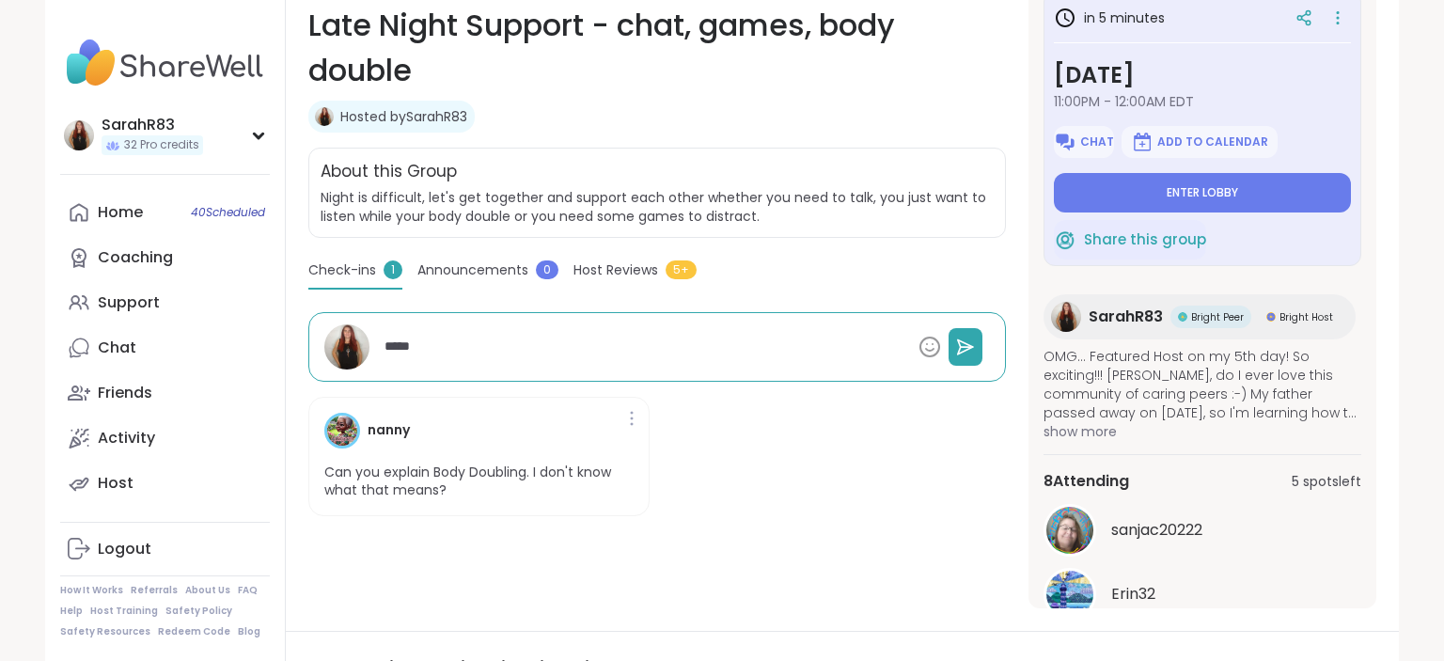
type textarea "******"
type textarea "*"
type textarea "*******"
type textarea "*"
type textarea "********"
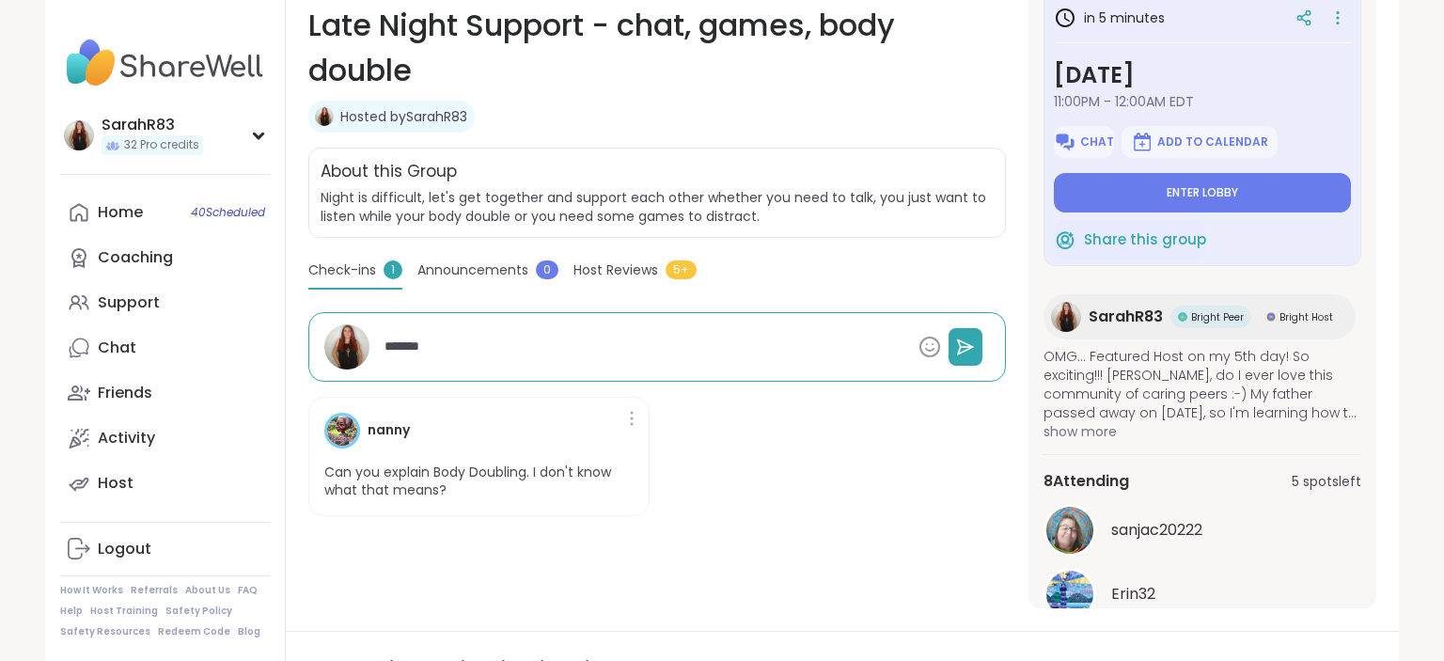
type textarea "*"
type textarea "*******"
type textarea "*"
type textarea "*******"
type textarea "*"
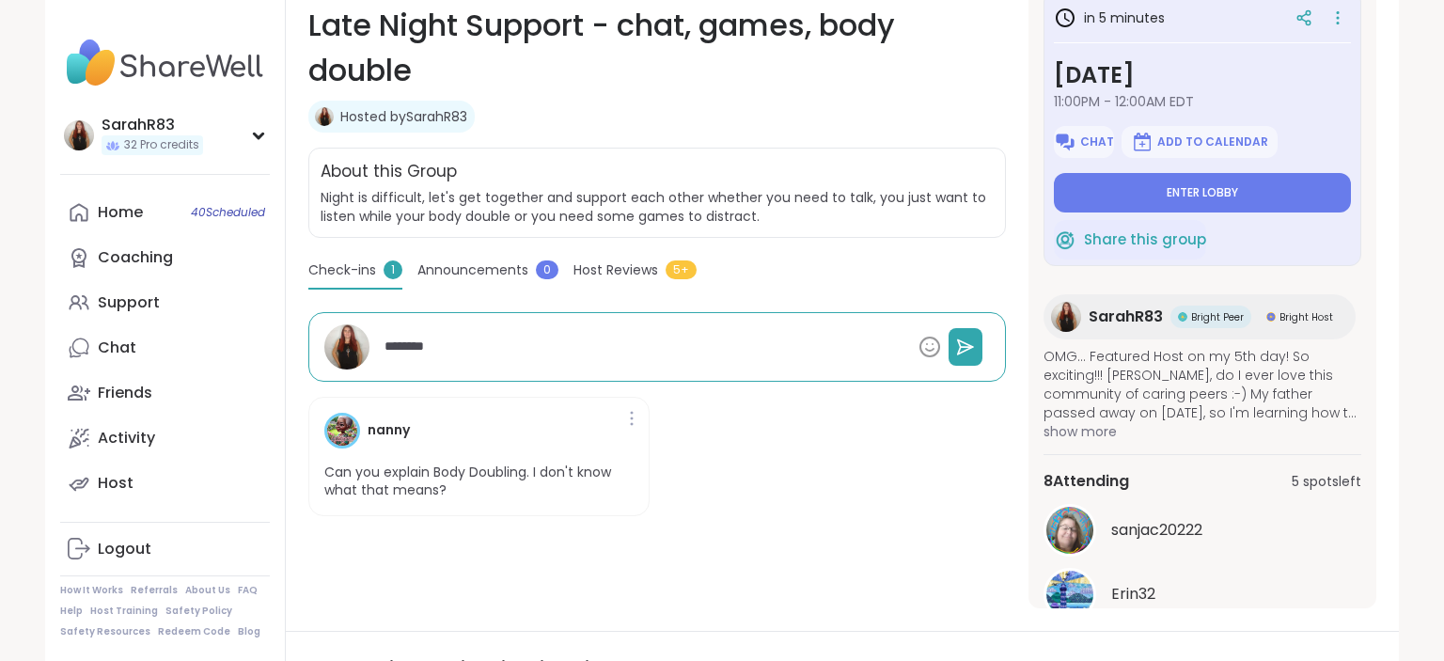
type textarea "*********"
type textarea "*"
type textarea "**********"
type textarea "*"
type textarea "**********"
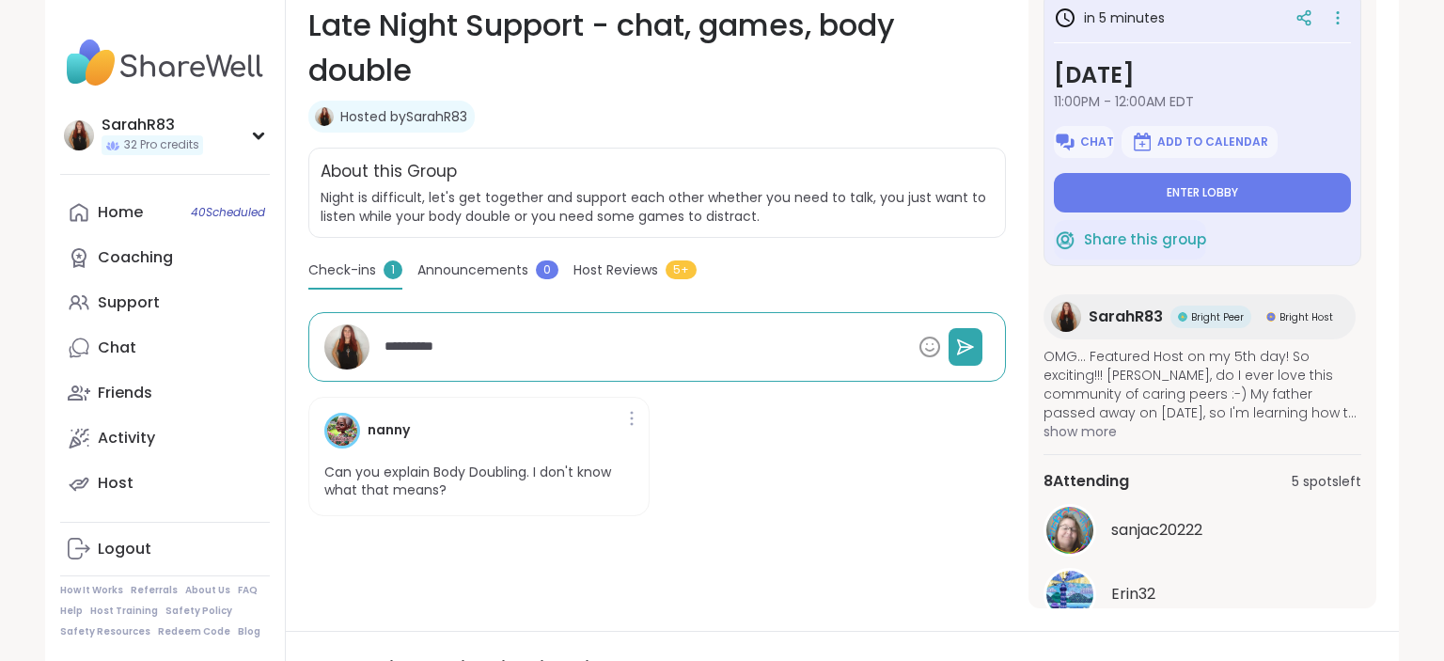
type textarea "*"
type textarea "**********"
type textarea "*"
type textarea "**********"
type textarea "*"
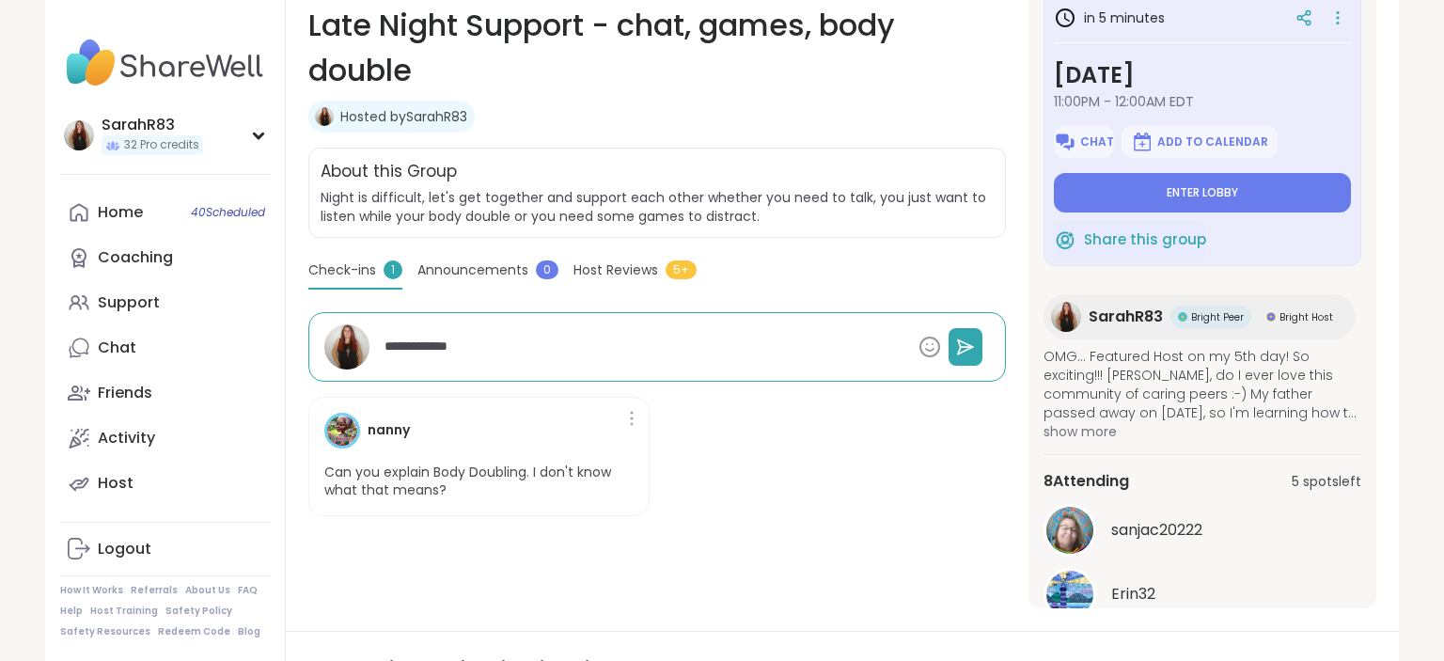
type textarea "**********"
type textarea "*"
type textarea "**********"
type textarea "*"
type textarea "**********"
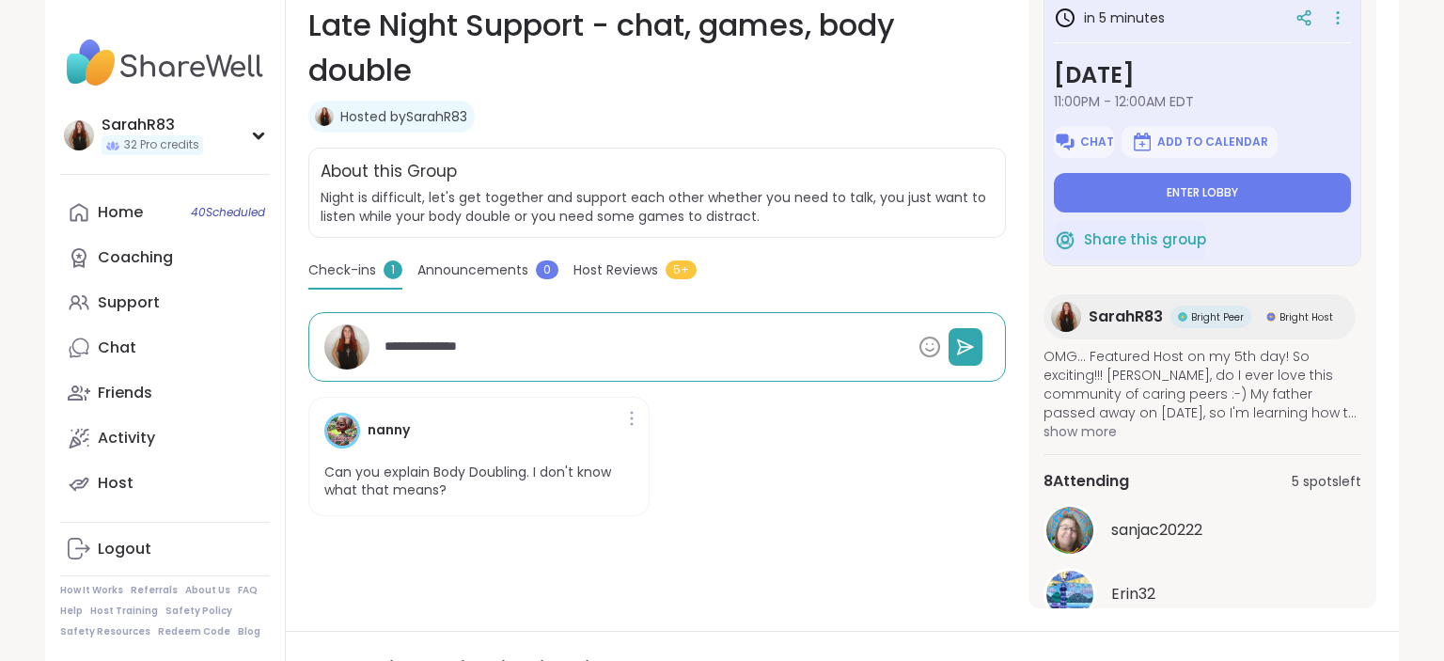
type textarea "*"
type textarea "**********"
type textarea "*"
type textarea "**********"
type textarea "*"
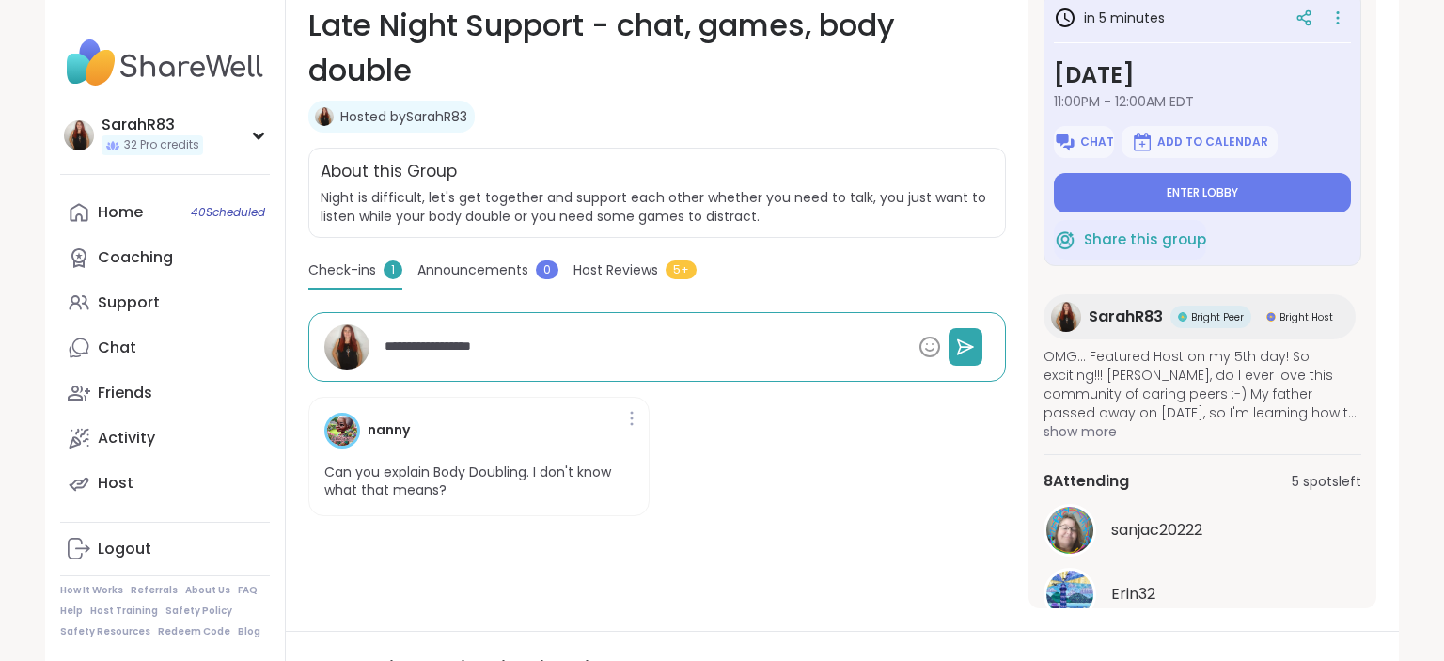
type textarea "**********"
type textarea "*"
type textarea "**********"
type textarea "*"
type textarea "**********"
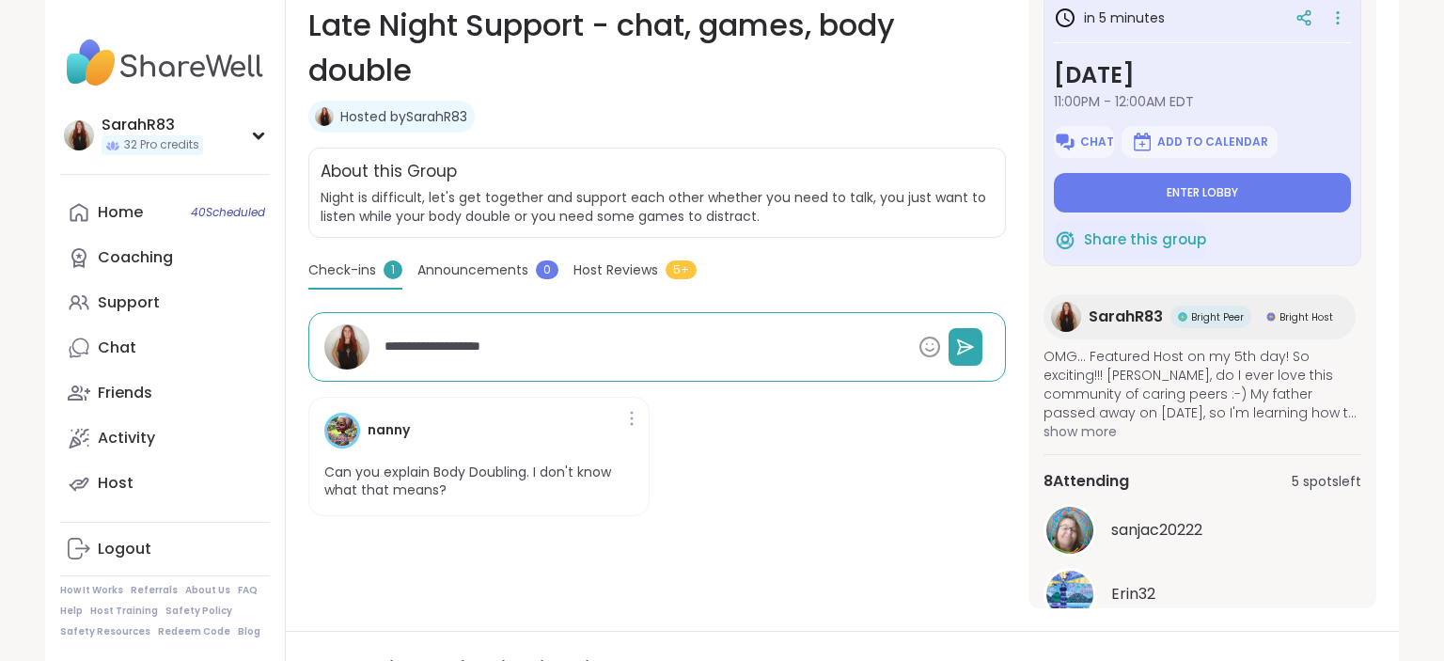
type textarea "*"
type textarea "**********"
type textarea "*"
type textarea "**********"
type textarea "*"
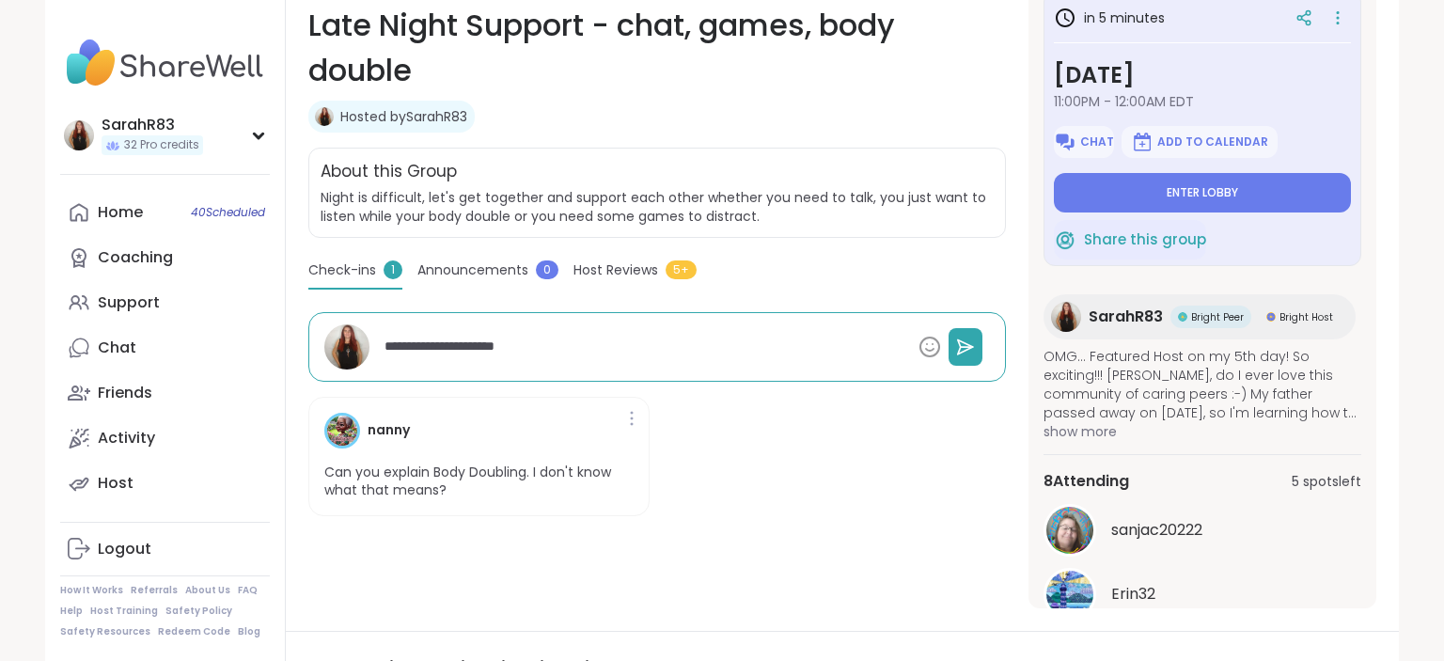
type textarea "**********"
type textarea "*"
type textarea "**********"
type textarea "*"
type textarea "**********"
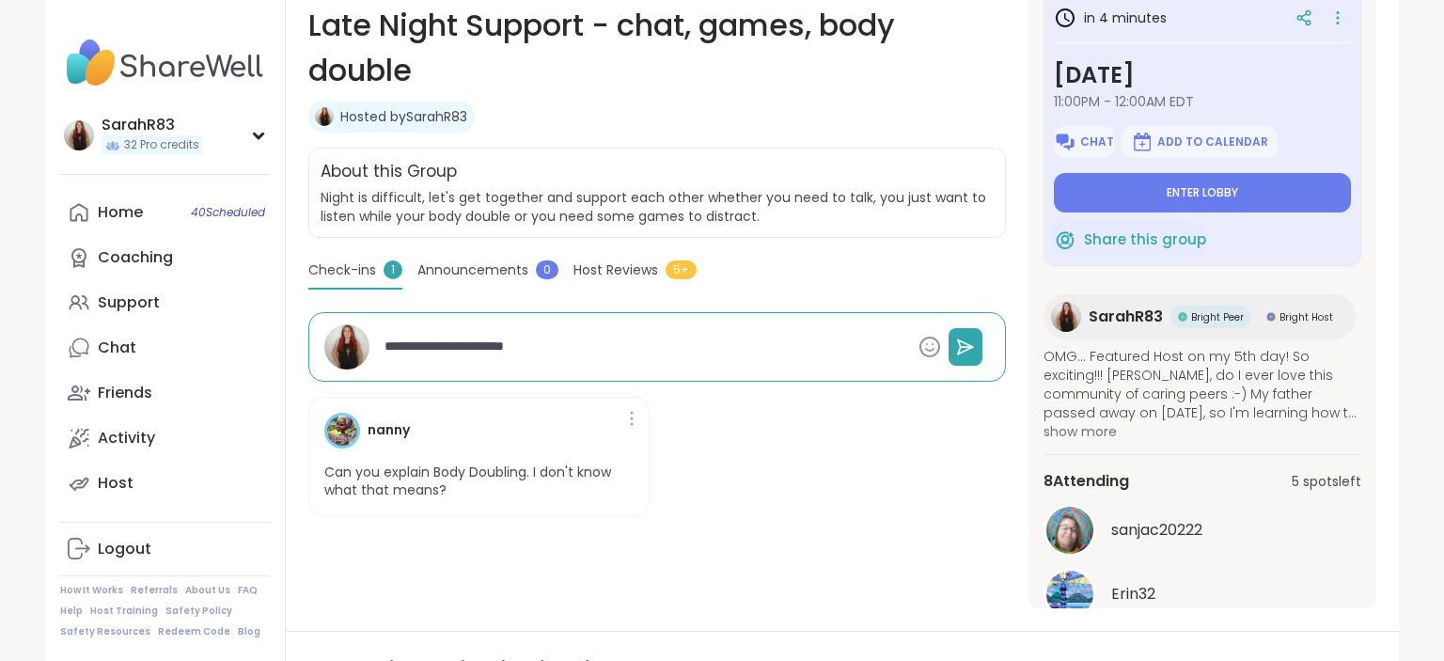
type textarea "*"
type textarea "**********"
type textarea "*"
type textarea "**********"
type textarea "*"
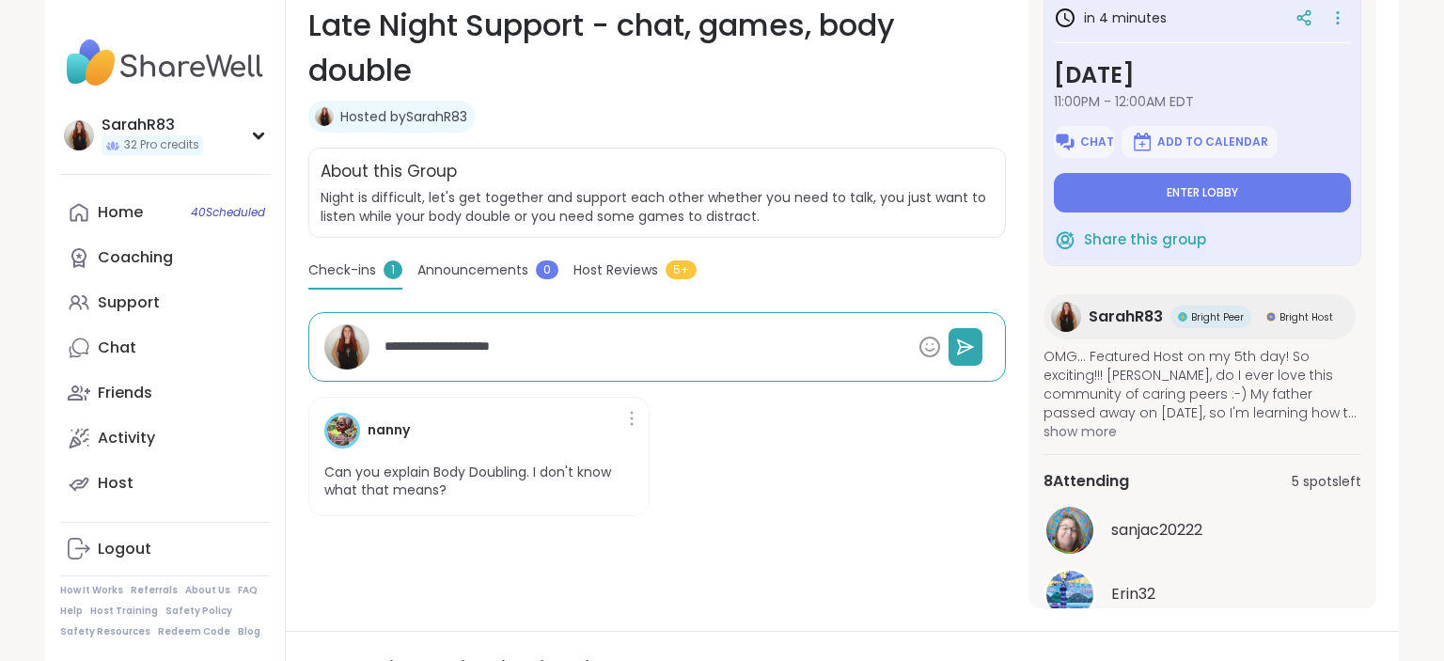
type textarea "**********"
type textarea "*"
type textarea "**********"
type textarea "*"
type textarea "**********"
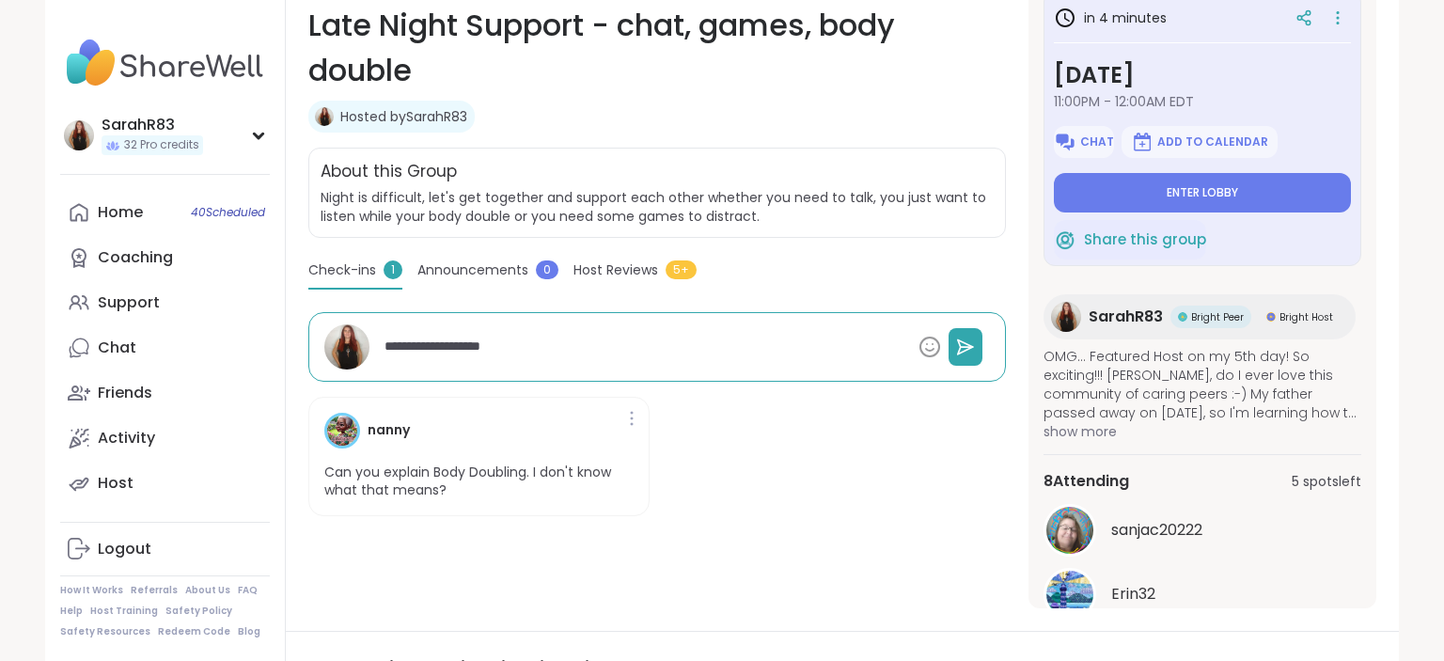
type textarea "*"
type textarea "**********"
type textarea "*"
type textarea "**********"
type textarea "*"
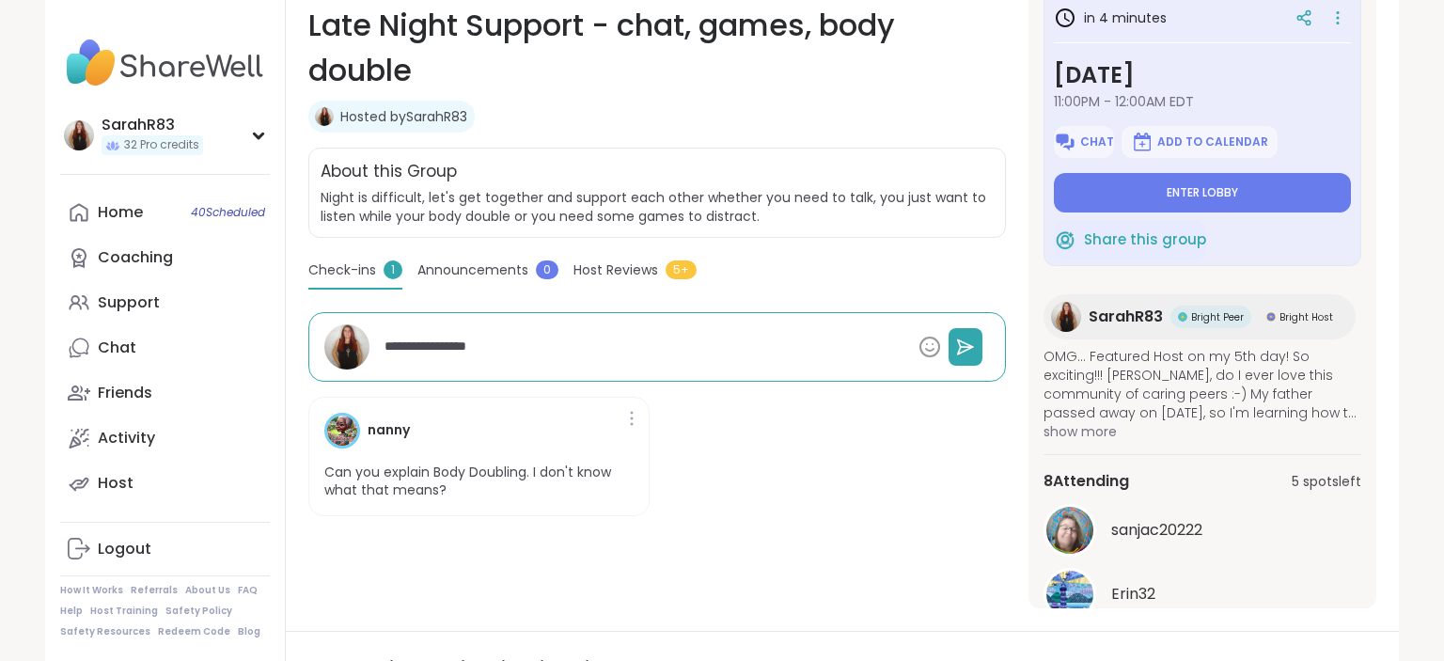
type textarea "**********"
type textarea "*"
type textarea "**********"
type textarea "*"
type textarea "**********"
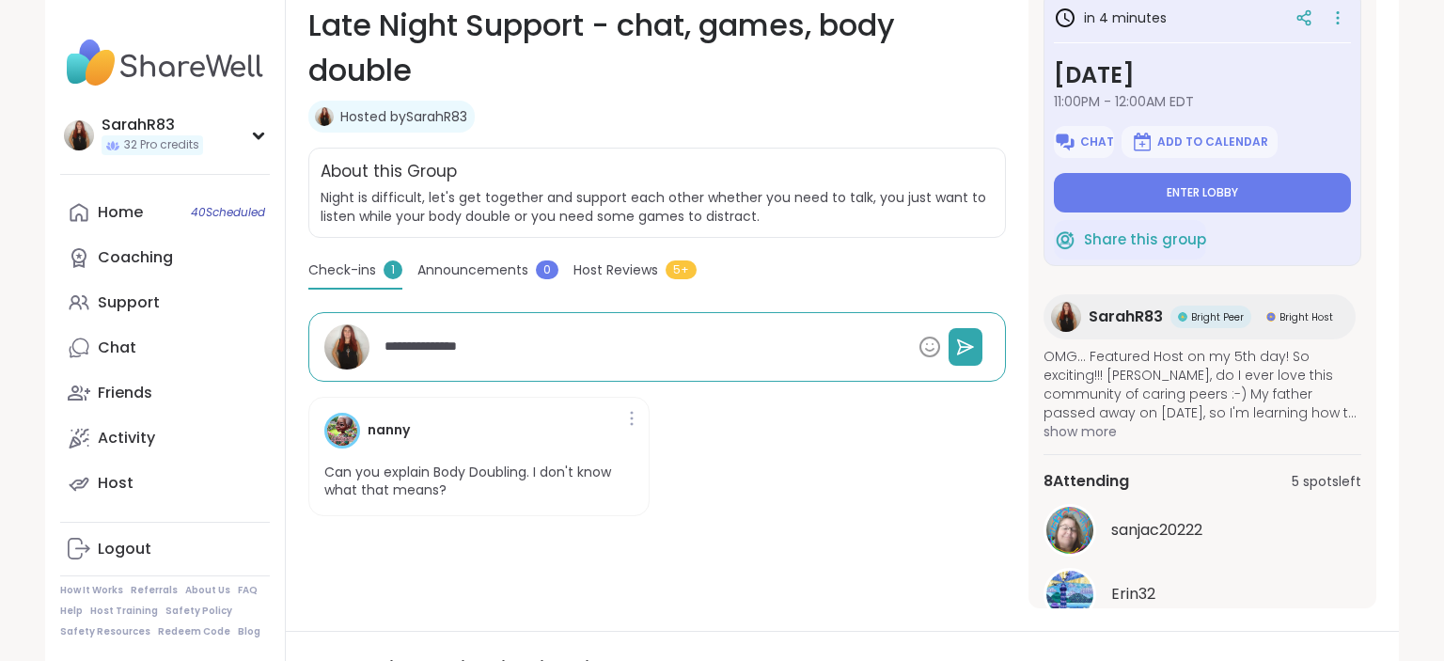
type textarea "*"
type textarea "**********"
type textarea "*"
type textarea "**********"
type textarea "*"
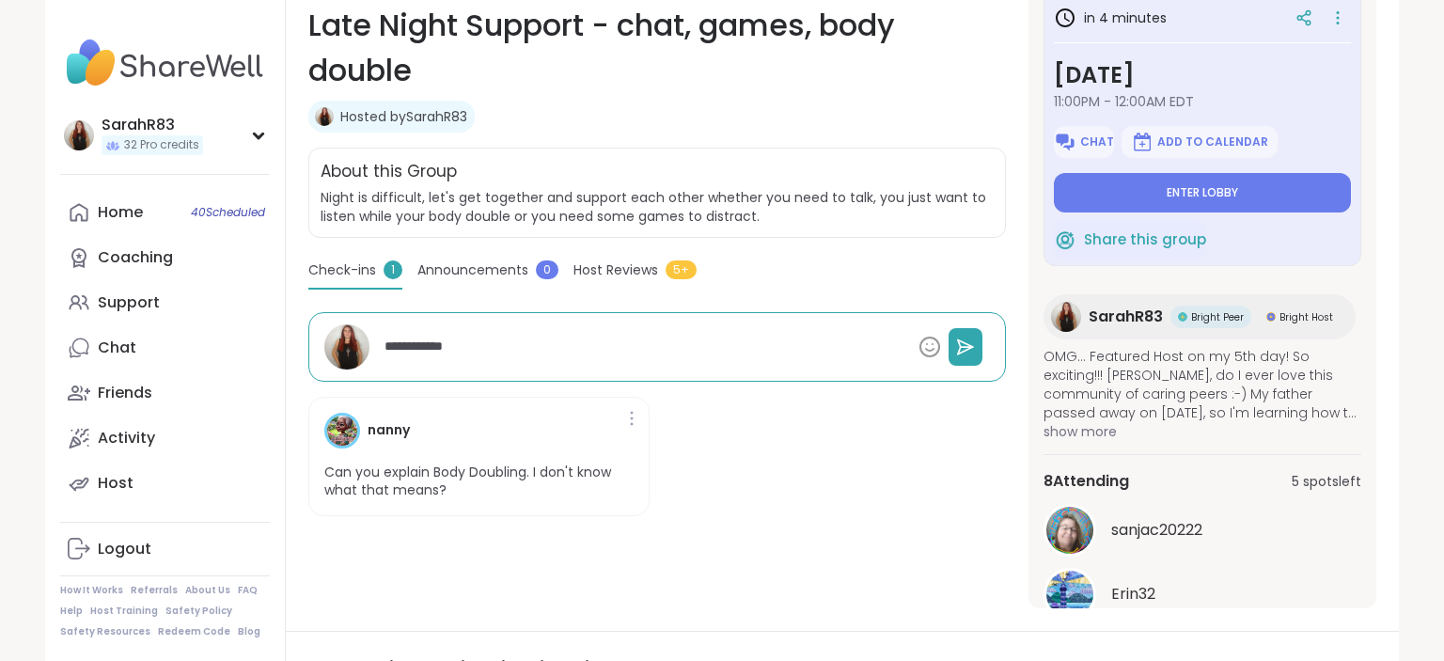
type textarea "**********"
type textarea "*"
type textarea "**********"
type textarea "*"
type textarea "*********"
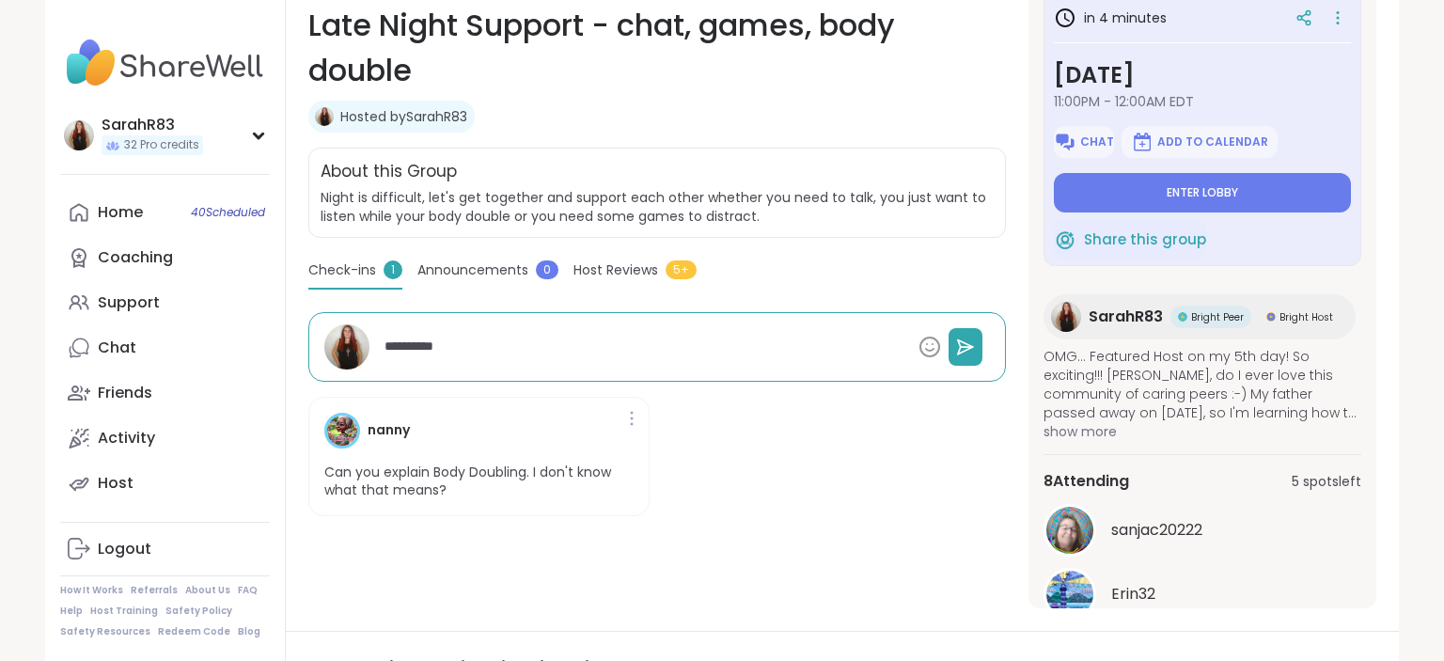
type textarea "*"
type textarea "*******"
type textarea "*"
type textarea "*******"
type textarea "*"
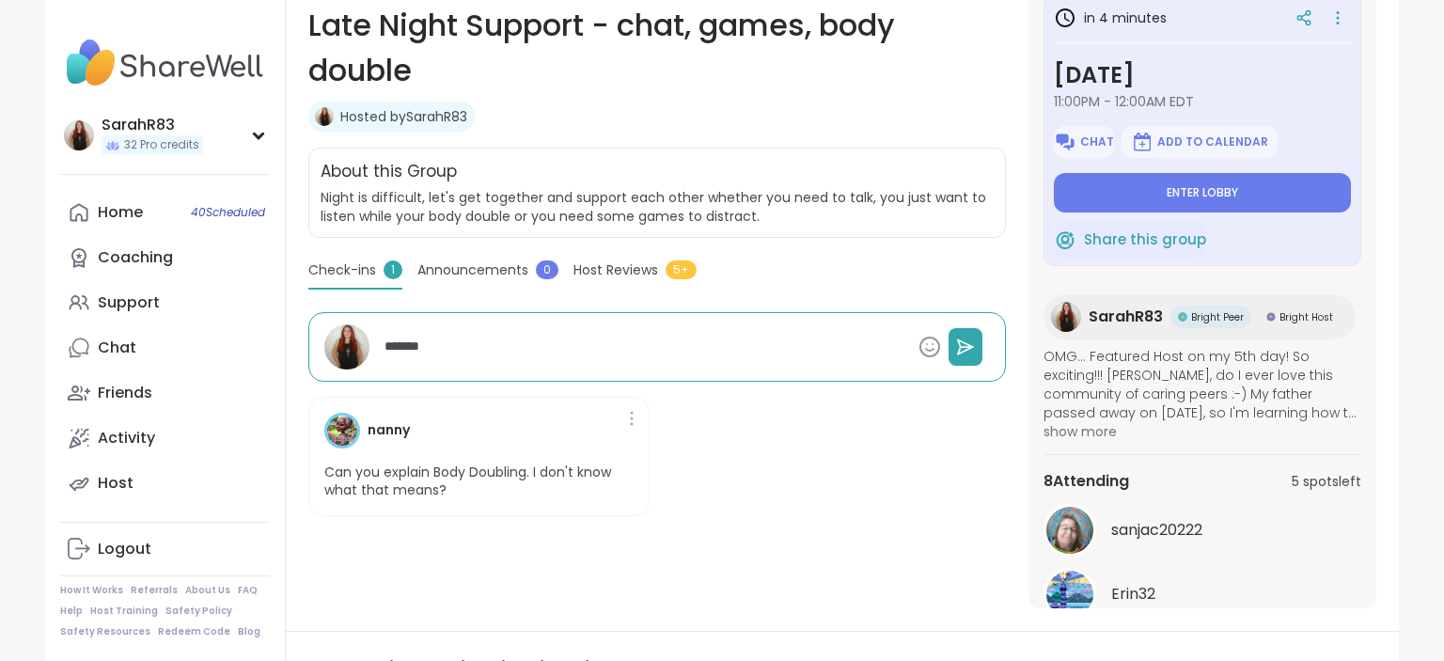
type textarea "******"
type textarea "*"
type textarea "****"
type textarea "*"
type textarea "****"
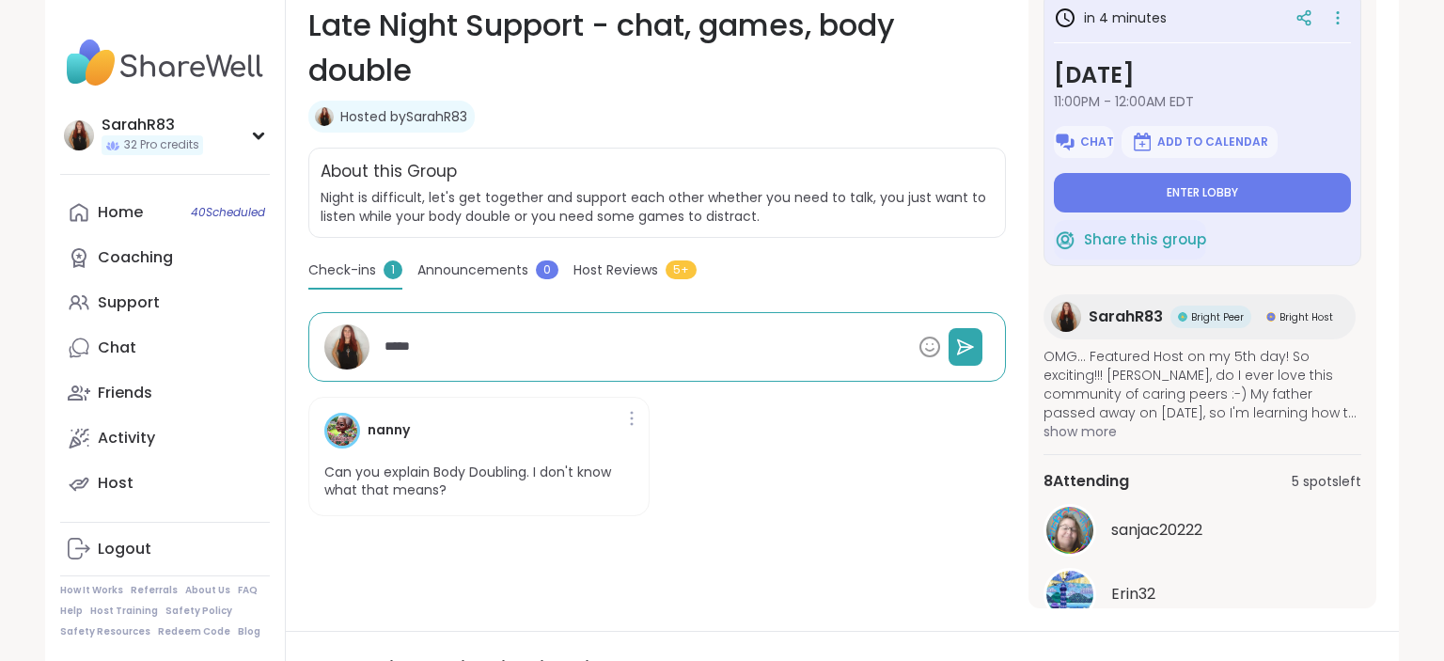
type textarea "*"
type textarea "***"
type textarea "*"
type textarea "**"
type textarea "*"
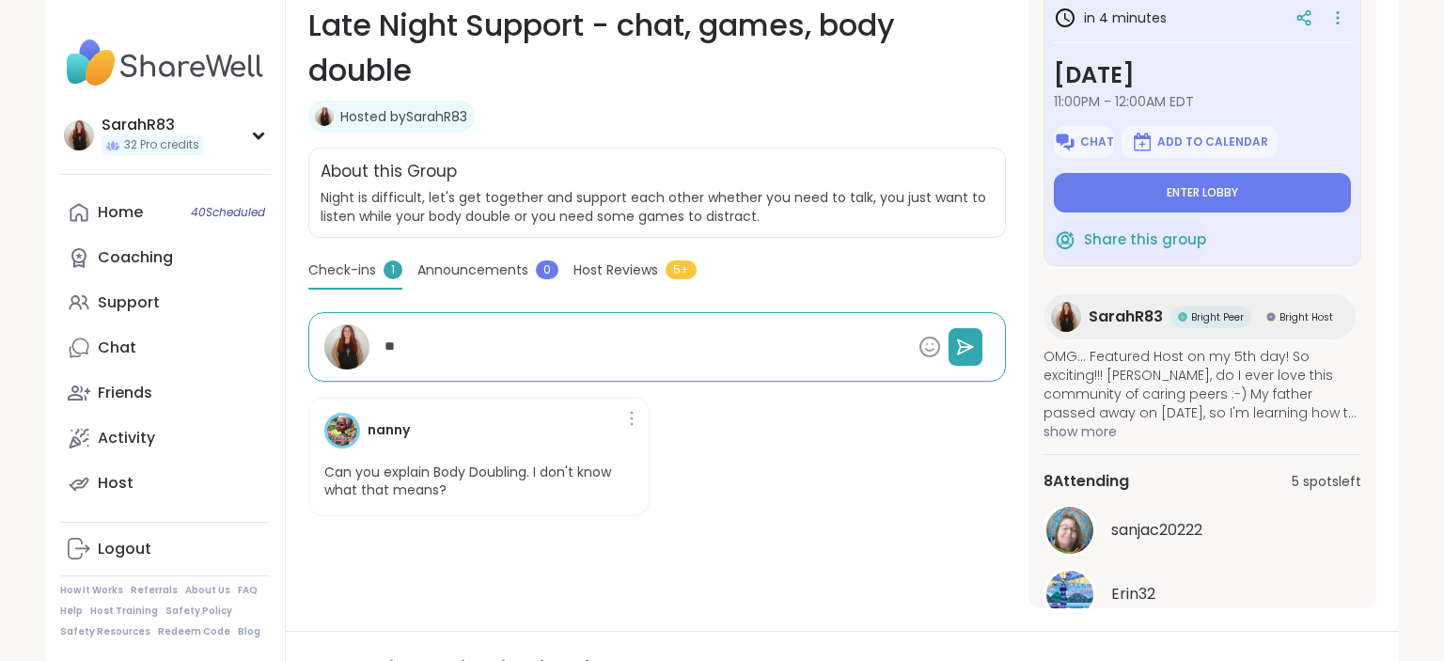
type textarea "*"
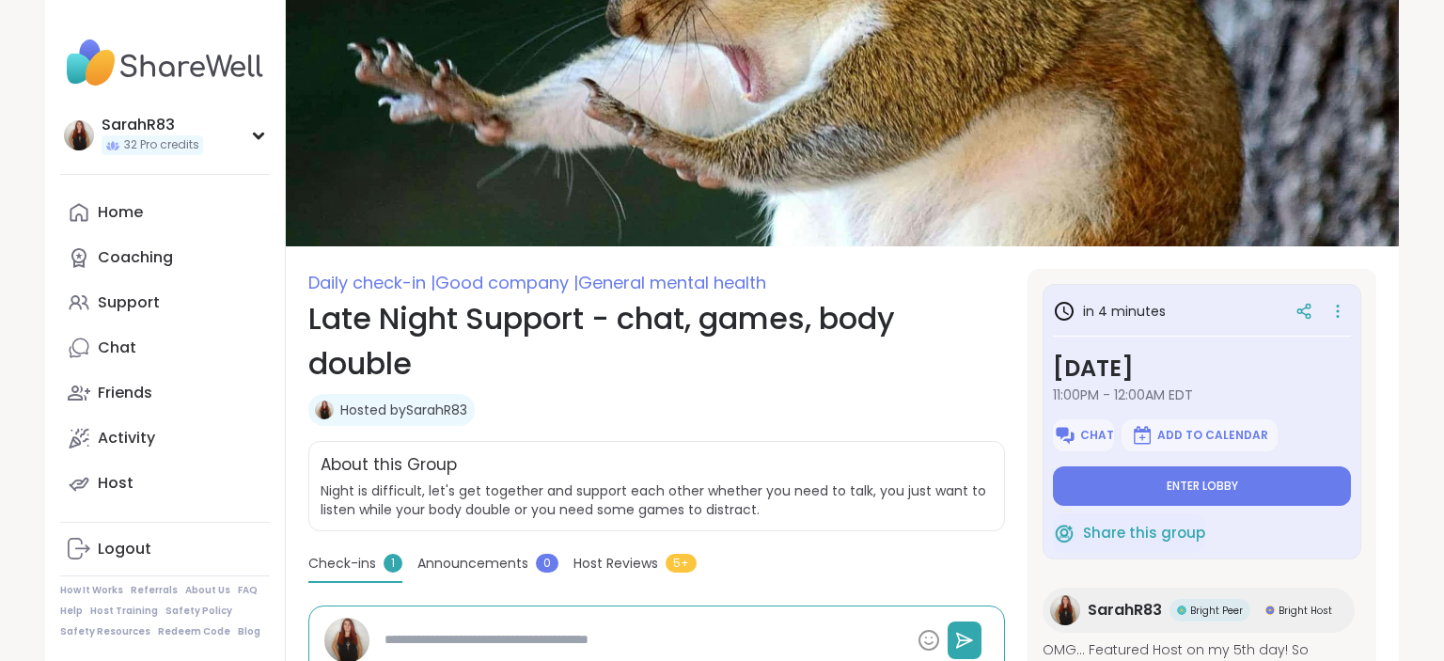
scroll to position [293, 0]
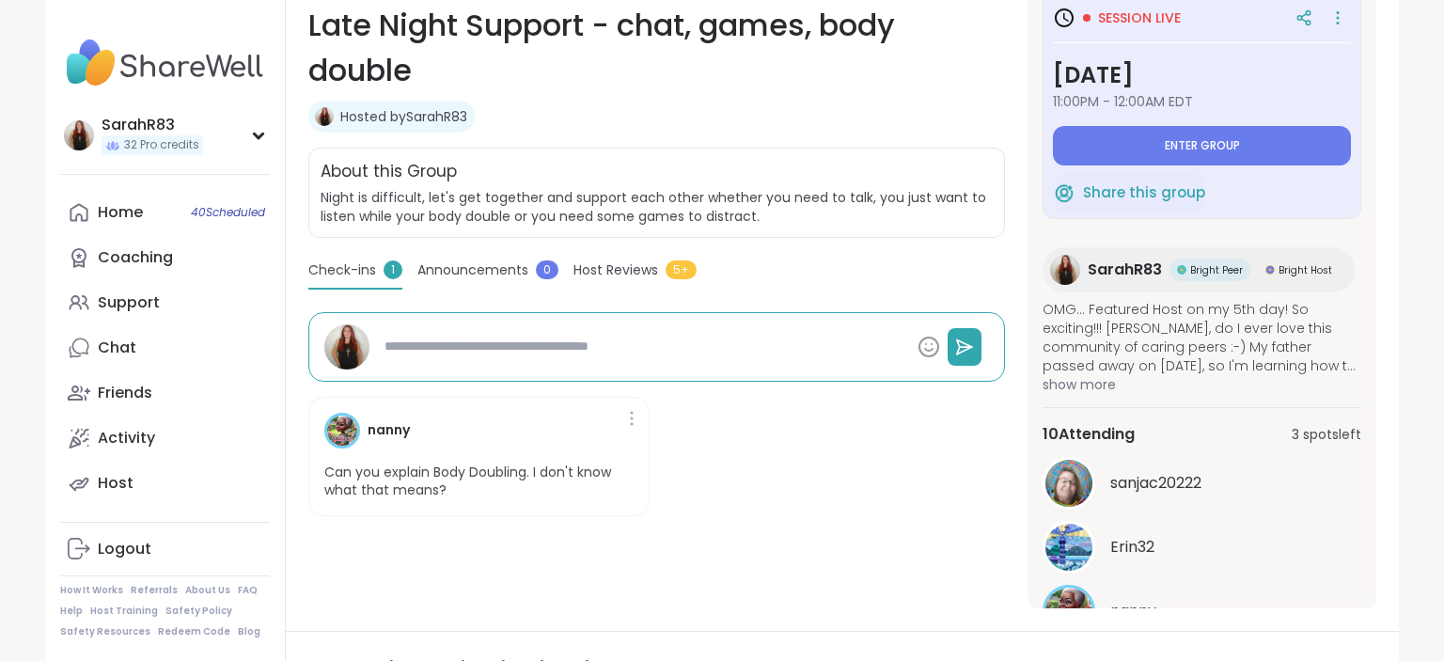
type textarea "*"
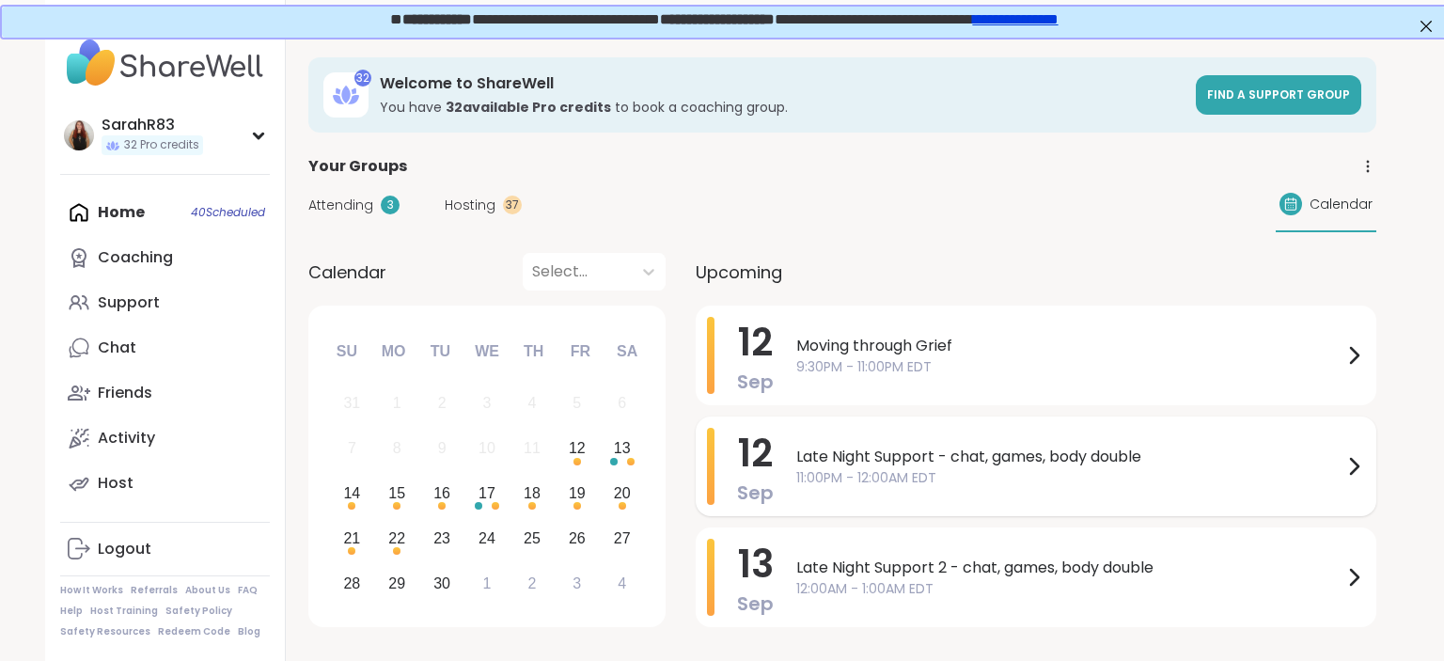
click at [833, 457] on span "Late Night Support - chat, games, body double" at bounding box center [1069, 457] width 546 height 23
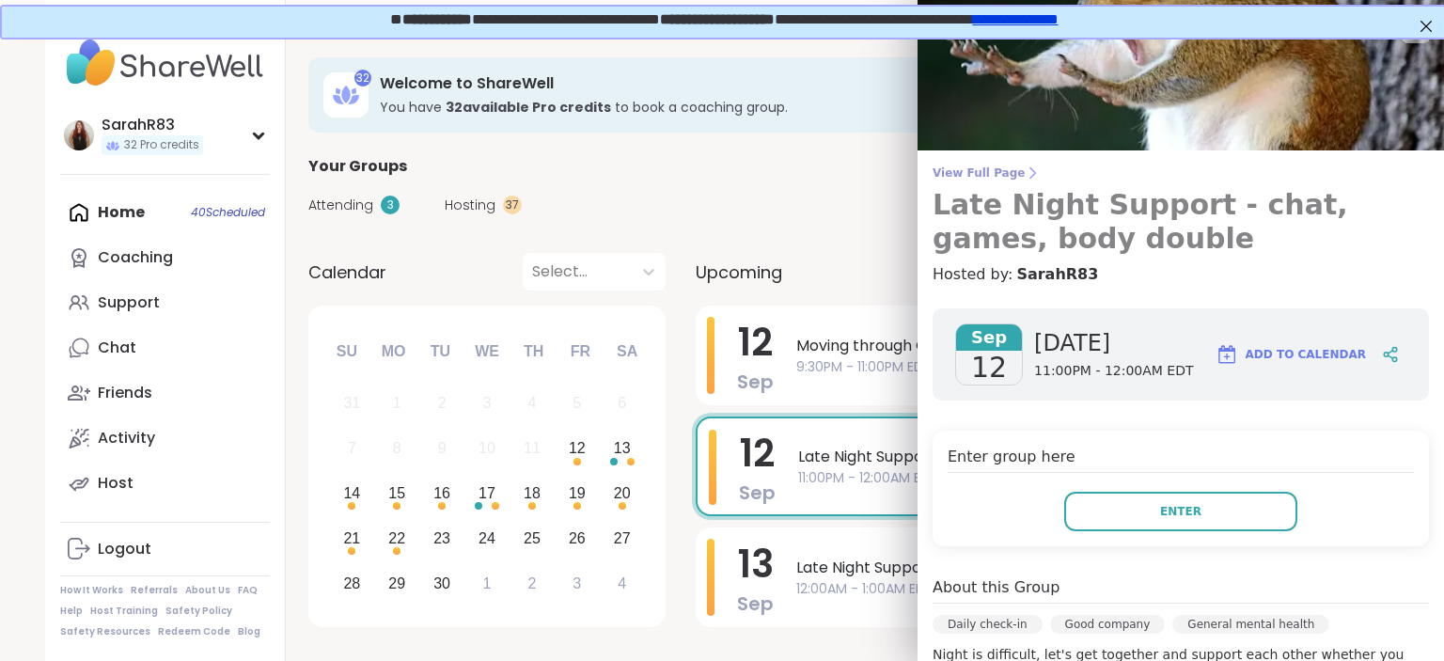
click at [1004, 171] on span "View Full Page" at bounding box center [1180, 172] width 496 height 15
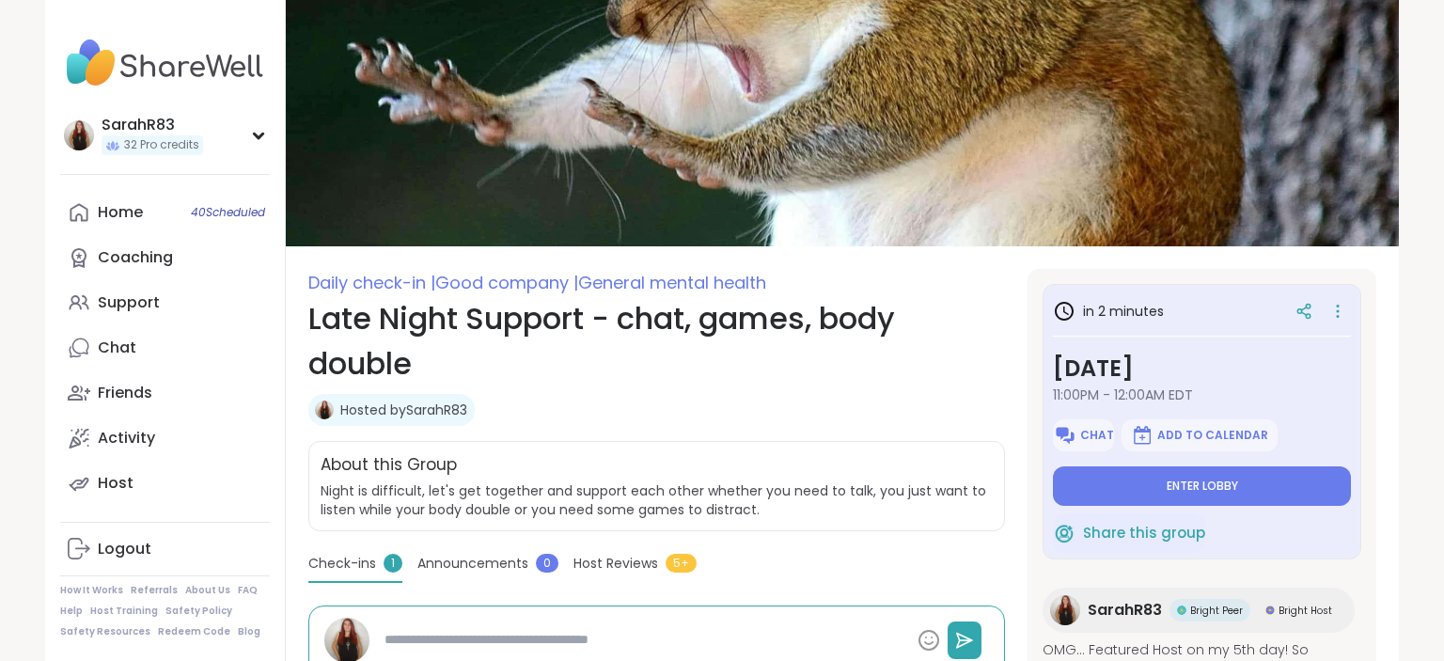
type textarea "*"
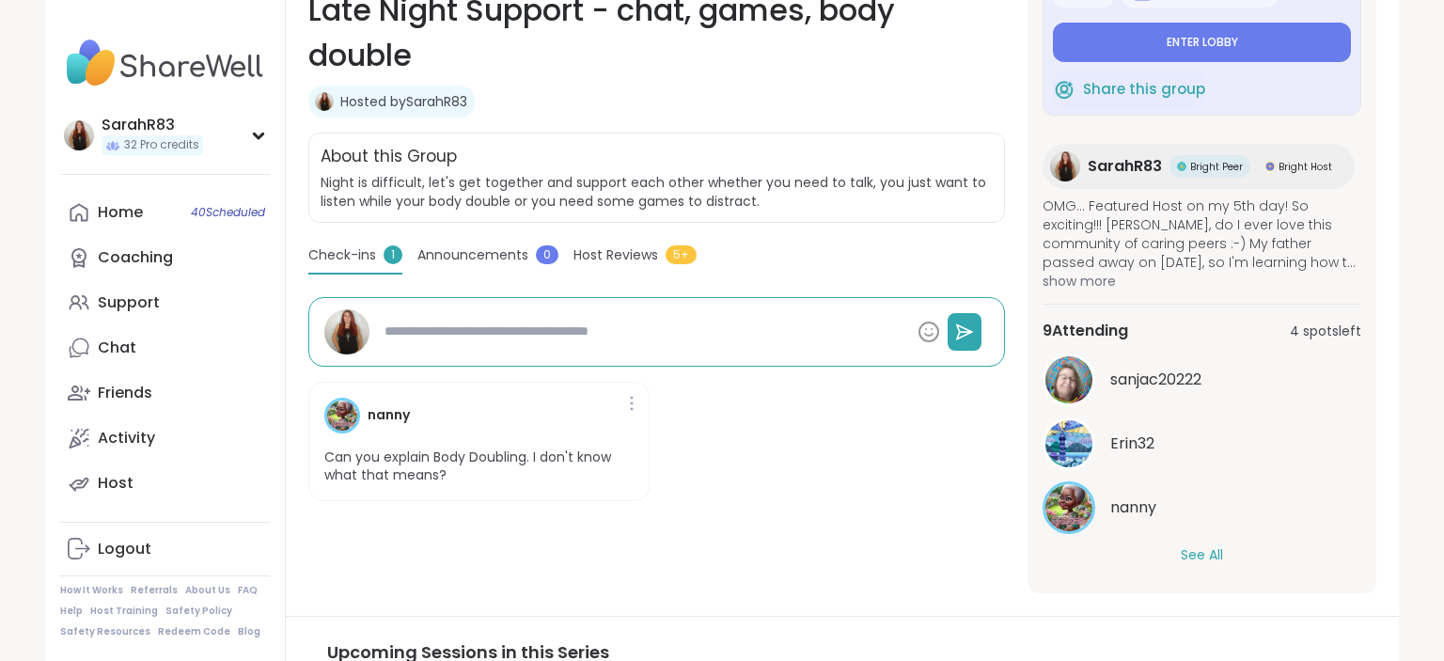
scroll to position [311, 0]
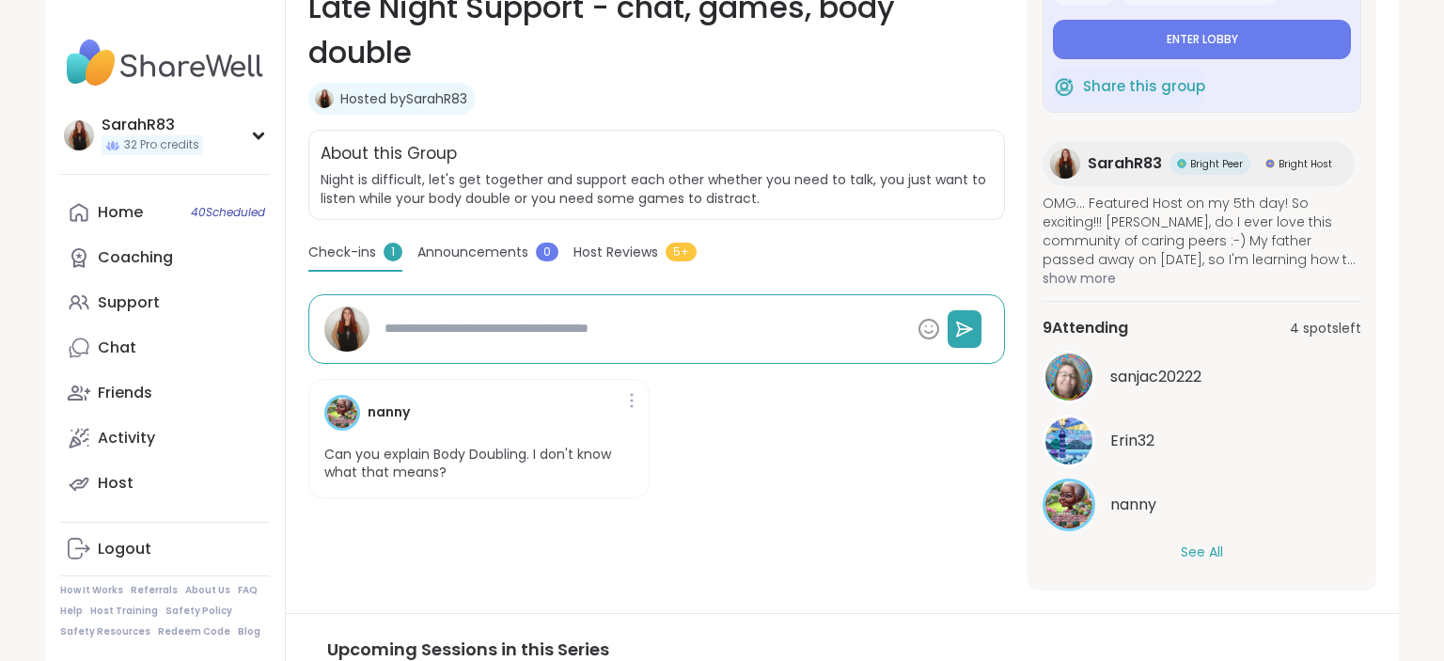
click at [1201, 553] on button "See All" at bounding box center [1202, 552] width 42 height 20
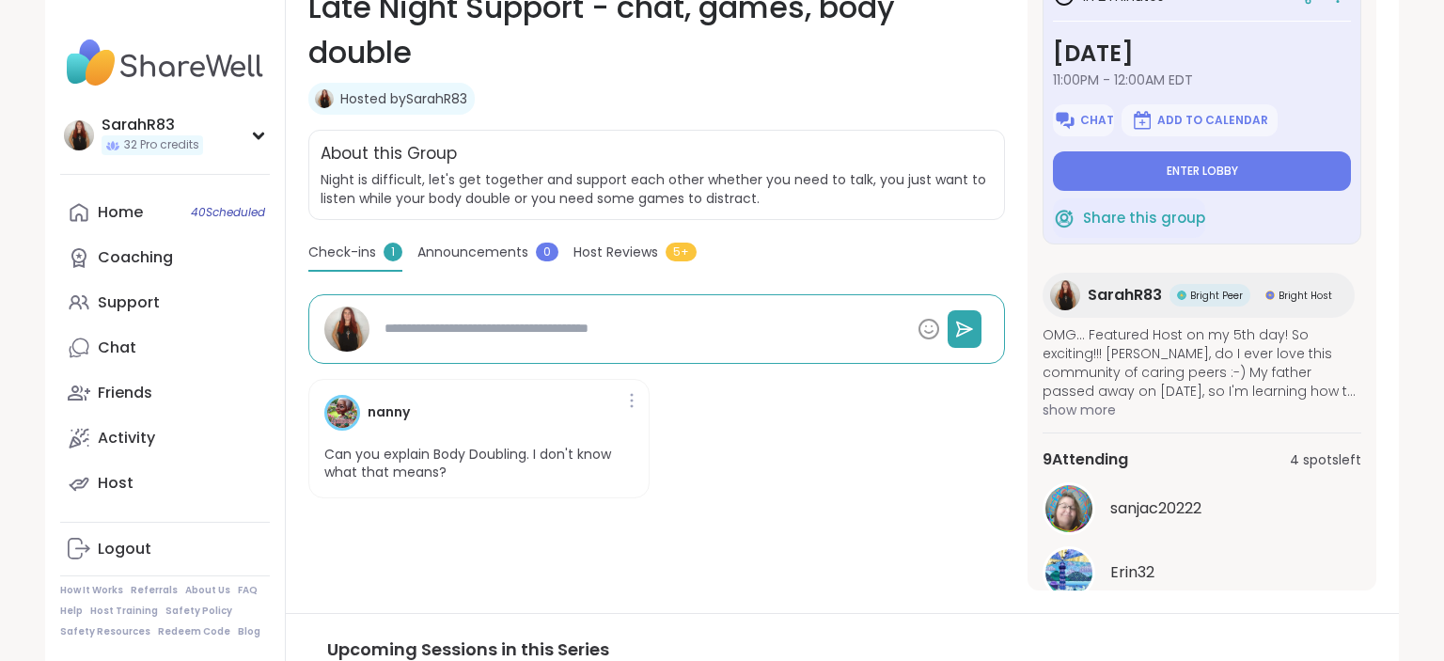
scroll to position [0, 0]
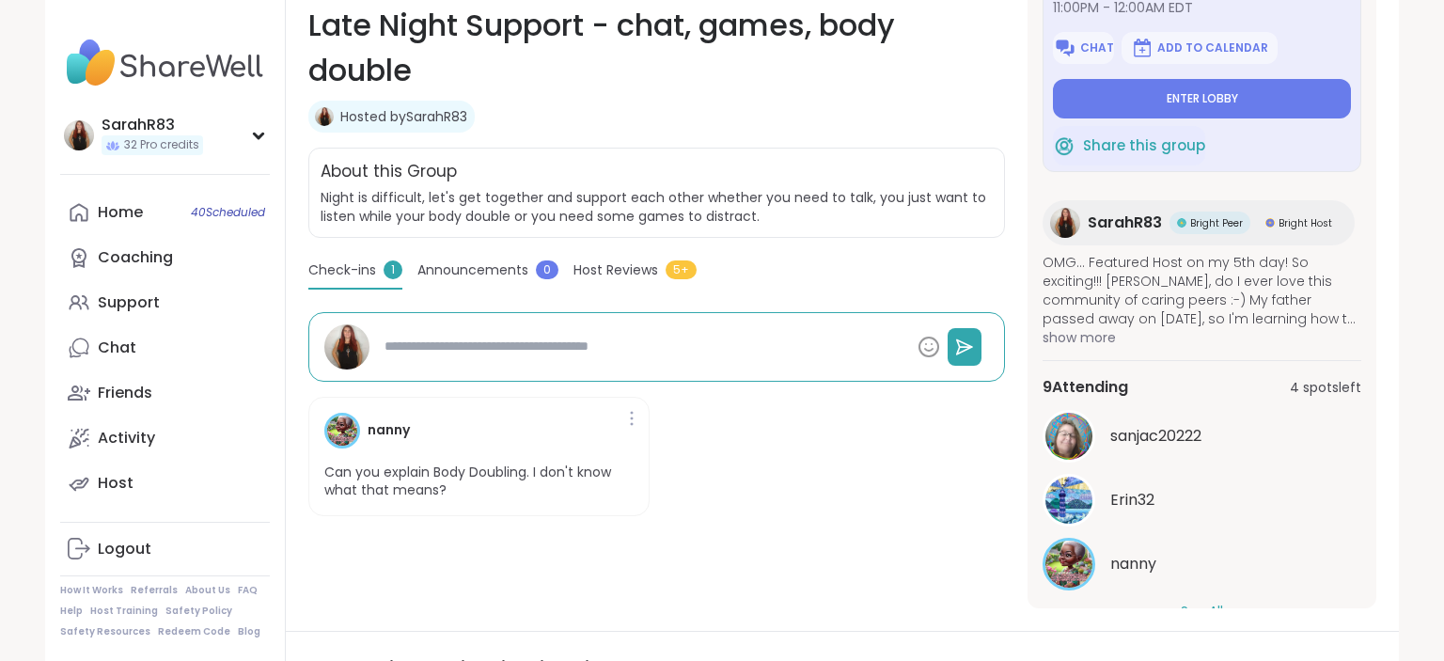
scroll to position [135, 0]
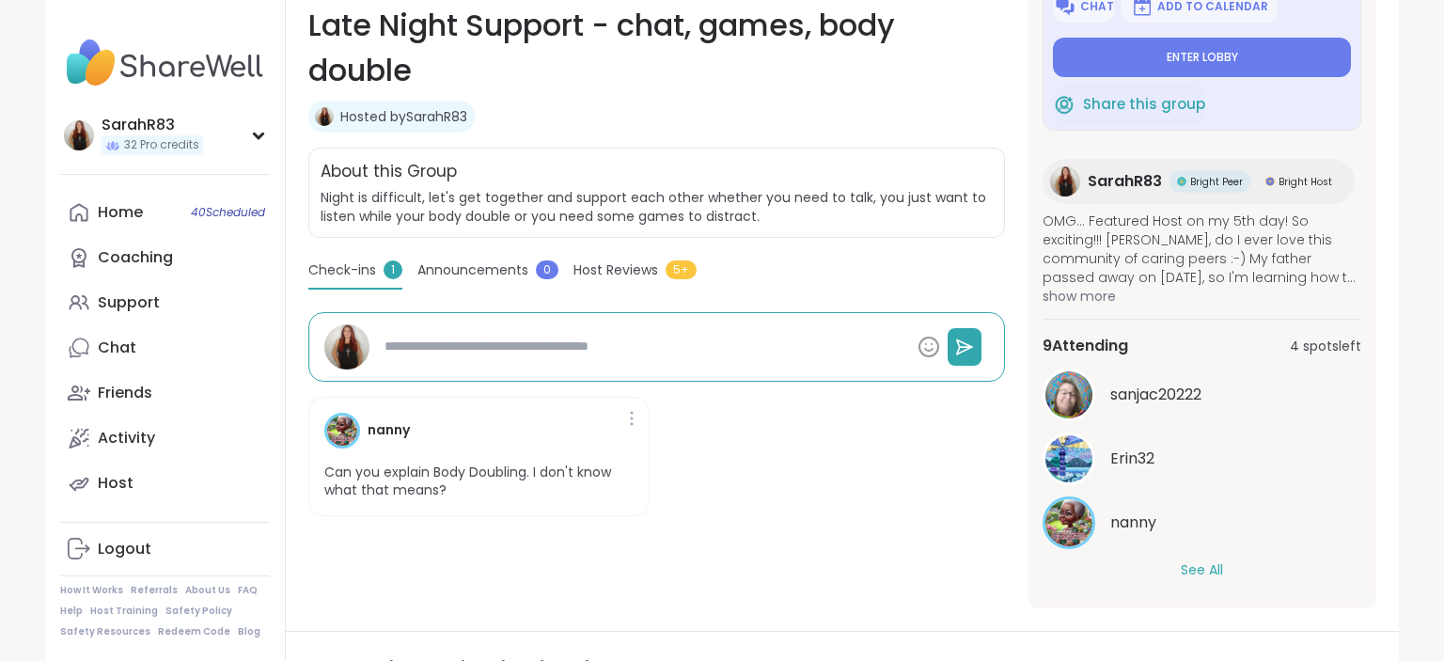
click at [1198, 577] on button "See All" at bounding box center [1202, 570] width 42 height 20
type textarea "*"
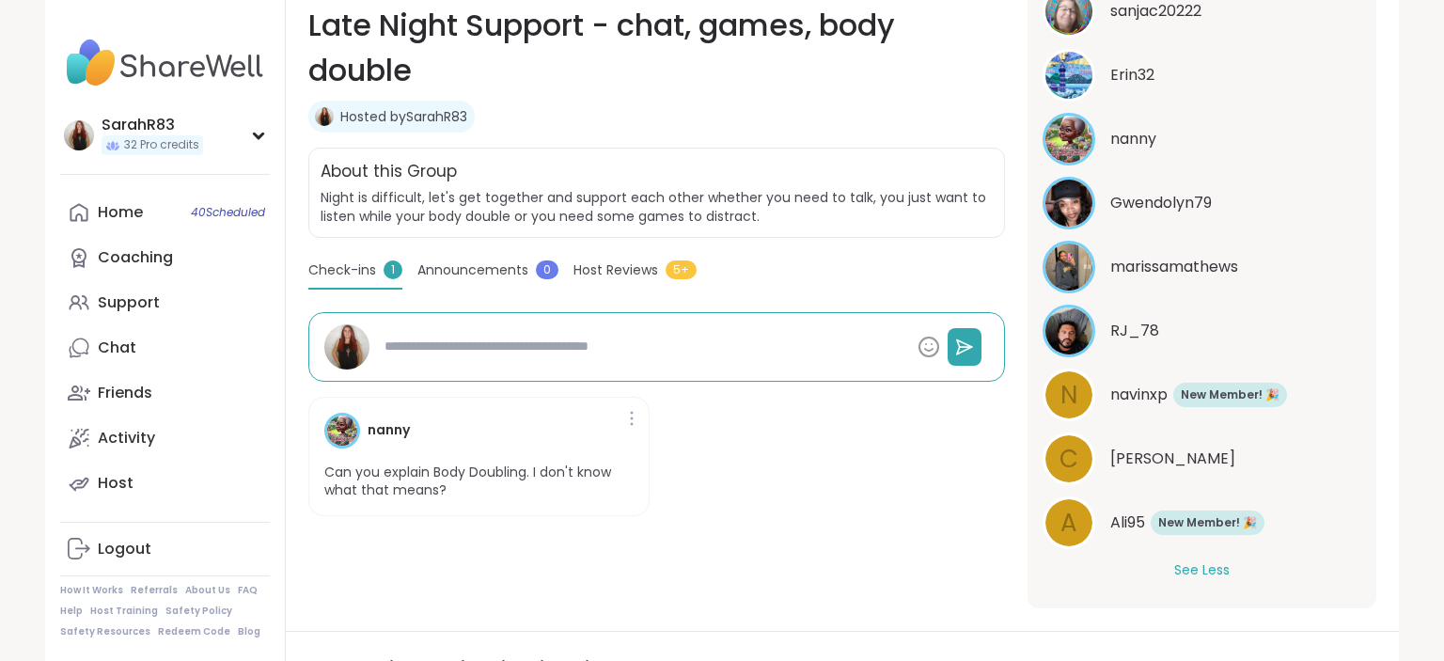
scroll to position [0, 0]
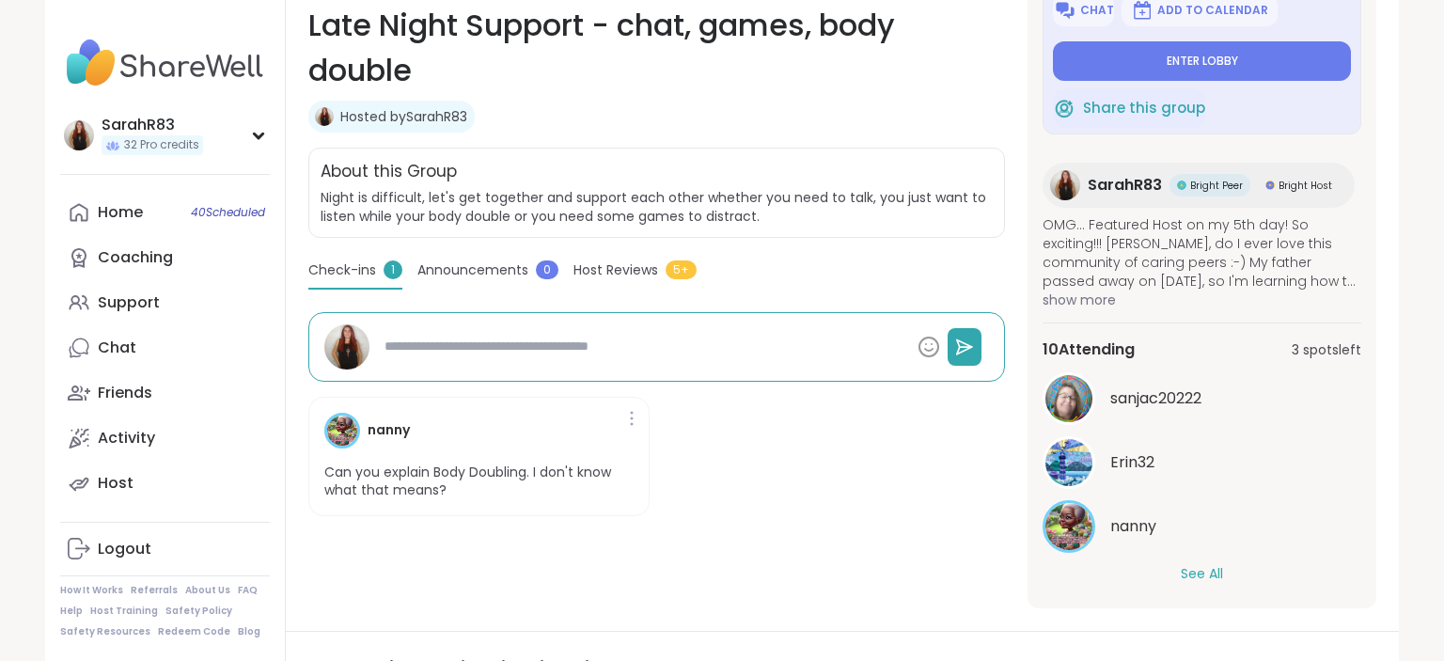
scroll to position [135, 0]
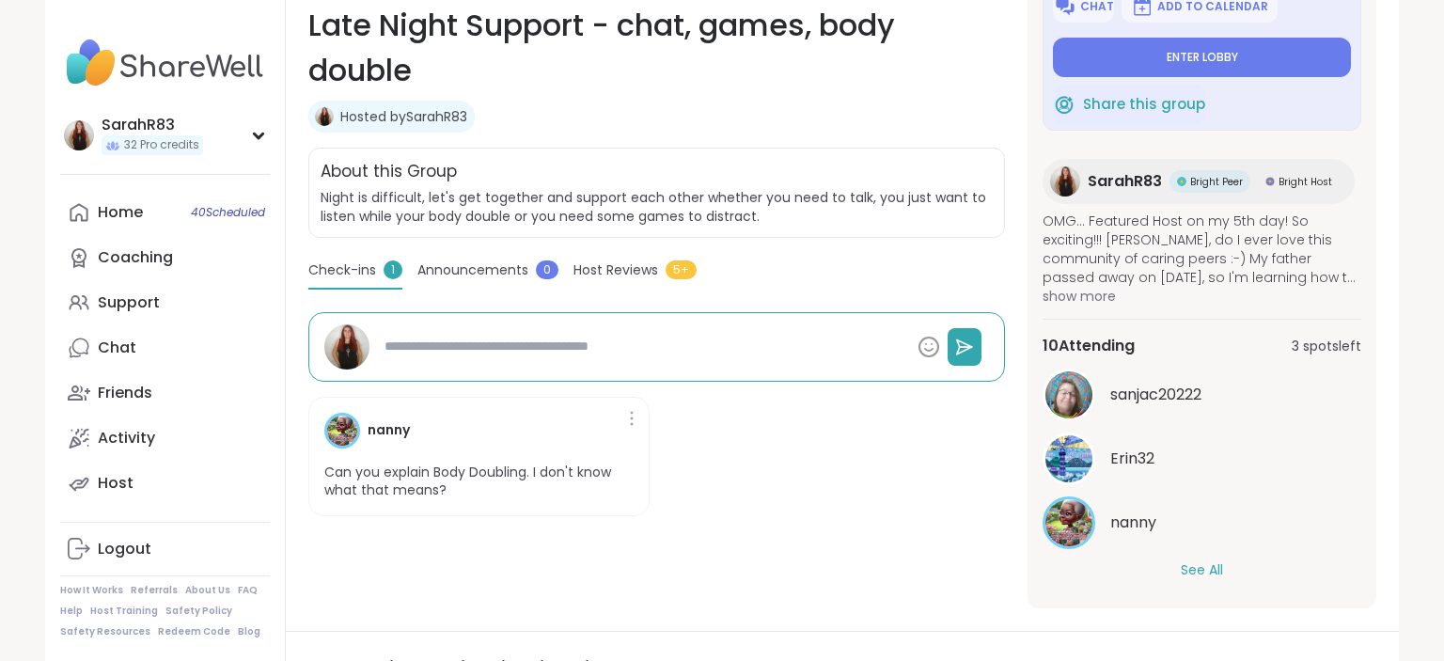
click at [1204, 577] on button "See All" at bounding box center [1202, 570] width 42 height 20
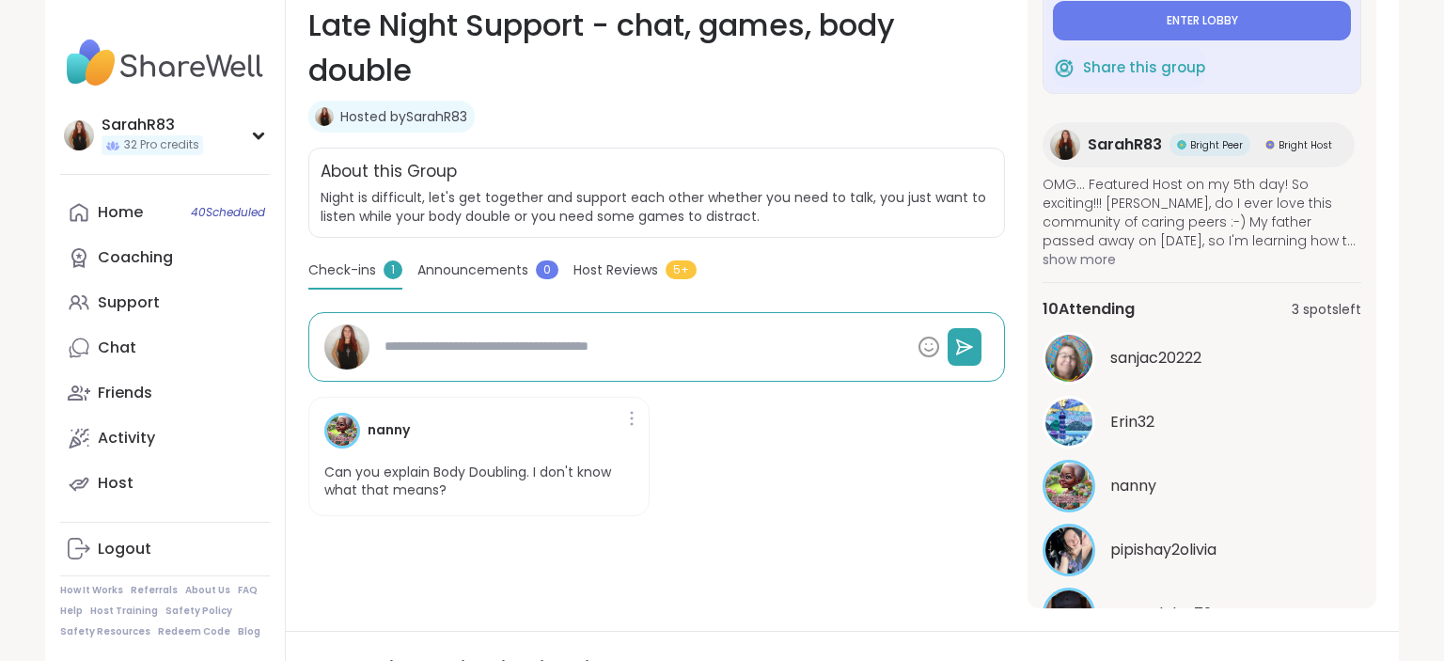
scroll to position [0, 0]
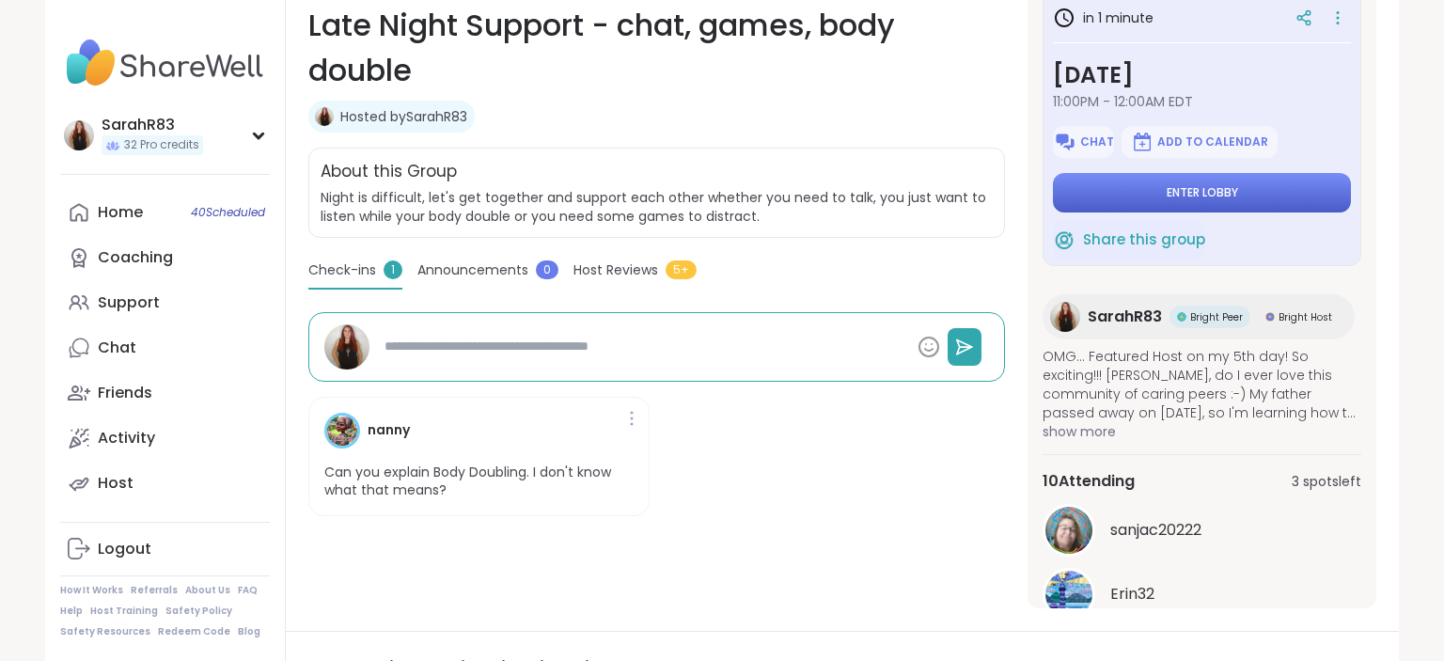
click at [1142, 197] on button "Enter lobby" at bounding box center [1202, 192] width 298 height 39
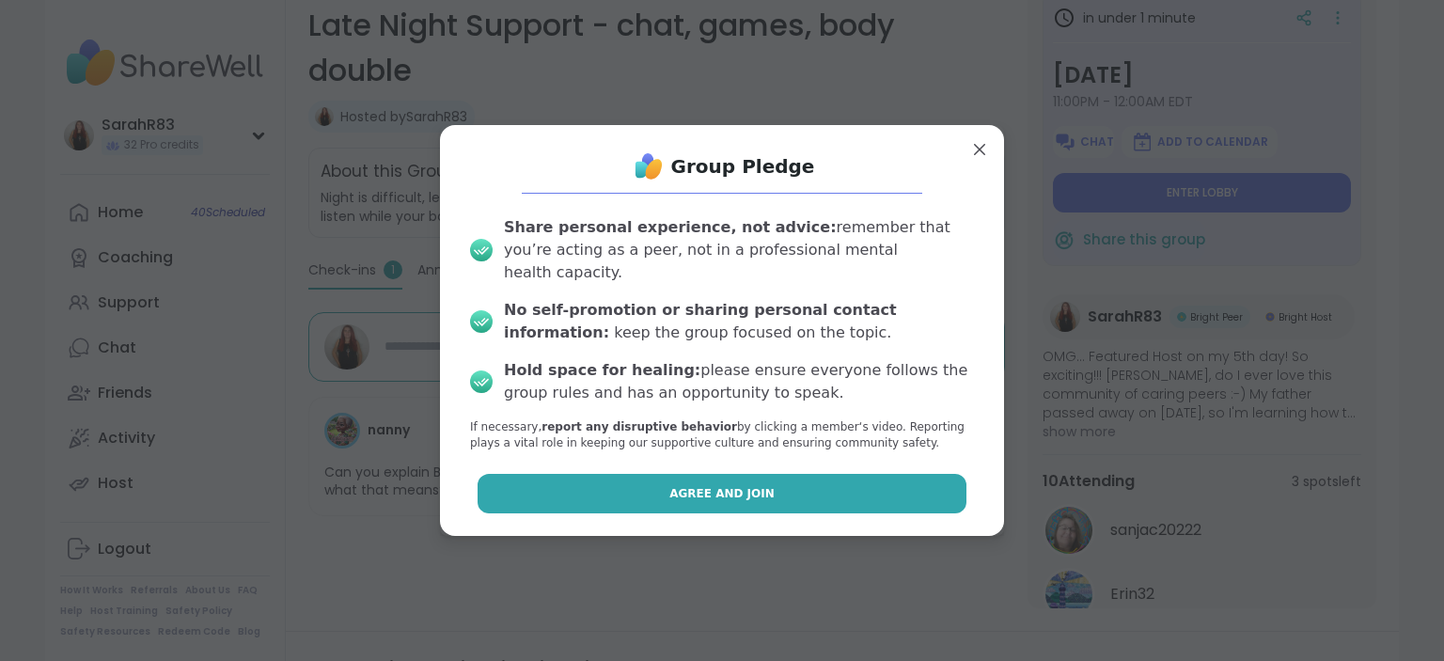
click at [724, 491] on span "Agree and Join" at bounding box center [721, 493] width 105 height 17
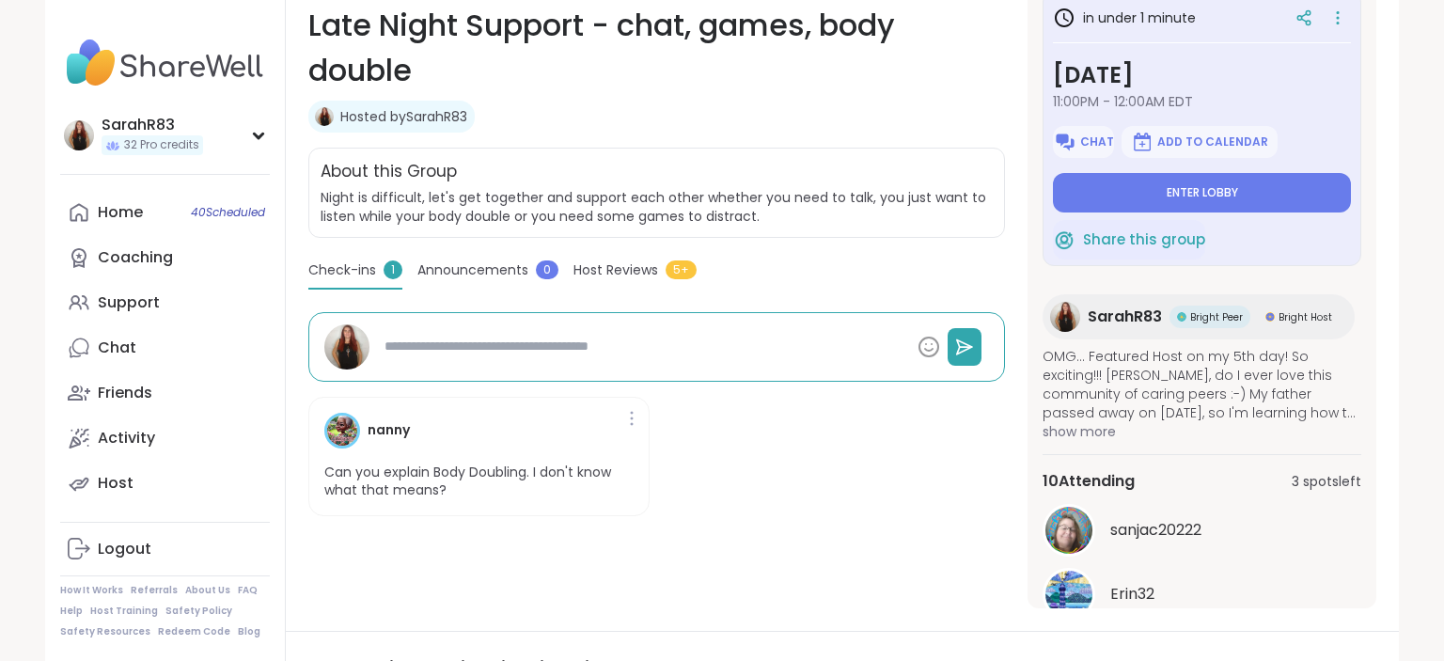
type textarea "*"
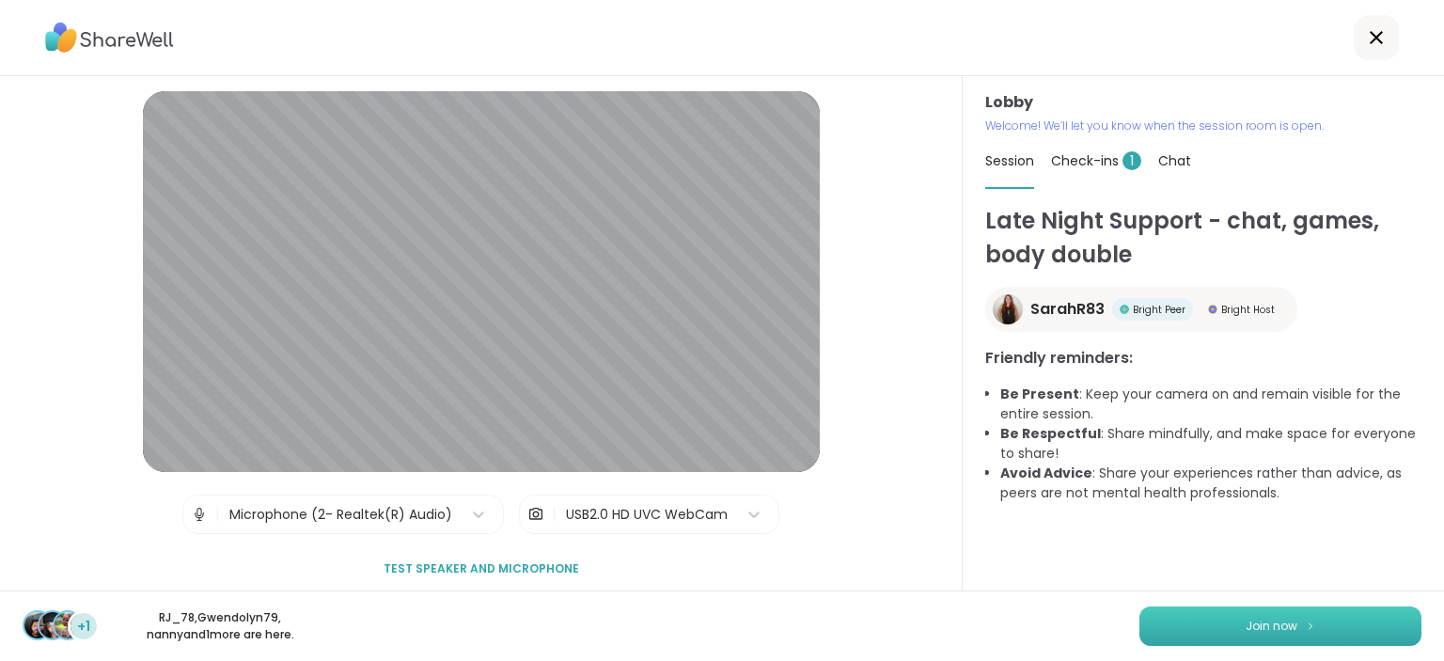
click at [1249, 621] on span "Join now" at bounding box center [1272, 626] width 52 height 17
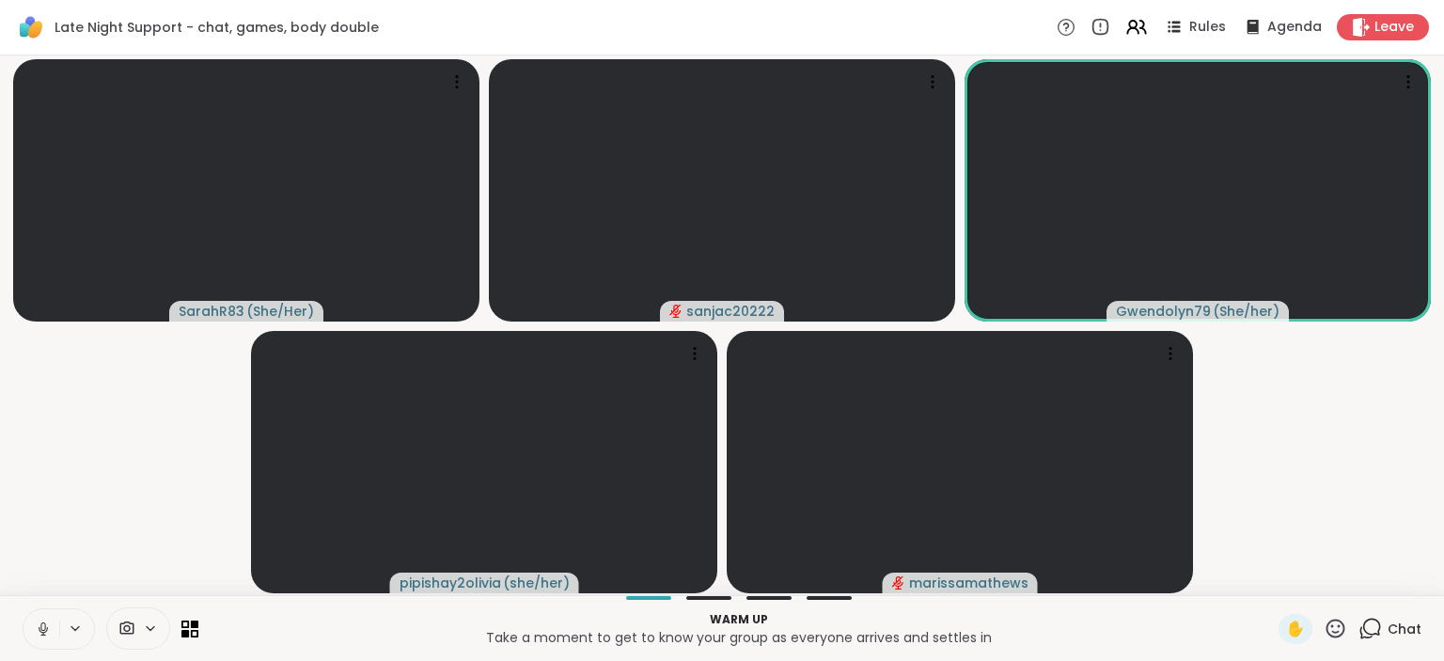
click at [1401, 616] on div "Chat" at bounding box center [1389, 629] width 63 height 30
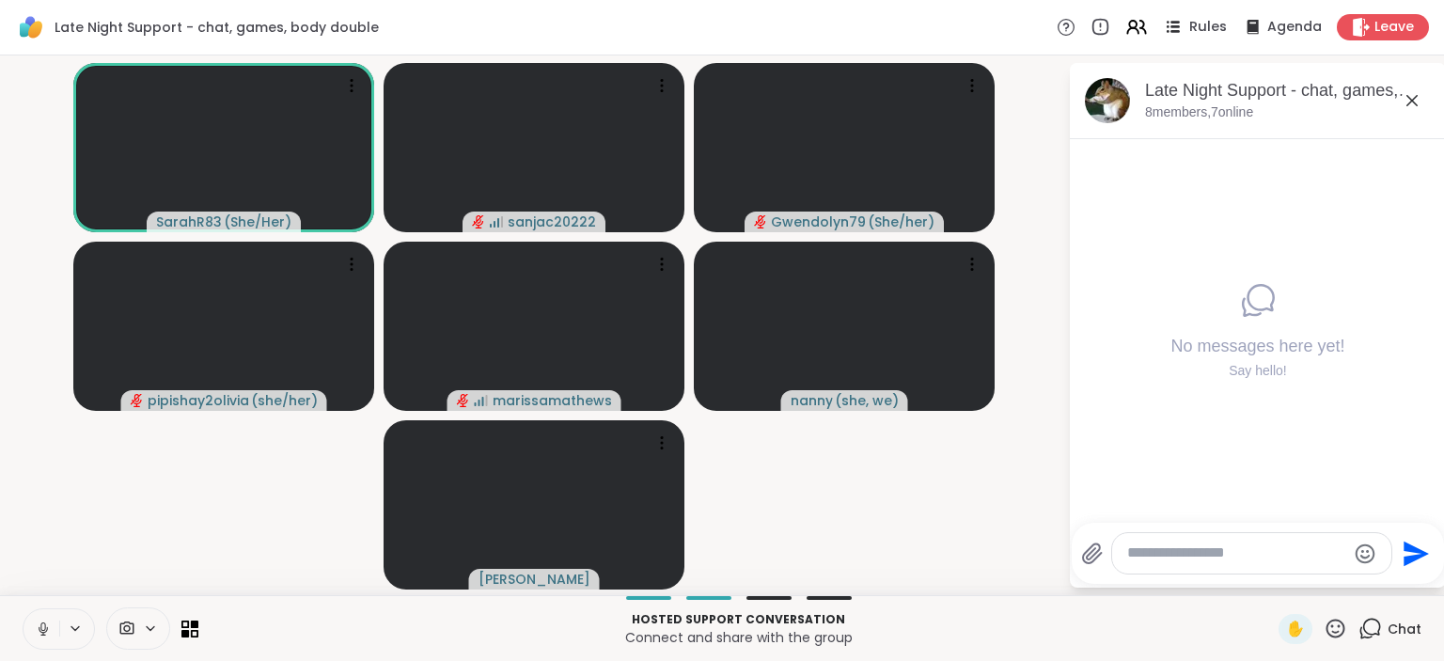
click at [1190, 36] on div "Rules" at bounding box center [1194, 27] width 66 height 24
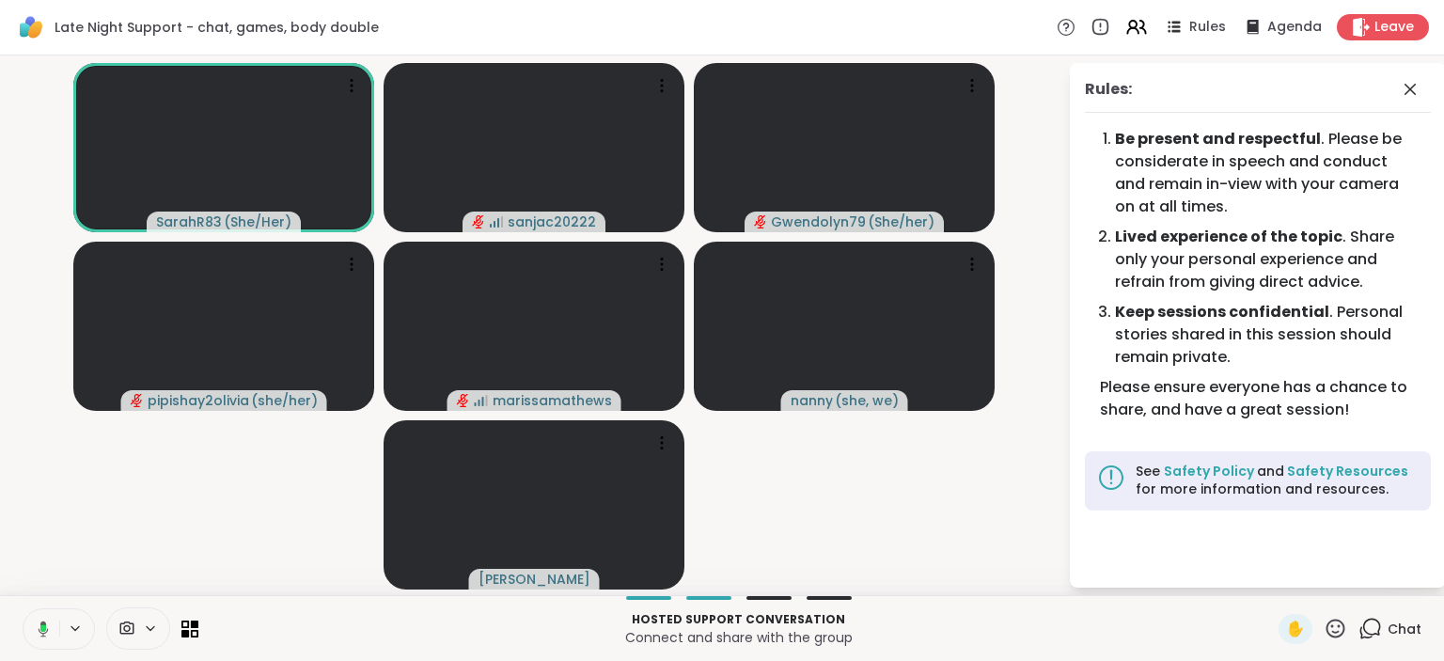
click at [1040, 85] on video-player-container "SarahR83 ( She/Her ) sanjac20222 Gwendolyn79 ( She/her ) pipishay2olivia ( she/…" at bounding box center [533, 325] width 1045 height 525
click at [1410, 86] on icon at bounding box center [1410, 89] width 23 height 23
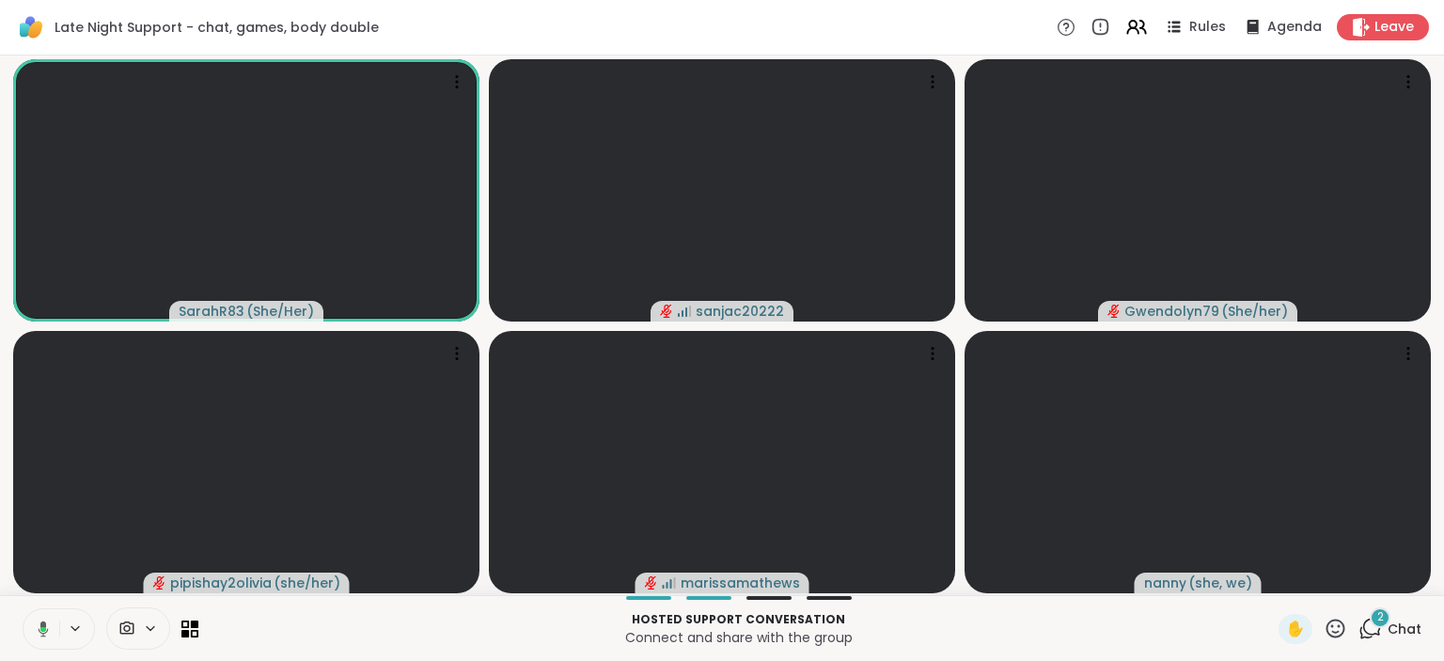
click at [1377, 615] on div "2" at bounding box center [1380, 617] width 21 height 21
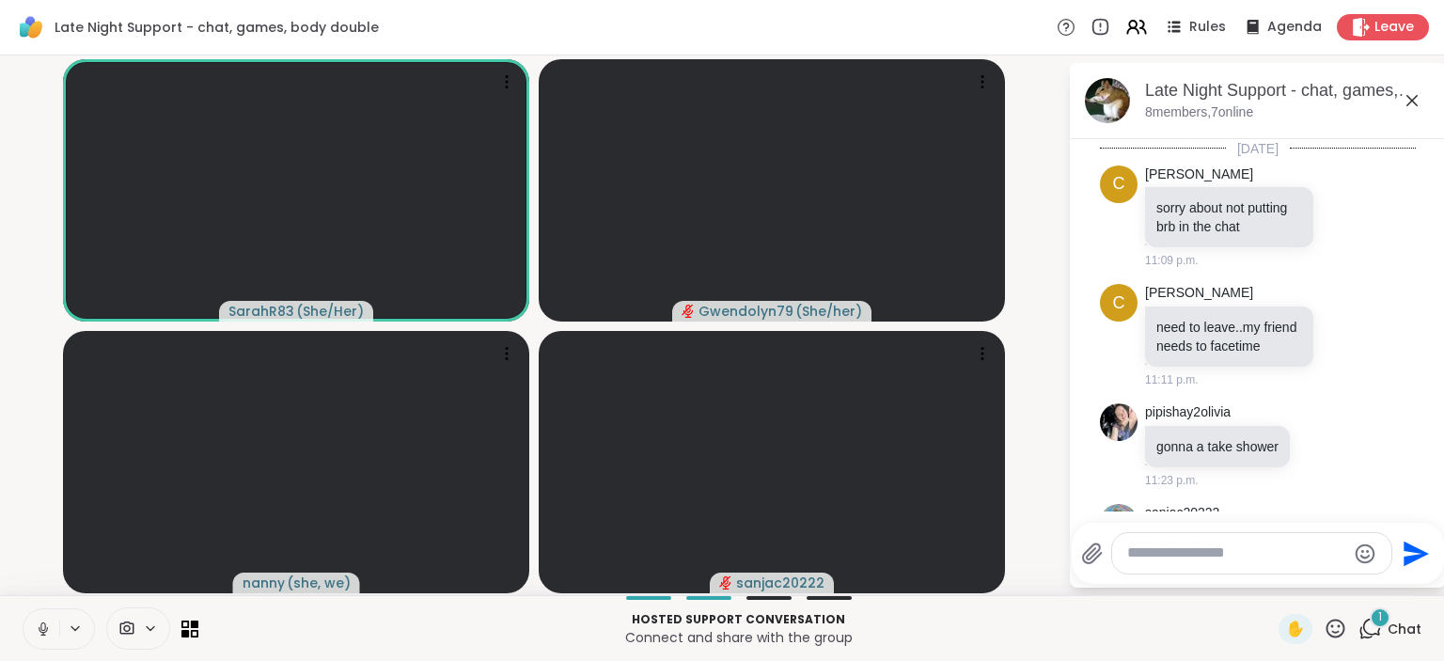
scroll to position [157, 0]
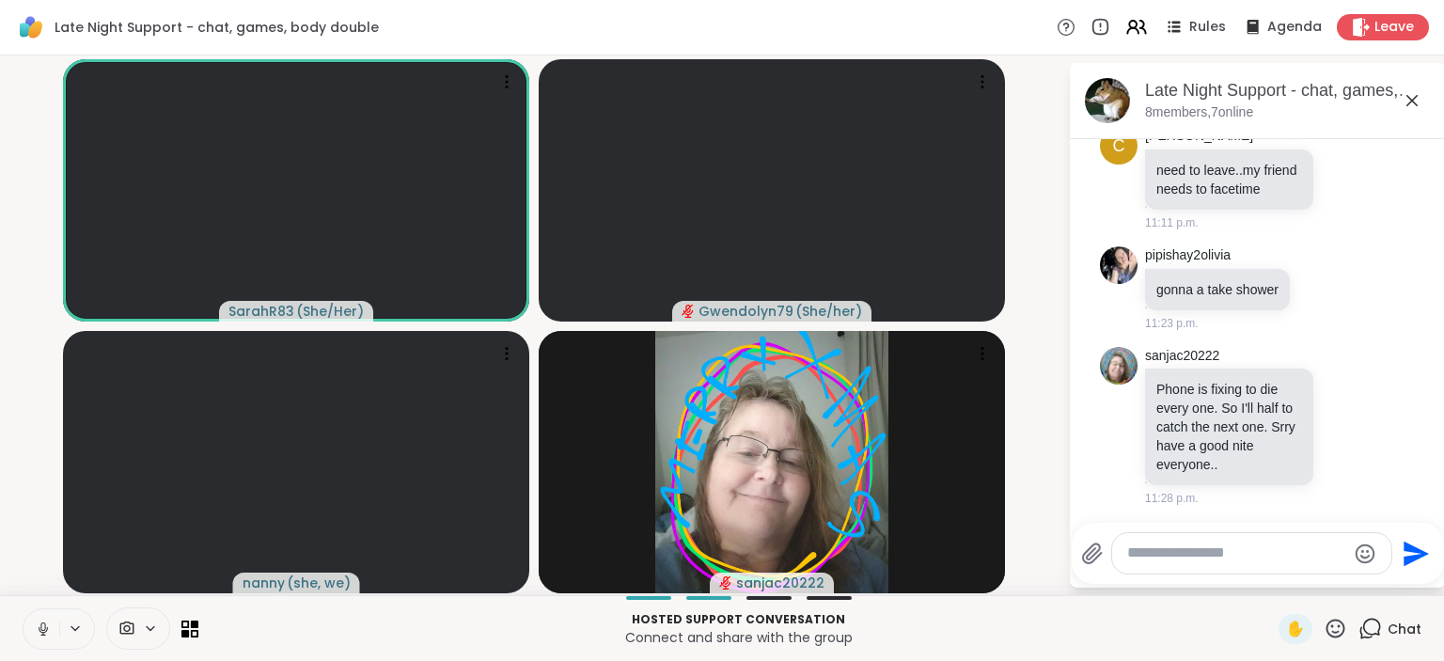
click at [1038, 467] on video-player-container "SarahR83 ( She/Her ) Gwendolyn79 ( She/her ) nanny ( she, we ) sanjac20222" at bounding box center [533, 325] width 1045 height 525
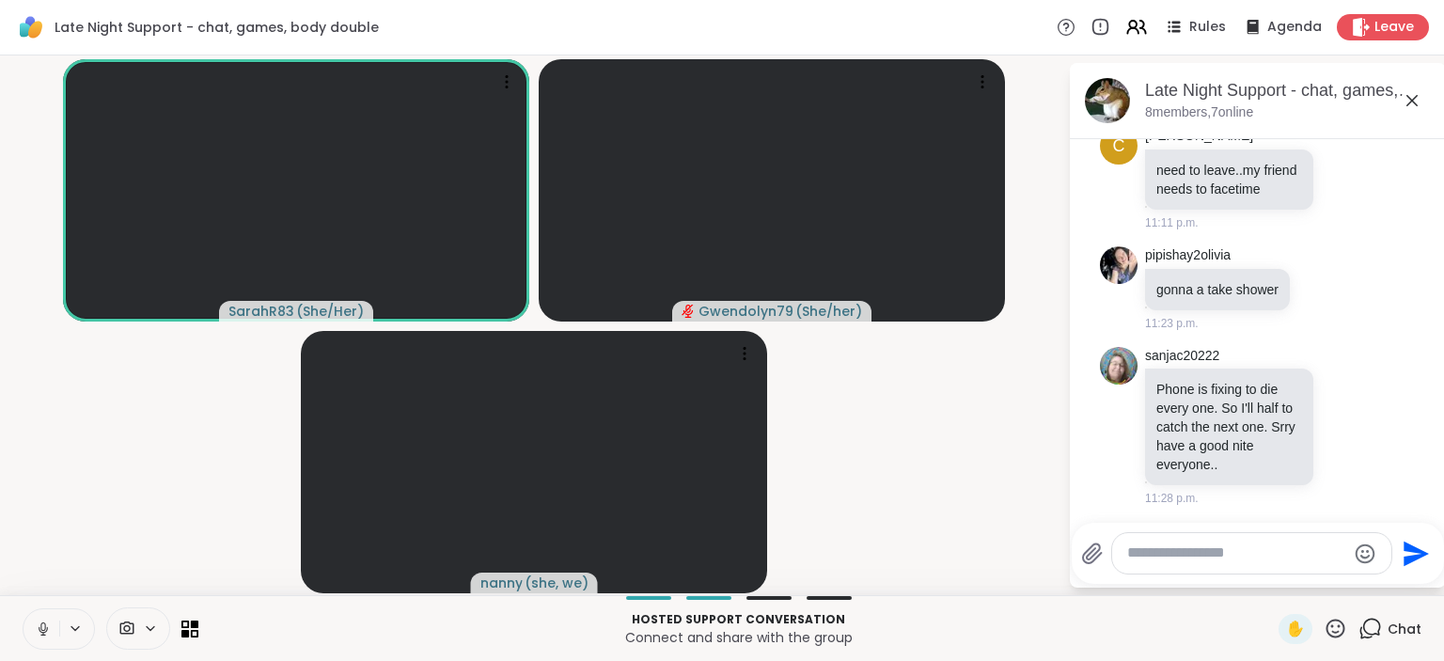
click at [1408, 628] on span "Chat" at bounding box center [1404, 628] width 34 height 19
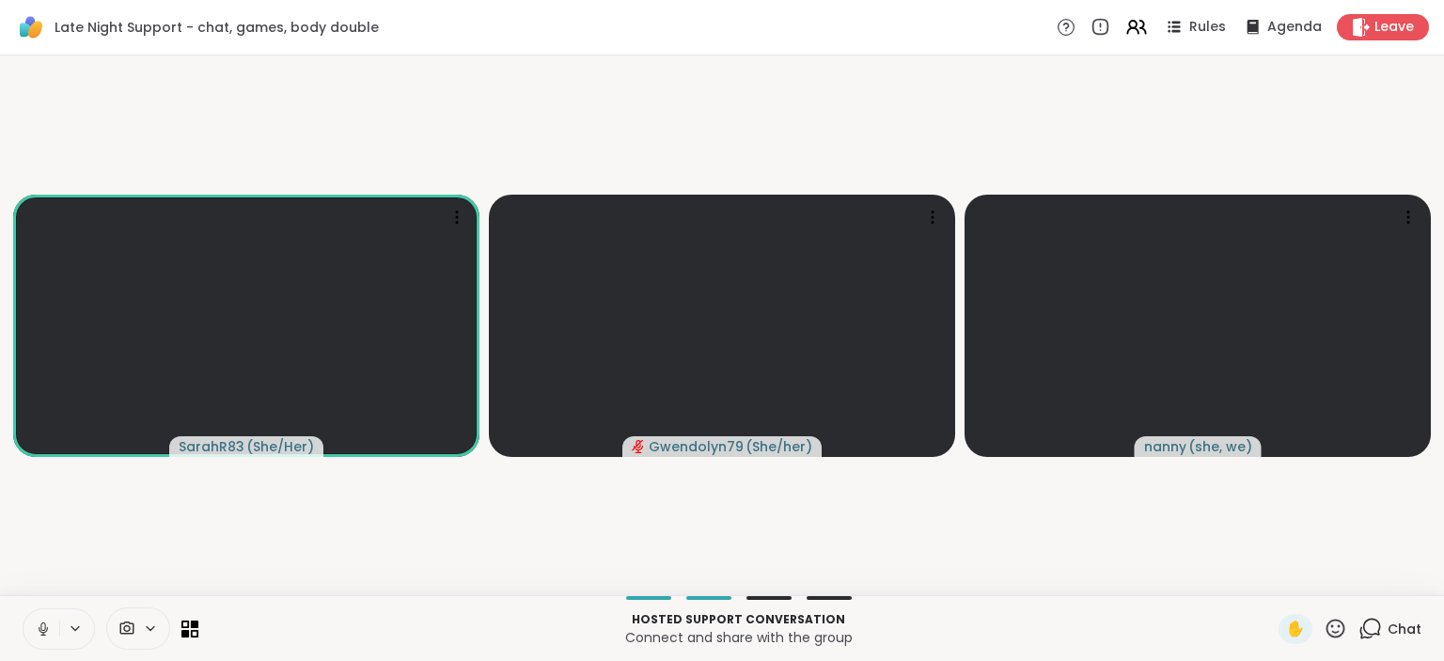
click at [1408, 628] on span "Chat" at bounding box center [1404, 628] width 34 height 19
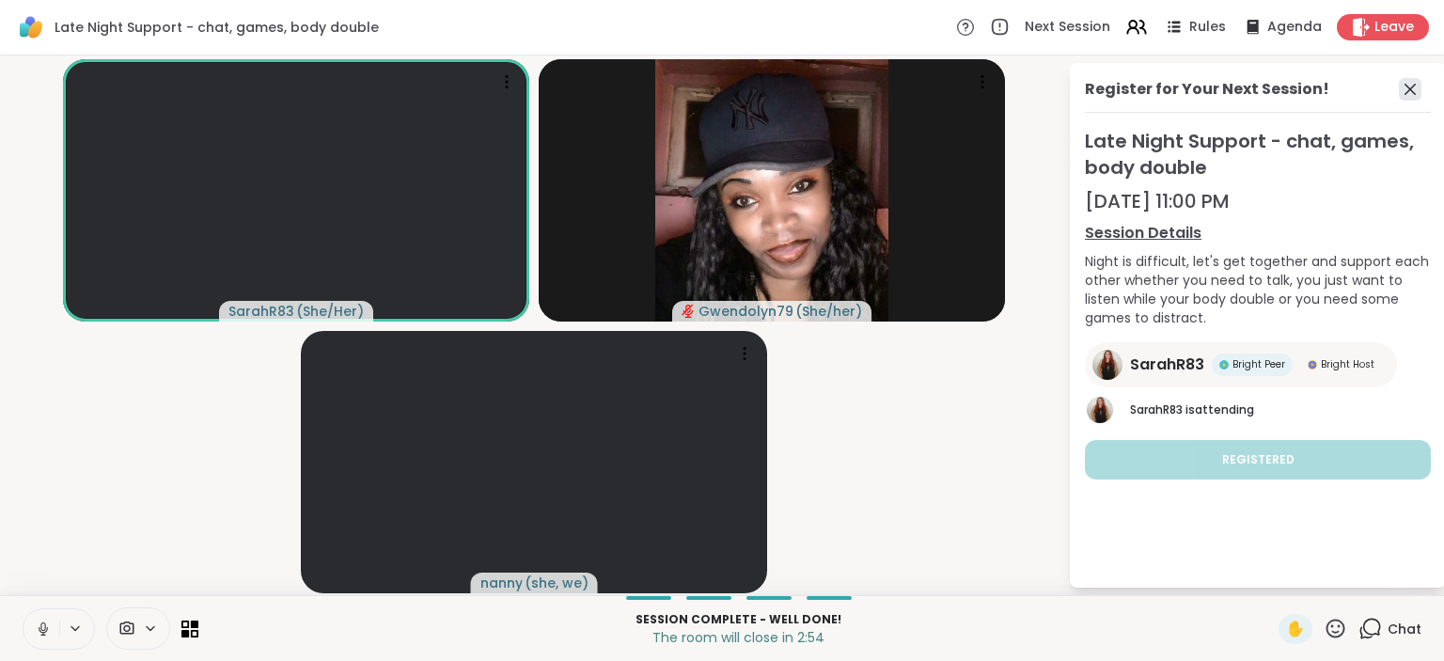
click at [1409, 81] on icon at bounding box center [1410, 89] width 23 height 23
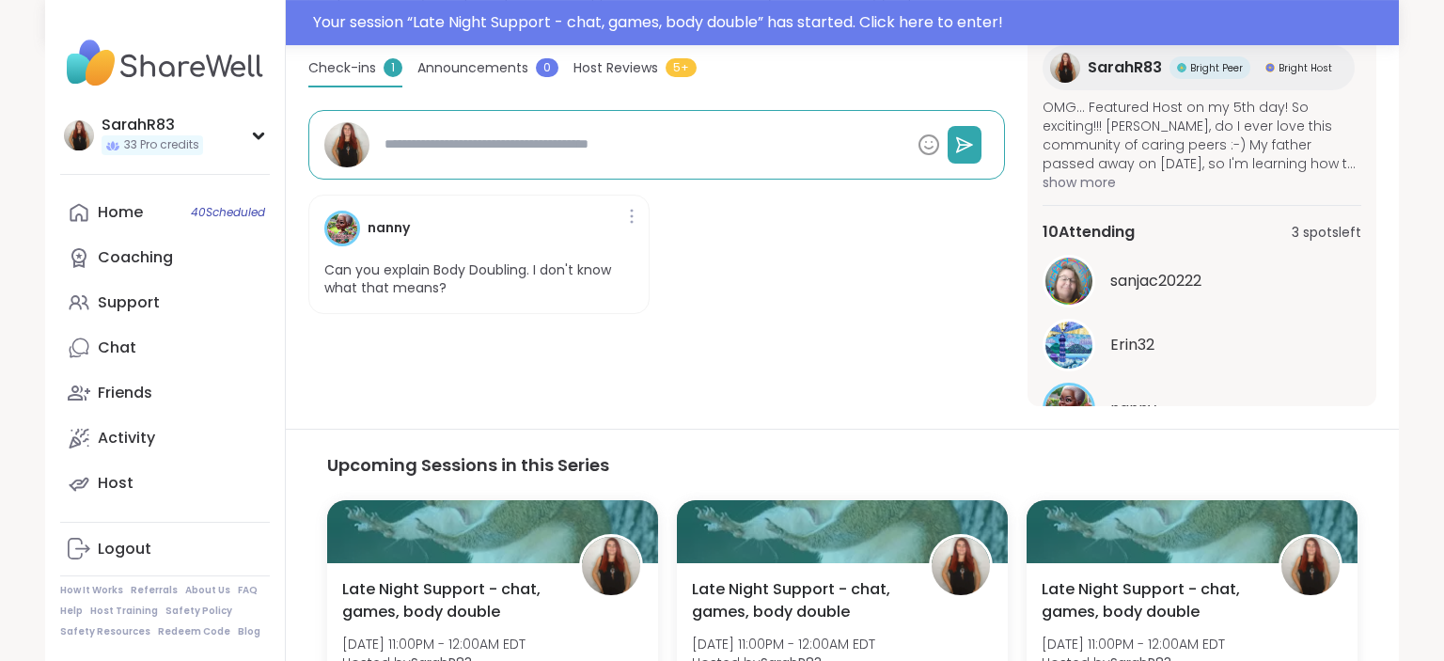
scroll to position [89, 0]
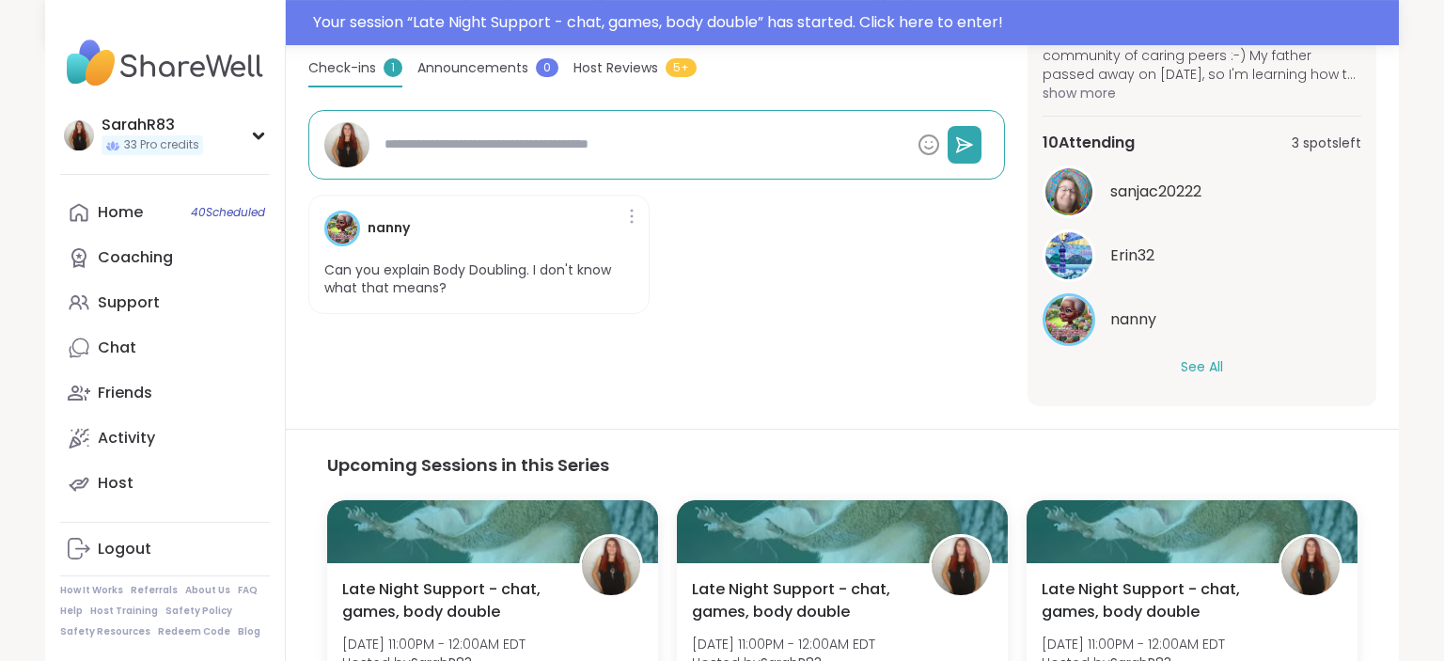
click at [1196, 374] on button "See All" at bounding box center [1202, 367] width 42 height 20
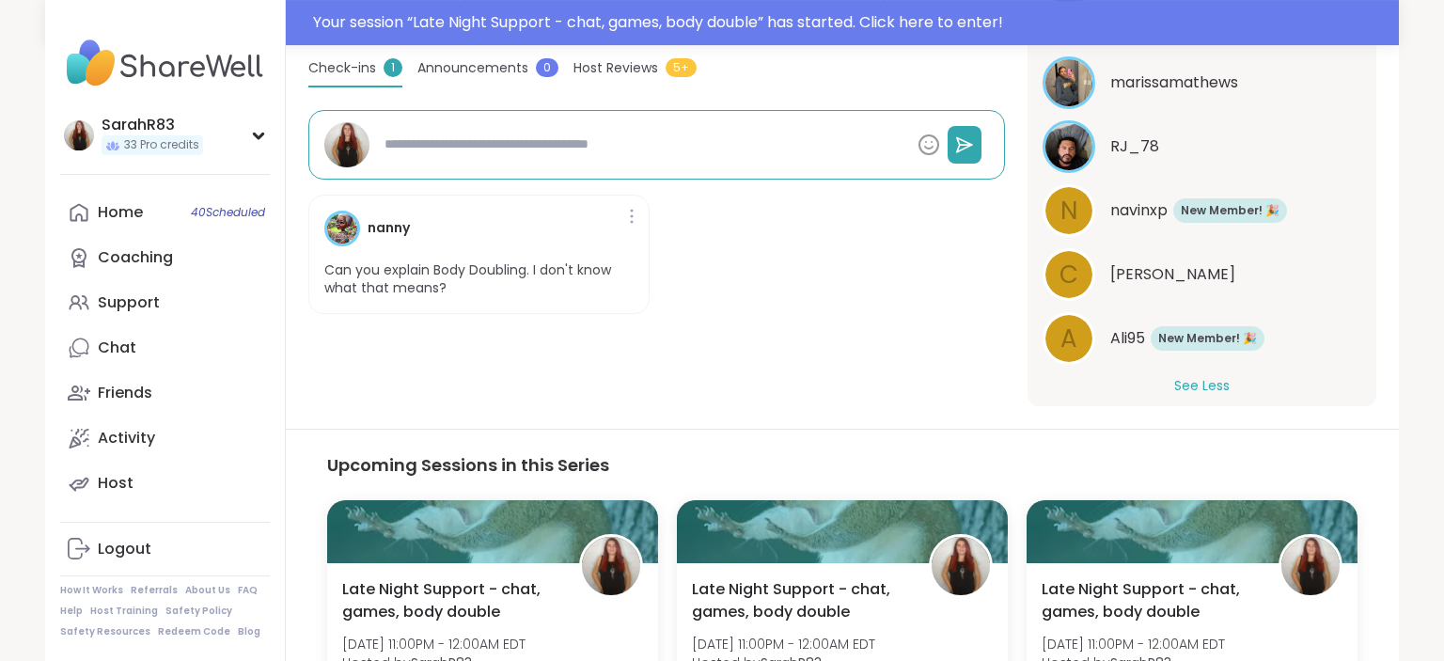
scroll to position [537, 0]
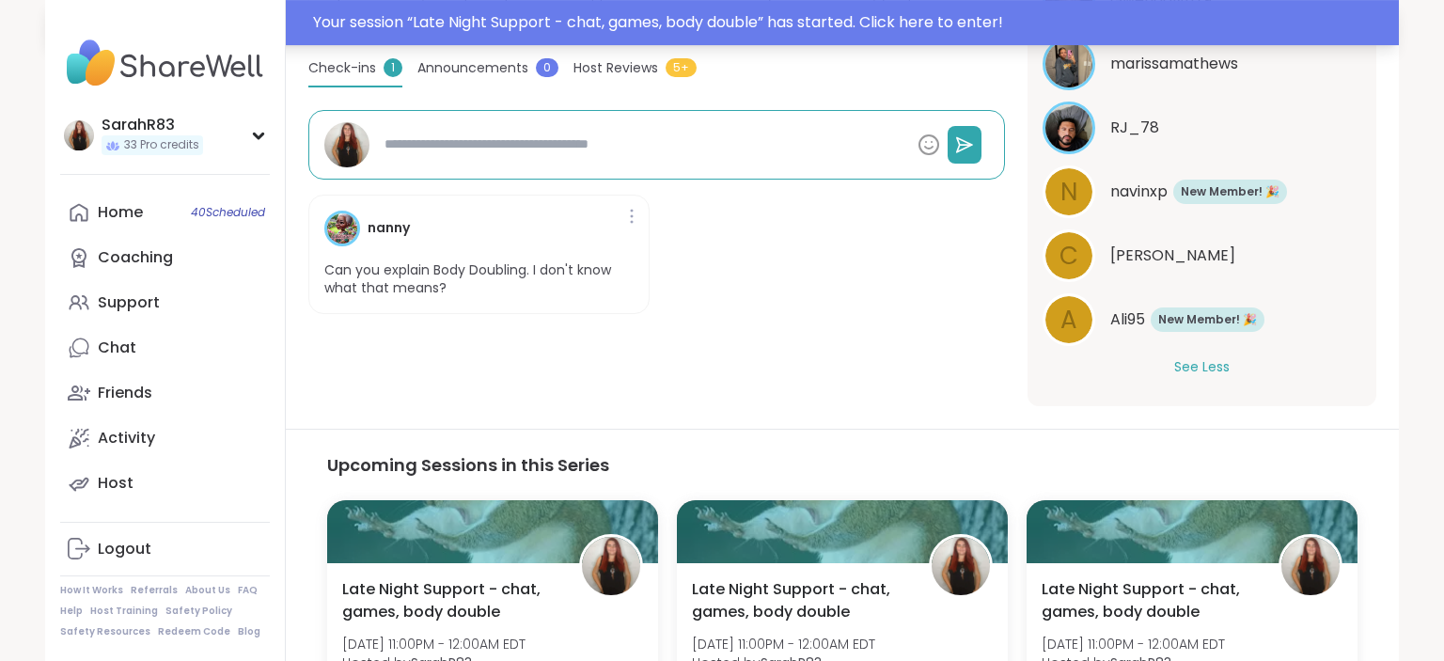
type textarea "*"
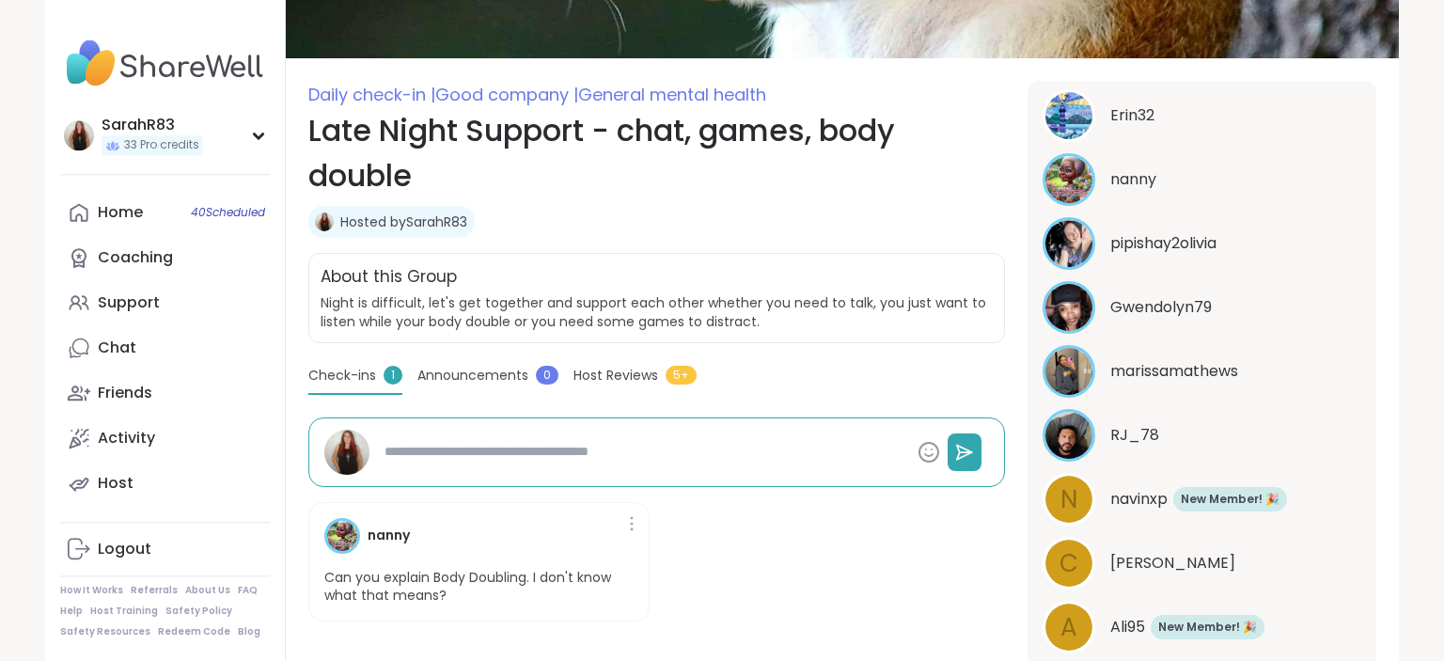
scroll to position [186, 0]
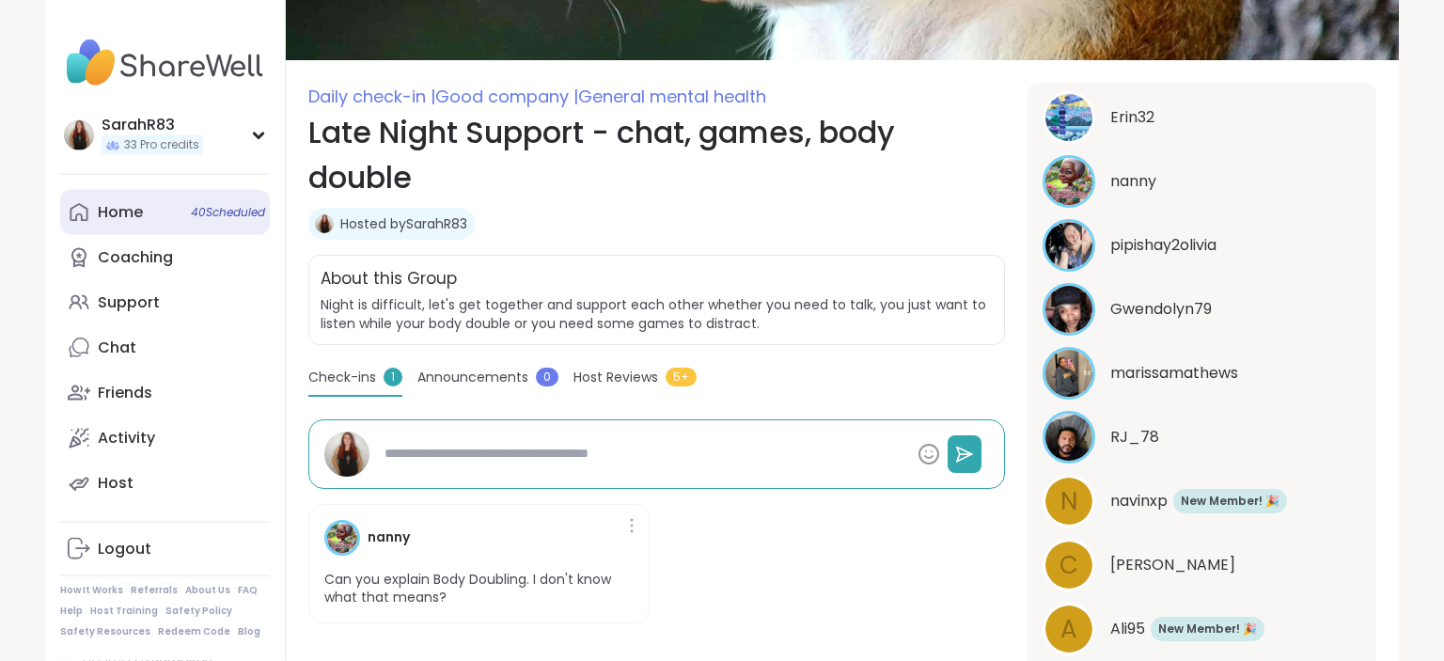
click at [88, 210] on icon at bounding box center [79, 212] width 23 height 23
type textarea "*"
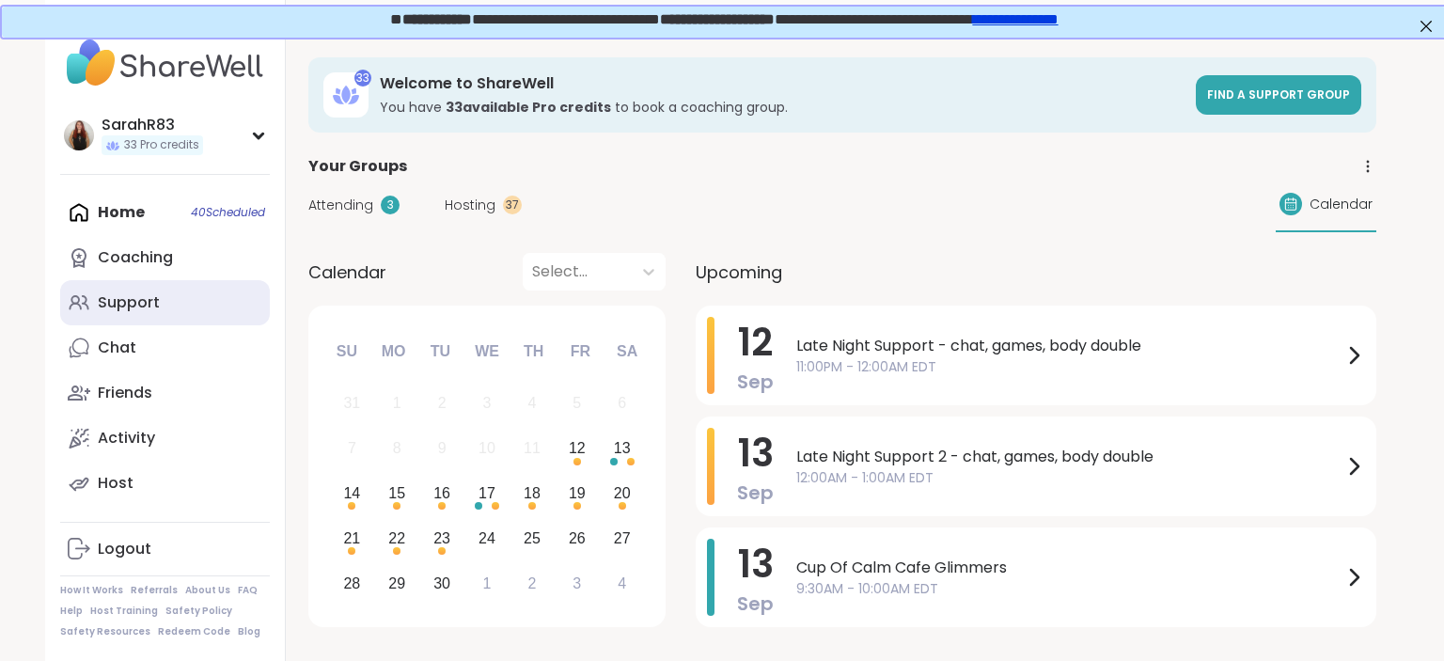
click at [118, 299] on div "Support" at bounding box center [129, 302] width 62 height 21
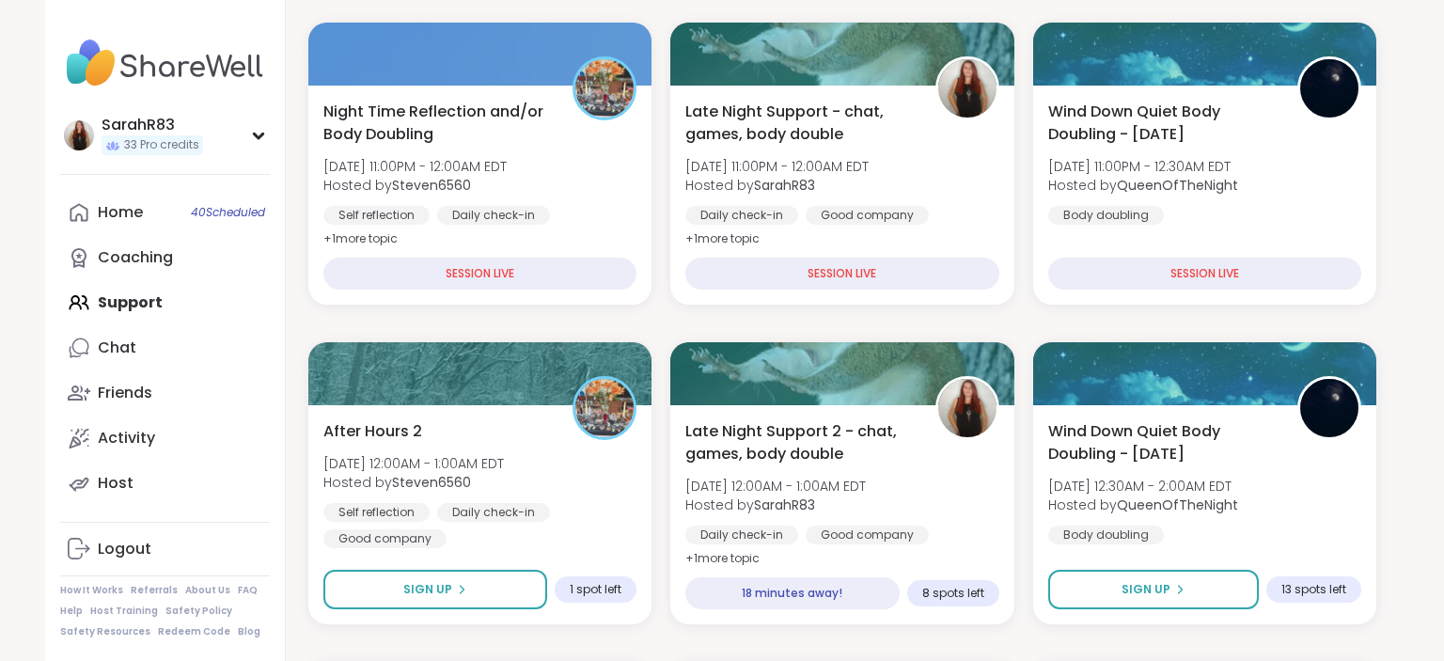
scroll to position [372, 0]
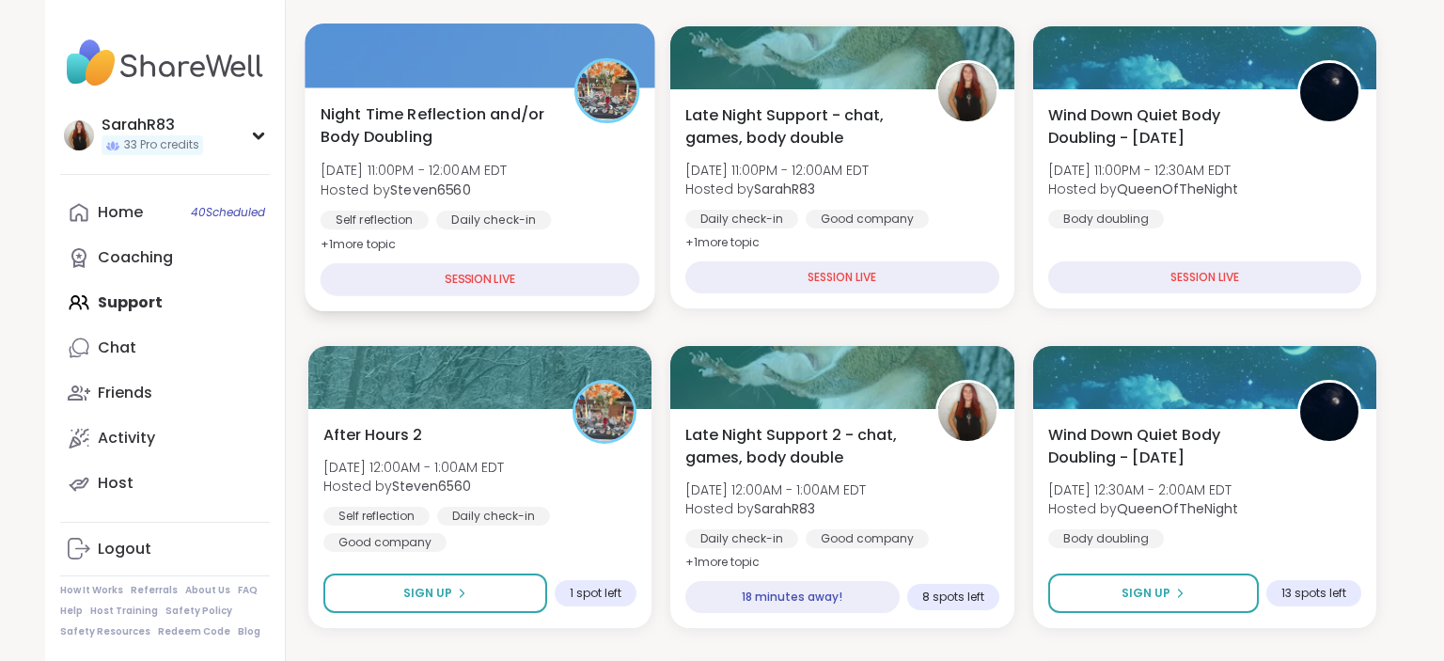
click at [562, 218] on div "Self reflection Daily check-in Body doubling" at bounding box center [481, 234] width 320 height 46
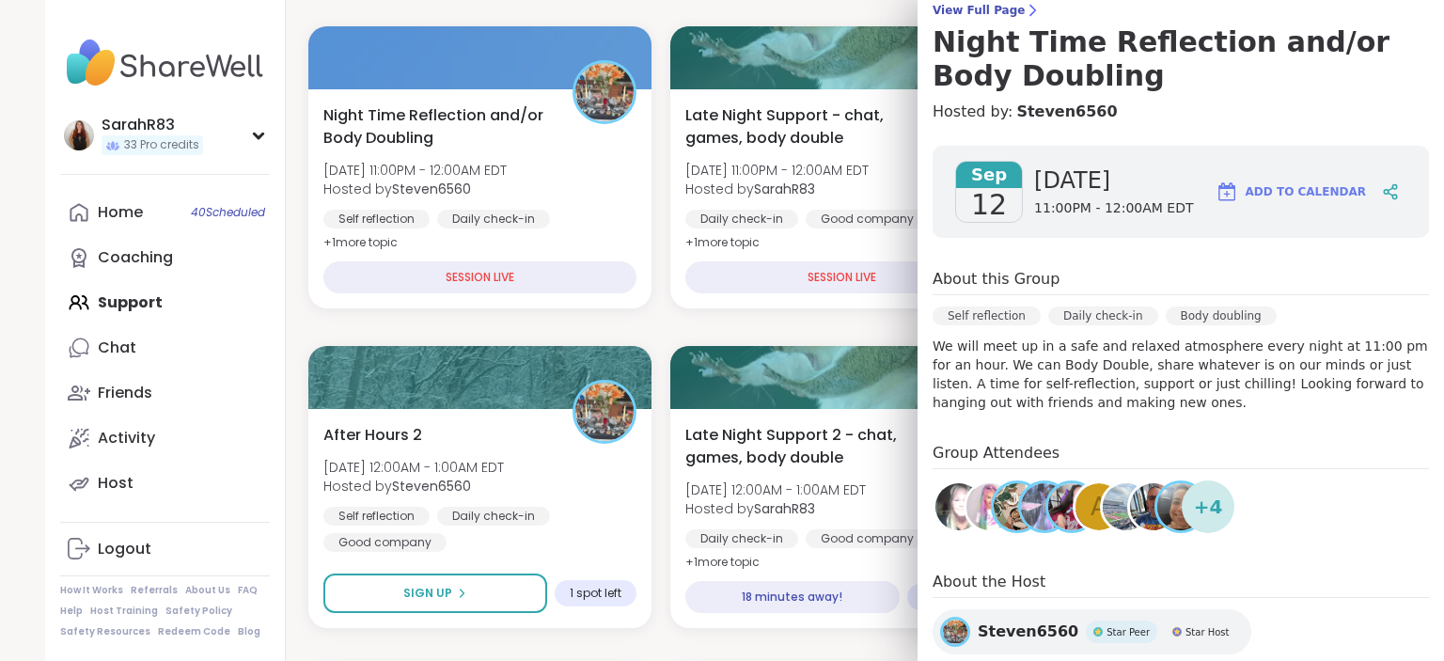
scroll to position [171, 0]
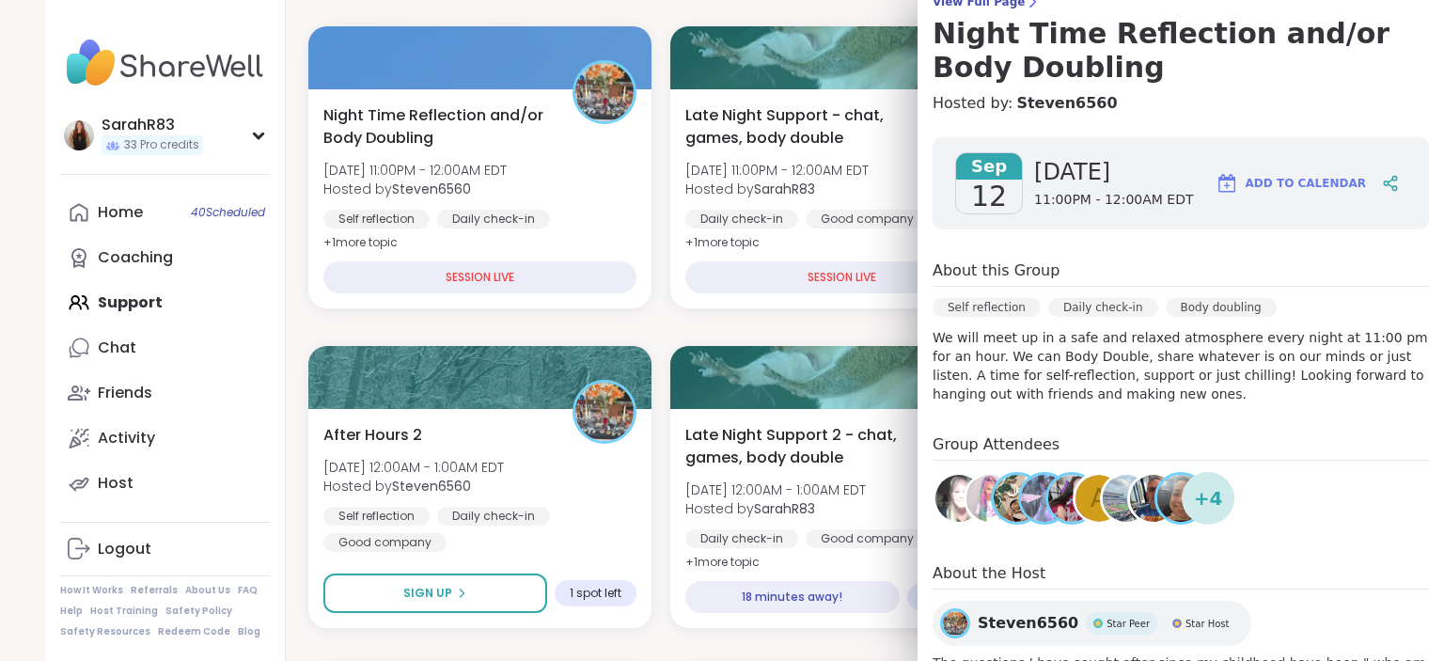
click at [1027, 505] on img at bounding box center [1044, 498] width 47 height 47
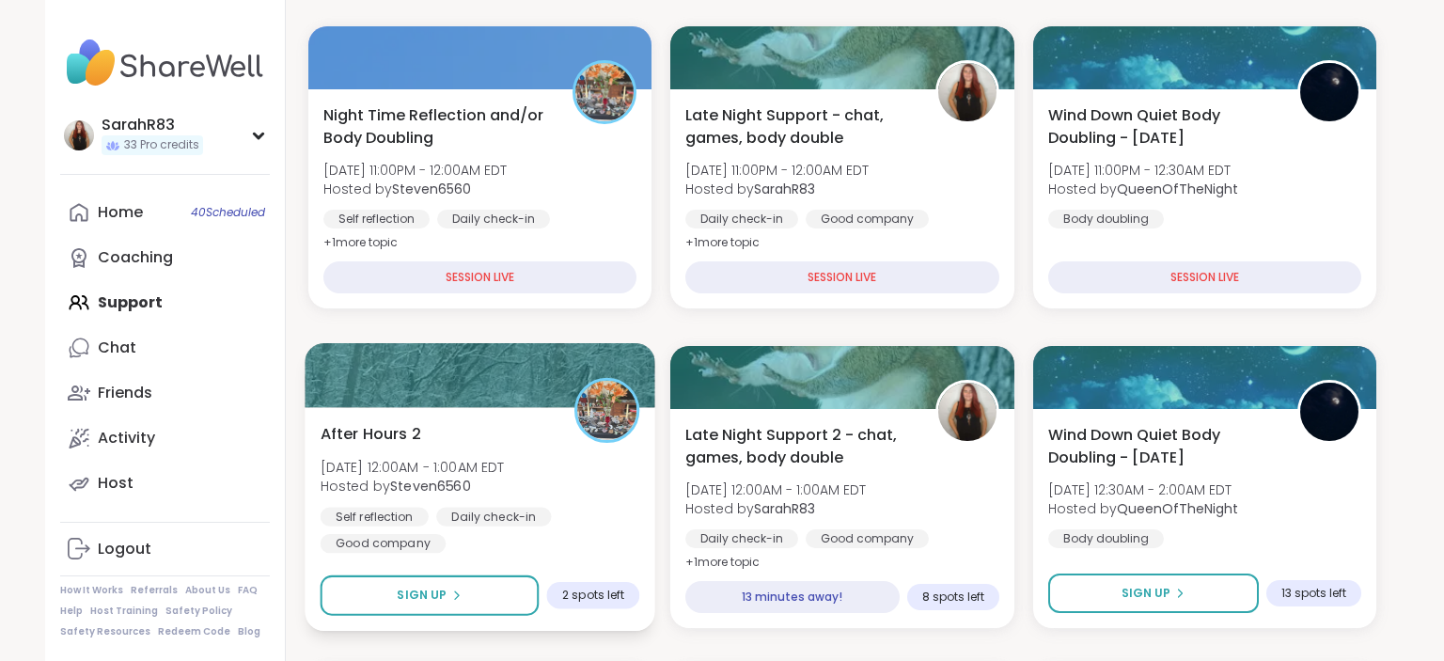
click at [491, 438] on div "After Hours 2 Sat, Sep 13 | 12:00AM - 1:00AM EDT Hosted by Steven6560 Self refl…" at bounding box center [481, 487] width 320 height 131
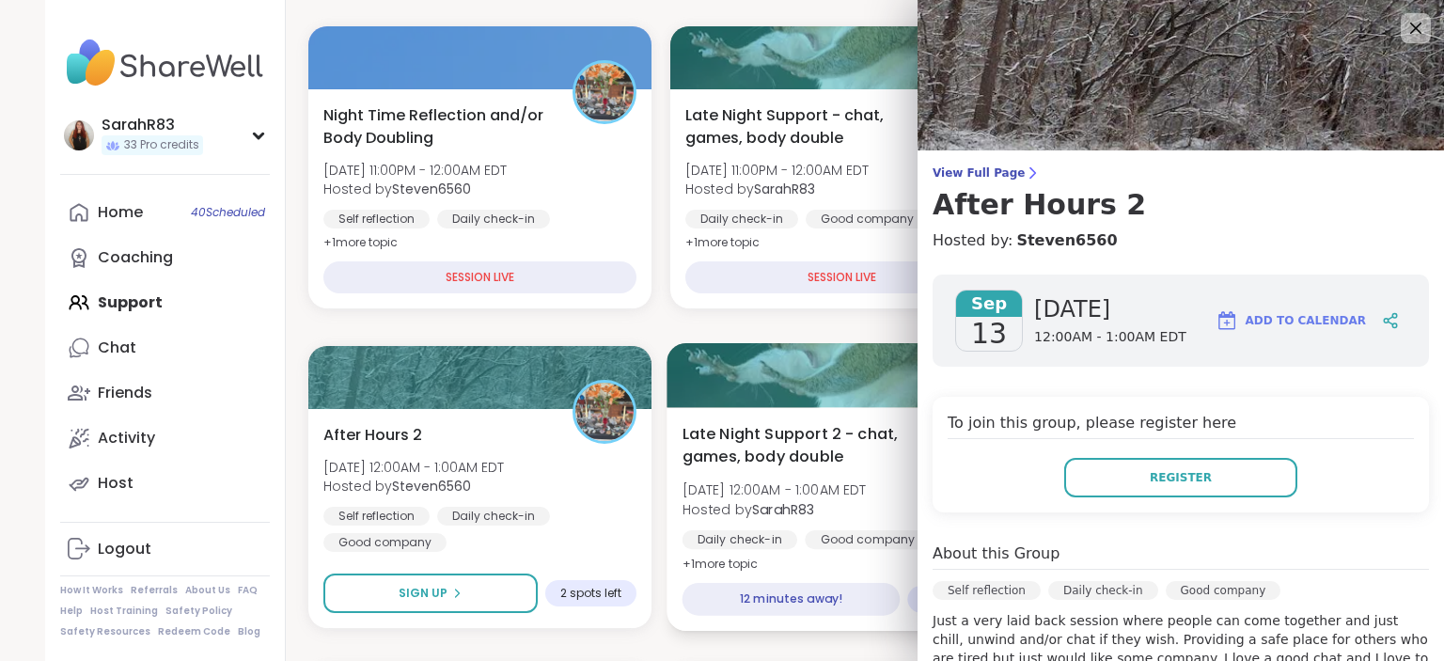
click at [855, 454] on span "Late Night Support 2 - chat, games, body double" at bounding box center [798, 445] width 233 height 46
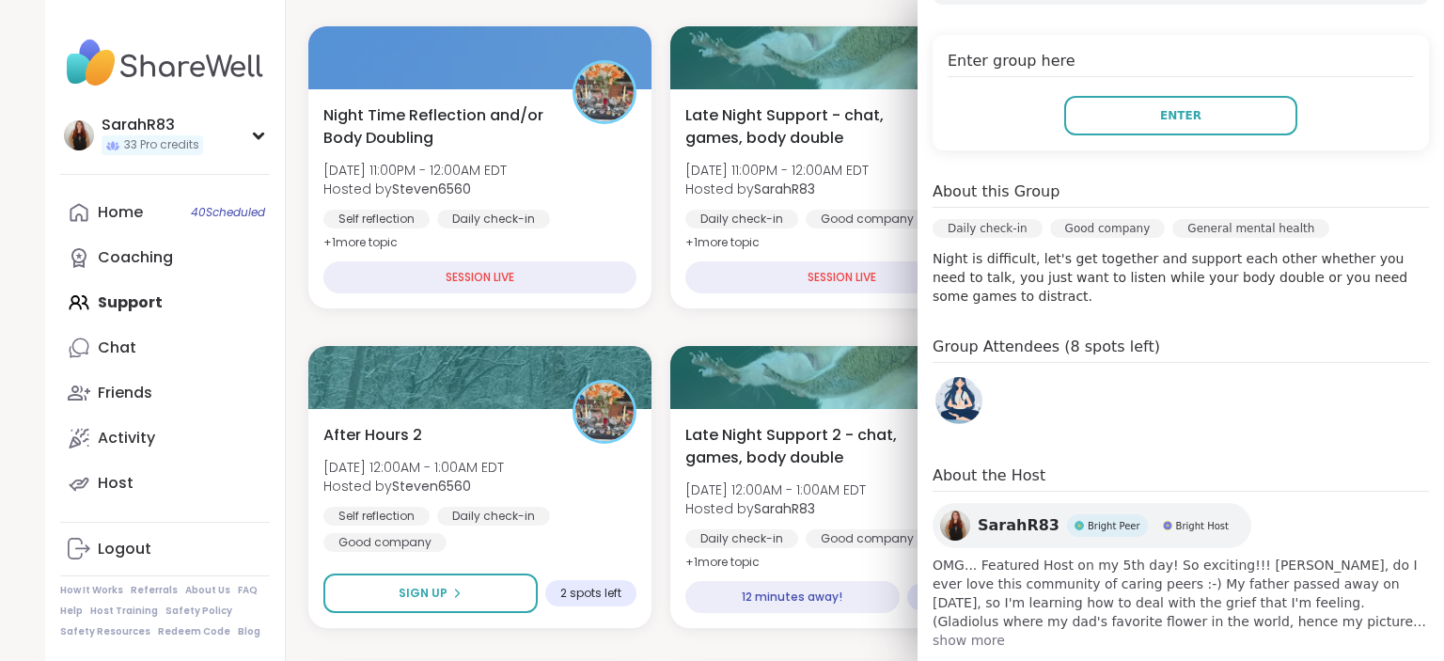
scroll to position [410, 0]
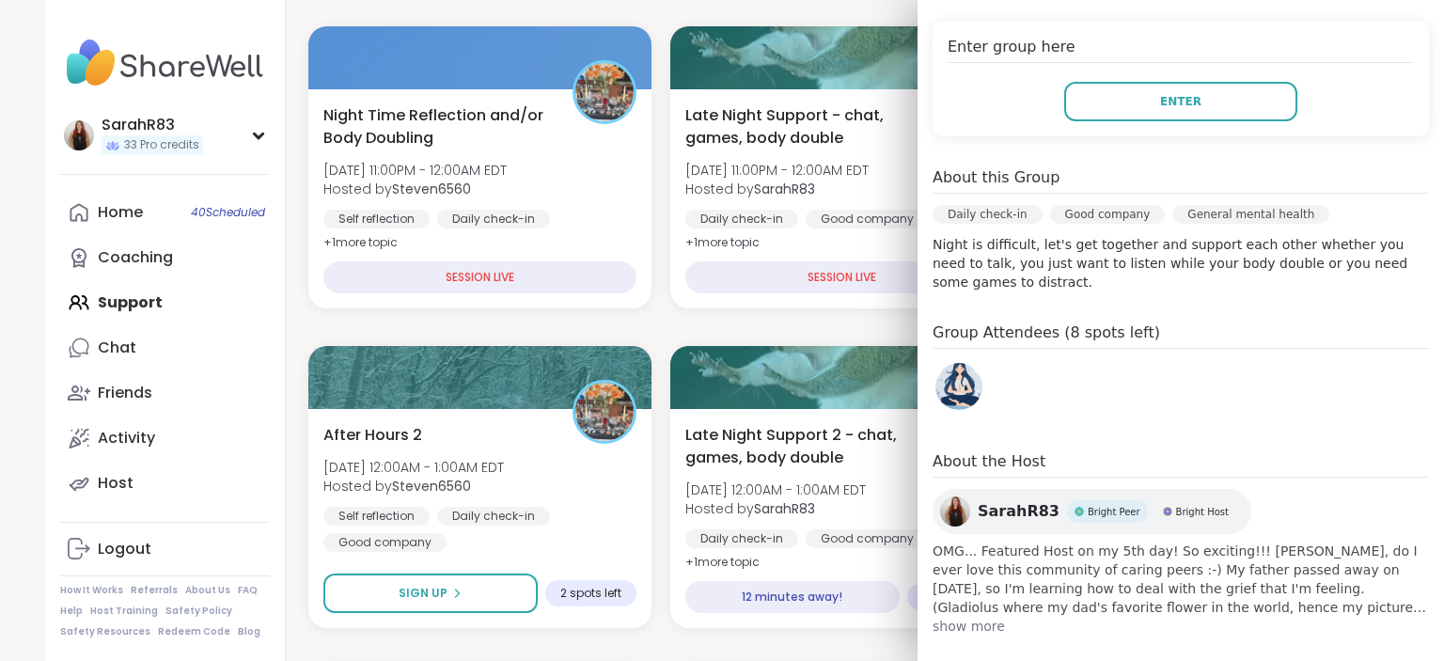
click at [964, 371] on img at bounding box center [958, 386] width 47 height 47
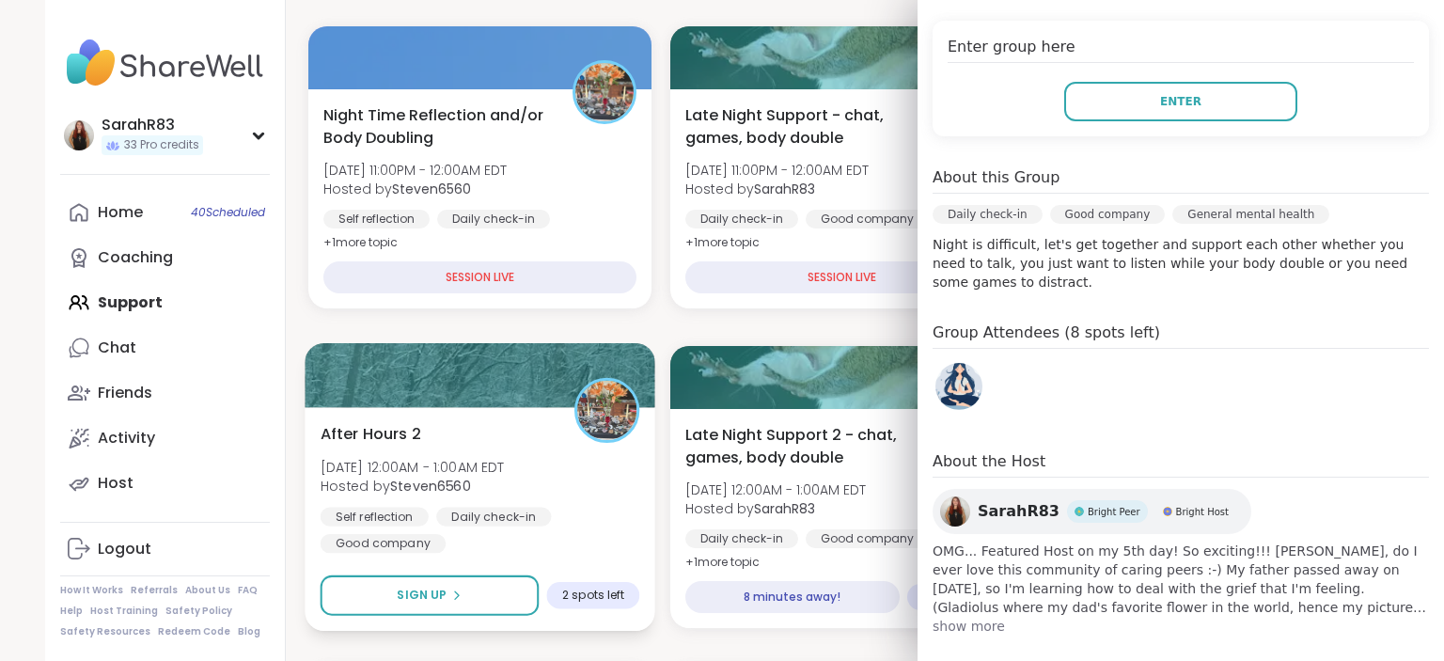
click at [602, 460] on div "After Hours 2 Sat, Sep 13 | 12:00AM - 1:00AM EDT Hosted by Steven6560 Self refl…" at bounding box center [481, 487] width 320 height 131
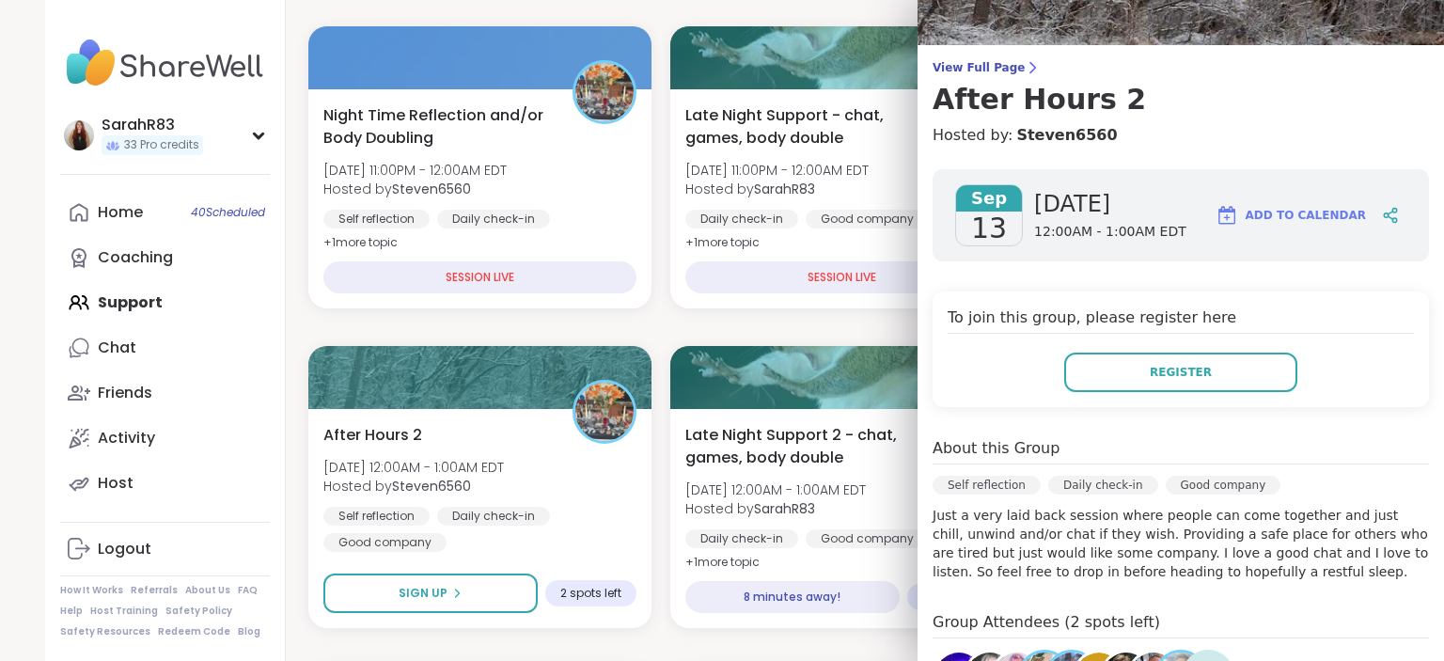
scroll to position [103, 0]
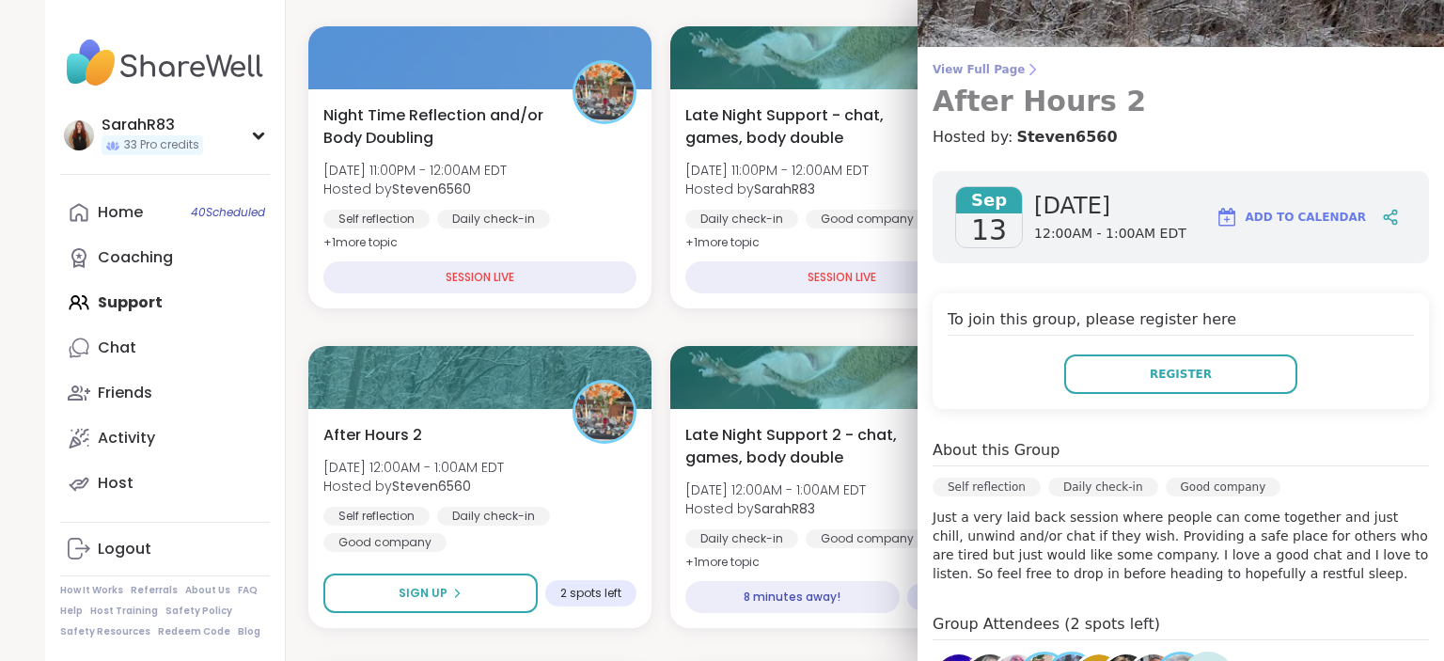
click at [961, 74] on span "View Full Page" at bounding box center [1180, 69] width 496 height 15
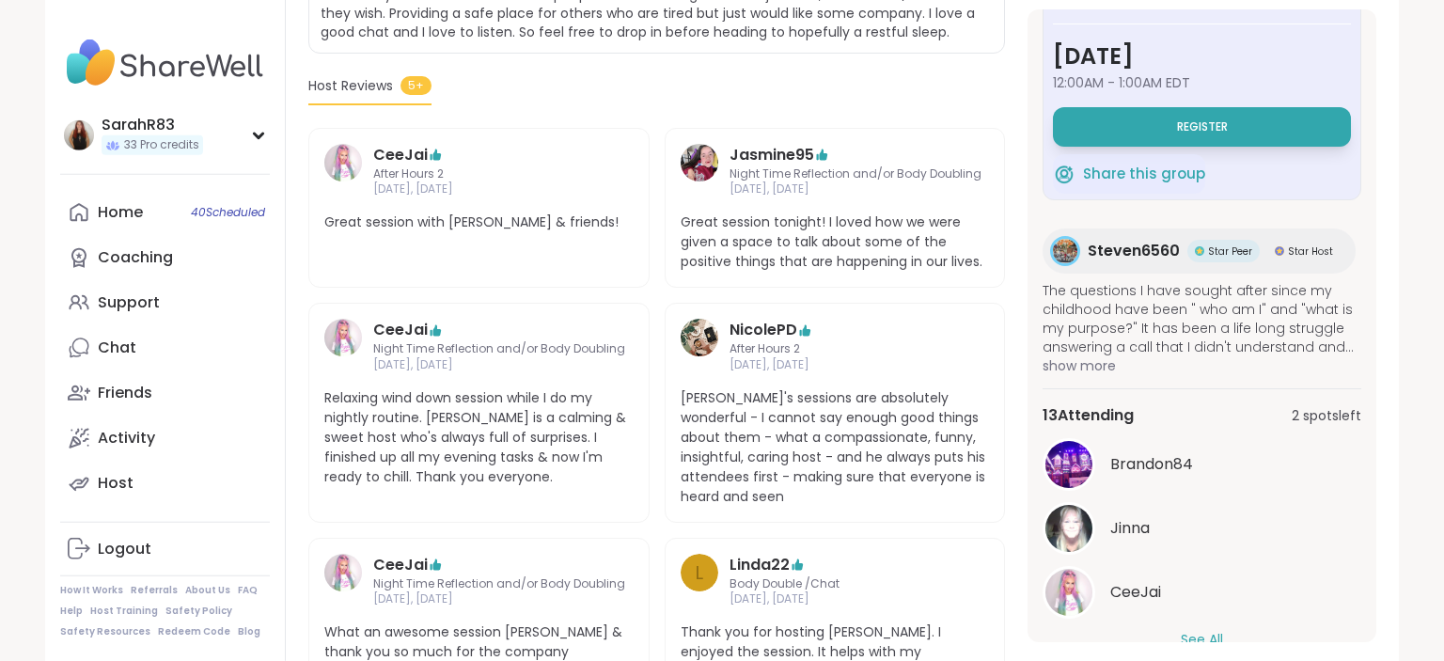
scroll to position [89, 0]
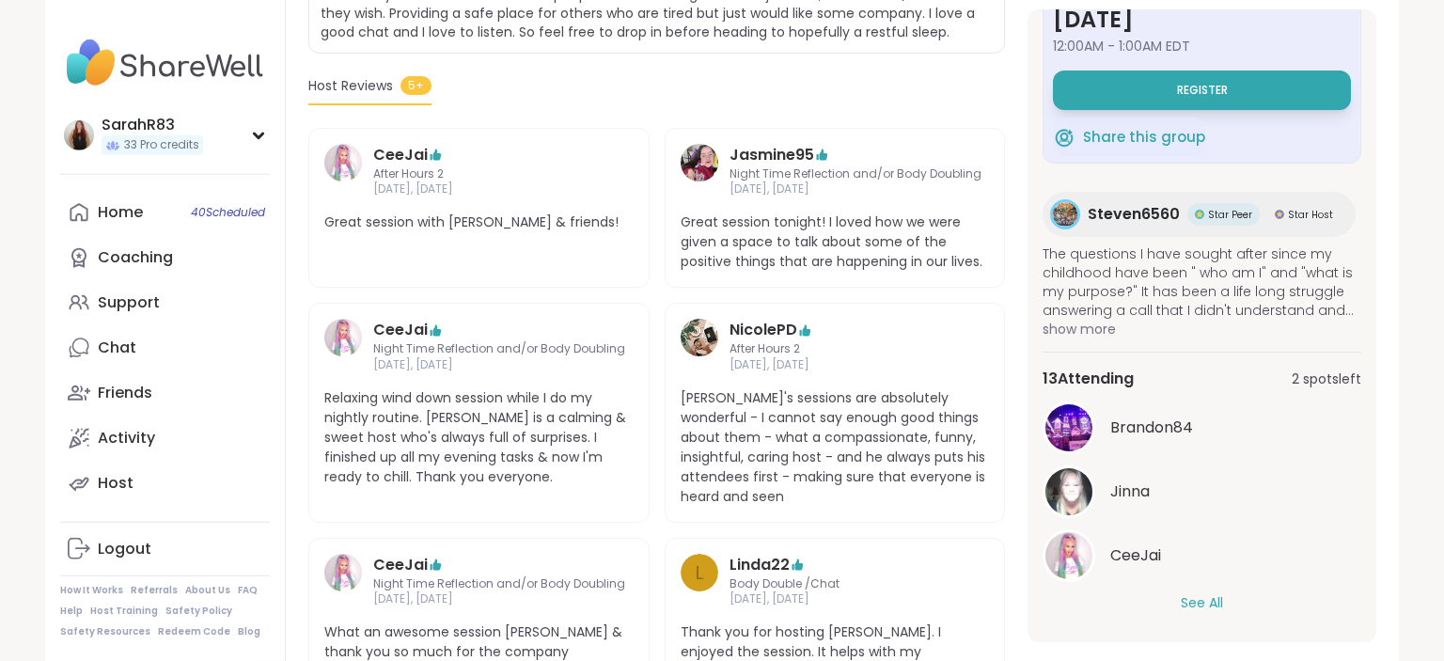
click at [1213, 596] on button "See All" at bounding box center [1202, 603] width 42 height 20
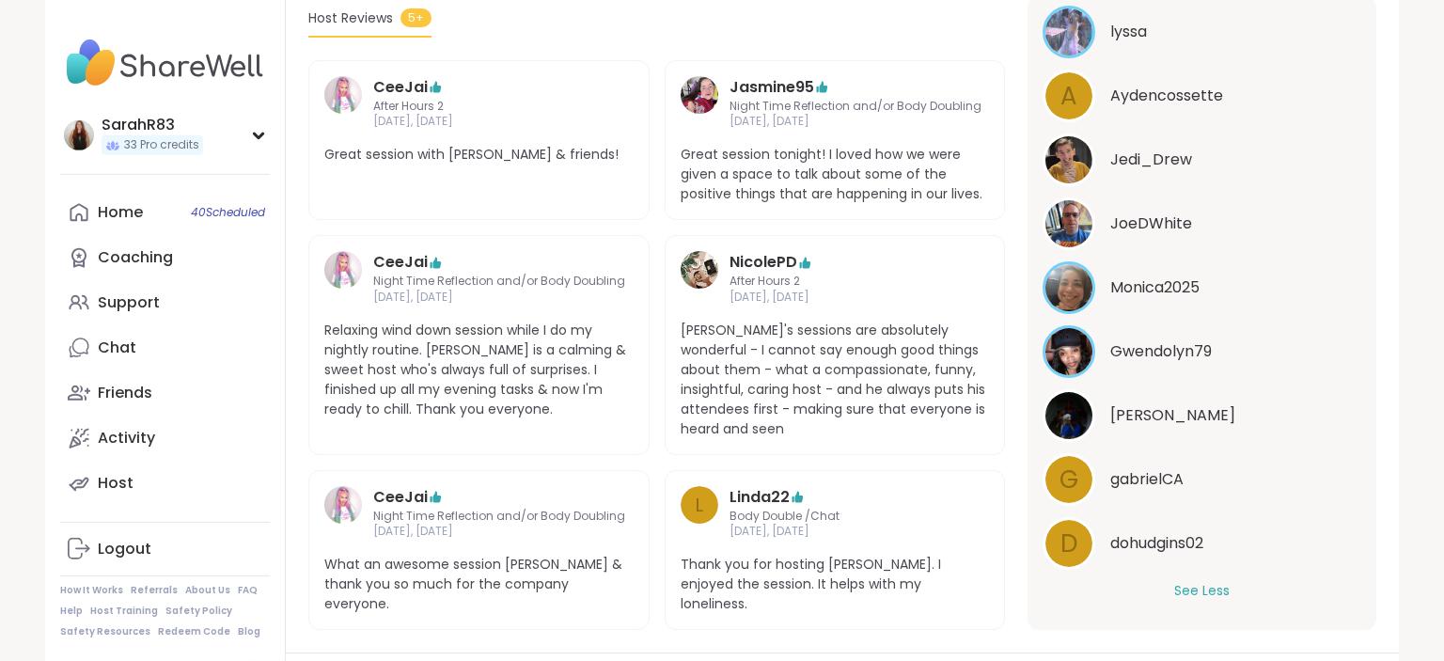
scroll to position [0, 0]
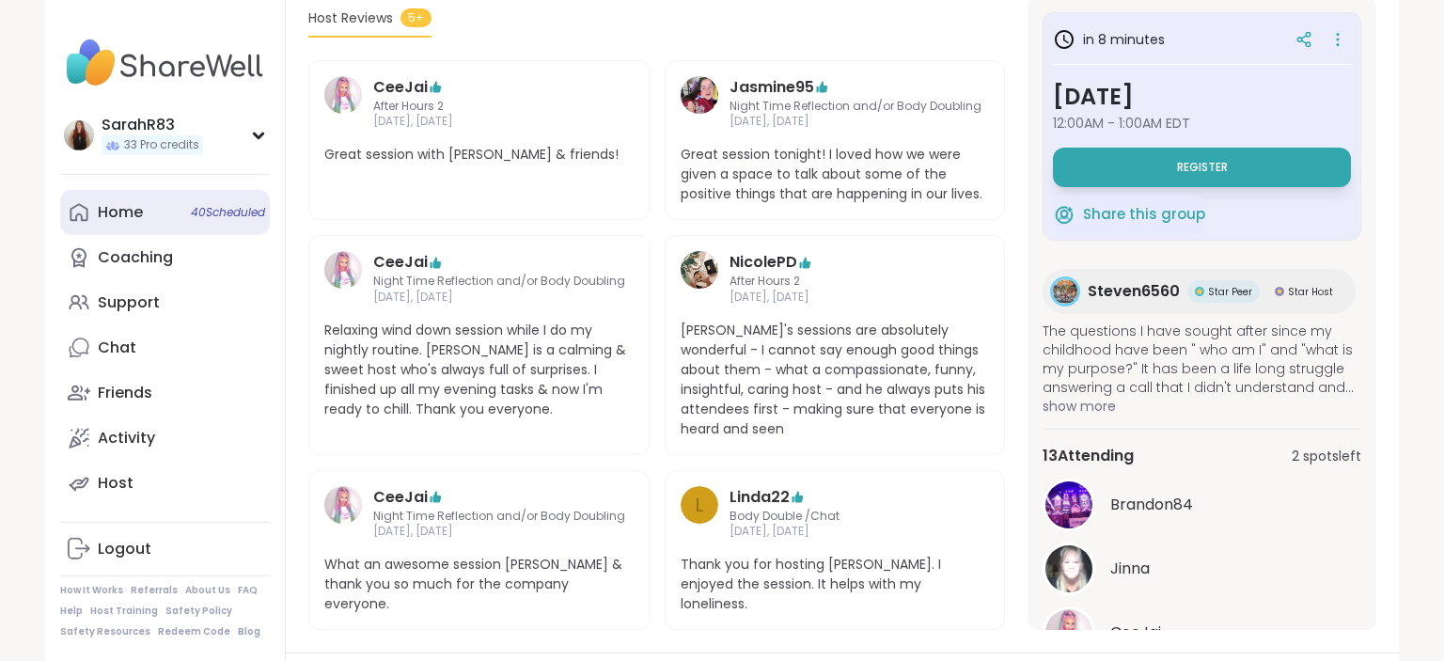
click at [135, 209] on div "Home 40 Scheduled" at bounding box center [120, 212] width 45 height 21
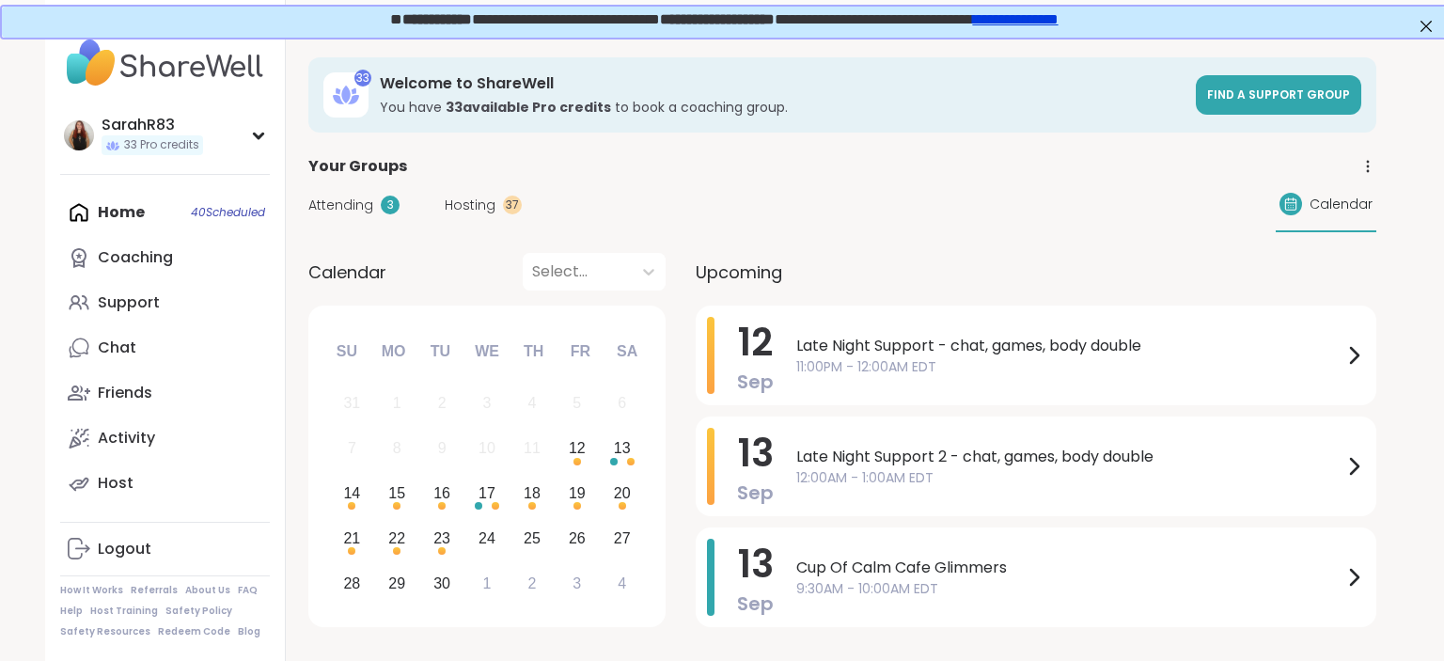
click at [171, 223] on div "Home 40 Scheduled Coaching Support Chat Friends Activity Host" at bounding box center [165, 348] width 210 height 316
click at [166, 209] on div "Home 40 Scheduled Coaching Support Chat Friends Activity Host" at bounding box center [165, 348] width 210 height 316
click at [99, 203] on div "Home 40 Scheduled Coaching Support Chat Friends Activity Host" at bounding box center [165, 348] width 210 height 316
click at [346, 211] on span "Attending" at bounding box center [340, 206] width 65 height 20
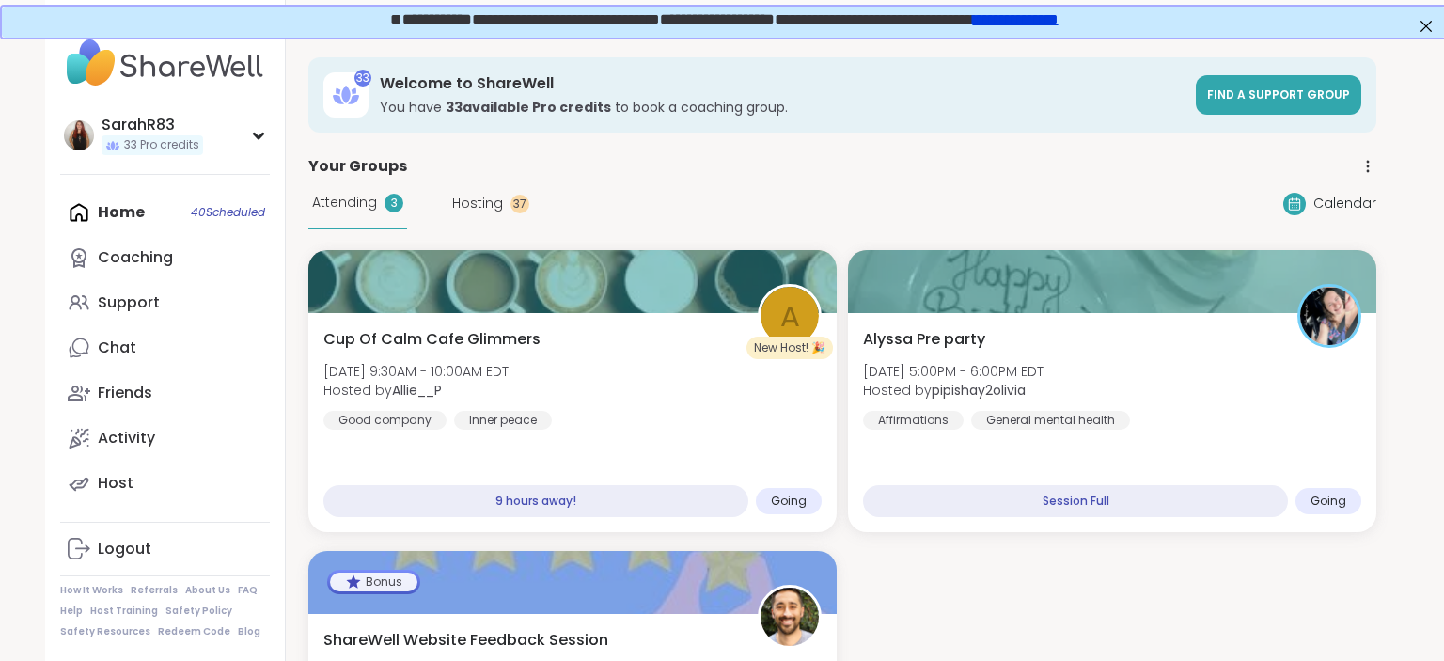
click at [487, 196] on span "Hosting" at bounding box center [477, 204] width 51 height 20
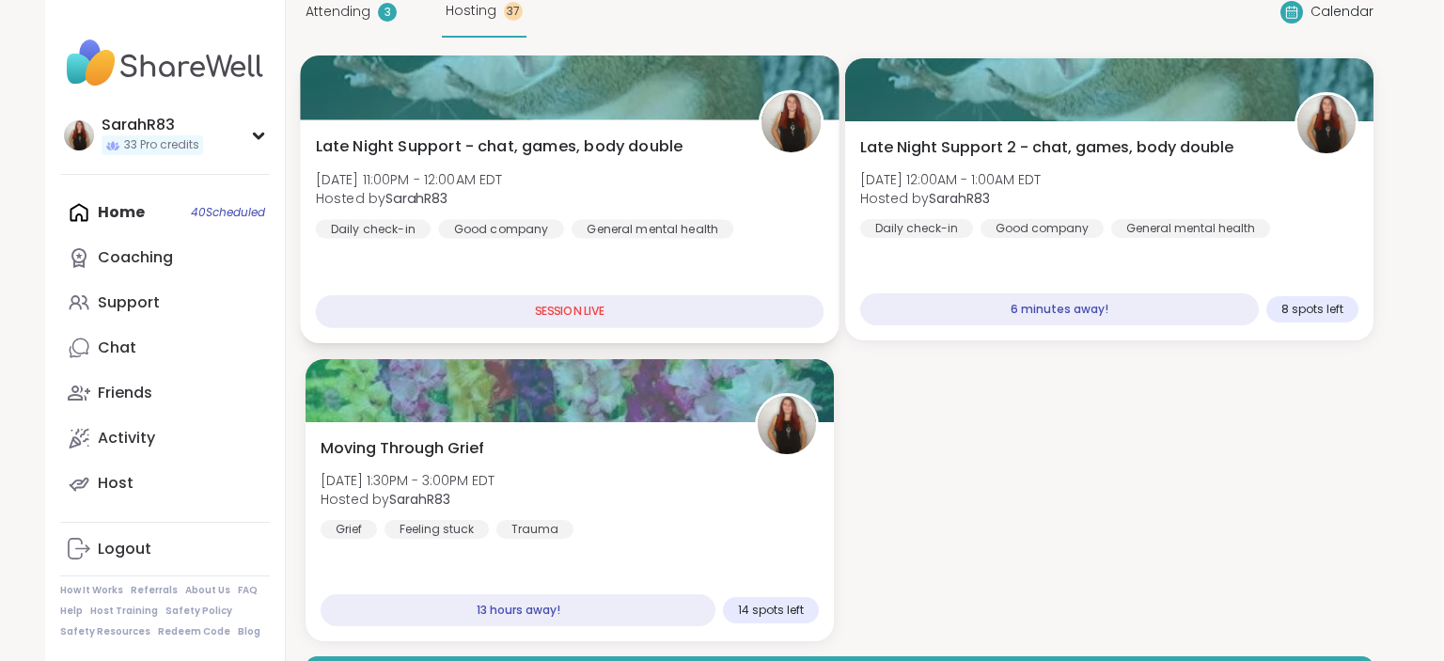
scroll to position [0, 3]
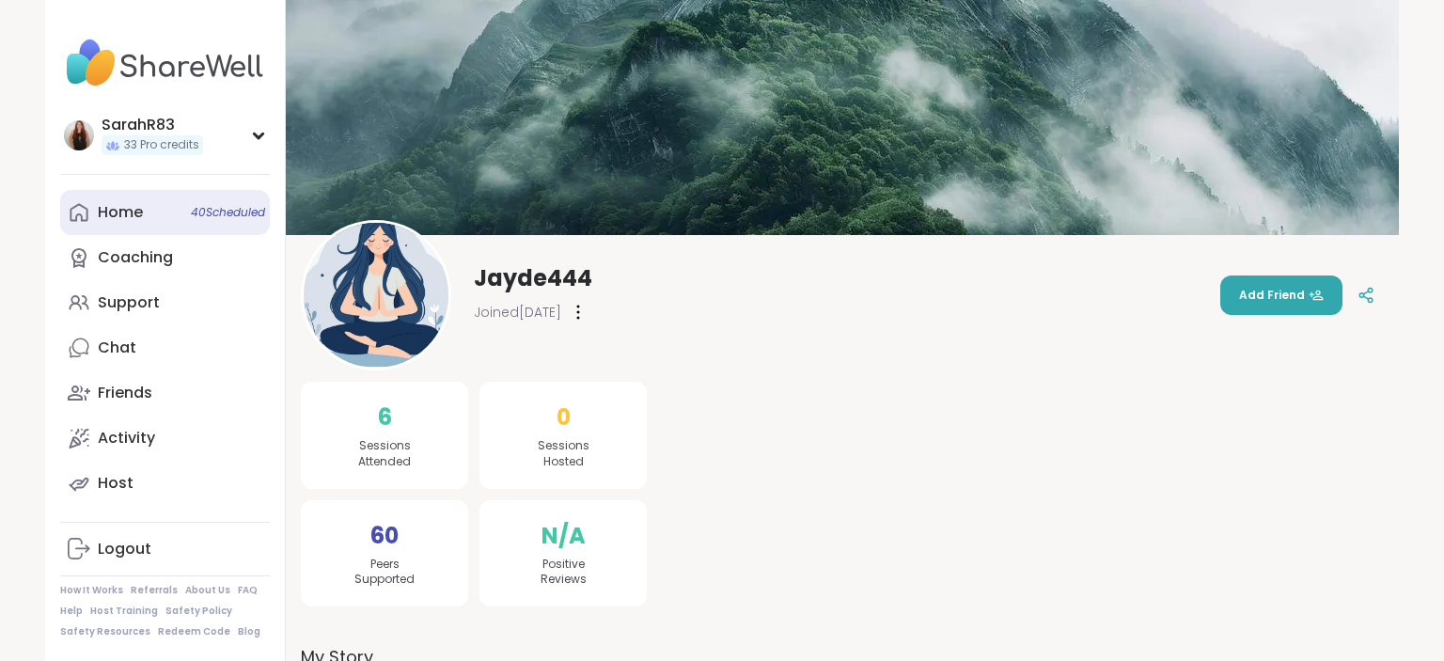
click at [137, 209] on div "Home 40 Scheduled" at bounding box center [120, 212] width 45 height 21
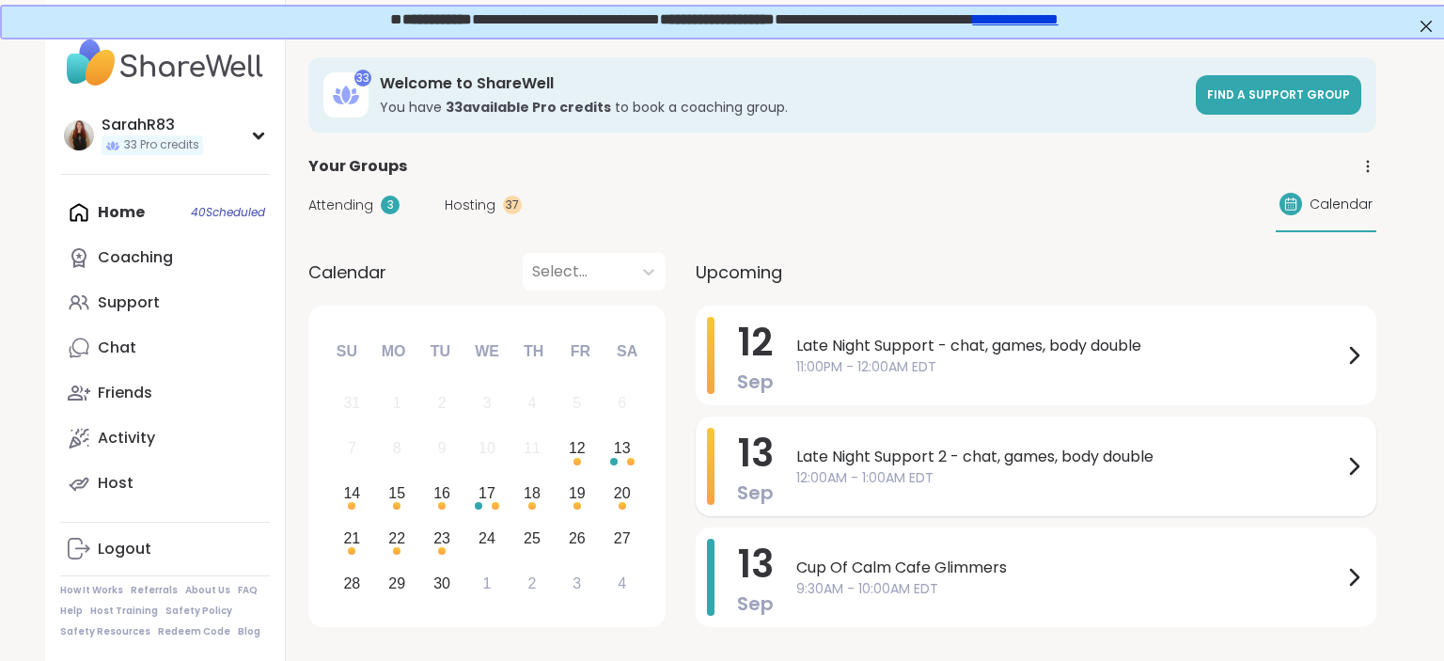
click at [826, 472] on span "12:00AM - 1:00AM EDT" at bounding box center [1069, 478] width 546 height 20
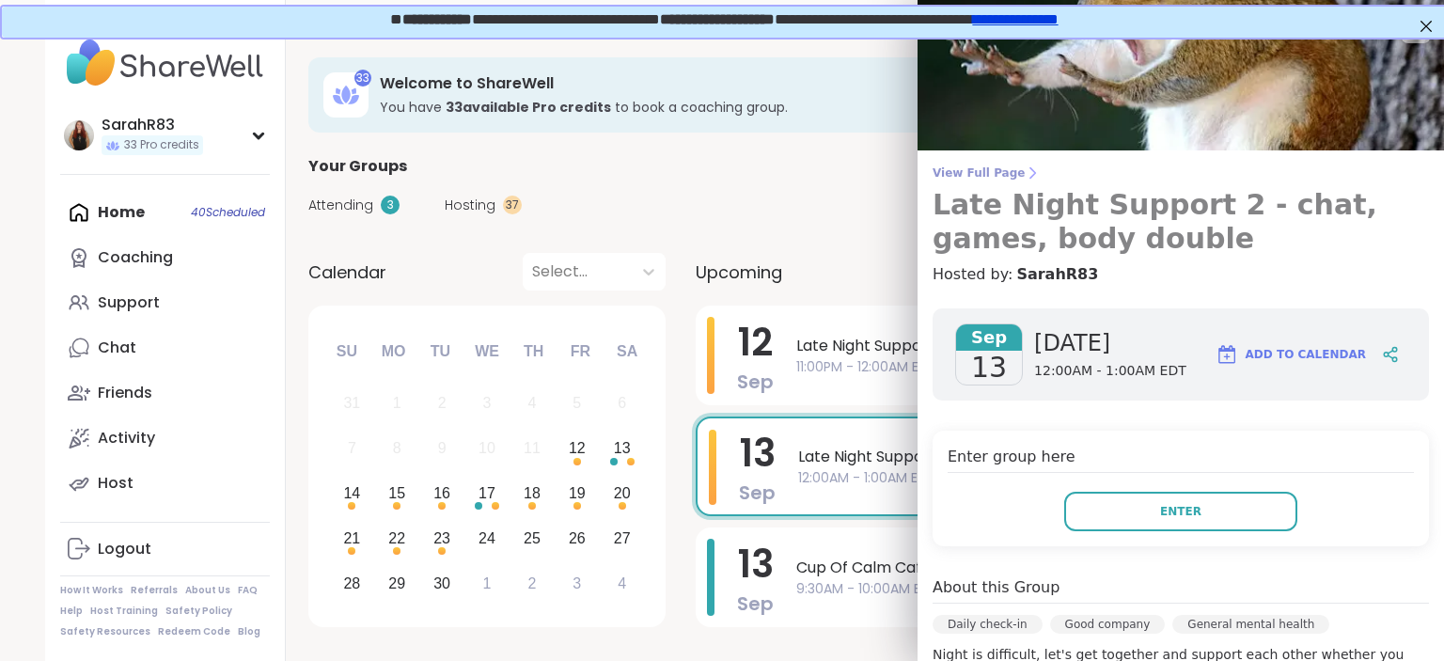
click at [962, 168] on span "View Full Page" at bounding box center [1180, 172] width 496 height 15
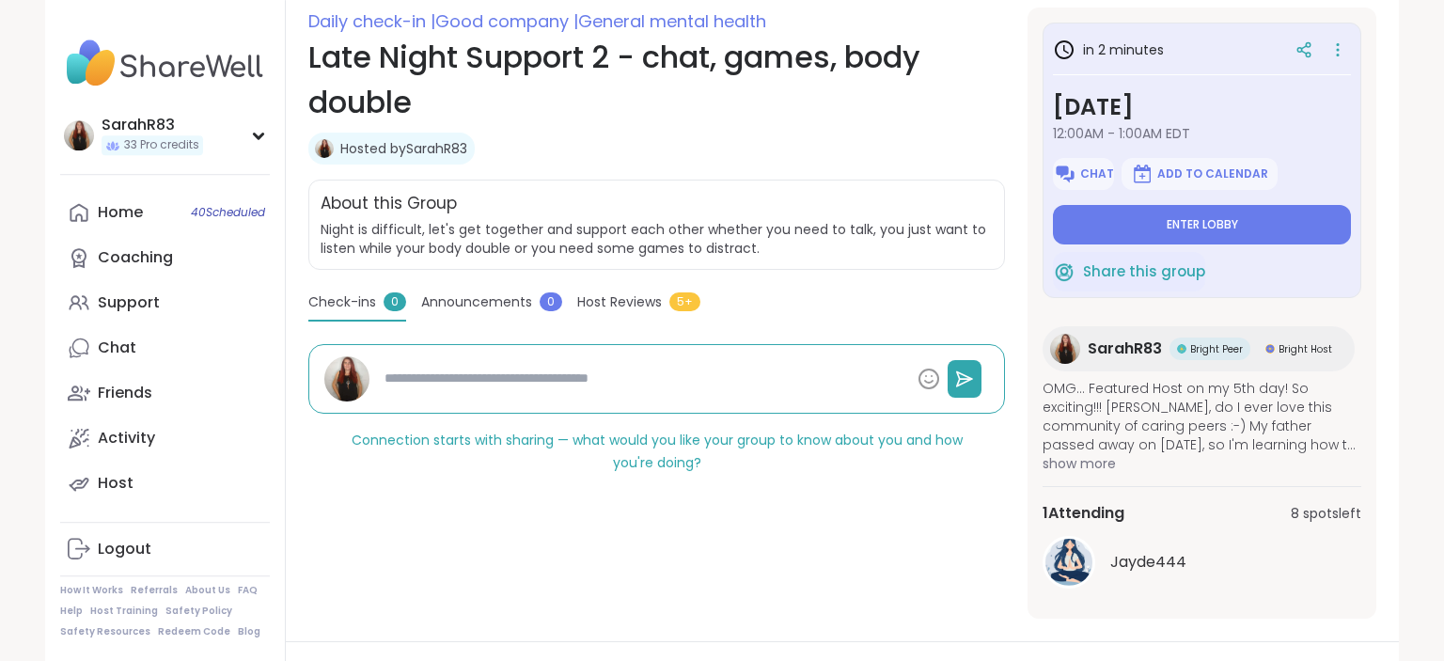
scroll to position [262, 0]
type textarea "*"
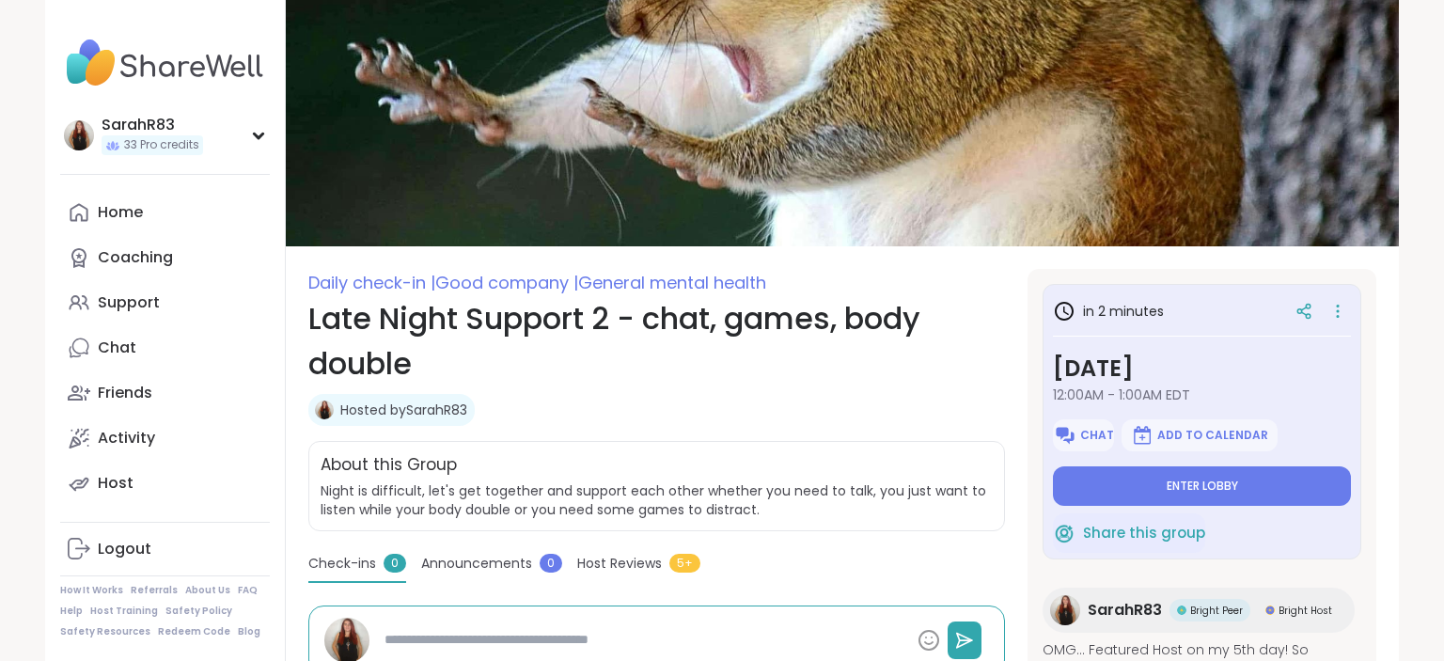
scroll to position [262, 0]
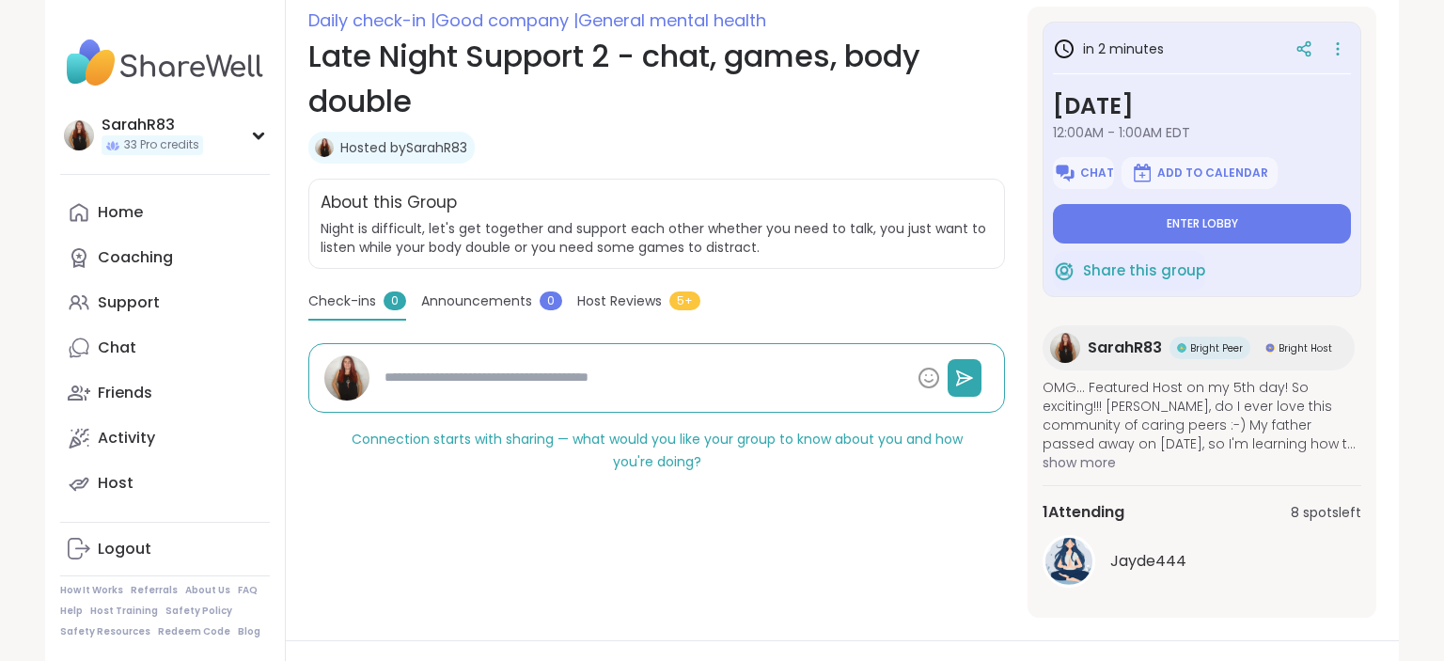
type textarea "*"
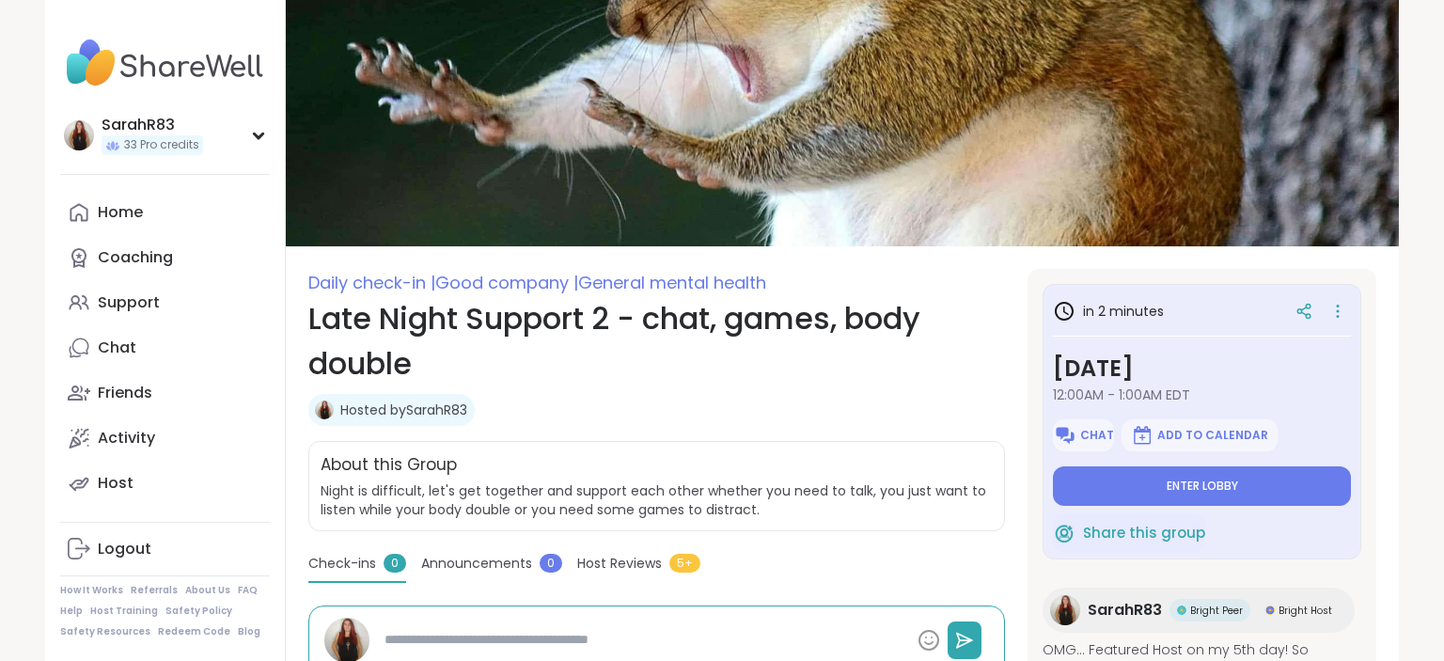
scroll to position [262, 0]
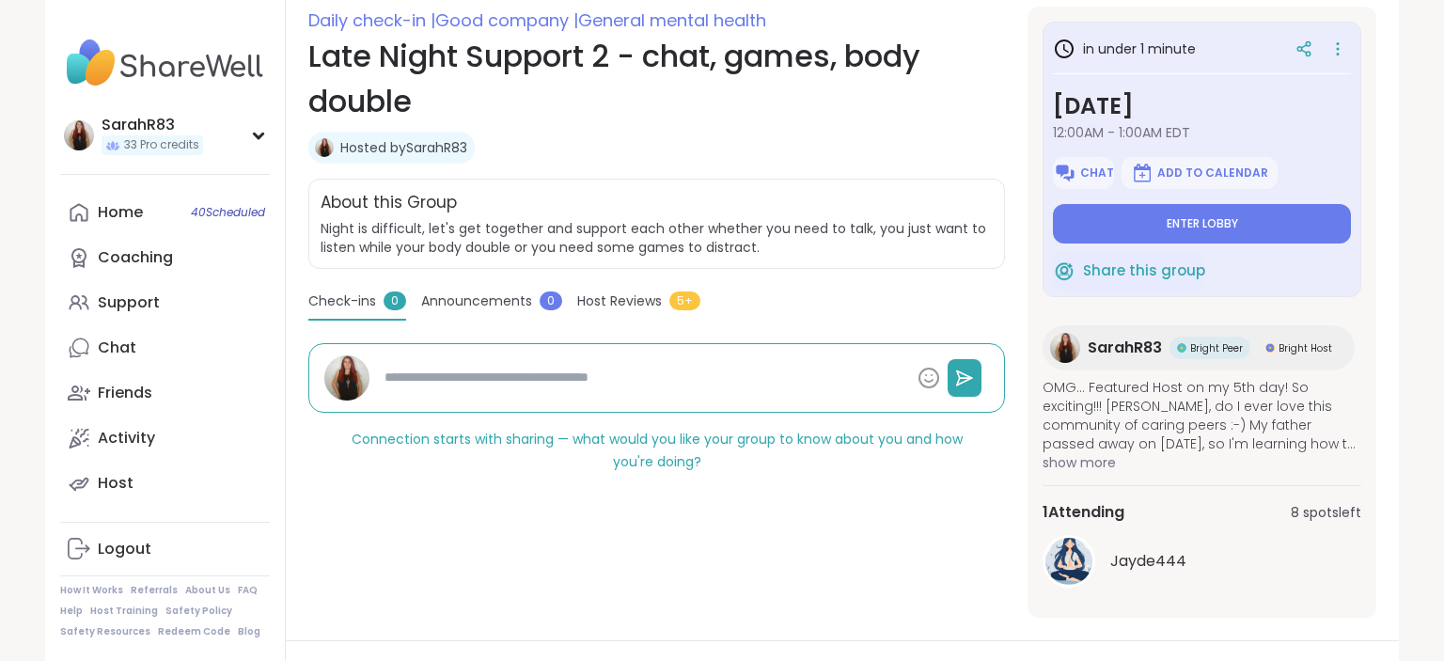
type textarea "*"
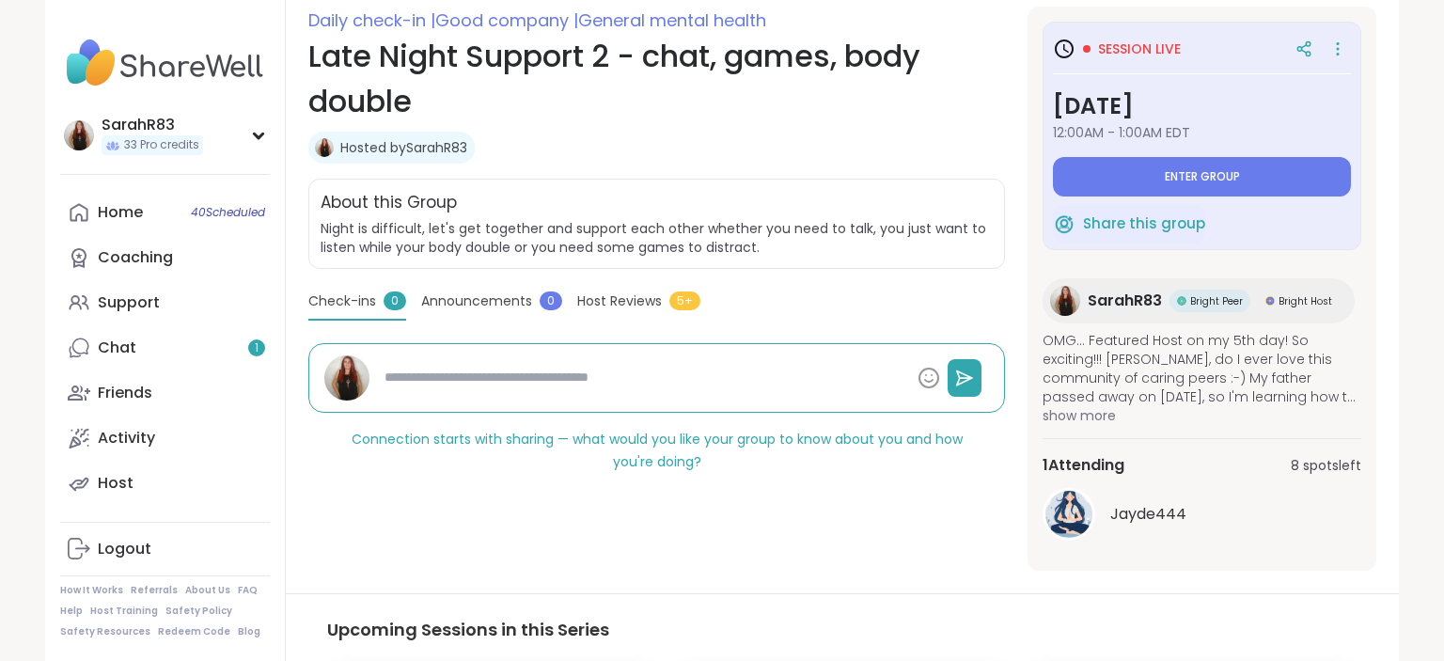
scroll to position [307, 0]
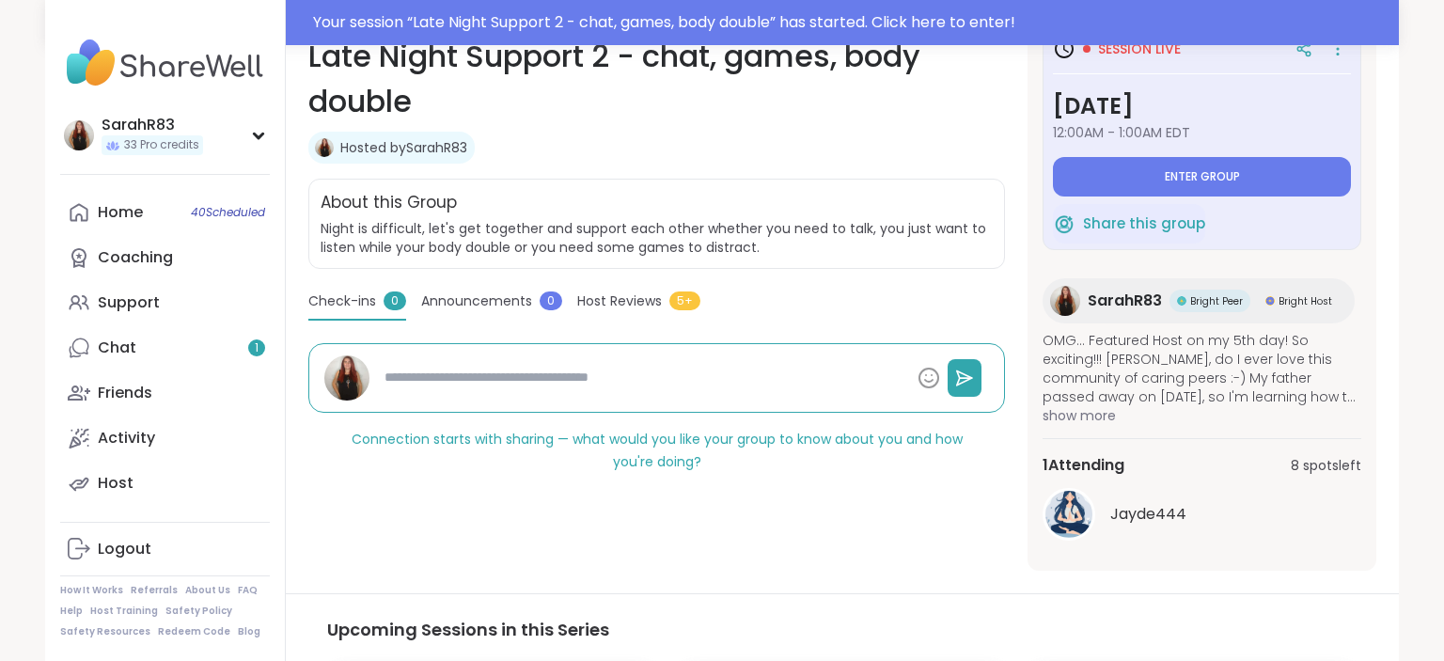
type textarea "*"
